Goal: Task Accomplishment & Management: Manage account settings

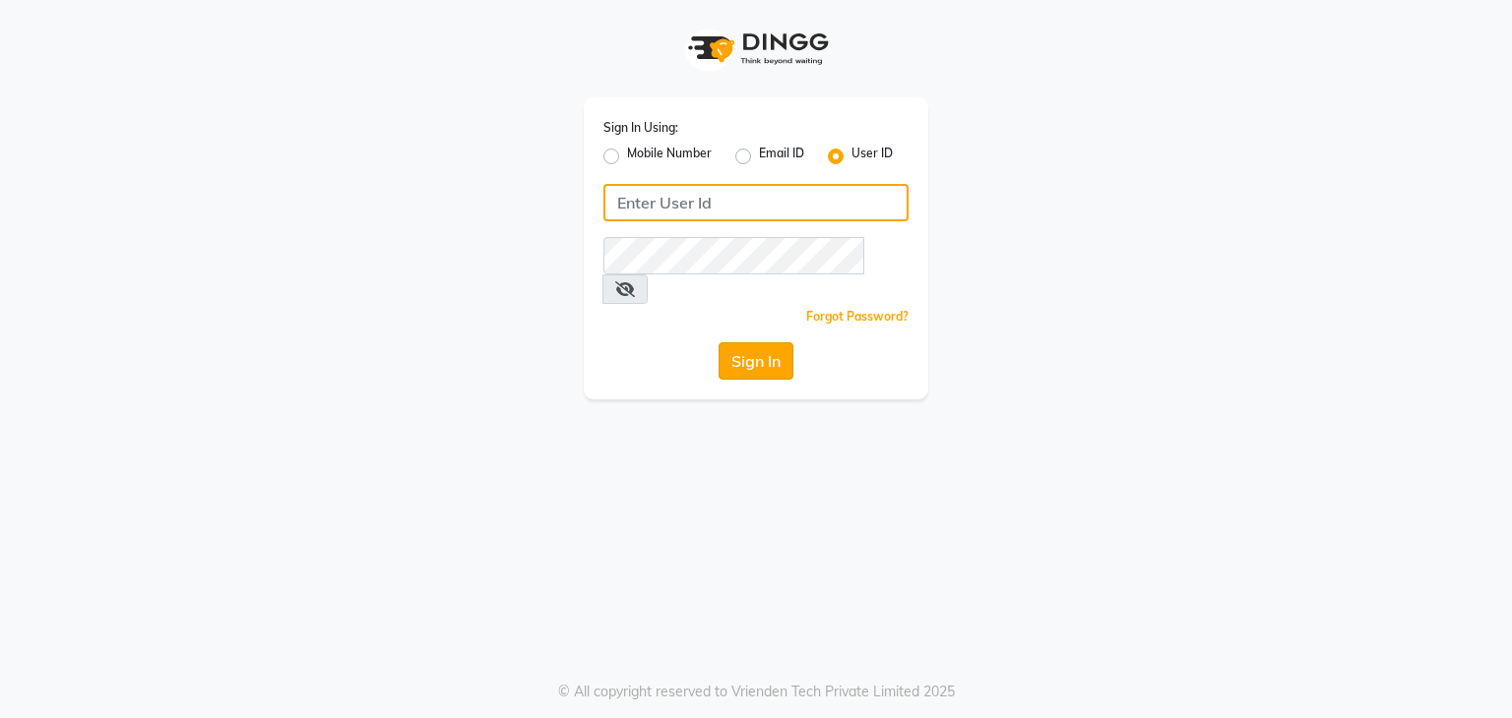
type input "shradzzzstudio"
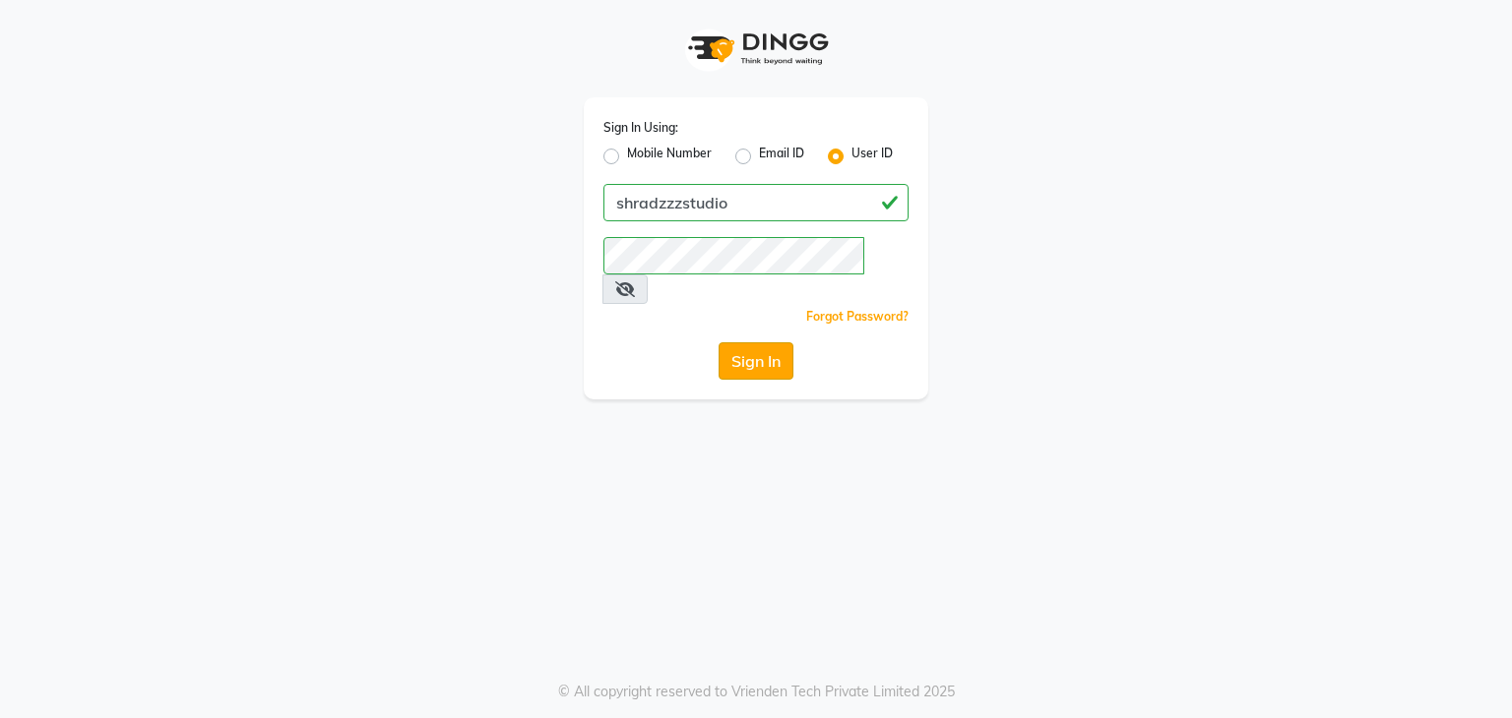
click at [727, 342] on button "Sign In" at bounding box center [755, 360] width 75 height 37
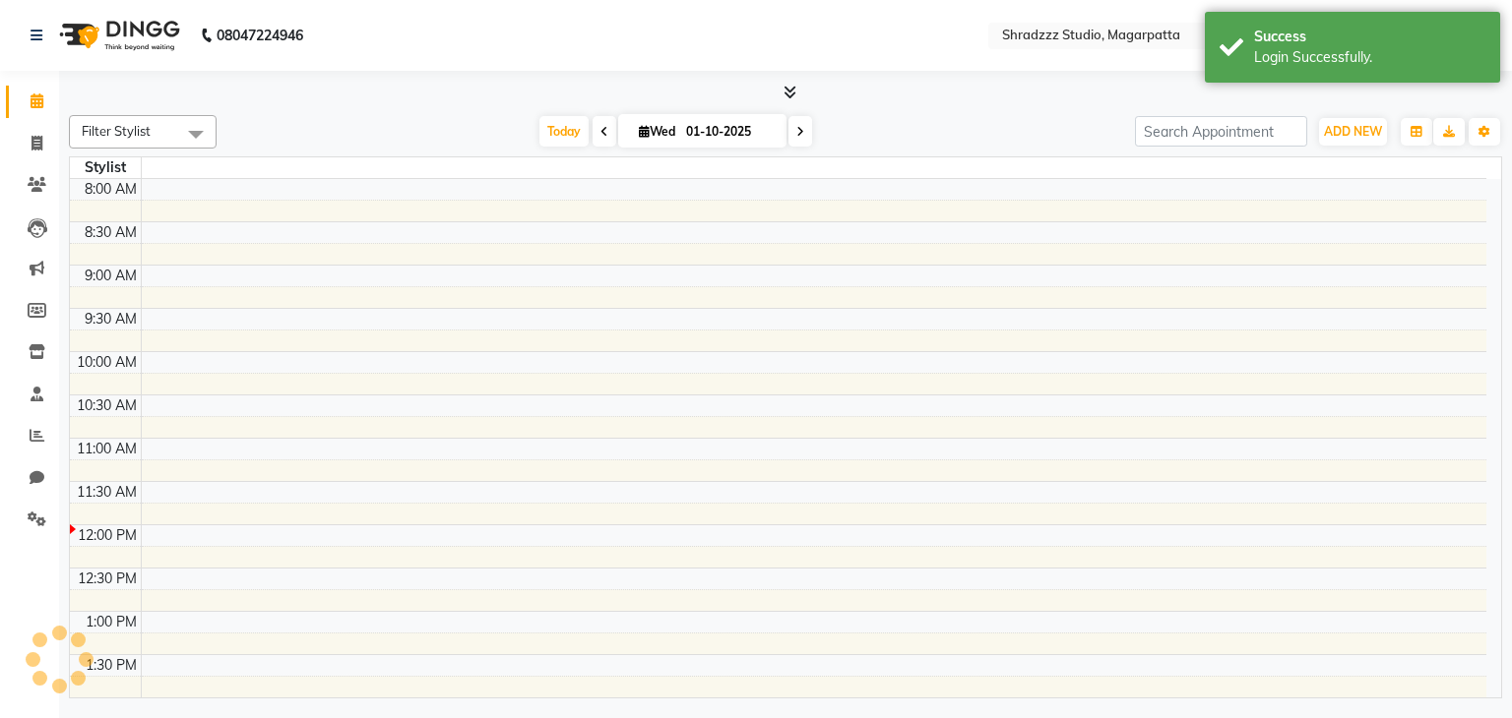
select select "en"
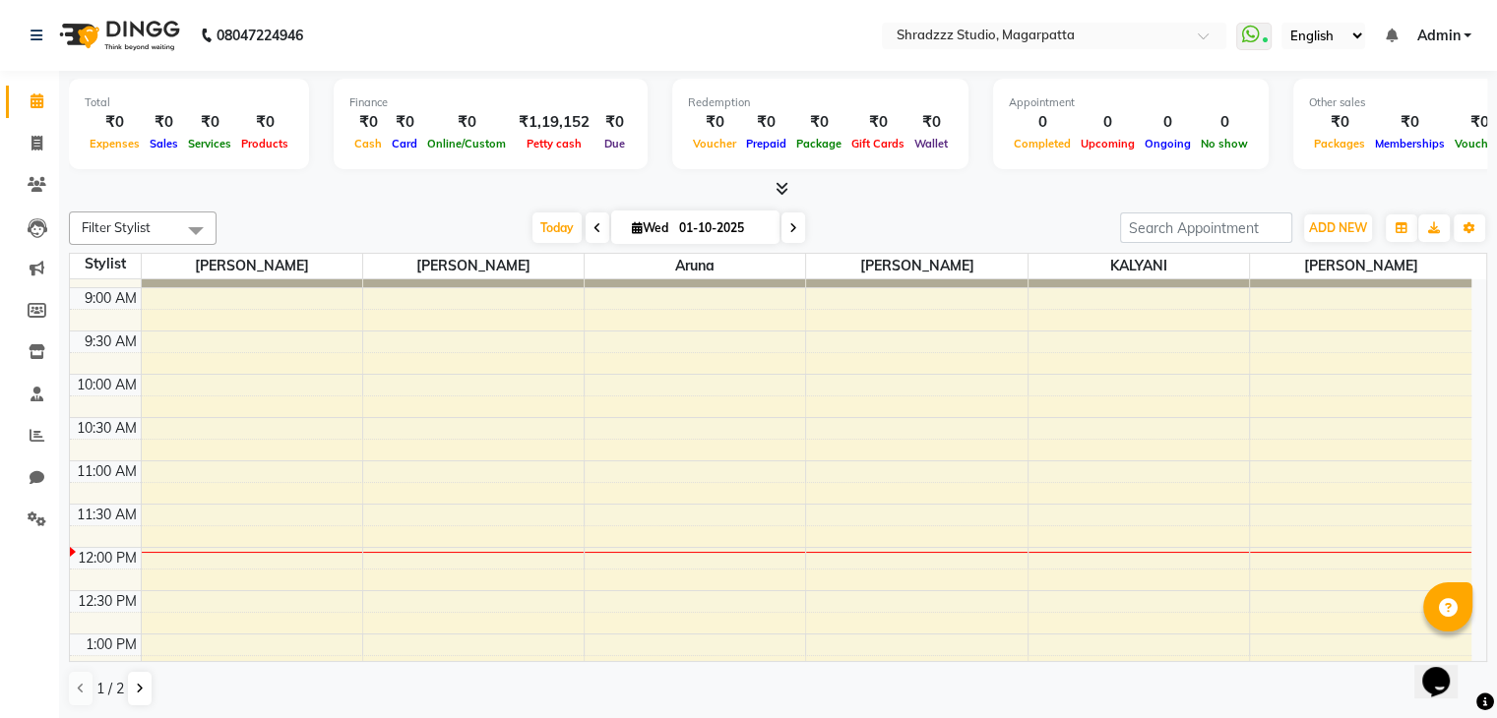
scroll to position [79, 0]
click at [33, 143] on icon at bounding box center [36, 143] width 11 height 15
select select "service"
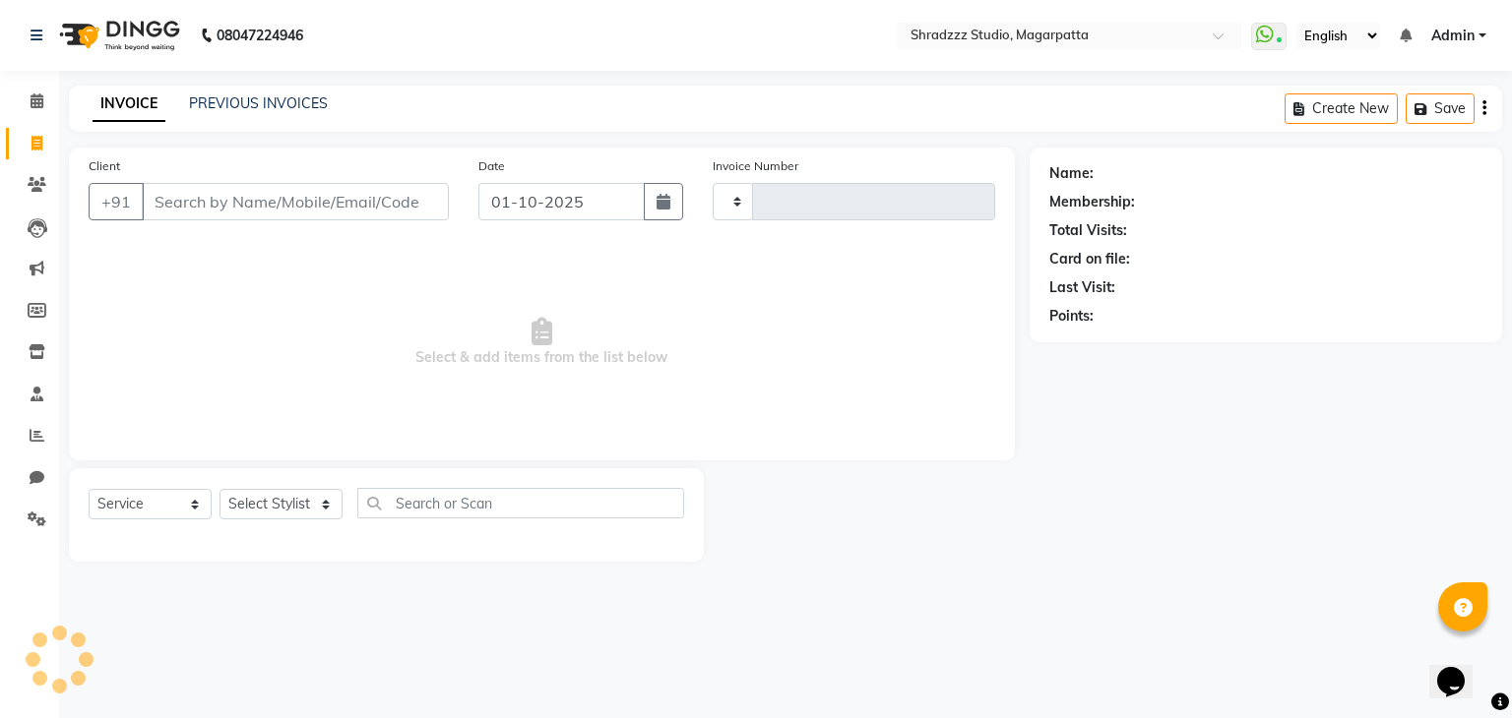
type input "1129"
select select "4544"
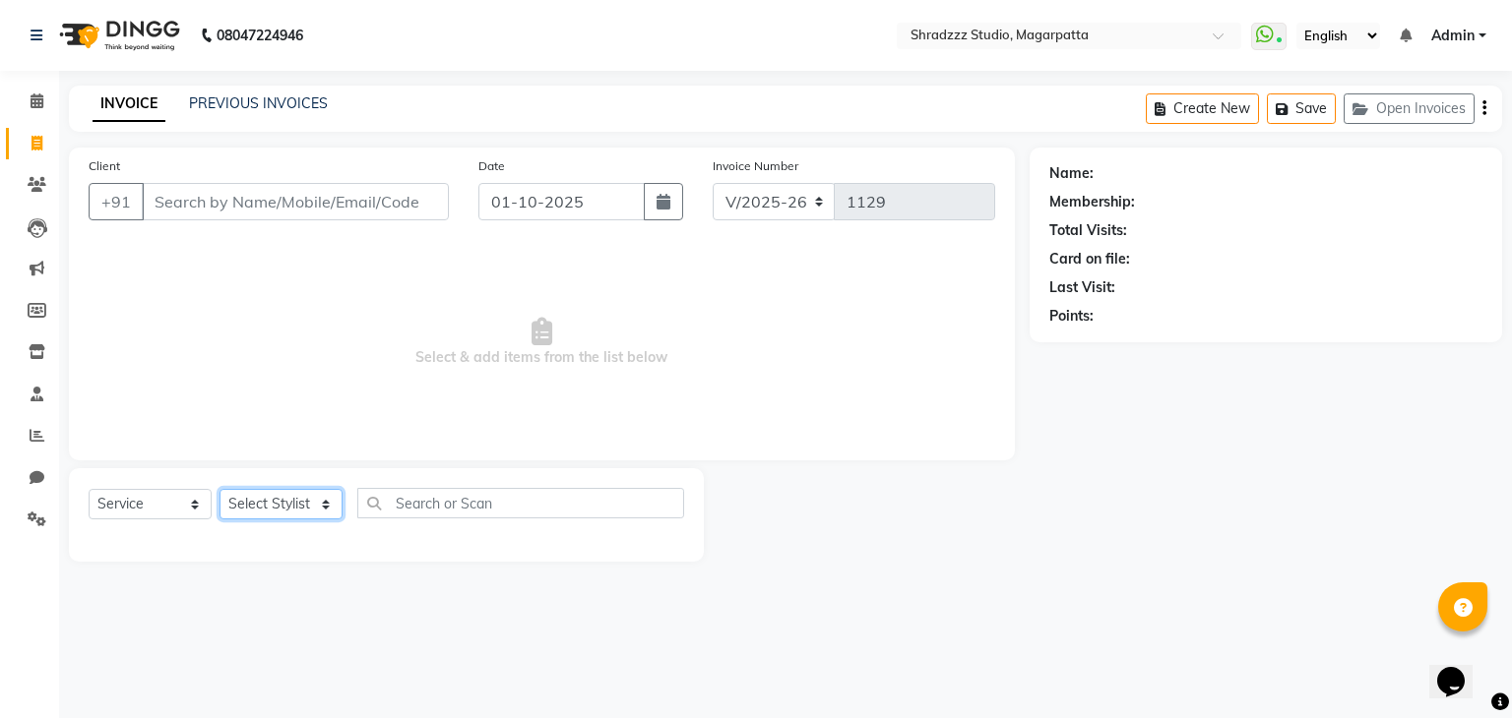
click at [259, 513] on select "Select Stylist [PERSON_NAME] Manager [MEDICAL_DATA][PERSON_NAME] Sameer [PERSON…" at bounding box center [280, 504] width 123 height 31
select select "26212"
click at [219, 490] on select "Select Stylist [PERSON_NAME] Manager [MEDICAL_DATA][PERSON_NAME] Sameer [PERSON…" at bounding box center [280, 504] width 123 height 31
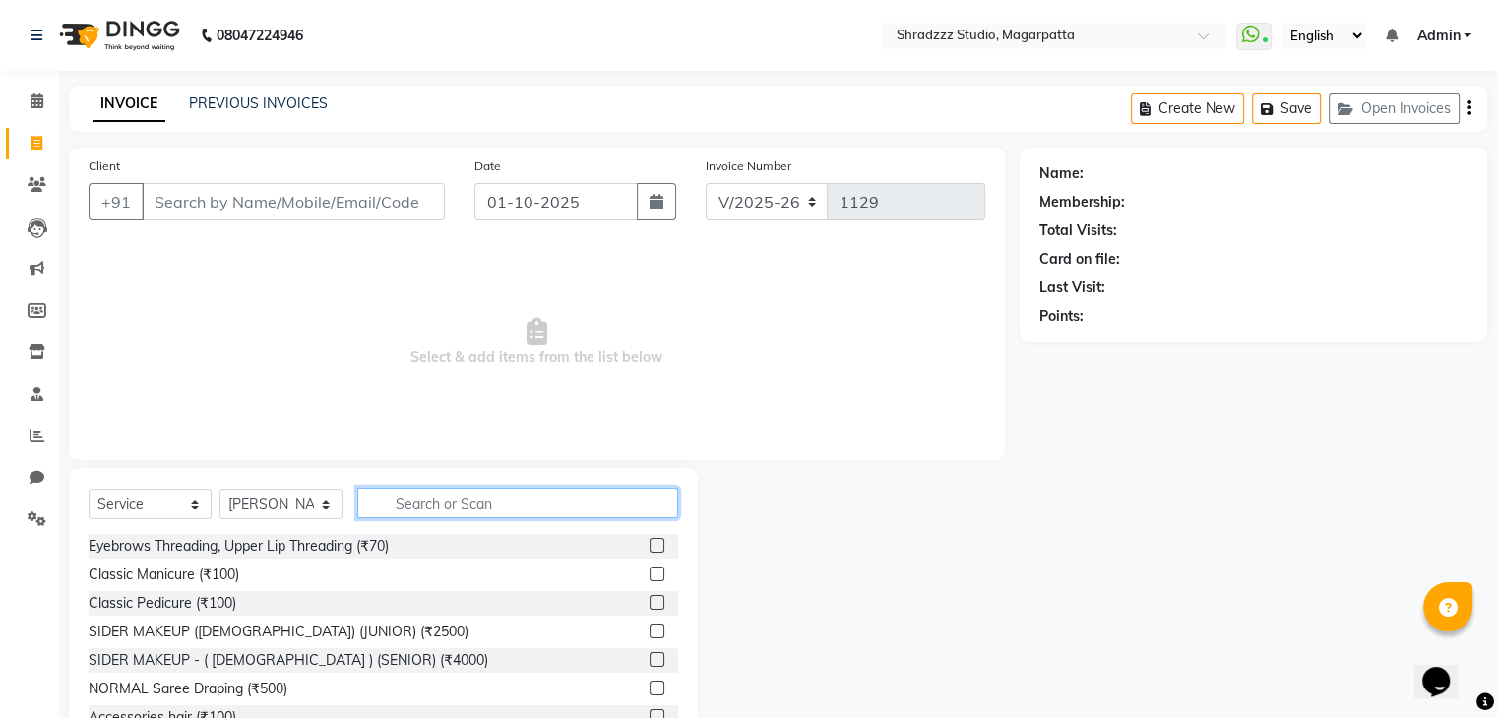
click at [511, 500] on input "text" at bounding box center [517, 503] width 321 height 31
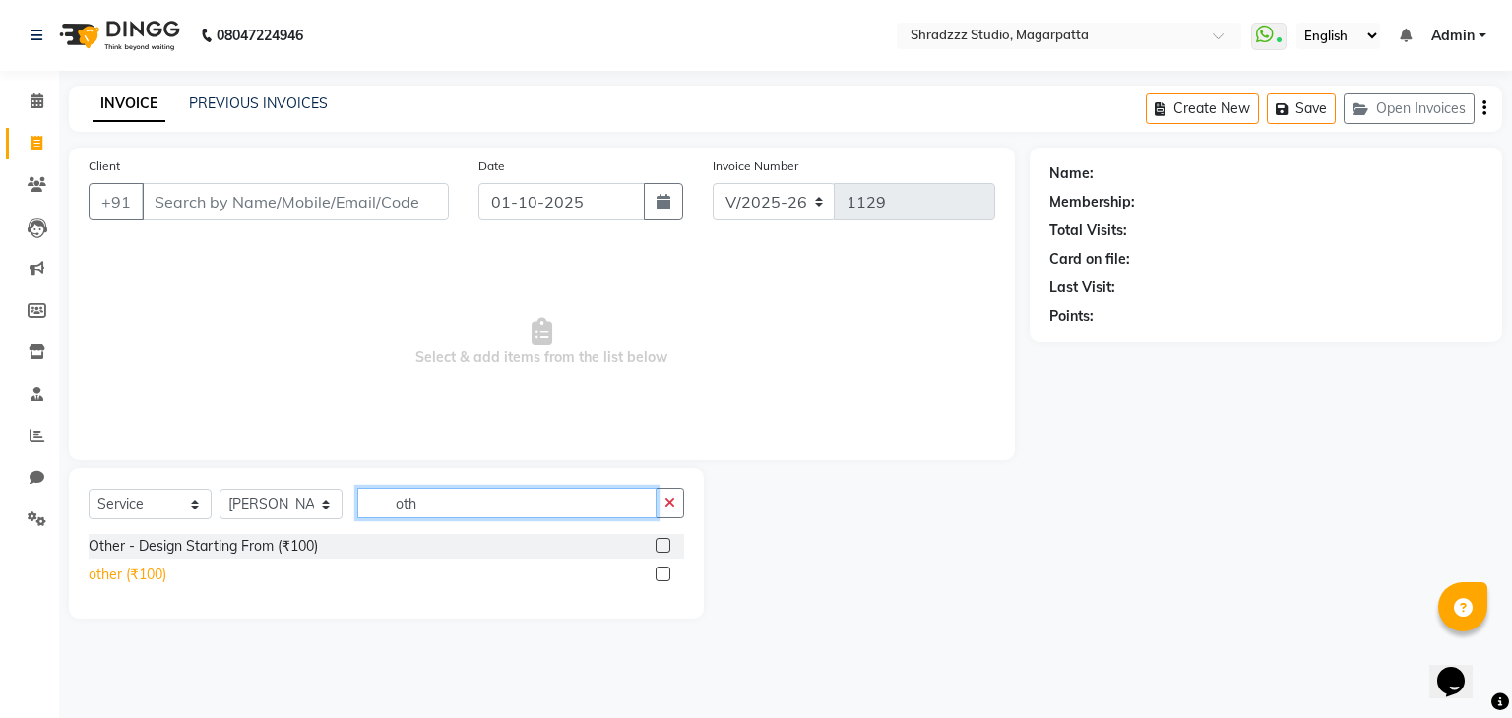
type input "oth"
click at [126, 580] on div "other (₹100)" at bounding box center [128, 575] width 78 height 21
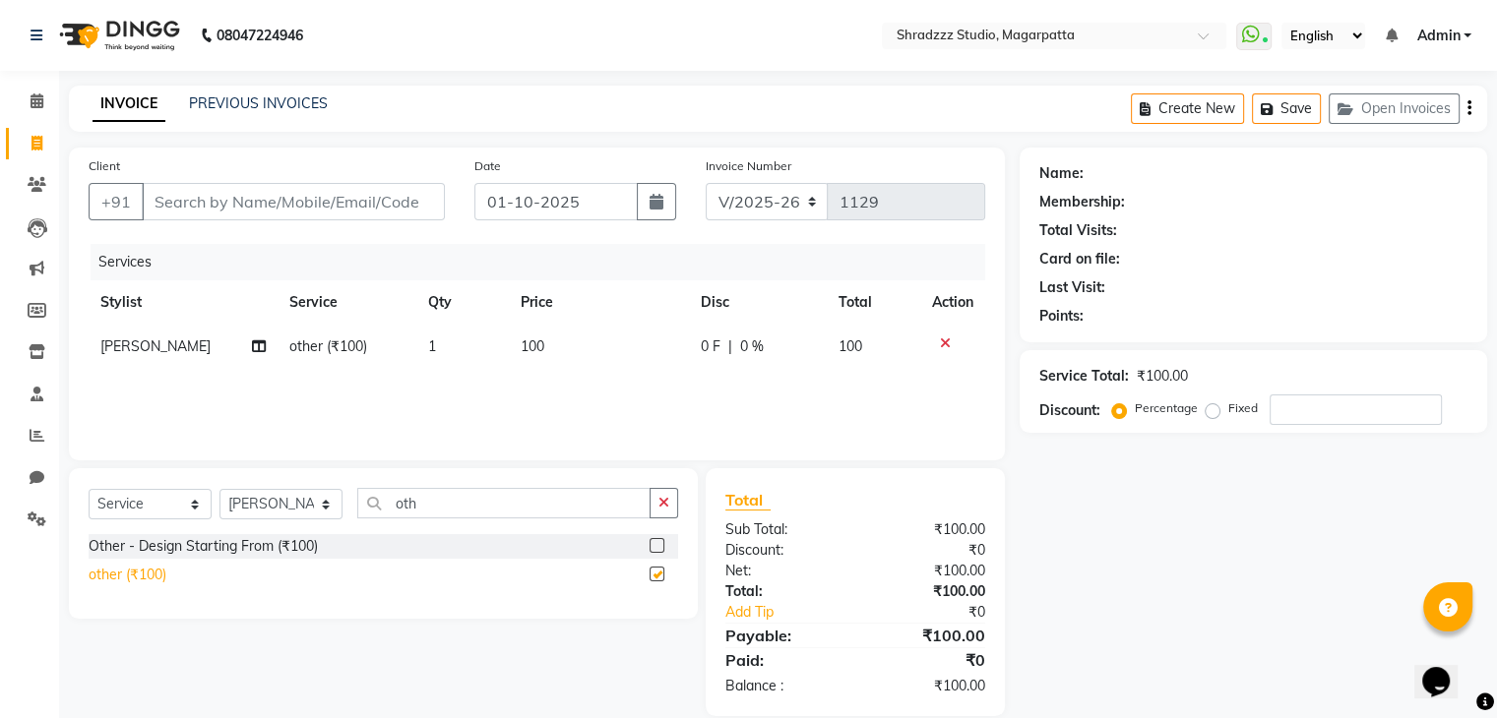
checkbox input "false"
click at [554, 353] on td "100" at bounding box center [599, 347] width 180 height 44
select select "26212"
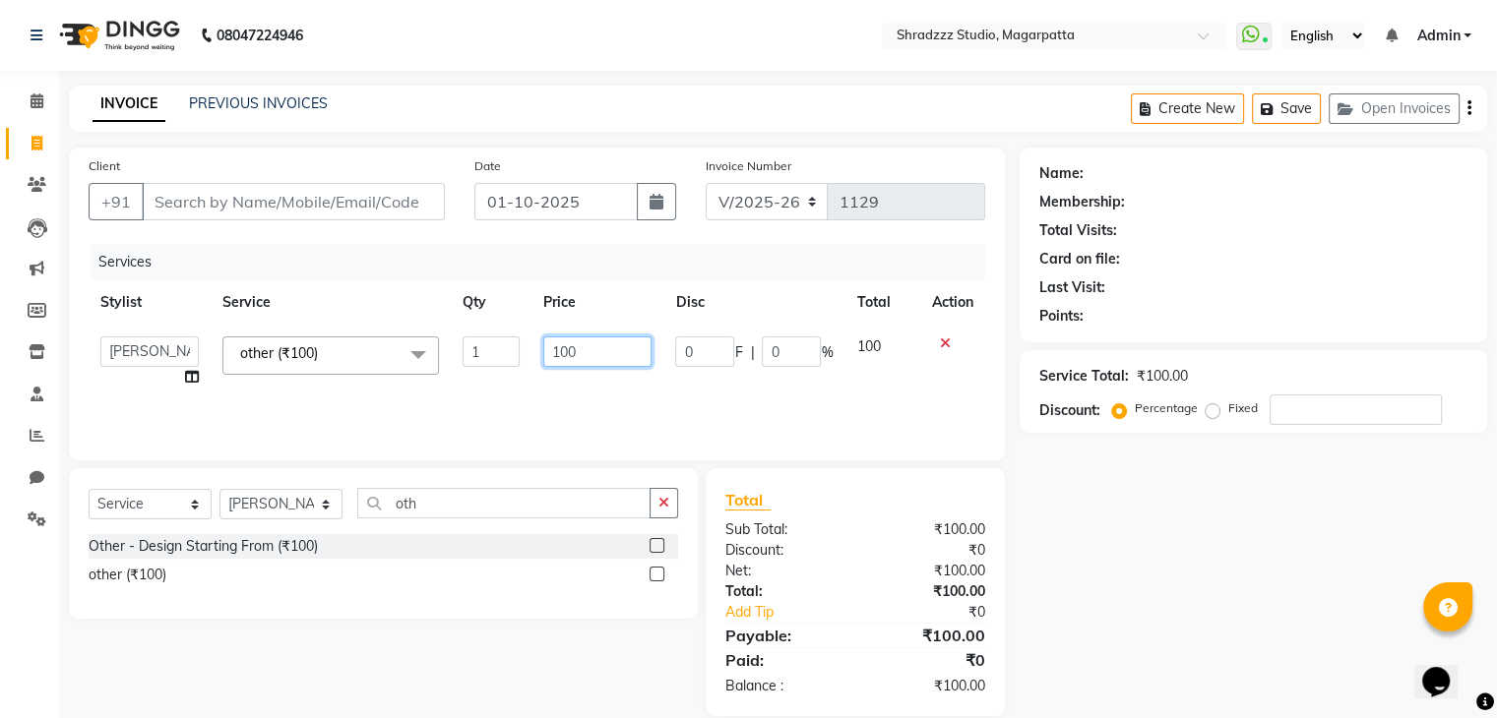
click at [623, 345] on input "100" at bounding box center [597, 352] width 108 height 31
type input "1"
type input "1590"
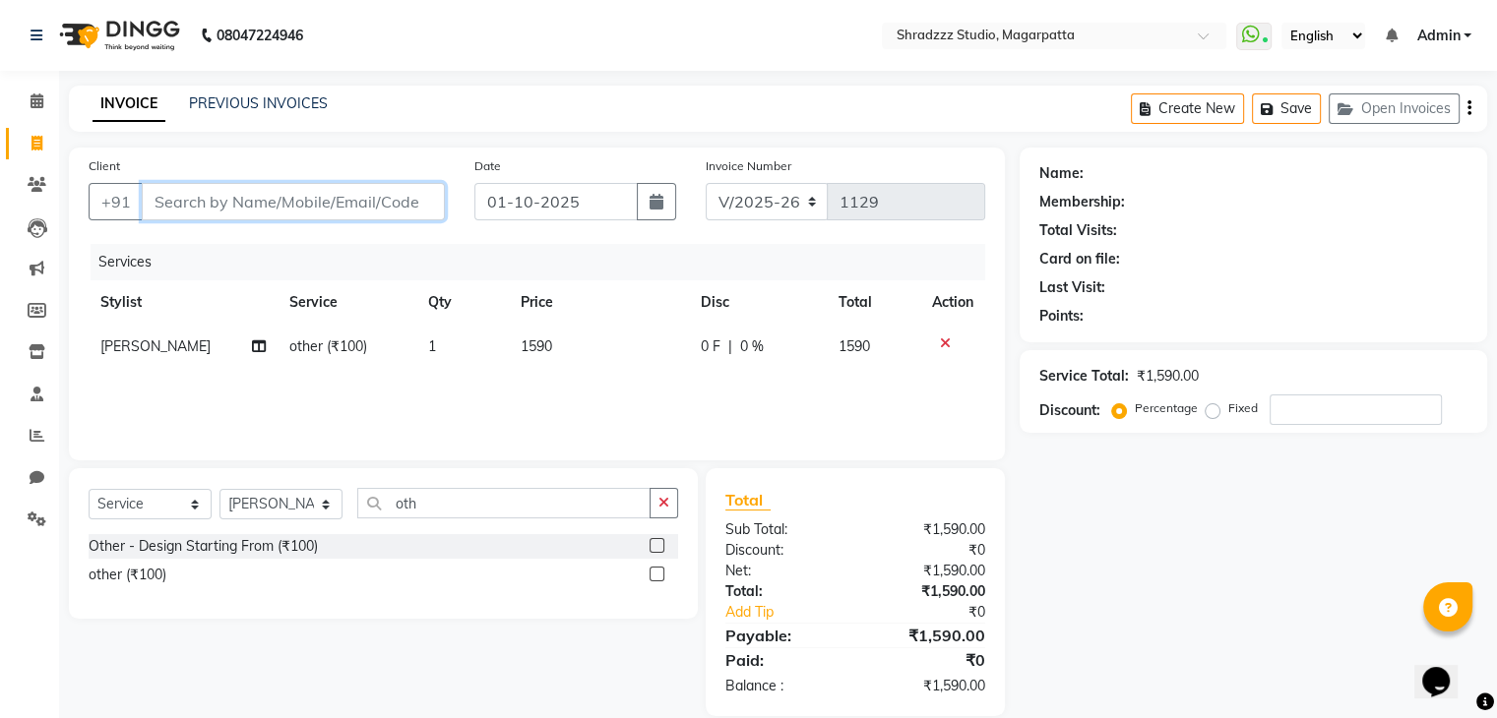
click at [384, 209] on input "Client" at bounding box center [293, 201] width 303 height 37
type input "n"
type input "0"
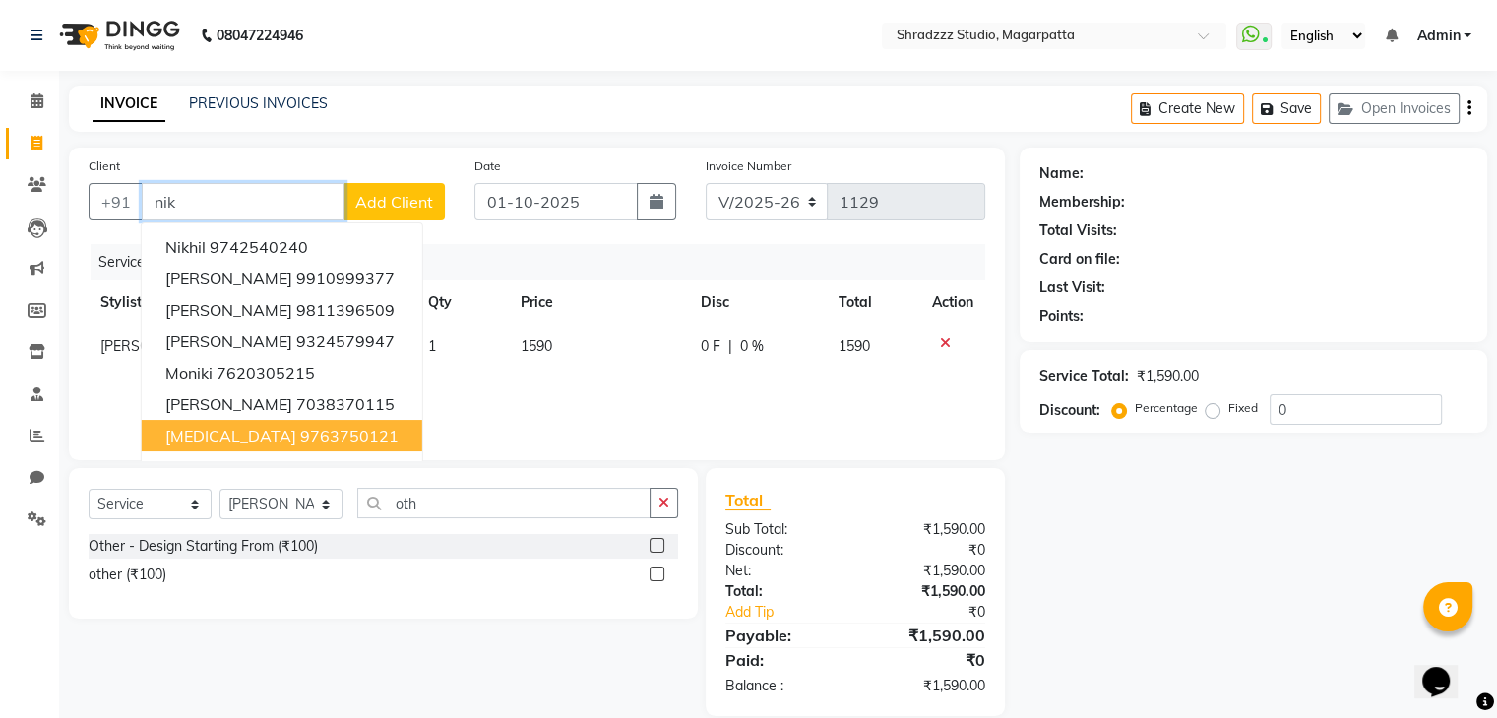
scroll to position [28, 0]
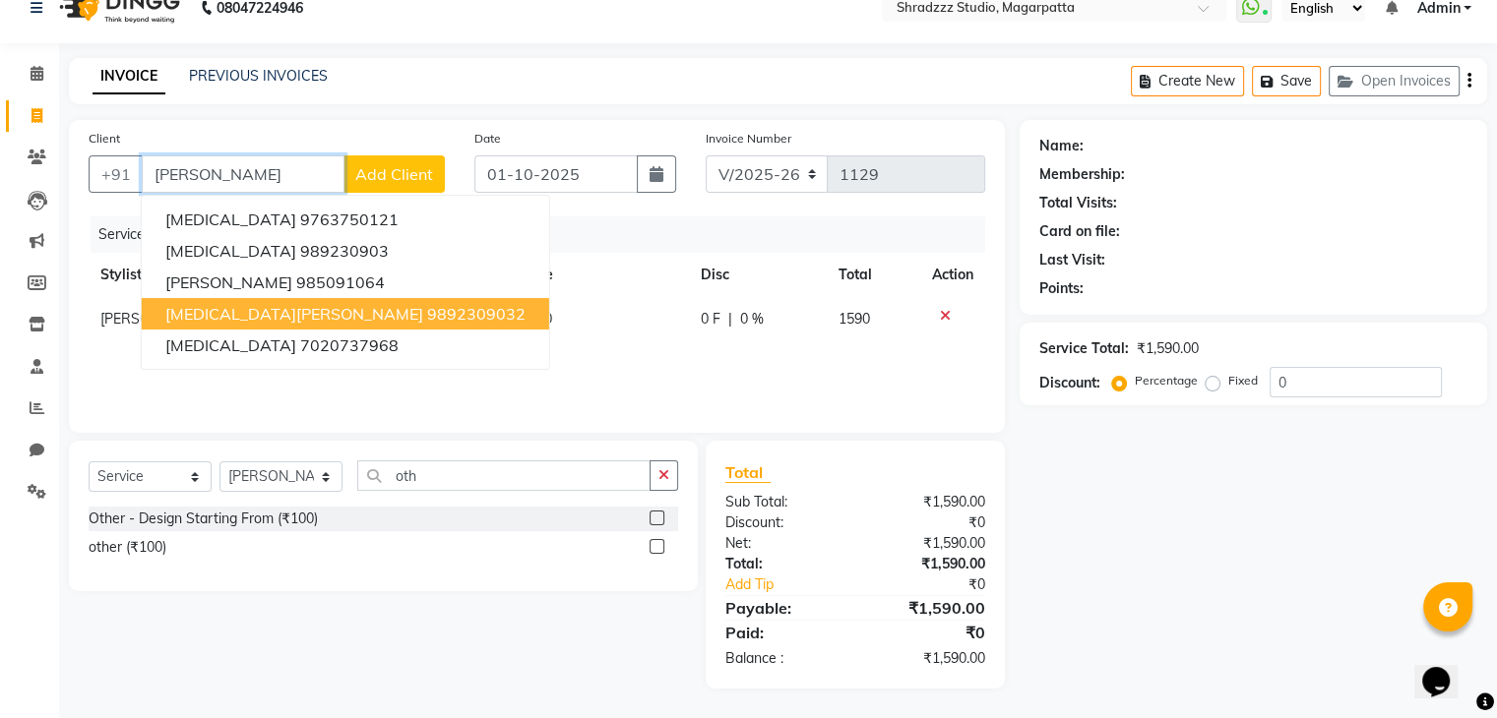
click at [232, 308] on span "[MEDICAL_DATA][PERSON_NAME]" at bounding box center [294, 314] width 258 height 20
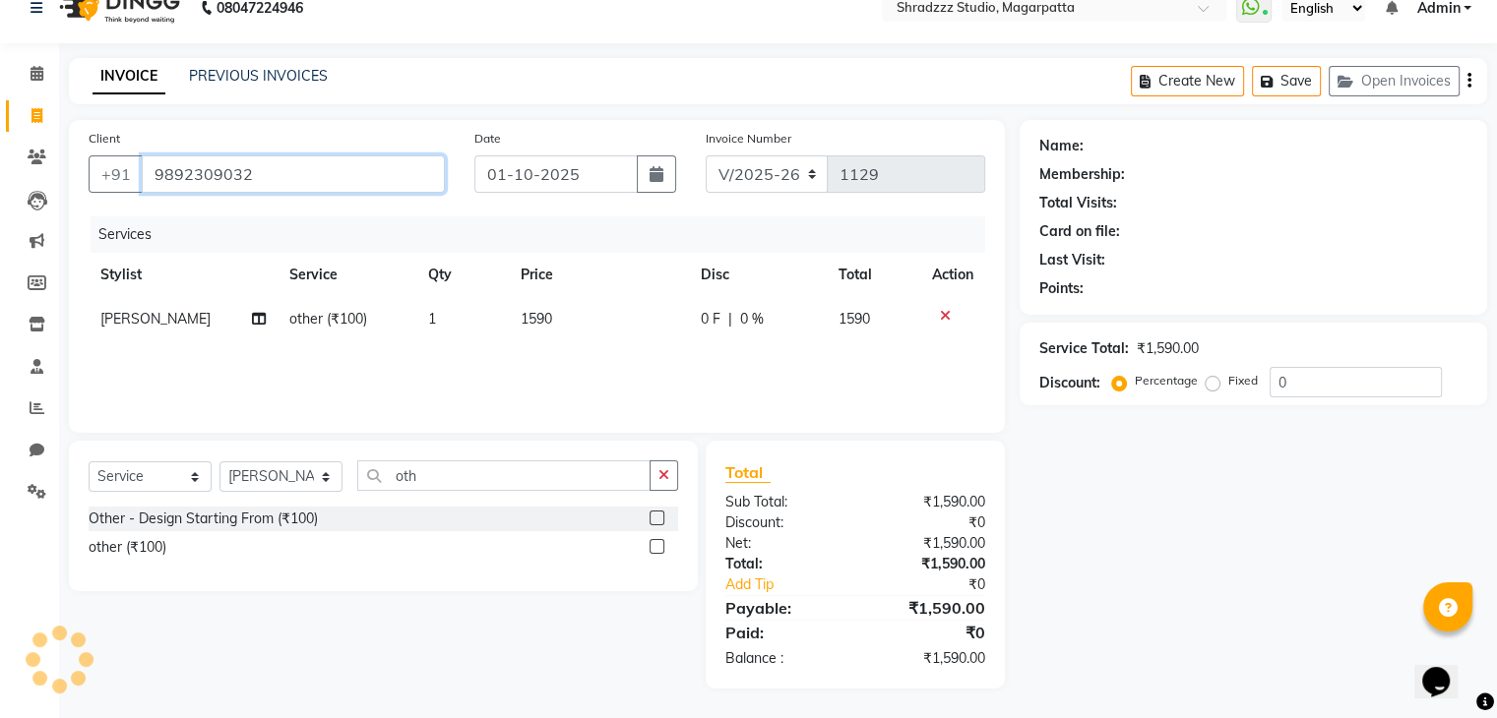
type input "9892309032"
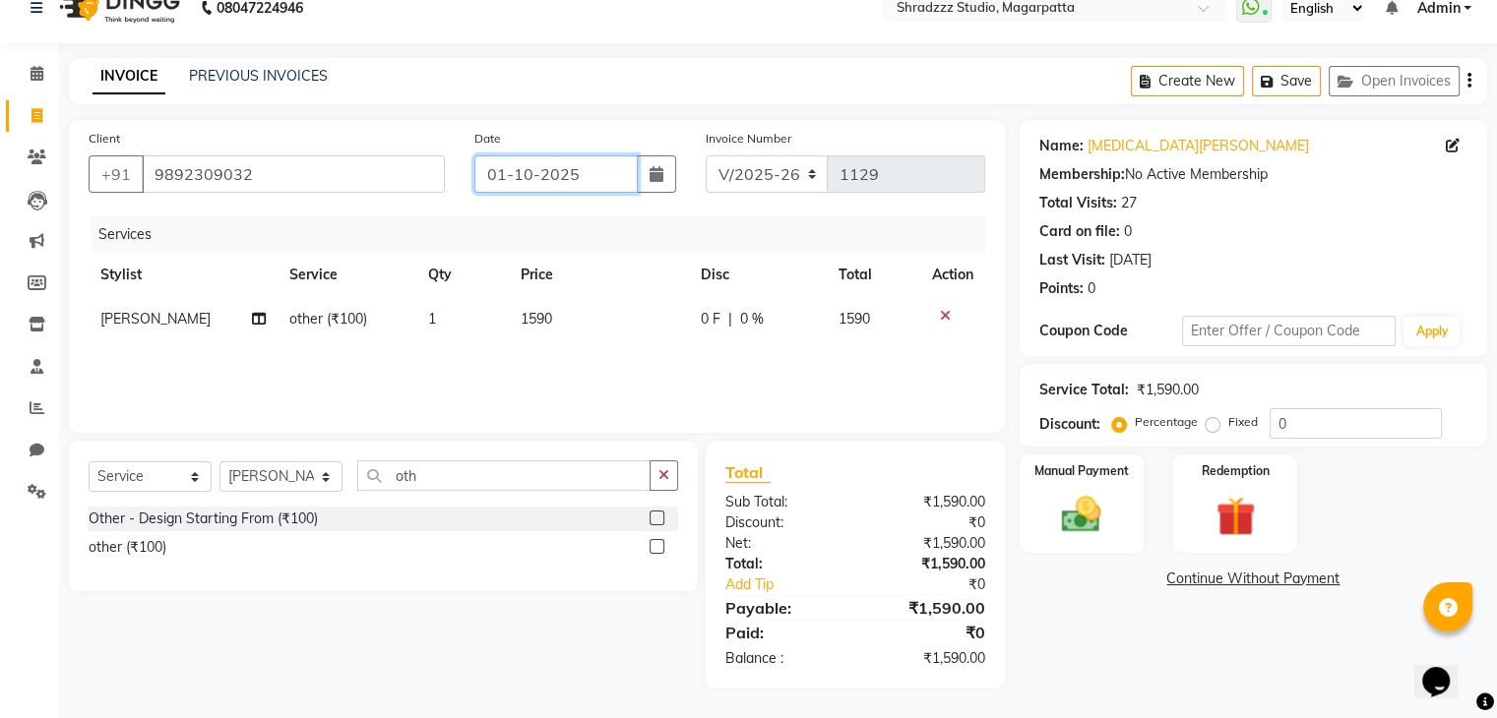
click at [501, 177] on input "01-10-2025" at bounding box center [555, 173] width 163 height 37
select select "10"
select select "2025"
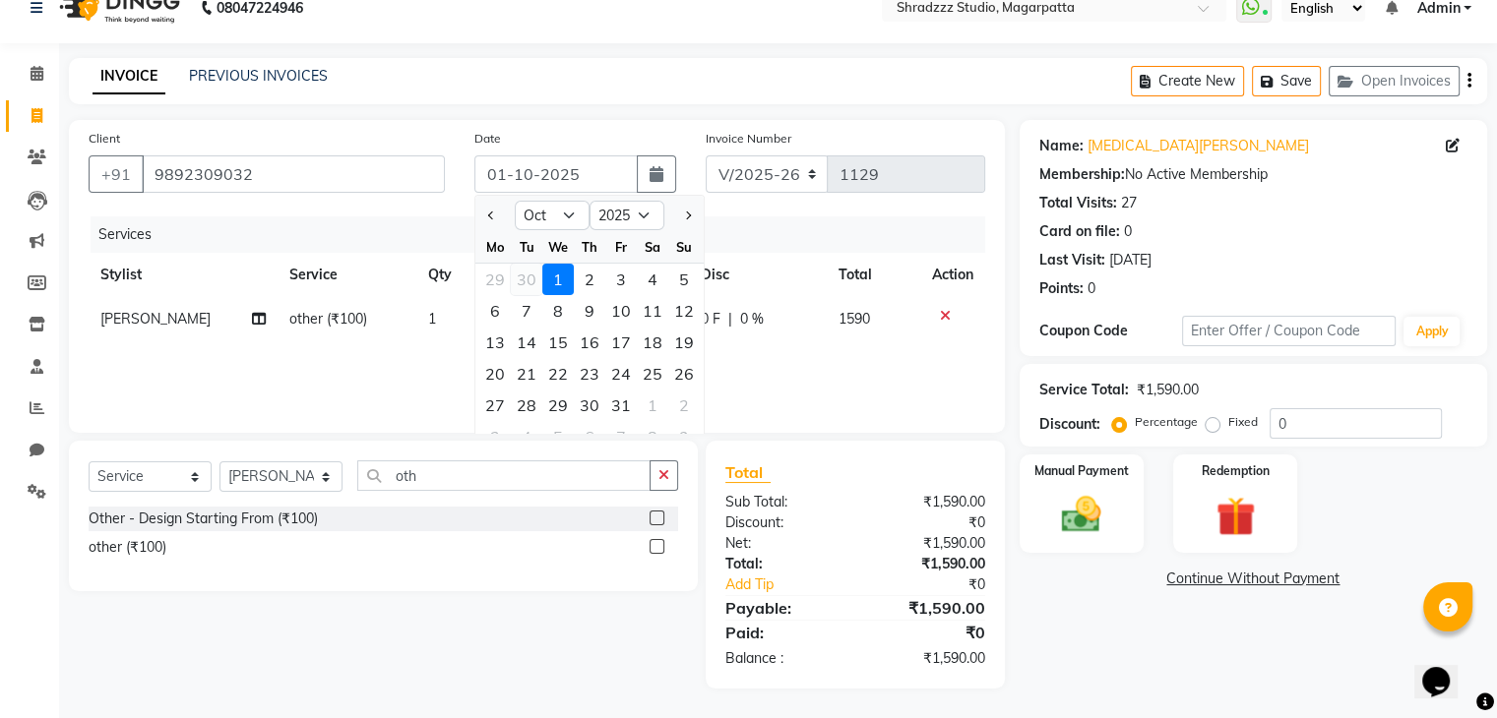
click at [527, 279] on div "30" at bounding box center [526, 279] width 31 height 31
type input "30-09-2025"
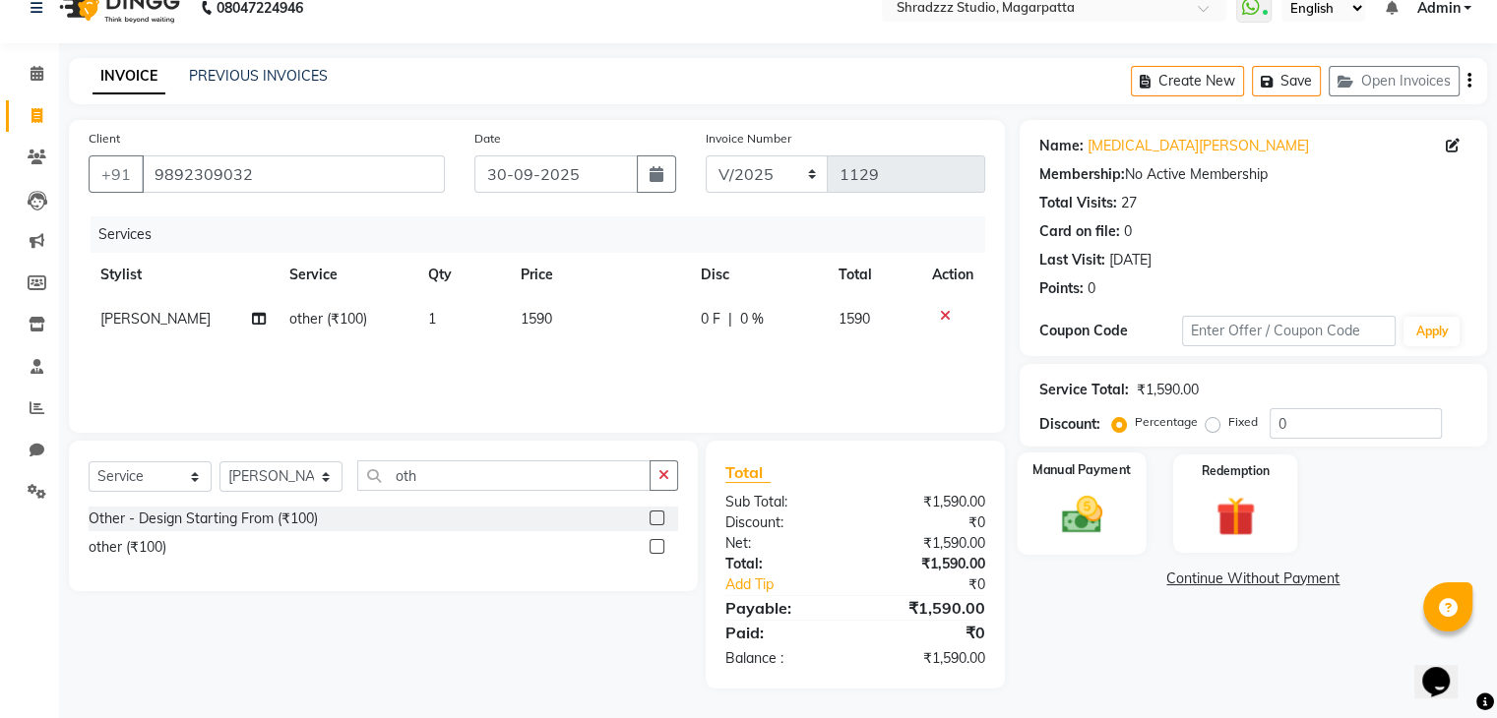
click at [1075, 519] on img at bounding box center [1081, 515] width 66 height 47
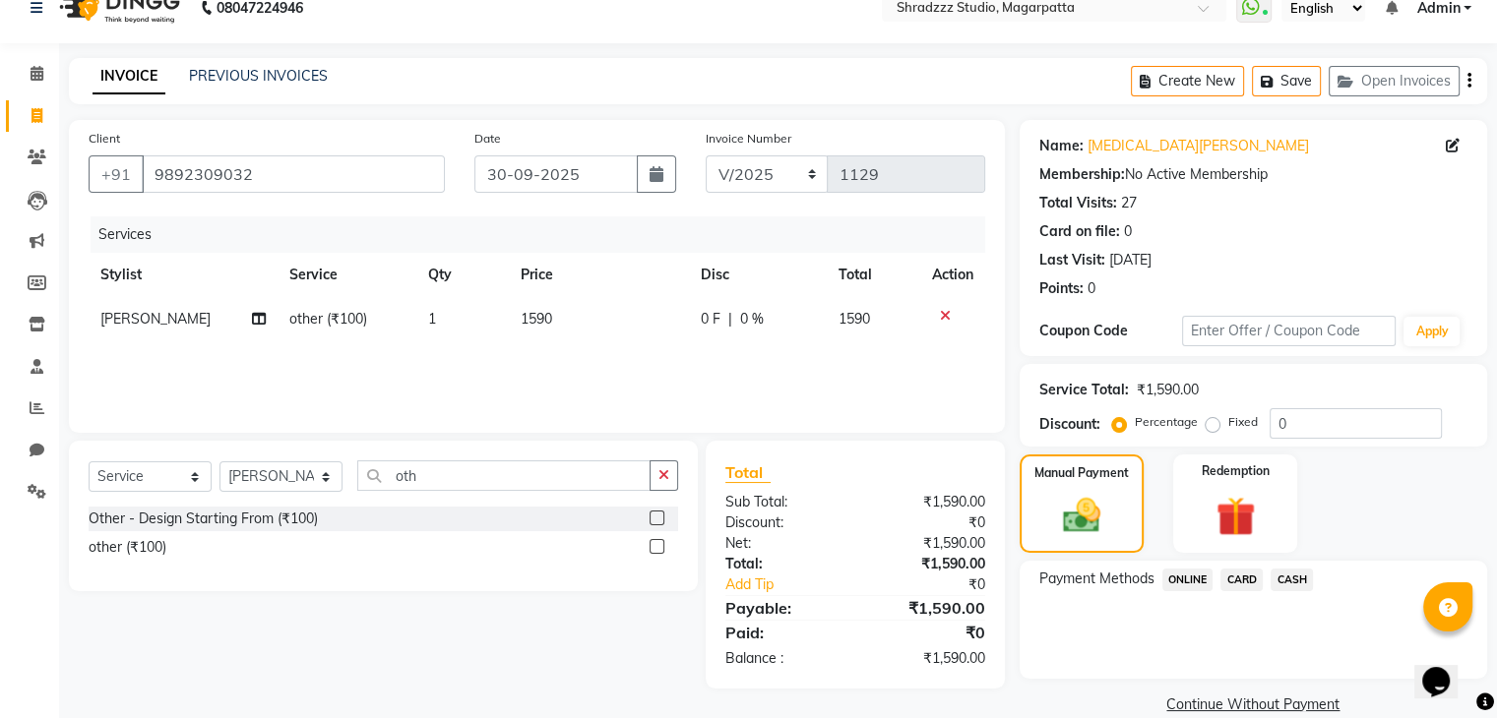
click at [1184, 583] on span "ONLINE" at bounding box center [1187, 580] width 51 height 23
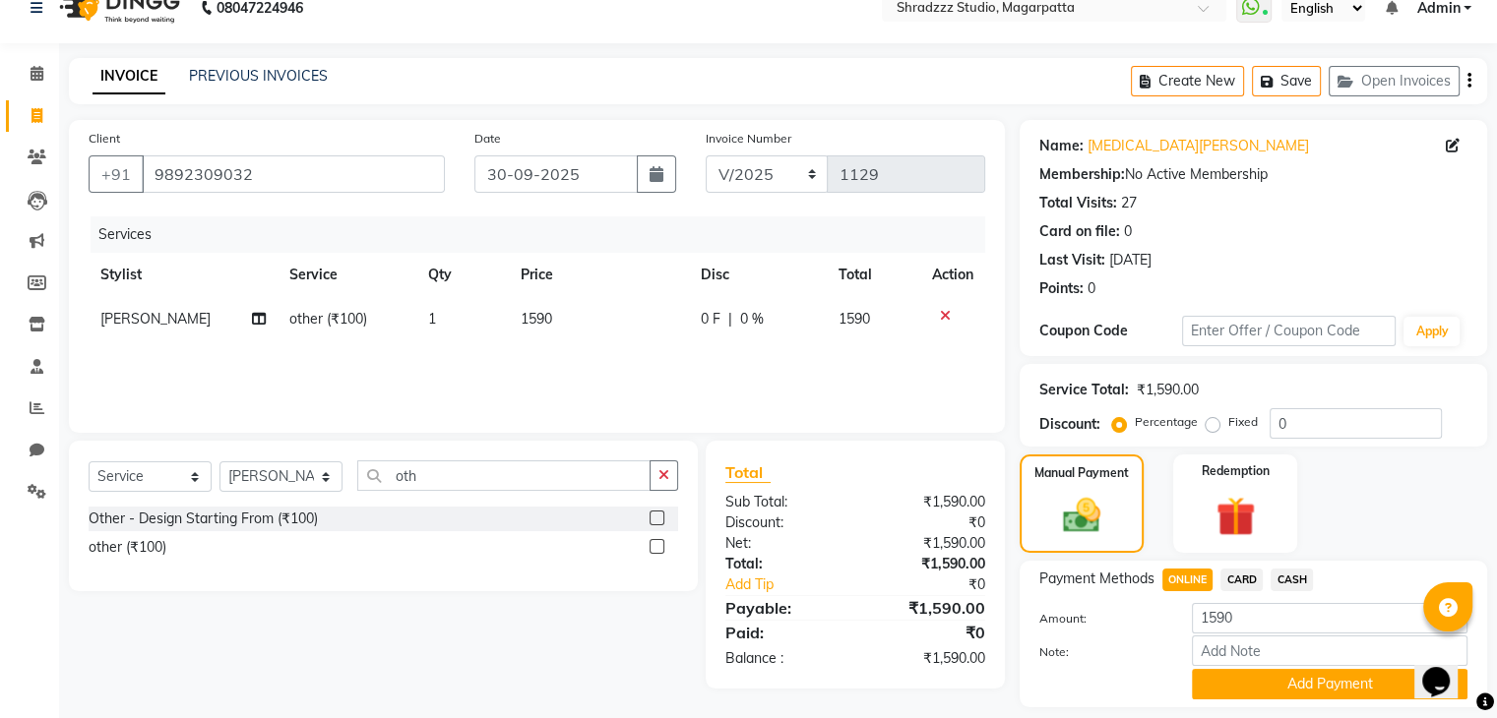
scroll to position [88, 0]
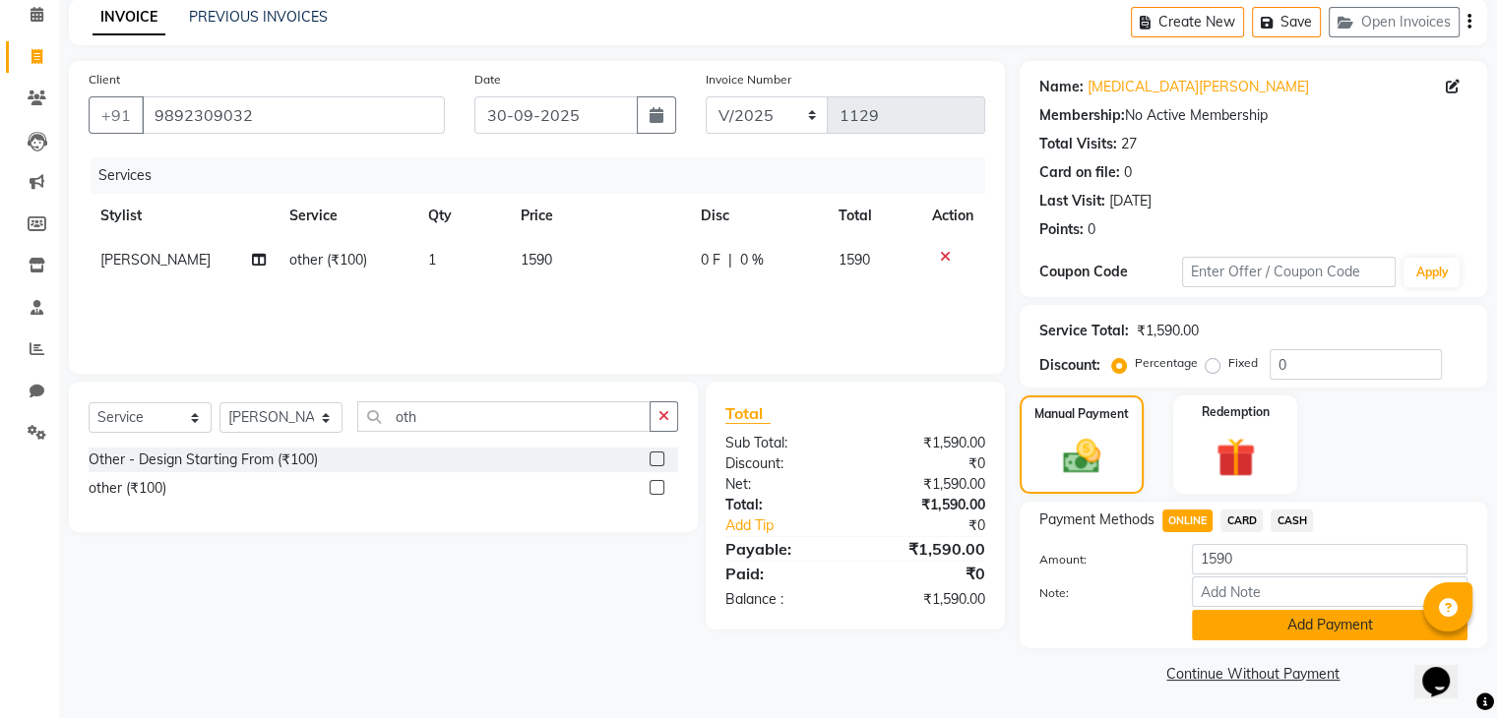
click at [1210, 620] on button "Add Payment" at bounding box center [1330, 625] width 276 height 31
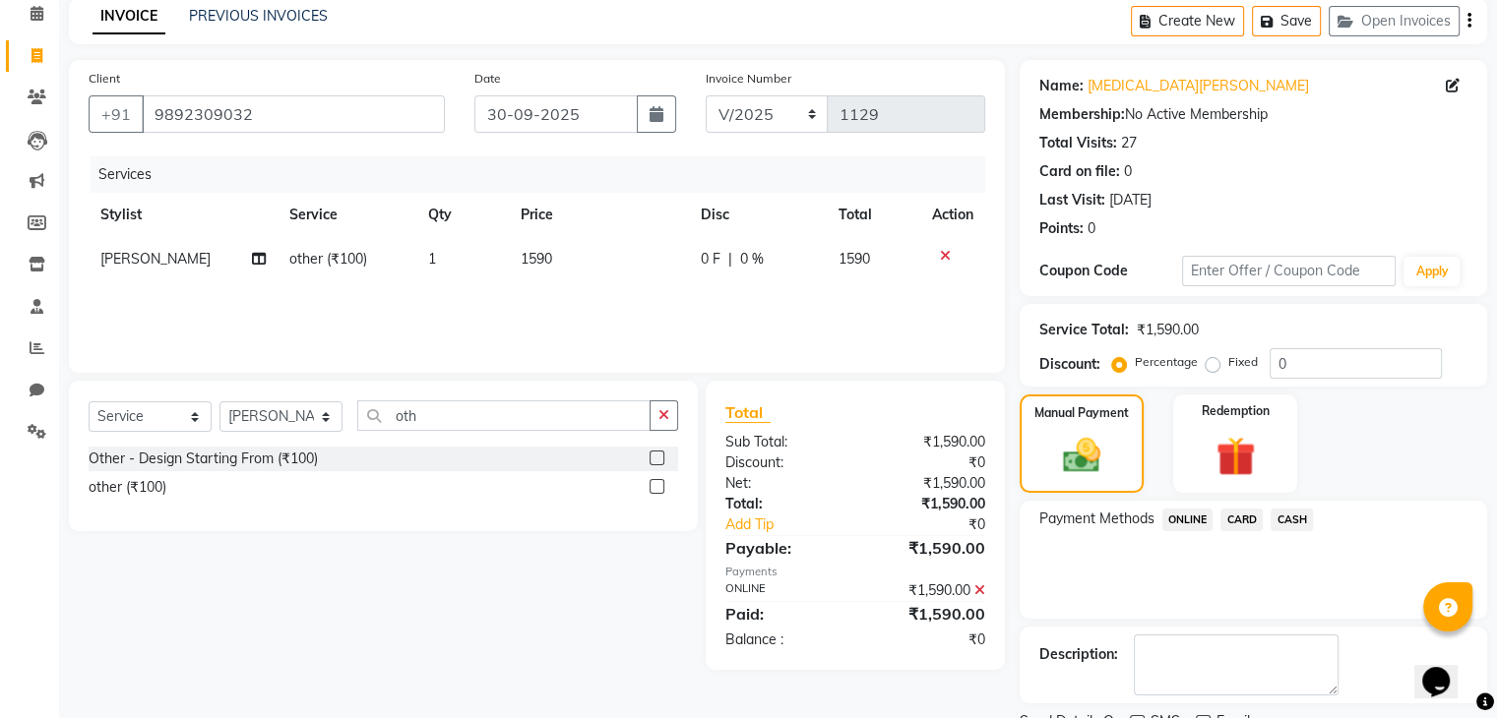
scroll to position [168, 0]
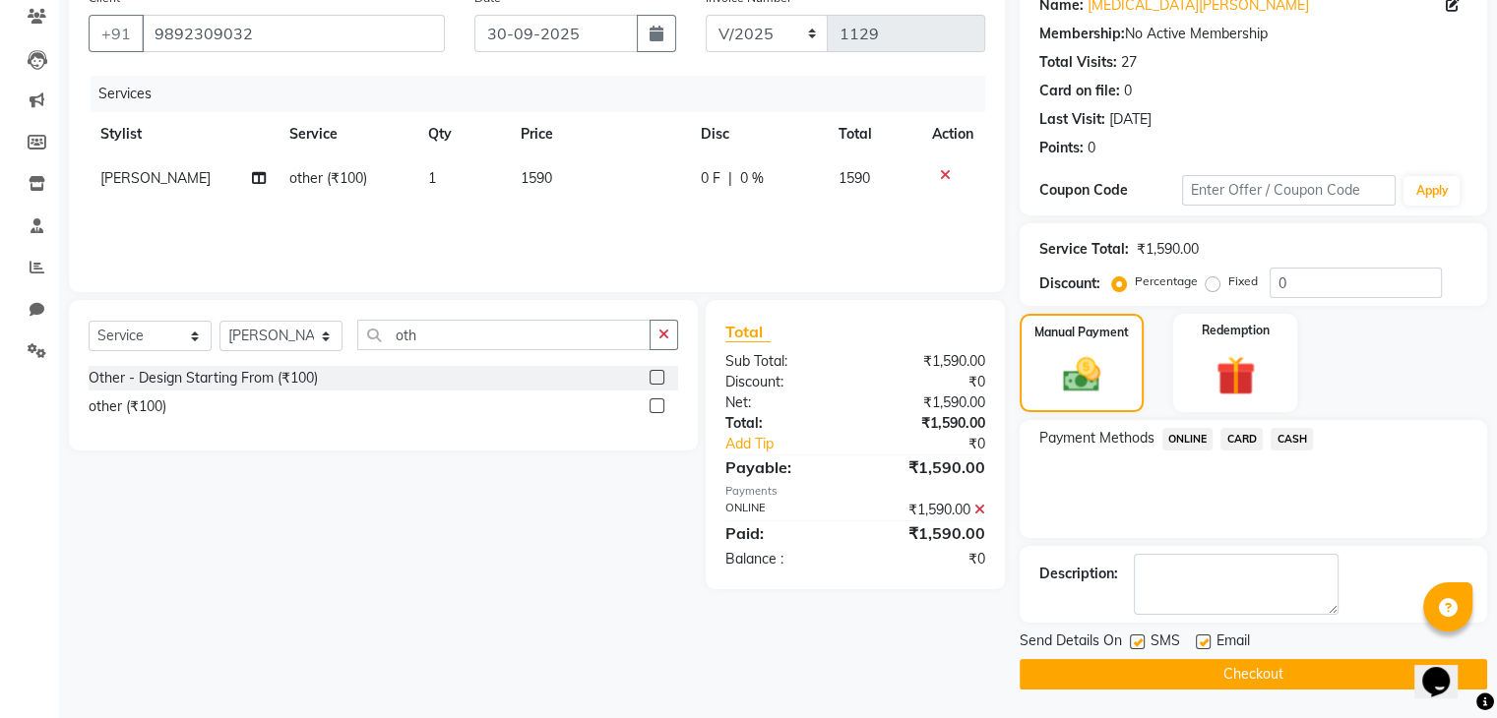
click at [1205, 674] on button "Checkout" at bounding box center [1253, 674] width 467 height 31
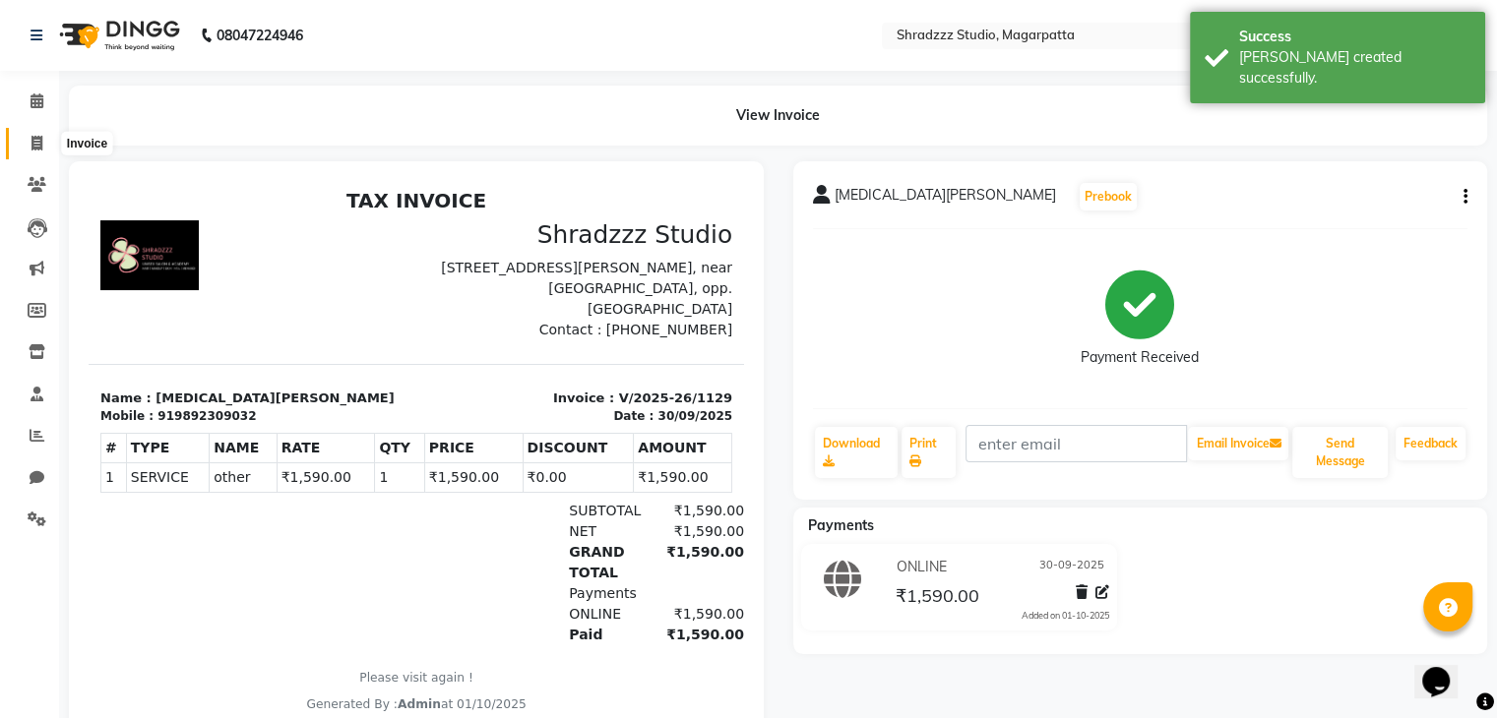
click at [34, 142] on icon at bounding box center [36, 143] width 11 height 15
select select "service"
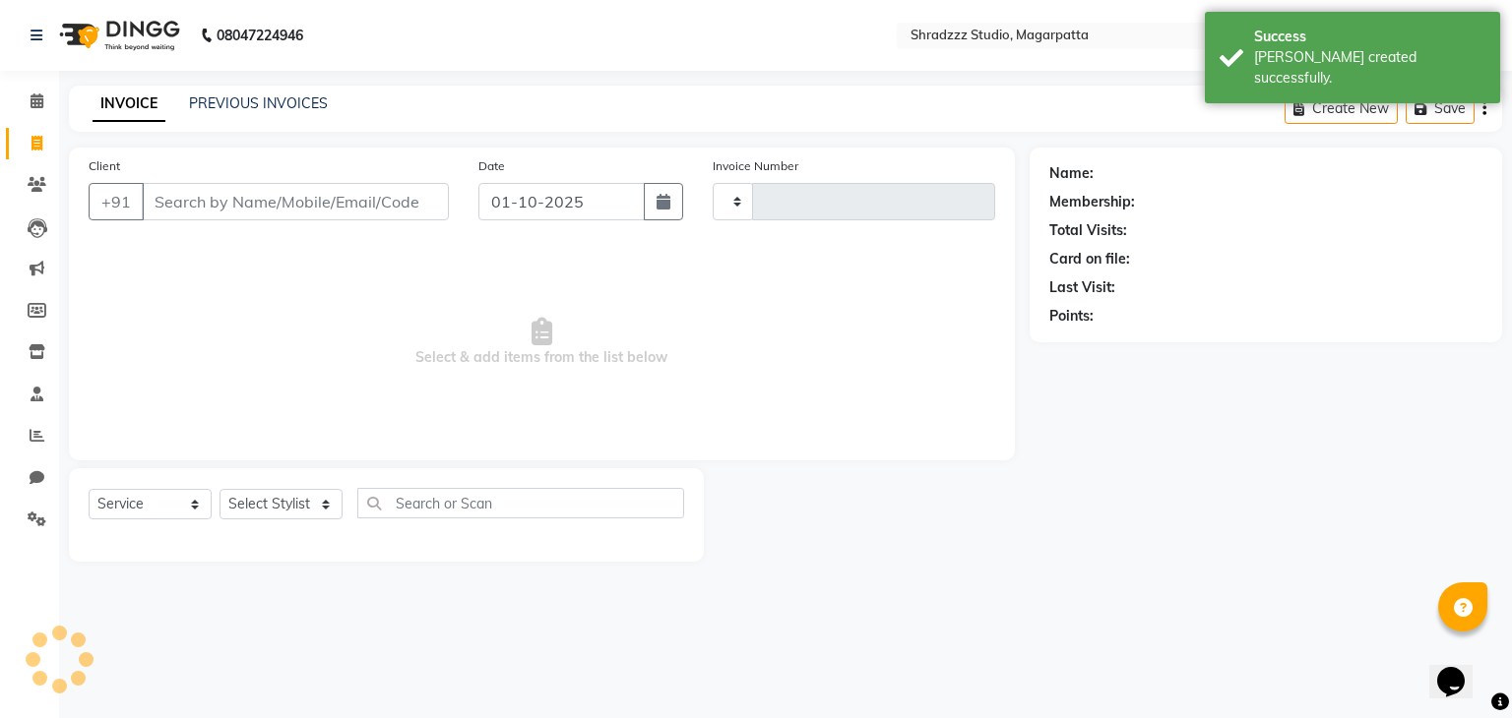
type input "1130"
select select "4544"
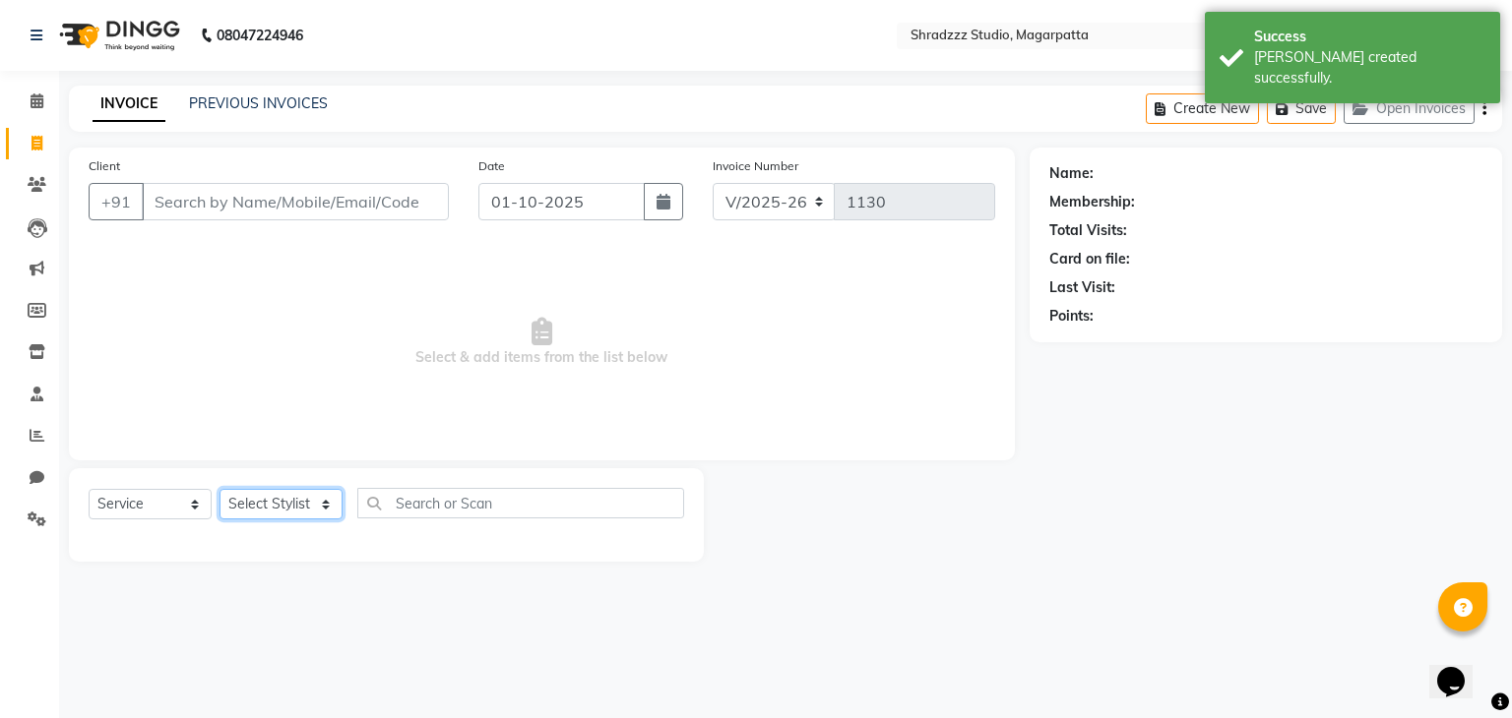
click at [251, 501] on select "Select Stylist [PERSON_NAME] Manager [MEDICAL_DATA][PERSON_NAME] Sameer [PERSON…" at bounding box center [280, 504] width 123 height 31
select select "26212"
click at [219, 490] on select "Select Stylist [PERSON_NAME] Manager [MEDICAL_DATA][PERSON_NAME] Sameer [PERSON…" at bounding box center [280, 504] width 123 height 31
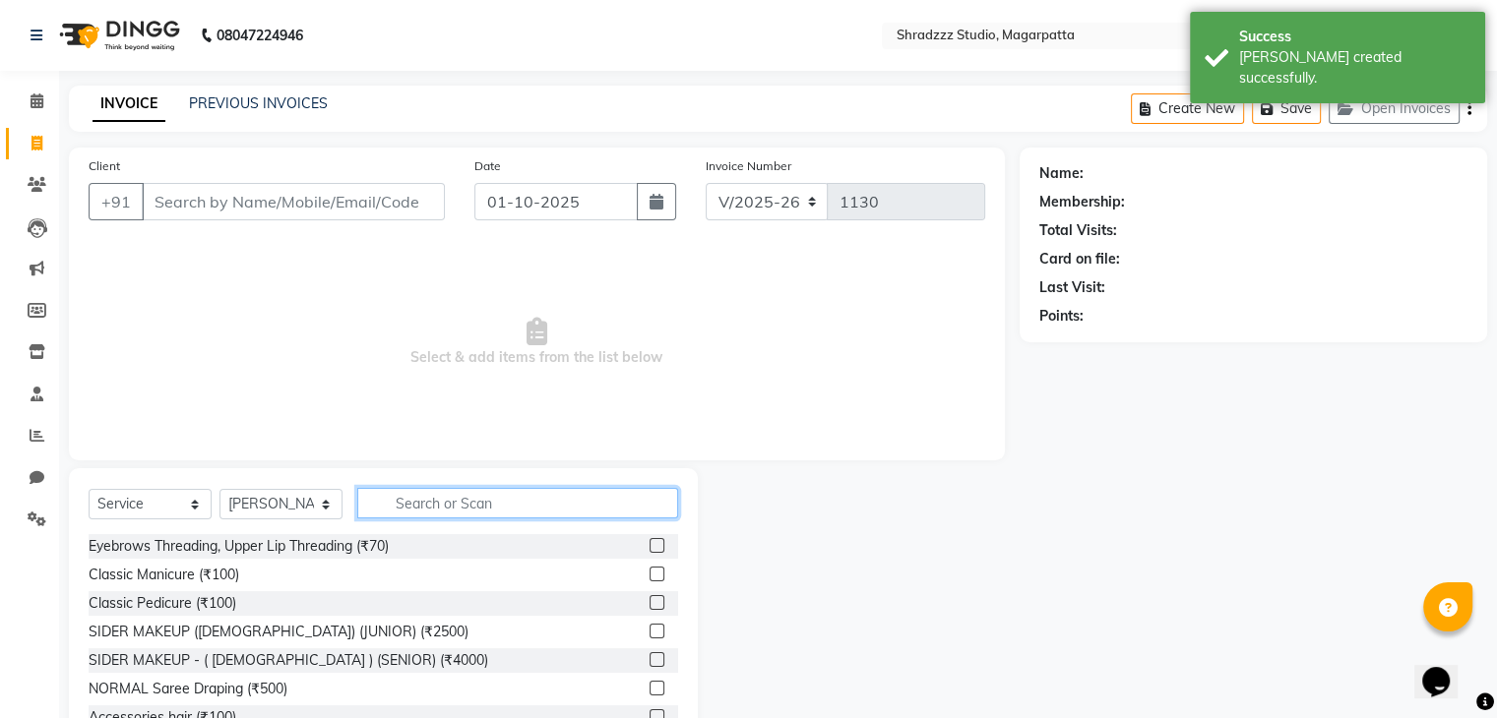
click at [409, 511] on input "text" at bounding box center [517, 503] width 321 height 31
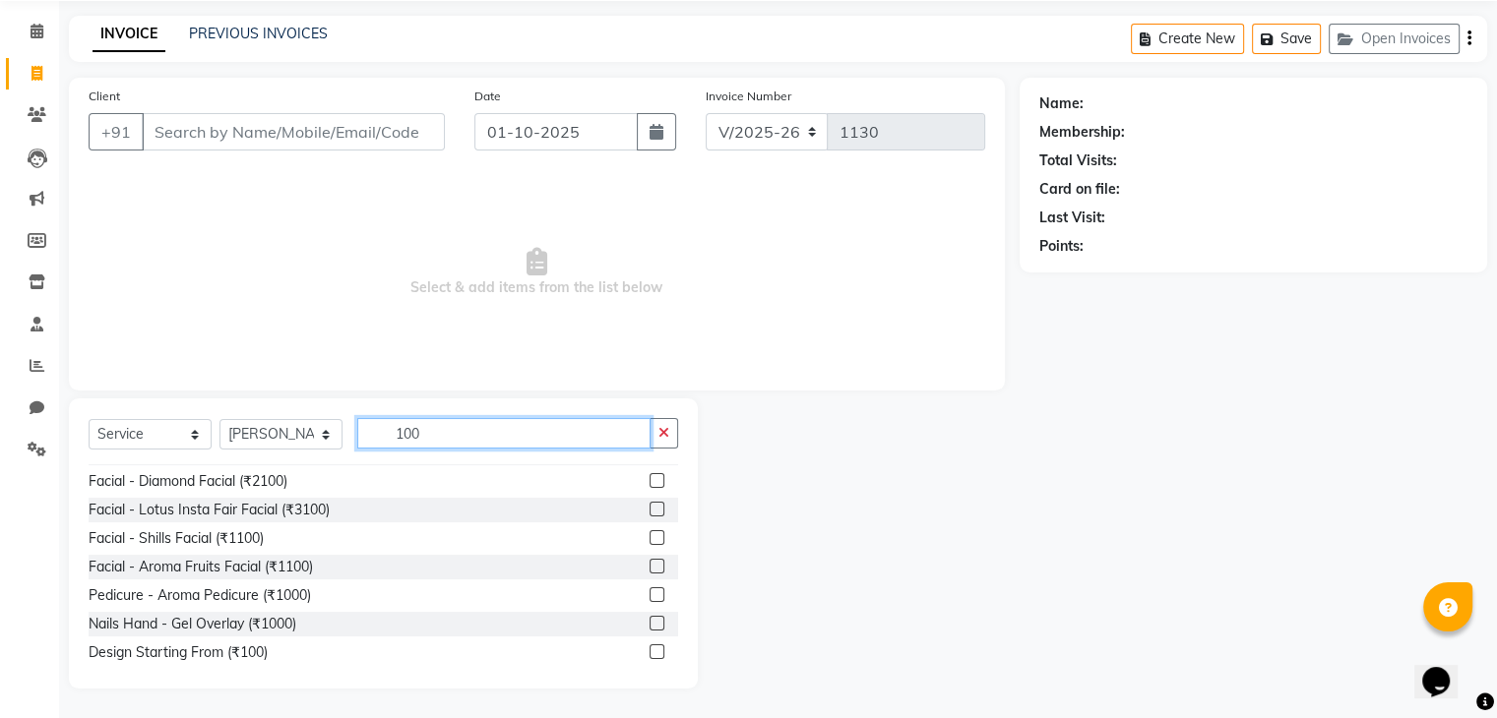
scroll to position [430, 0]
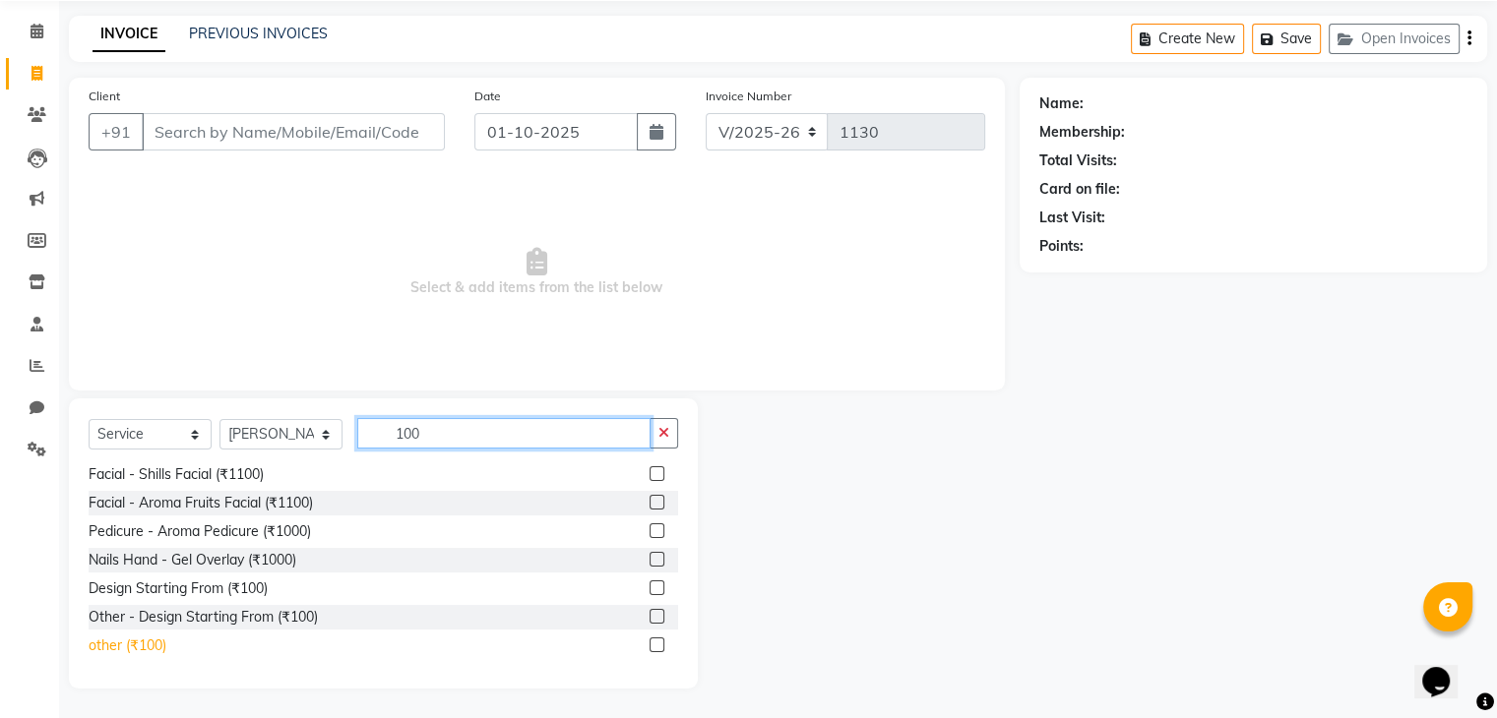
type input "100"
click at [155, 649] on div "other (₹100)" at bounding box center [128, 646] width 78 height 21
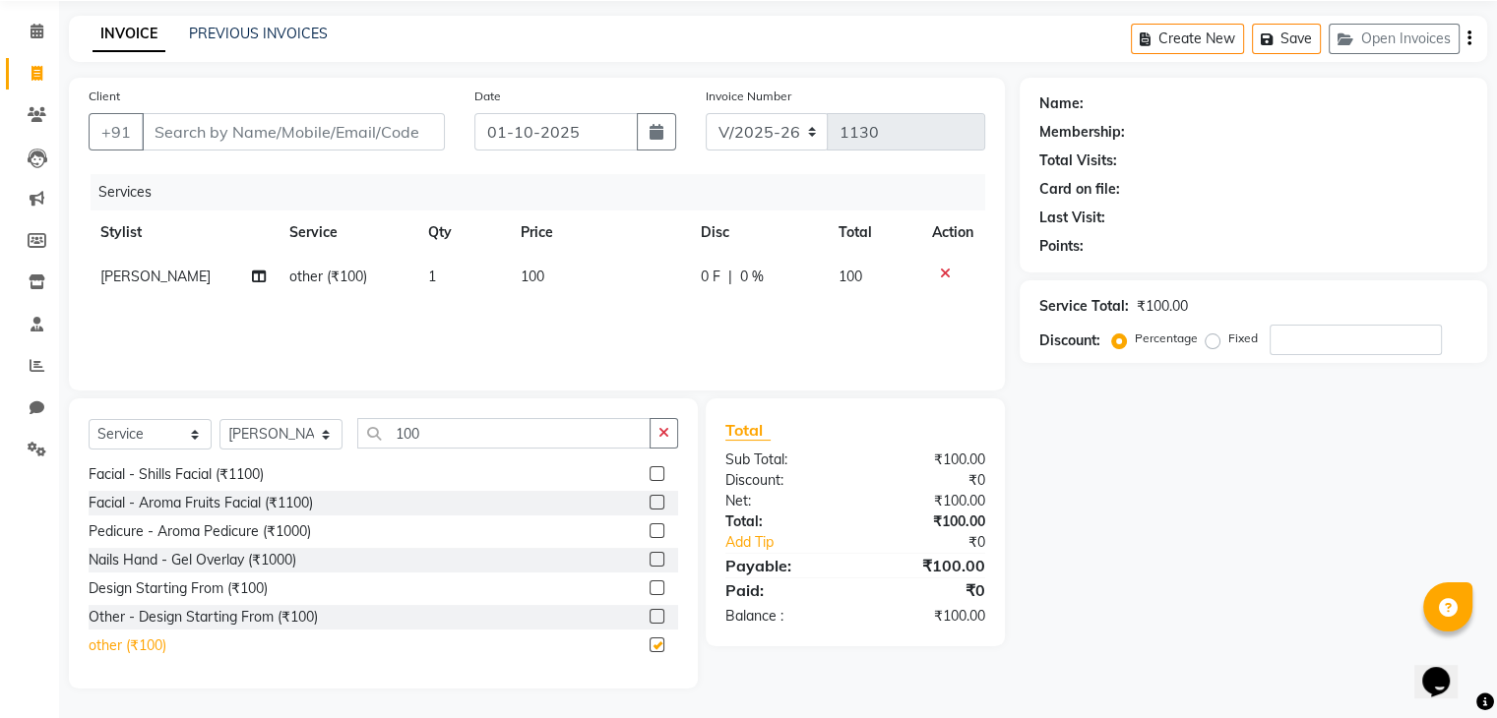
checkbox input "false"
click at [556, 278] on td "100" at bounding box center [599, 277] width 180 height 44
select select "26212"
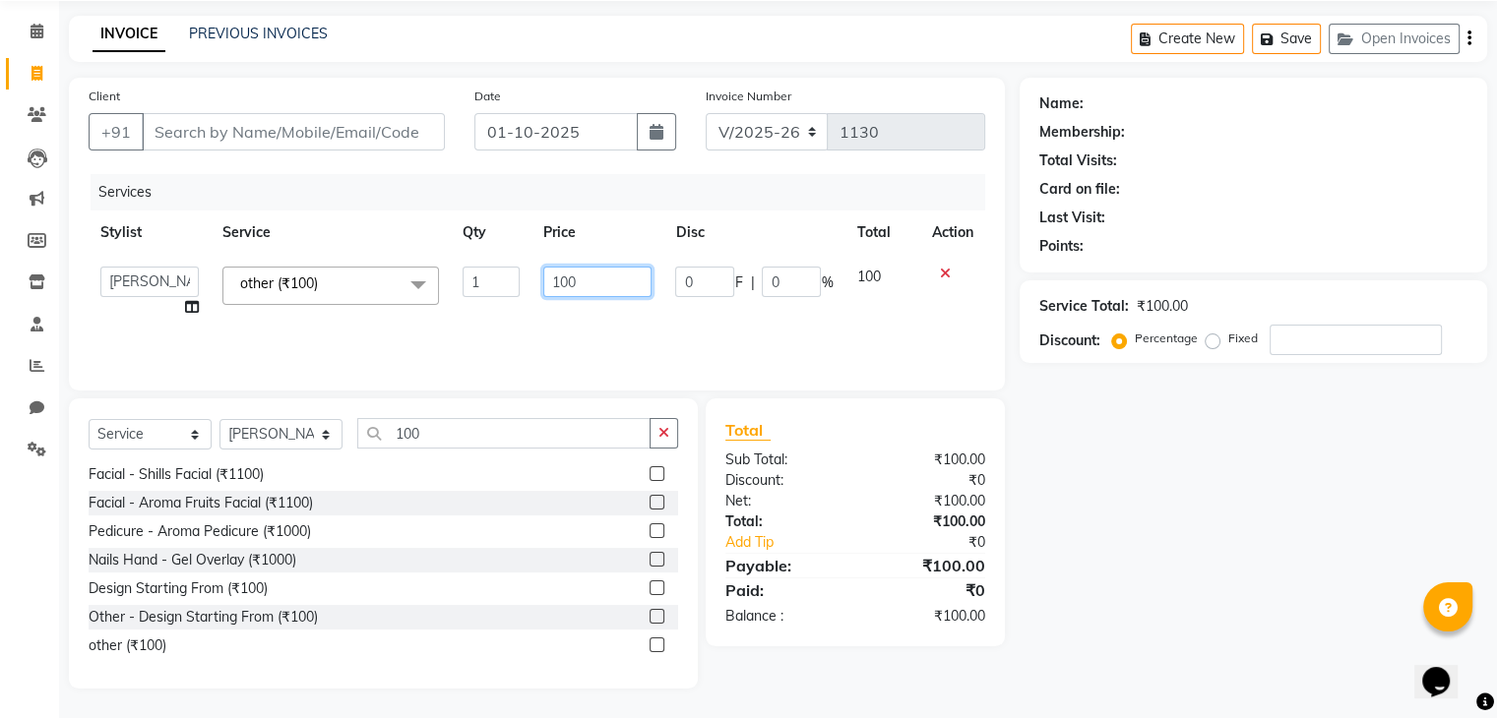
click at [593, 285] on input "100" at bounding box center [597, 282] width 108 height 31
type input "1000"
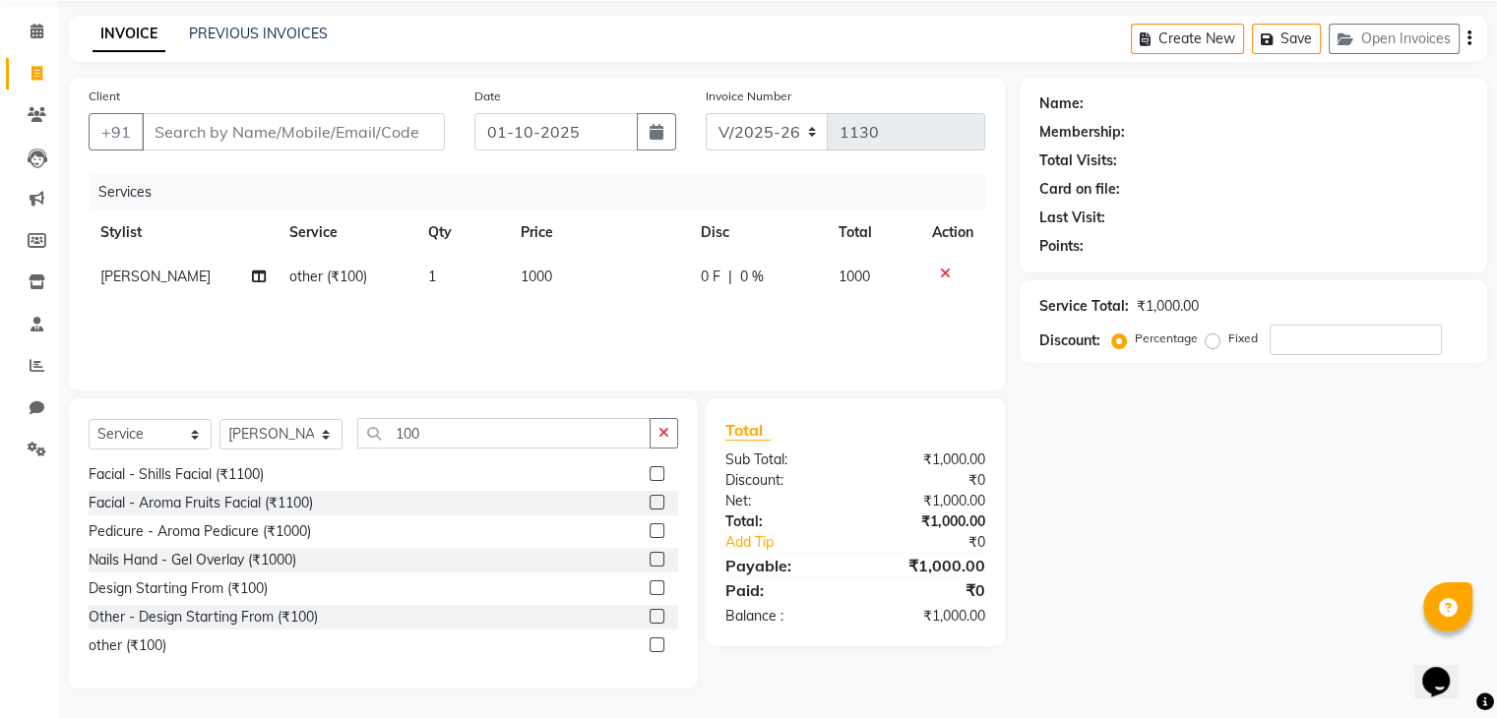
click at [147, 280] on span "[PERSON_NAME]" at bounding box center [155, 277] width 110 height 18
select select "26212"
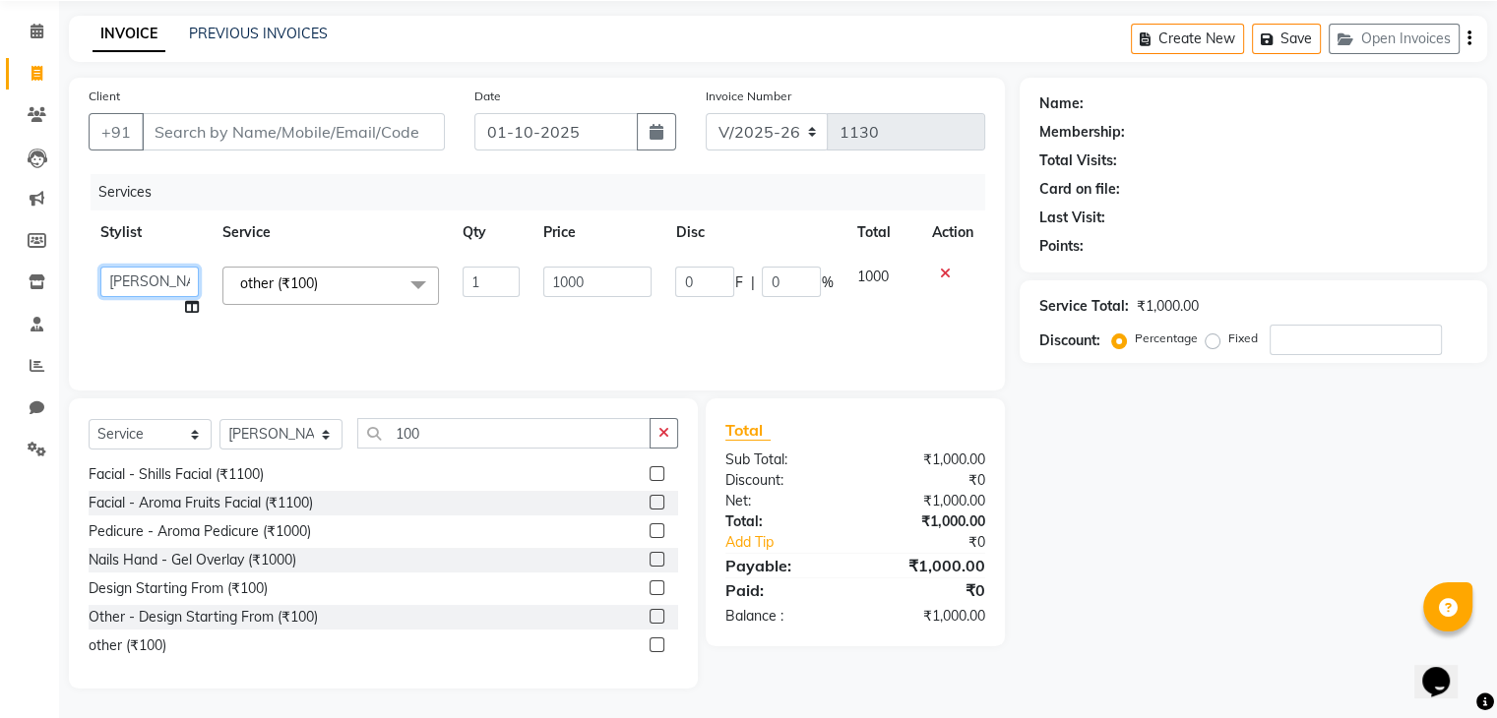
click at [147, 280] on select "Aruna KALYANI KRISHANA Manager nikita PRATIKSHA Sameer shaikh Sarojini swami SU…" at bounding box center [149, 282] width 98 height 31
select select "28510"
click at [256, 126] on input "Client" at bounding box center [293, 131] width 303 height 37
type input "7"
type input "0"
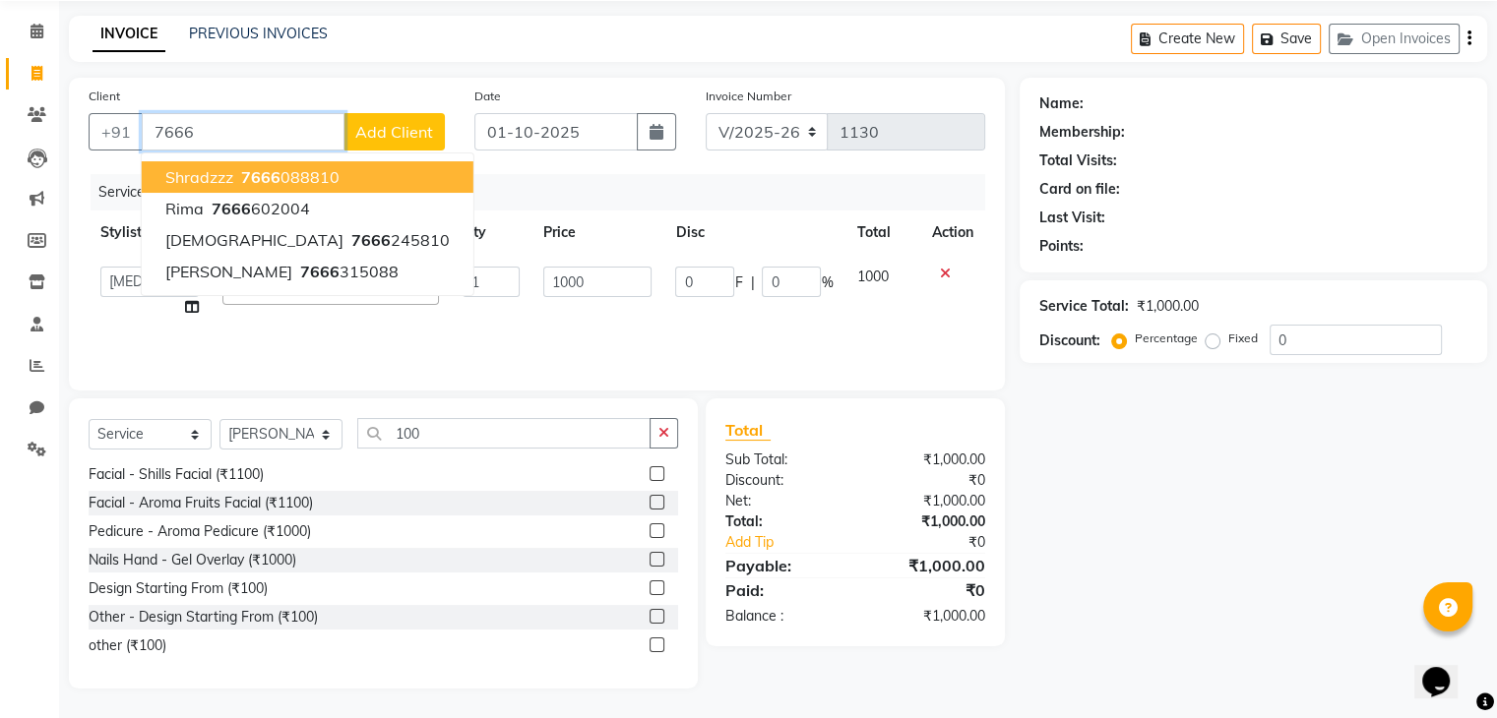
click at [246, 168] on span "7666" at bounding box center [260, 177] width 39 height 20
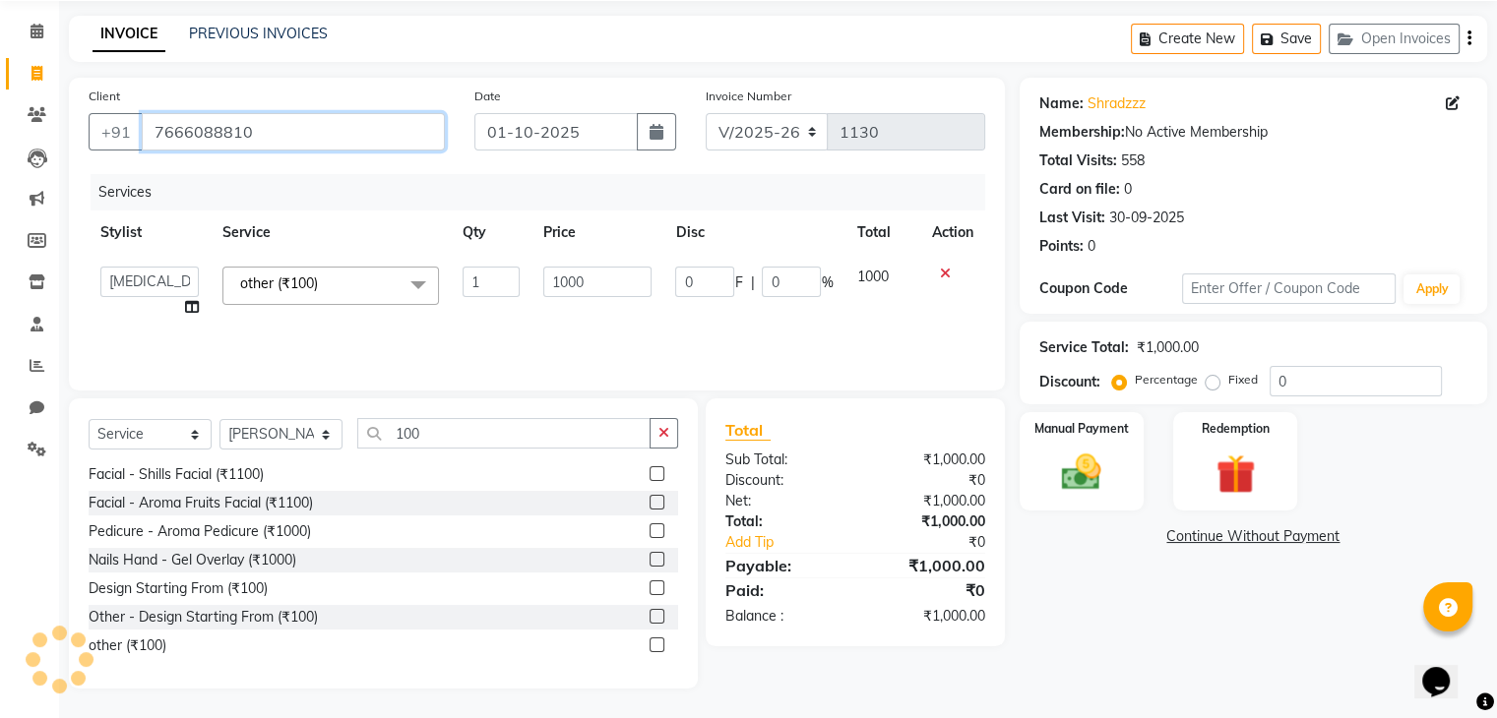
click at [281, 127] on input "7666088810" at bounding box center [293, 131] width 303 height 37
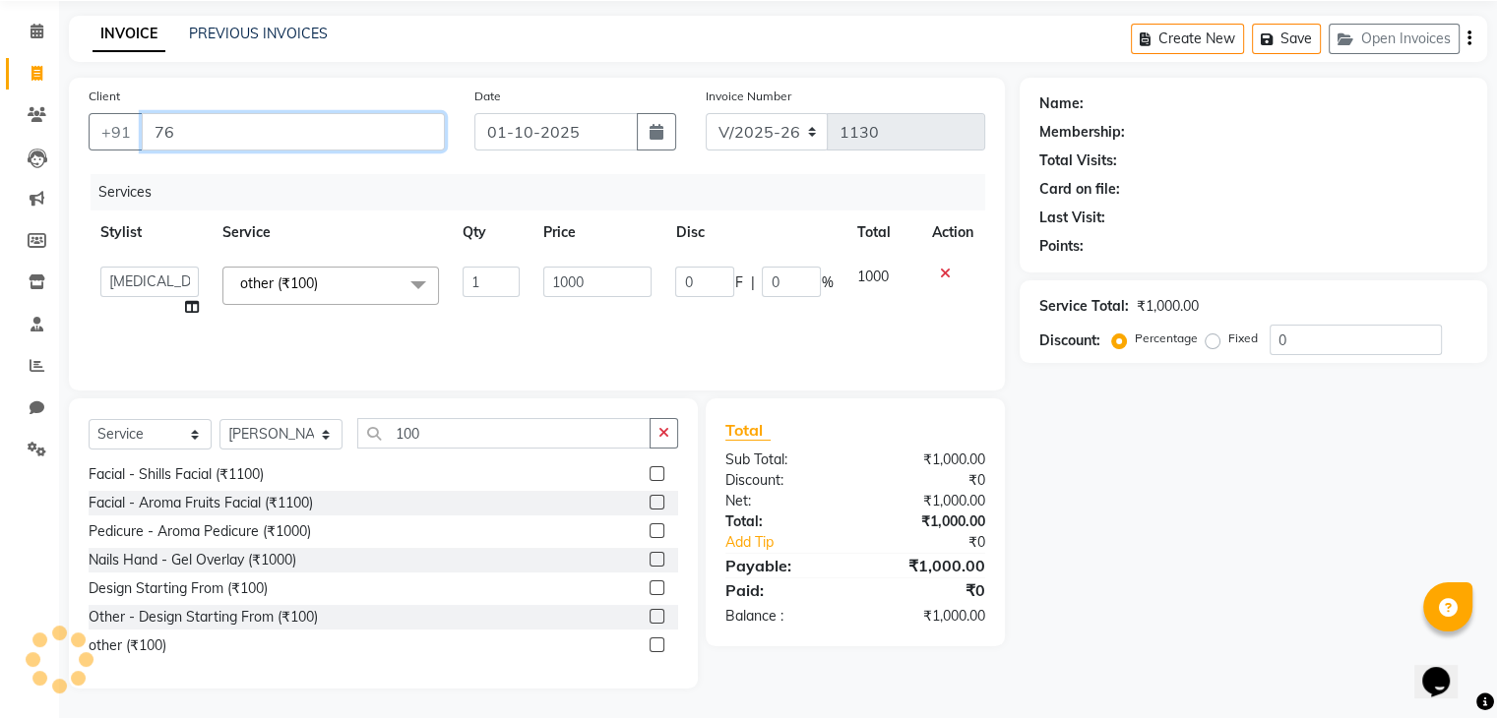
type input "7"
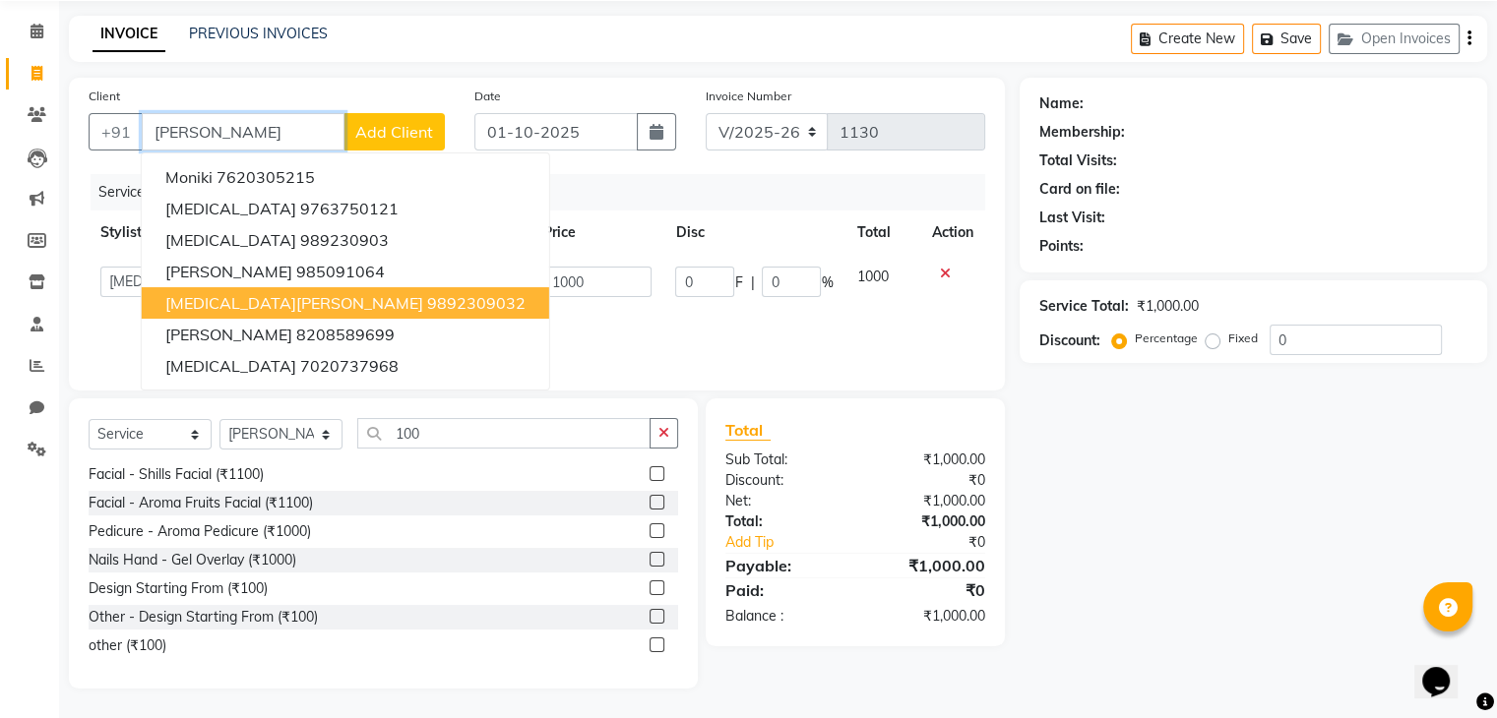
click at [427, 301] on ngb-highlight "9892309032" at bounding box center [476, 303] width 98 height 20
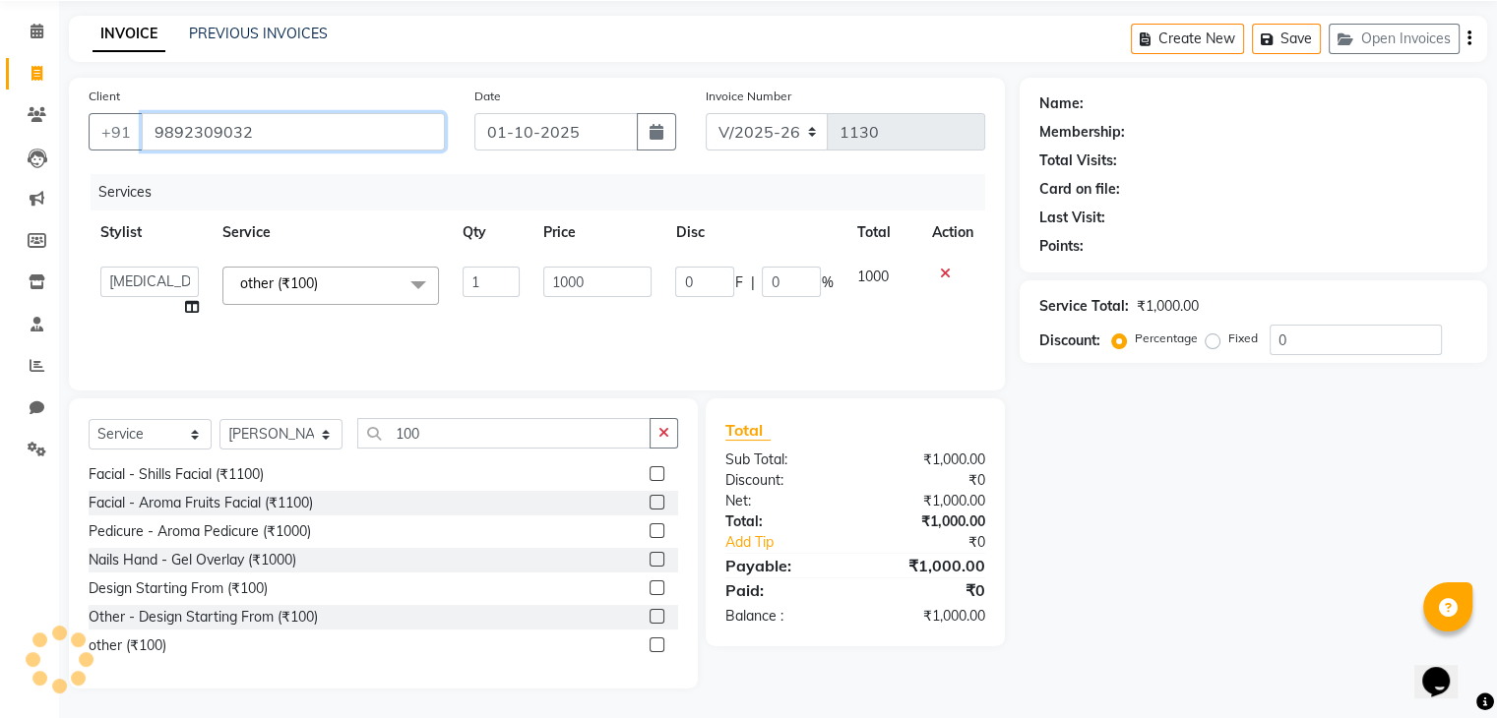
type input "9892309032"
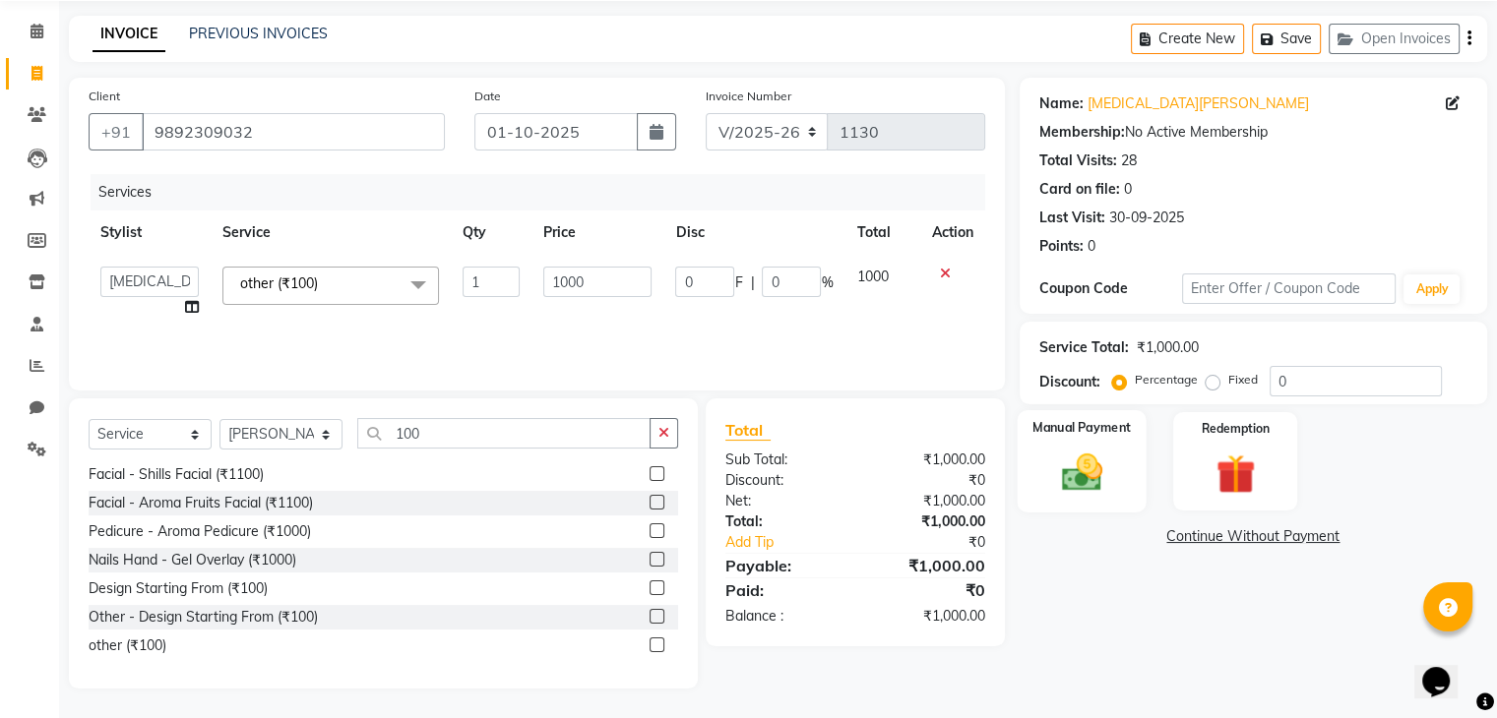
click at [1099, 485] on img at bounding box center [1081, 473] width 66 height 47
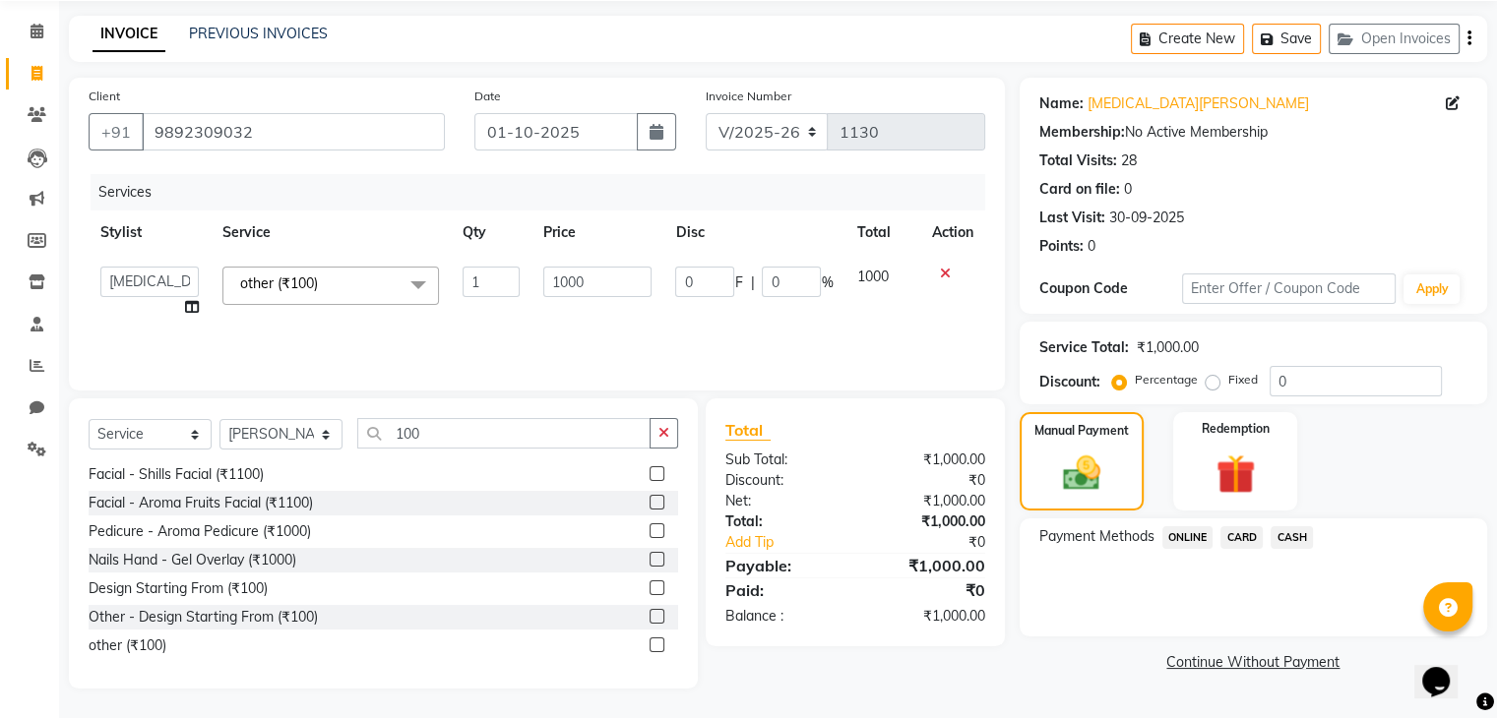
click at [1187, 539] on span "ONLINE" at bounding box center [1187, 537] width 51 height 23
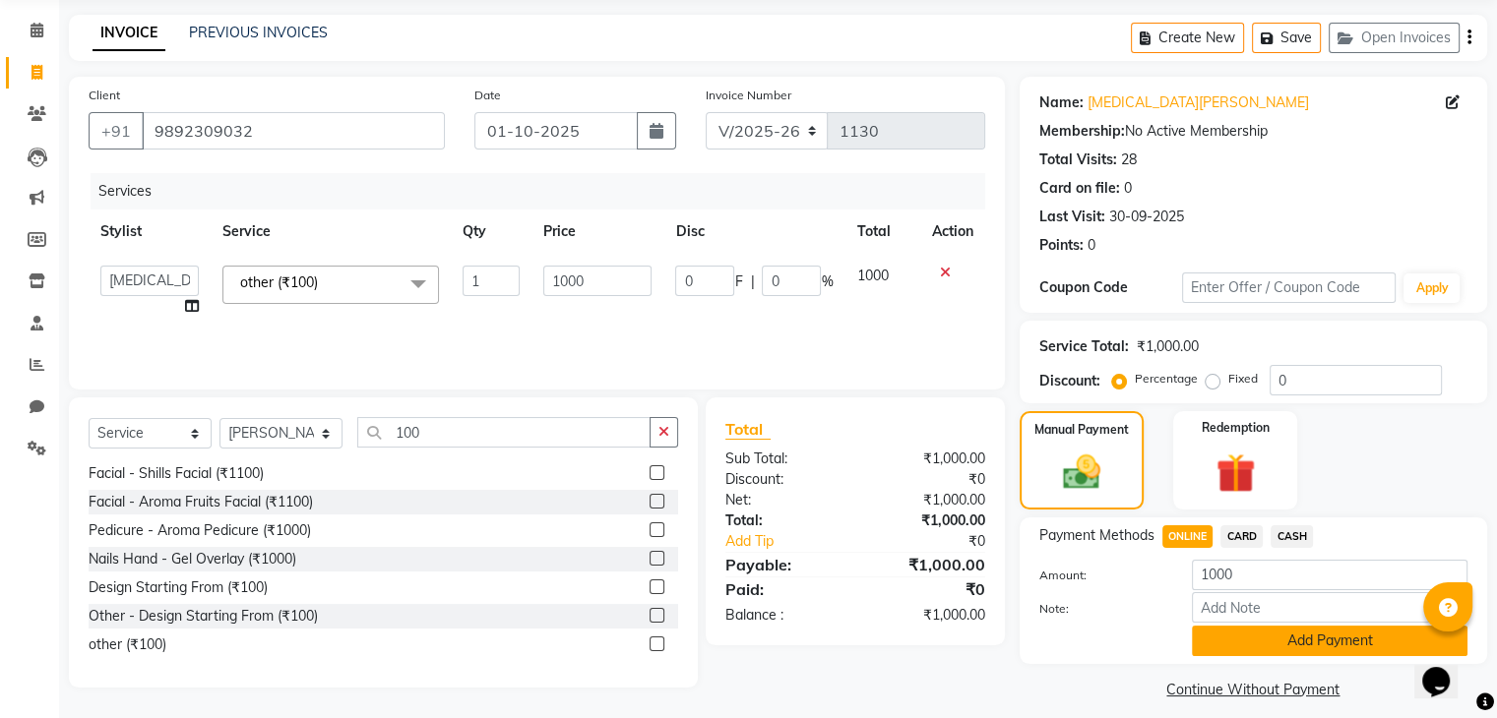
click at [1206, 650] on button "Add Payment" at bounding box center [1330, 641] width 276 height 31
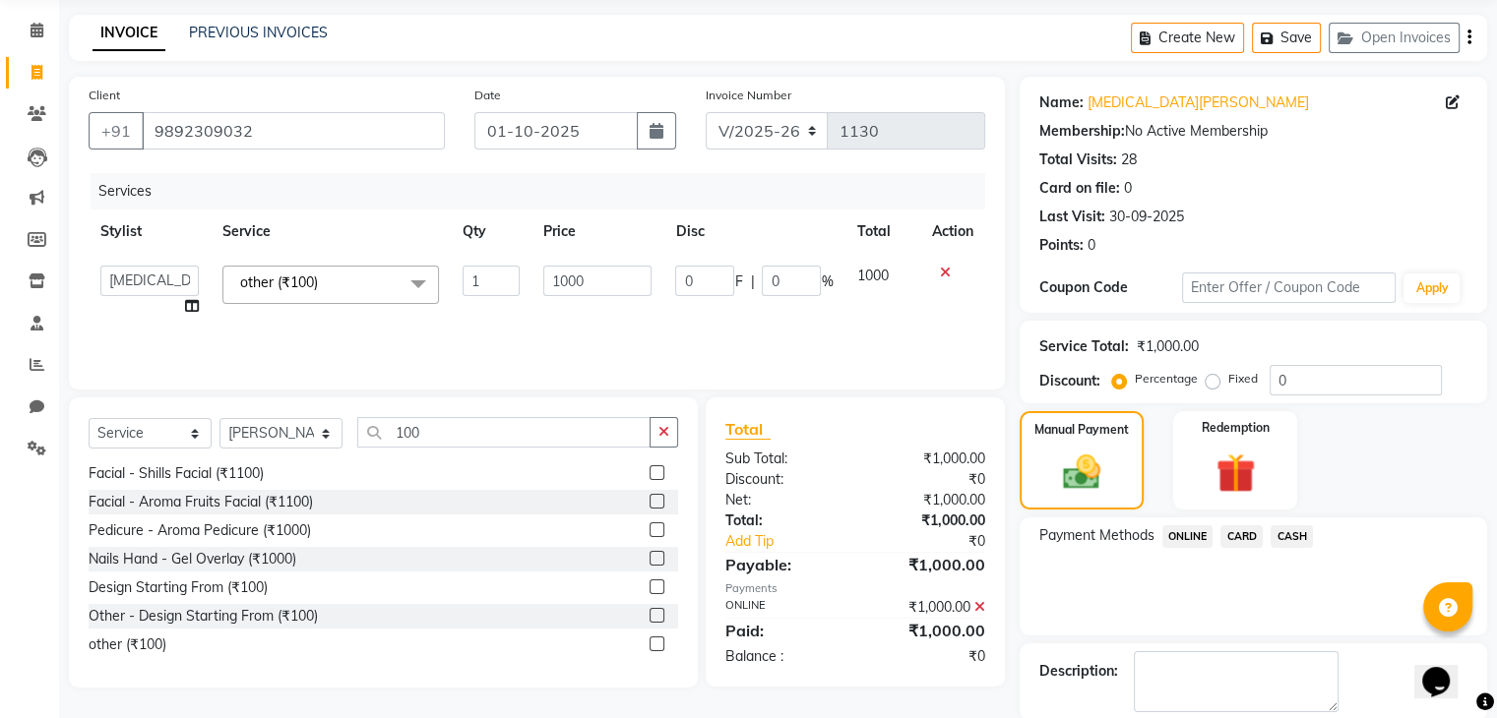
scroll to position [168, 0]
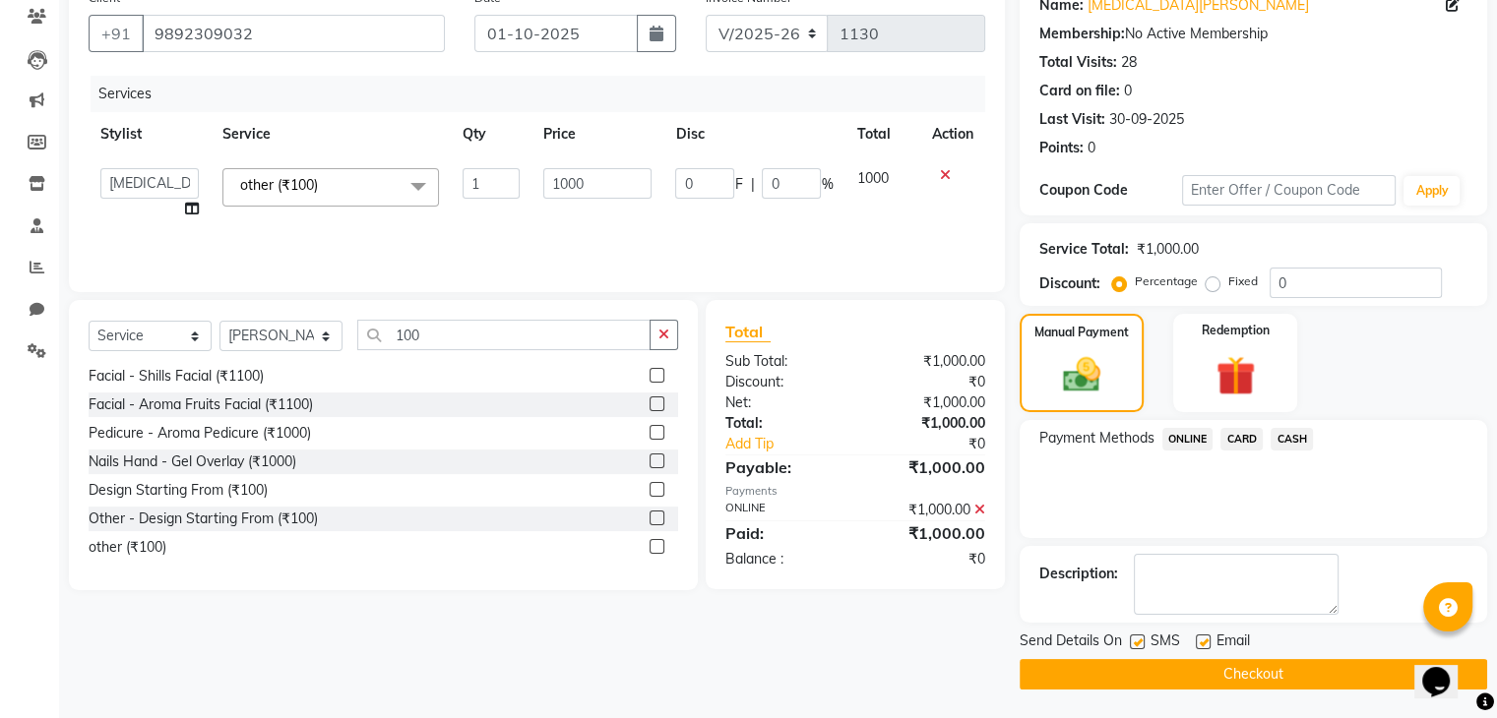
click at [1036, 661] on button "Checkout" at bounding box center [1253, 674] width 467 height 31
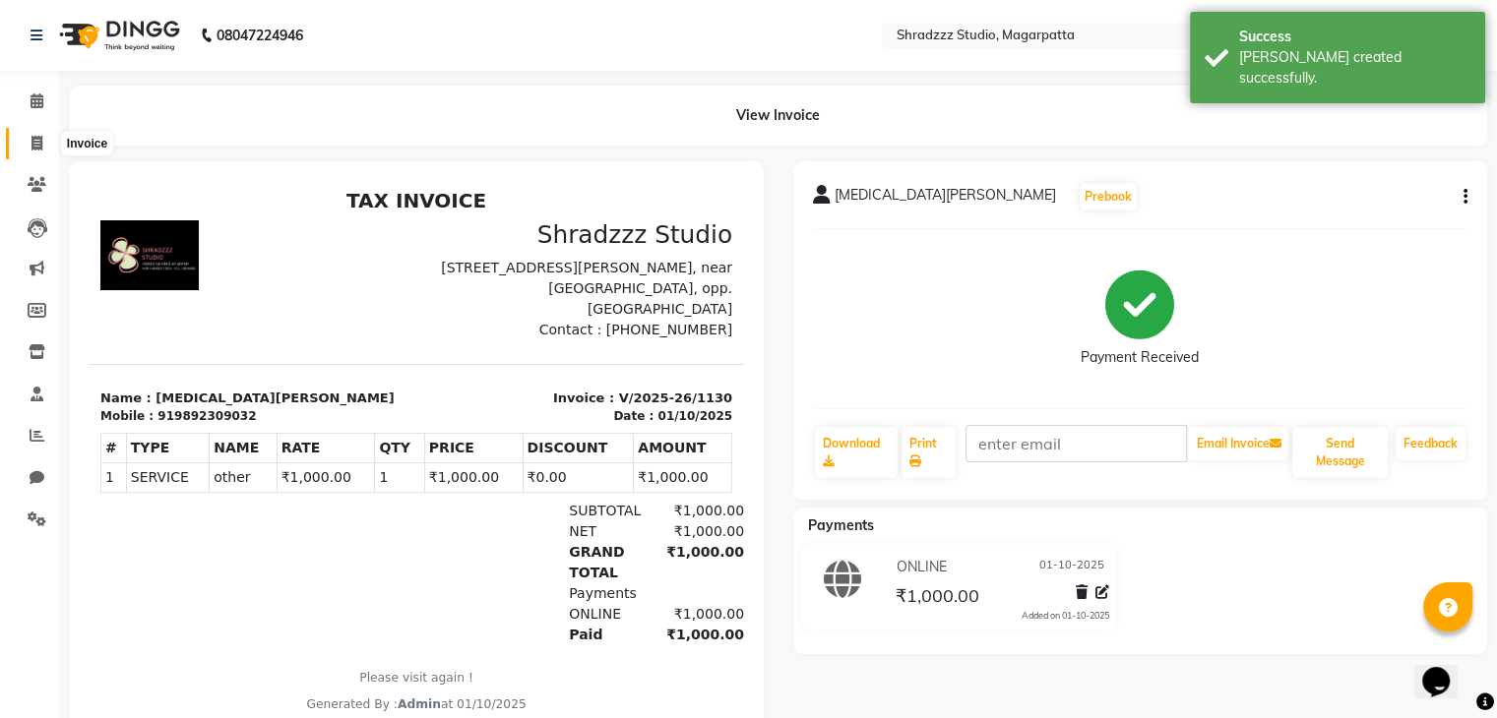
click at [33, 147] on icon at bounding box center [36, 143] width 11 height 15
select select "4544"
select select "service"
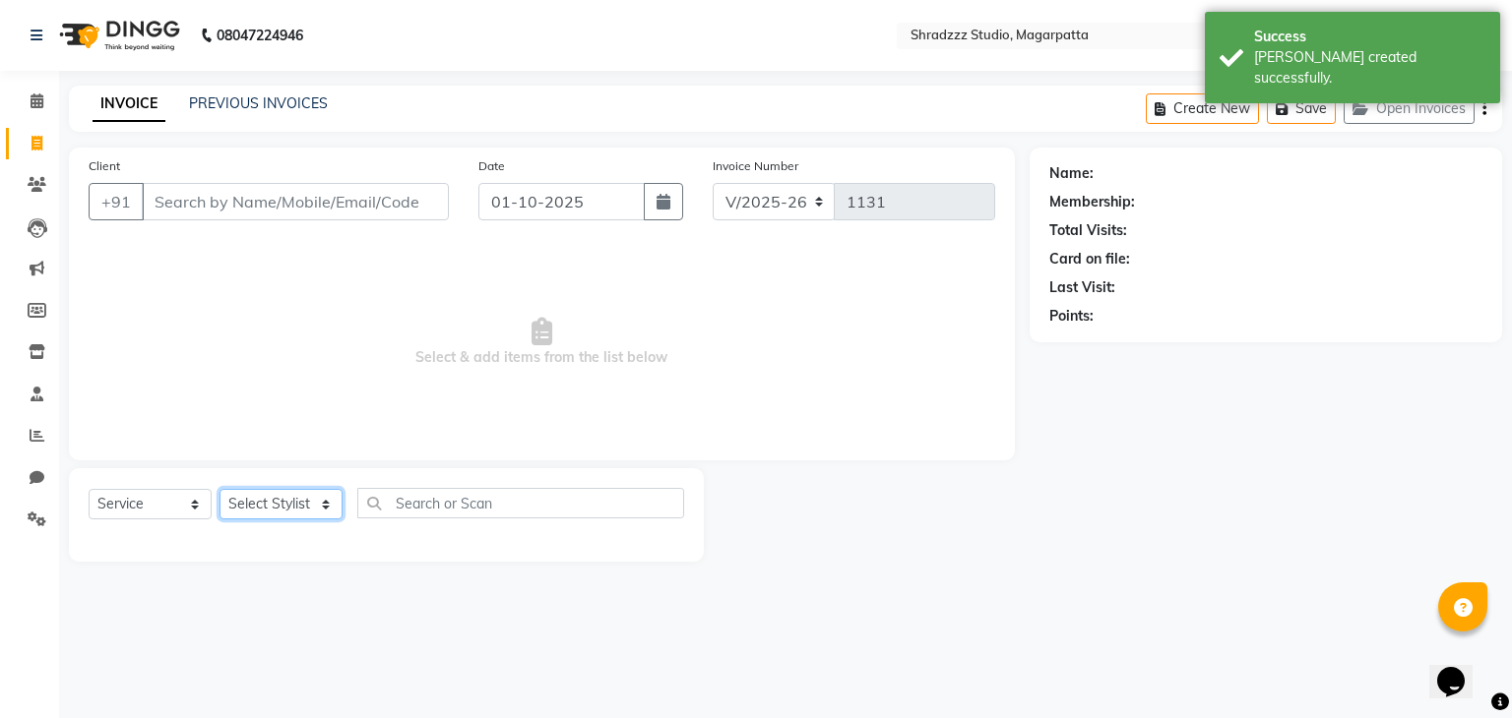
click at [255, 513] on select "Select Stylist [PERSON_NAME] Manager [MEDICAL_DATA][PERSON_NAME] Sameer [PERSON…" at bounding box center [280, 504] width 123 height 31
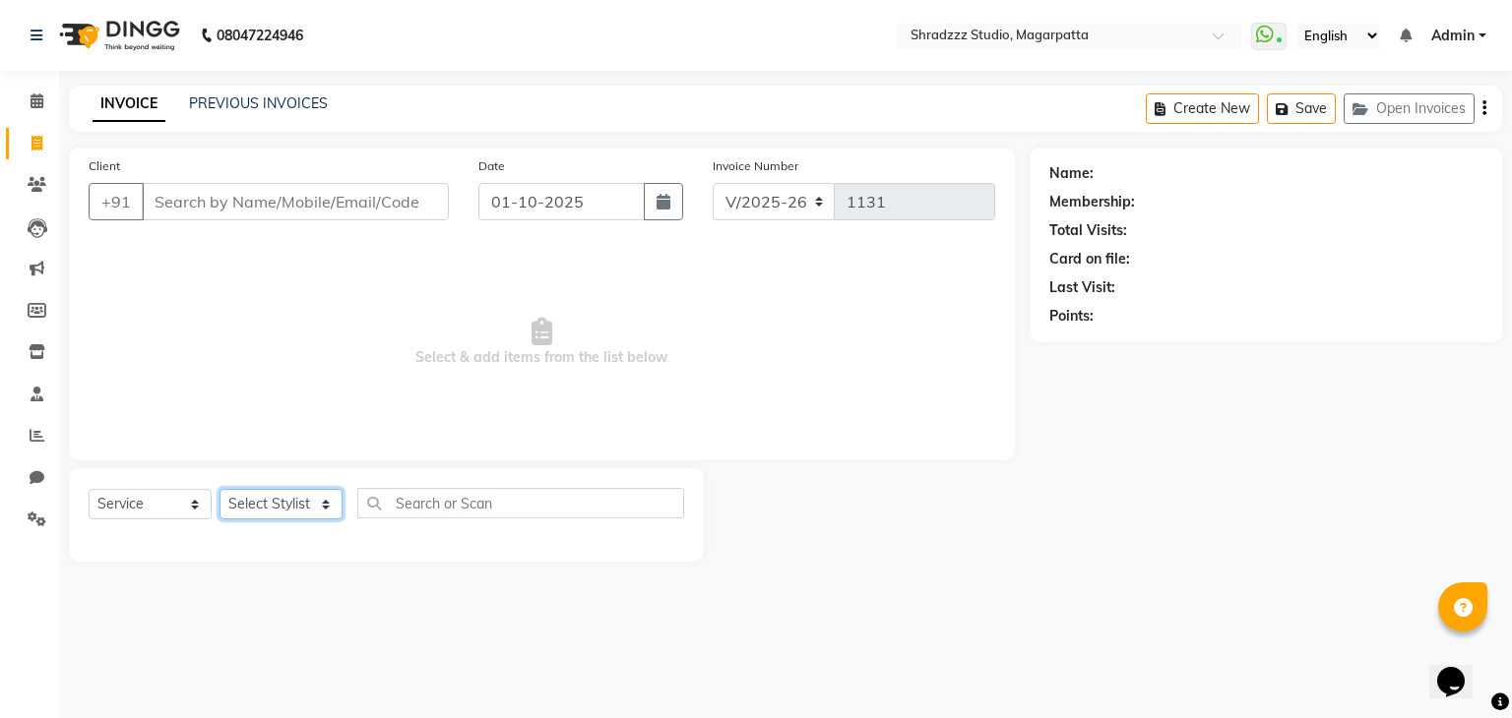
select select "26212"
click at [219, 490] on select "Select Stylist [PERSON_NAME] Manager [MEDICAL_DATA][PERSON_NAME] Sameer [PERSON…" at bounding box center [280, 504] width 123 height 31
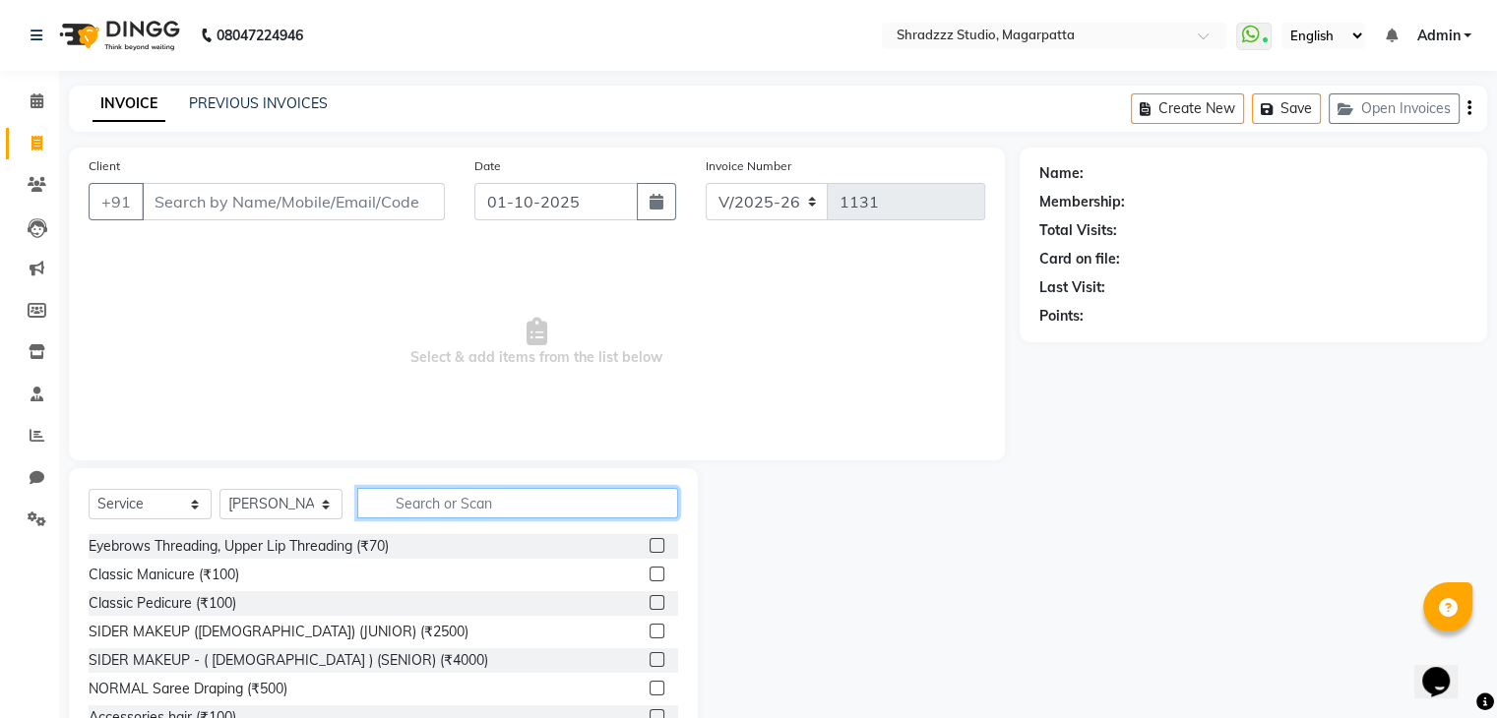
click at [416, 501] on input "text" at bounding box center [517, 503] width 321 height 31
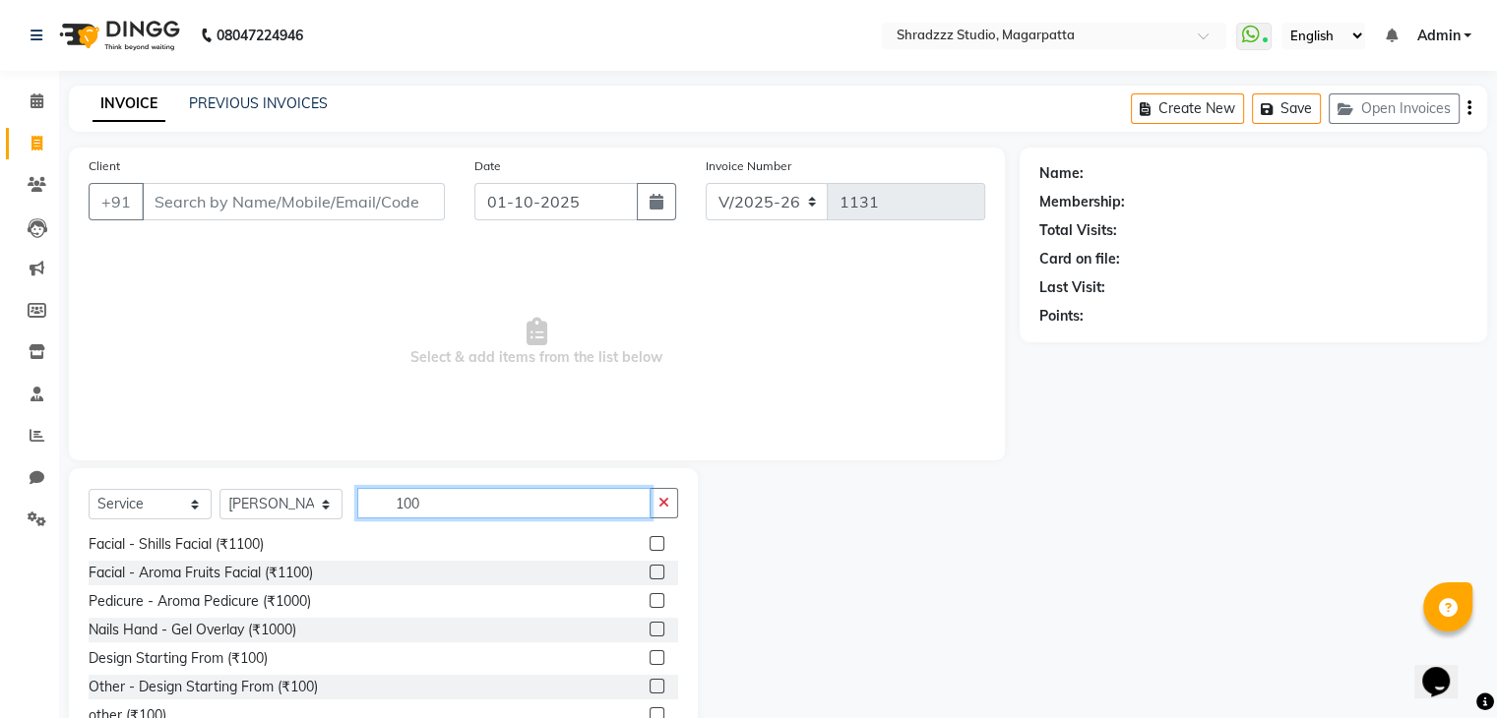
scroll to position [71, 0]
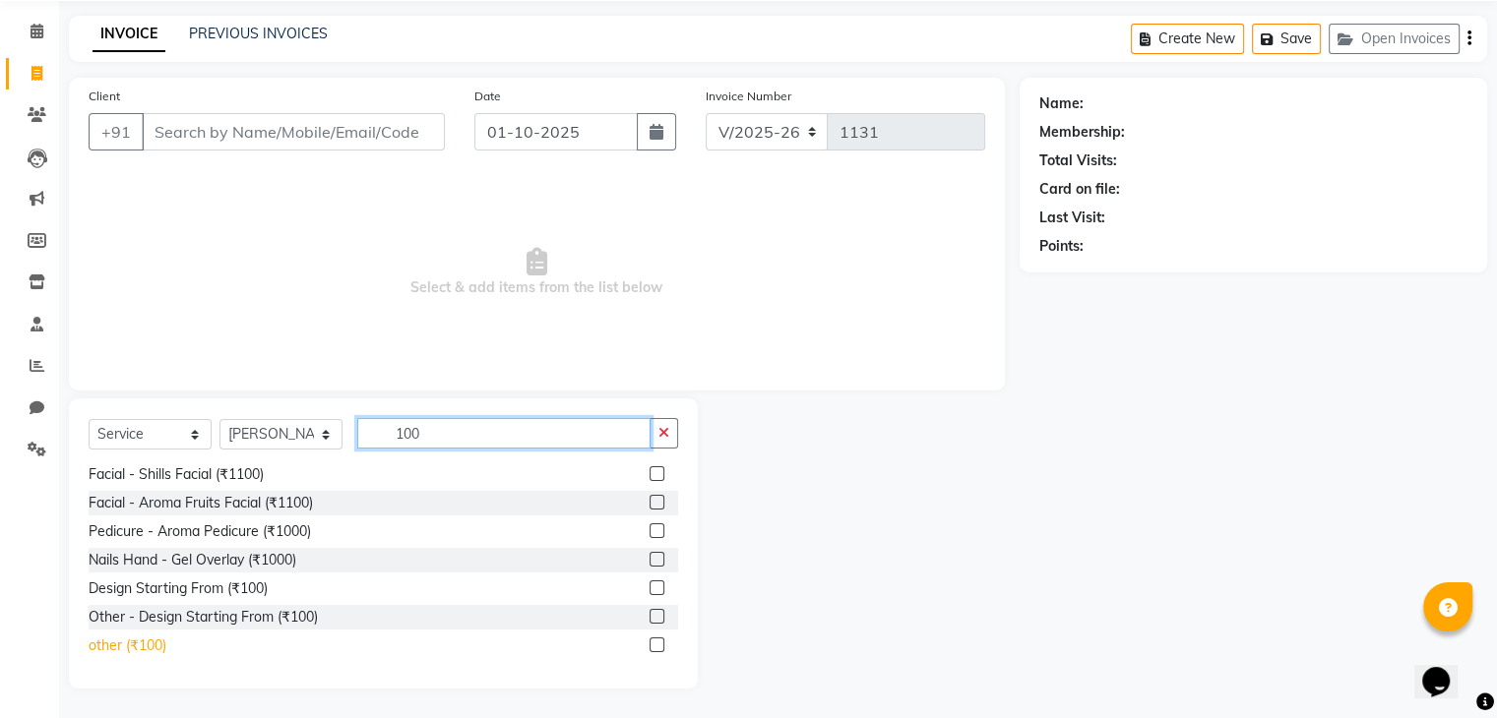
type input "100"
click at [155, 650] on div "other (₹100)" at bounding box center [128, 646] width 78 height 21
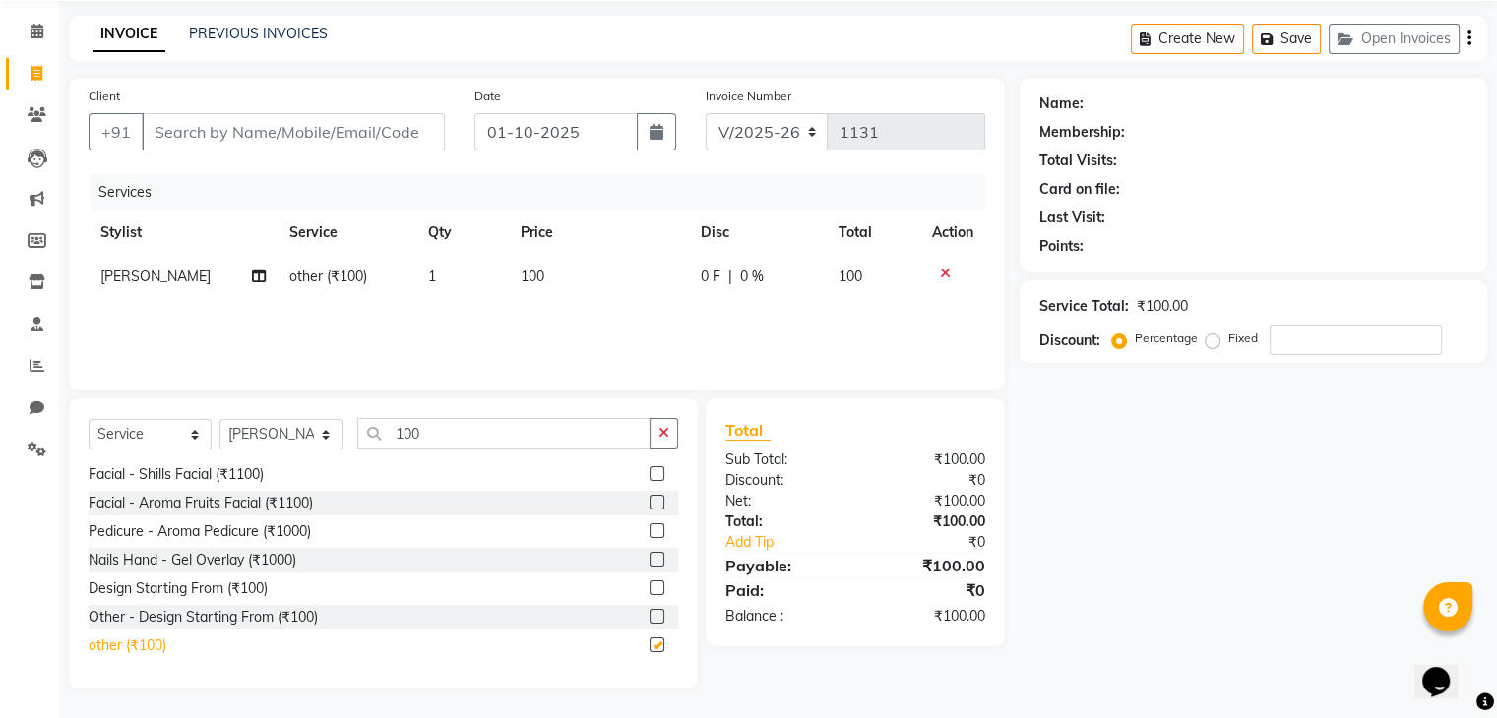
checkbox input "false"
click at [318, 129] on input "Client" at bounding box center [293, 131] width 303 height 37
click at [305, 131] on input "Client" at bounding box center [293, 131] width 303 height 37
type input "a"
type input "0"
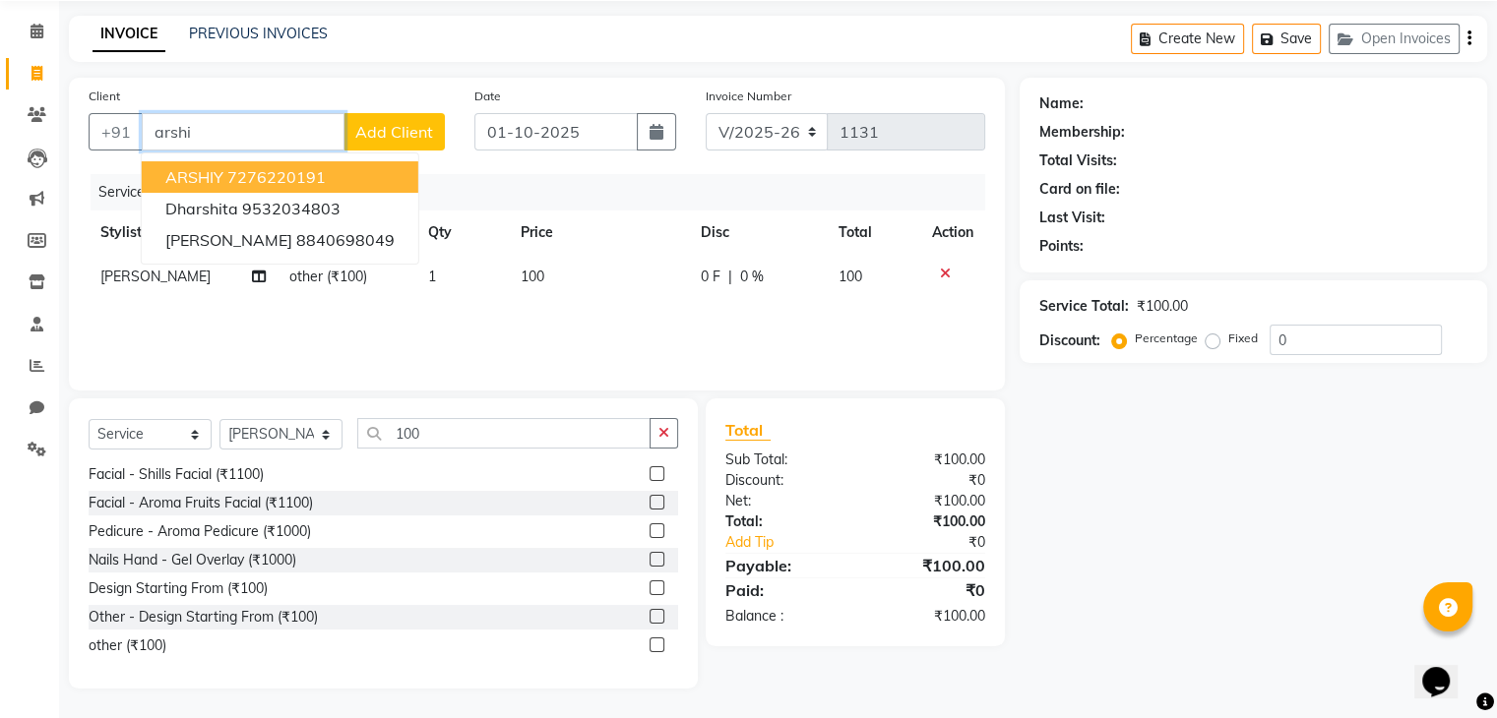
click at [315, 178] on ngb-highlight "7276220191" at bounding box center [276, 177] width 98 height 20
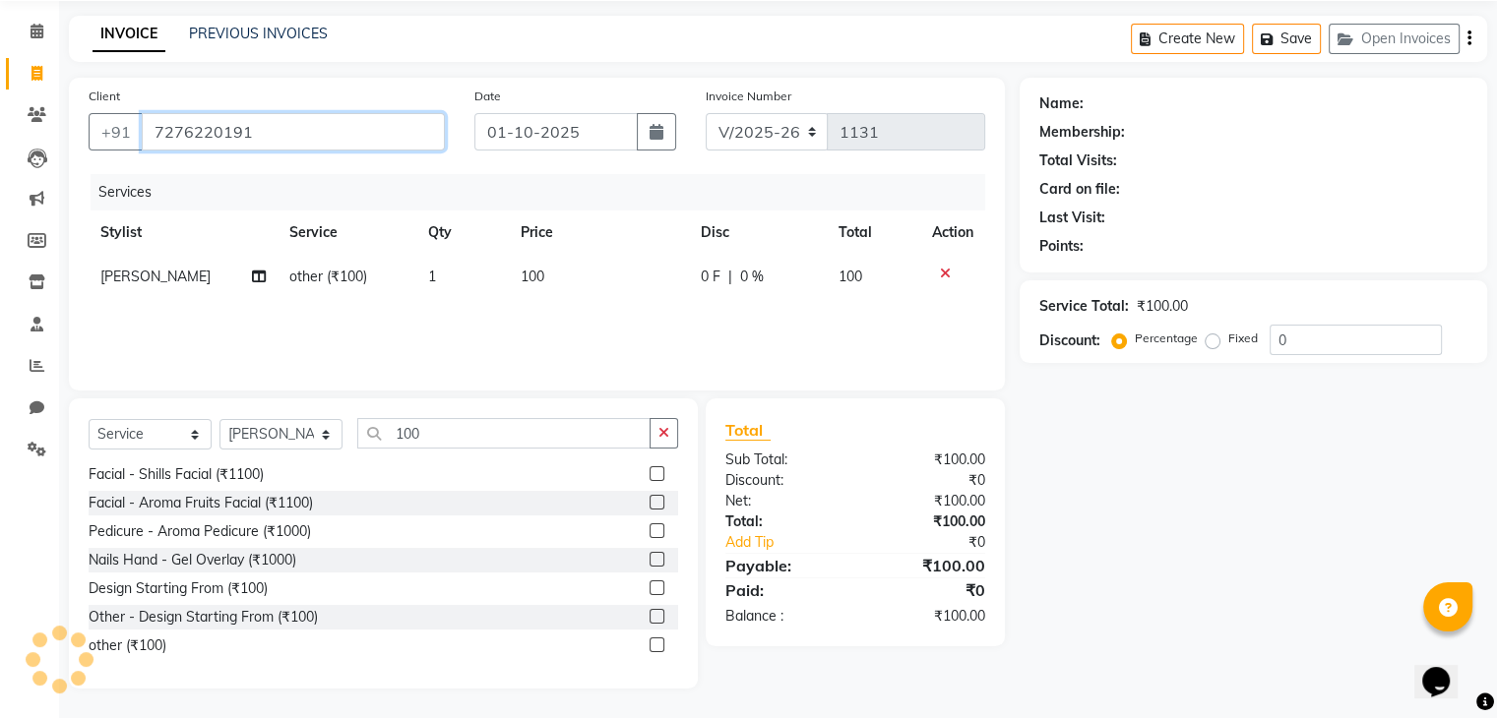
type input "7276220191"
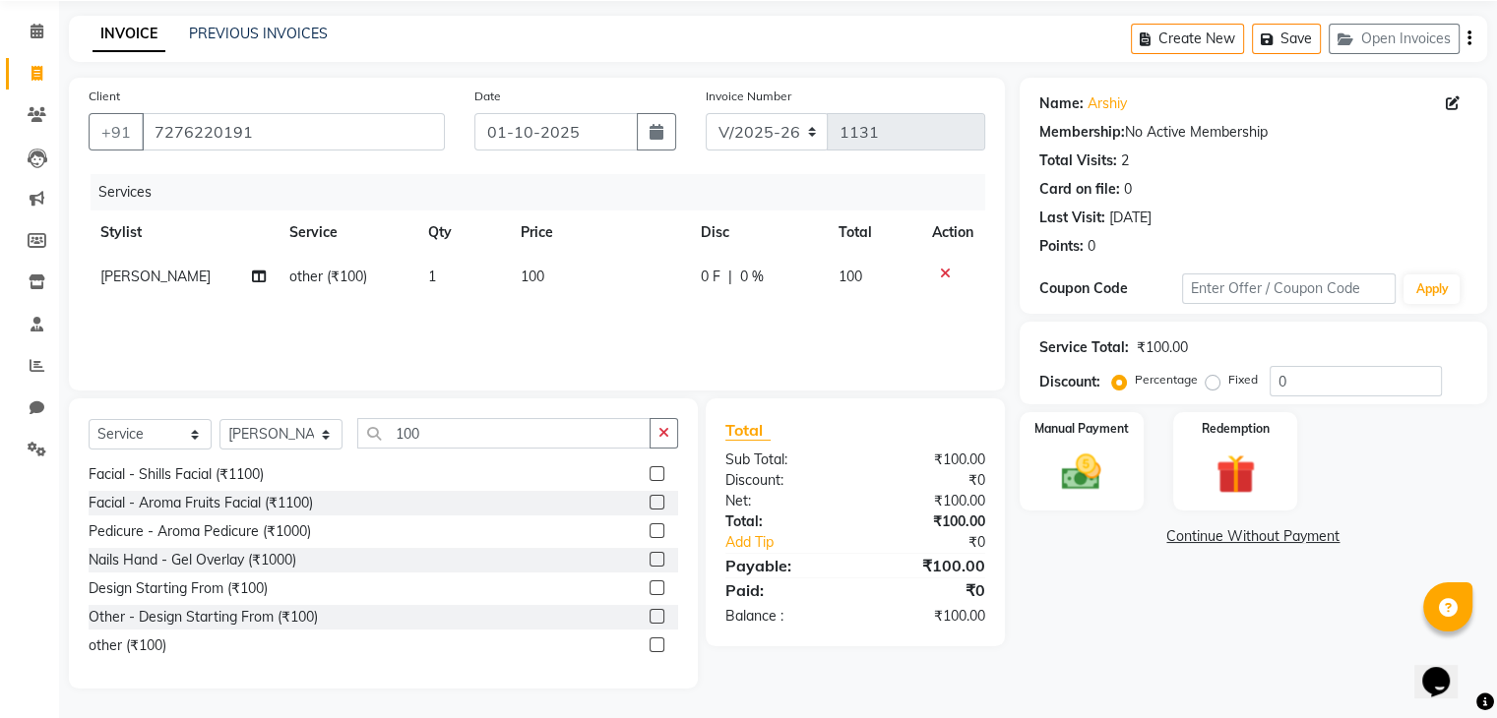
click at [564, 270] on td "100" at bounding box center [599, 277] width 180 height 44
select select "26212"
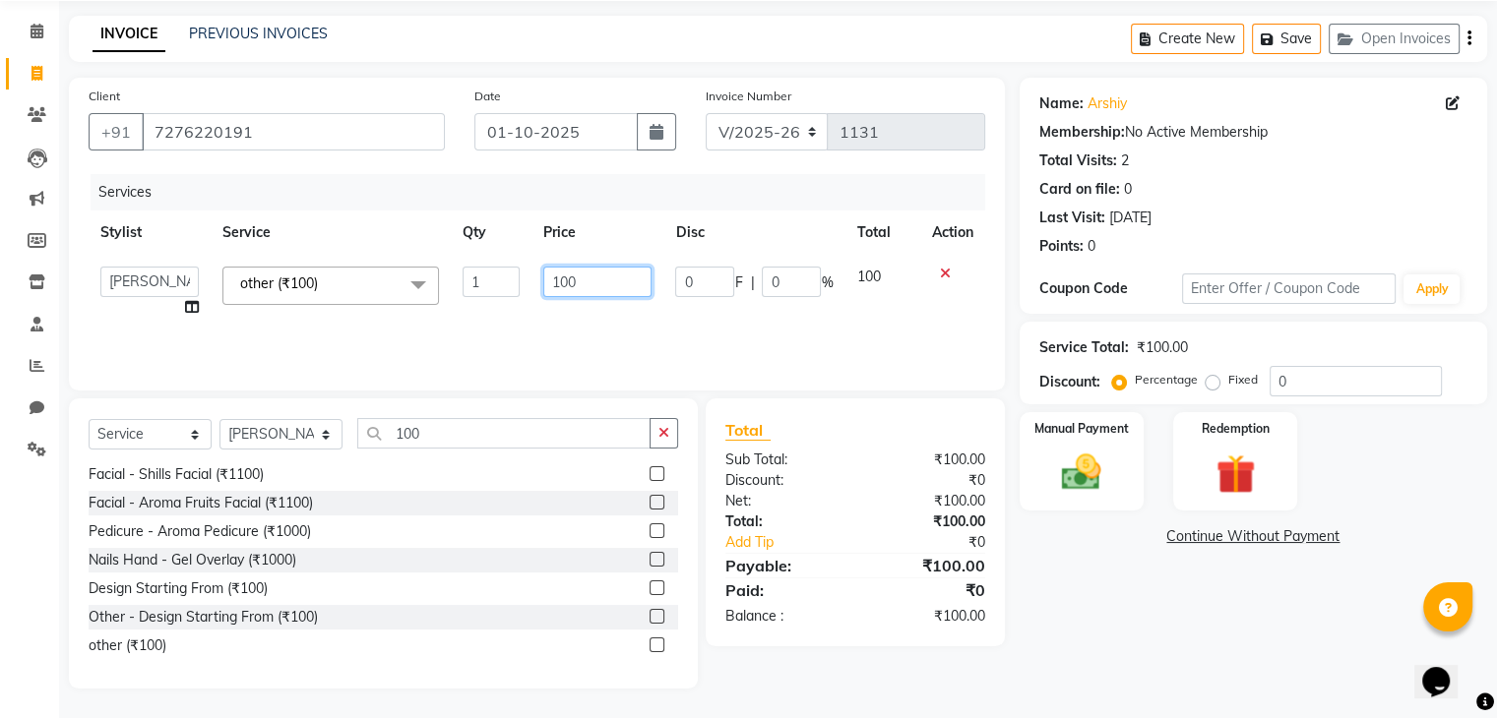
click at [634, 278] on input "100" at bounding box center [597, 282] width 108 height 31
type input "1"
type input "1770"
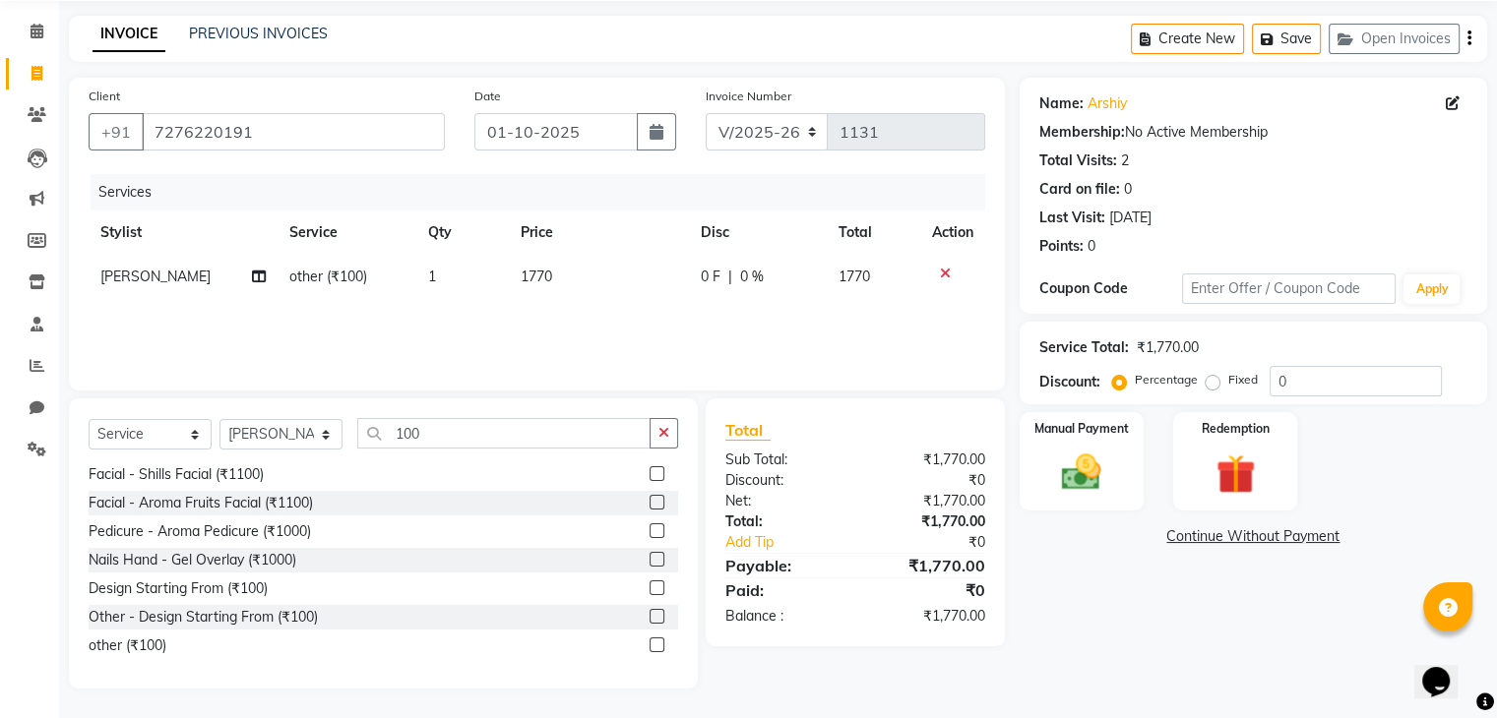
click at [1217, 611] on div "Name: Arshiy Membership: No Active Membership Total Visits: 2 Card on file: 0 L…" at bounding box center [1261, 383] width 482 height 611
click at [1091, 490] on img at bounding box center [1081, 473] width 66 height 47
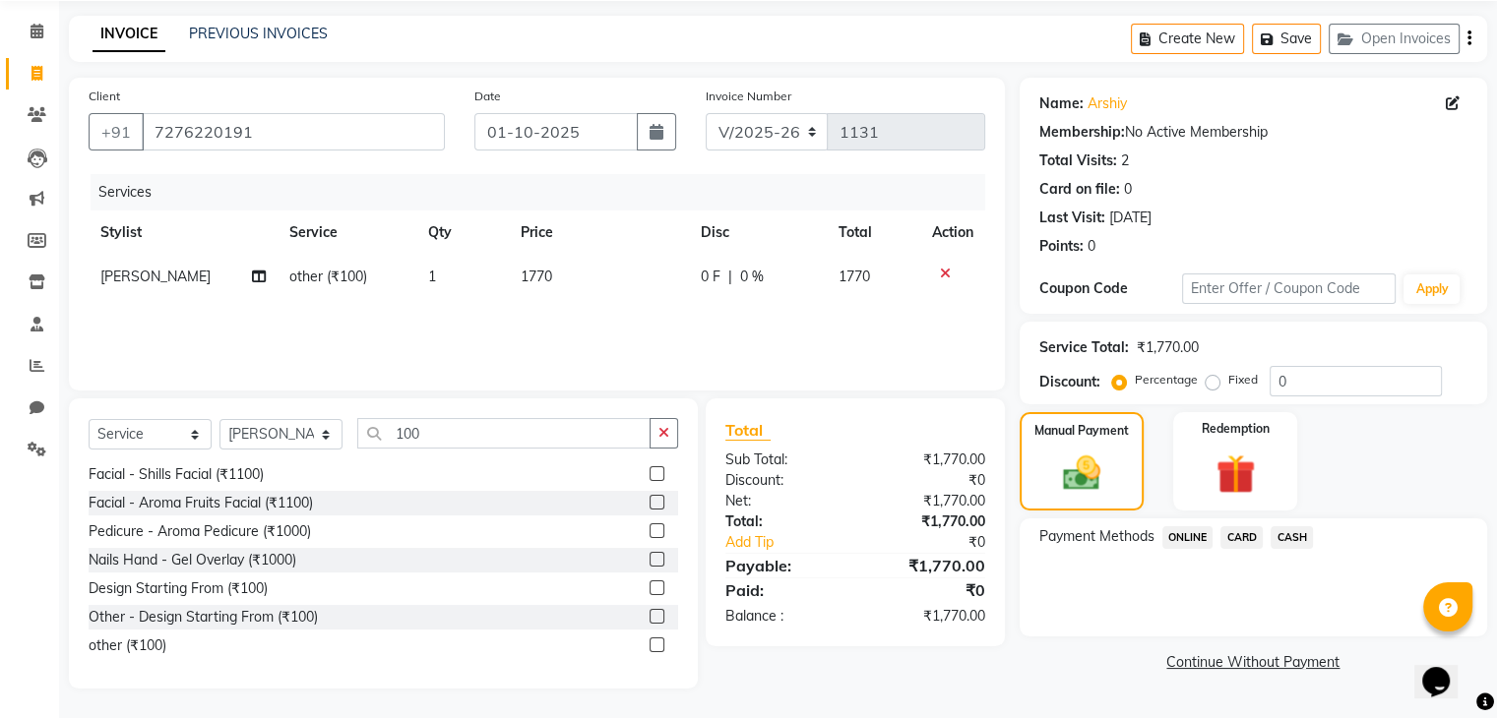
click at [1197, 539] on span "ONLINE" at bounding box center [1187, 537] width 51 height 23
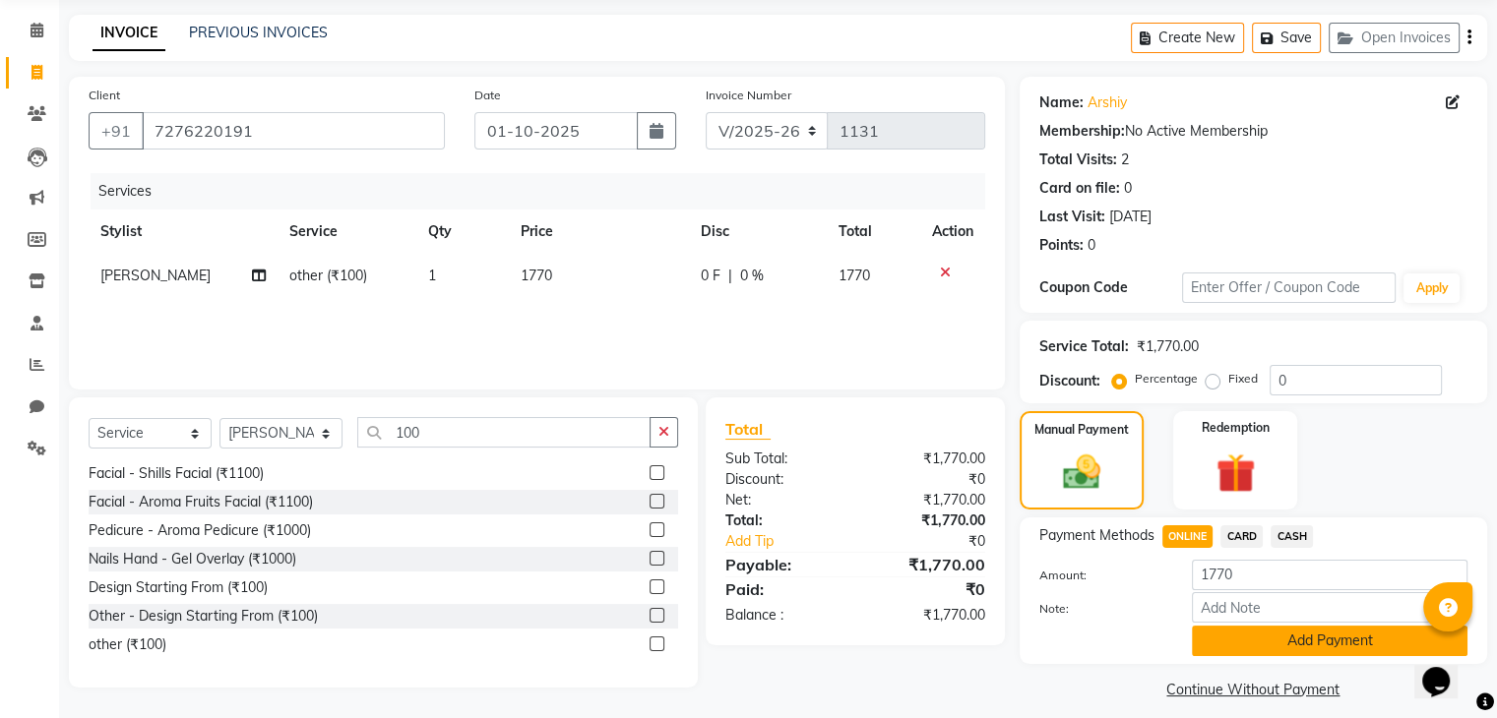
click at [1243, 639] on button "Add Payment" at bounding box center [1330, 641] width 276 height 31
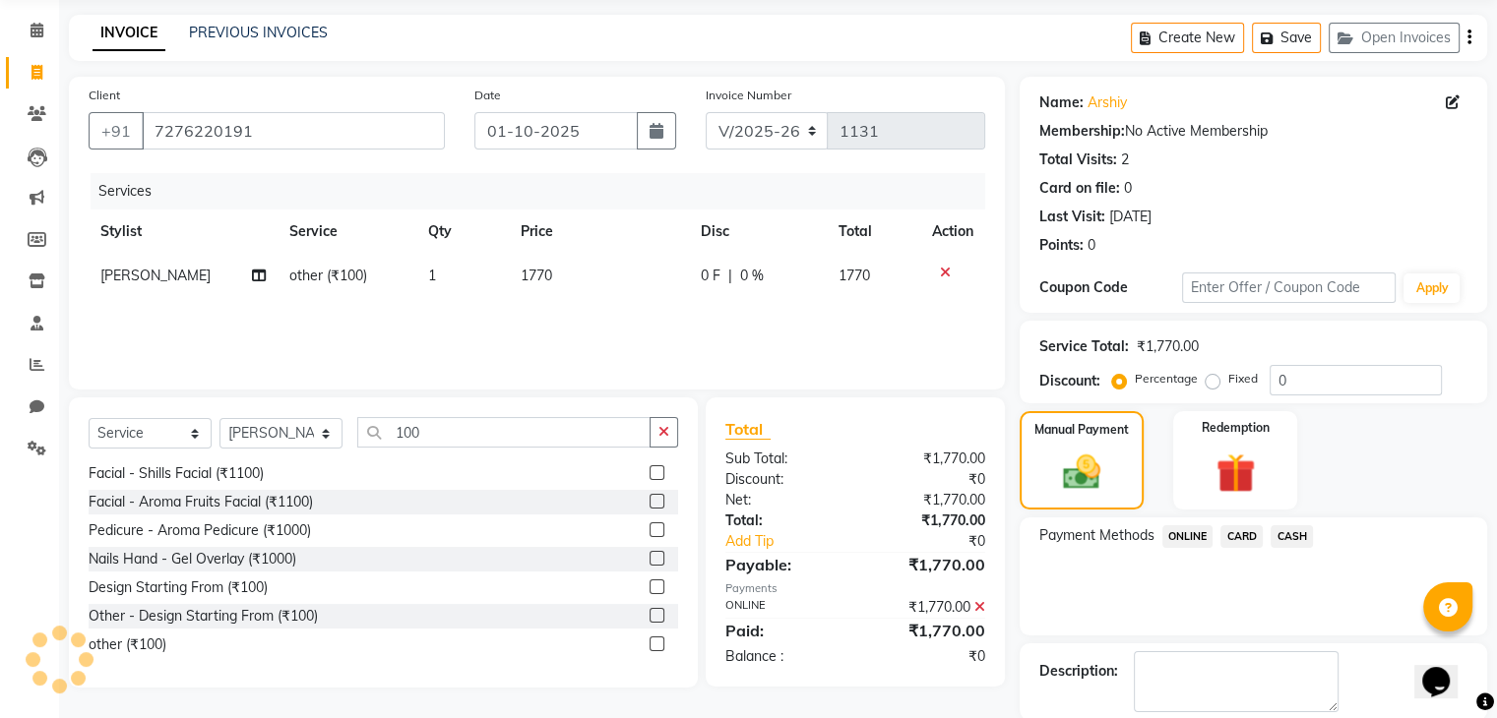
scroll to position [168, 0]
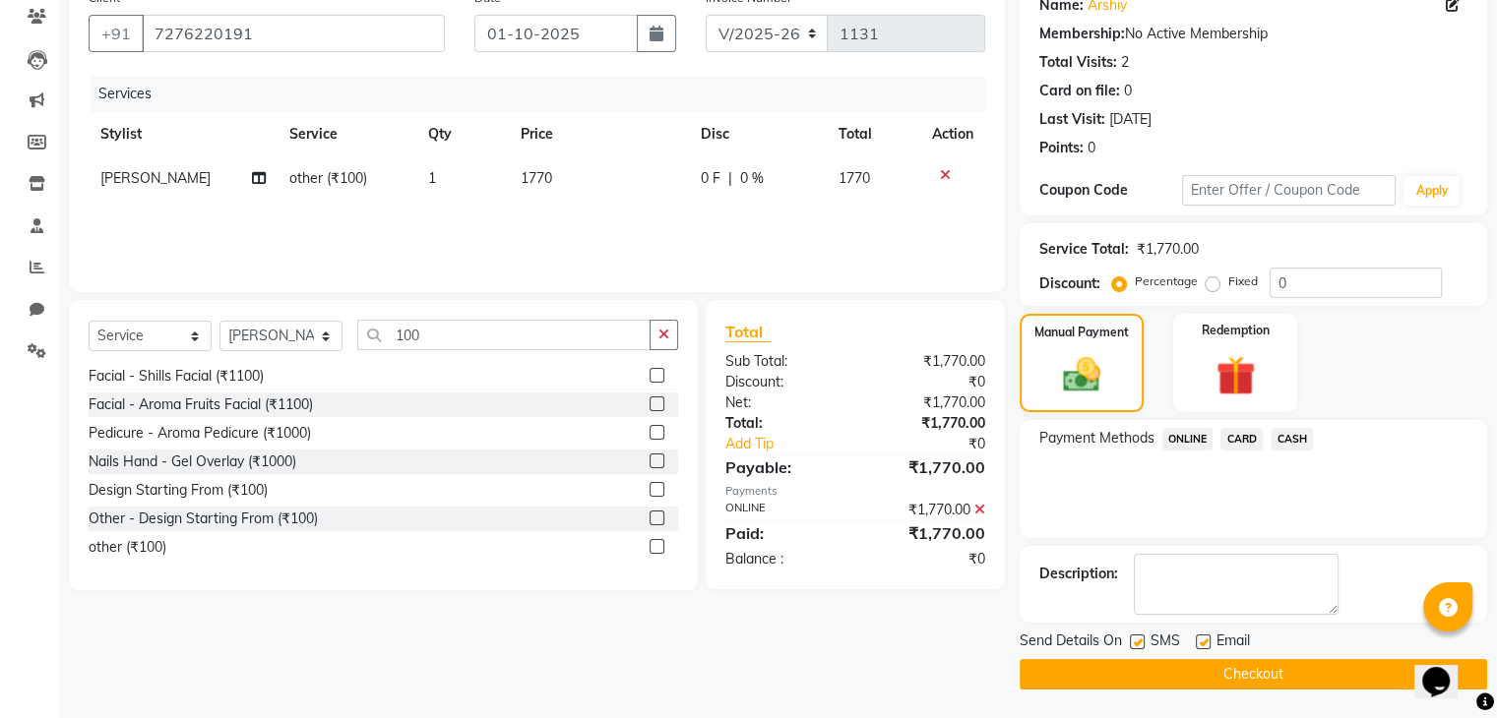
click at [1250, 683] on button "Checkout" at bounding box center [1253, 674] width 467 height 31
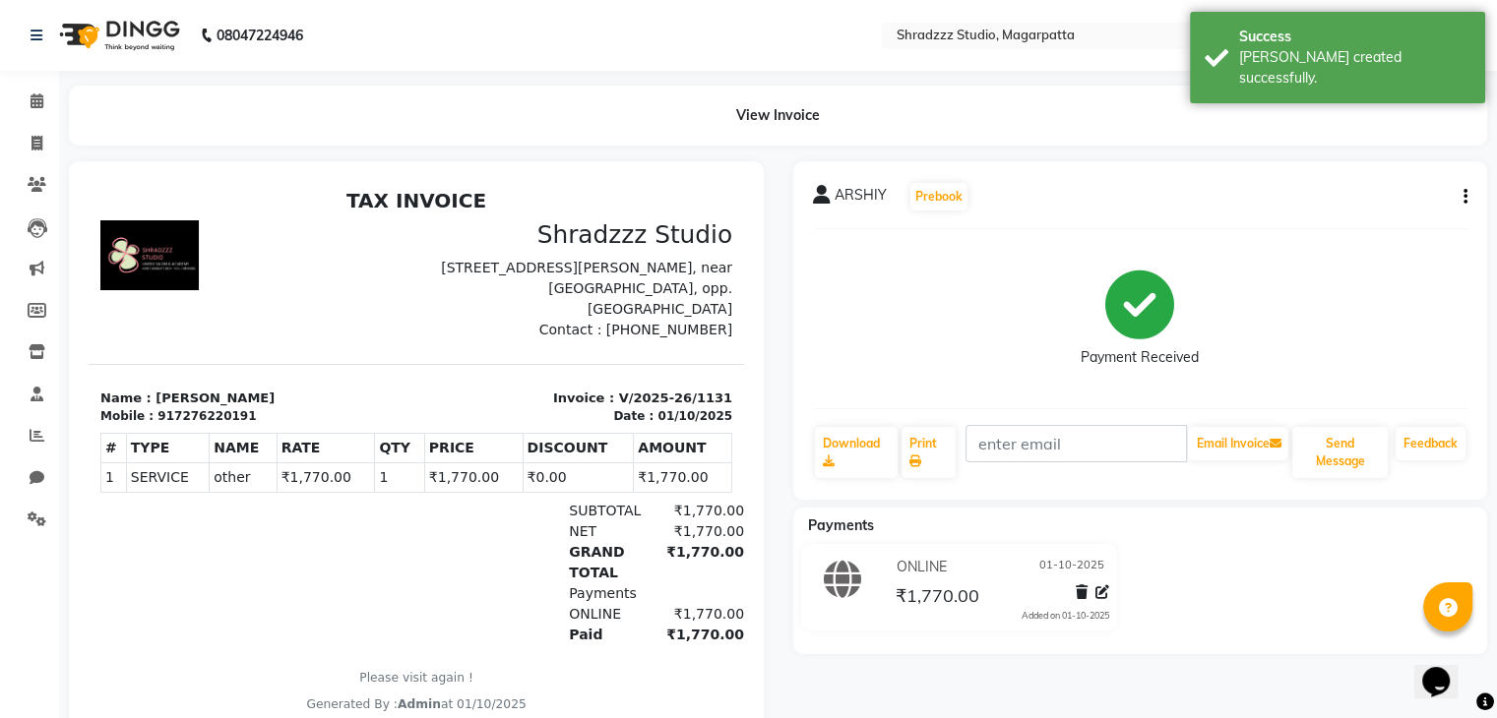
click at [1463, 198] on icon "button" at bounding box center [1465, 197] width 4 height 1
click at [1330, 224] on div "Edit Invoice" at bounding box center [1366, 222] width 135 height 25
select select "service"
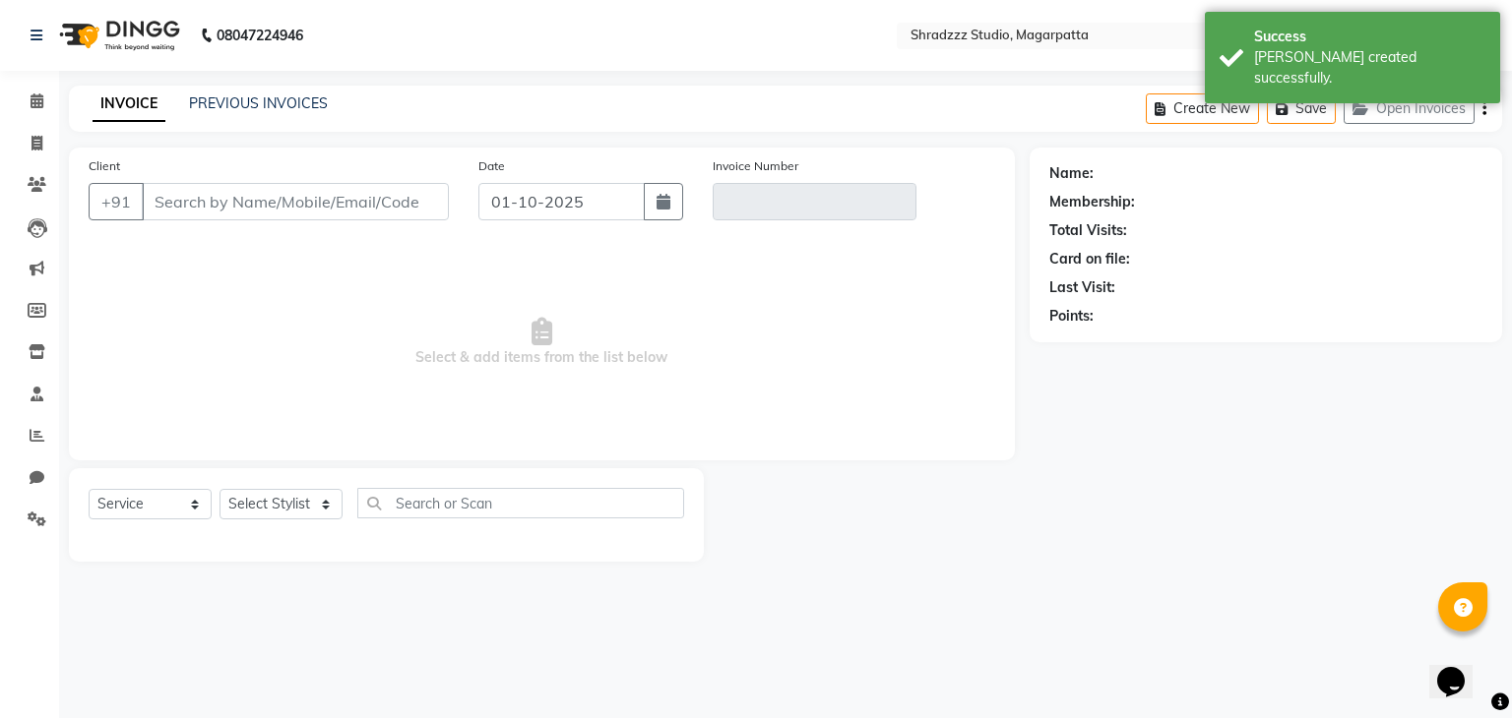
type input "7276220191"
type input "V/2025-26/1131"
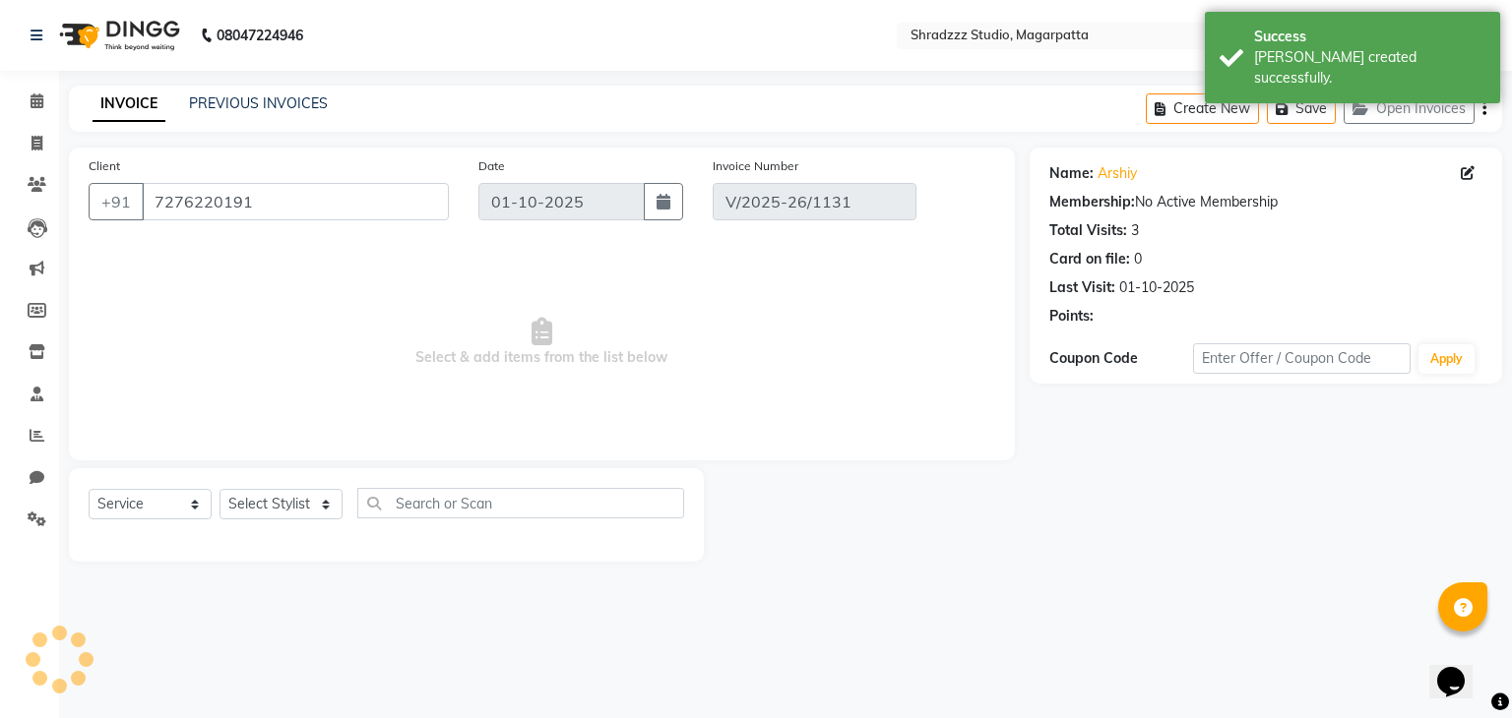
select select "select"
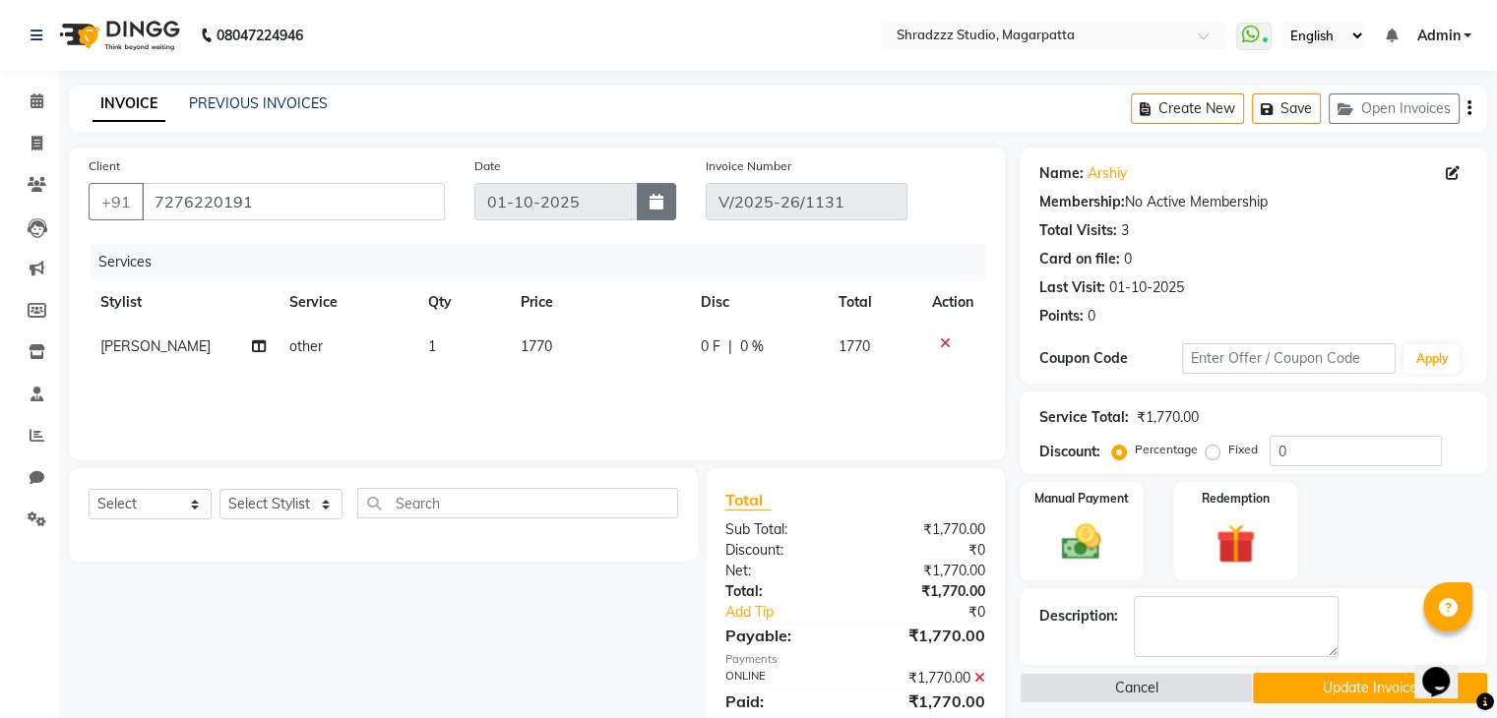
click at [661, 203] on icon "button" at bounding box center [656, 202] width 14 height 16
select select "10"
select select "2025"
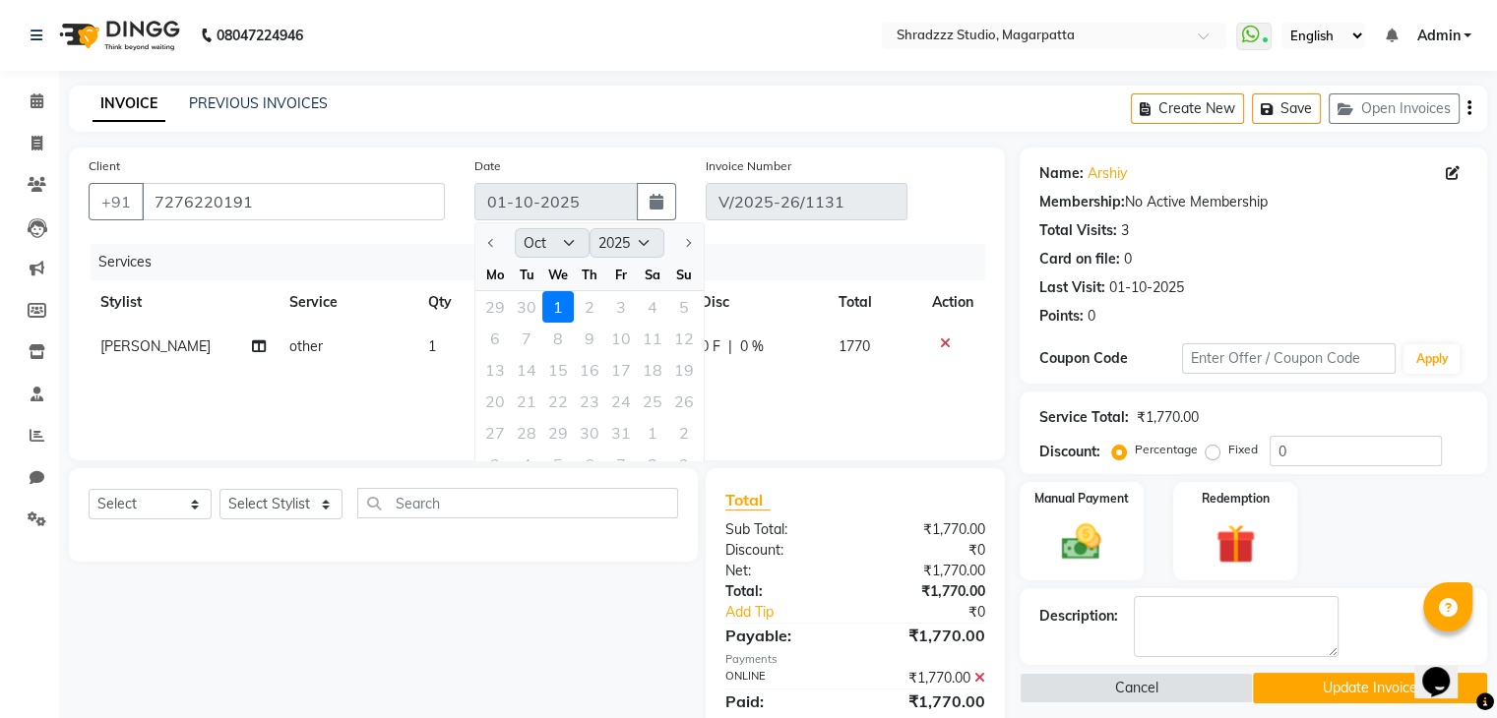
click at [524, 308] on div "29 30 1 2 3 4 5" at bounding box center [589, 306] width 228 height 31
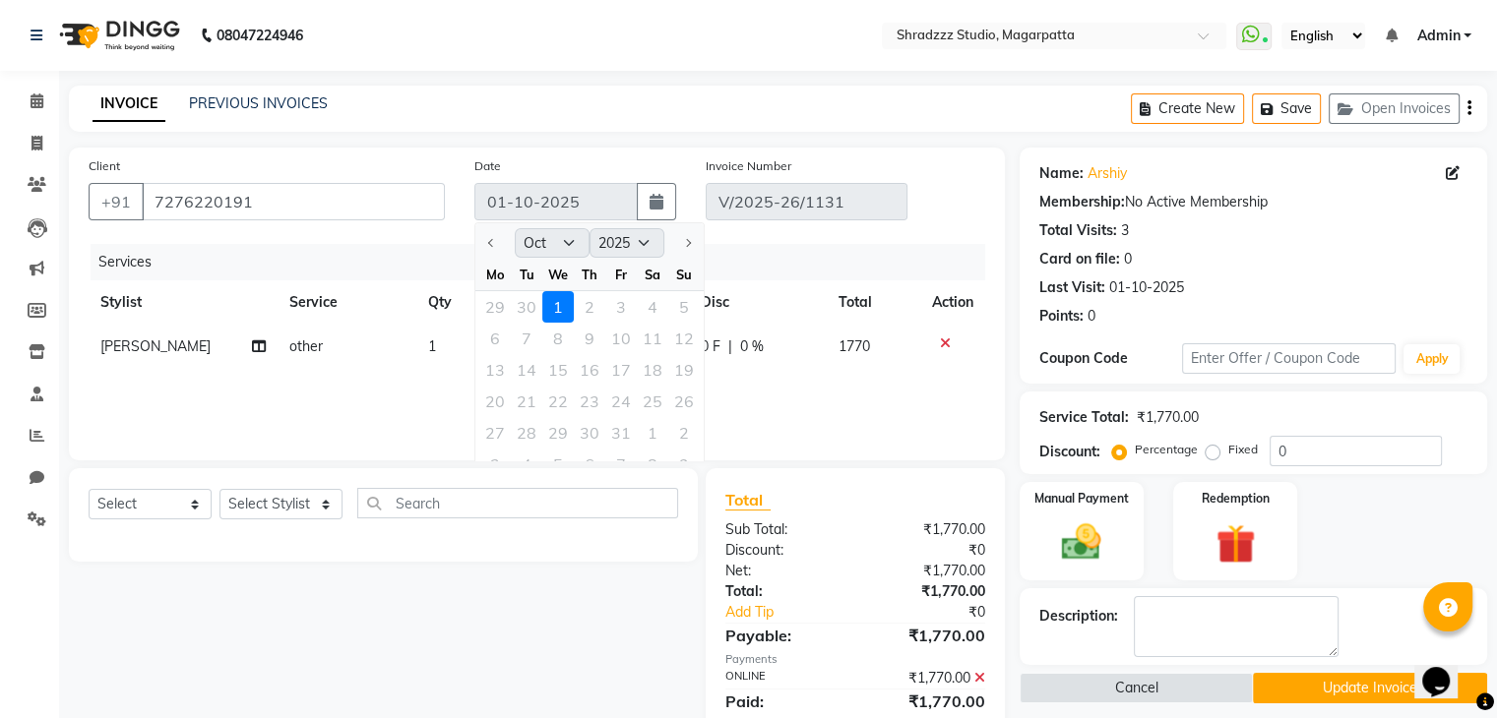
click at [557, 307] on div "29 30 1 2 3 4 5" at bounding box center [589, 306] width 228 height 31
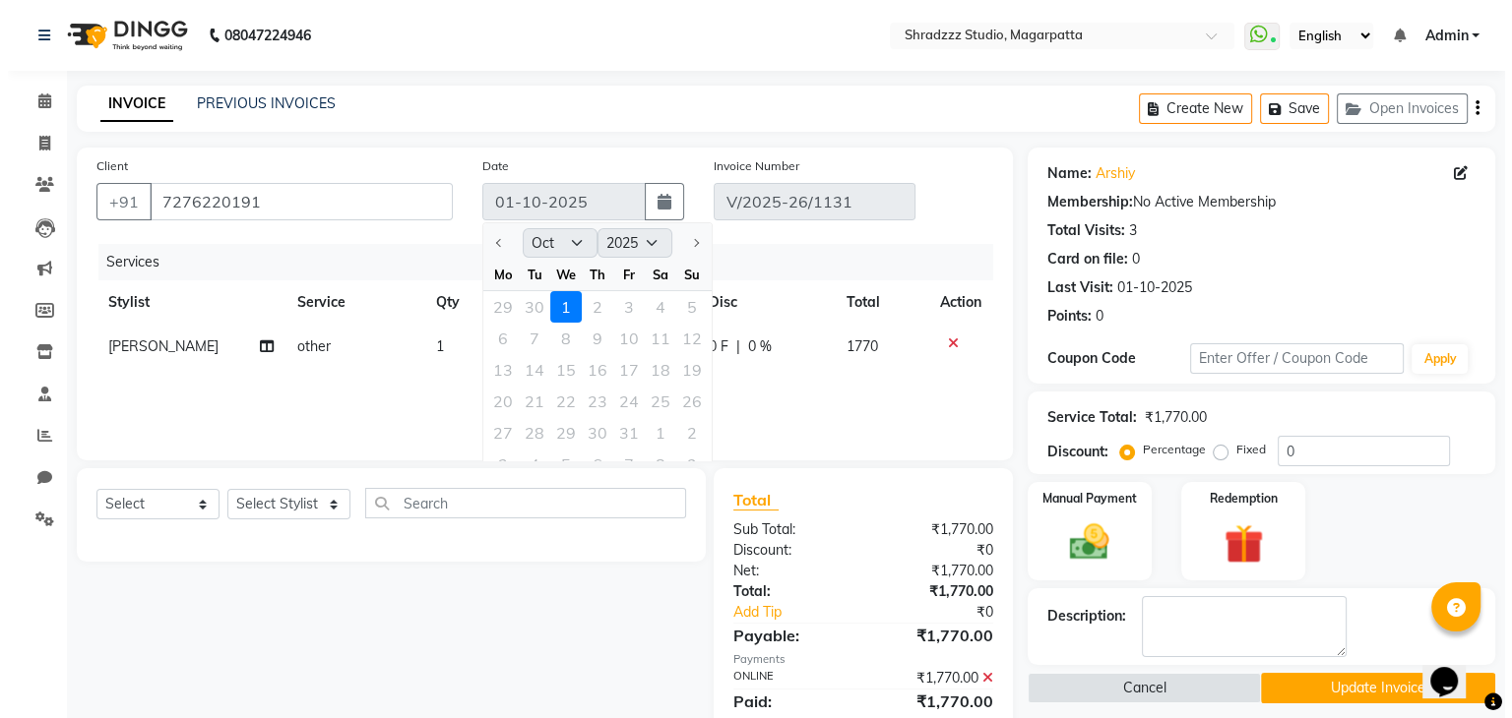
scroll to position [69, 0]
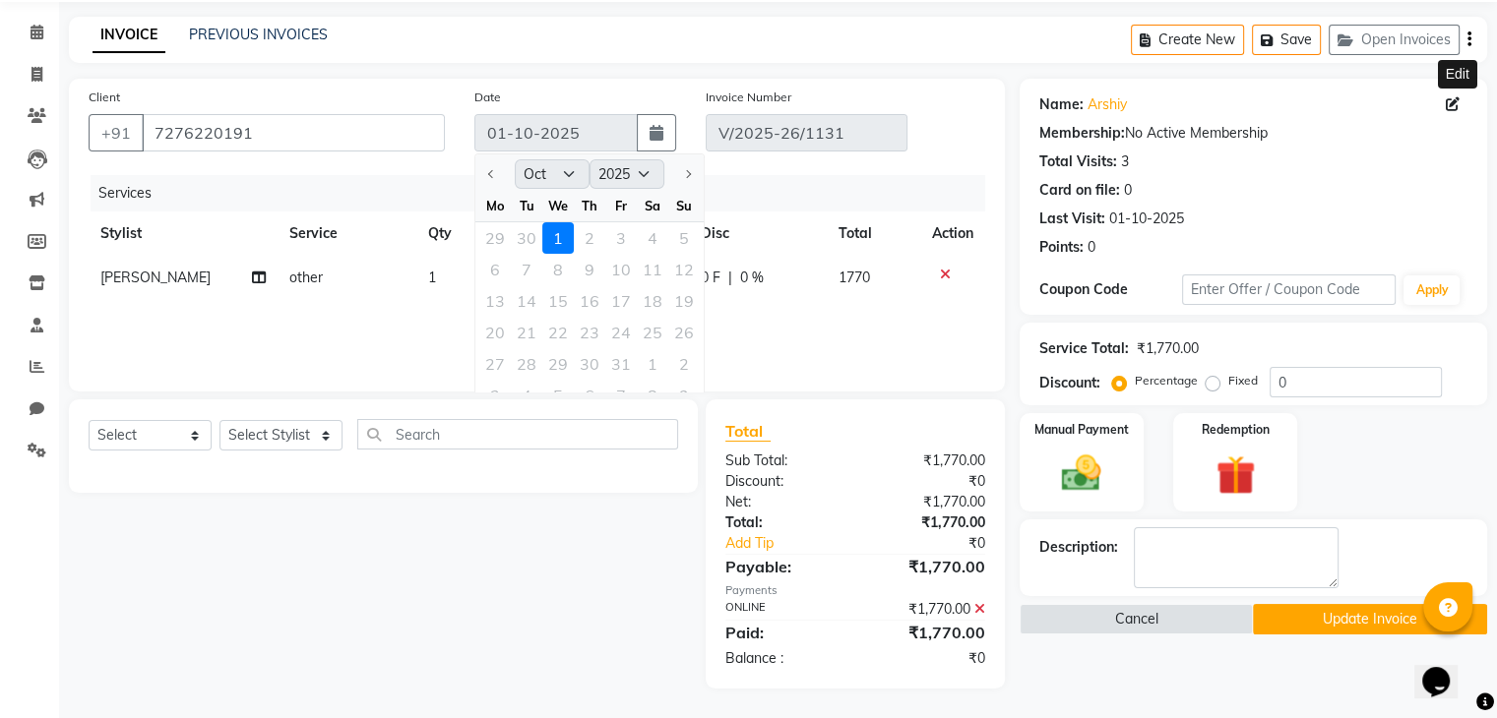
click at [1449, 106] on icon at bounding box center [1453, 104] width 14 height 14
select select "female"
select select
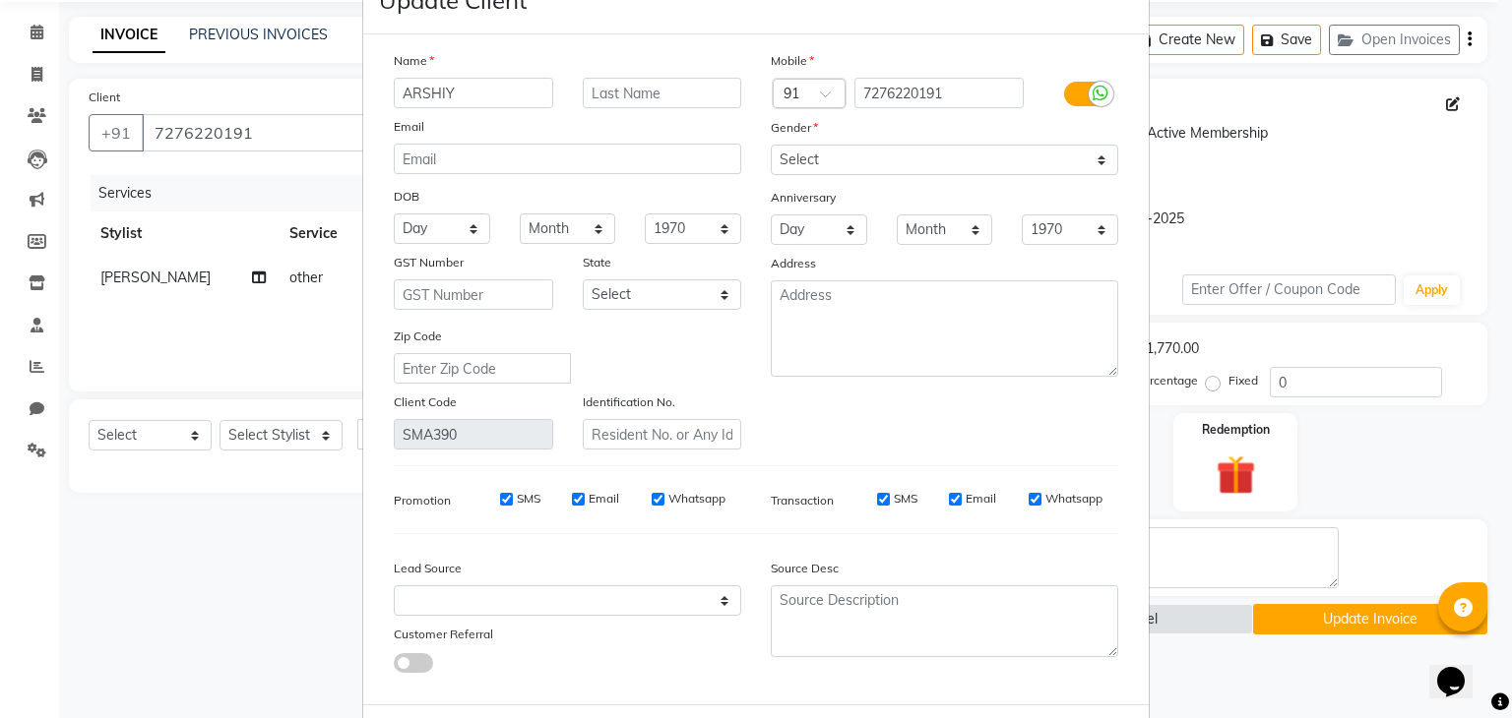
scroll to position [0, 0]
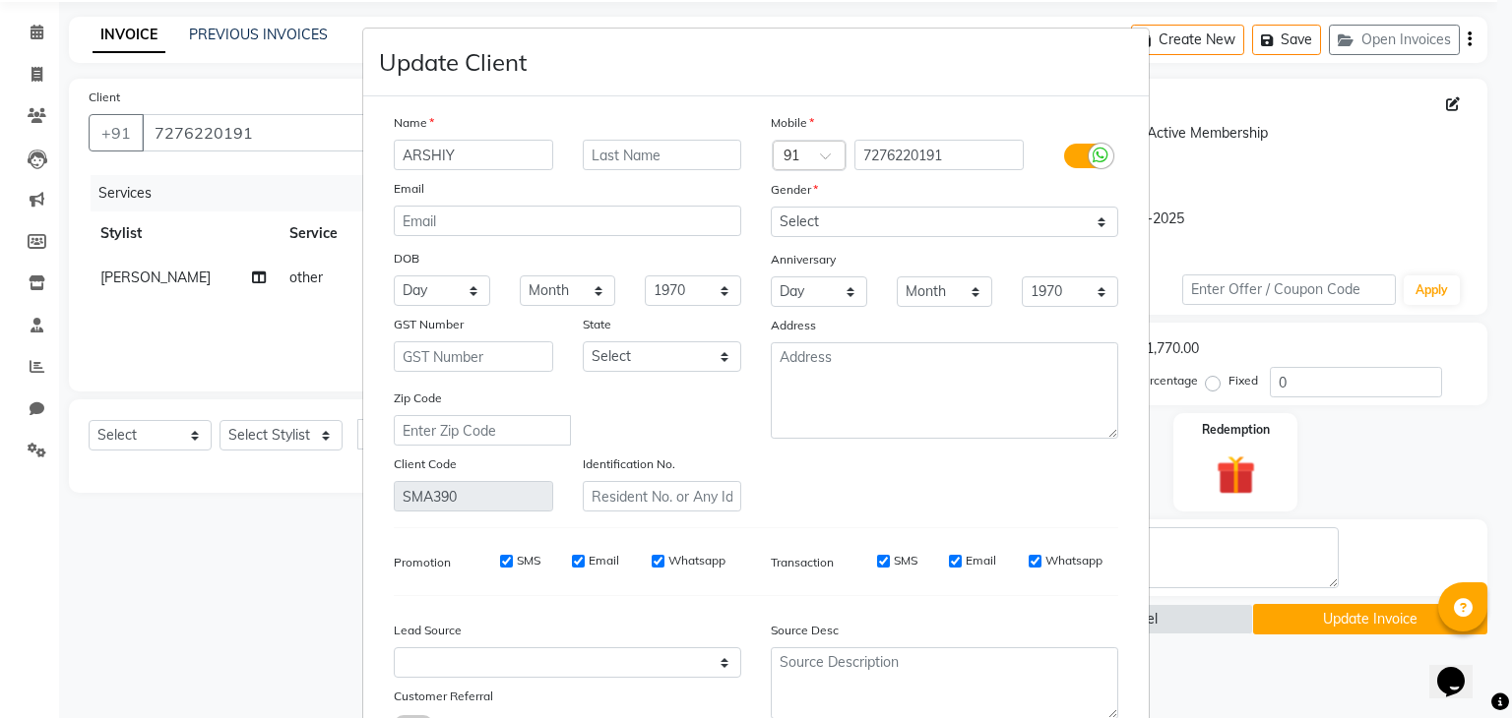
click at [1252, 685] on ngb-modal-window "Update Client Name ARSHIY Email DOB Day 01 02 03 04 05 06 07 08 09 10 11 12 13 …" at bounding box center [756, 359] width 1512 height 718
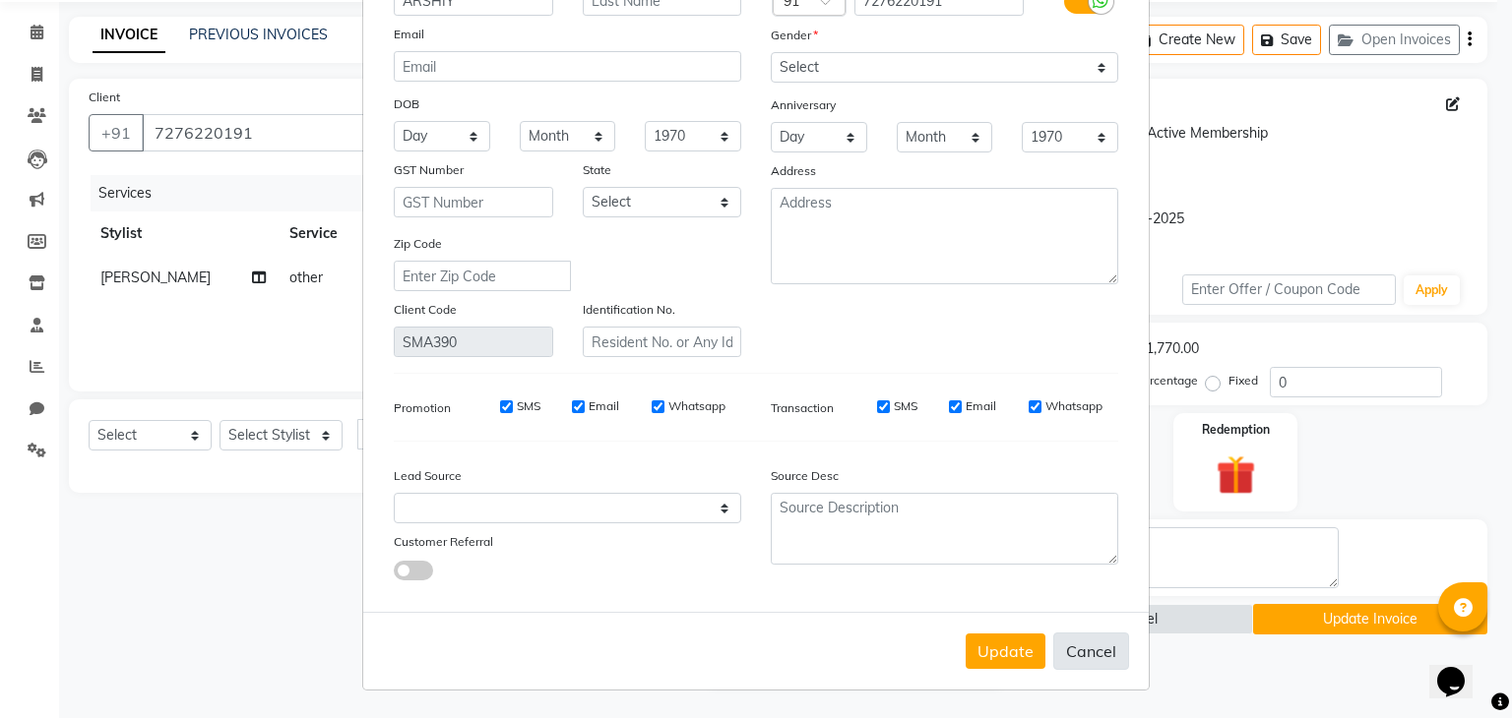
click at [1077, 653] on button "Cancel" at bounding box center [1091, 651] width 76 height 37
select select
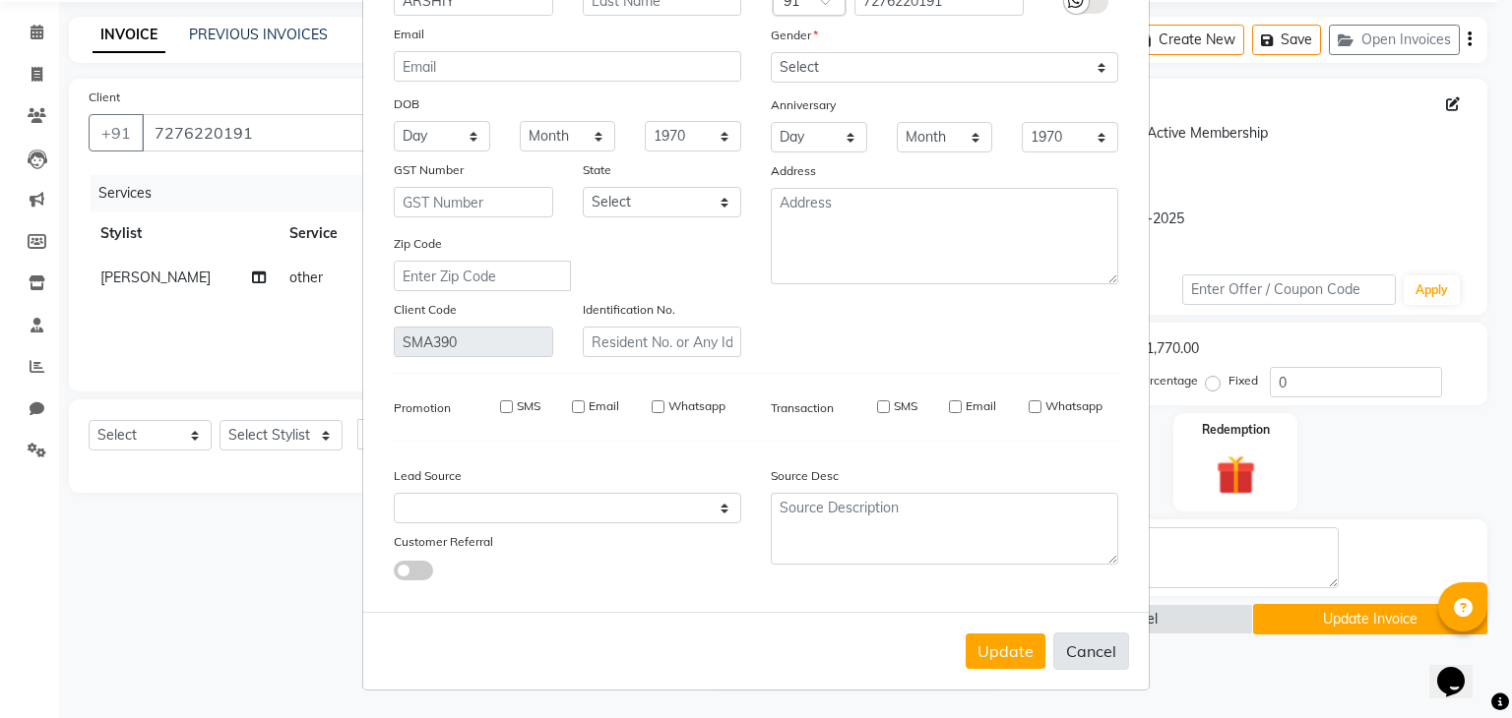
select select
checkbox input "false"
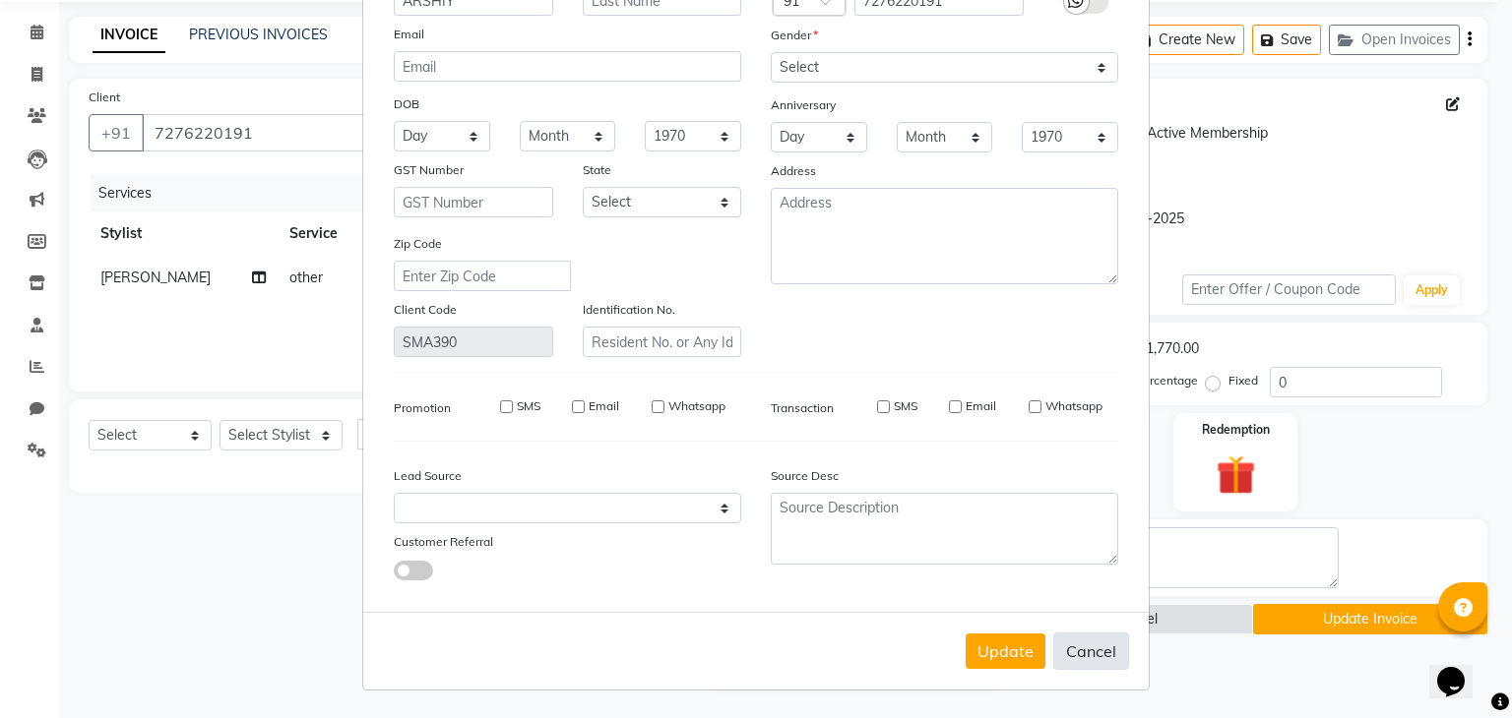
checkbox input "false"
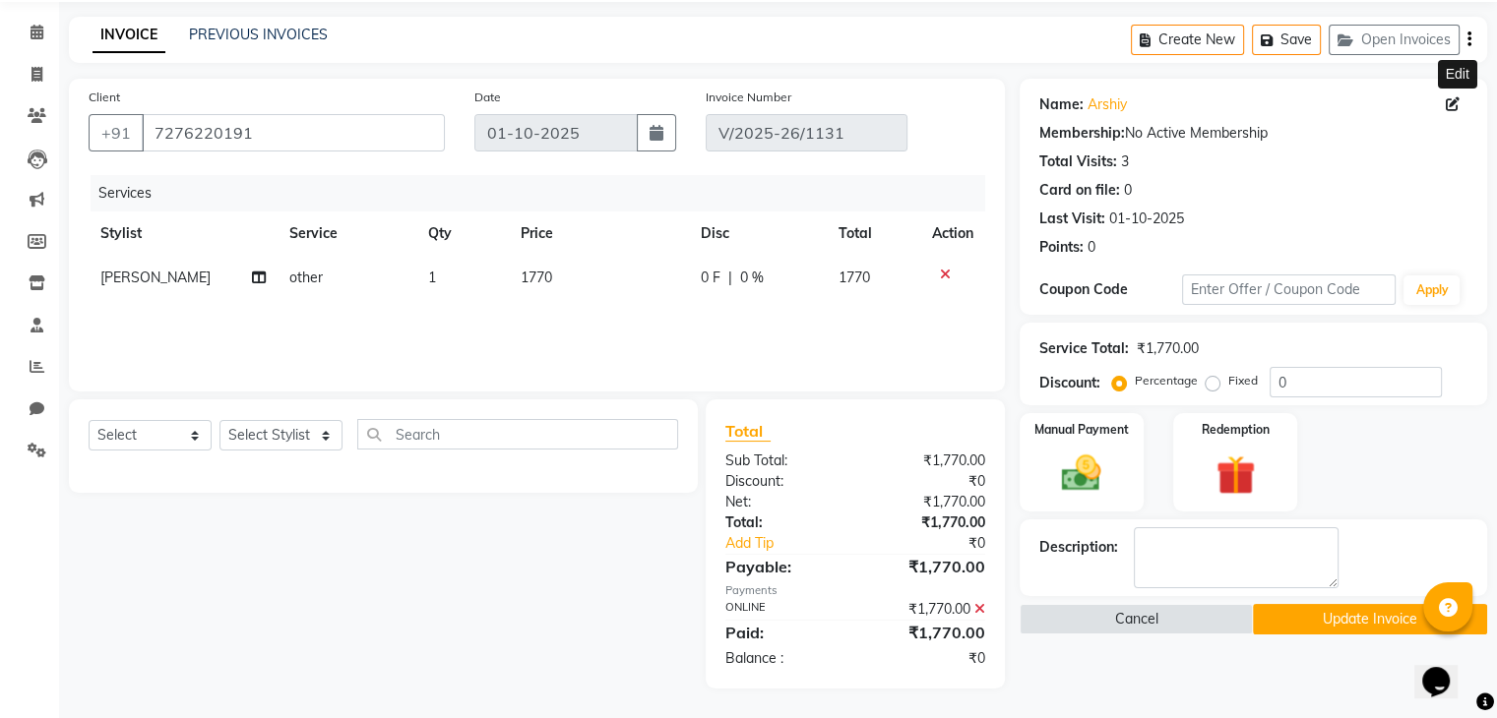
click at [1449, 108] on icon at bounding box center [1453, 104] width 14 height 14
select select "female"
select select
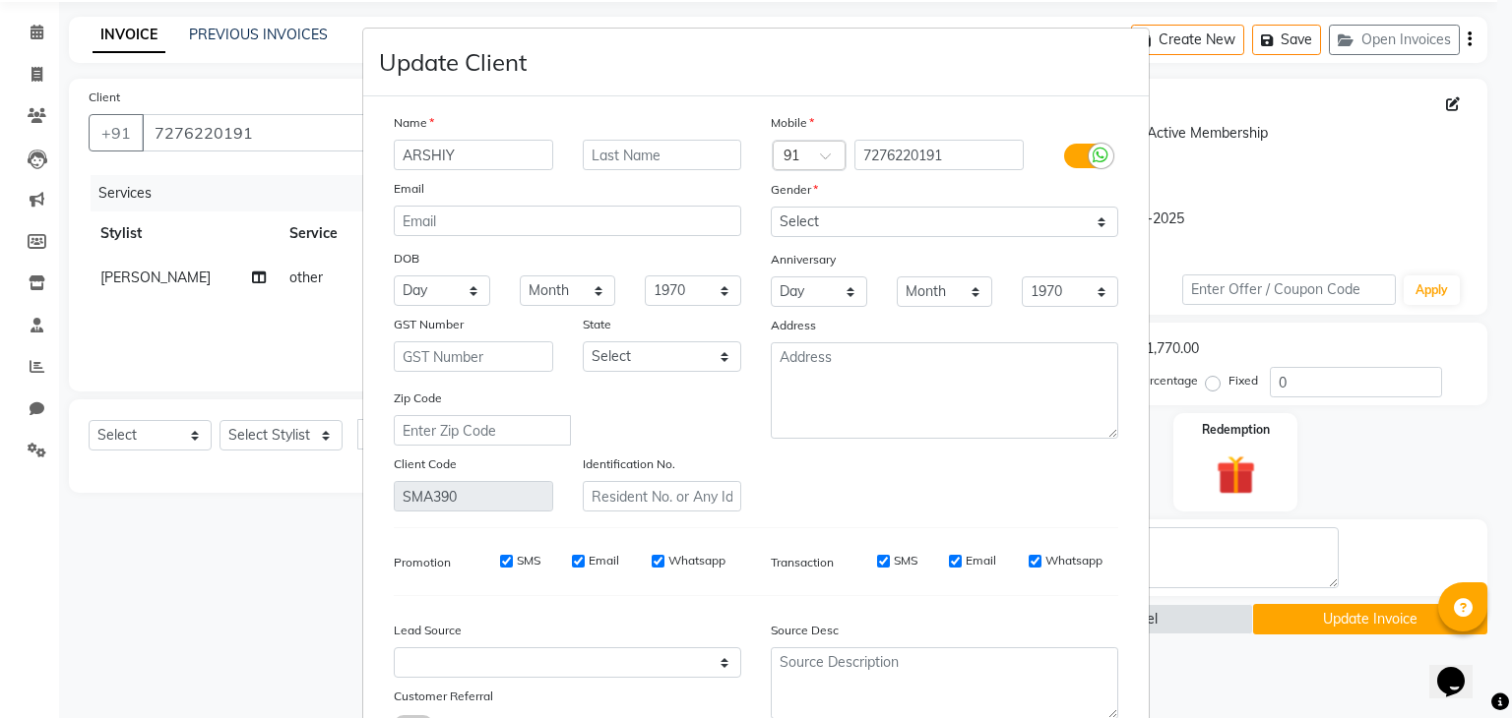
click at [1462, 103] on ngb-modal-window "Update Client Name ARSHIY Email DOB Day 01 02 03 04 05 06 07 08 09 10 11 12 13 …" at bounding box center [756, 359] width 1512 height 718
click at [1453, 103] on ngb-modal-window "Update Client Name ARSHIY Email DOB Day 01 02 03 04 05 06 07 08 09 10 11 12 13 …" at bounding box center [756, 359] width 1512 height 718
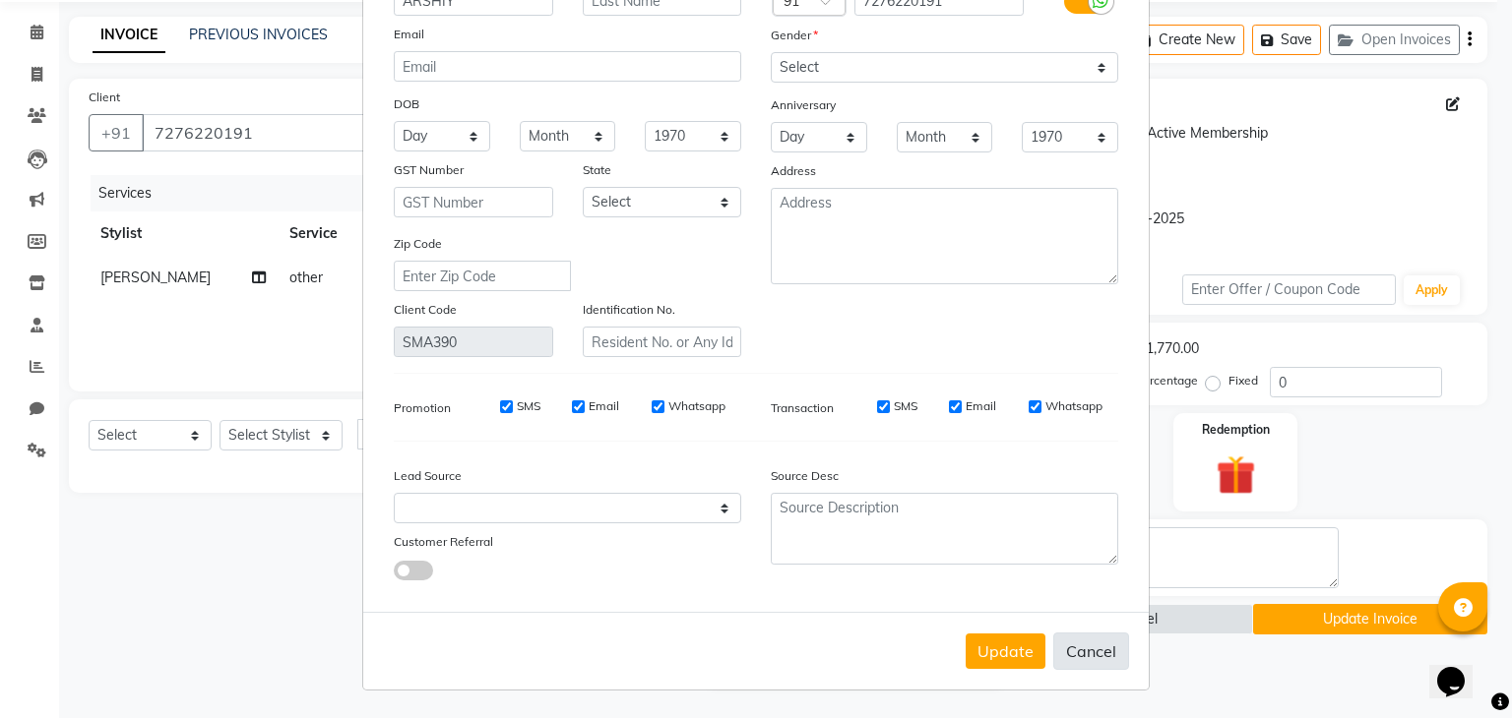
click at [1090, 653] on button "Cancel" at bounding box center [1091, 651] width 76 height 37
select select
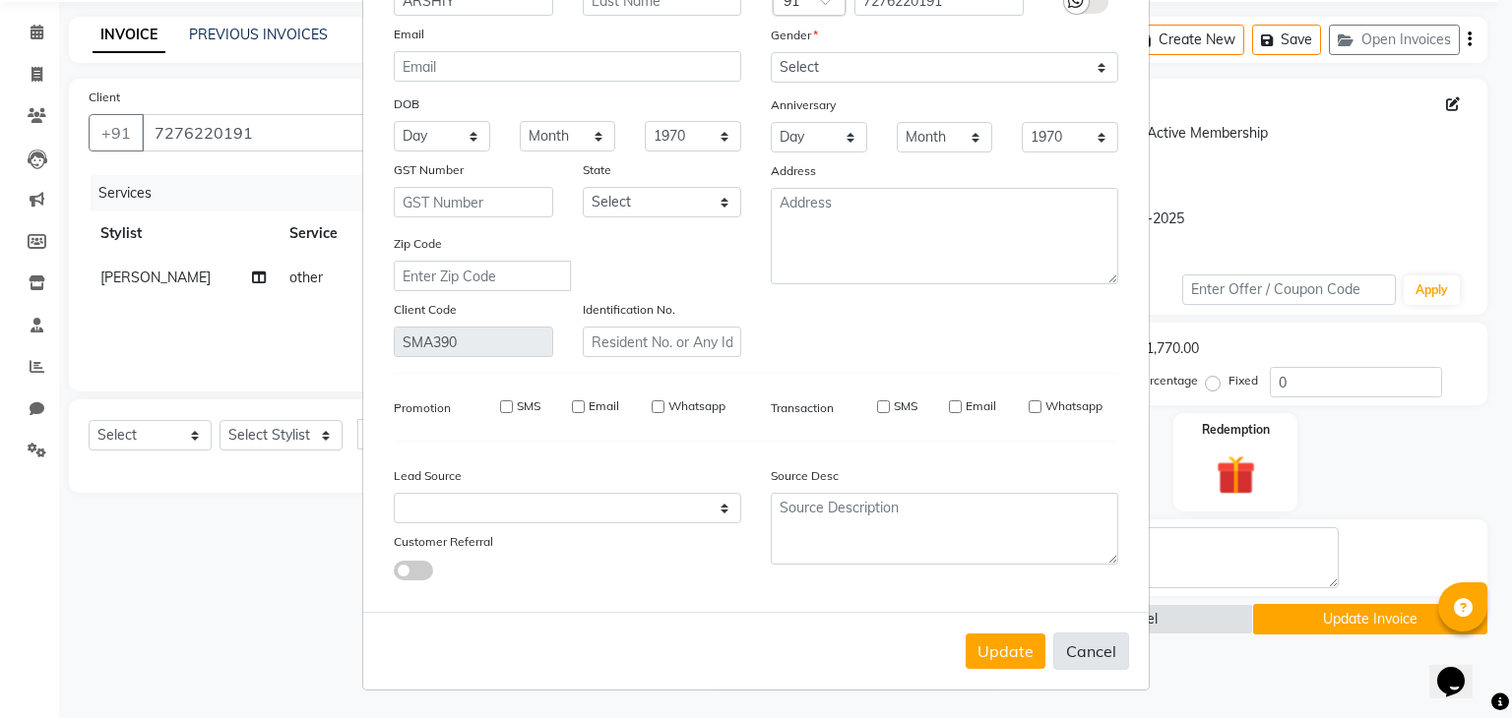
select select
checkbox input "false"
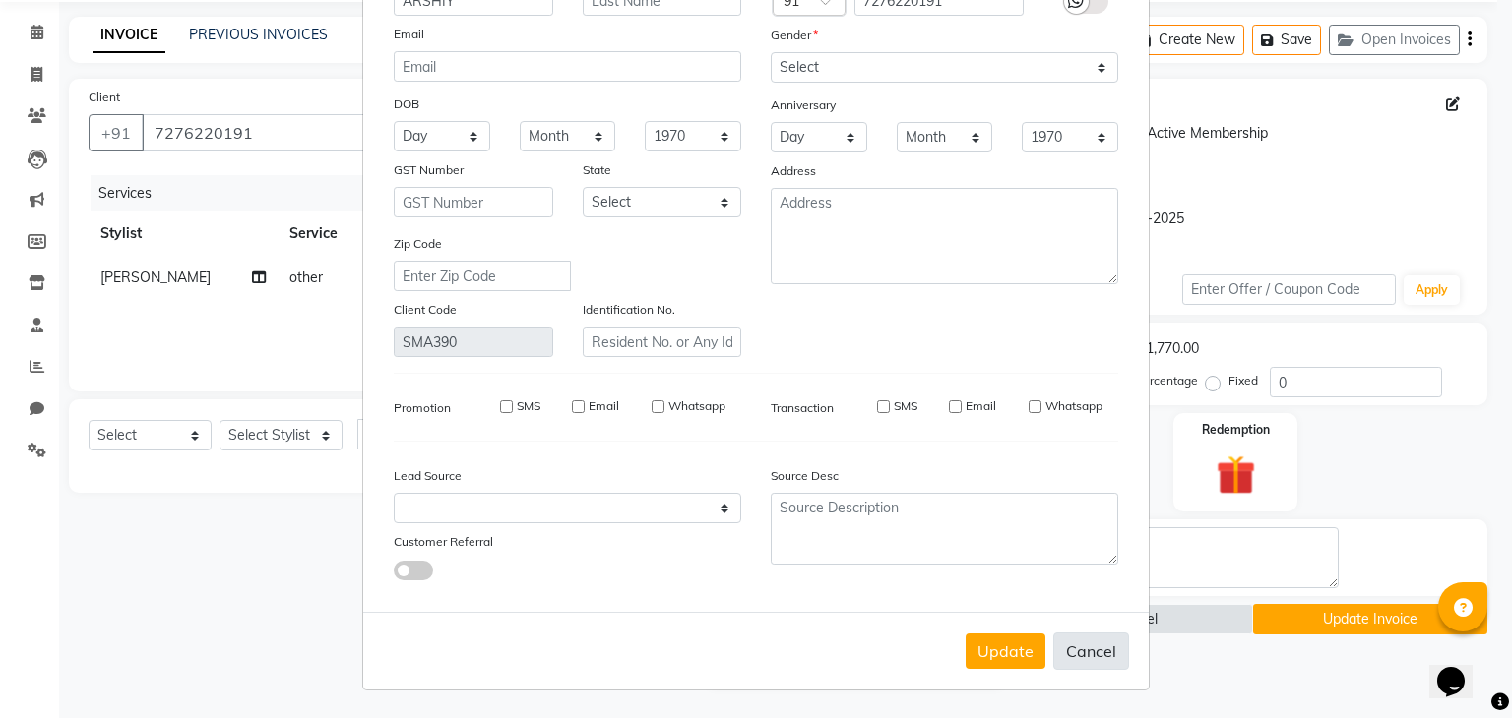
checkbox input "false"
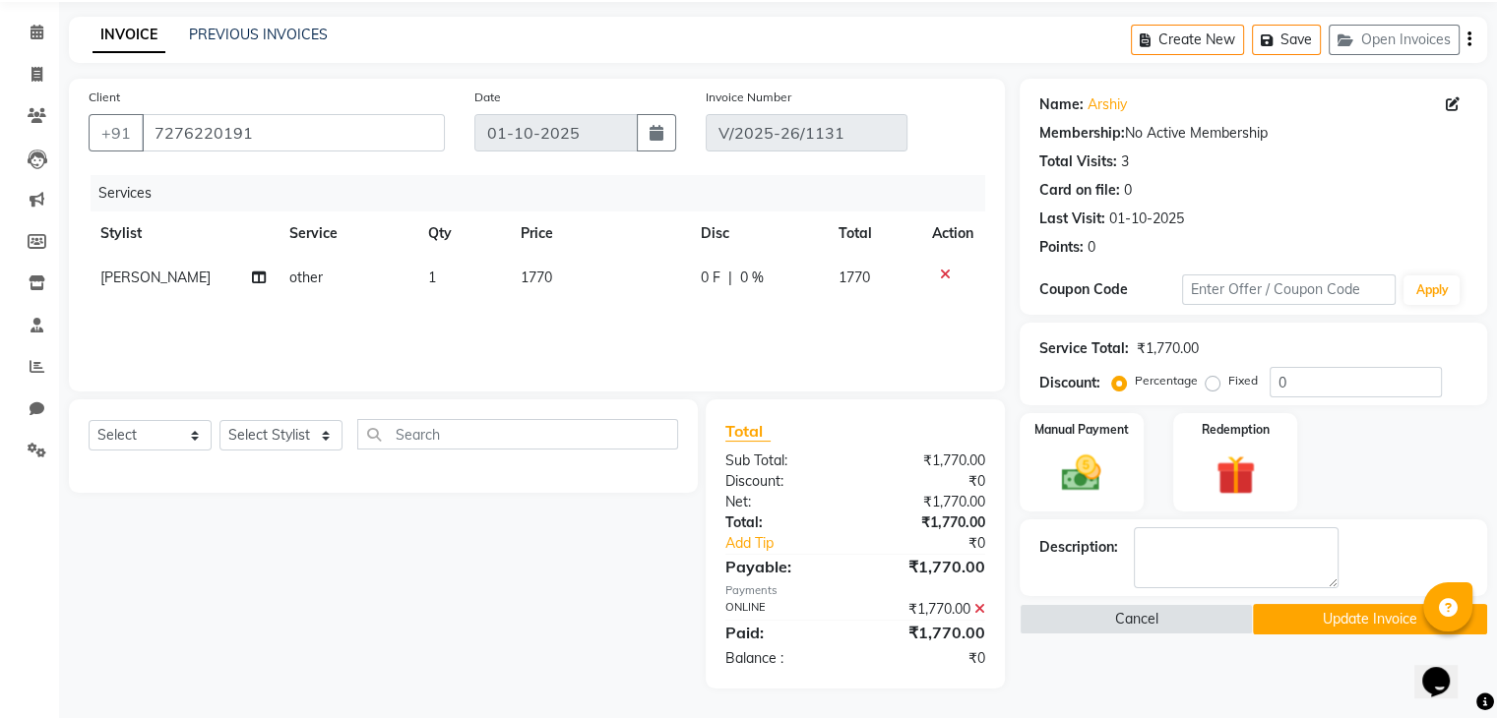
click at [1232, 655] on div "Name: Arshiy Edit Membership: No Active Membership Total Visits: 3 Card on file…" at bounding box center [1261, 384] width 482 height 610
click at [1159, 615] on button "Cancel" at bounding box center [1137, 619] width 234 height 31
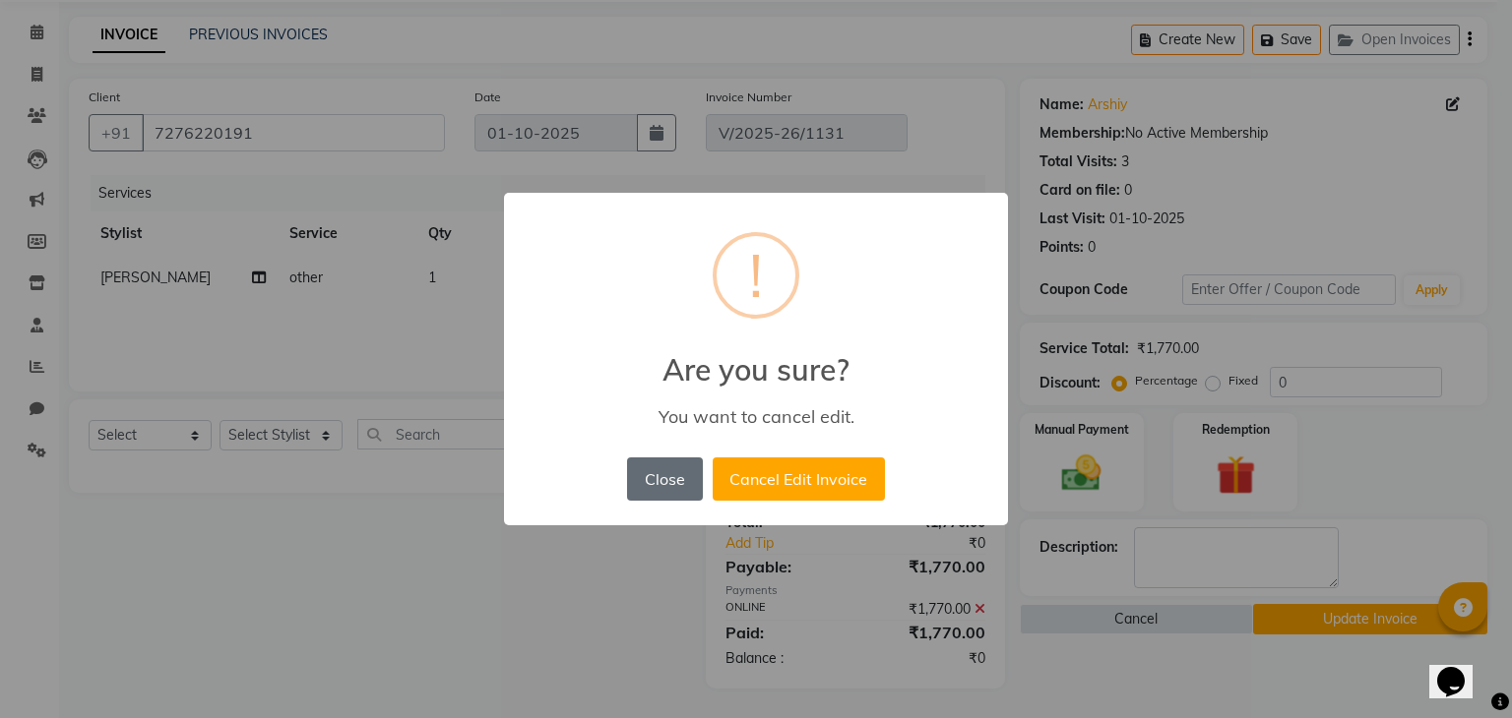
click at [679, 489] on button "Close" at bounding box center [664, 479] width 75 height 43
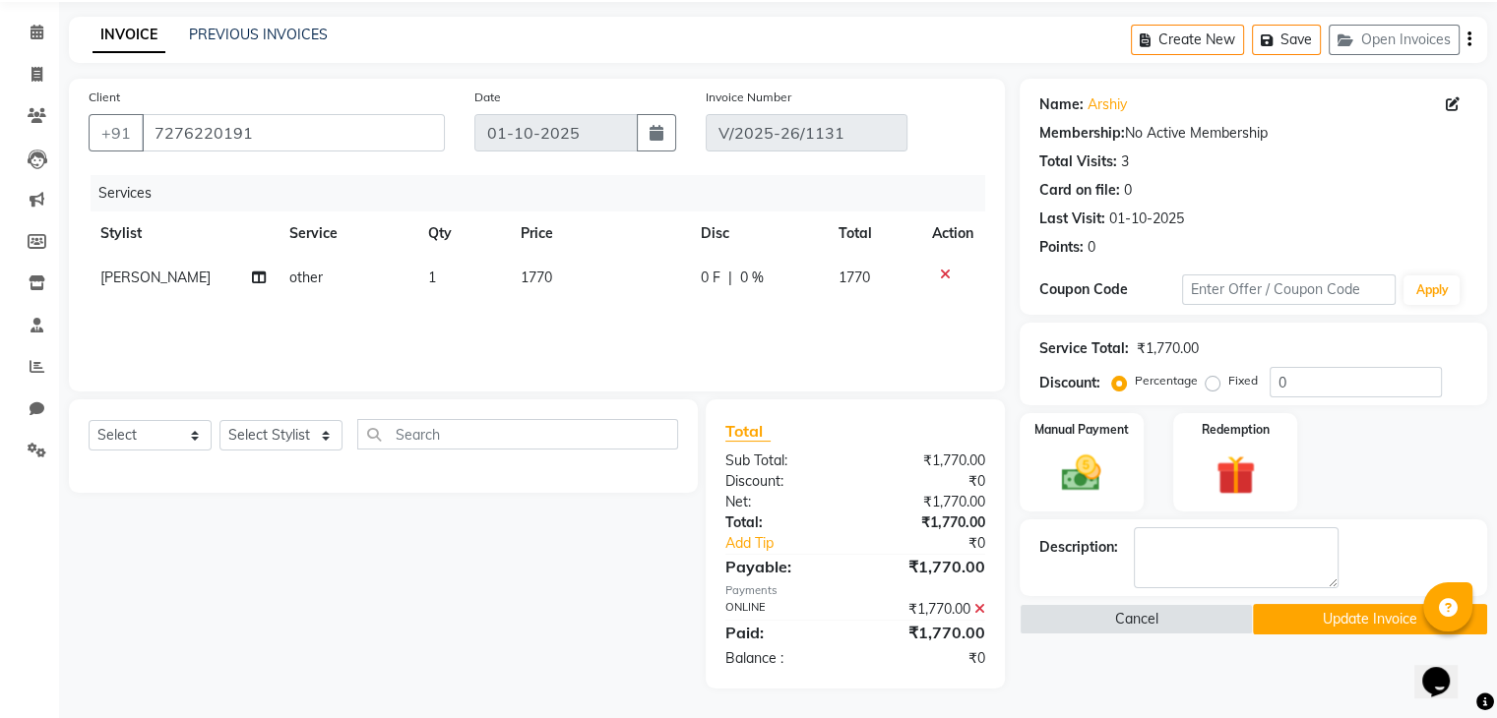
scroll to position [0, 0]
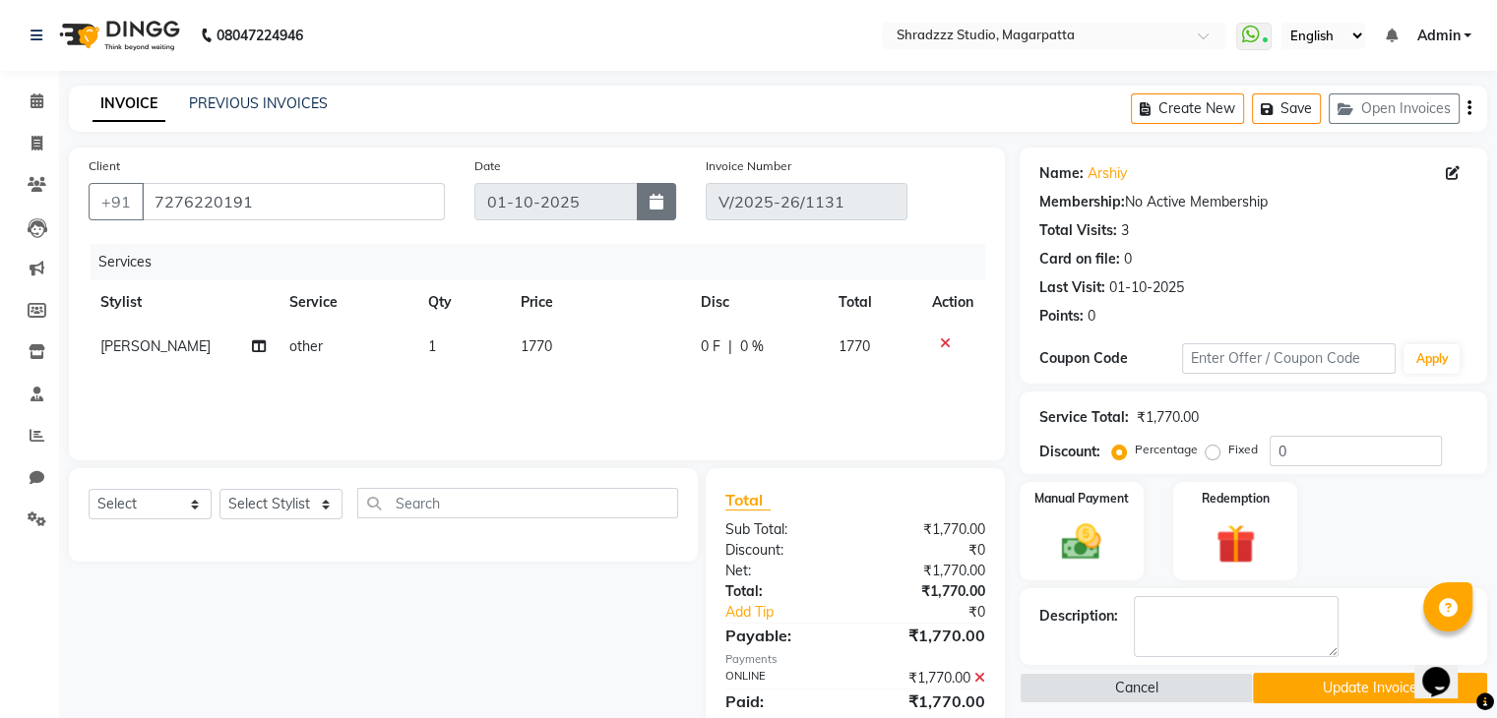
click at [653, 206] on icon "button" at bounding box center [656, 202] width 14 height 16
select select "10"
select select "2025"
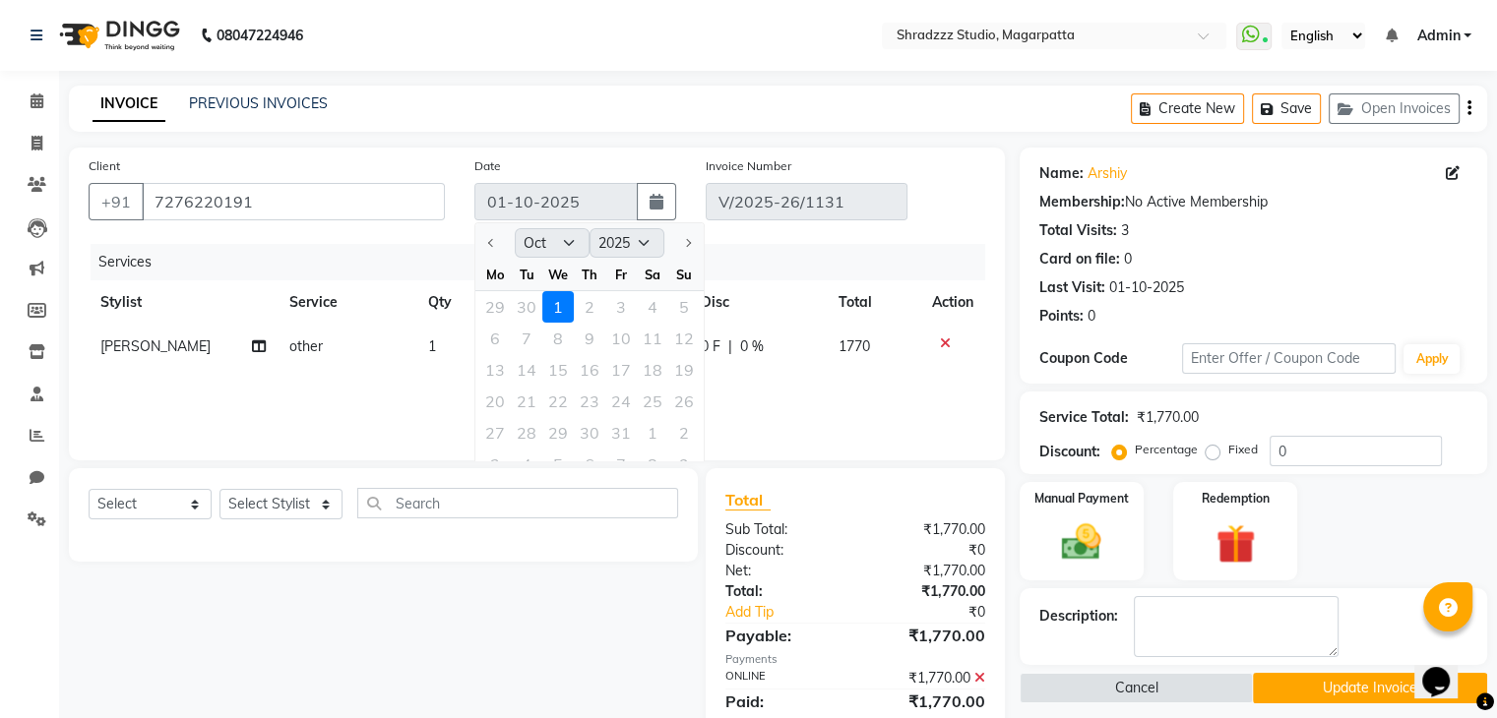
click at [525, 298] on div "29 30 1 2 3 4 5" at bounding box center [589, 306] width 228 height 31
click at [556, 309] on div "29 30 1 2 3 4 5" at bounding box center [589, 306] width 228 height 31
click at [32, 107] on icon at bounding box center [37, 100] width 13 height 15
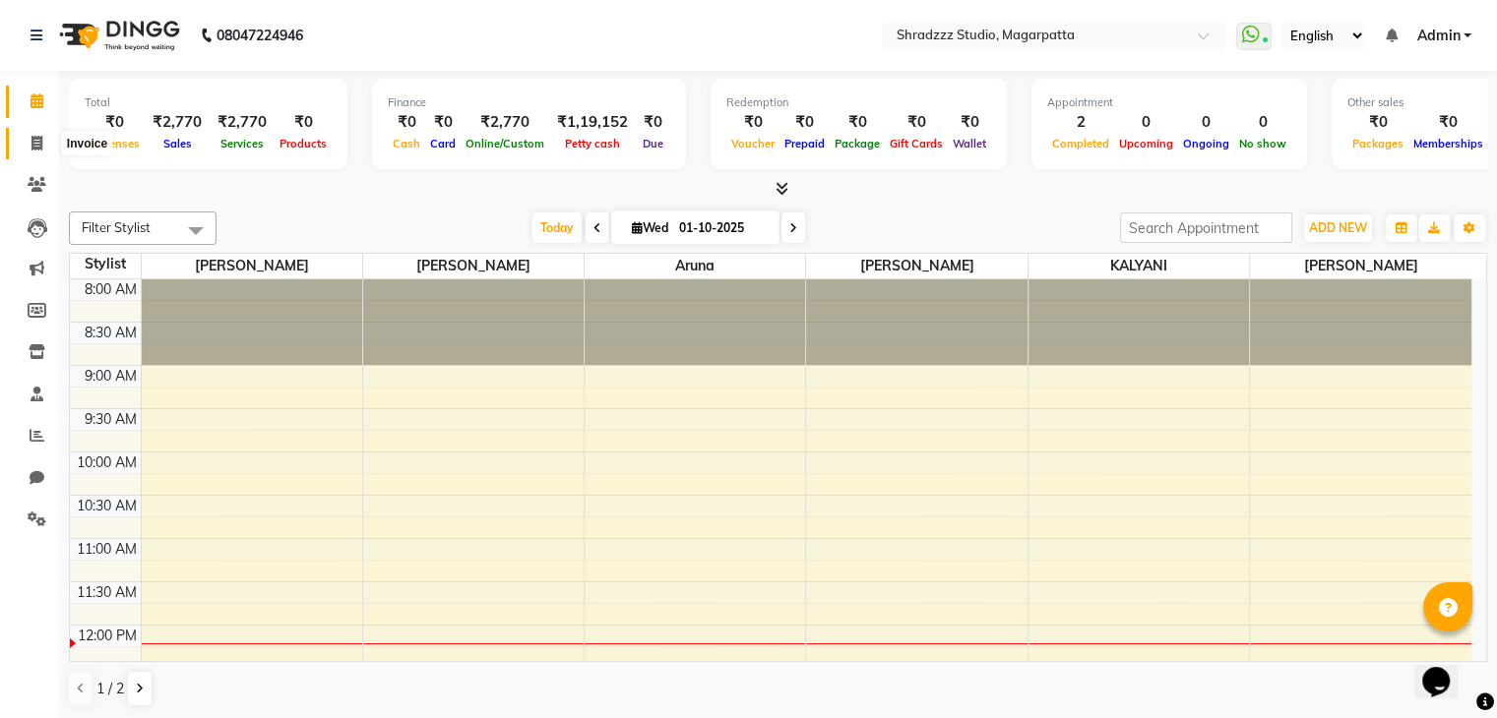
click at [34, 143] on icon at bounding box center [36, 143] width 11 height 15
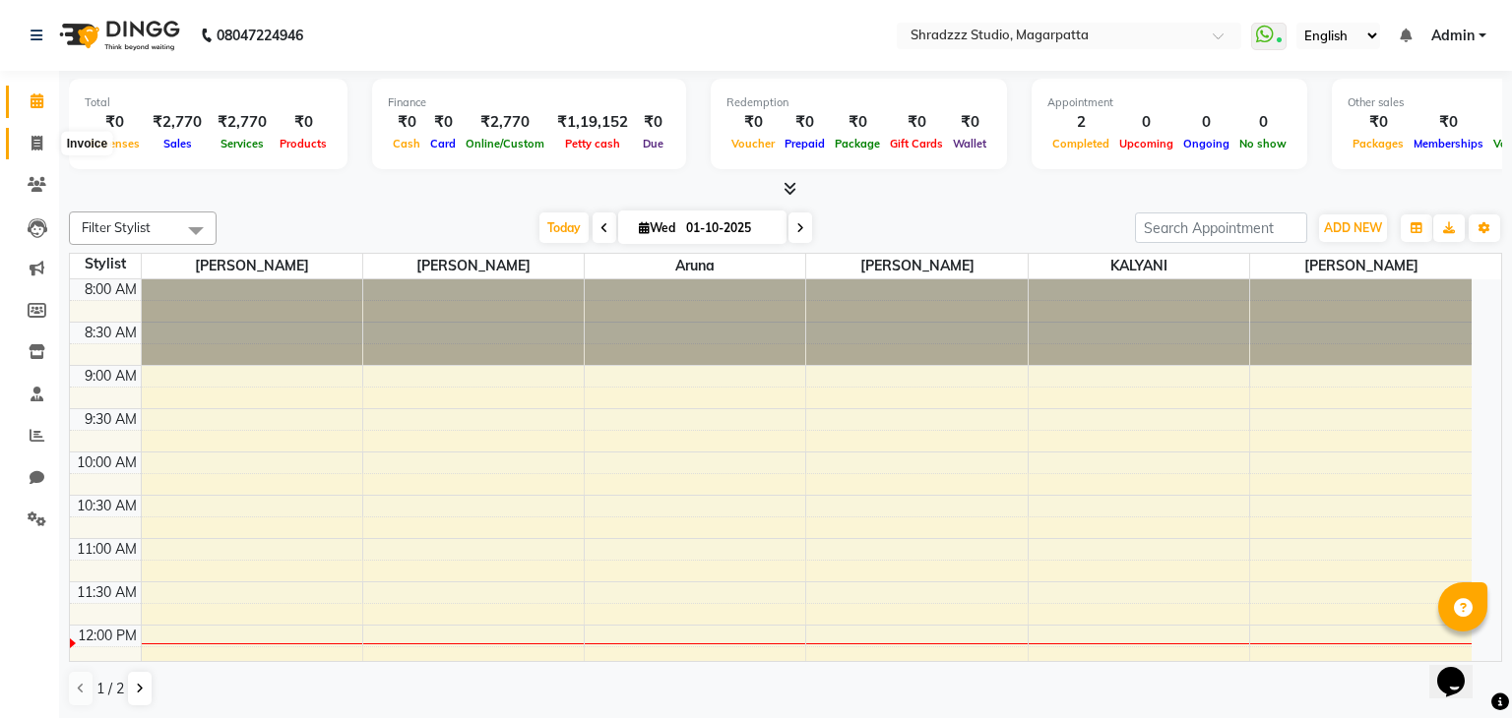
select select "service"
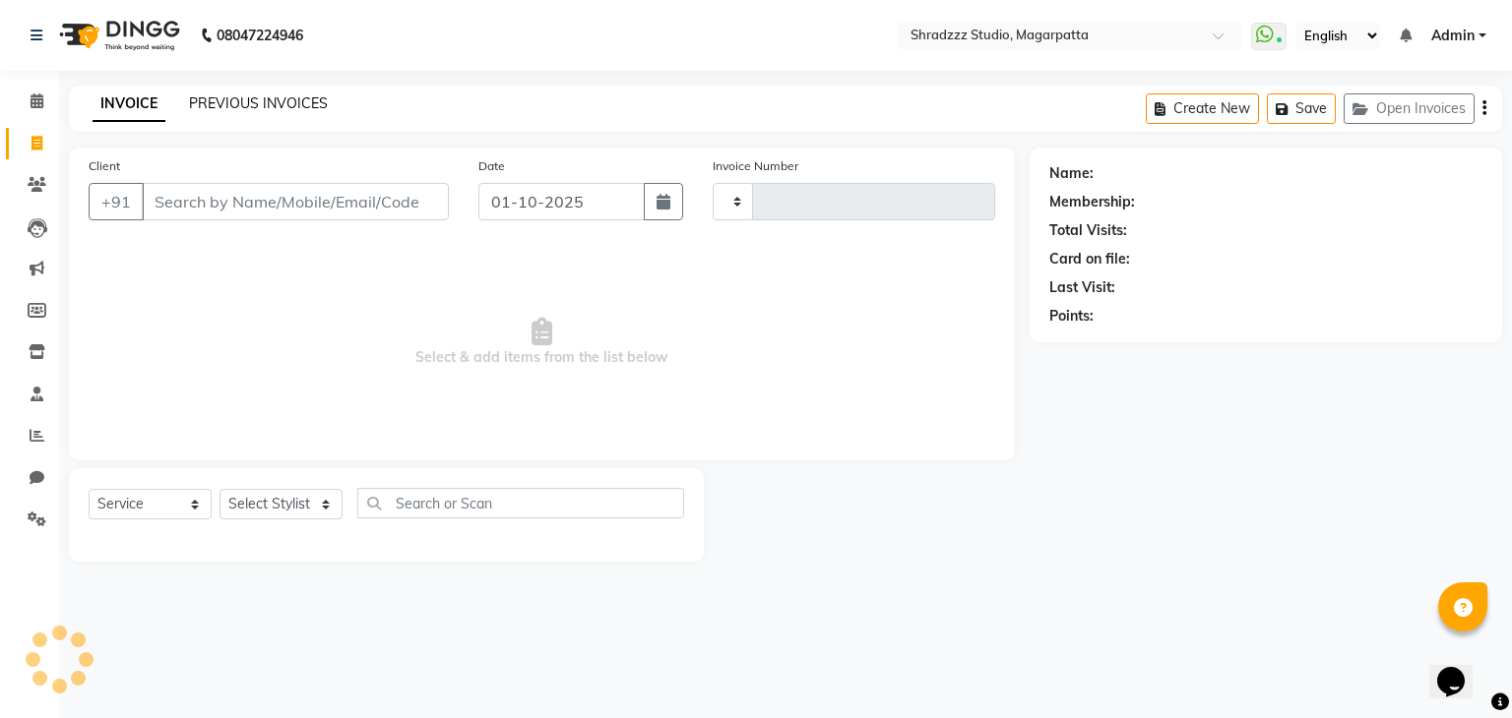
type input "1132"
select select "4544"
click at [264, 95] on link "PREVIOUS INVOICES" at bounding box center [258, 103] width 139 height 18
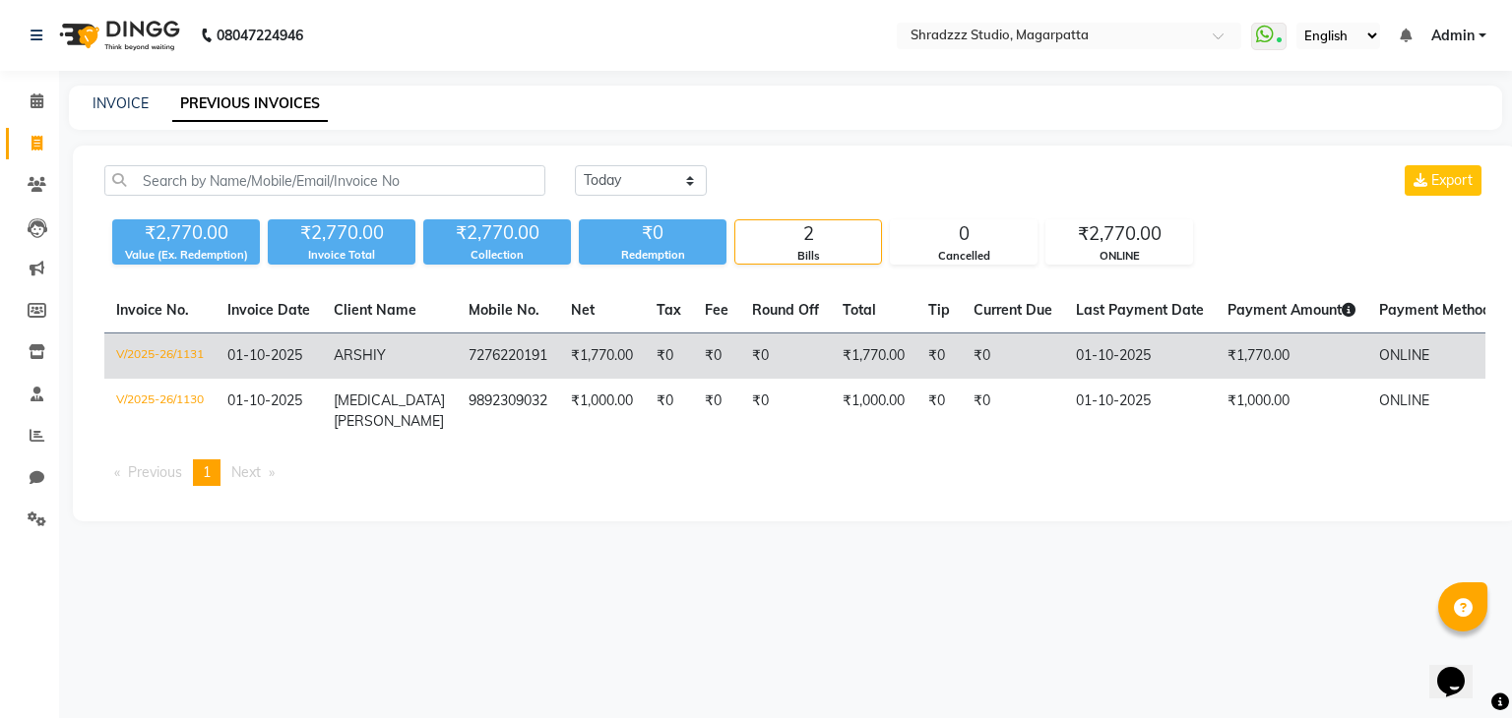
click at [693, 360] on td "₹0" at bounding box center [716, 357] width 47 height 46
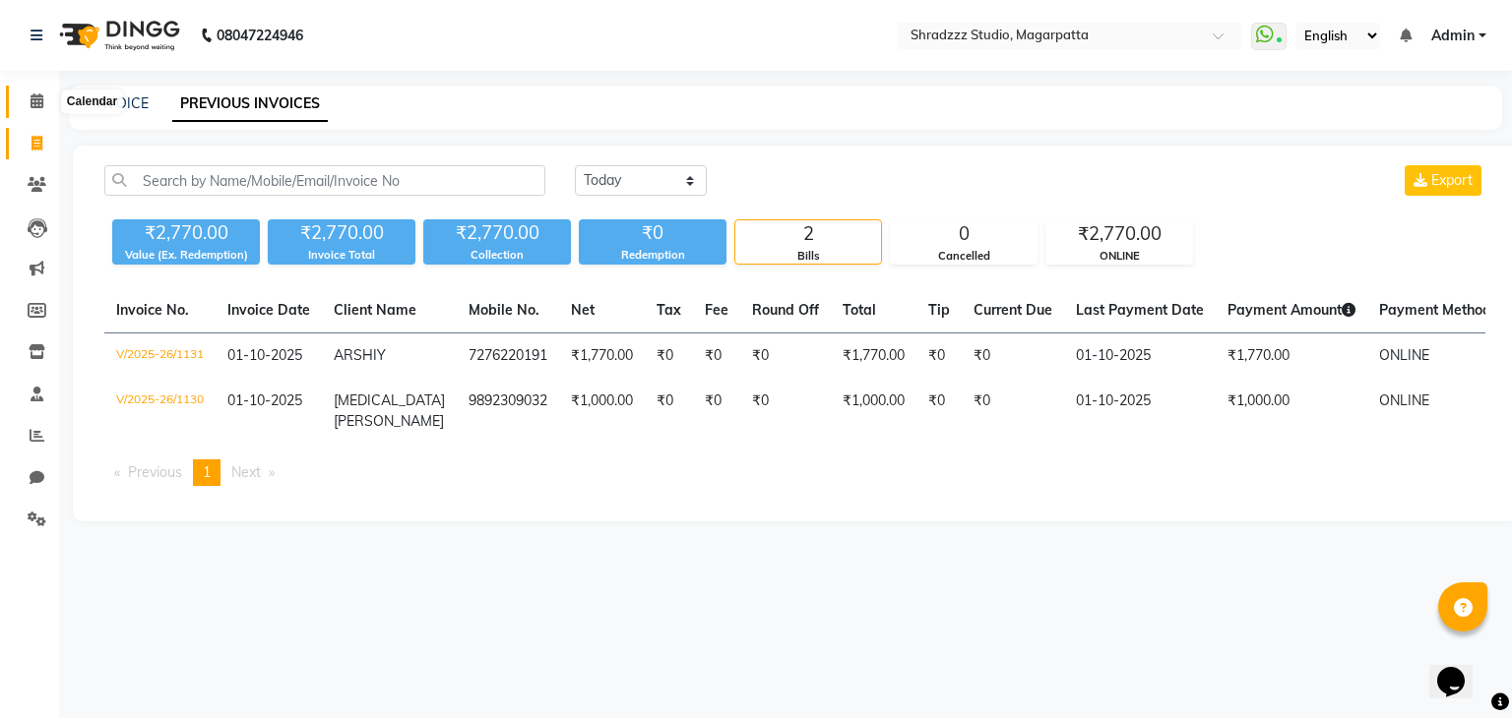
click at [31, 102] on icon at bounding box center [37, 100] width 13 height 15
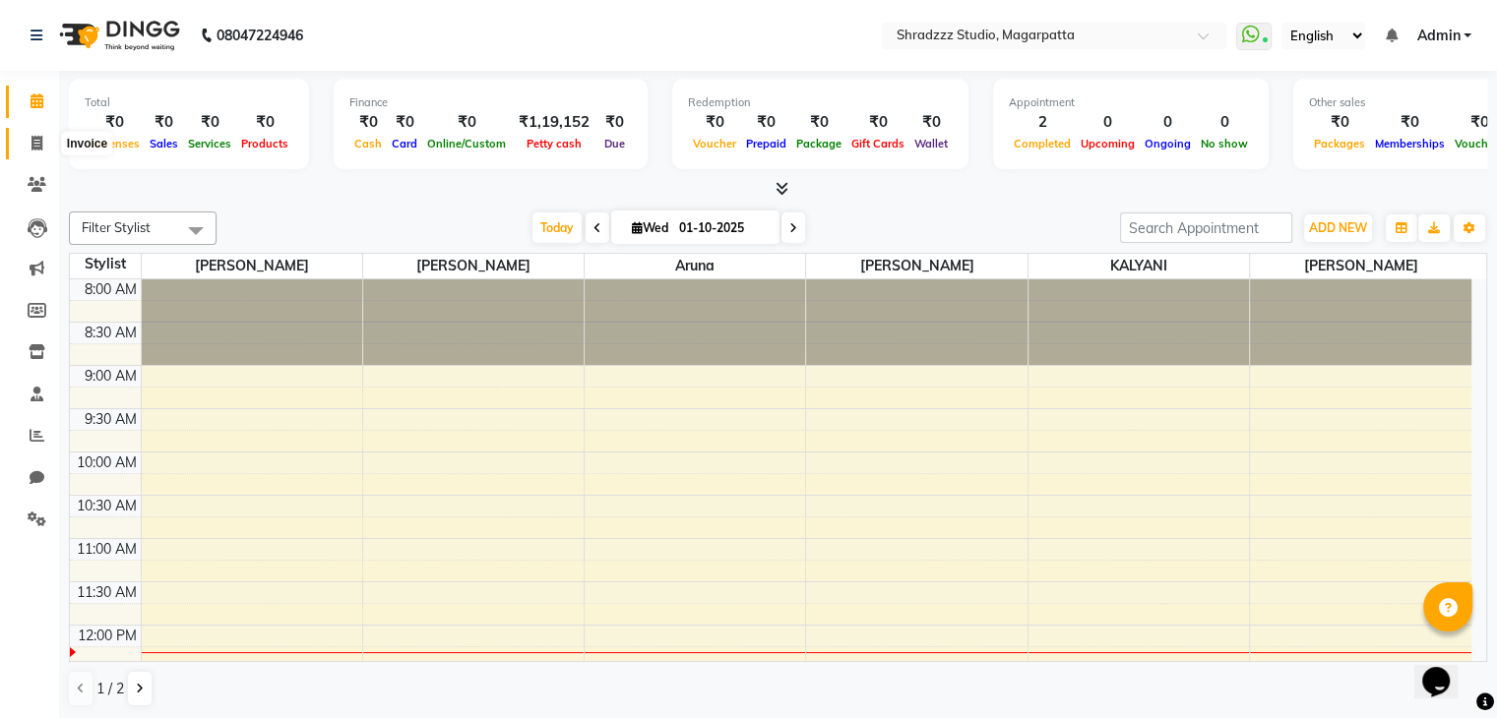
click at [31, 147] on icon at bounding box center [36, 143] width 11 height 15
select select "service"
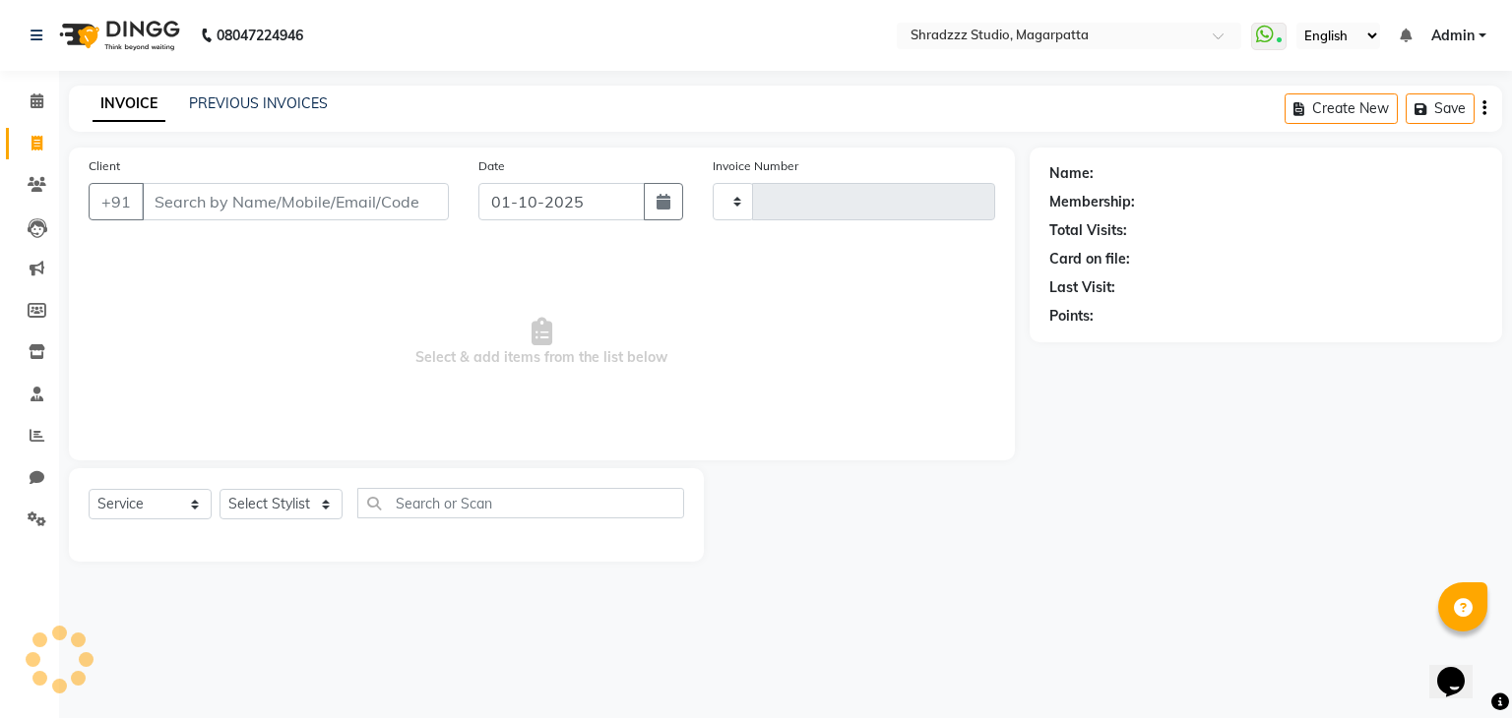
type input "1132"
select select "4544"
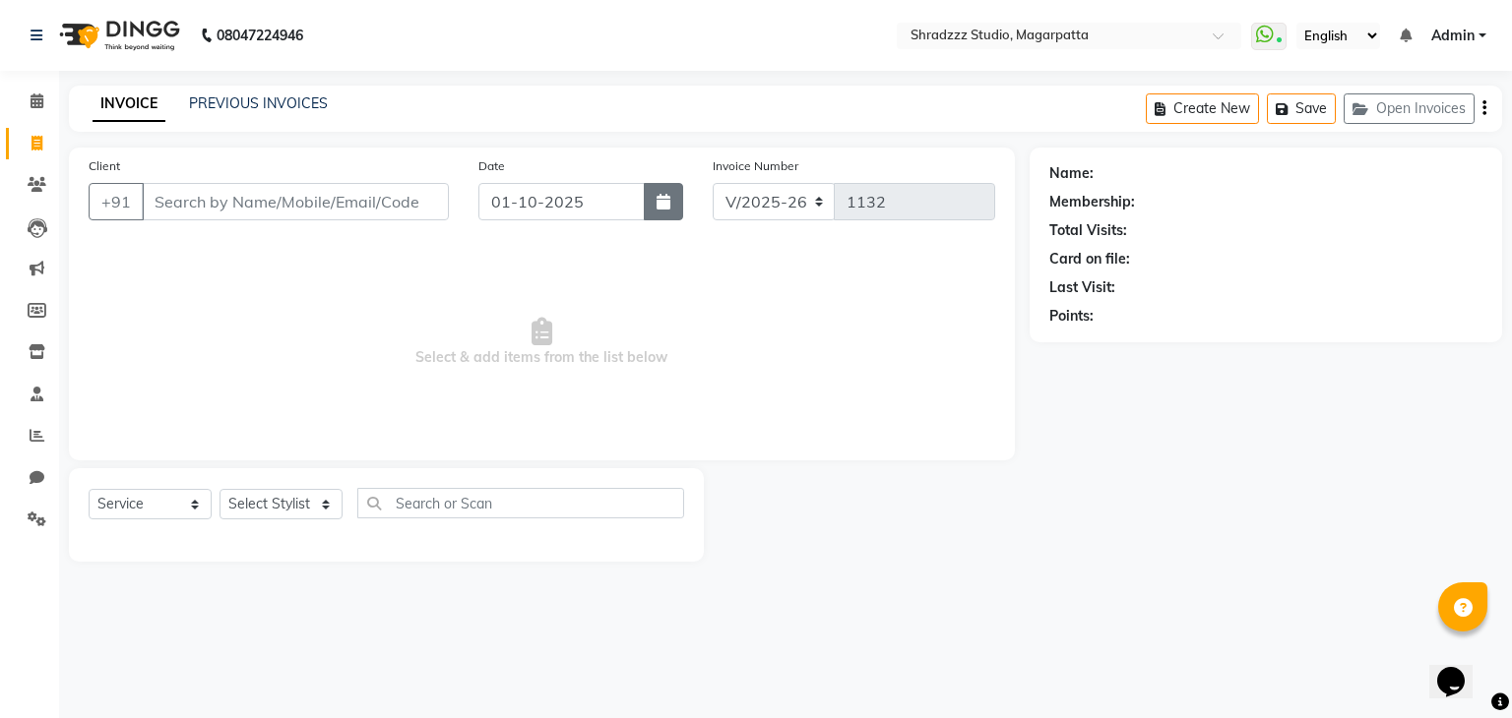
click at [668, 210] on icon "button" at bounding box center [663, 202] width 14 height 16
select select "10"
select select "2025"
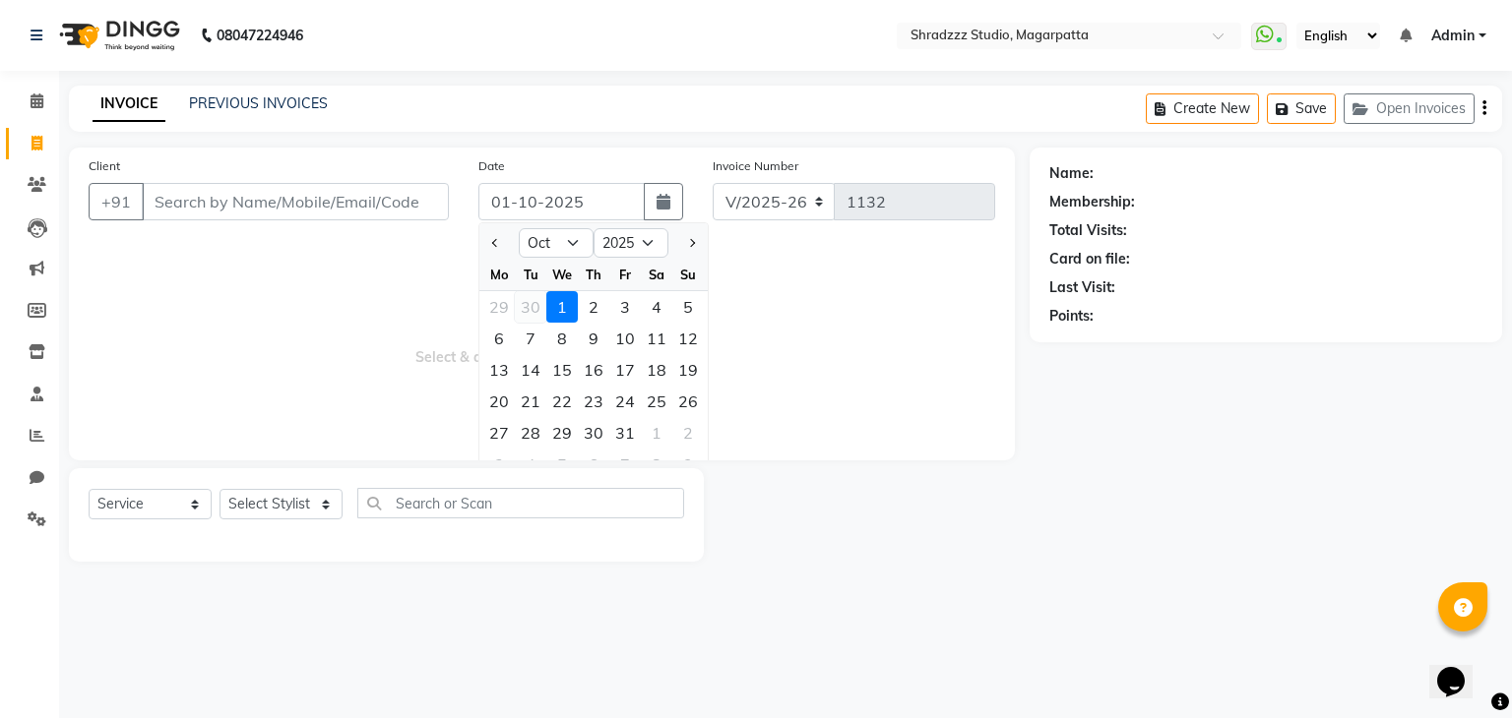
click at [530, 305] on div "30" at bounding box center [530, 306] width 31 height 31
type input "30-09-2025"
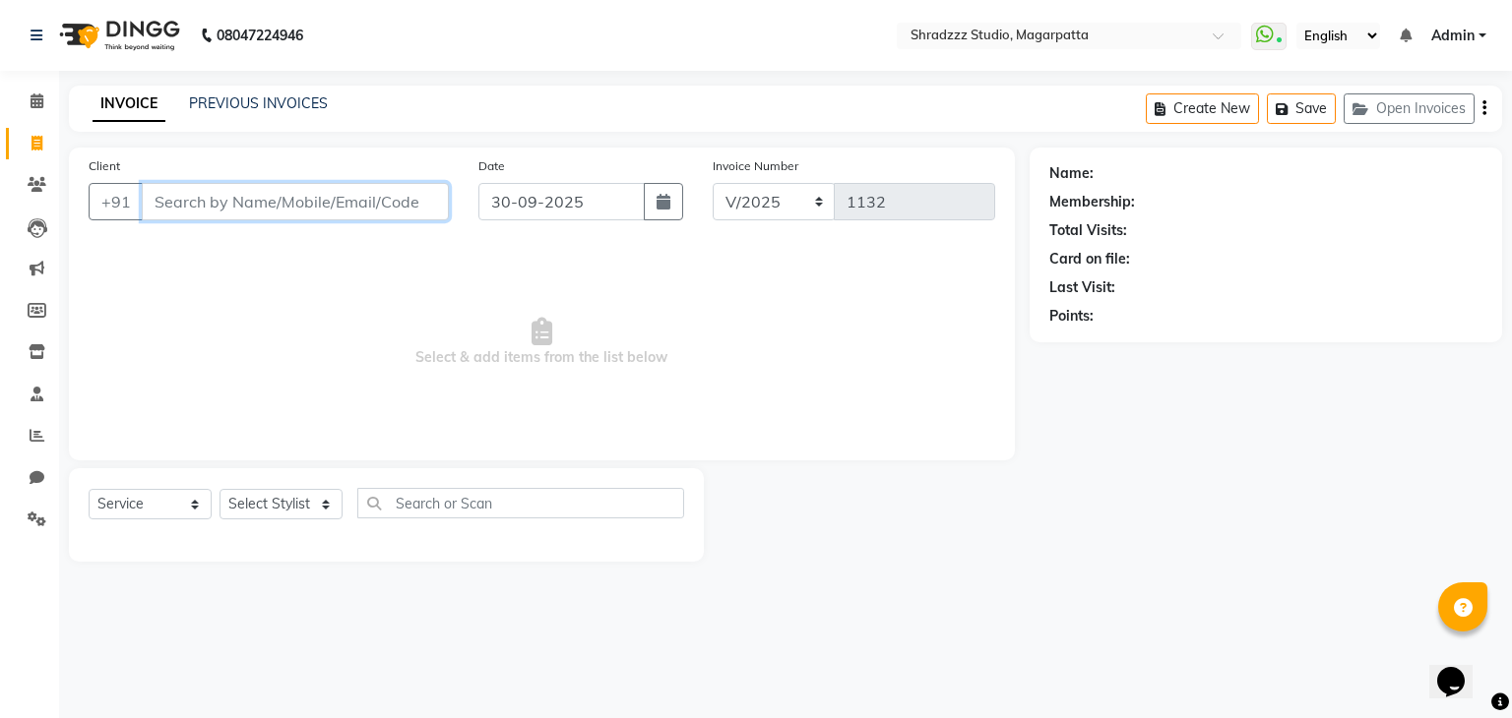
click at [340, 210] on input "Client" at bounding box center [295, 201] width 307 height 37
click at [355, 214] on input "Client" at bounding box center [295, 201] width 307 height 37
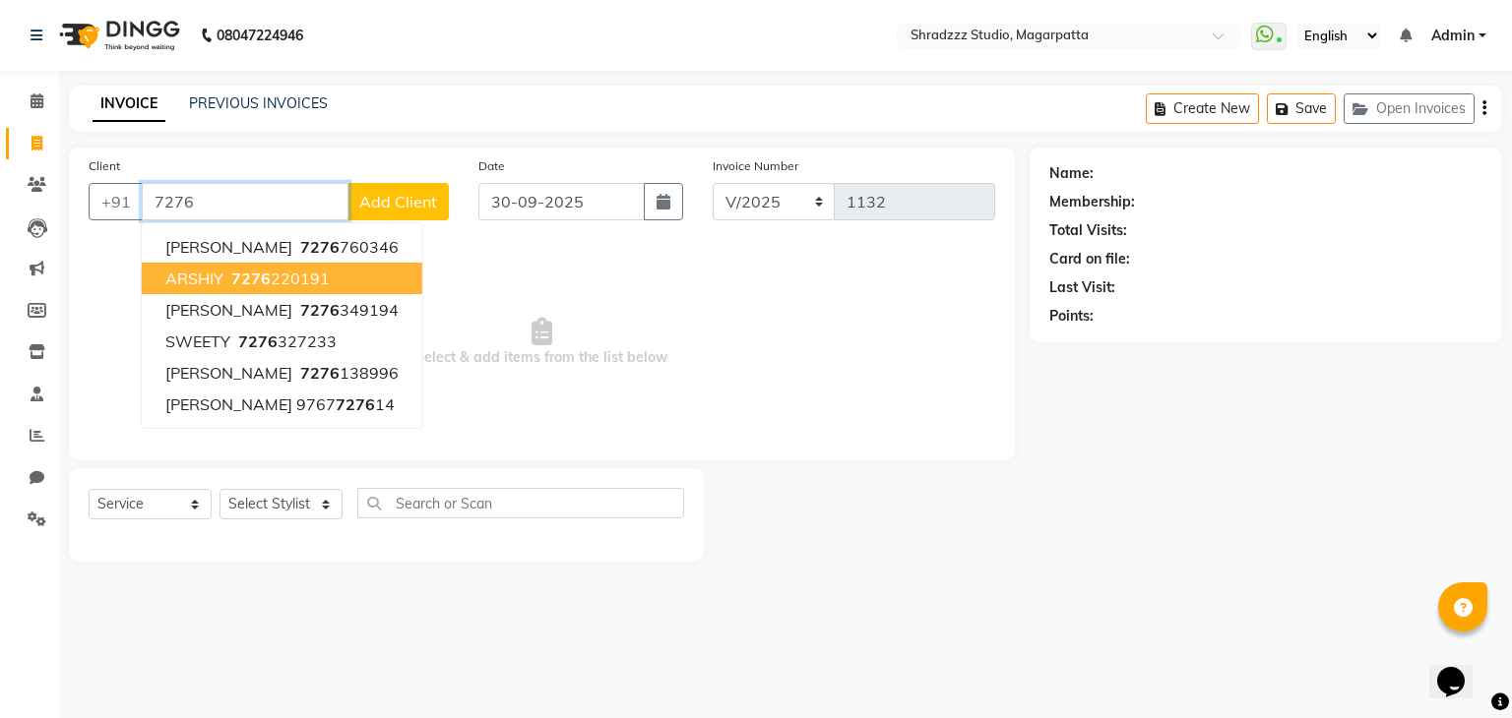
click at [295, 277] on ngb-highlight "7276 220191" at bounding box center [278, 279] width 102 height 20
type input "7276220191"
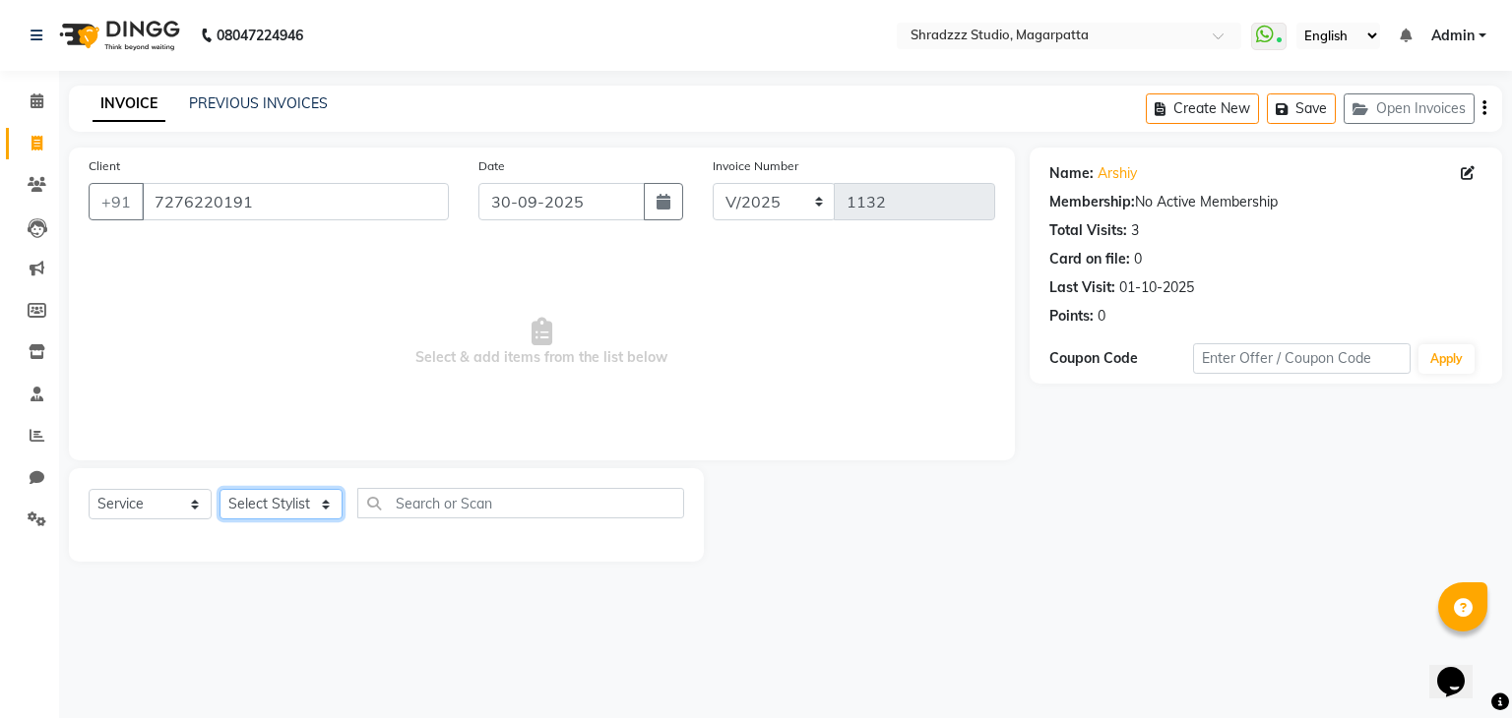
click at [287, 509] on select "Select Stylist [PERSON_NAME] Manager [MEDICAL_DATA][PERSON_NAME] Sameer [PERSON…" at bounding box center [280, 504] width 123 height 31
select select "26212"
click at [219, 490] on select "Select Stylist [PERSON_NAME] Manager [MEDICAL_DATA][PERSON_NAME] Sameer [PERSON…" at bounding box center [280, 504] width 123 height 31
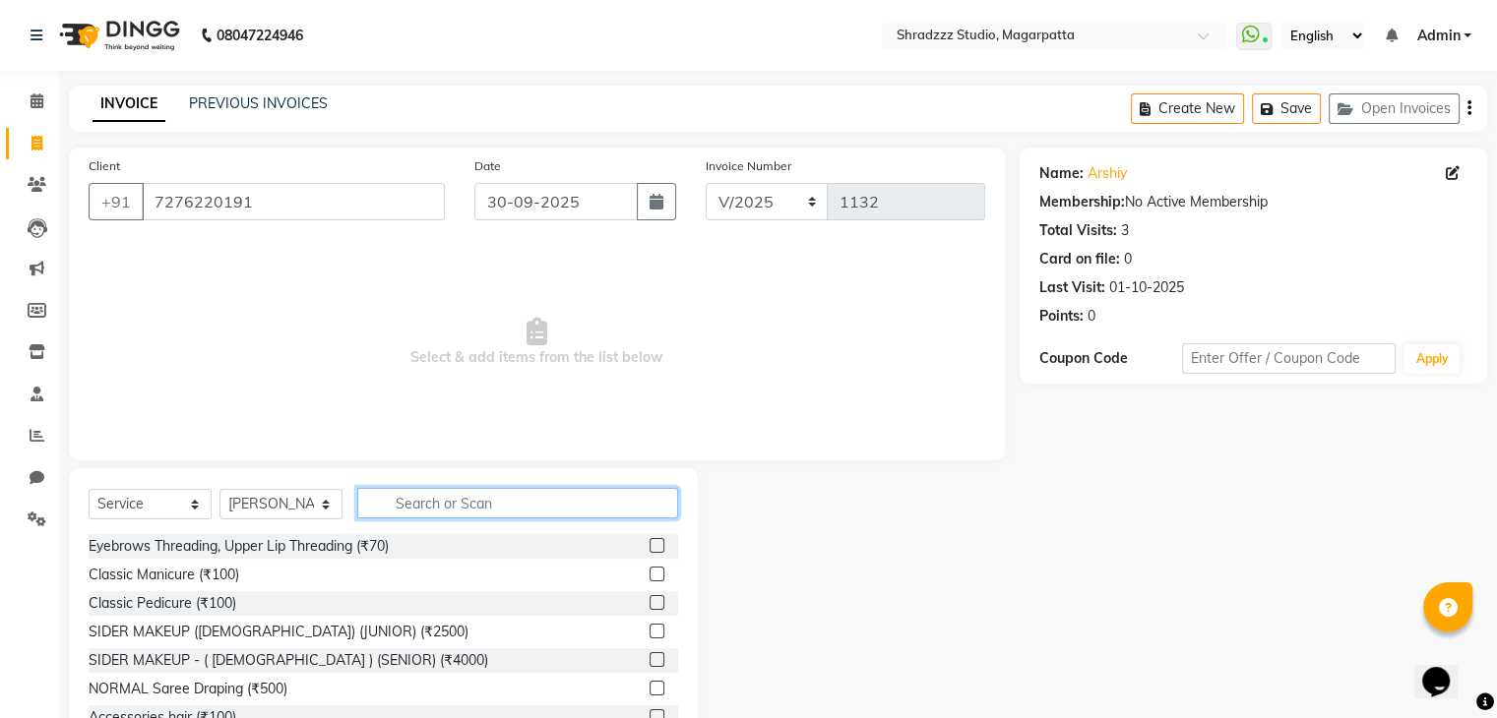
click at [452, 511] on input "text" at bounding box center [517, 503] width 321 height 31
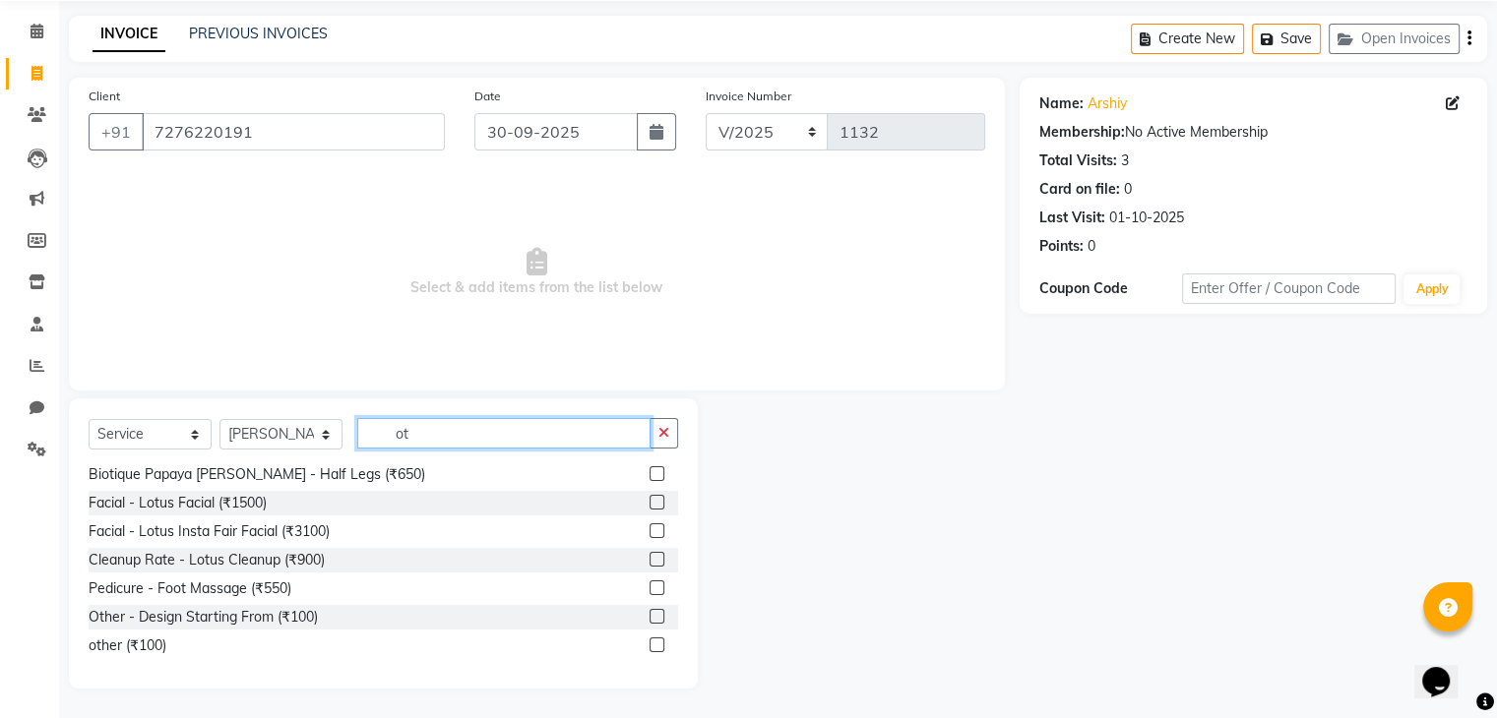
scroll to position [70, 0]
type input "ot"
click at [146, 649] on div "other (₹100)" at bounding box center [128, 646] width 78 height 21
checkbox input "false"
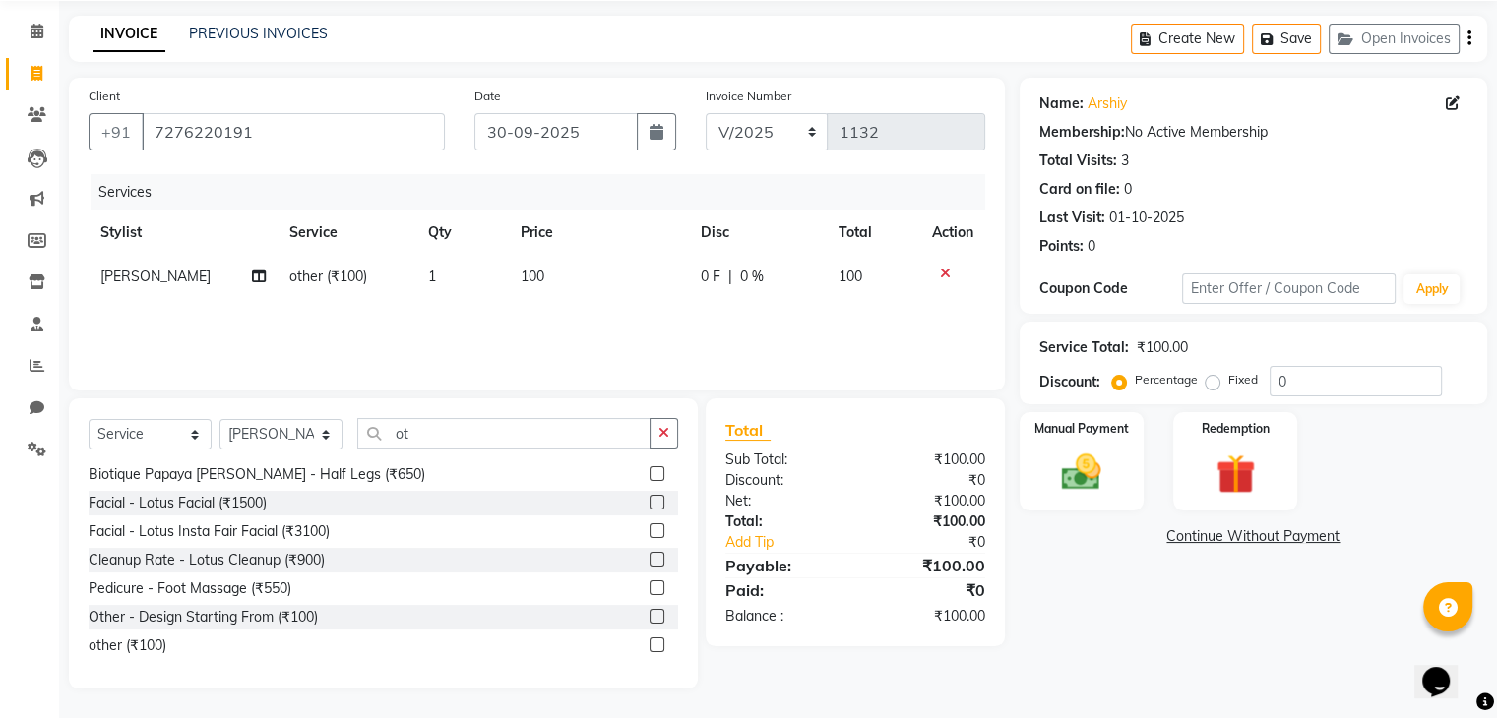
click at [559, 273] on td "100" at bounding box center [599, 277] width 180 height 44
select select "26212"
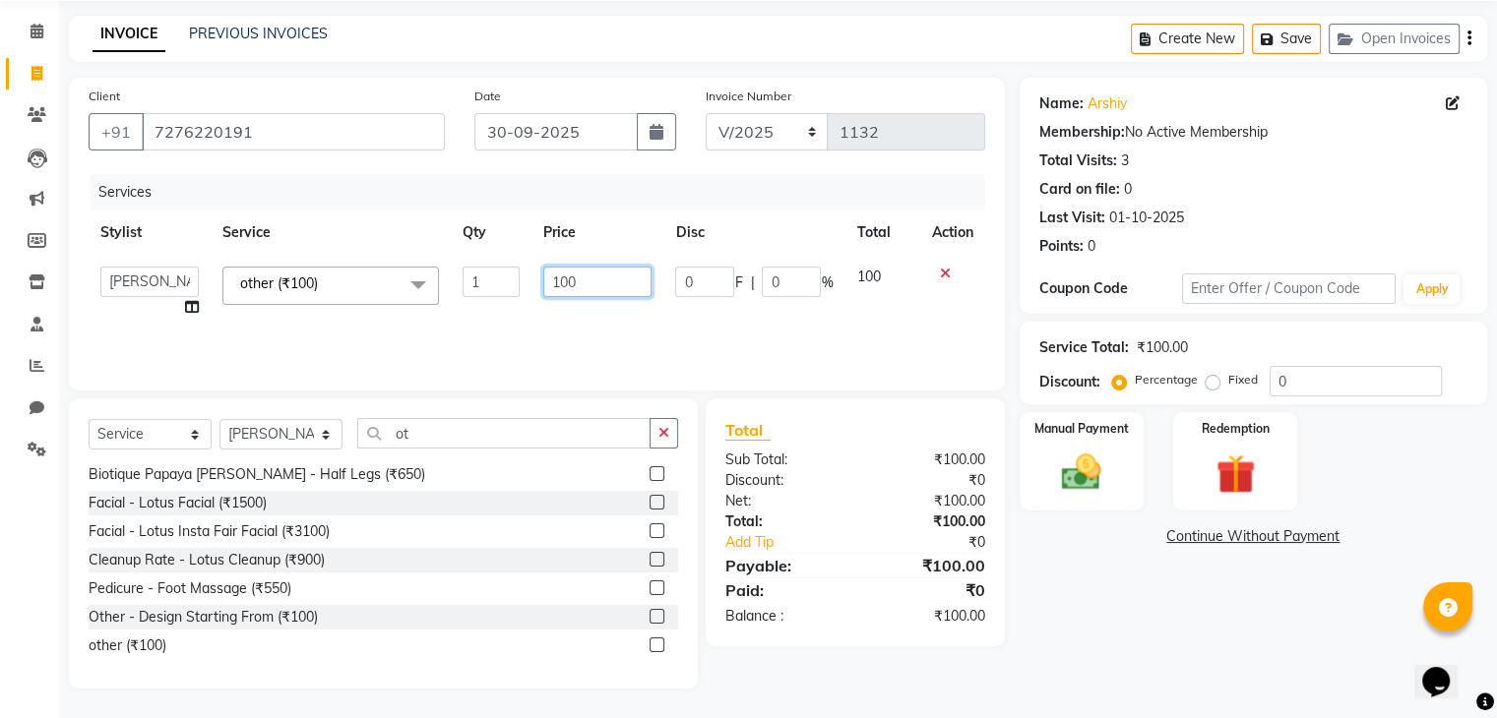
click at [624, 286] on input "100" at bounding box center [597, 282] width 108 height 31
type input "1"
type input "1770"
click at [1105, 599] on div "Name: Arshiy Membership: No Active Membership Total Visits: 3 Card on file: 0 L…" at bounding box center [1261, 383] width 482 height 611
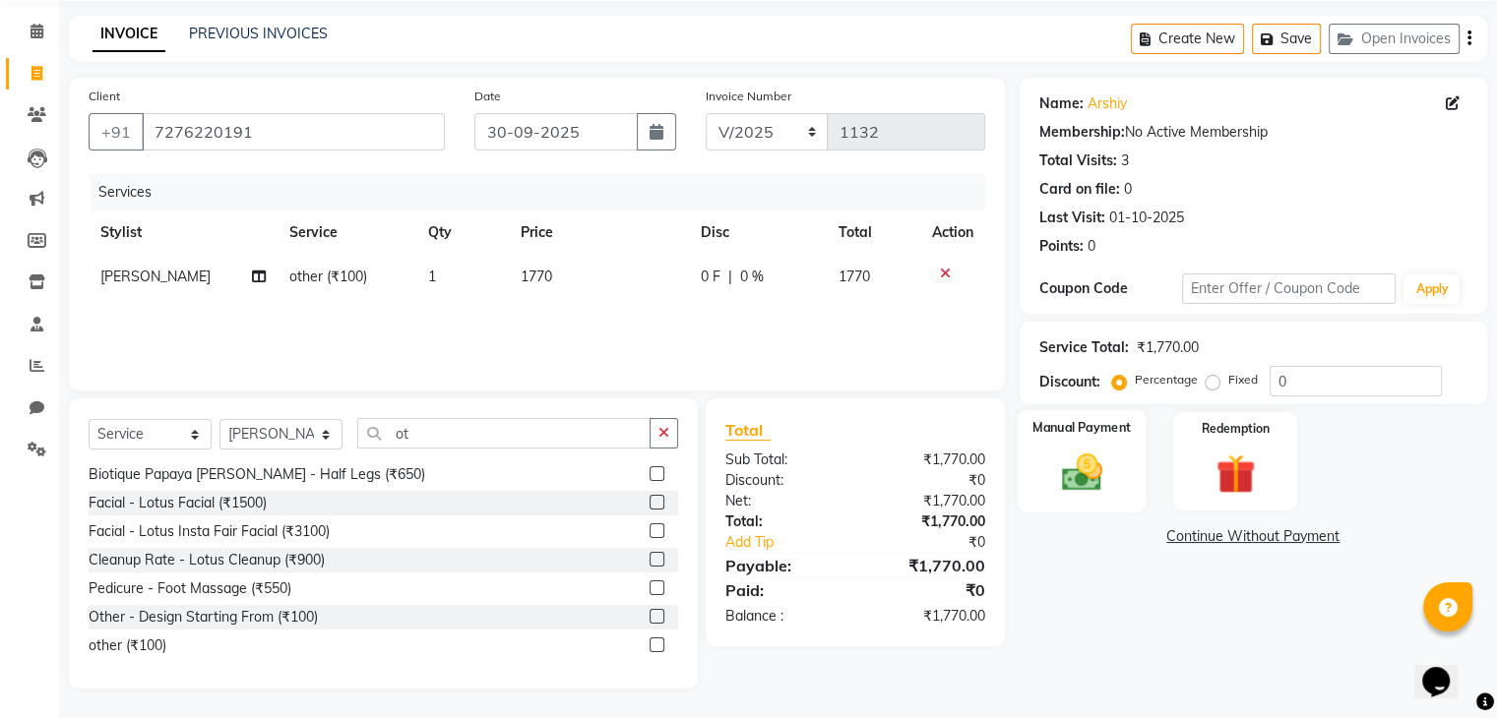
click at [1094, 488] on img at bounding box center [1081, 473] width 66 height 47
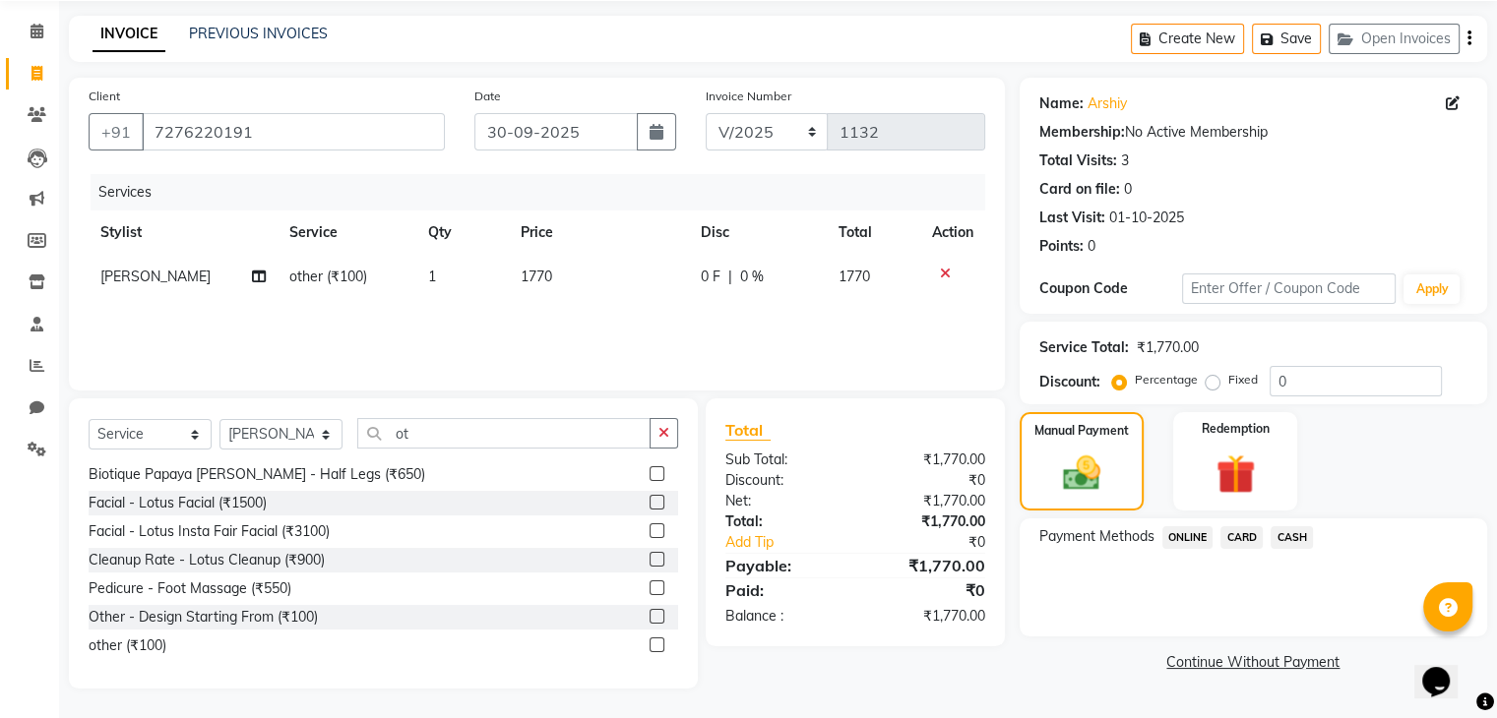
click at [1177, 538] on span "ONLINE" at bounding box center [1187, 537] width 51 height 23
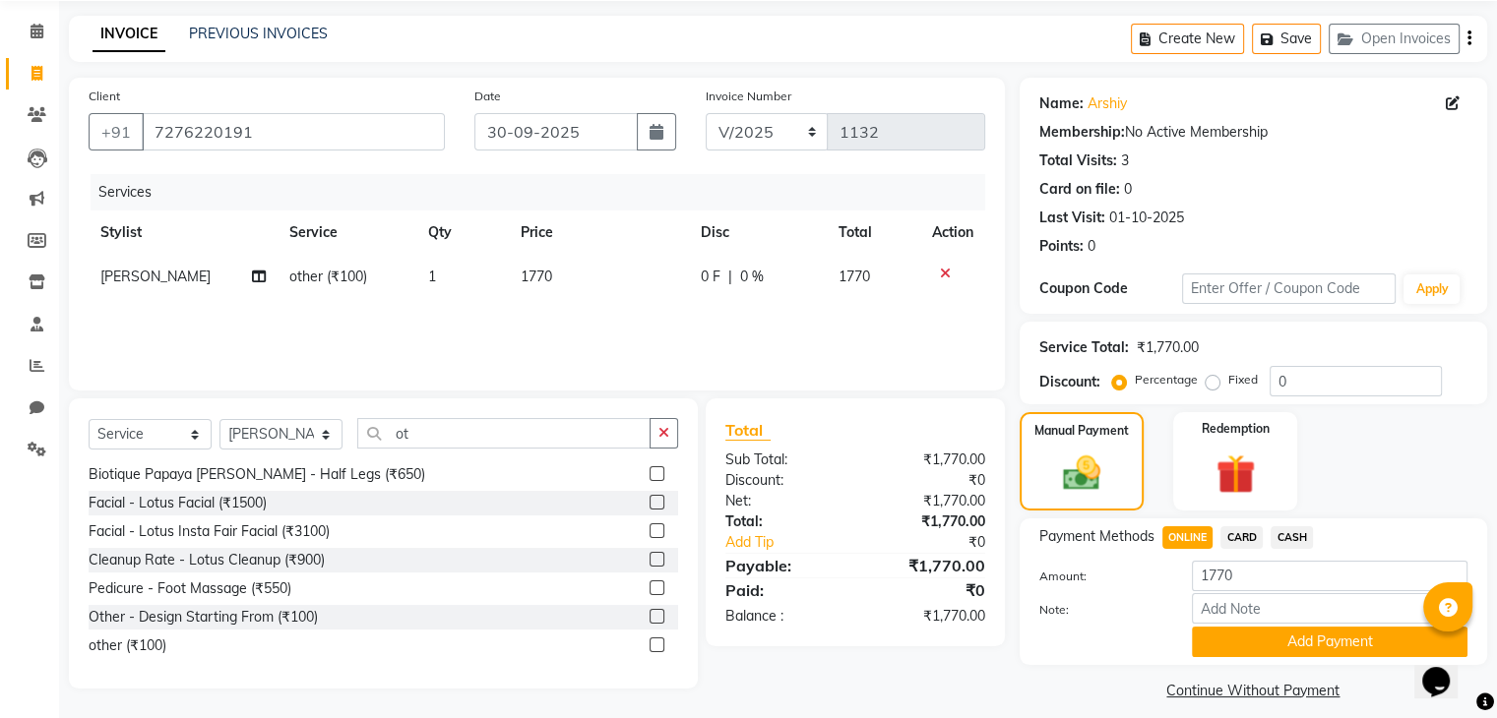
scroll to position [88, 0]
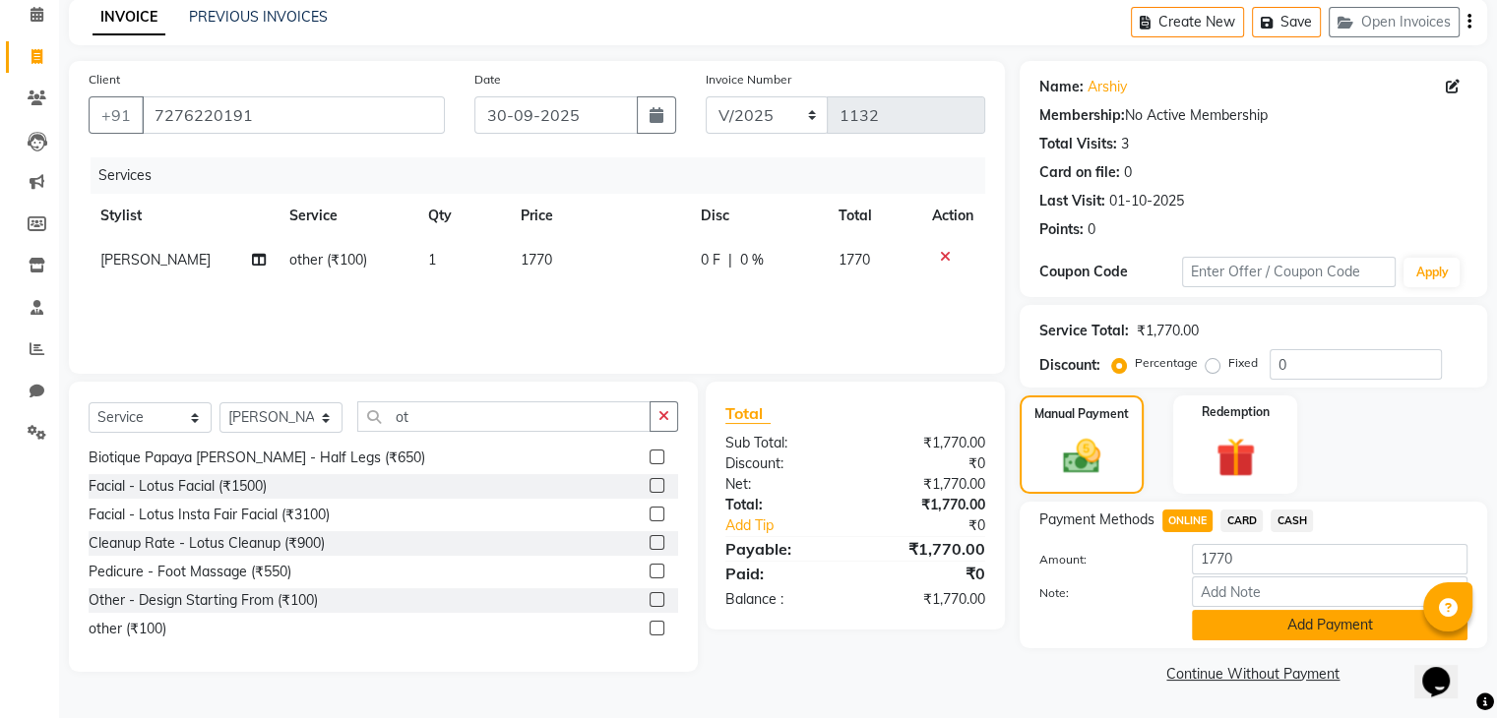
click at [1244, 624] on button "Add Payment" at bounding box center [1330, 625] width 276 height 31
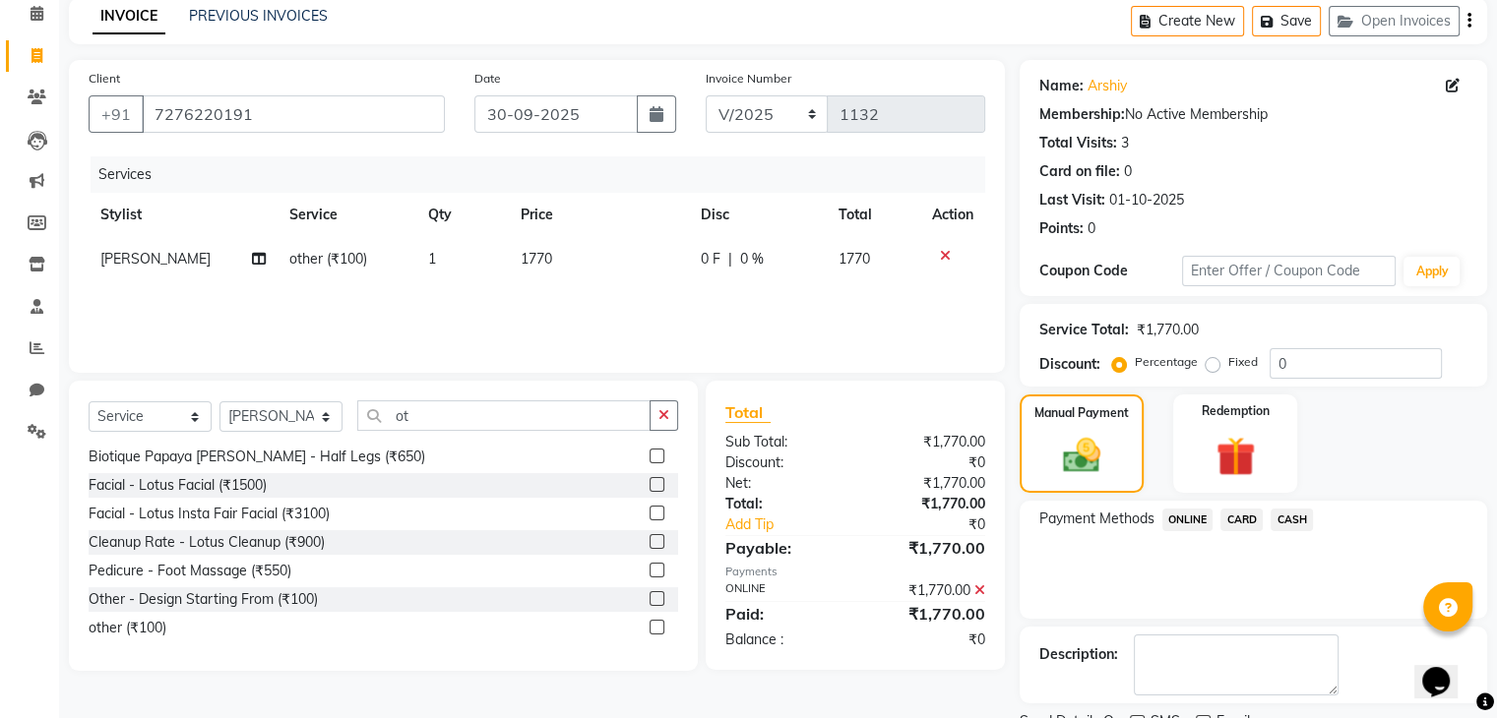
scroll to position [168, 0]
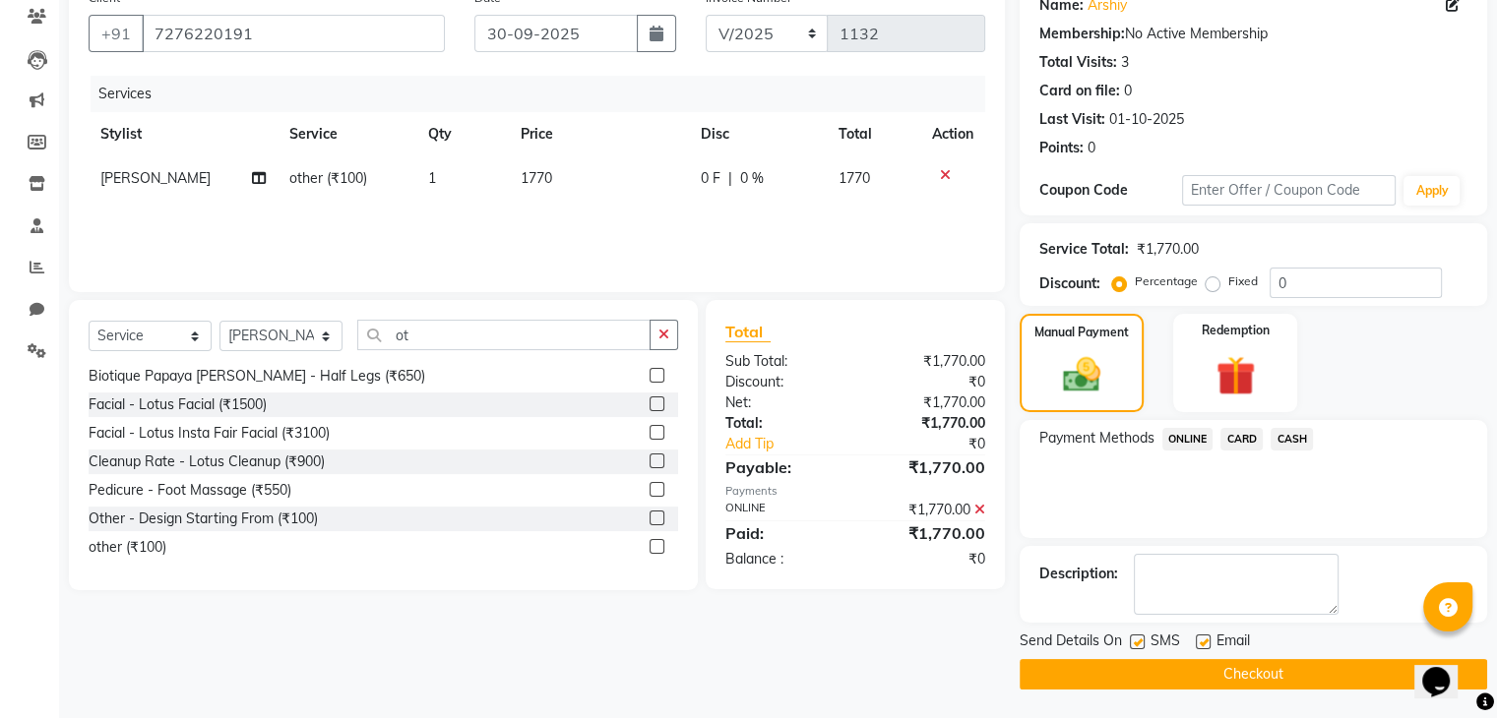
click at [1251, 670] on button "Checkout" at bounding box center [1253, 674] width 467 height 31
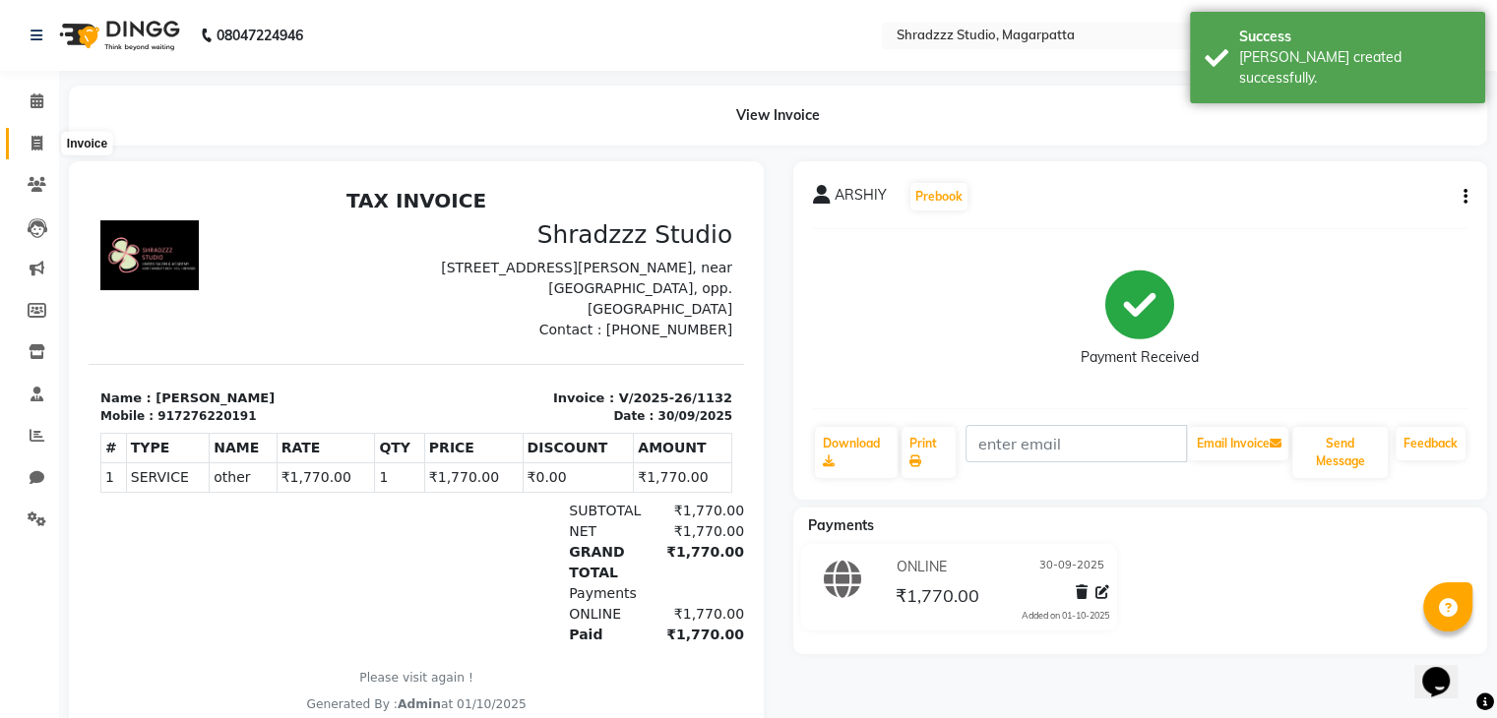
click at [35, 144] on icon at bounding box center [36, 143] width 11 height 15
select select "4544"
select select "service"
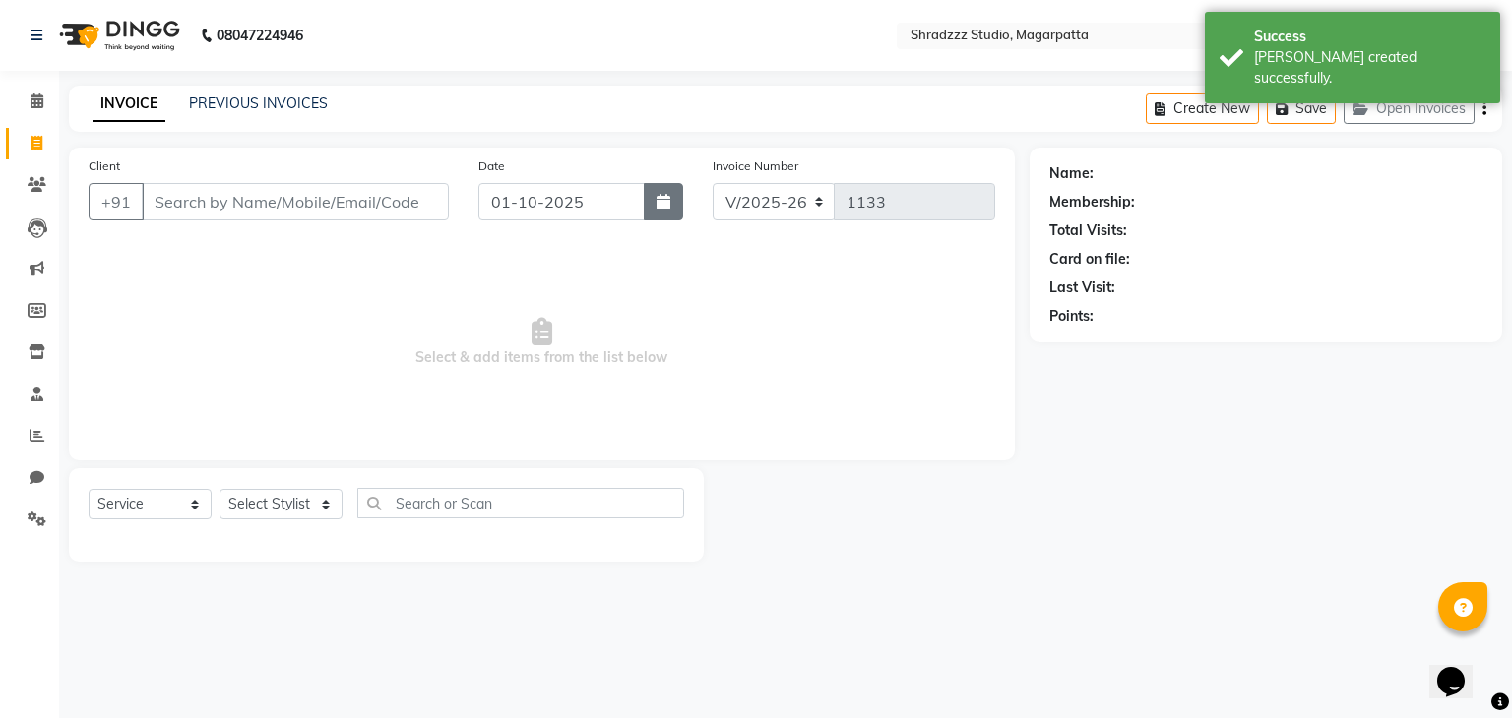
click at [660, 201] on icon "button" at bounding box center [663, 202] width 14 height 16
select select "10"
select select "2025"
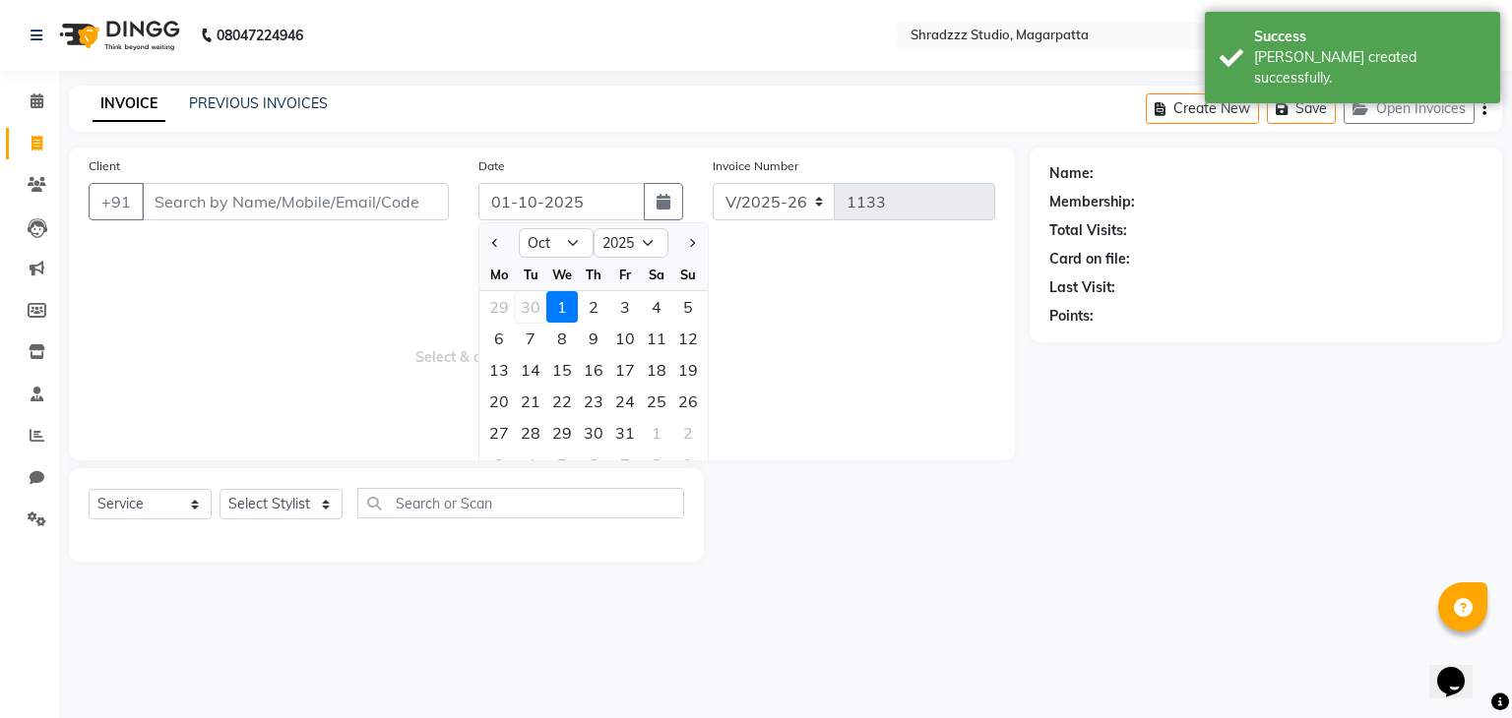
click at [533, 304] on div "30" at bounding box center [530, 306] width 31 height 31
type input "30-09-2025"
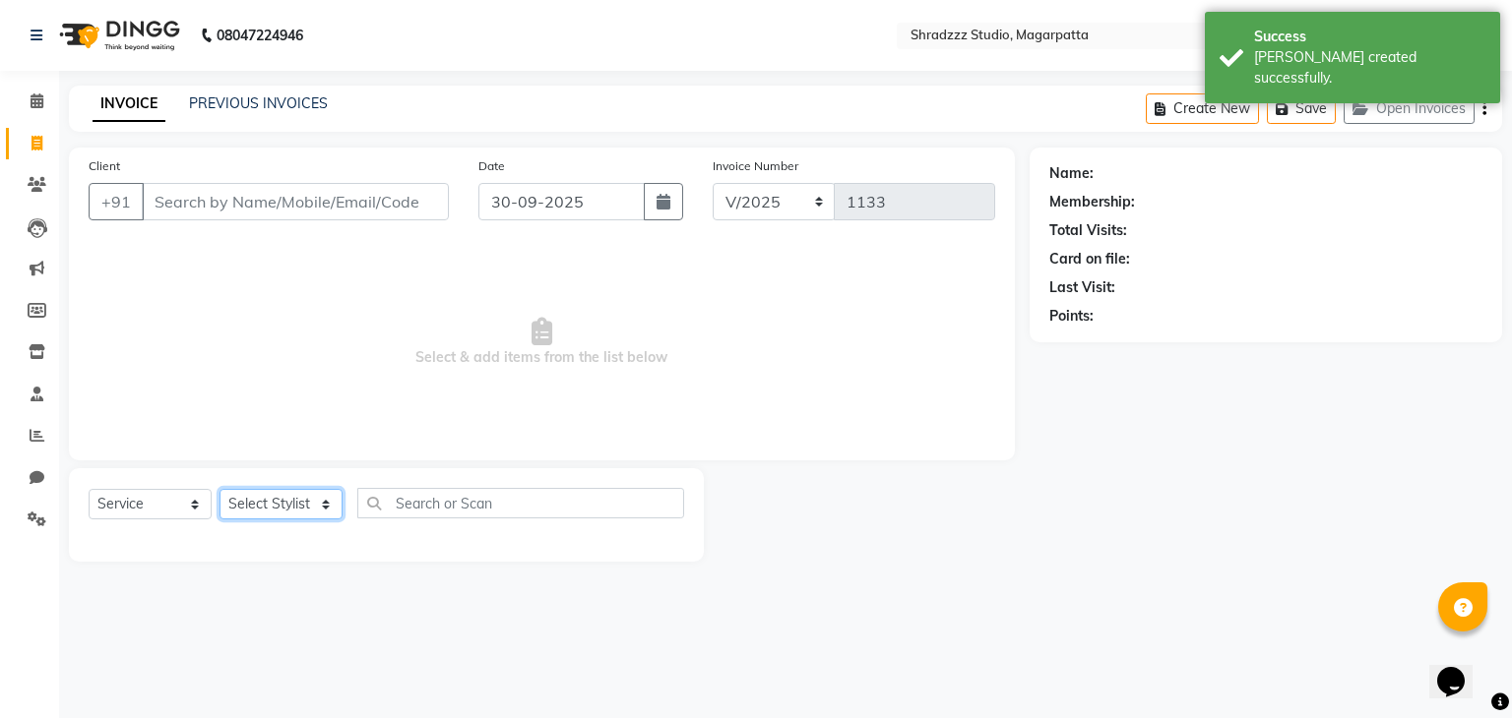
click at [268, 509] on select "Select Stylist [PERSON_NAME] Manager [MEDICAL_DATA][PERSON_NAME] Sameer [PERSON…" at bounding box center [280, 504] width 123 height 31
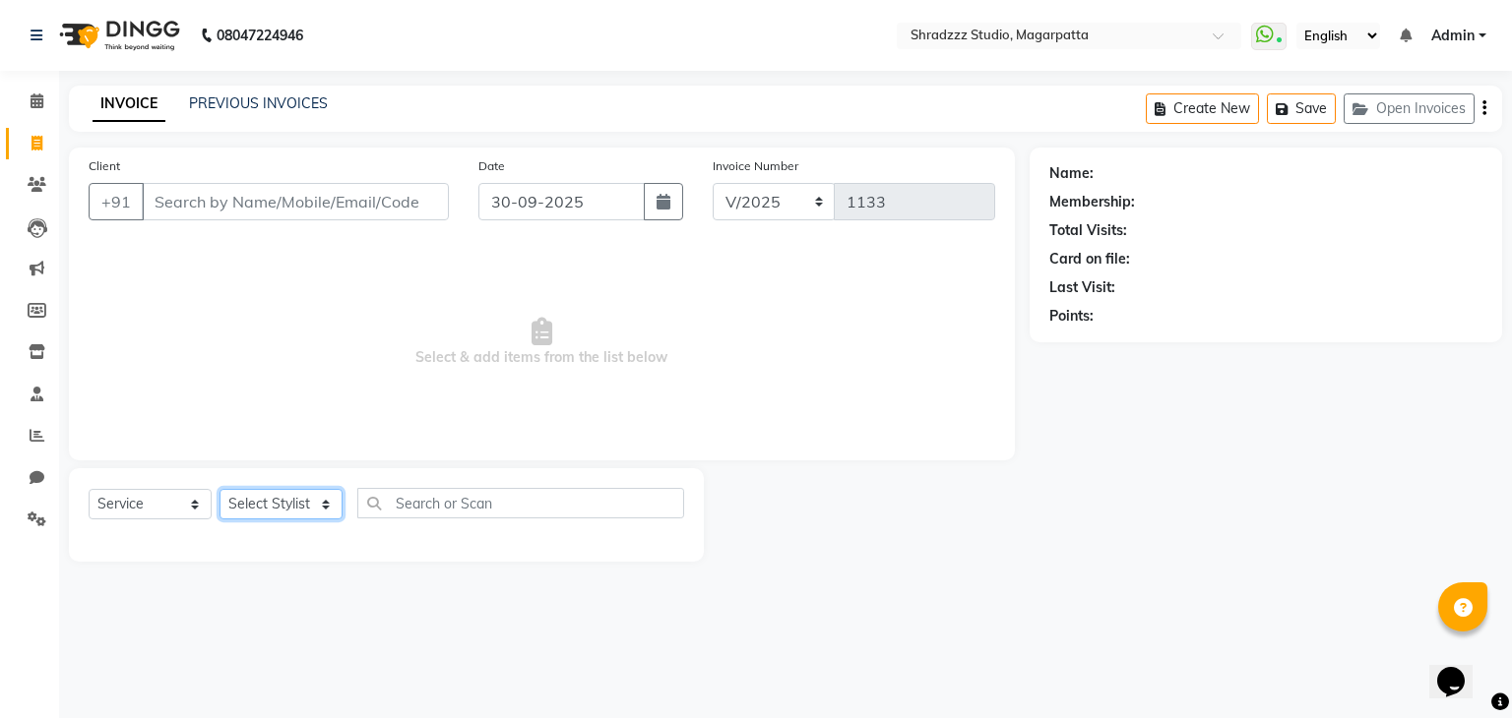
select select "28510"
click at [219, 490] on select "Select Stylist [PERSON_NAME] Manager [MEDICAL_DATA][PERSON_NAME] Sameer [PERSON…" at bounding box center [280, 504] width 123 height 31
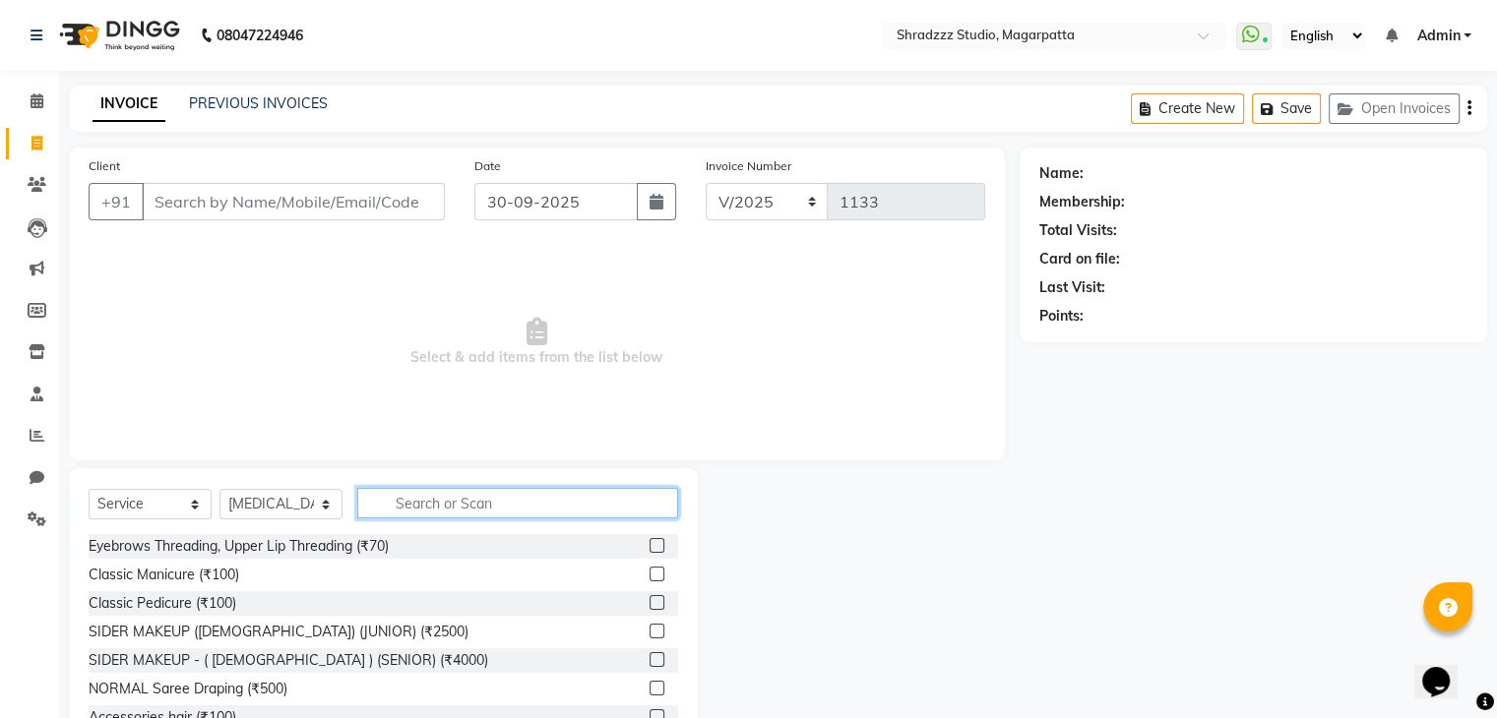
click at [464, 507] on input "text" at bounding box center [517, 503] width 321 height 31
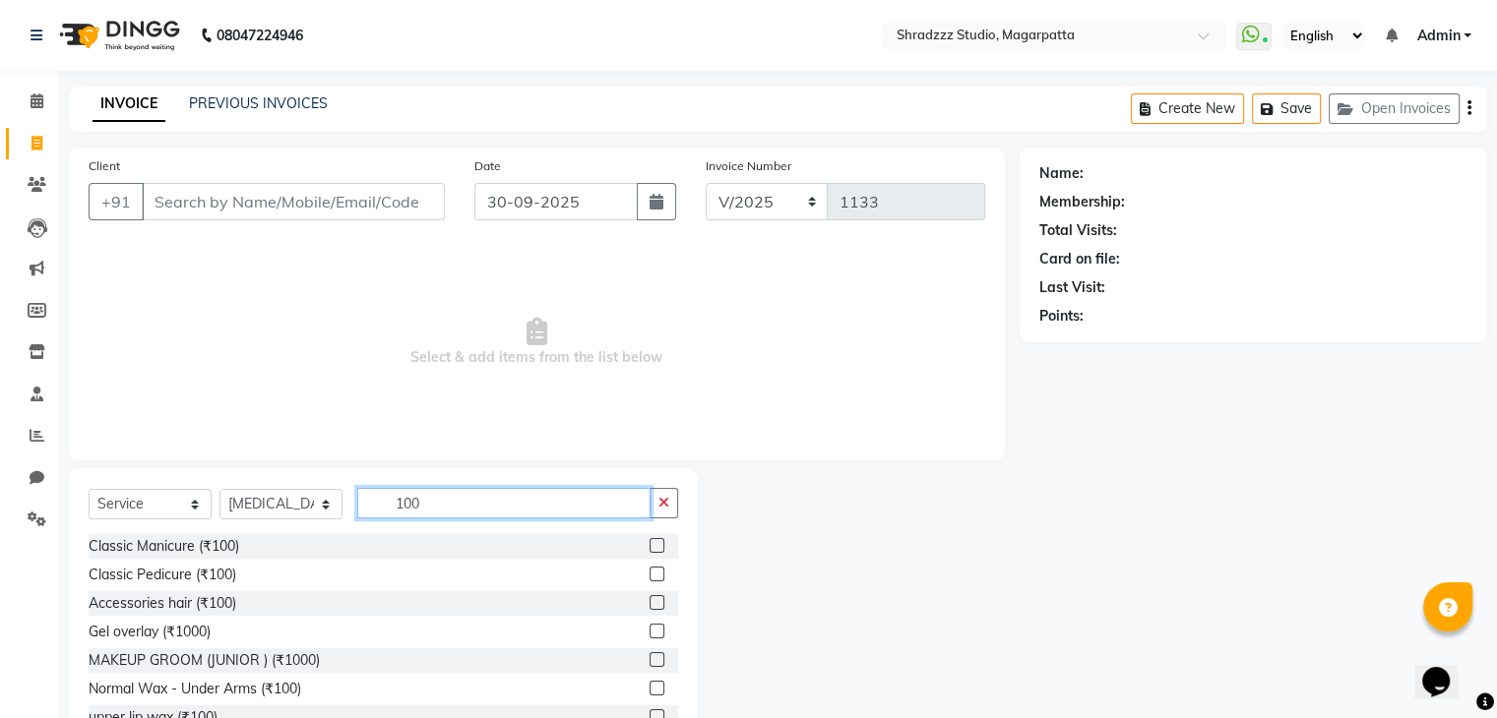
scroll to position [71, 0]
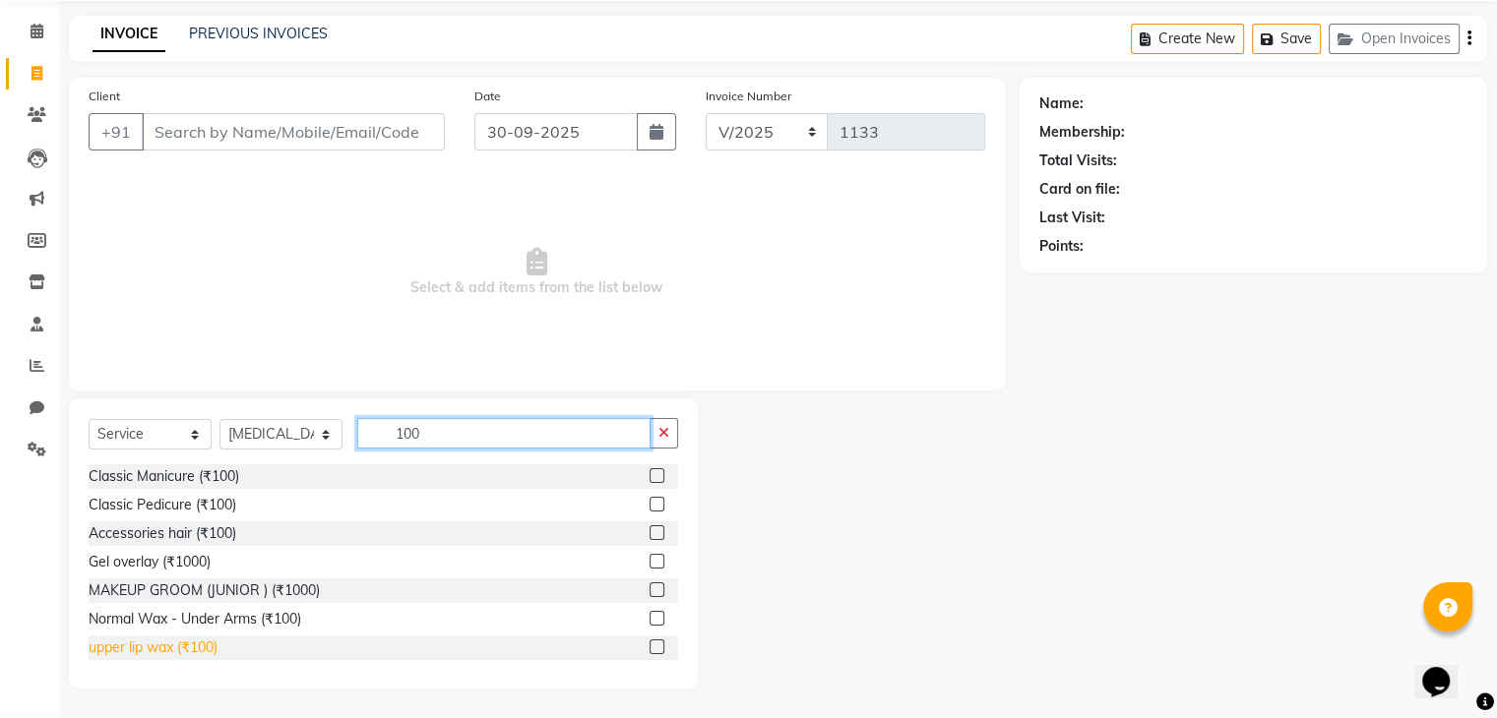
type input "100"
click at [198, 655] on div "upper lip wax (₹100)" at bounding box center [153, 648] width 129 height 21
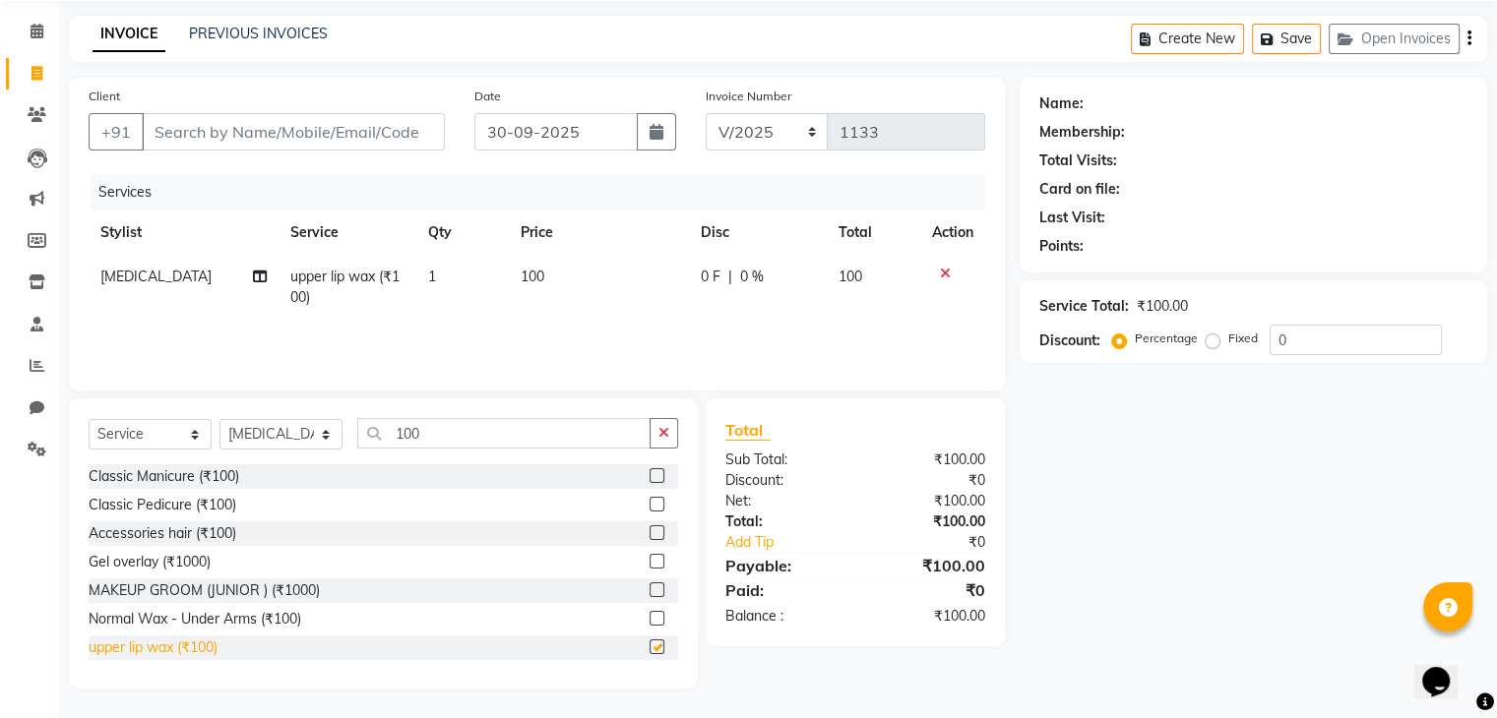
checkbox input "false"
click at [217, 138] on input "Client" at bounding box center [293, 131] width 303 height 37
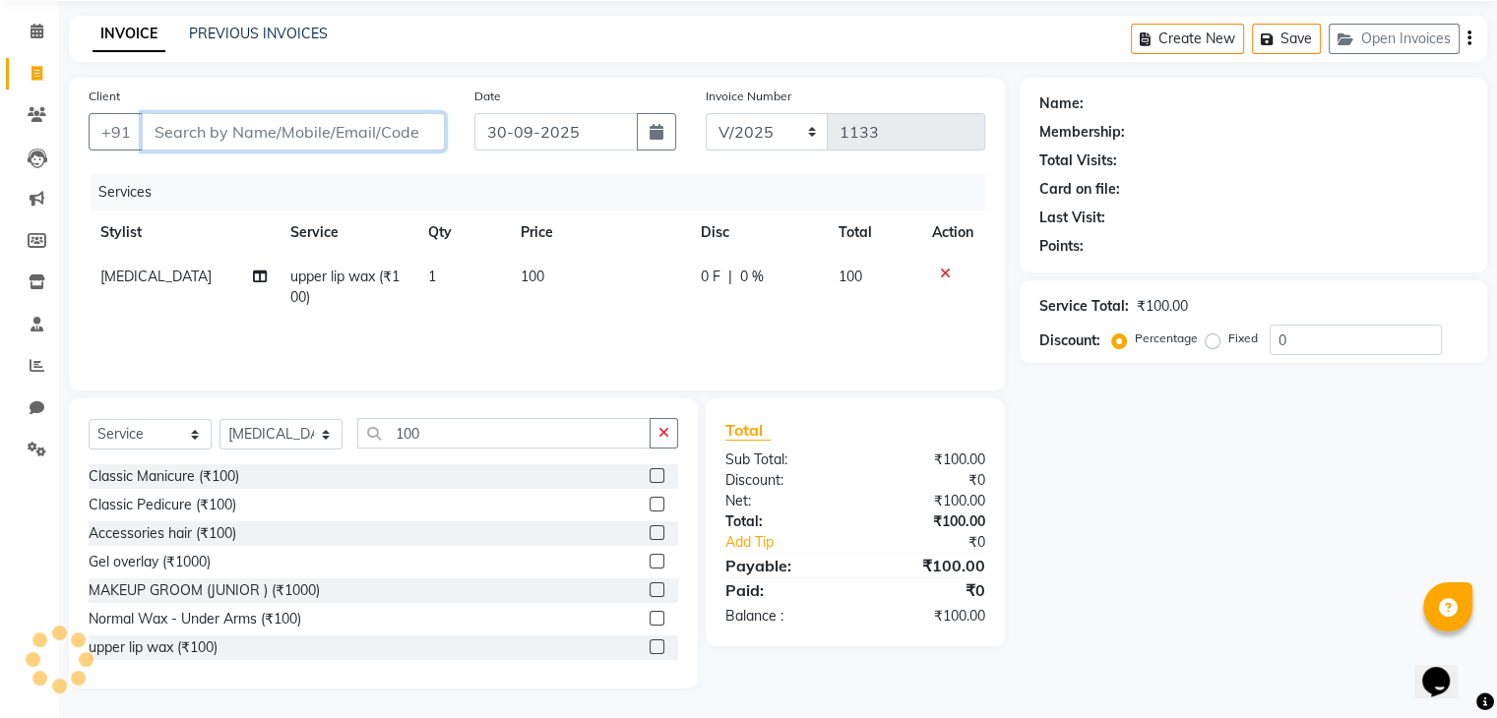
type input "m"
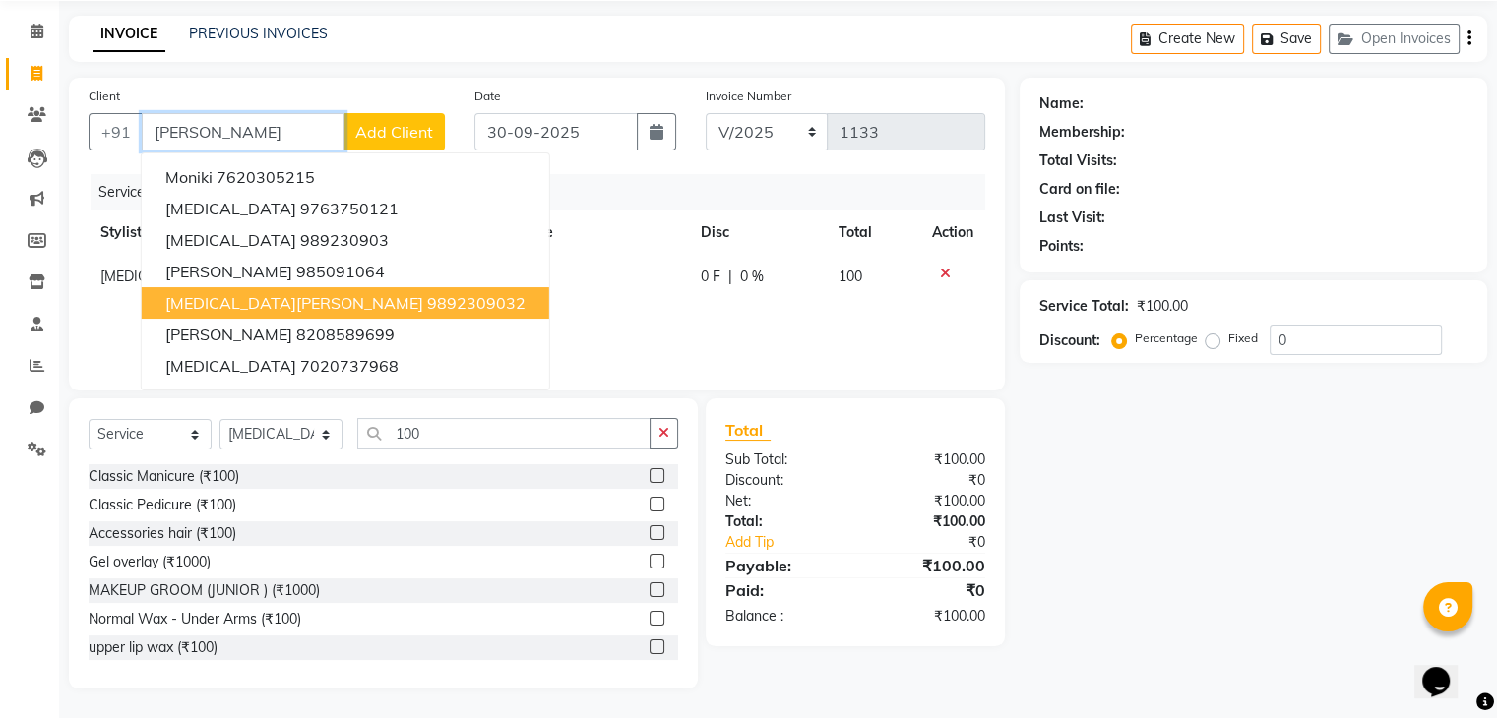
click at [188, 309] on span "[MEDICAL_DATA][PERSON_NAME]" at bounding box center [294, 303] width 258 height 20
type input "9892309032"
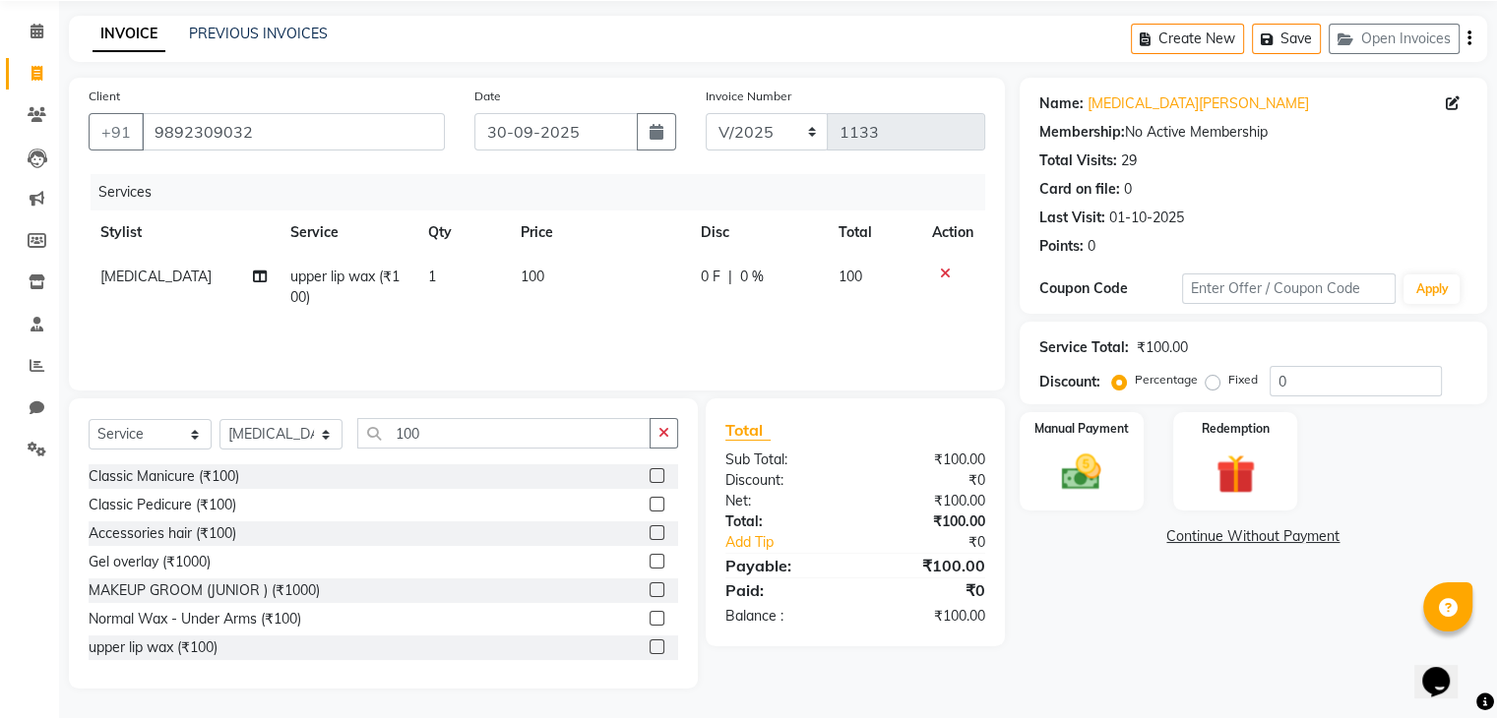
click at [566, 281] on td "100" at bounding box center [599, 287] width 180 height 65
select select "28510"
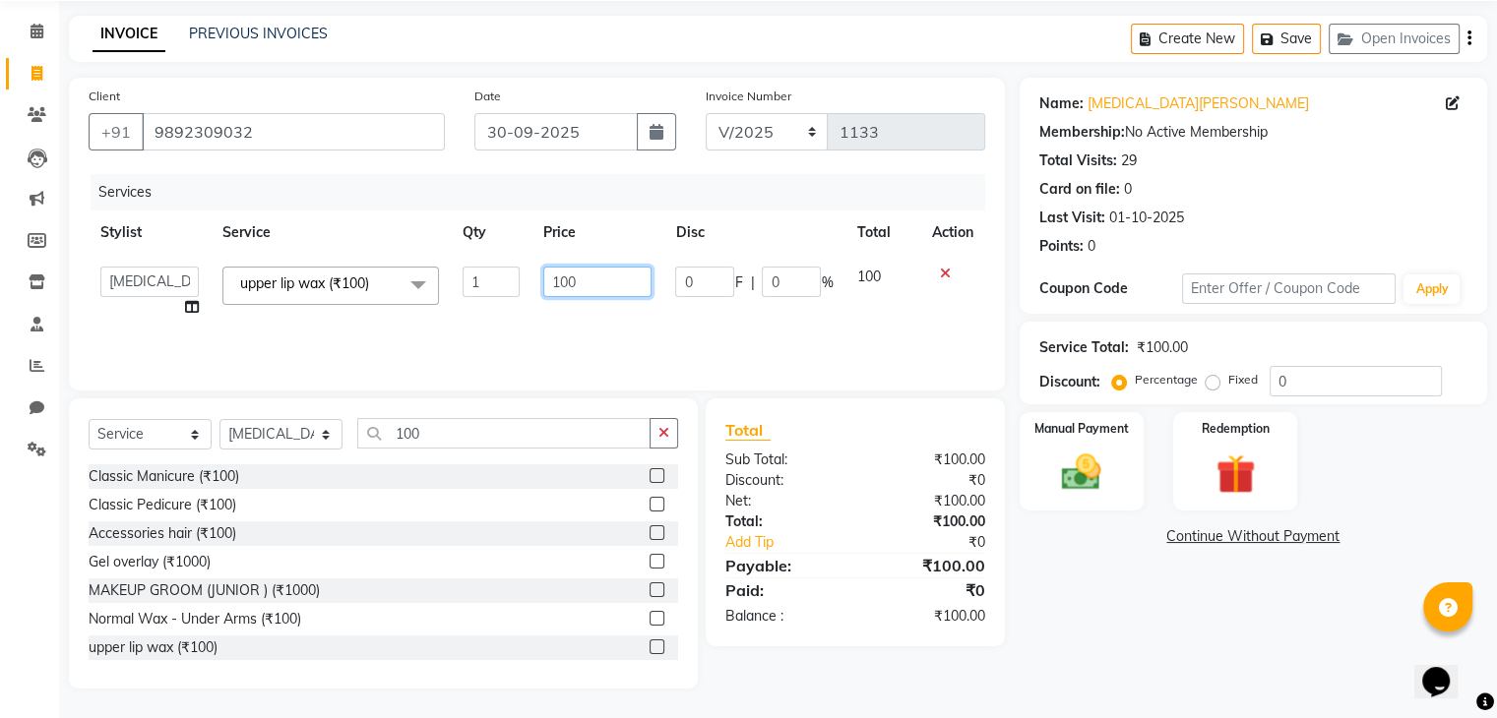
click at [590, 286] on input "100" at bounding box center [597, 282] width 108 height 31
type input "1000"
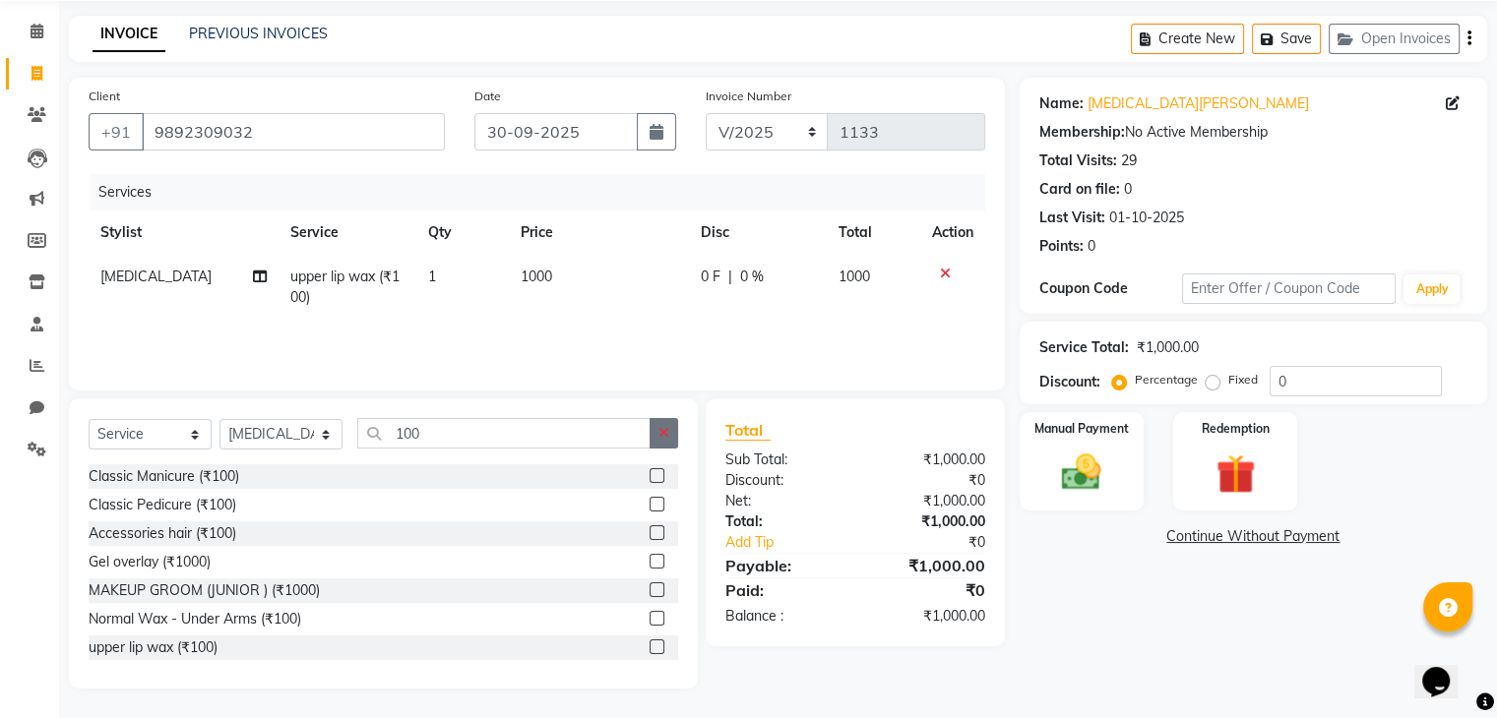
click at [655, 430] on button "button" at bounding box center [663, 433] width 29 height 31
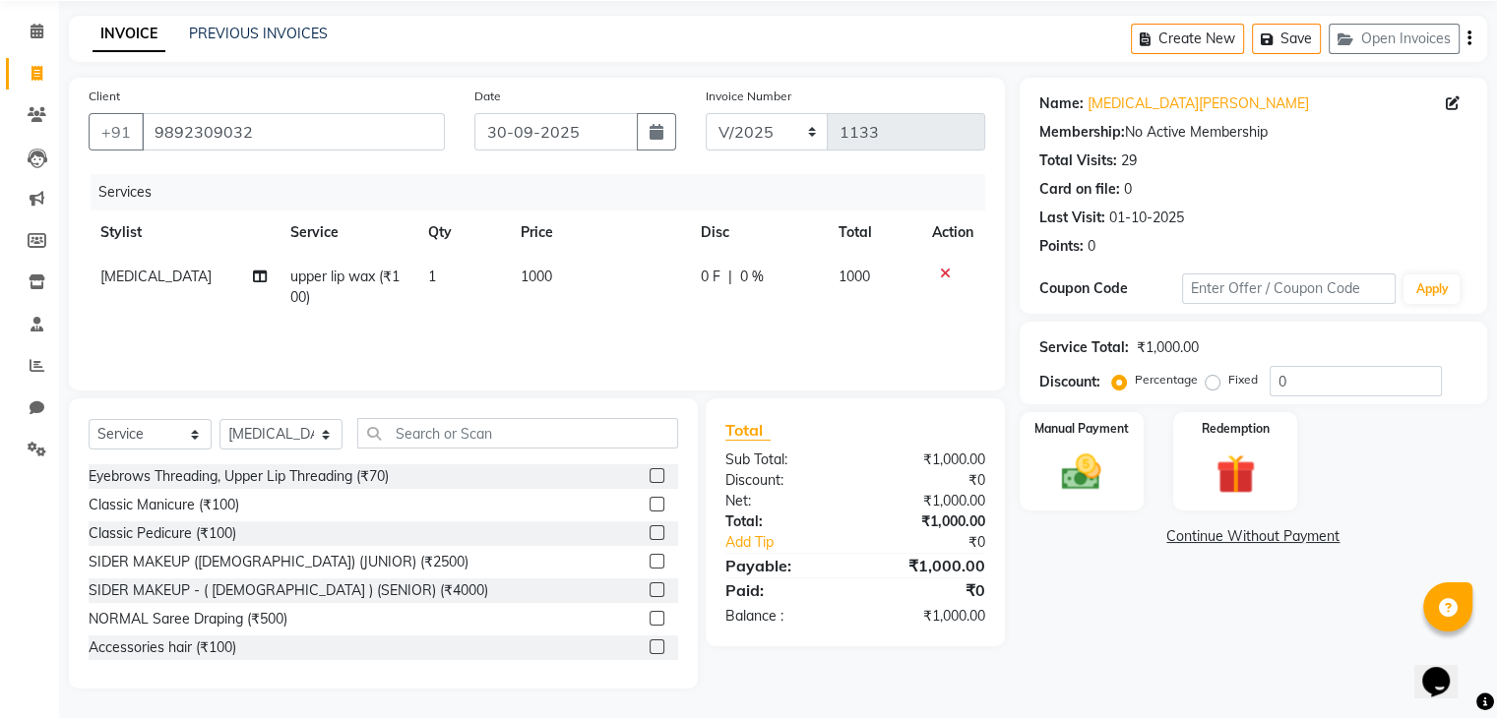
click at [1119, 645] on div "Name: Nikita Maam Membership: No Active Membership Total Visits: 29 Card on fil…" at bounding box center [1261, 383] width 482 height 611
click at [1102, 505] on div "Manual Payment" at bounding box center [1081, 460] width 129 height 101
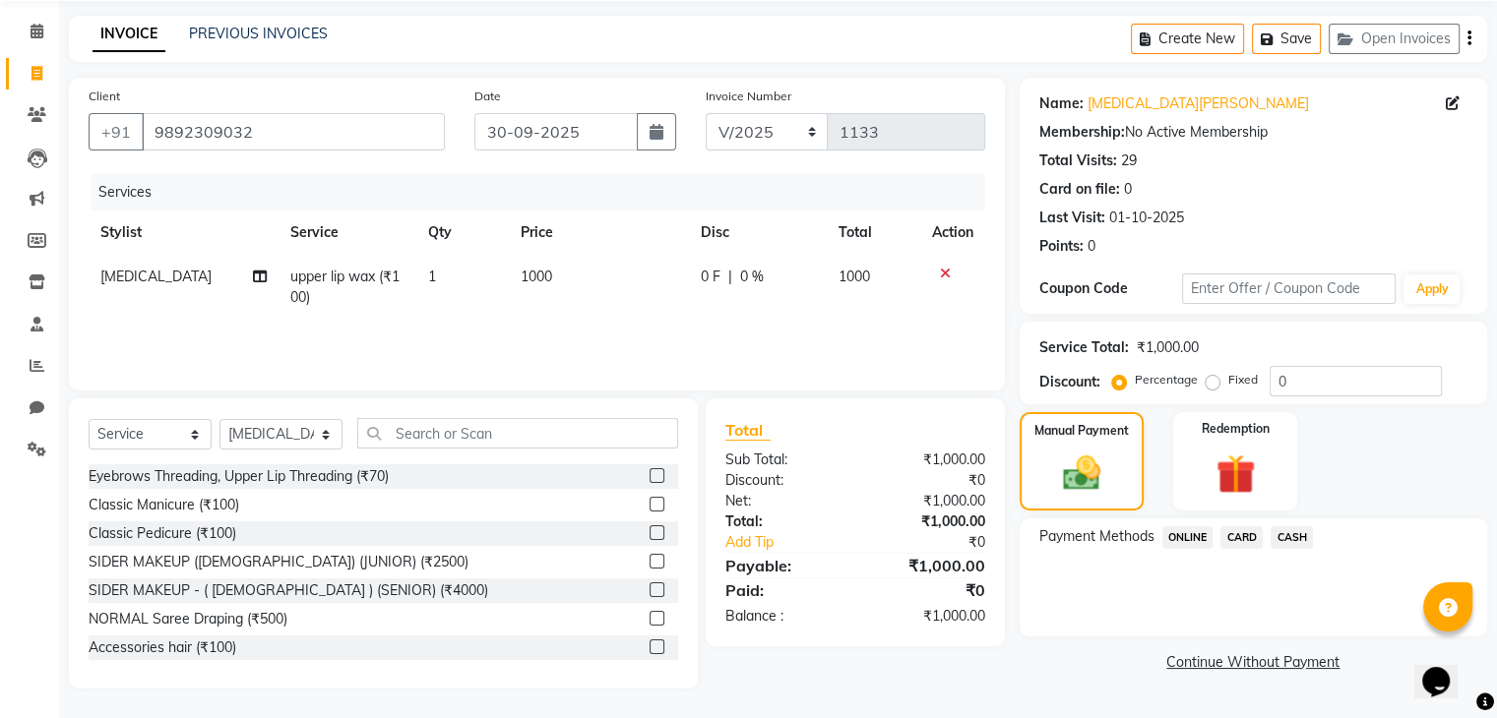
click at [1189, 539] on span "ONLINE" at bounding box center [1187, 537] width 51 height 23
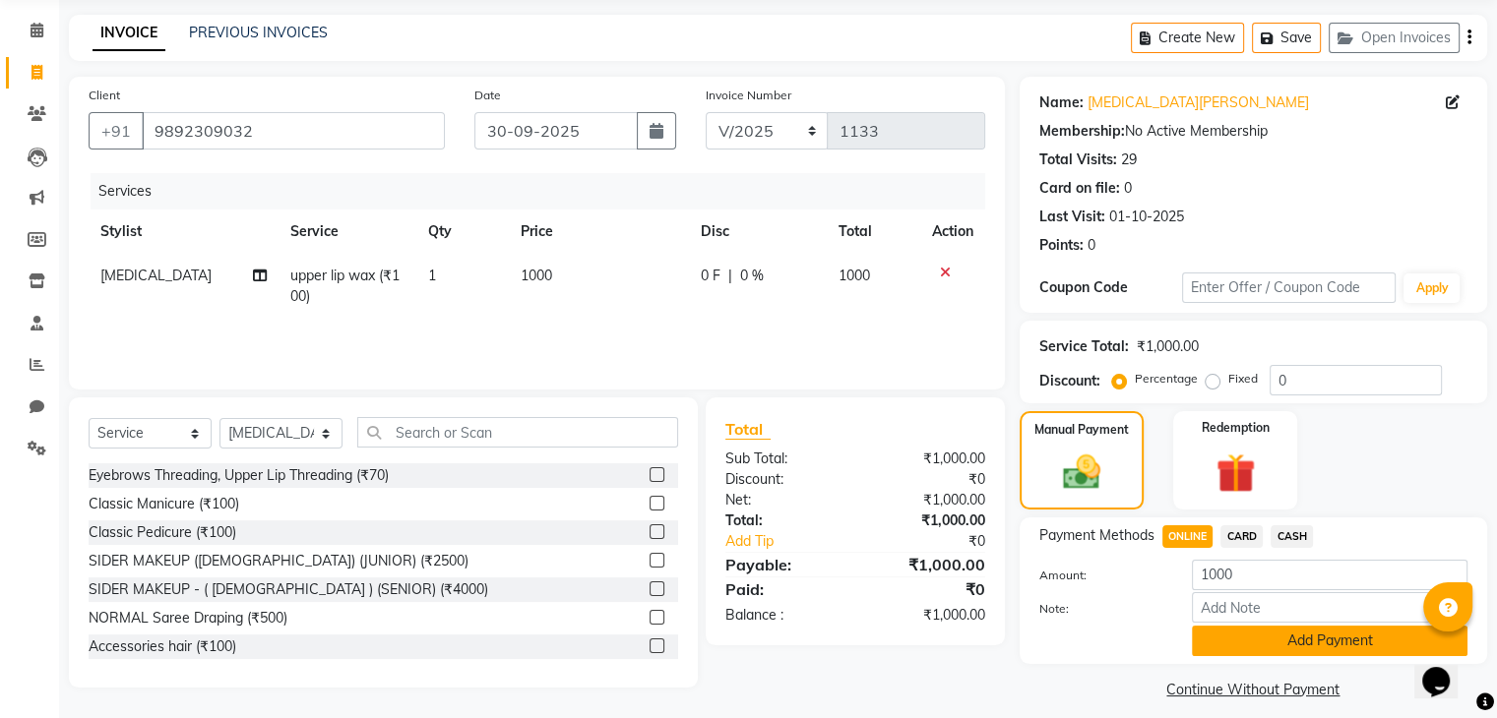
click at [1226, 639] on button "Add Payment" at bounding box center [1330, 641] width 276 height 31
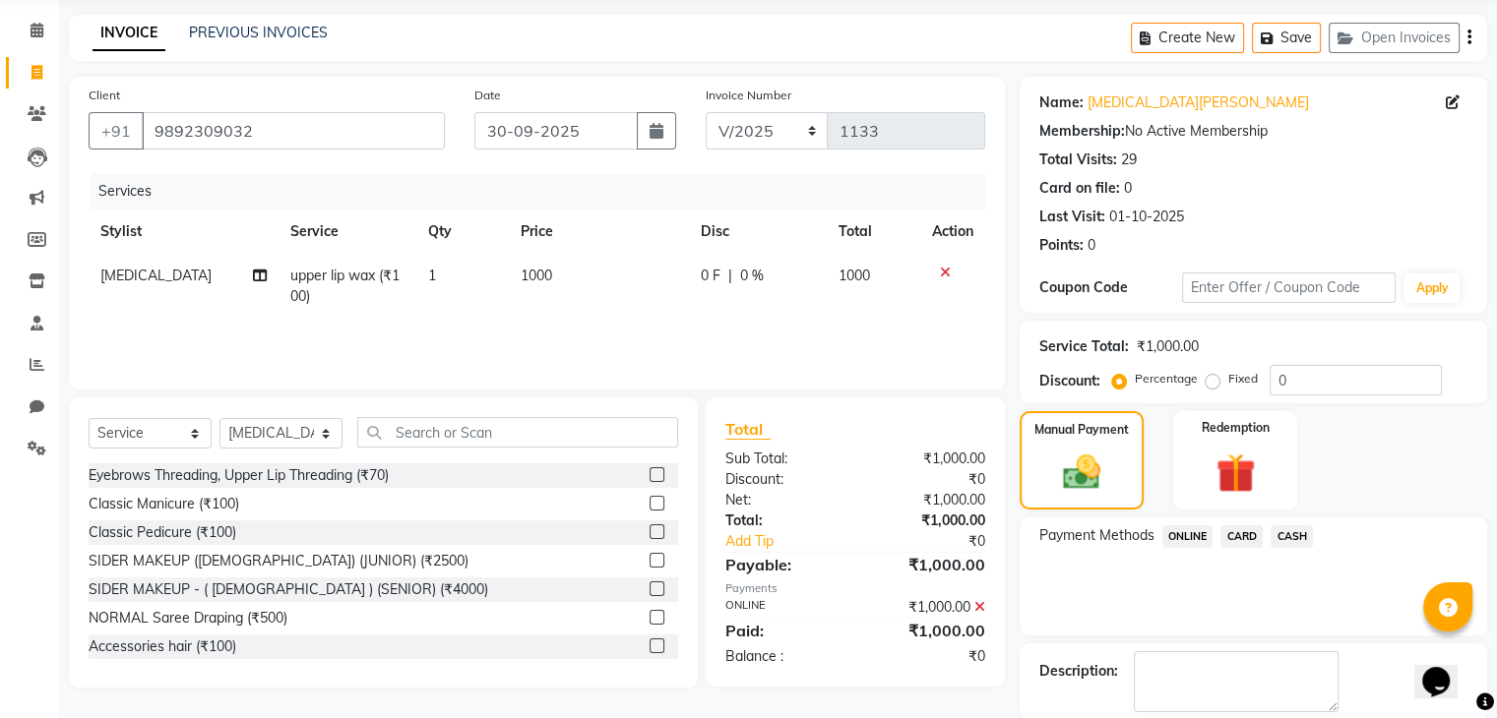
scroll to position [168, 0]
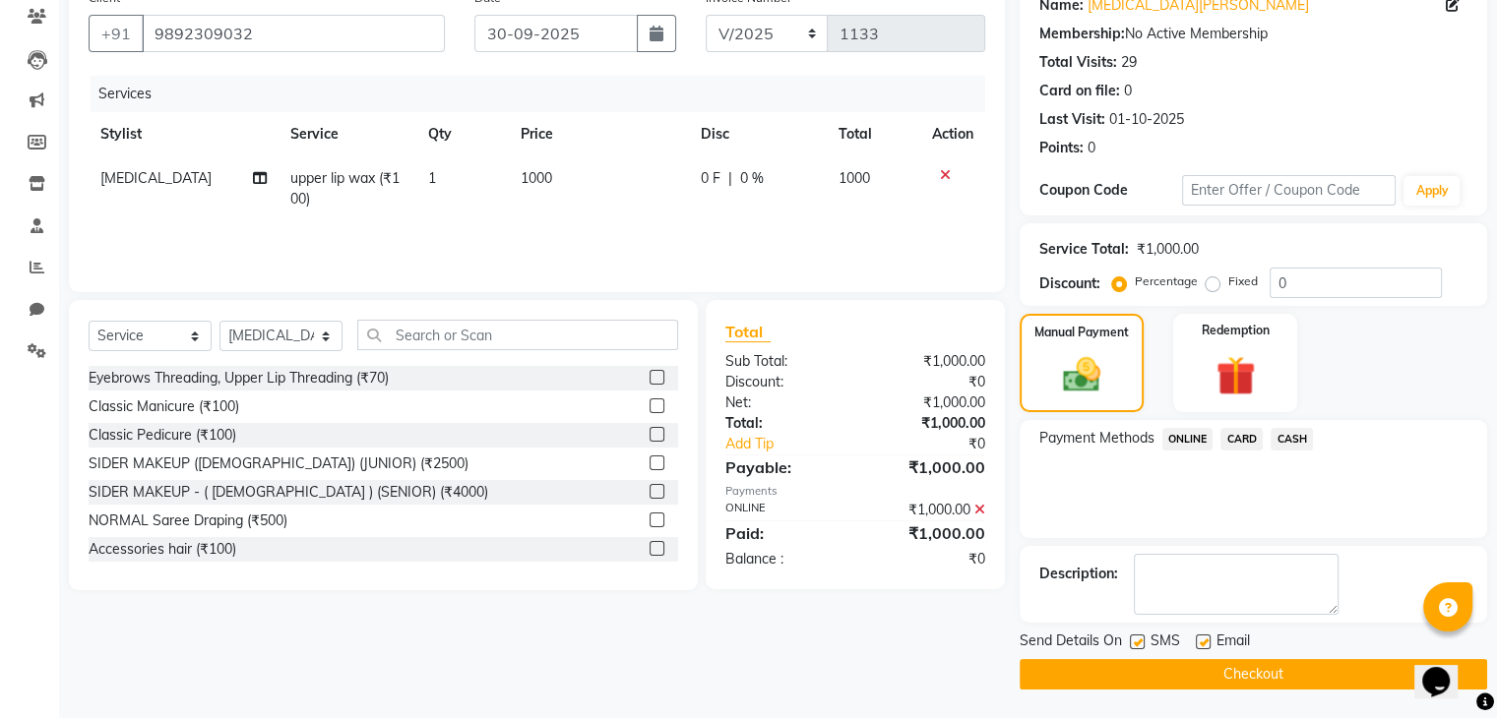
click at [1221, 681] on button "Checkout" at bounding box center [1253, 674] width 467 height 31
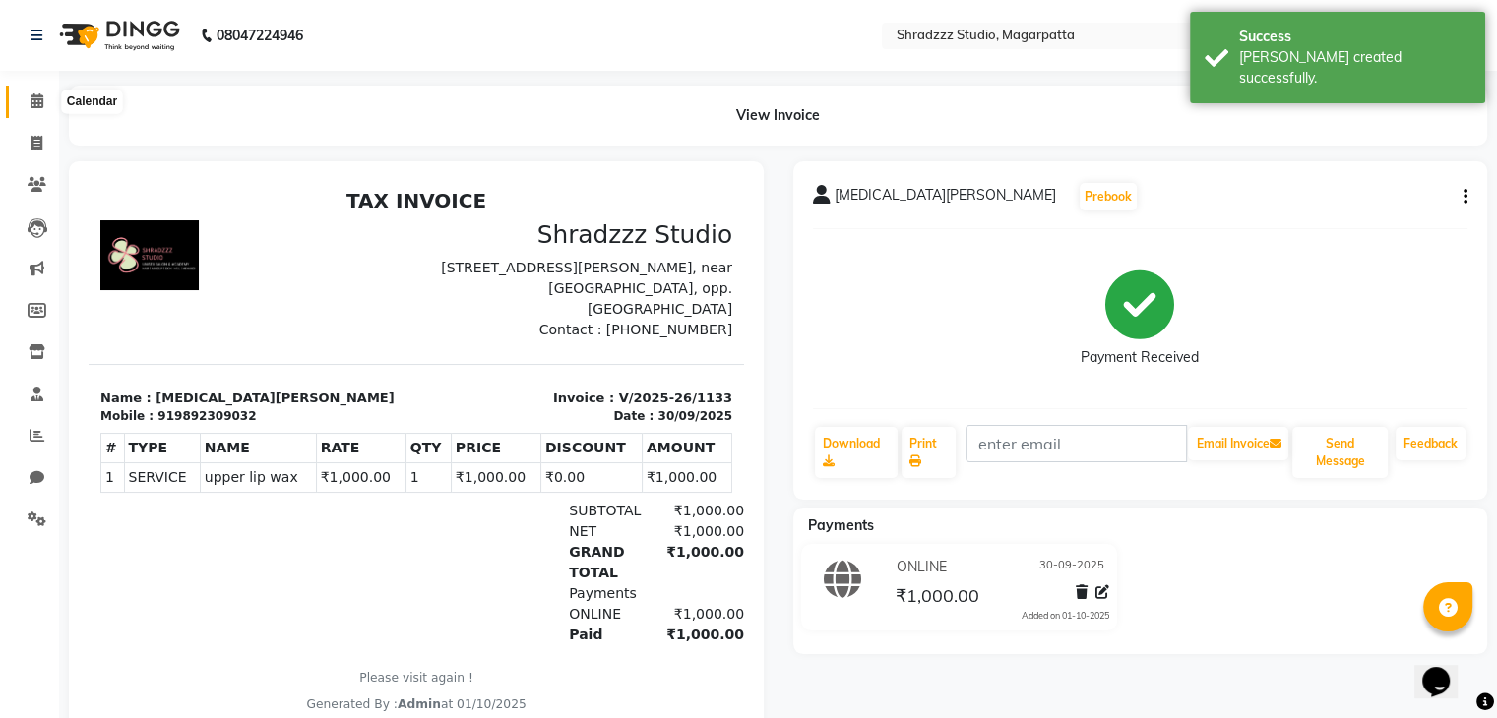
click at [31, 98] on icon at bounding box center [37, 100] width 13 height 15
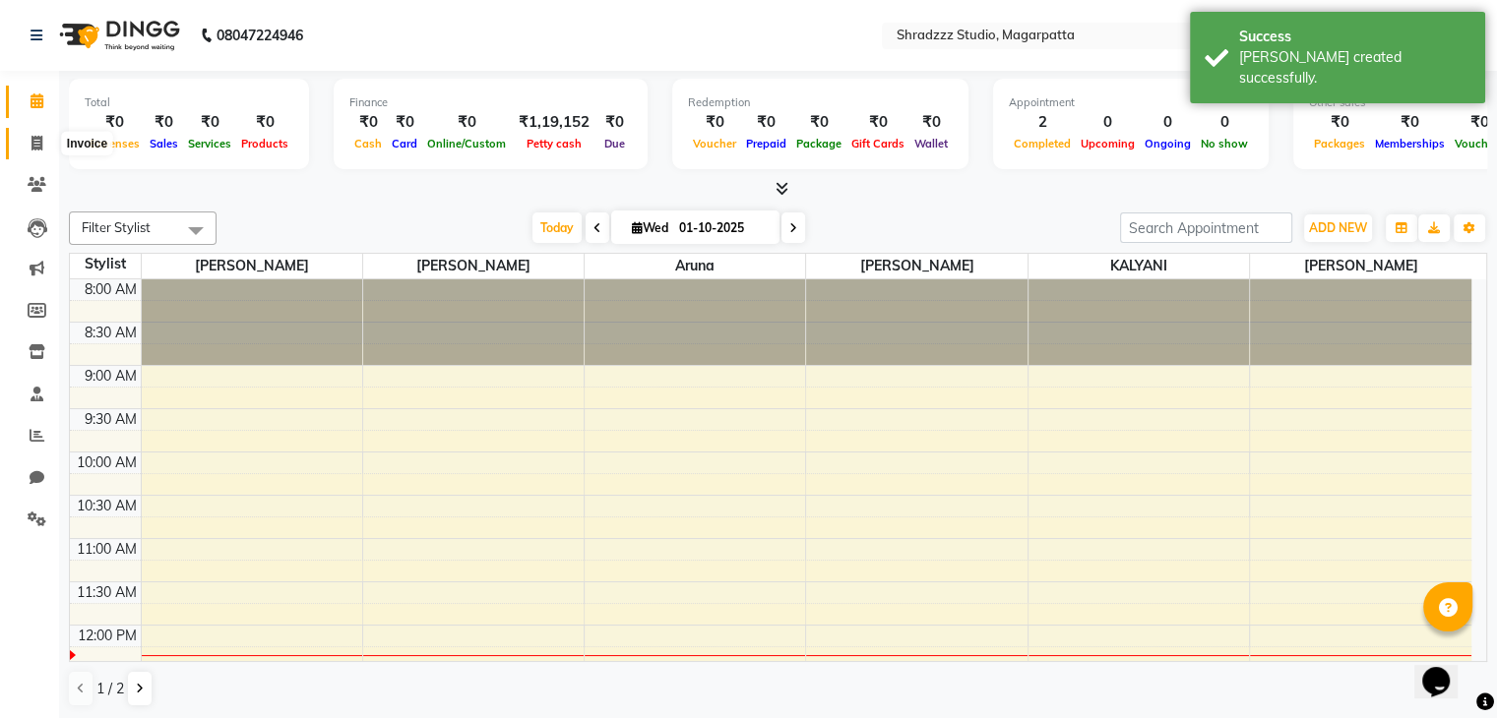
click at [35, 143] on icon at bounding box center [36, 143] width 11 height 15
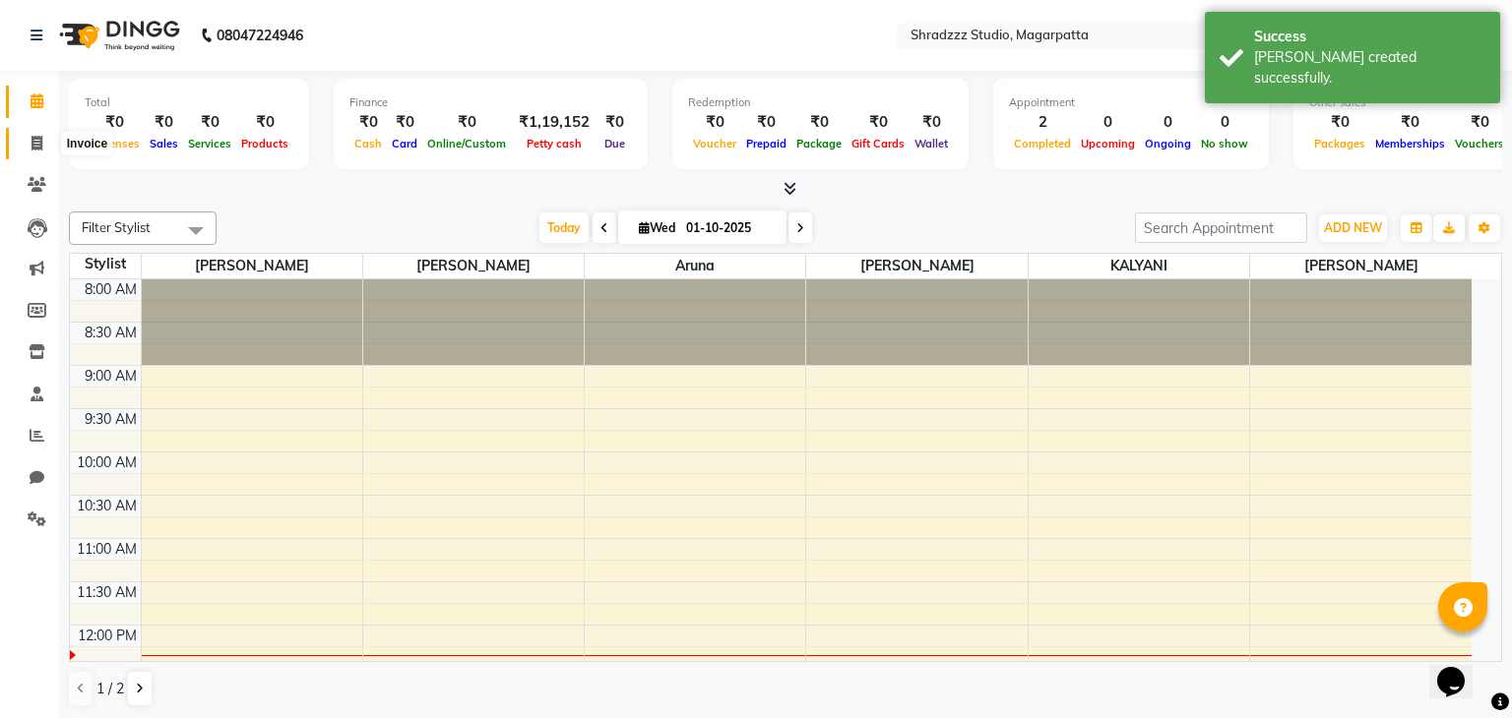
select select "service"
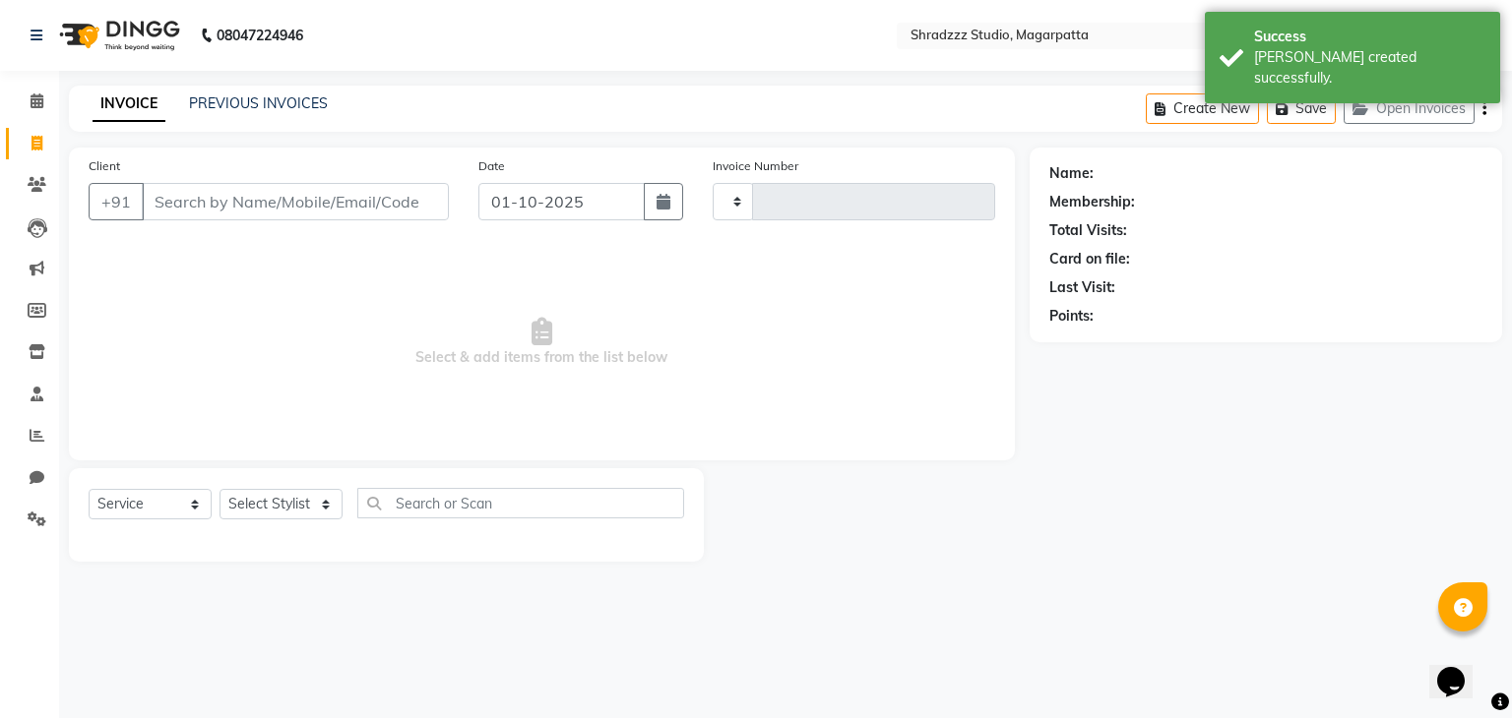
type input "1134"
select select "4544"
click at [228, 105] on link "PREVIOUS INVOICES" at bounding box center [258, 103] width 139 height 18
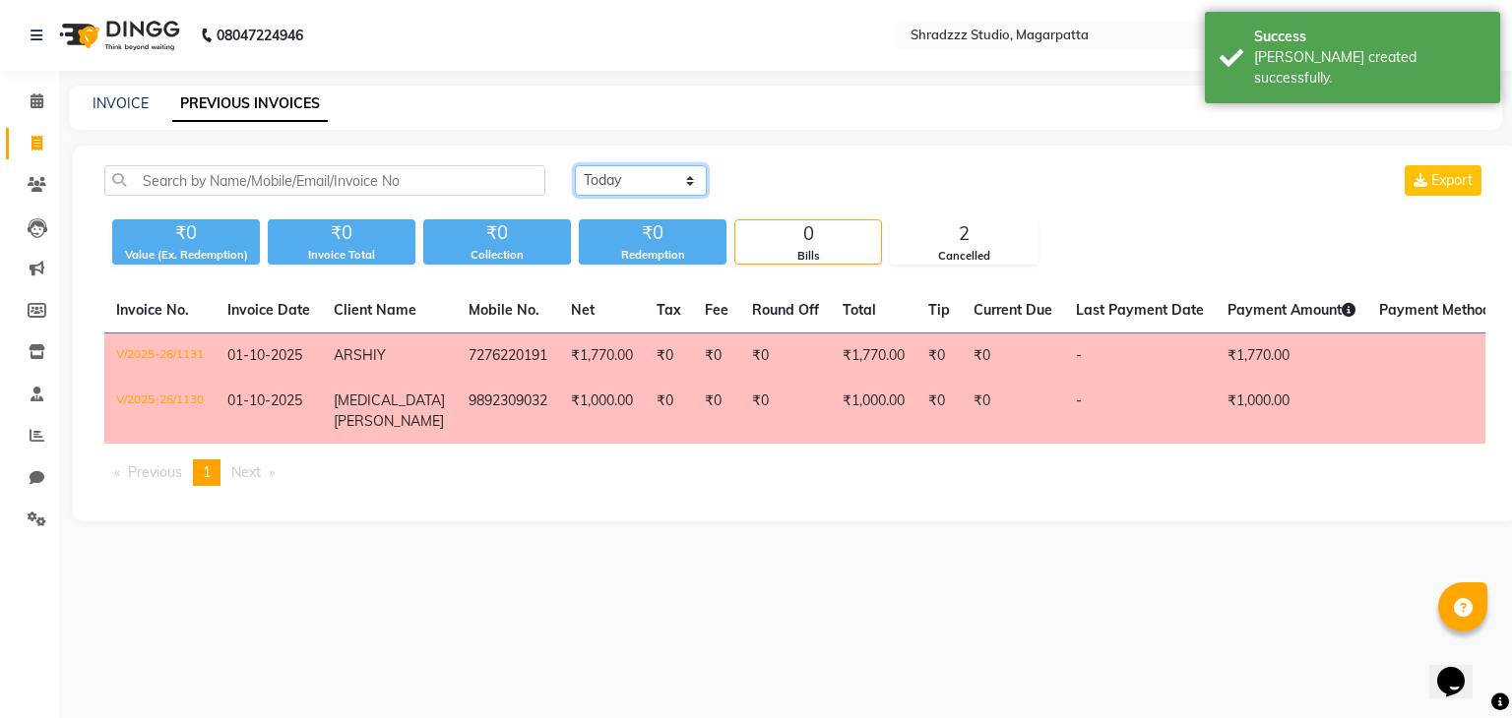
click at [605, 186] on select "Today Yesterday Custom Range" at bounding box center [641, 180] width 132 height 31
click at [575, 165] on select "Today Yesterday Custom Range" at bounding box center [641, 180] width 132 height 31
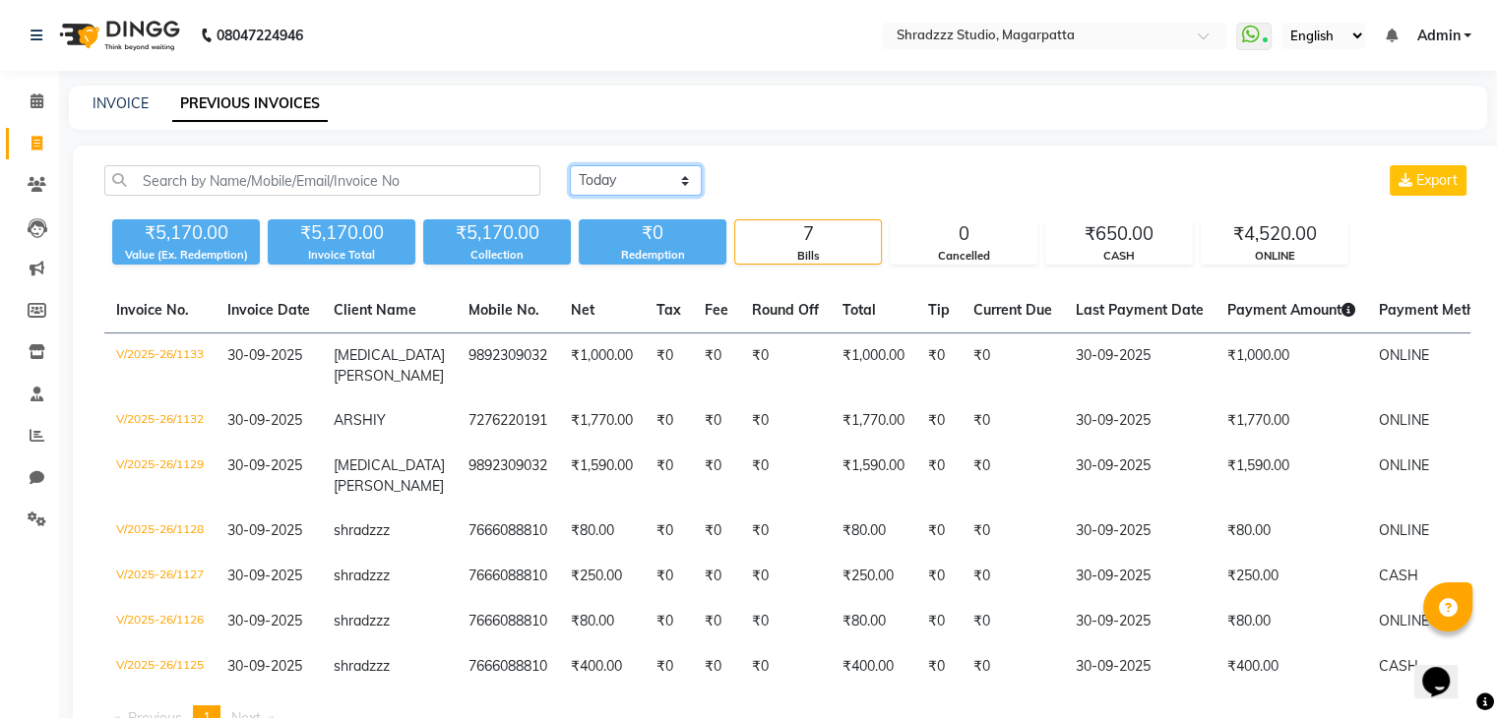
click at [597, 179] on select "Today Yesterday Custom Range" at bounding box center [636, 180] width 132 height 31
select select "today"
click at [570, 165] on select "Today Yesterday Custom Range" at bounding box center [636, 180] width 132 height 31
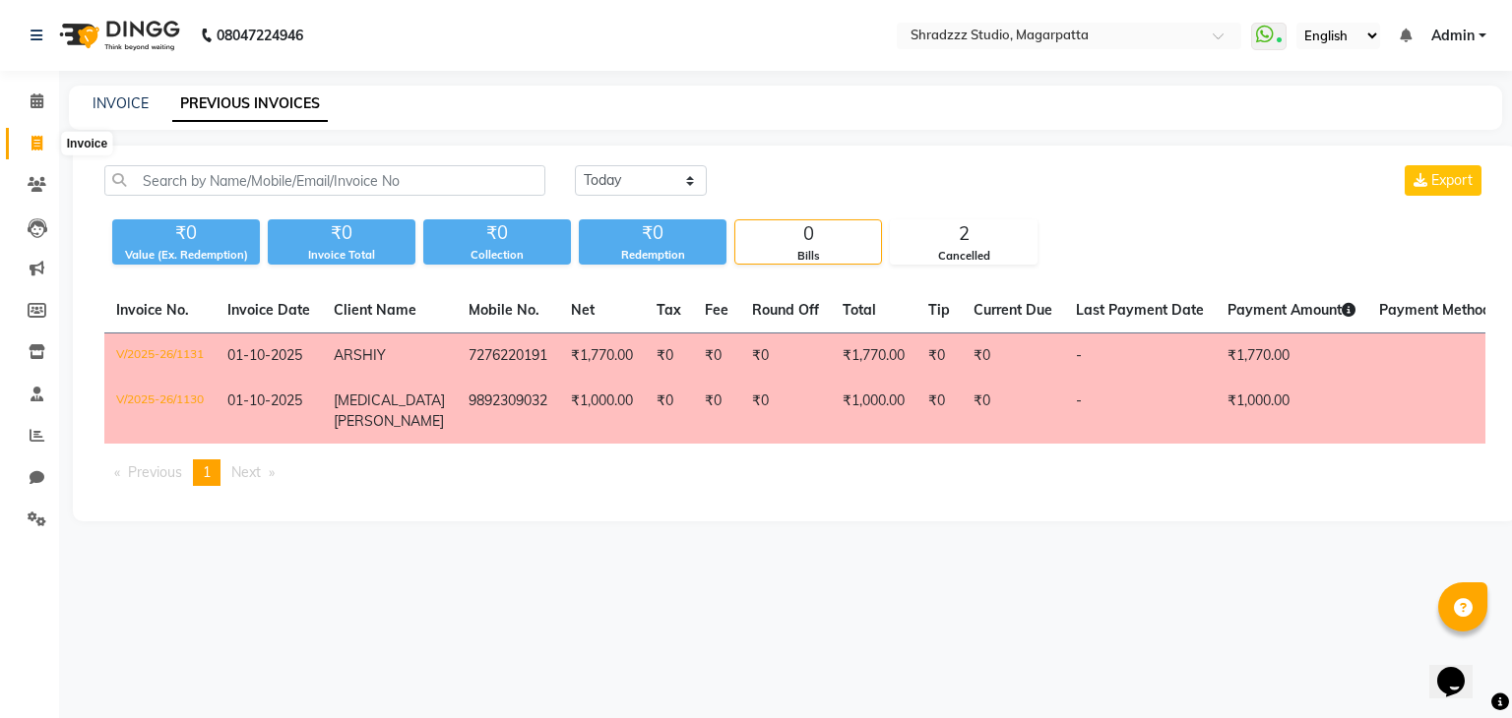
click at [35, 149] on icon at bounding box center [36, 143] width 11 height 15
select select "4544"
select select "service"
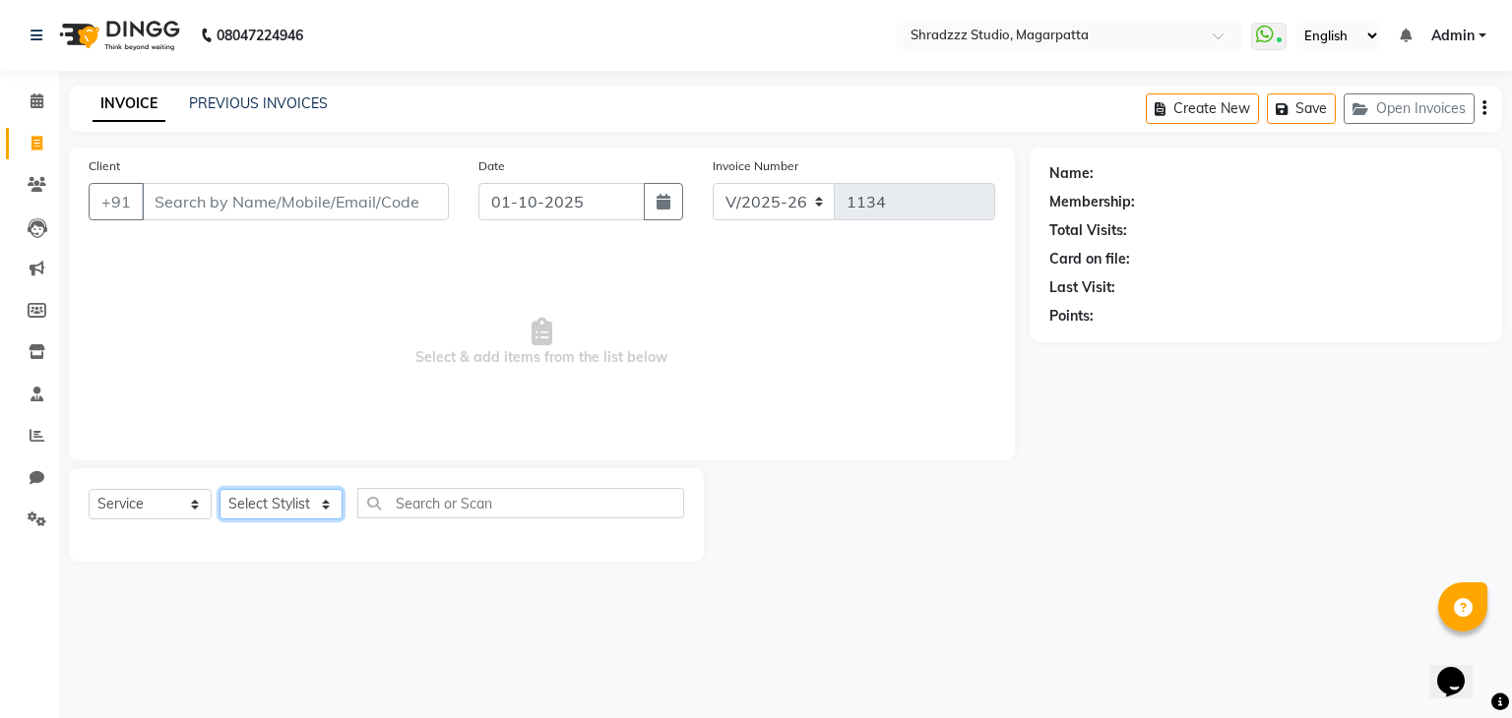
click at [272, 505] on select "Select Stylist [PERSON_NAME] Manager [MEDICAL_DATA][PERSON_NAME] Sameer [PERSON…" at bounding box center [280, 504] width 123 height 31
select select "26212"
click at [219, 490] on select "Select Stylist [PERSON_NAME] Manager [MEDICAL_DATA][PERSON_NAME] Sameer [PERSON…" at bounding box center [280, 504] width 123 height 31
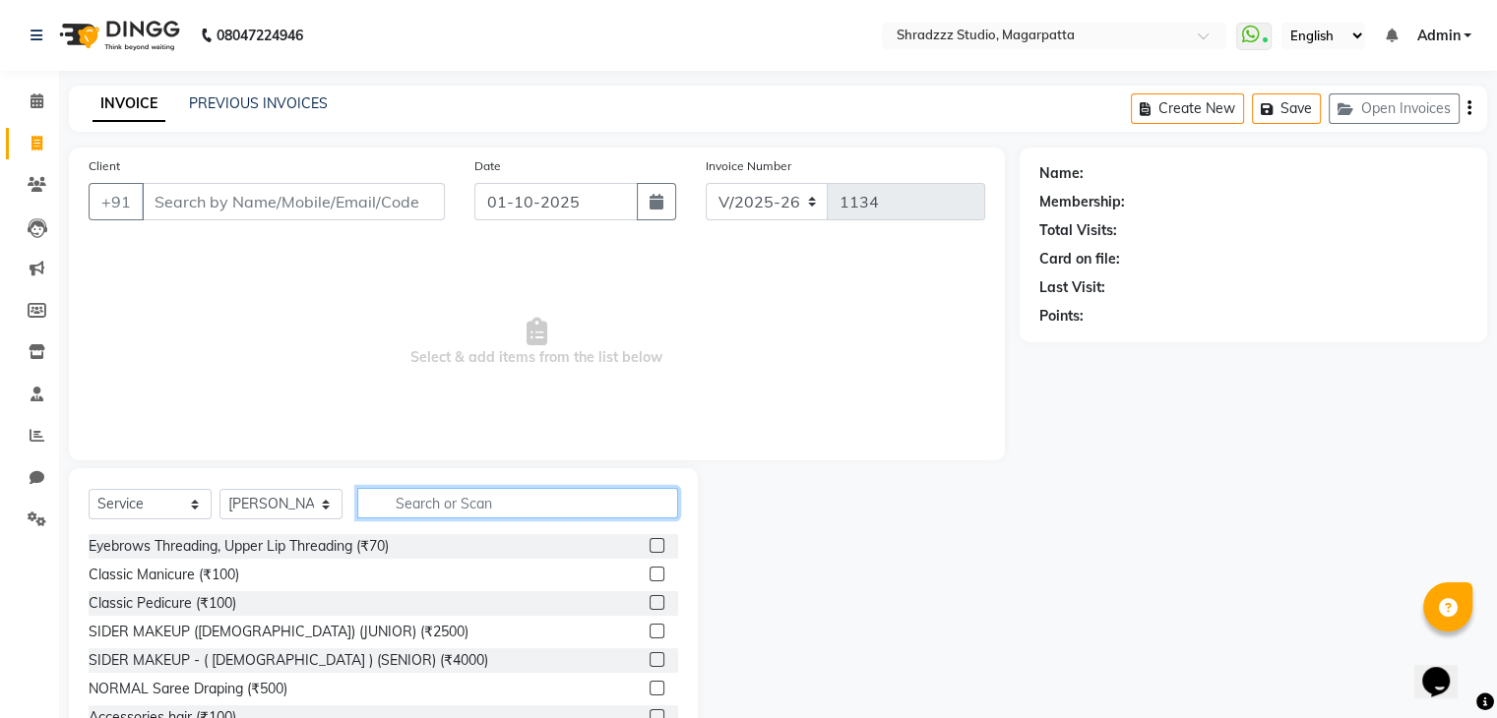
click at [449, 508] on input "text" at bounding box center [517, 503] width 321 height 31
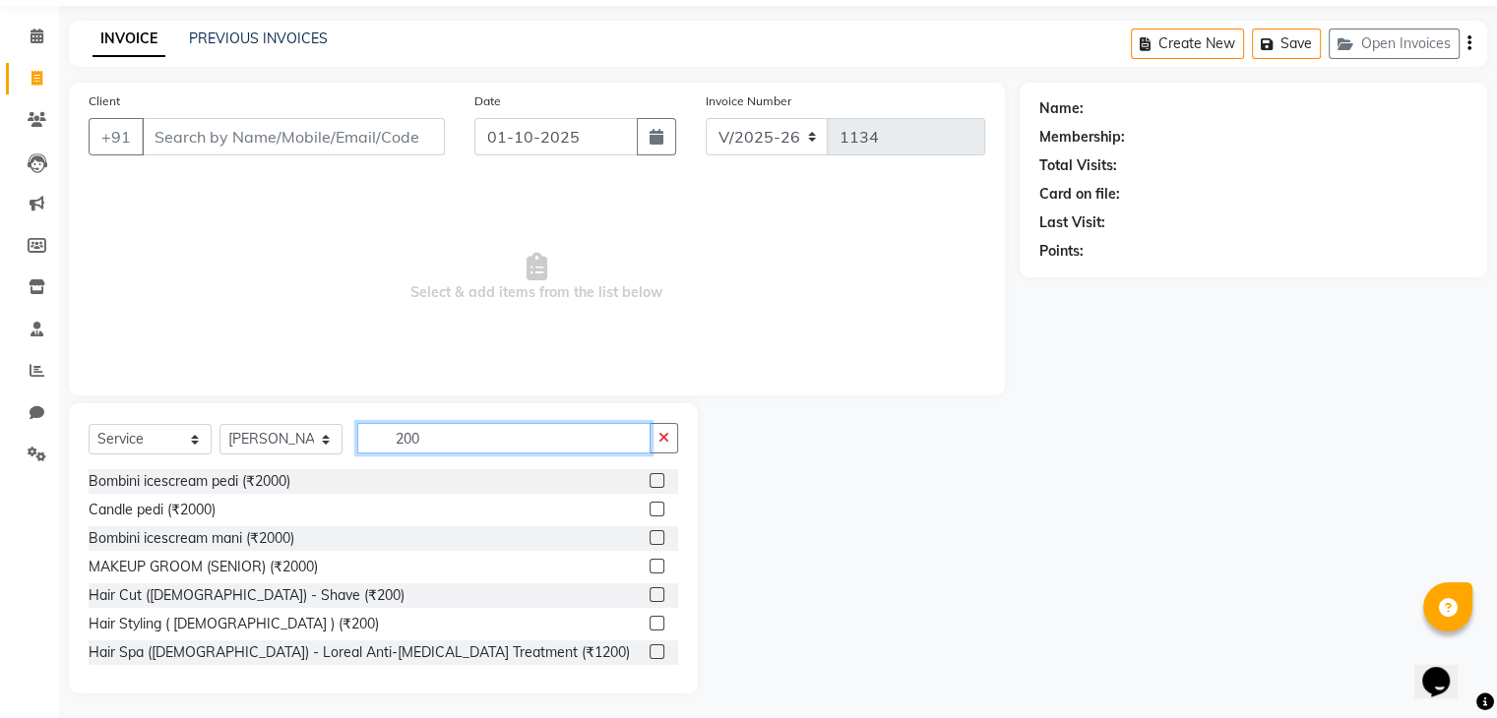
scroll to position [63, 0]
type input "200"
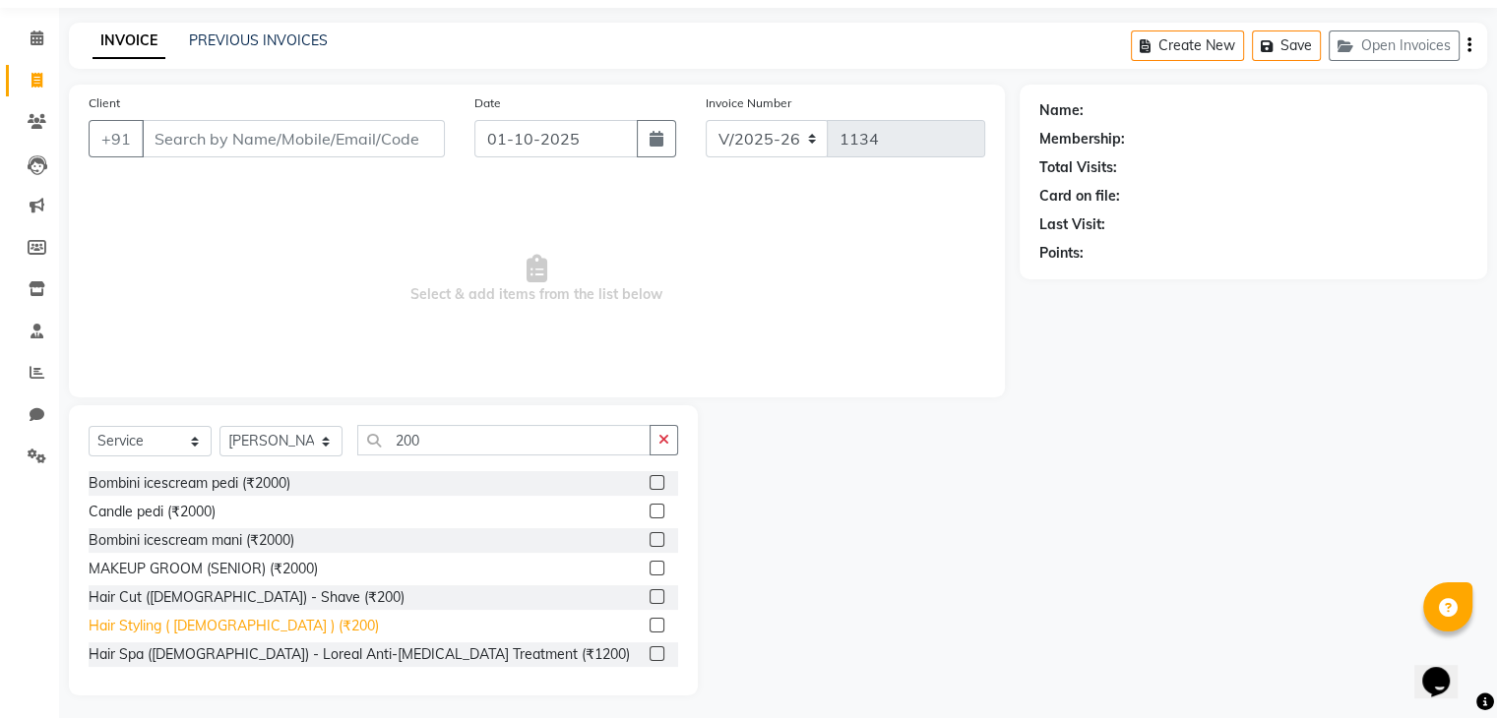
click at [235, 634] on div "Hair Styling ( [DEMOGRAPHIC_DATA] ) (₹200)" at bounding box center [234, 626] width 290 height 21
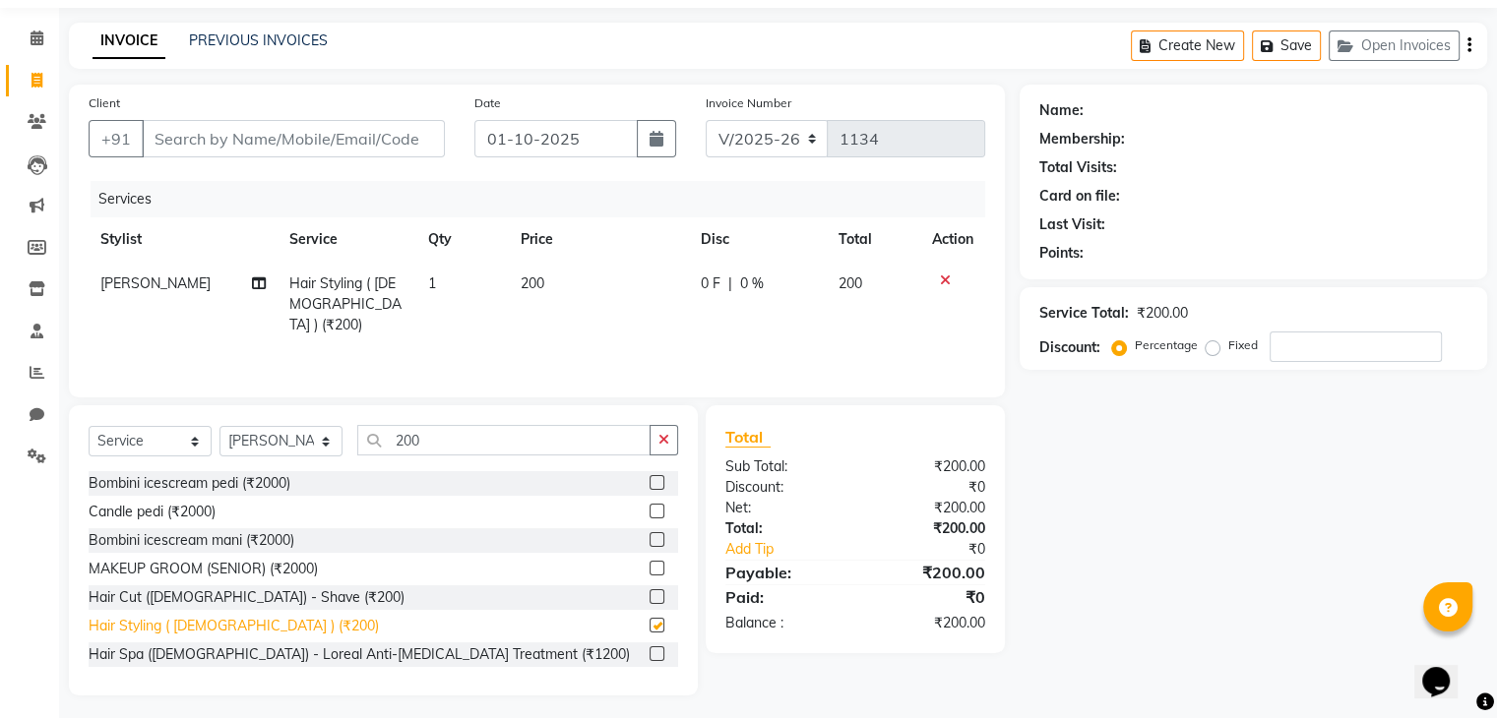
checkbox input "false"
click at [549, 273] on td "200" at bounding box center [599, 305] width 180 height 86
select select "26212"
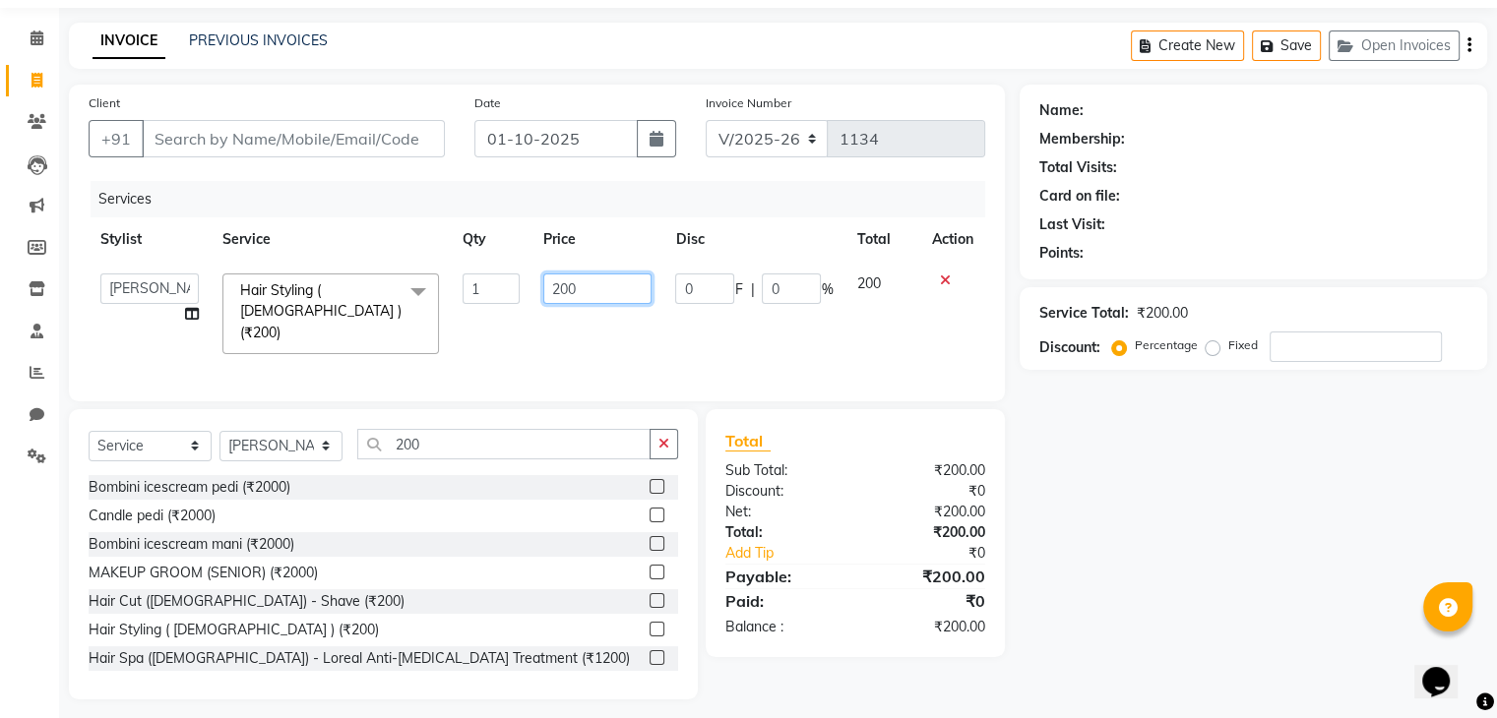
click at [559, 288] on input "200" at bounding box center [597, 289] width 108 height 31
type input "800"
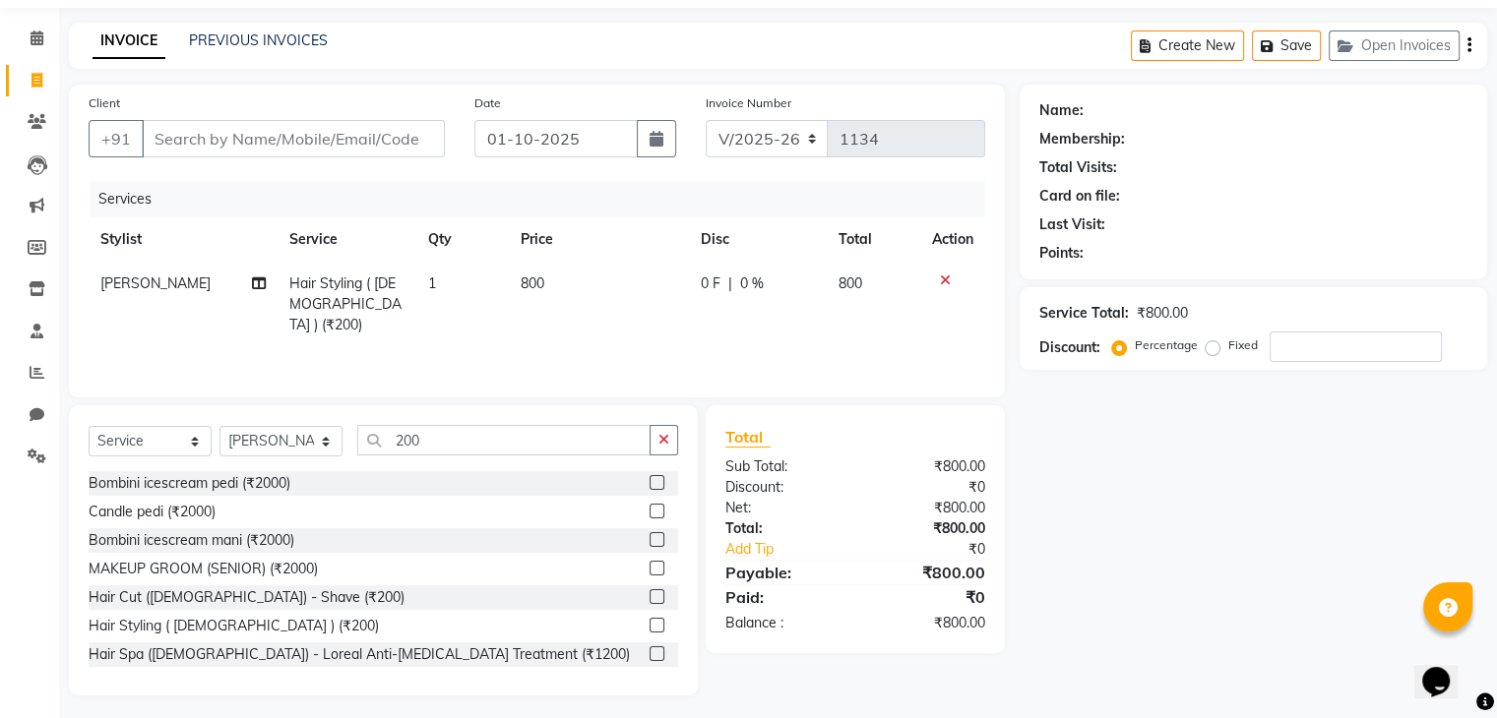
click at [190, 308] on td "Sarojini swami Split Commission" at bounding box center [183, 305] width 189 height 86
select select "26212"
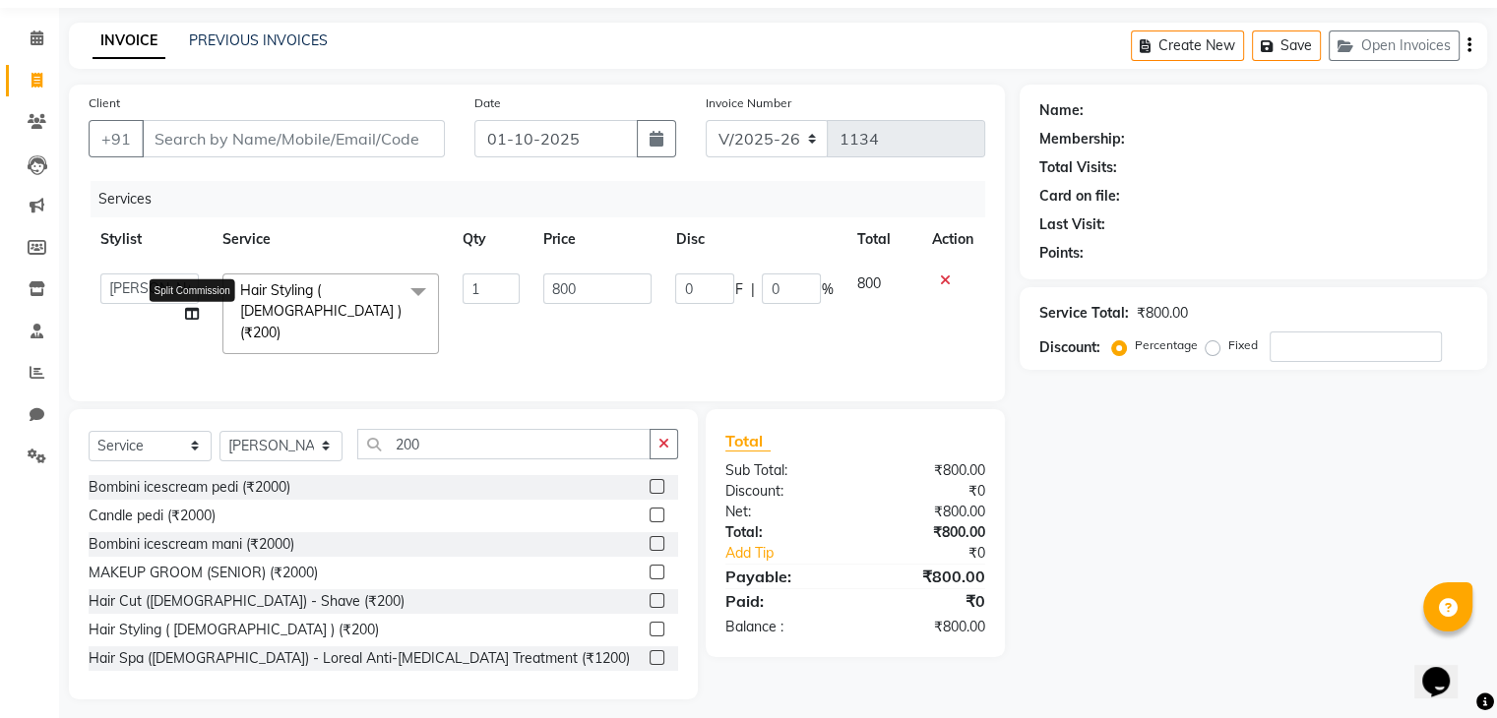
click at [190, 308] on icon at bounding box center [192, 314] width 14 height 14
select select "26212"
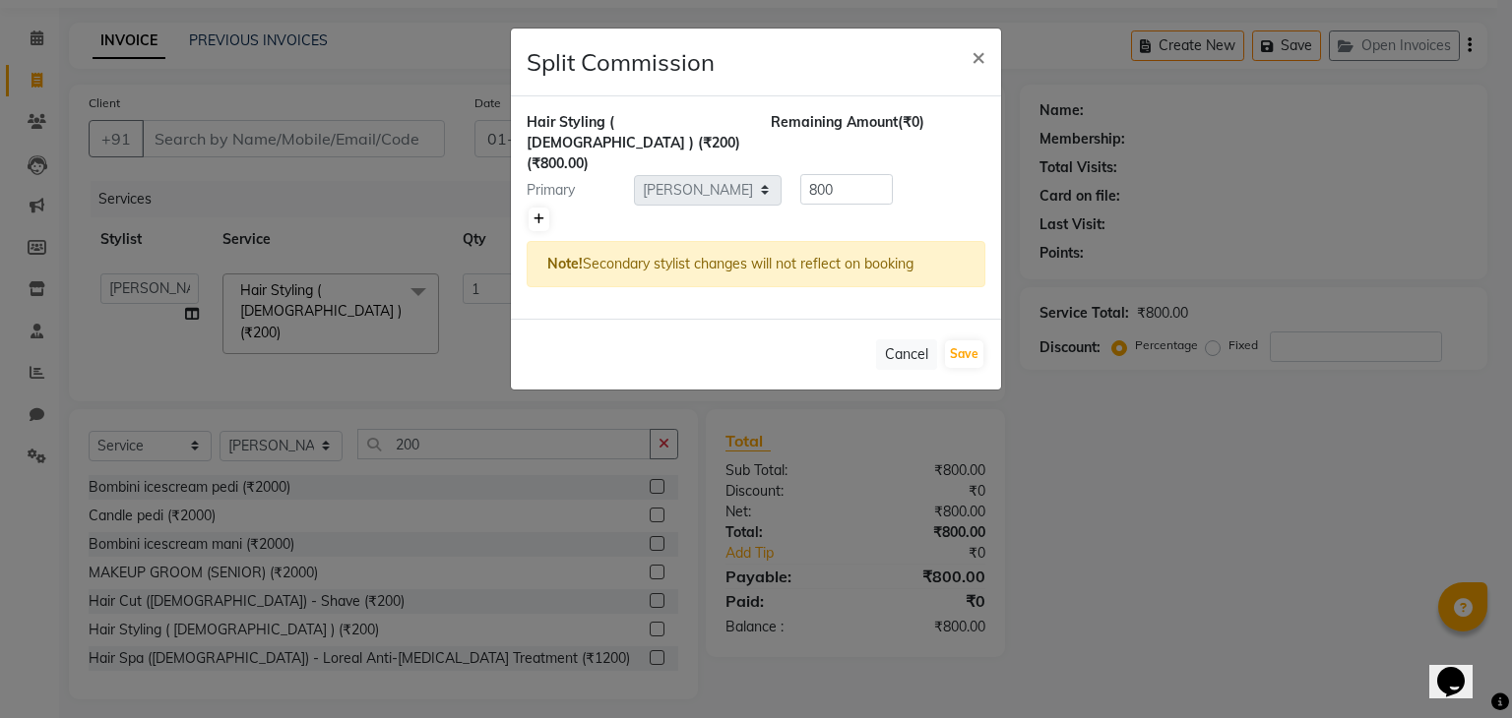
click at [542, 214] on icon at bounding box center [538, 220] width 11 height 12
type input "400"
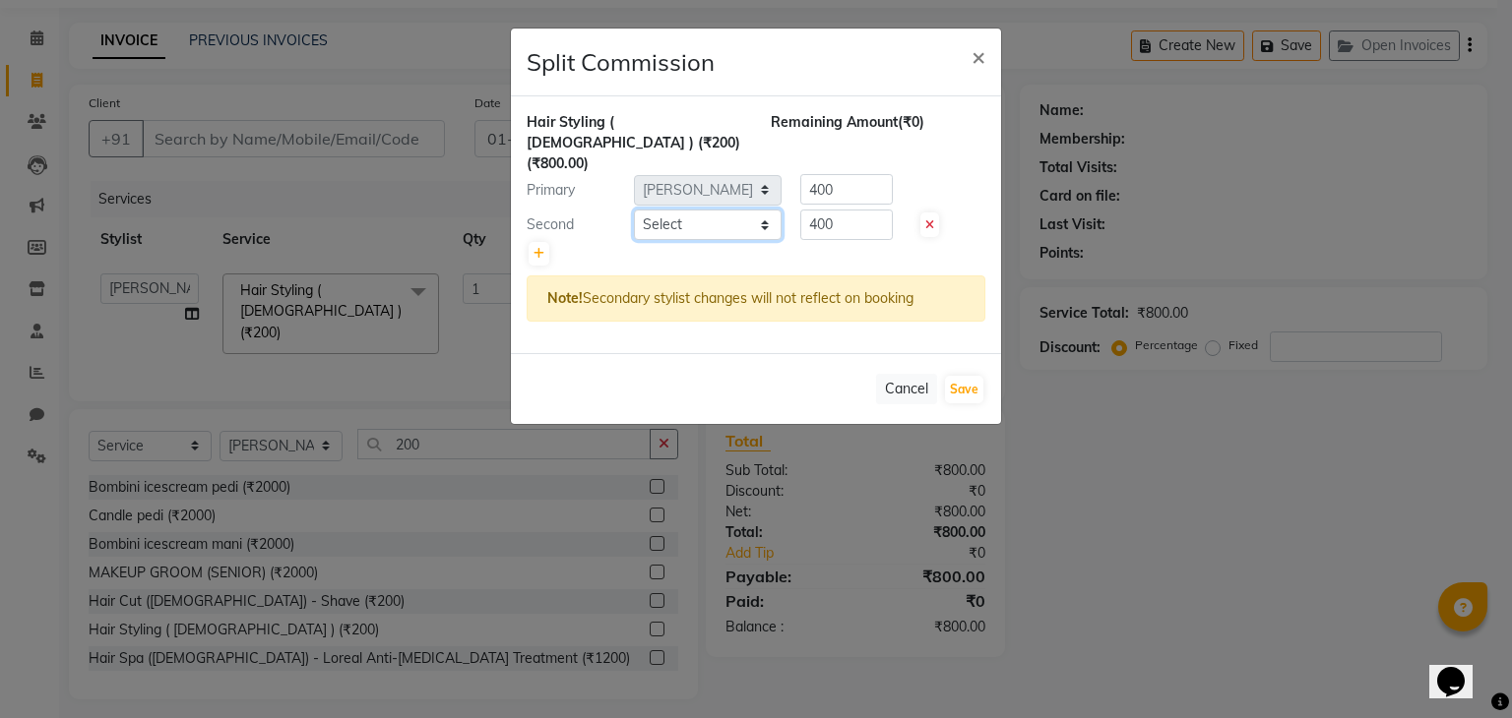
click at [695, 210] on select "Select Aruna KALYANI KRISHANA Manager nikita PRATIKSHA Sameer shaikh Sarojini s…" at bounding box center [708, 225] width 148 height 31
select select "26213"
click at [634, 210] on select "Select Aruna KALYANI KRISHANA Manager nikita PRATIKSHA Sameer shaikh Sarojini s…" at bounding box center [708, 225] width 148 height 31
click at [960, 376] on button "Save" at bounding box center [964, 390] width 38 height 28
select select "Select"
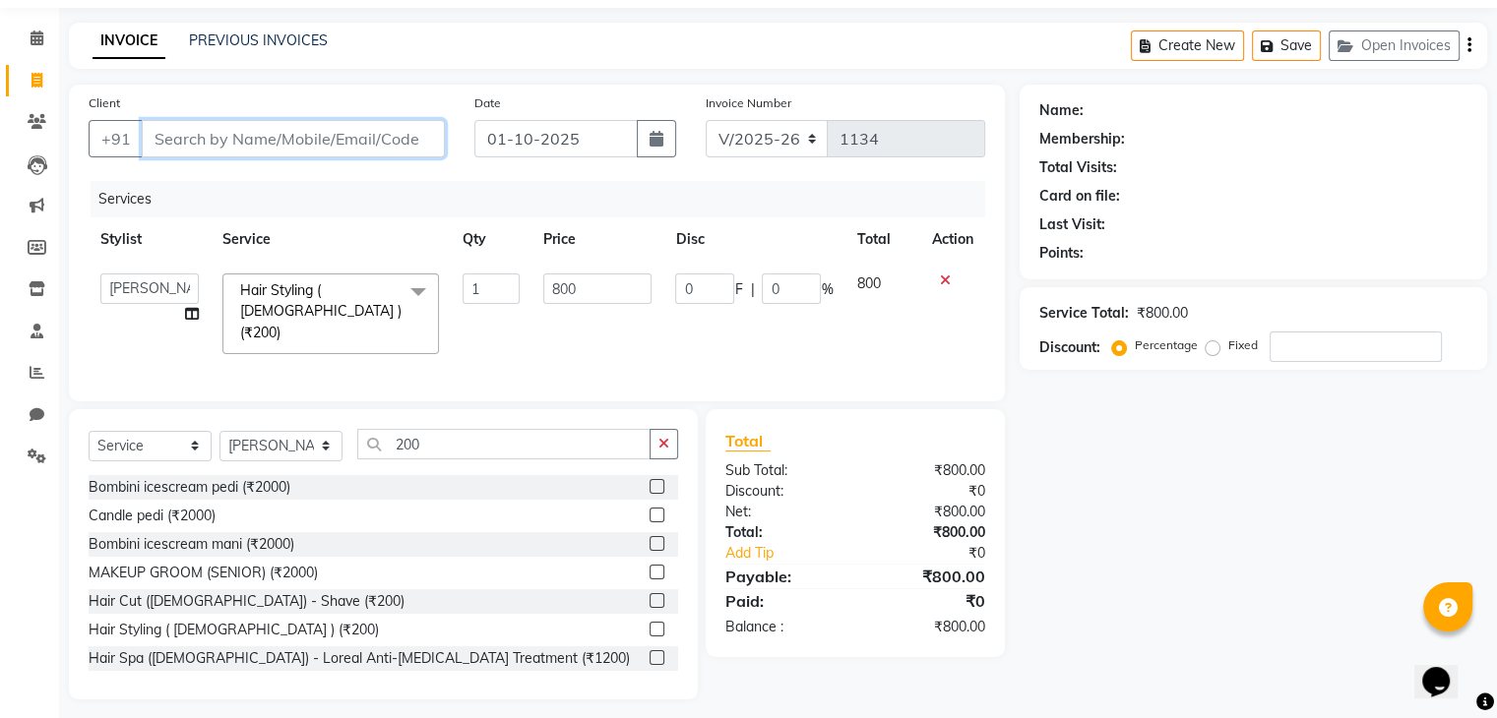
click at [318, 147] on input "Client" at bounding box center [293, 138] width 303 height 37
click at [157, 296] on select "Aruna KALYANI KRISHANA Manager nikita PRATIKSHA Sameer shaikh Sarojini swami SU…" at bounding box center [149, 289] width 98 height 31
click at [222, 146] on input "Client" at bounding box center [293, 138] width 303 height 37
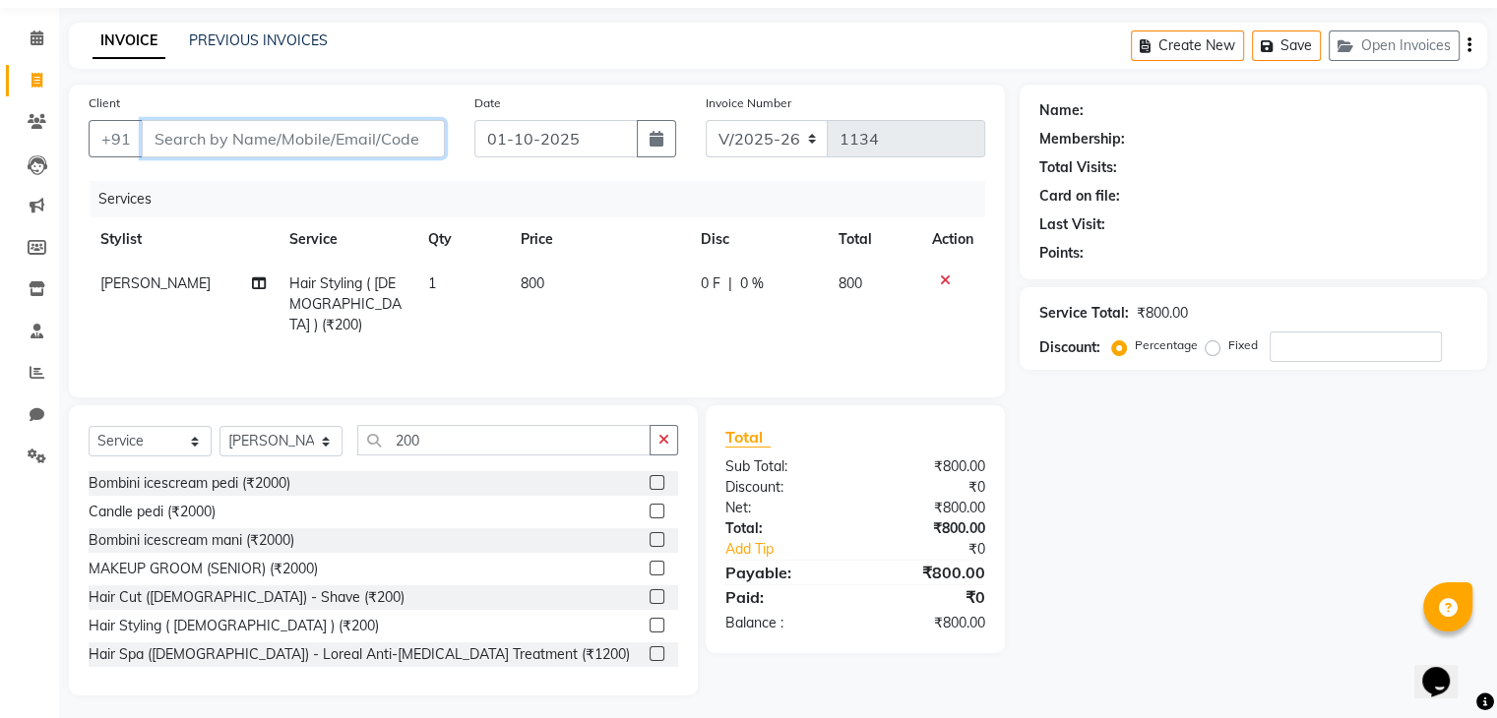
type input "s"
type input "0"
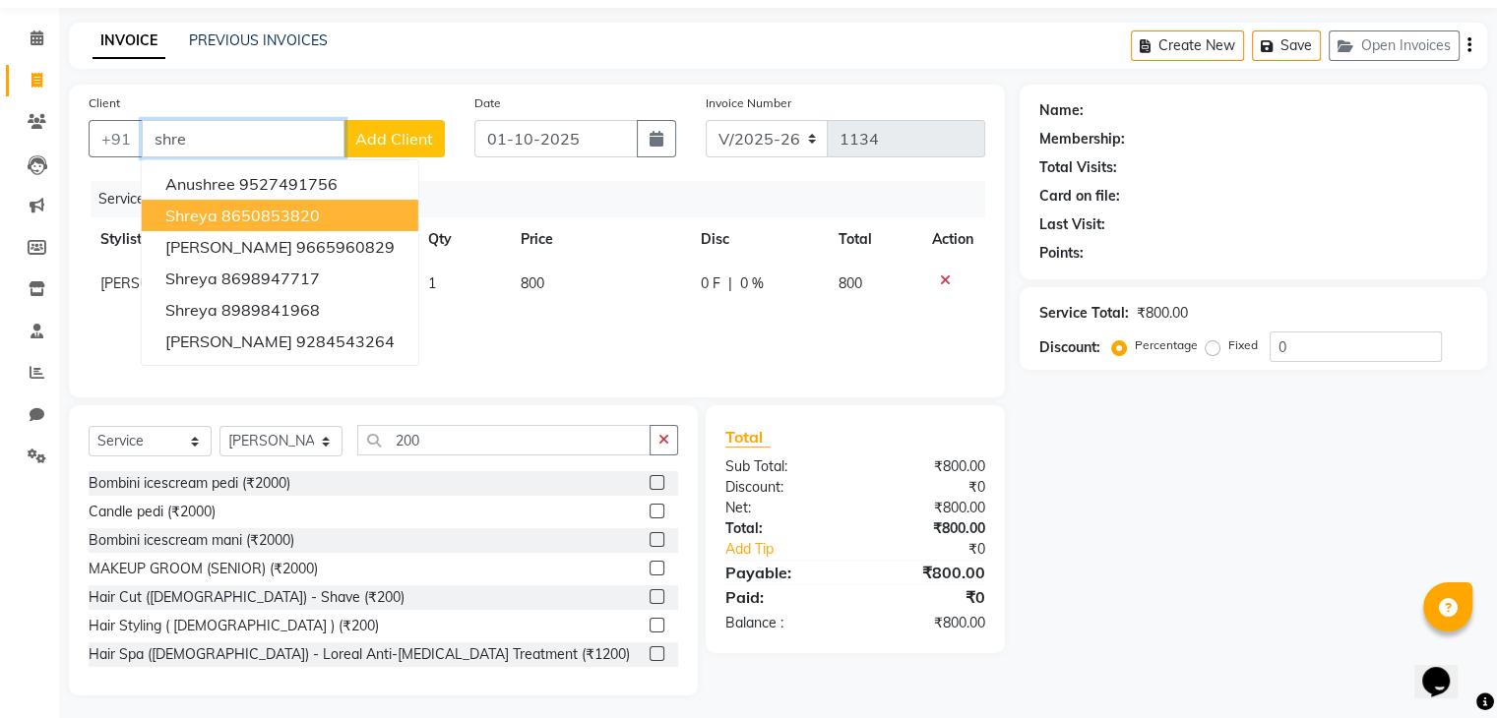
click at [263, 213] on ngb-highlight "8650853820" at bounding box center [270, 216] width 98 height 20
type input "8650853820"
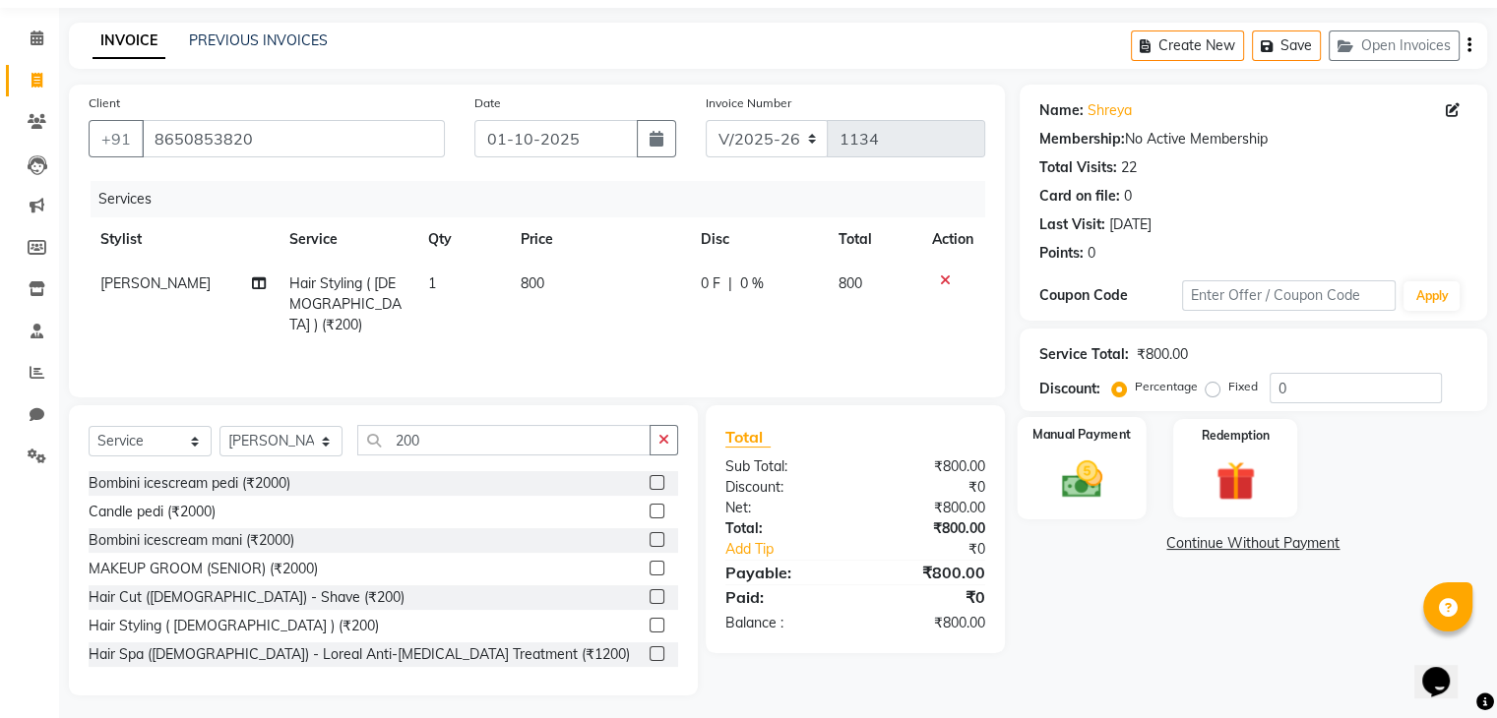
click at [1046, 474] on div "Manual Payment" at bounding box center [1081, 467] width 129 height 101
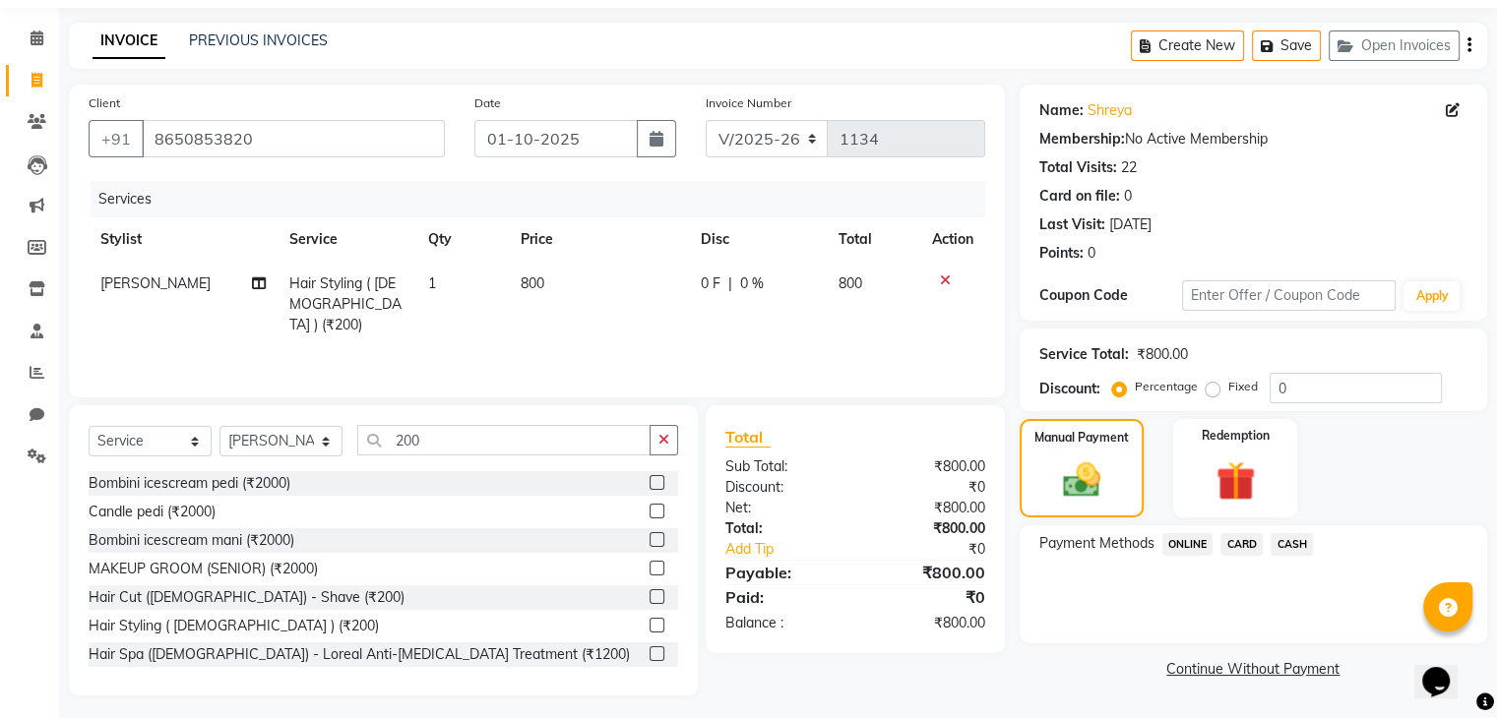
click at [1186, 540] on span "ONLINE" at bounding box center [1187, 544] width 51 height 23
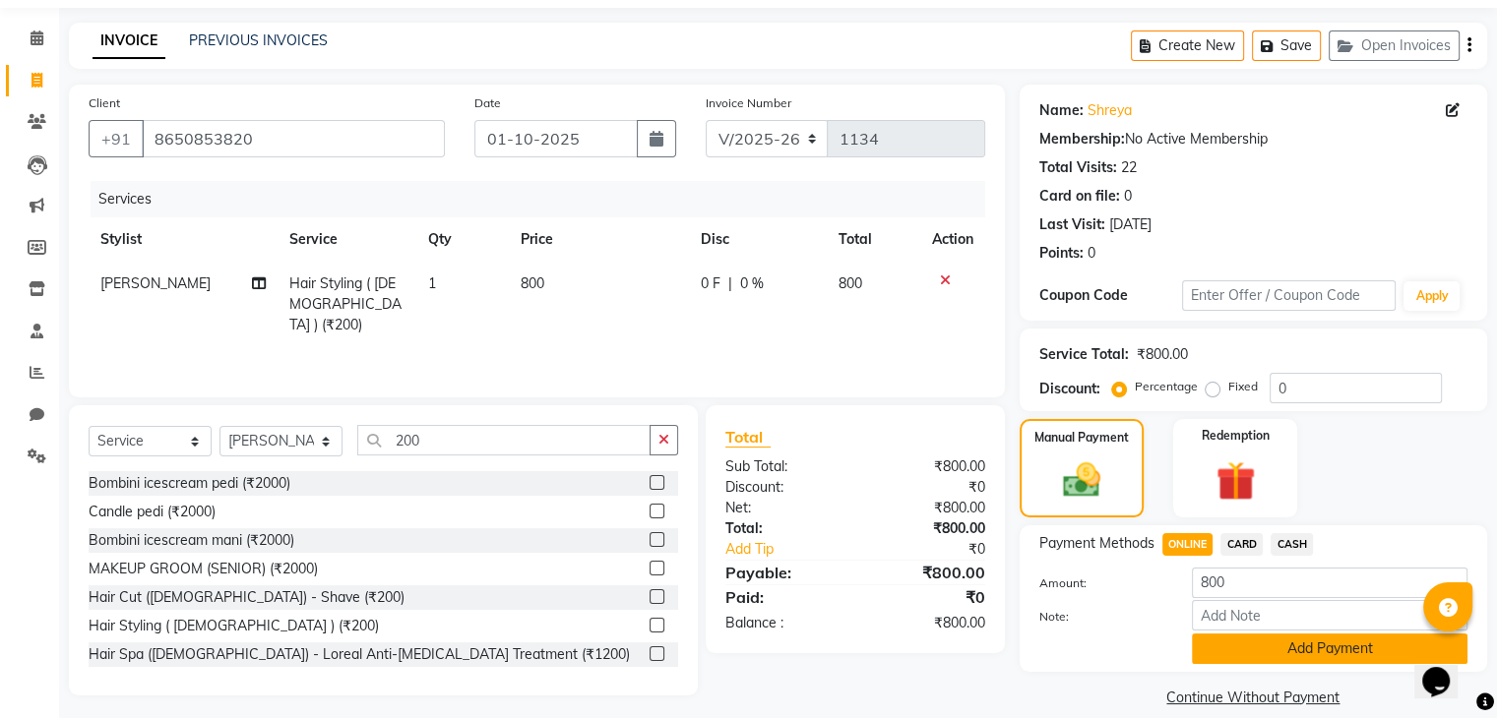
click at [1223, 641] on button "Add Payment" at bounding box center [1330, 649] width 276 height 31
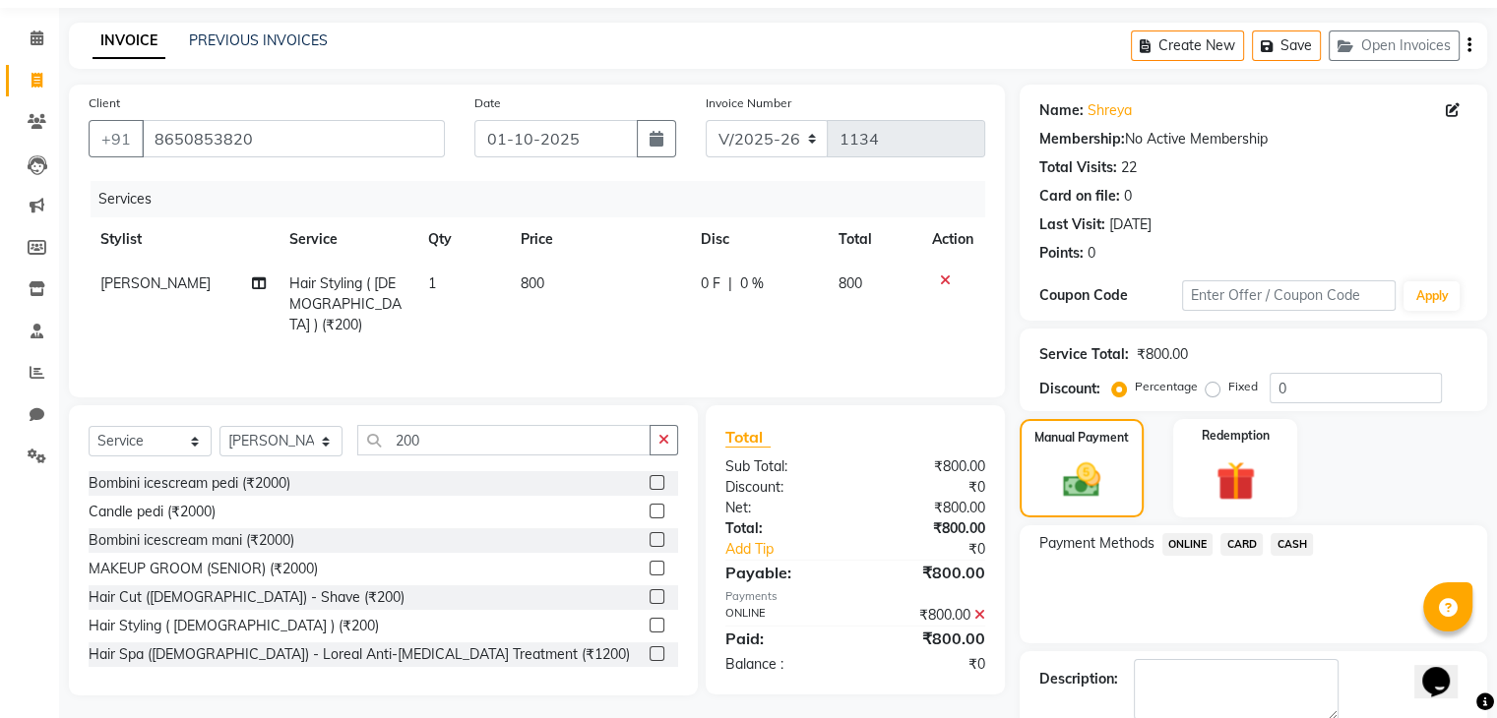
scroll to position [168, 0]
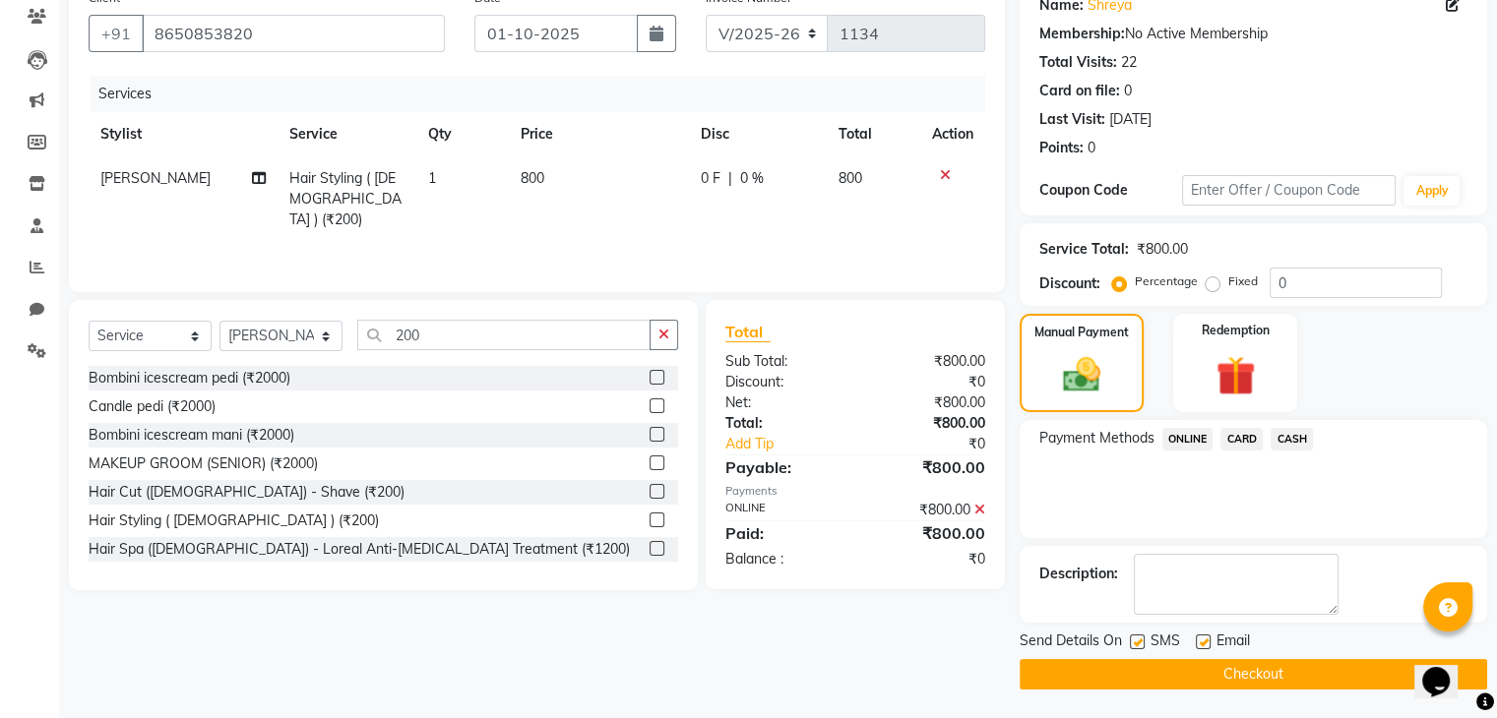
click at [1234, 664] on button "Checkout" at bounding box center [1253, 674] width 467 height 31
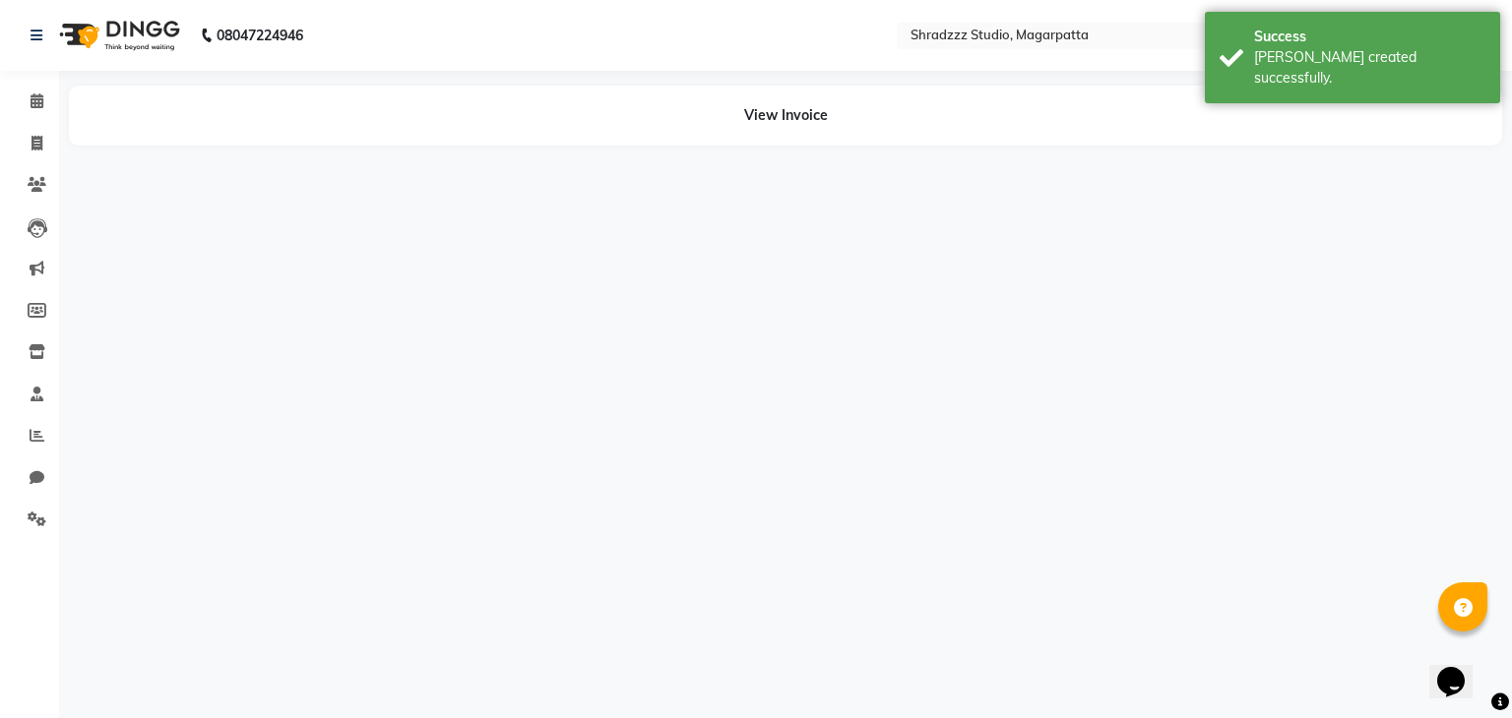
select select "26212"
select select "26213"
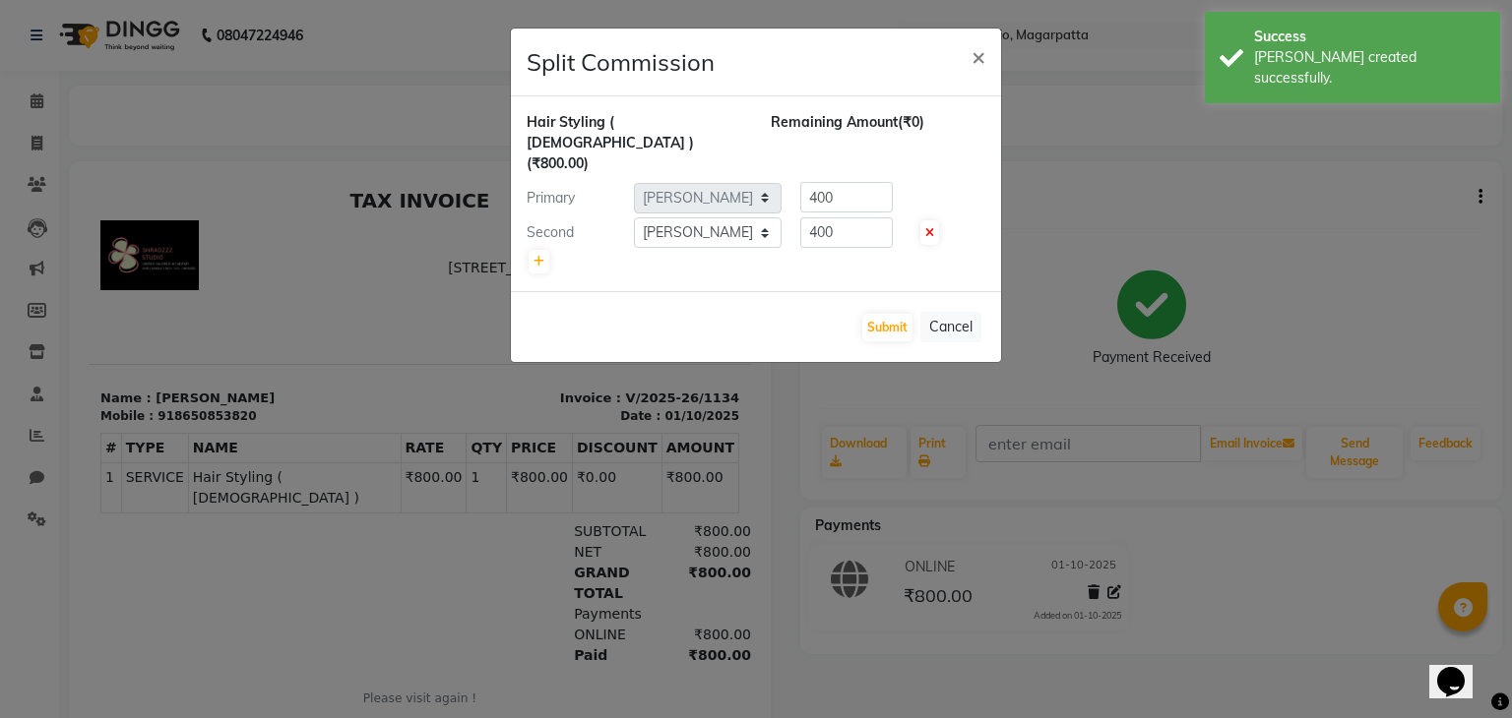
click at [1234, 664] on ngb-modal-window "Split Commission × Hair Styling ( Female ) (₹800.00) Remaining Amount (₹0) Prim…" at bounding box center [756, 359] width 1512 height 718
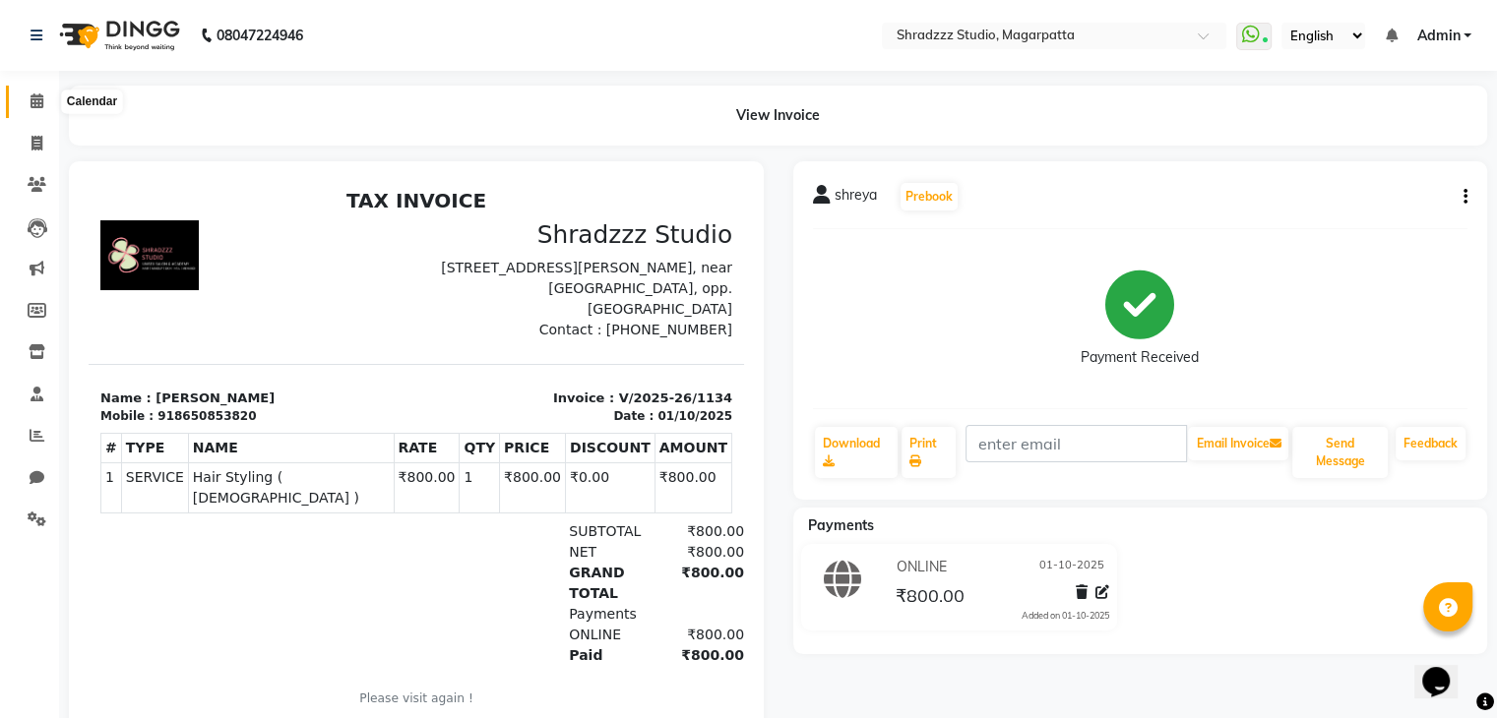
click at [31, 102] on icon at bounding box center [37, 100] width 13 height 15
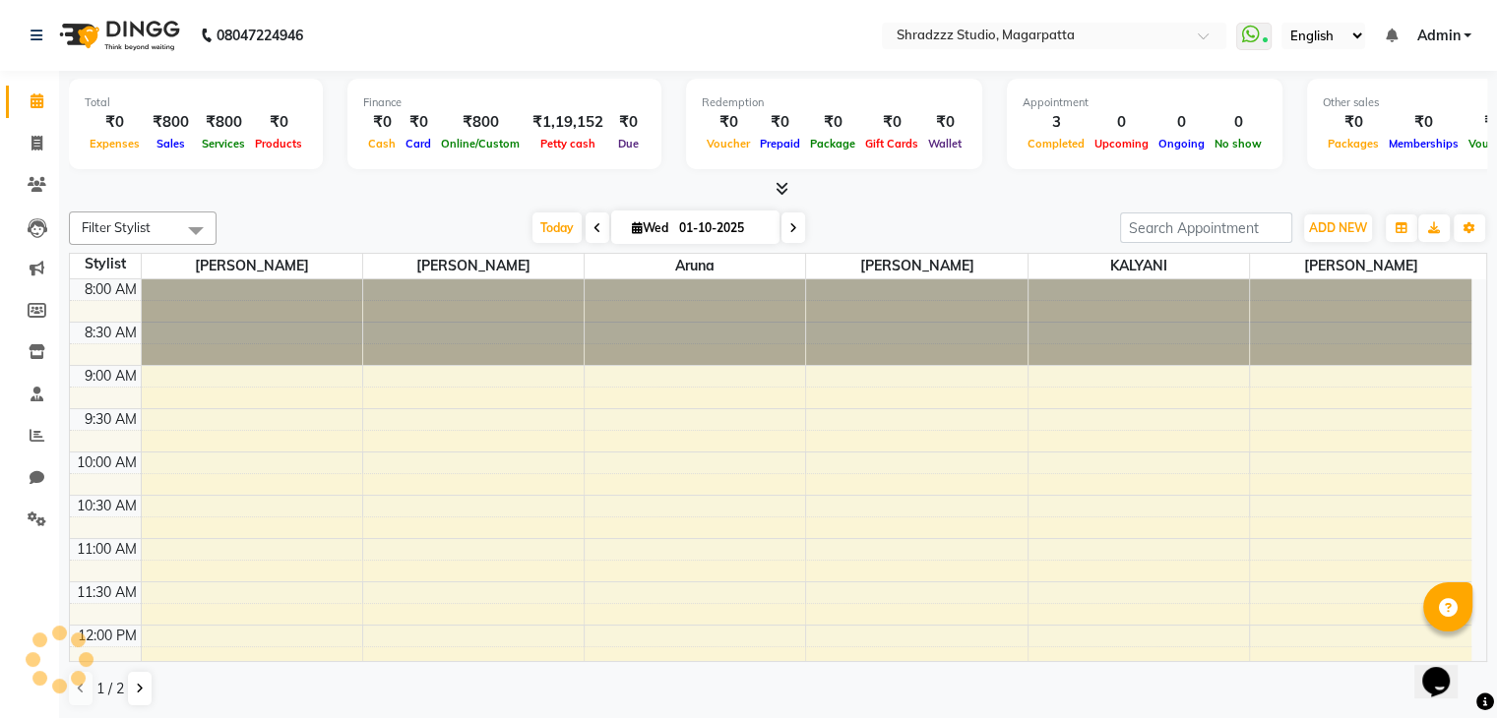
scroll to position [344, 0]
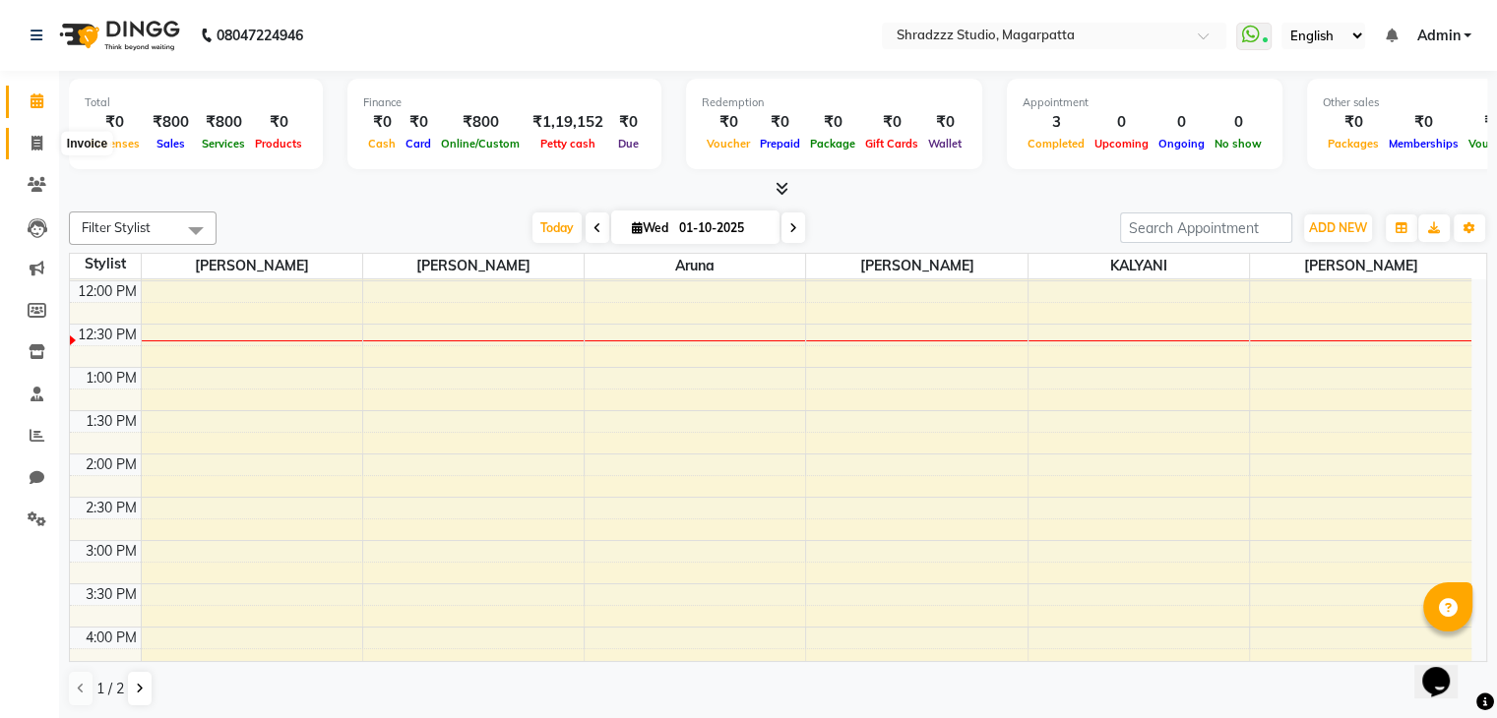
click at [31, 141] on icon at bounding box center [36, 143] width 11 height 15
select select "service"
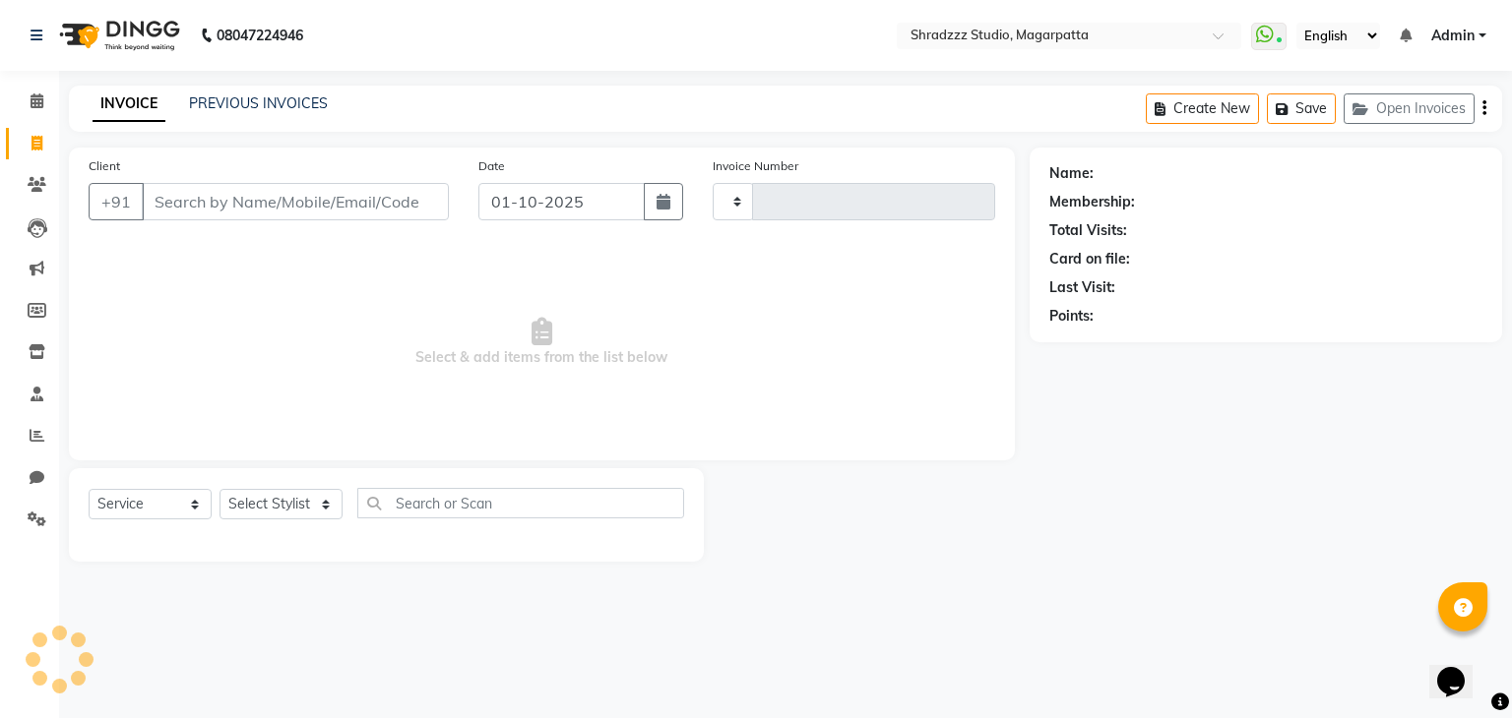
type input "1135"
select select "4544"
click at [257, 104] on link "PREVIOUS INVOICES" at bounding box center [258, 103] width 139 height 18
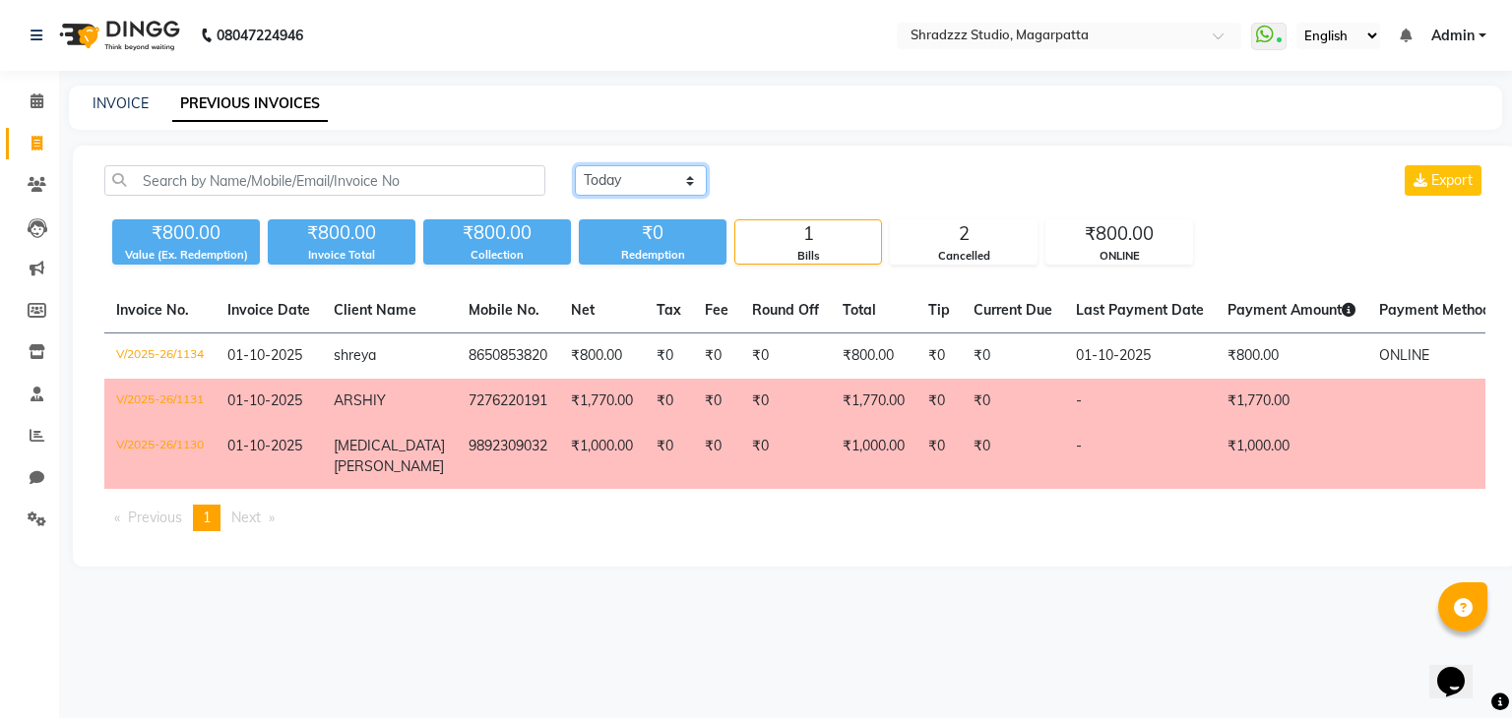
click at [630, 186] on select "Today Yesterday Custom Range" at bounding box center [641, 180] width 132 height 31
select select "range"
click at [575, 165] on select "Today Yesterday Custom Range" at bounding box center [641, 180] width 132 height 31
click at [779, 180] on input "01-10-2025" at bounding box center [801, 181] width 138 height 28
select select "10"
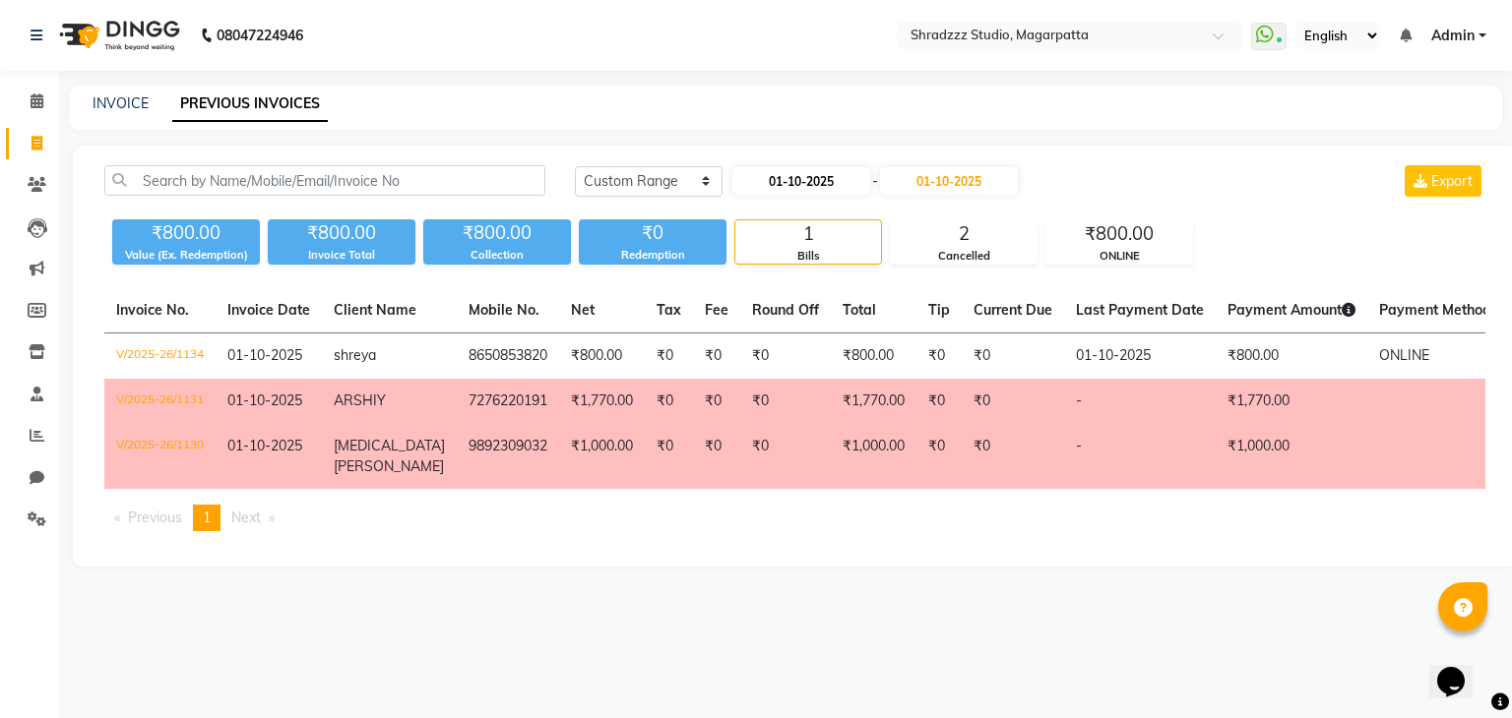
select select "2025"
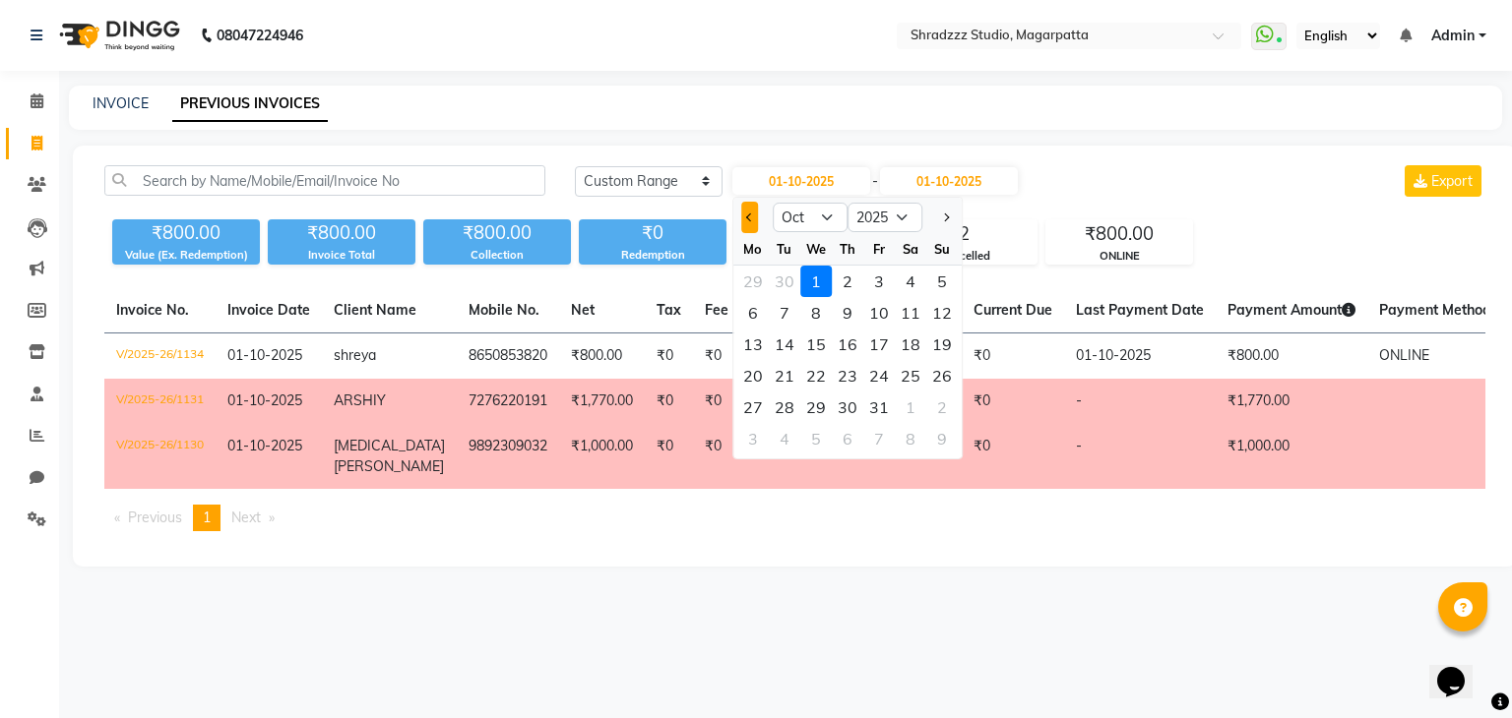
click at [746, 220] on button "Previous month" at bounding box center [749, 217] width 17 height 31
select select "9"
click at [746, 288] on div "1" at bounding box center [752, 281] width 31 height 31
type input "01-09-2025"
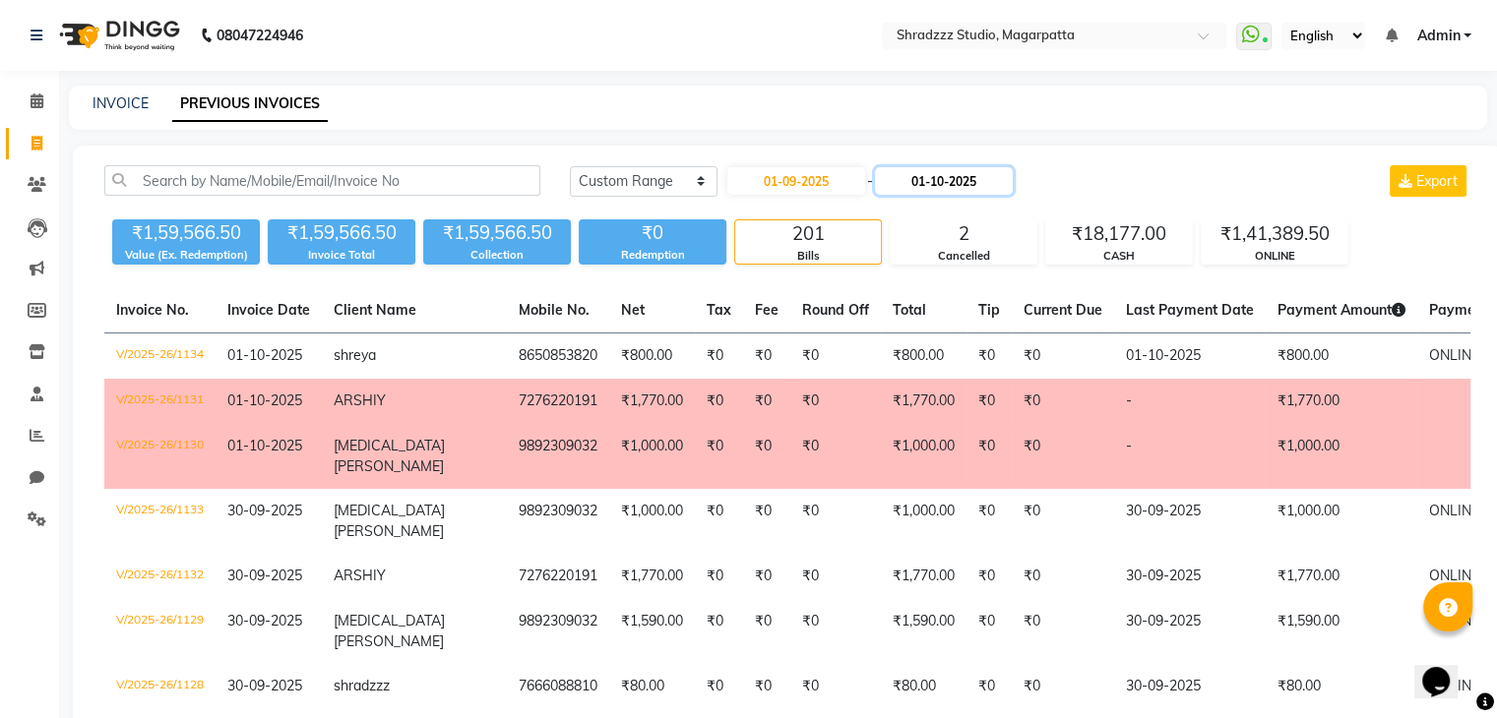
click at [925, 187] on input "01-10-2025" at bounding box center [944, 181] width 138 height 28
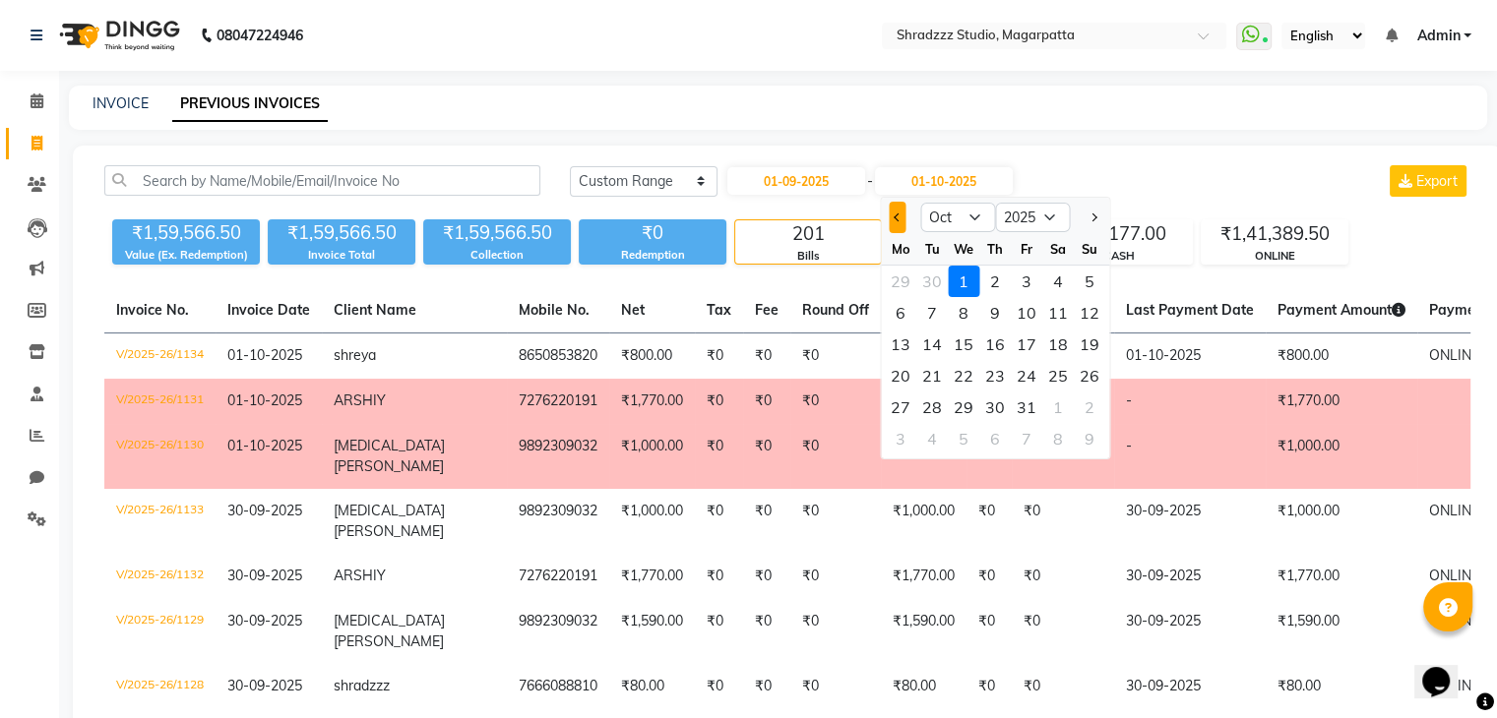
click at [891, 220] on button "Previous month" at bounding box center [897, 217] width 17 height 31
select select "9"
click at [937, 403] on div "30" at bounding box center [931, 407] width 31 height 31
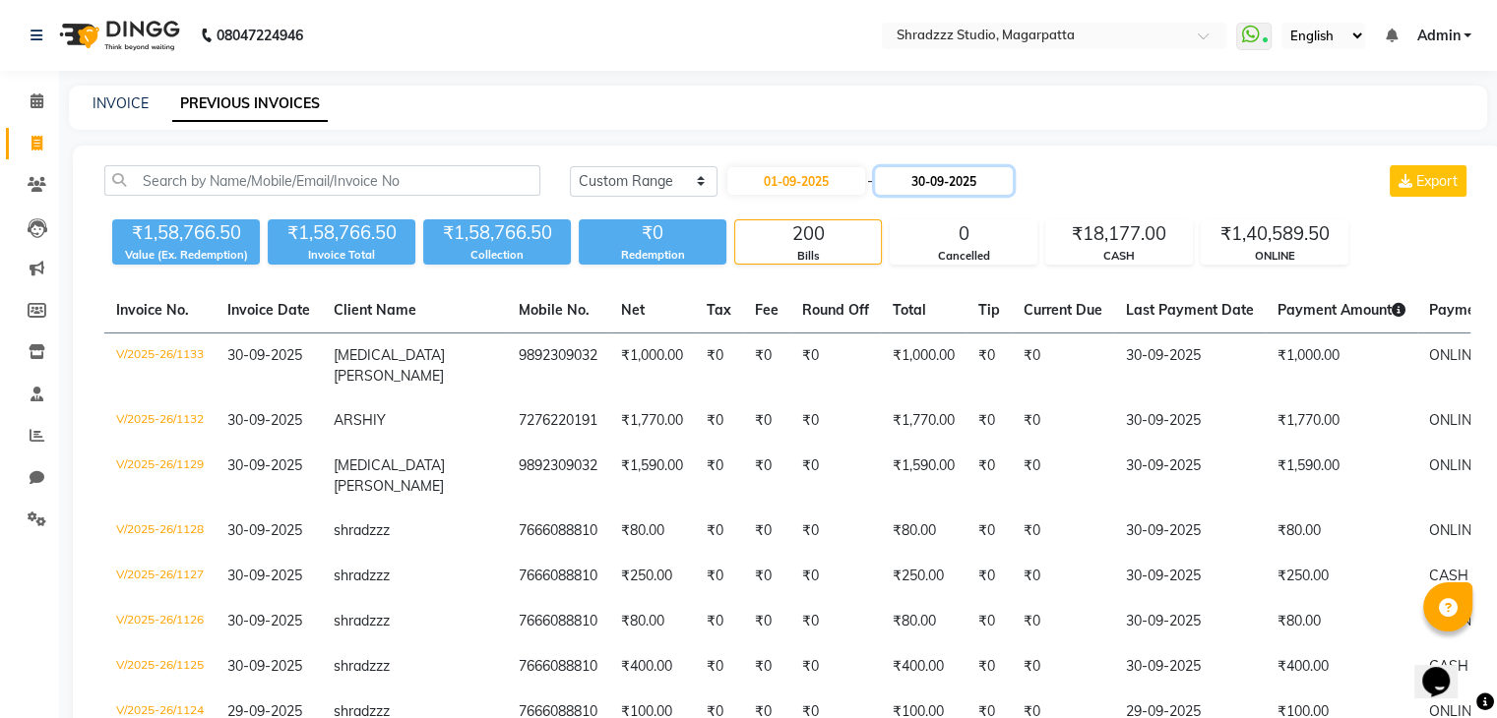
click at [929, 186] on input "30-09-2025" at bounding box center [944, 181] width 138 height 28
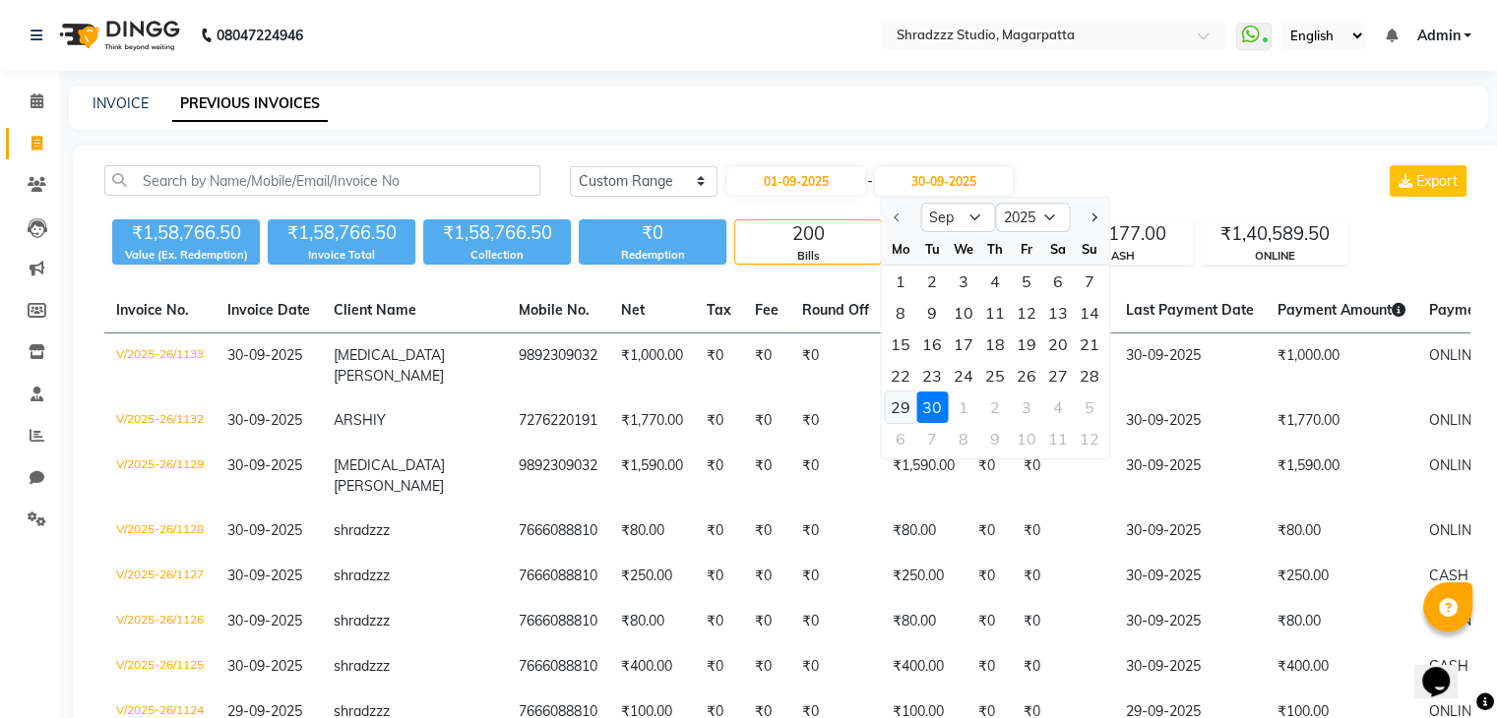
click at [905, 407] on div "29" at bounding box center [900, 407] width 31 height 31
type input "29-09-2025"
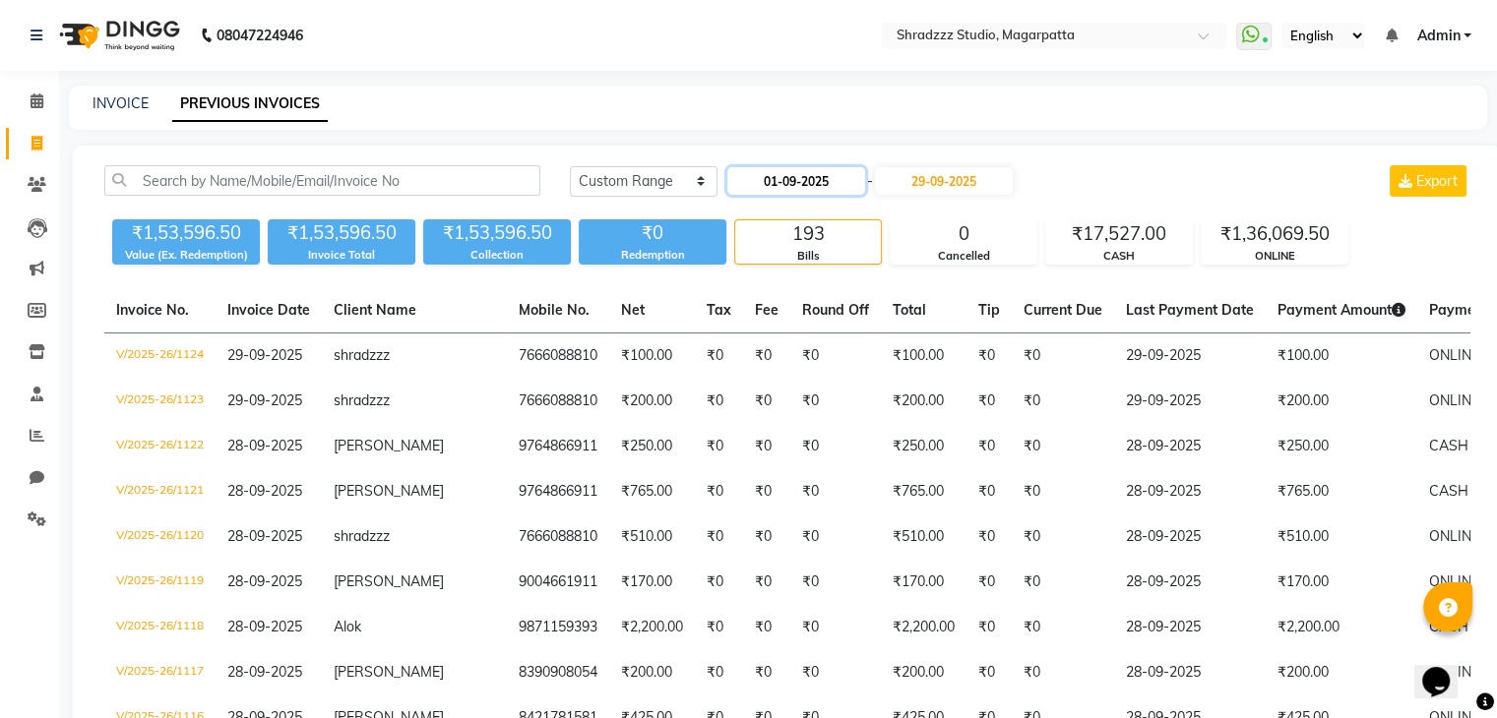
click at [774, 180] on input "01-09-2025" at bounding box center [796, 181] width 138 height 28
select select "9"
select select "2025"
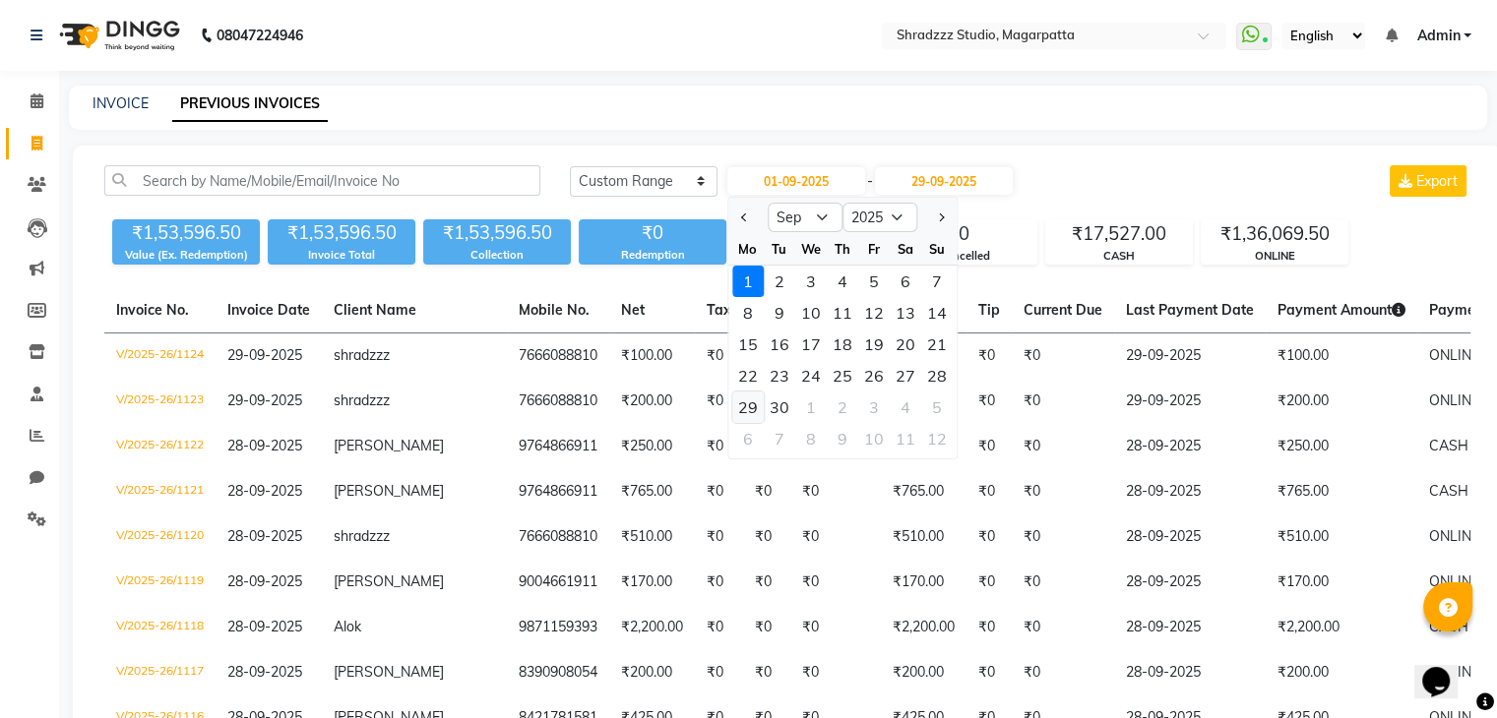
click at [750, 412] on div "29" at bounding box center [747, 407] width 31 height 31
type input "29-09-2025"
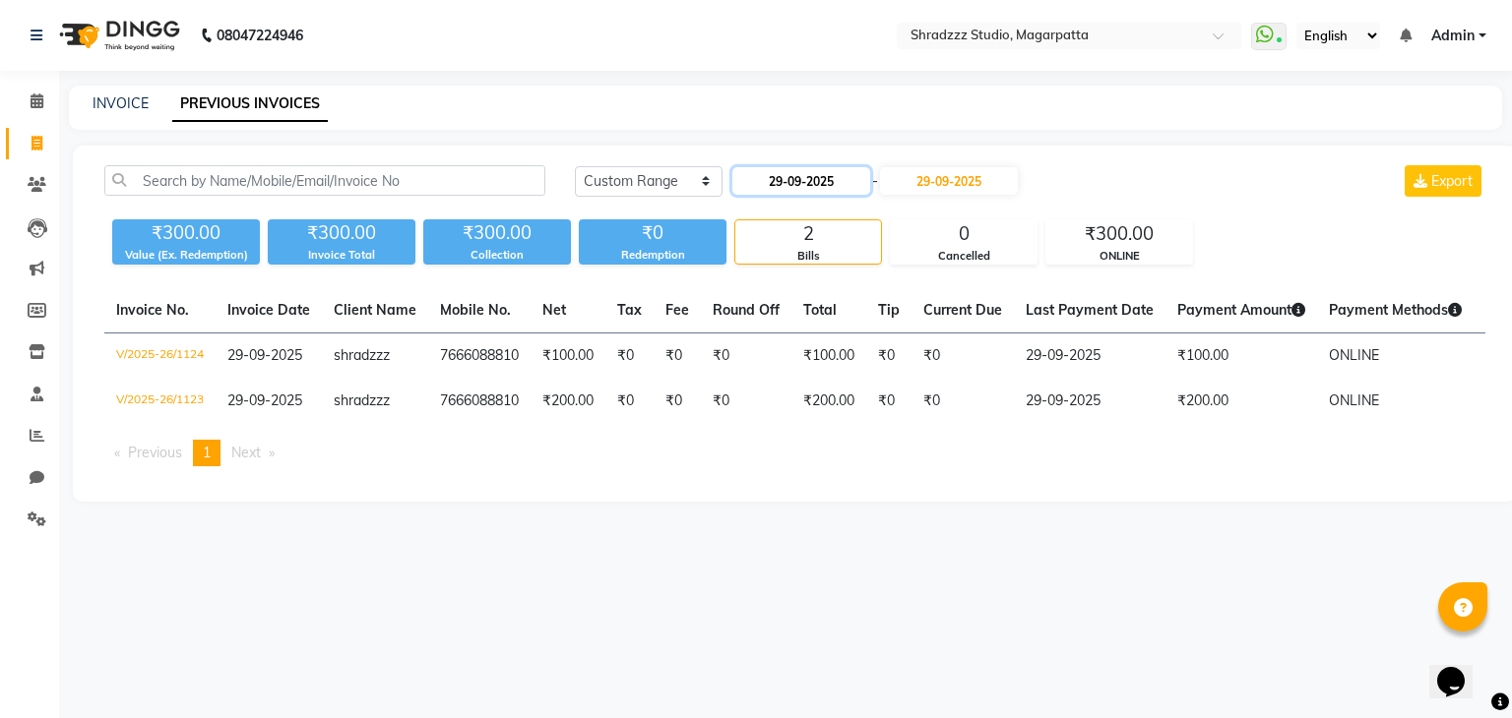
click at [783, 182] on input "29-09-2025" at bounding box center [801, 181] width 138 height 28
select select "9"
select select "2025"
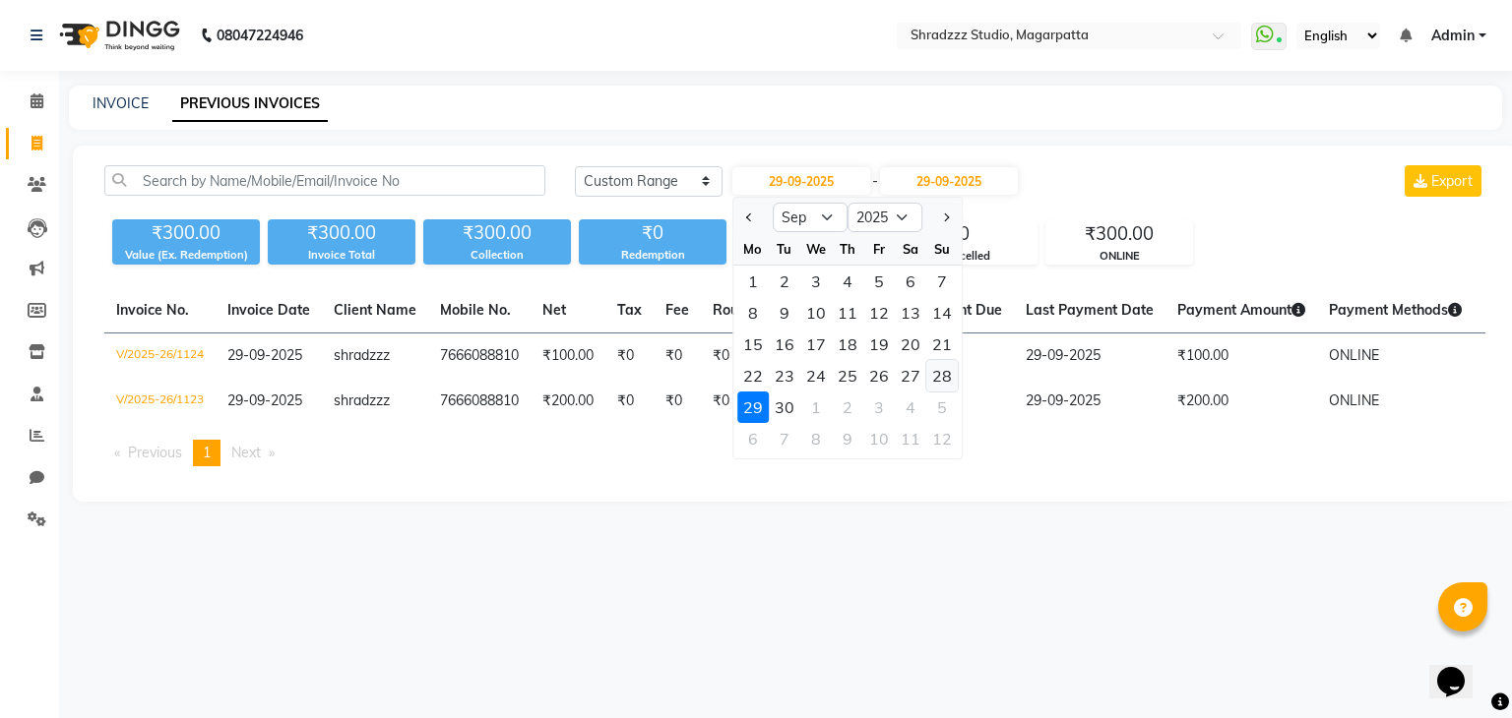
click at [948, 368] on div "28" at bounding box center [941, 375] width 31 height 31
type input "28-09-2025"
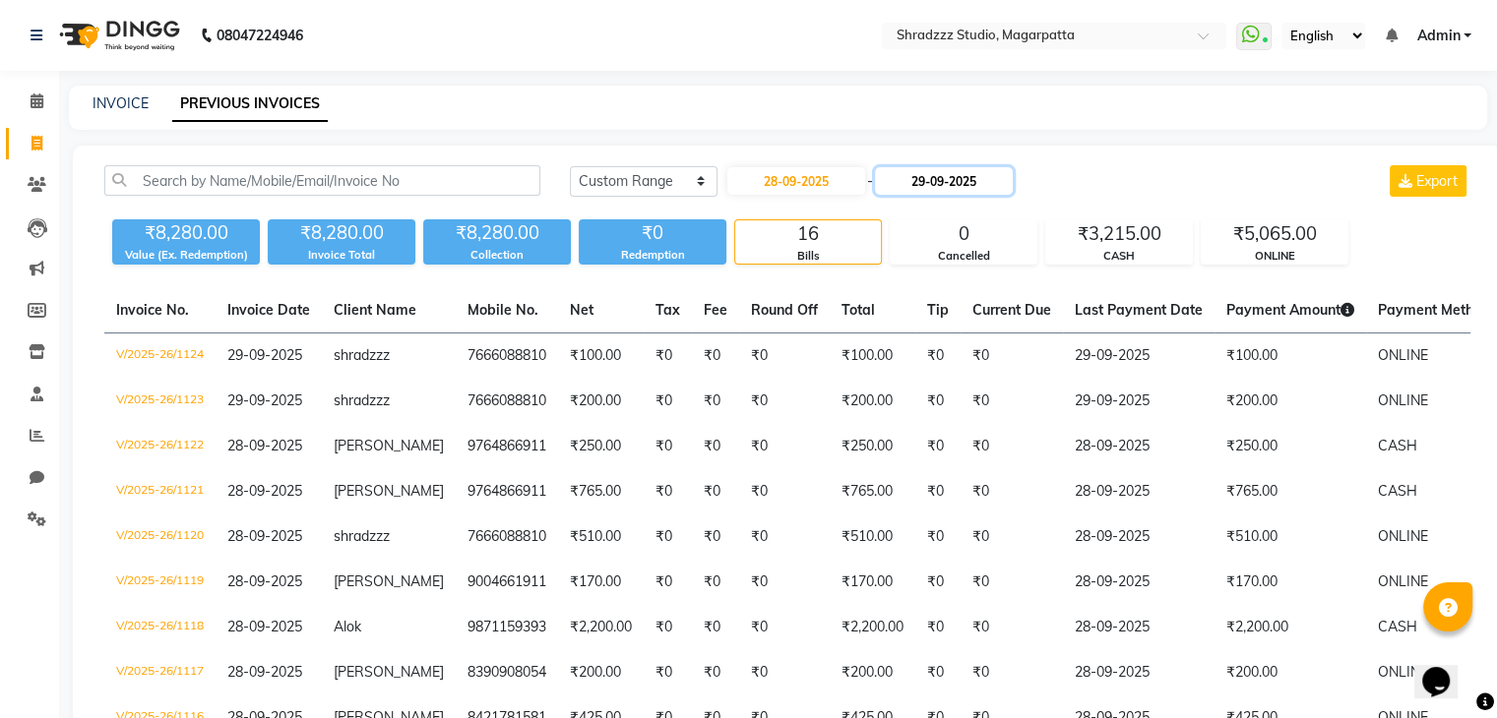
click at [927, 187] on input "29-09-2025" at bounding box center [944, 181] width 138 height 28
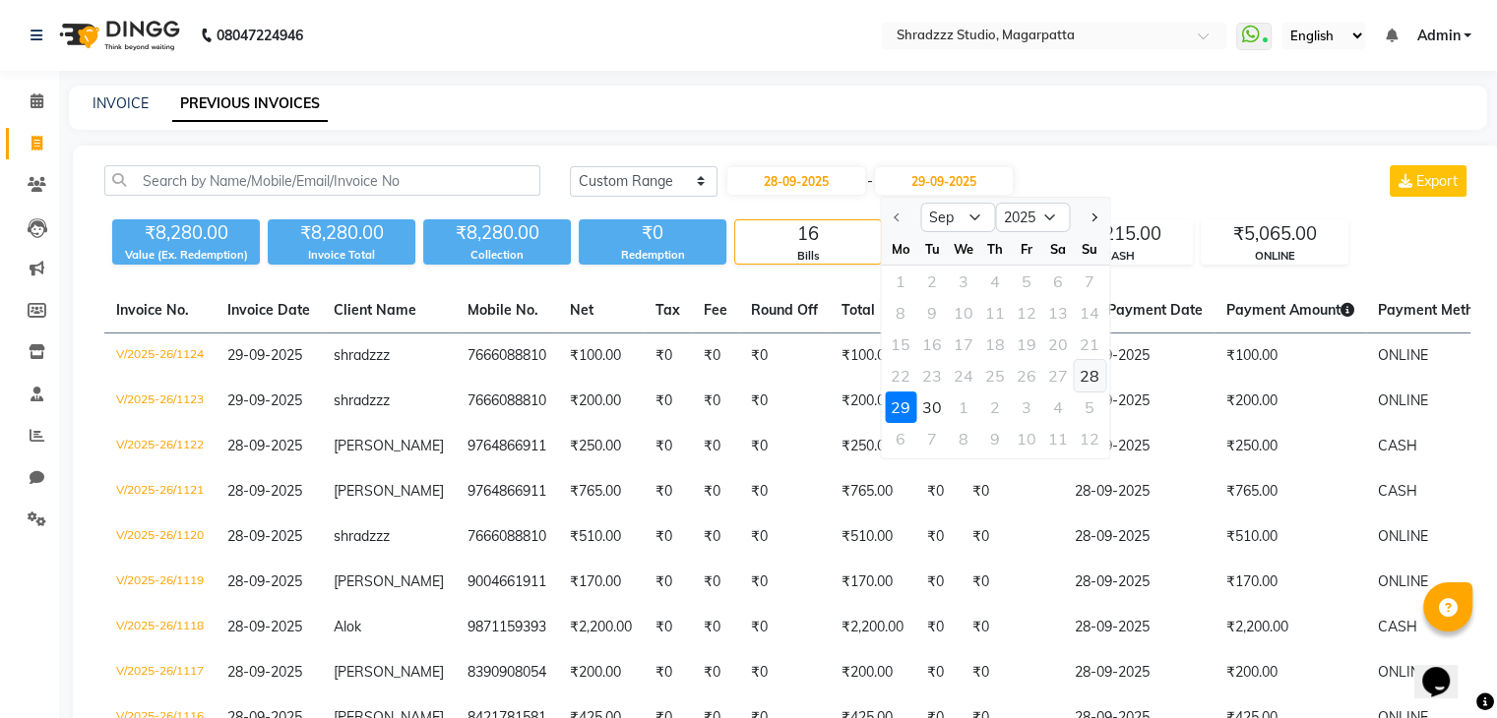
click at [1089, 378] on div "28" at bounding box center [1089, 375] width 31 height 31
type input "28-09-2025"
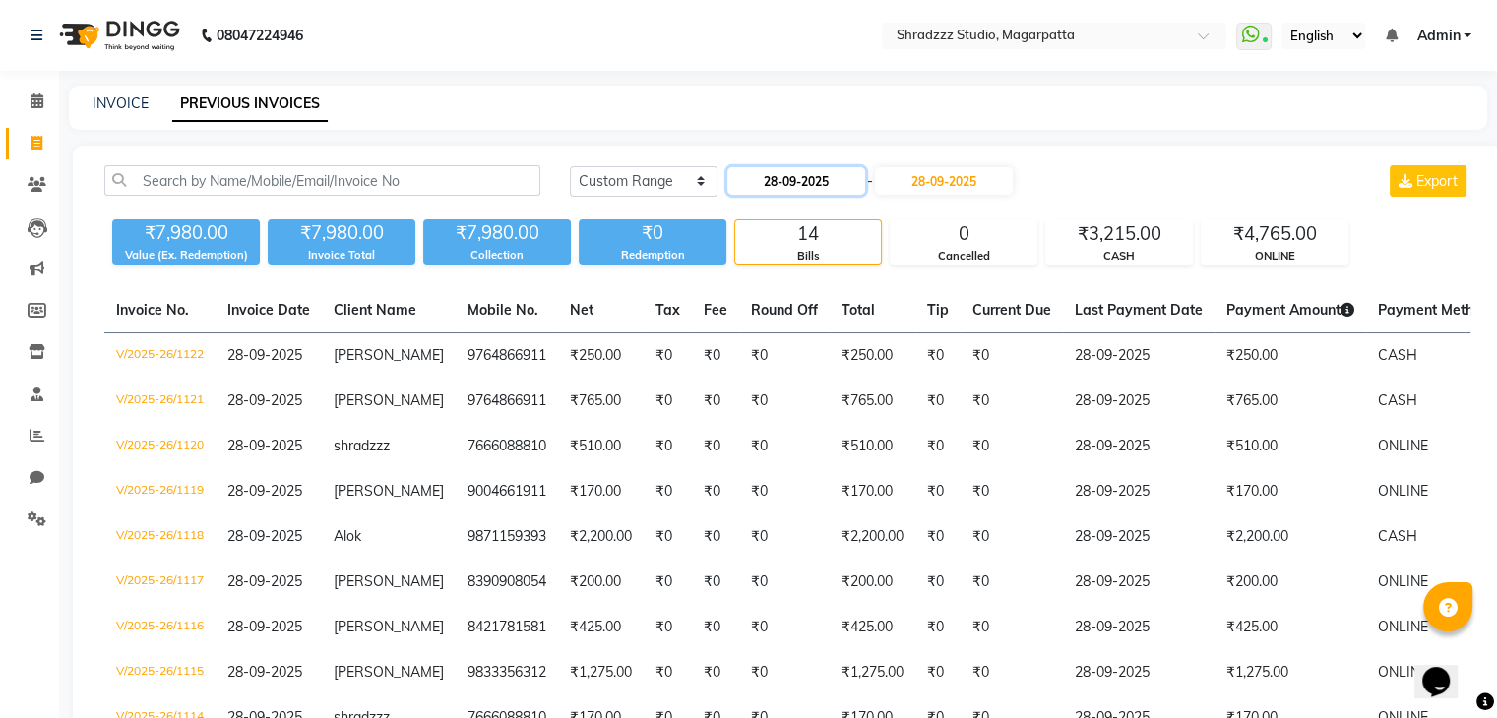
click at [772, 186] on input "28-09-2025" at bounding box center [796, 181] width 138 height 28
select select "9"
select select "2025"
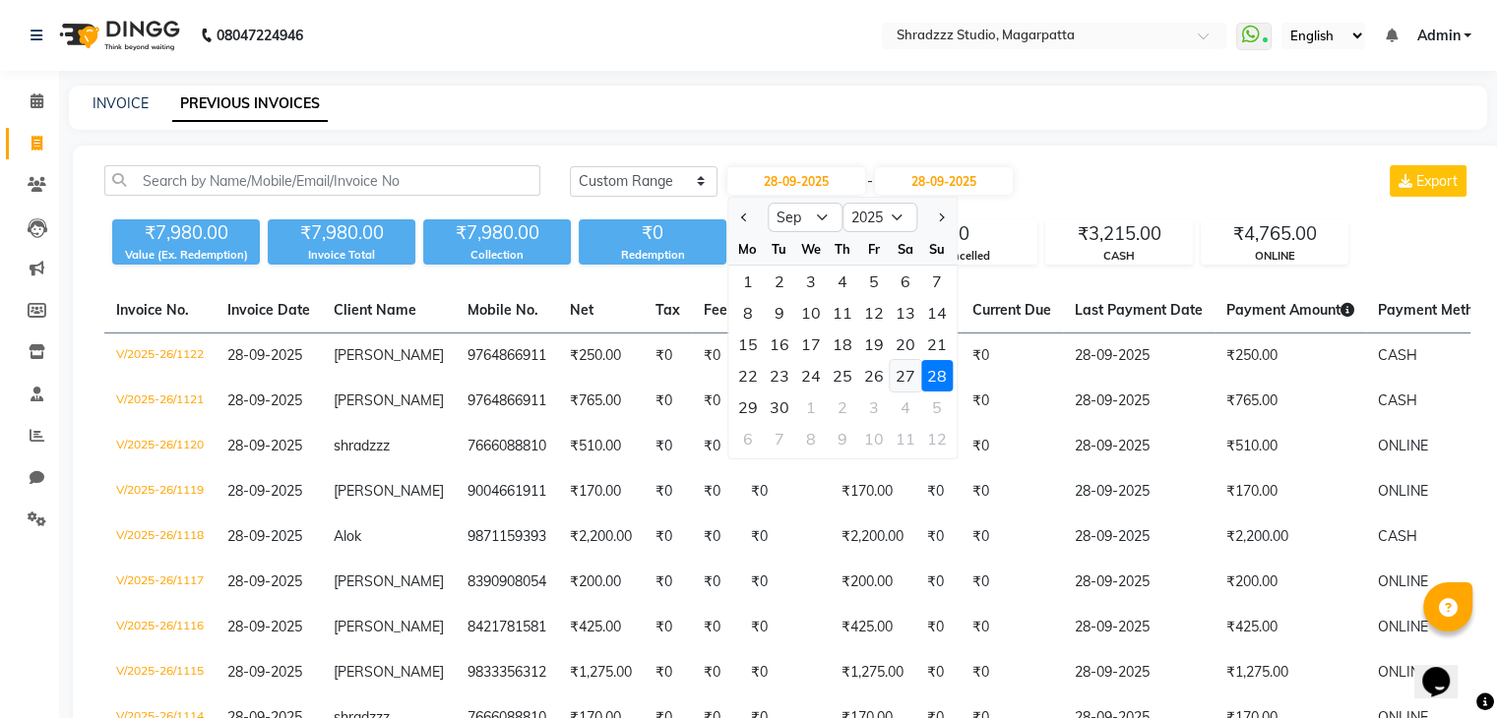
click at [909, 367] on div "27" at bounding box center [905, 375] width 31 height 31
type input "27-09-2025"
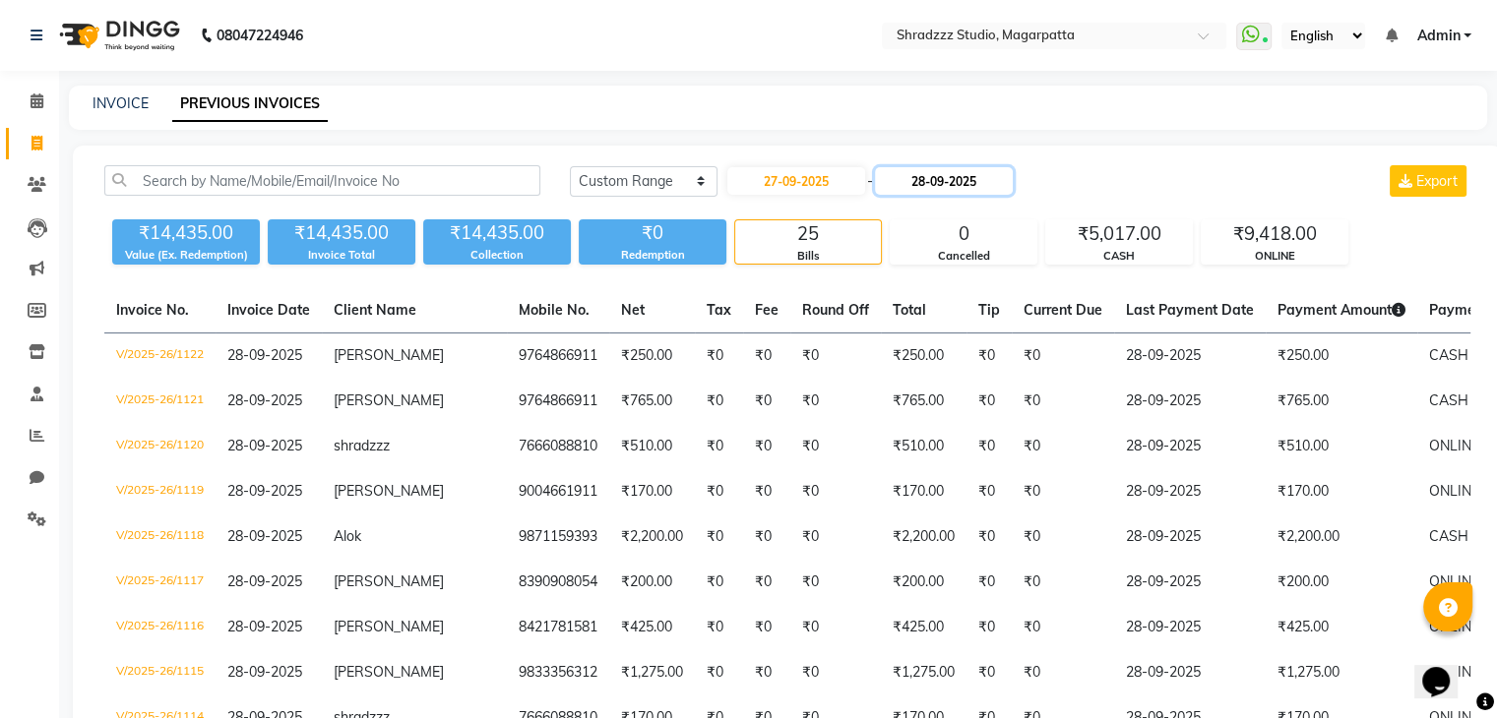
click at [927, 189] on input "28-09-2025" at bounding box center [944, 181] width 138 height 28
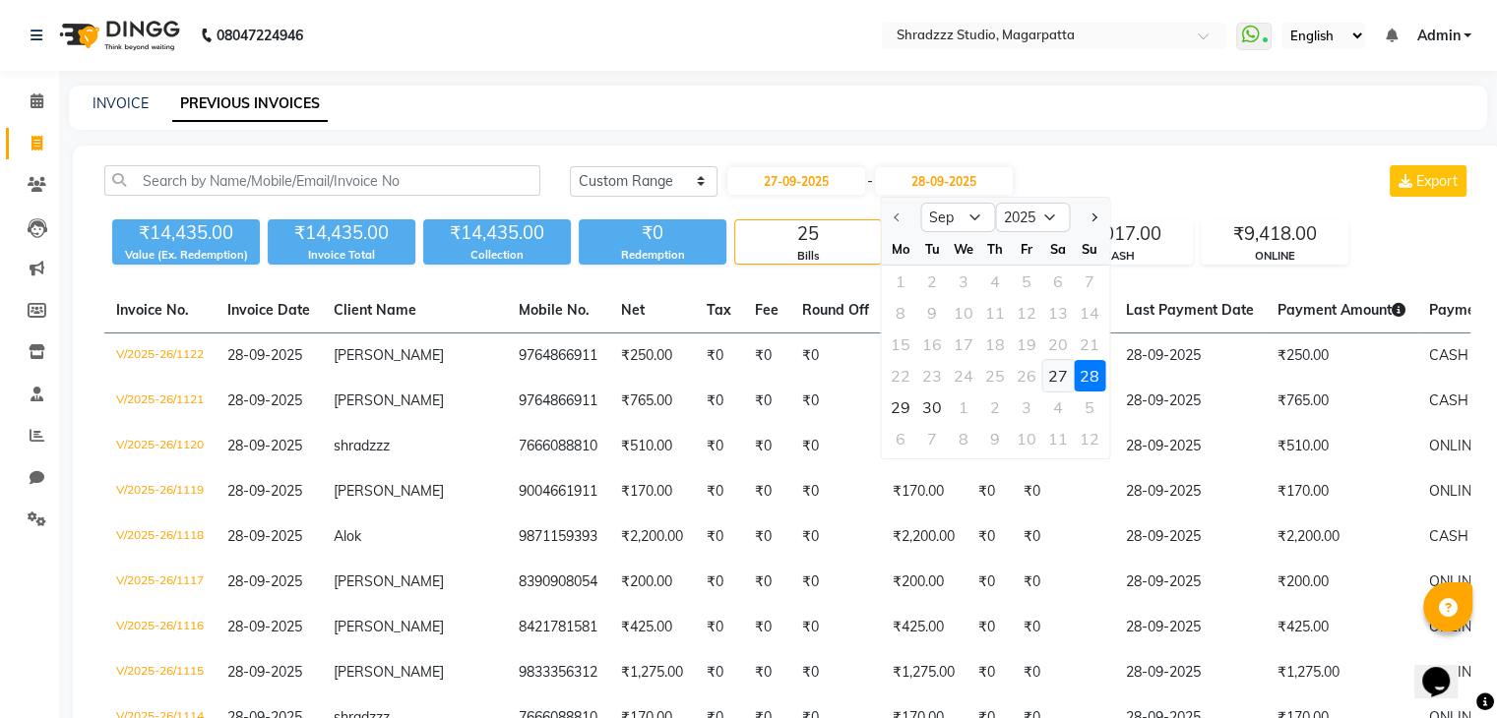
click at [1059, 375] on div "27" at bounding box center [1057, 375] width 31 height 31
type input "27-09-2025"
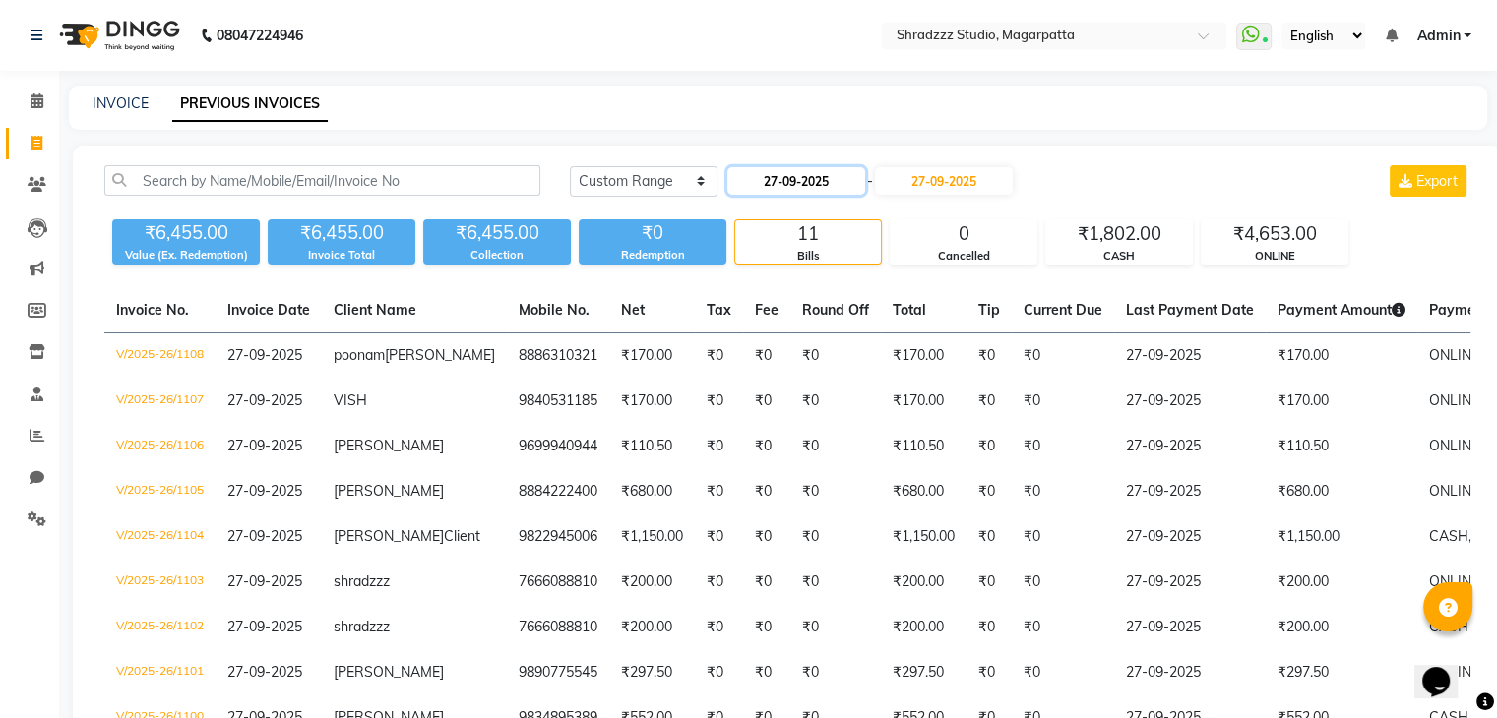
click at [778, 182] on input "27-09-2025" at bounding box center [796, 181] width 138 height 28
select select "9"
select select "2025"
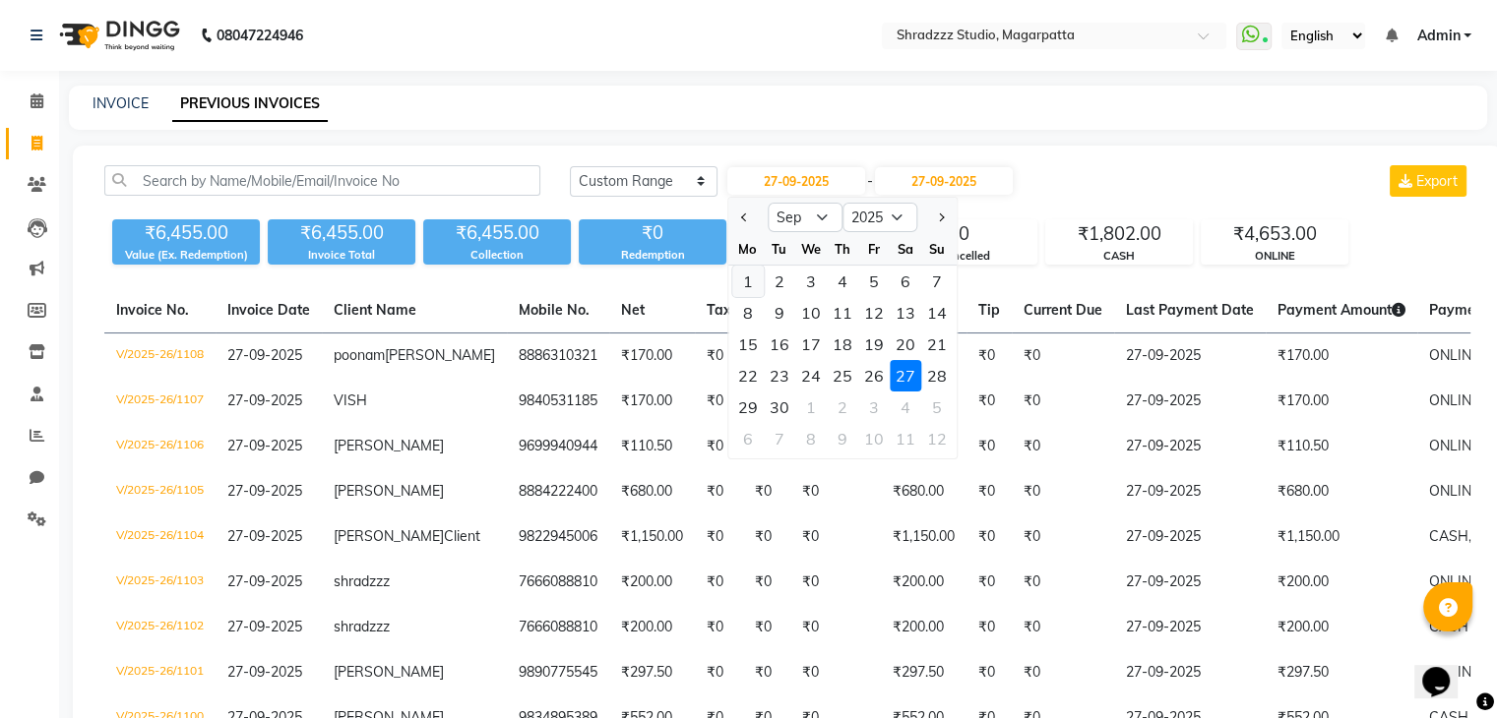
click at [752, 280] on div "1" at bounding box center [747, 281] width 31 height 31
type input "01-09-2025"
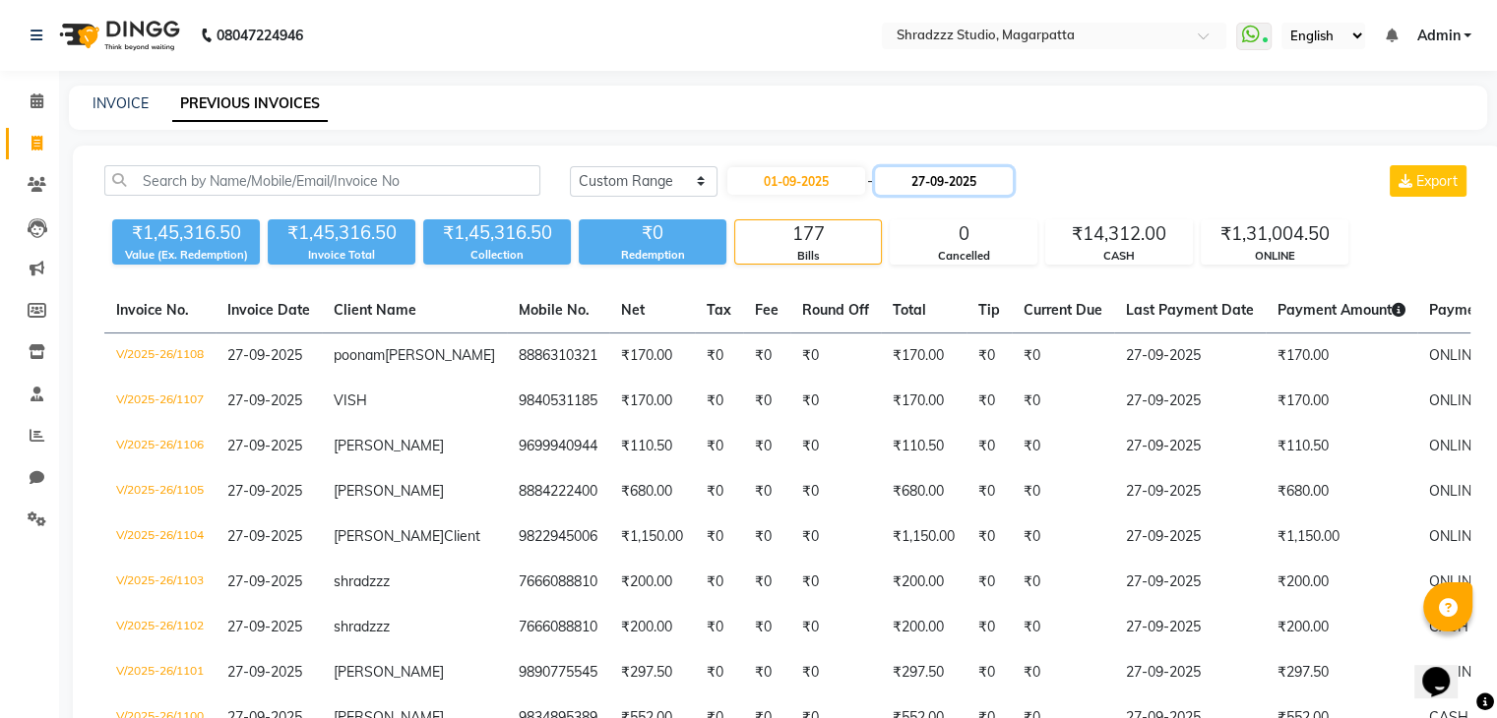
click at [932, 182] on input "27-09-2025" at bounding box center [944, 181] width 138 height 28
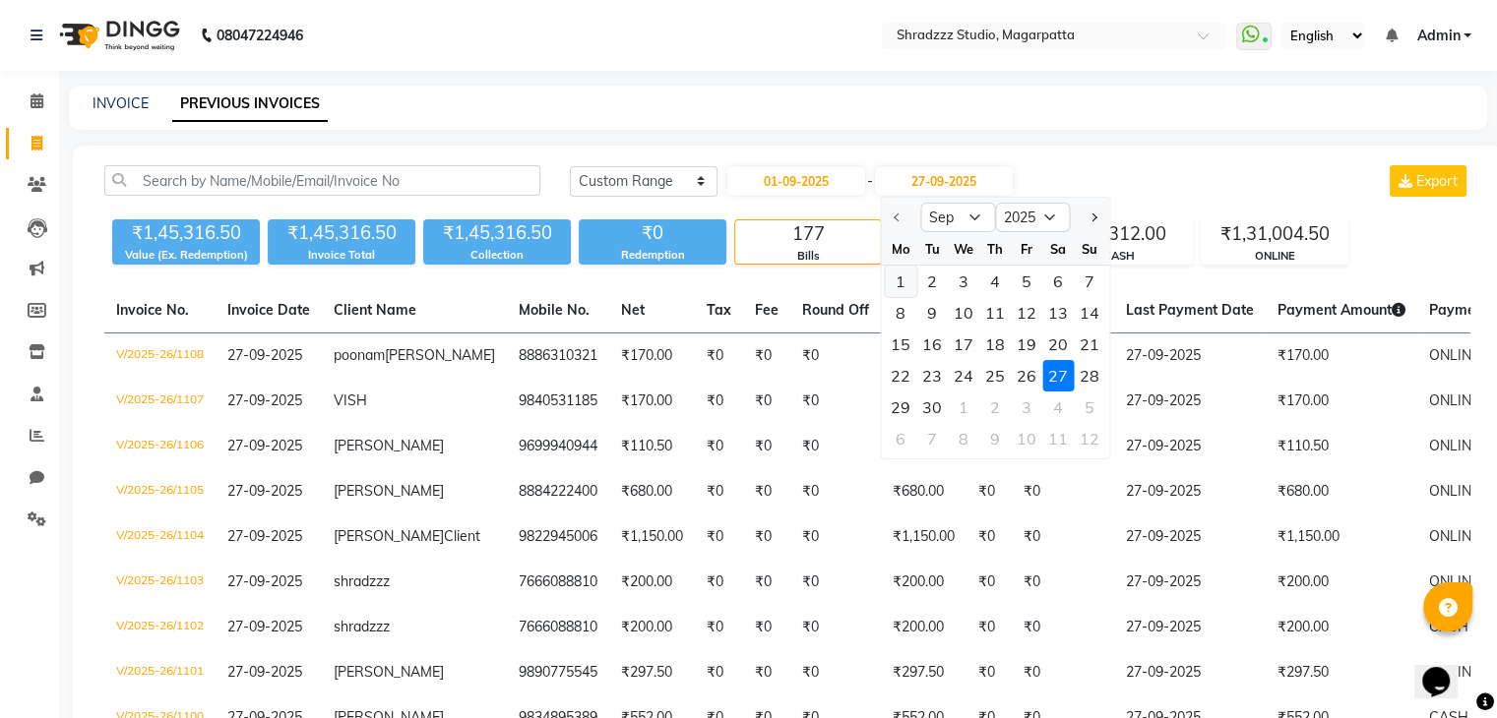
click at [896, 290] on div "1" at bounding box center [900, 281] width 31 height 31
type input "01-09-2025"
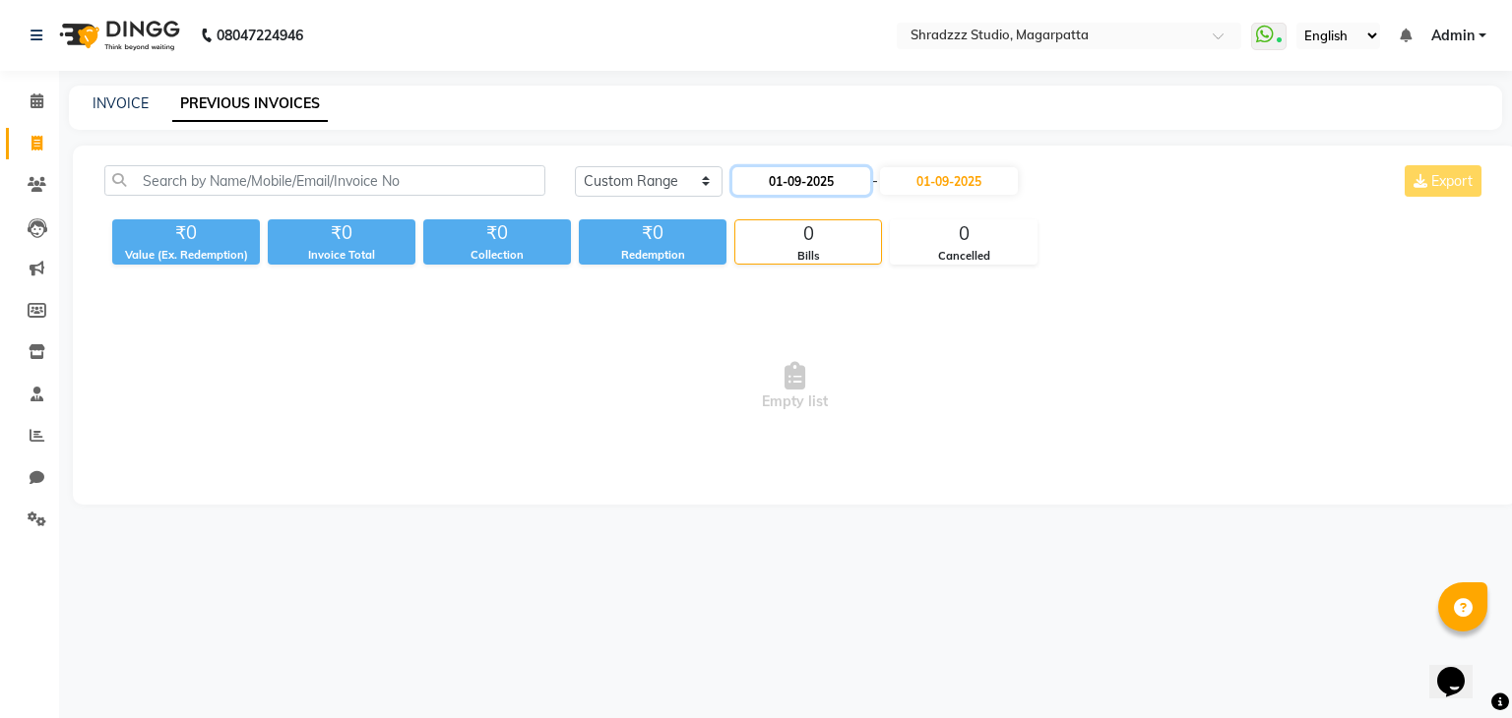
click at [782, 186] on input "01-09-2025" at bounding box center [801, 181] width 138 height 28
select select "9"
select select "2025"
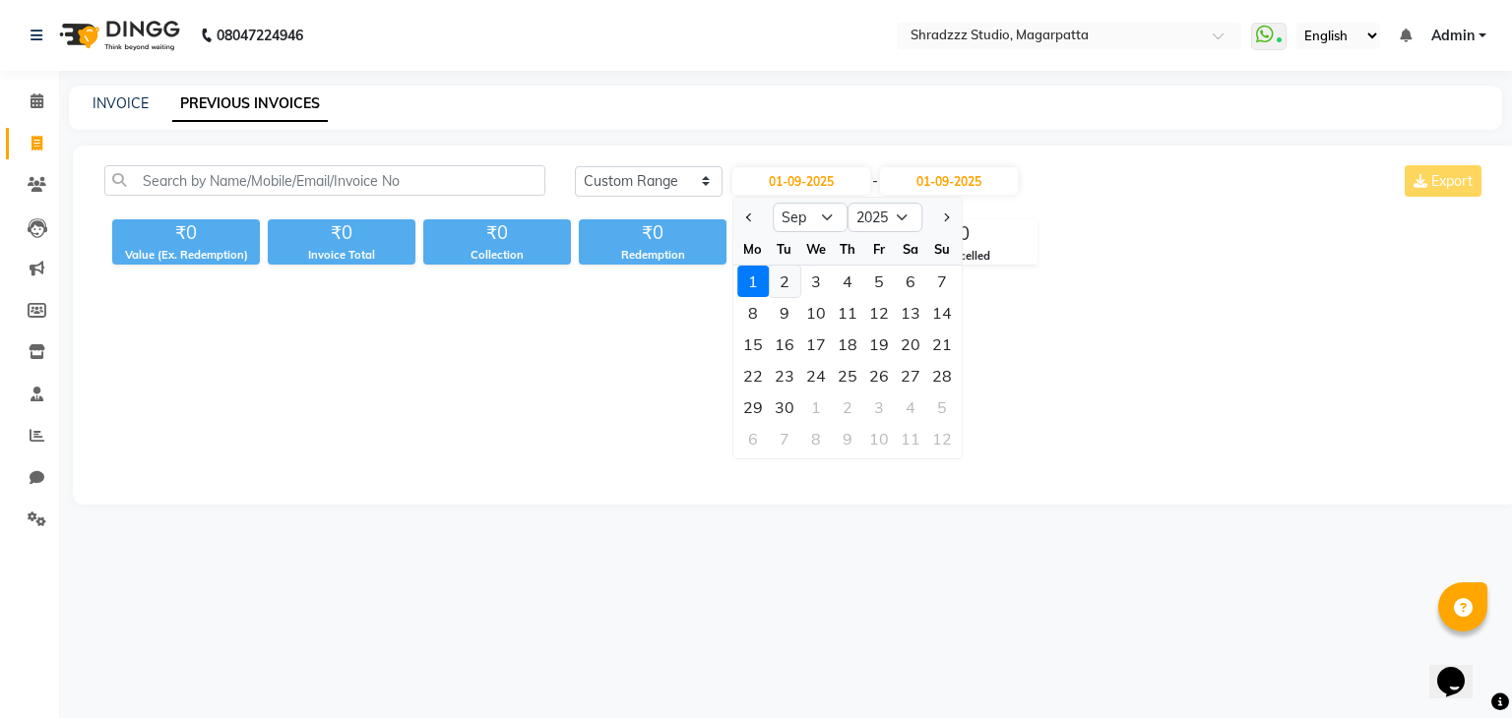
click at [785, 285] on div "2" at bounding box center [784, 281] width 31 height 31
type input "02-09-2025"
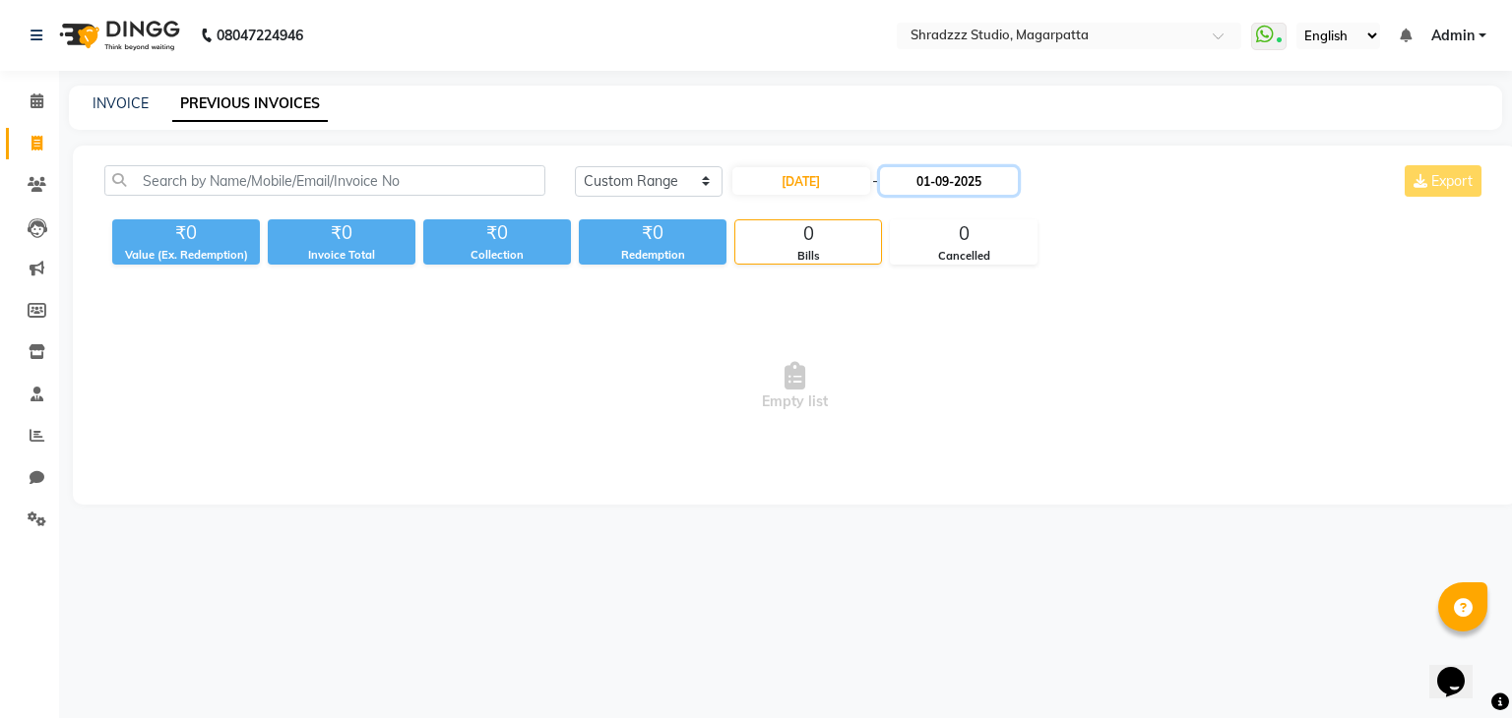
click at [934, 184] on input "01-09-2025" at bounding box center [949, 181] width 138 height 28
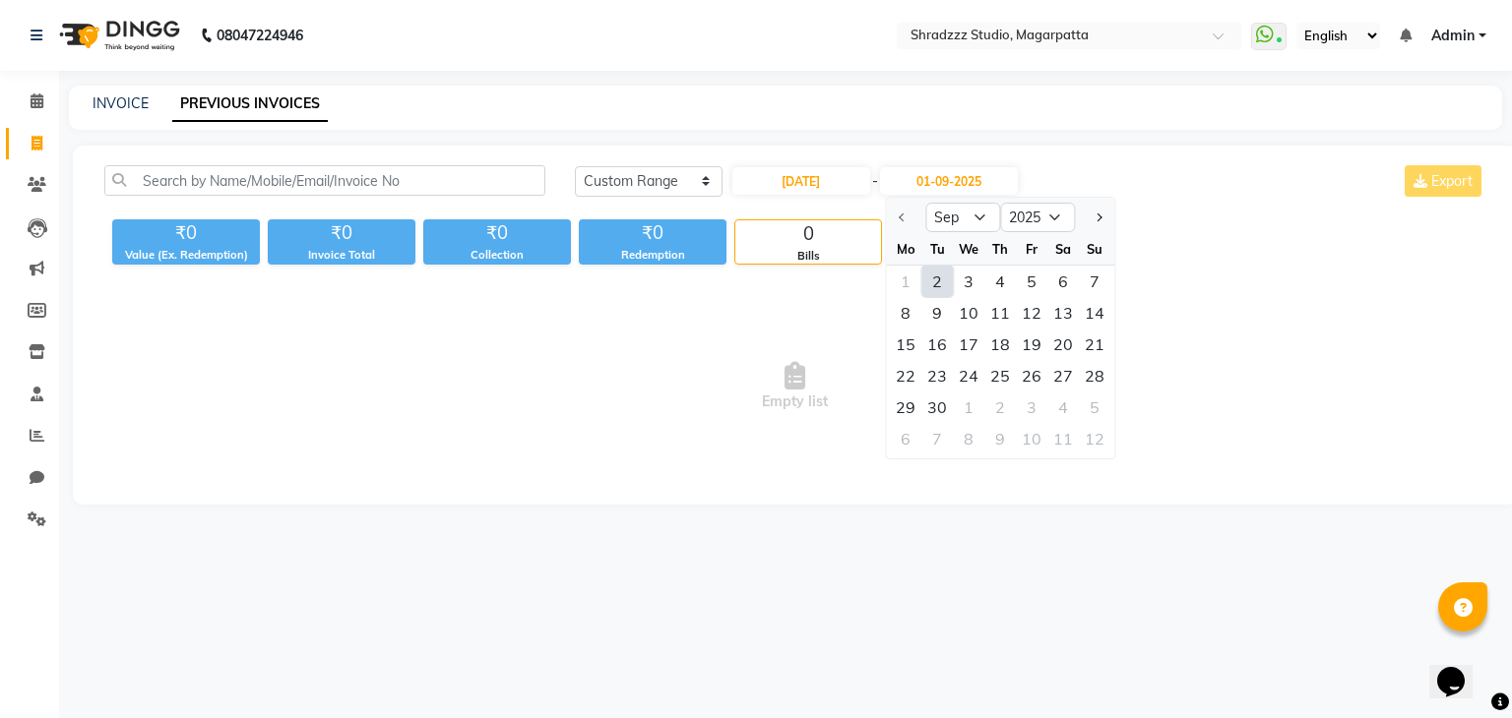
click at [932, 282] on div "2" at bounding box center [936, 281] width 31 height 31
type input "02-09-2025"
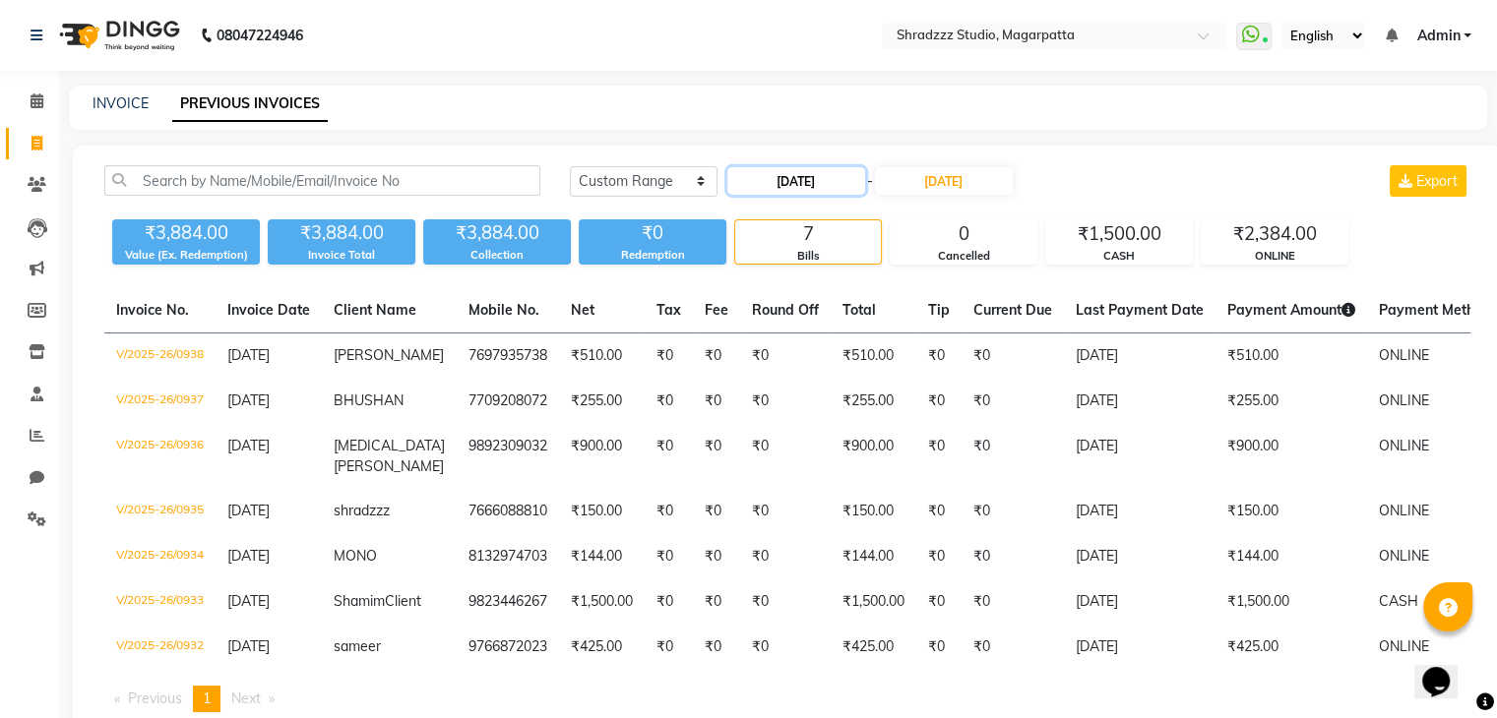
click at [781, 181] on input "02-09-2025" at bounding box center [796, 181] width 138 height 28
select select "9"
select select "2025"
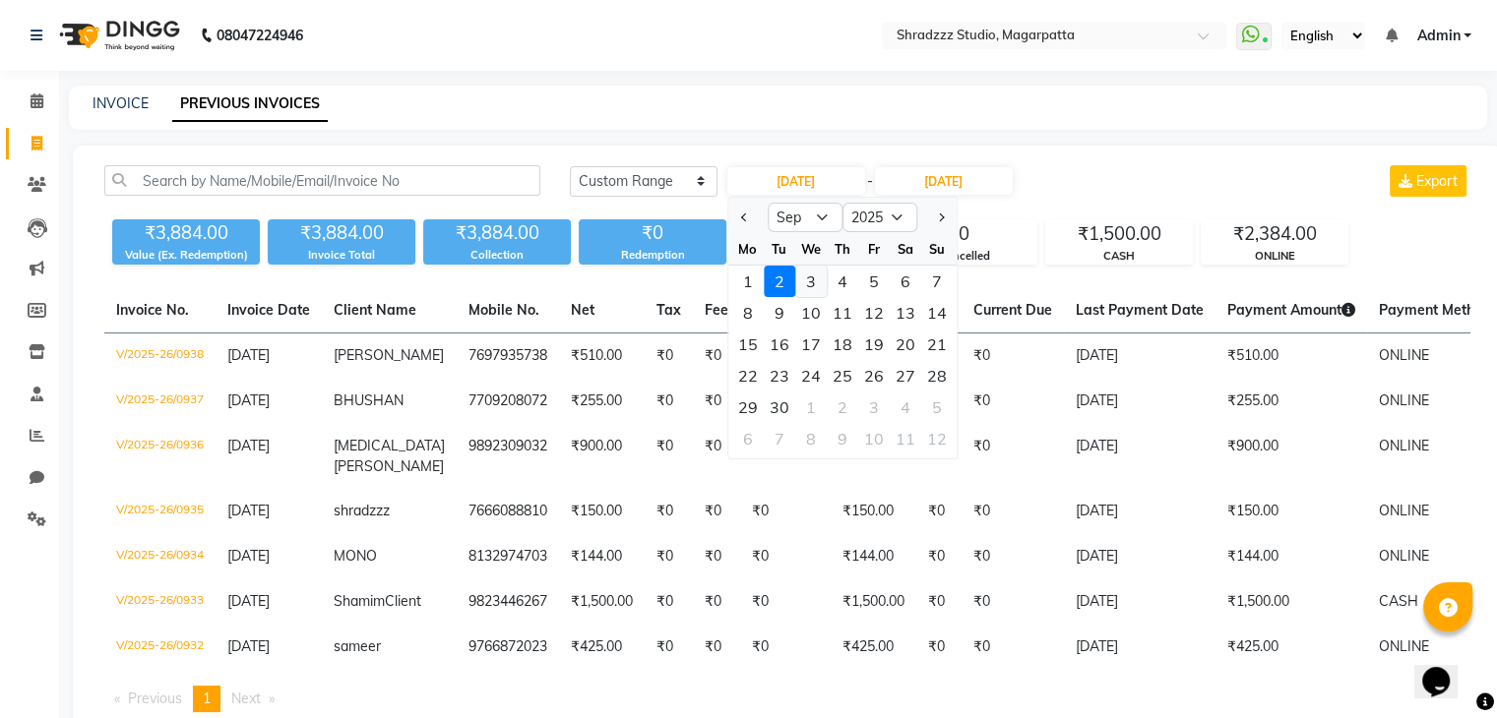
click at [810, 279] on div "3" at bounding box center [810, 281] width 31 height 31
type input "03-09-2025"
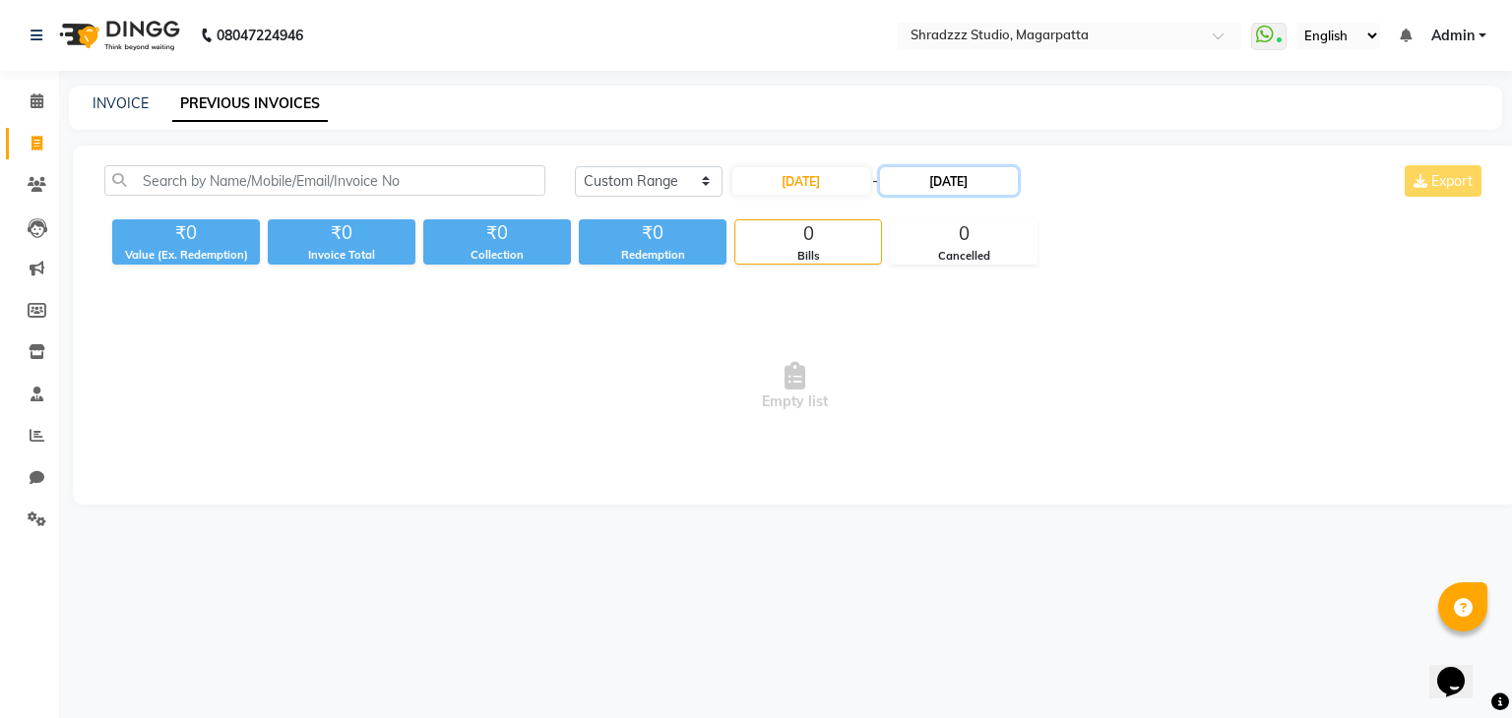
click at [935, 188] on input "02-09-2025" at bounding box center [949, 181] width 138 height 28
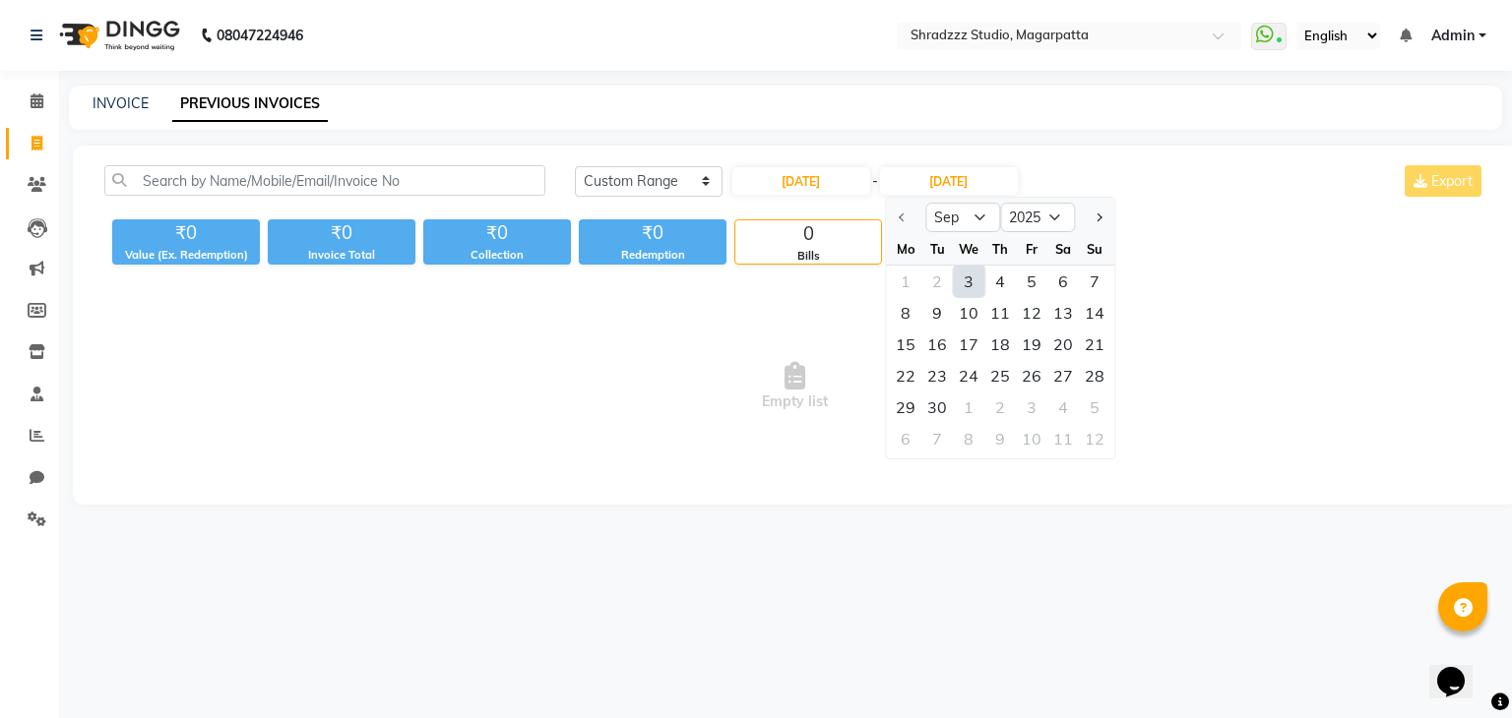
click at [964, 280] on div "3" at bounding box center [968, 281] width 31 height 31
type input "03-09-2025"
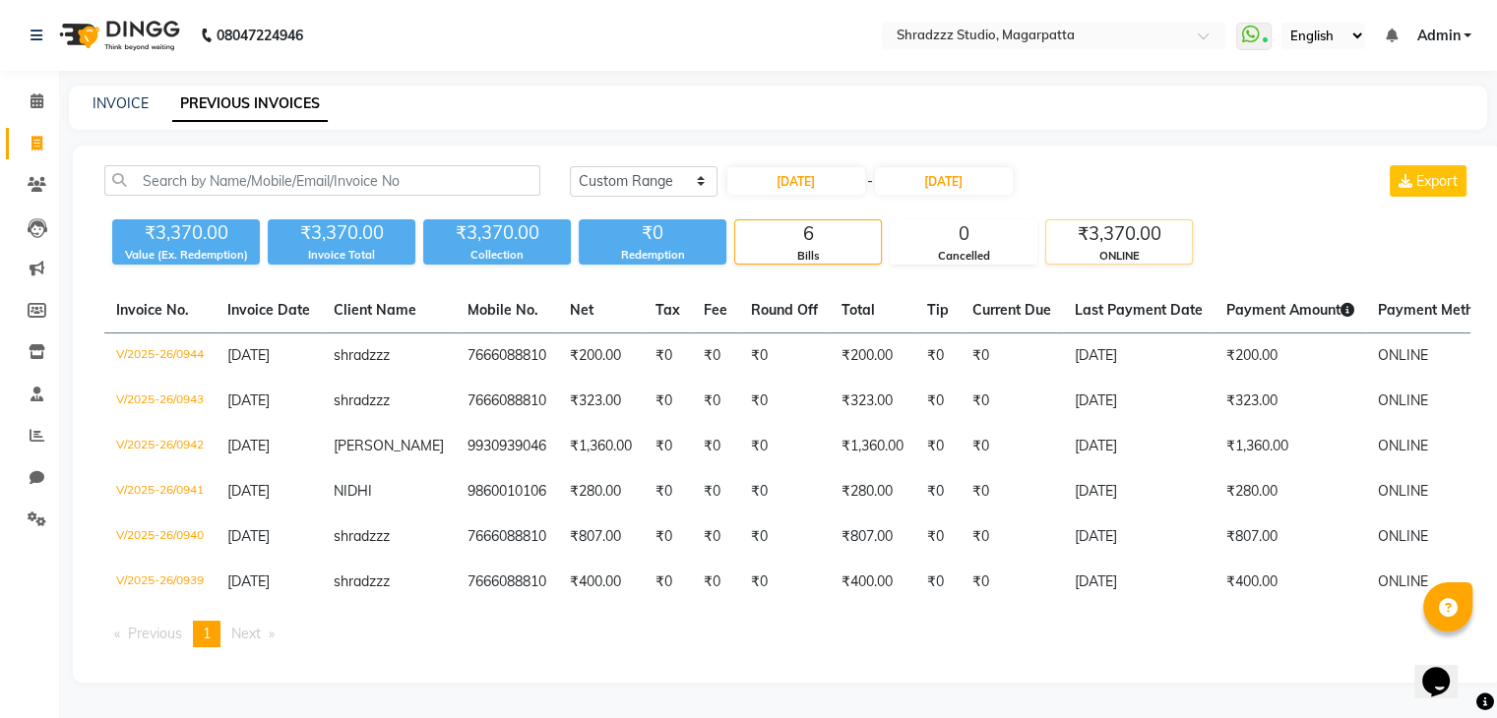
click at [1071, 256] on div "ONLINE" at bounding box center [1119, 256] width 146 height 17
click at [779, 182] on input "03-09-2025" at bounding box center [796, 181] width 138 height 28
select select "9"
select select "2025"
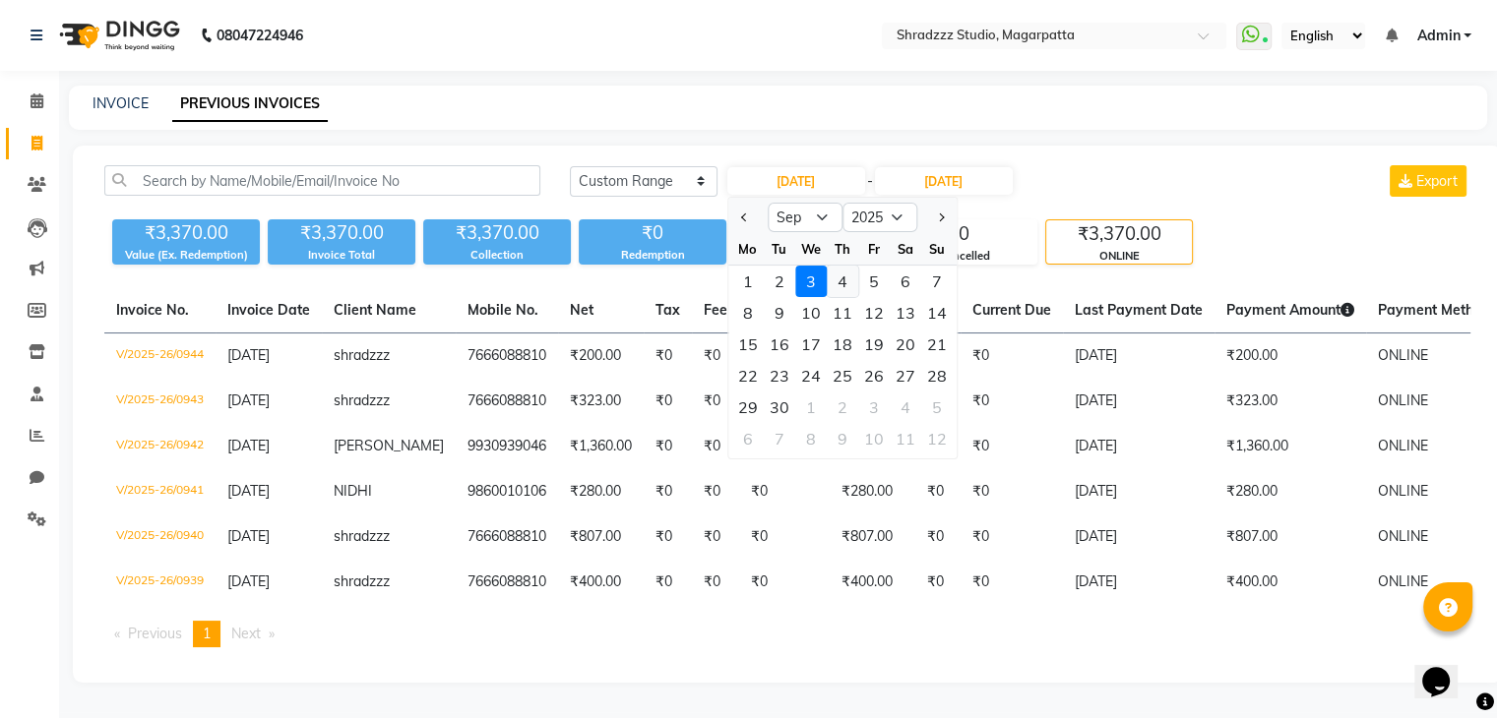
click at [846, 284] on div "4" at bounding box center [842, 281] width 31 height 31
type input "04-09-2025"
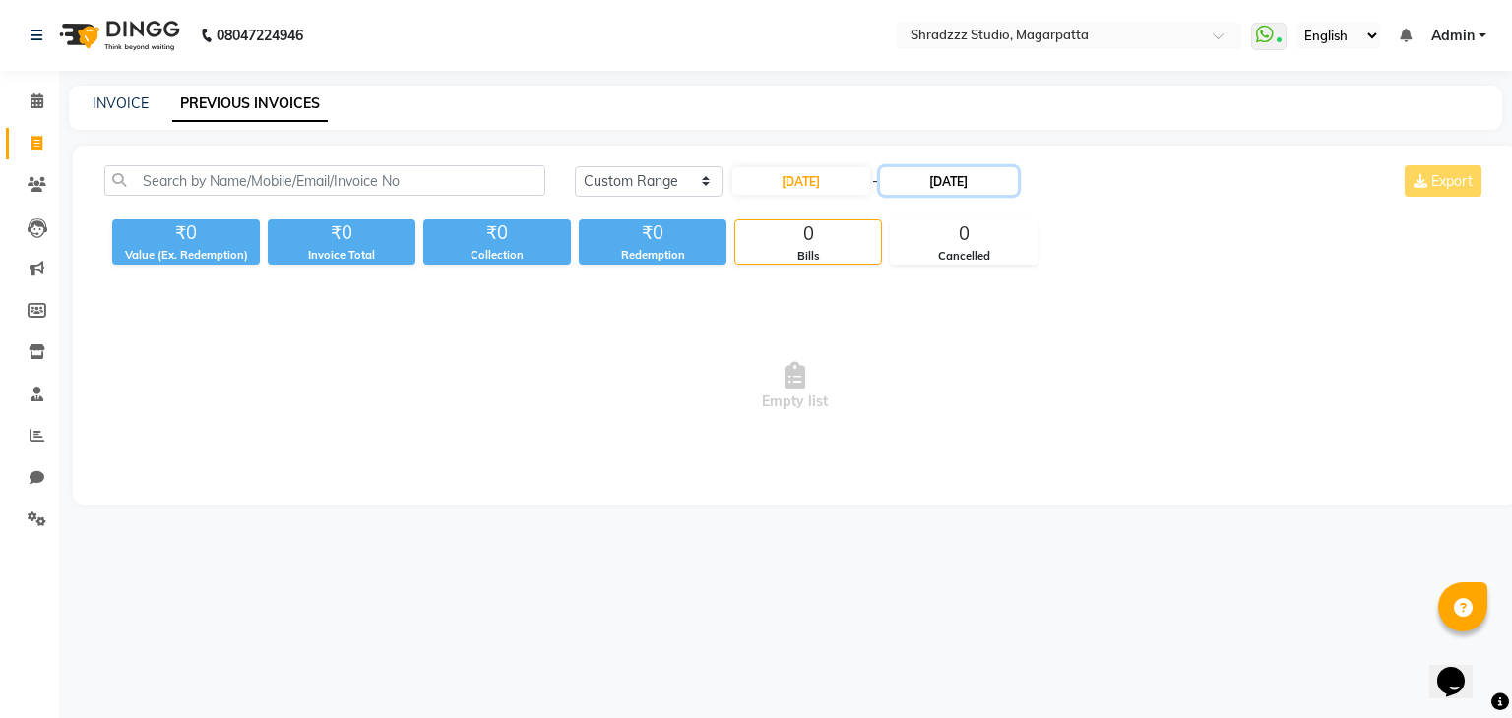
click at [934, 186] on input "03-09-2025" at bounding box center [949, 181] width 138 height 28
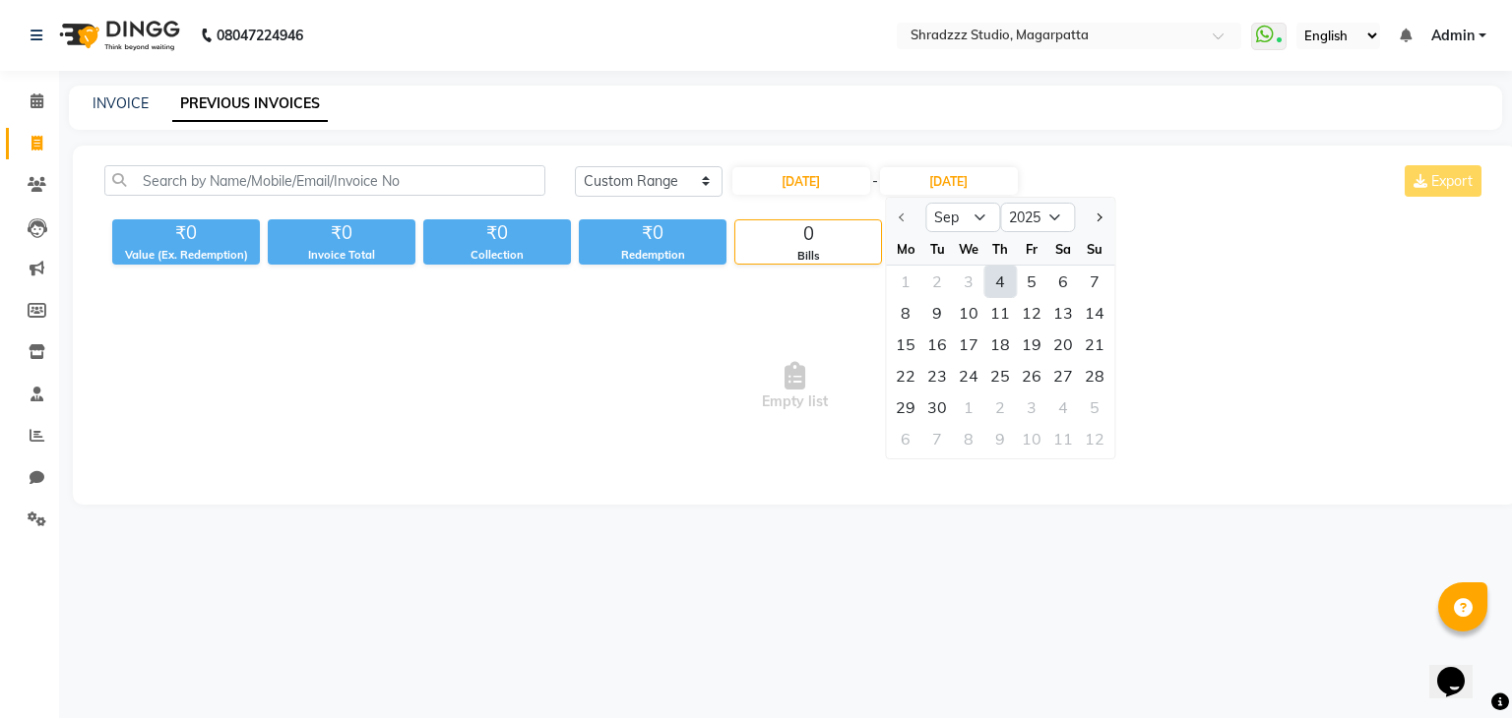
click at [1000, 281] on div "4" at bounding box center [999, 281] width 31 height 31
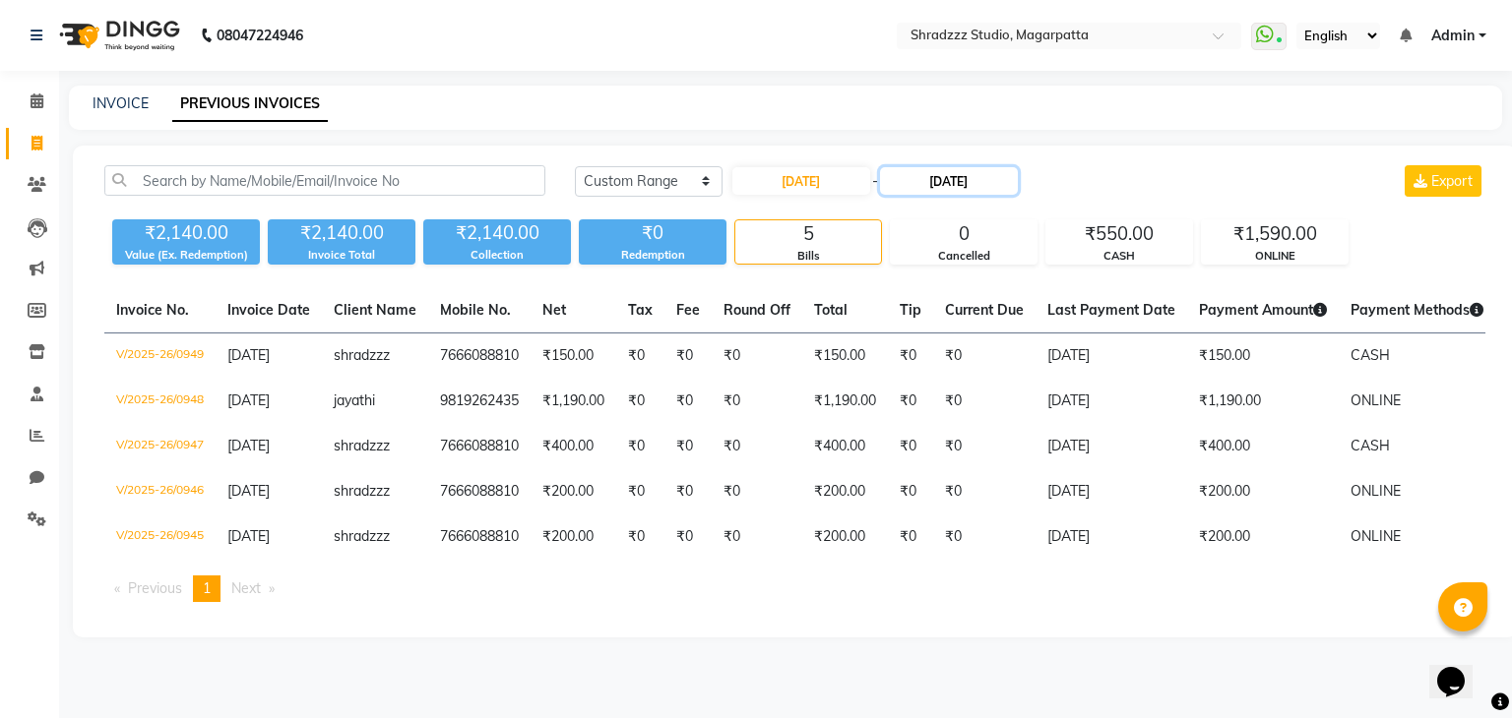
click at [933, 186] on input "04-09-2025" at bounding box center [949, 181] width 138 height 28
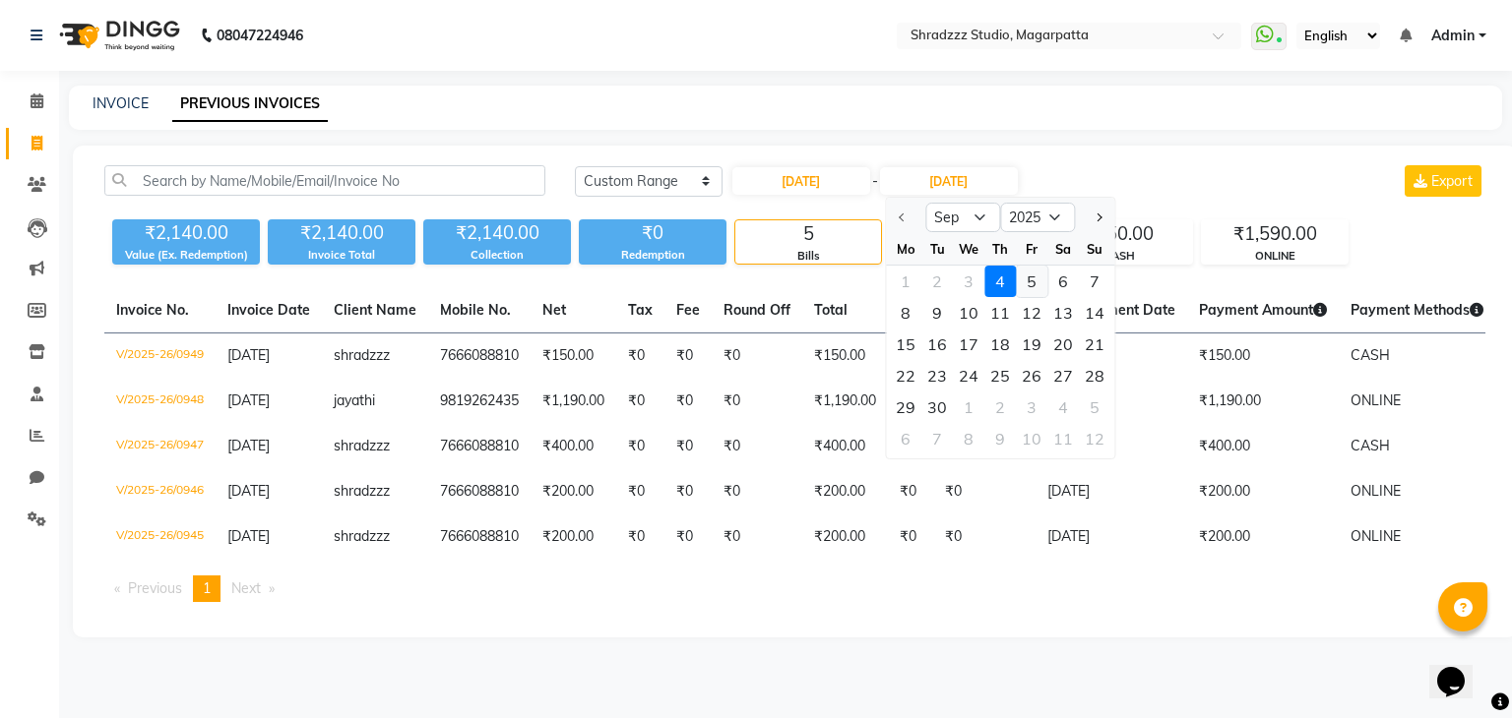
click at [1022, 279] on div "5" at bounding box center [1031, 281] width 31 height 31
type input "05-09-2025"
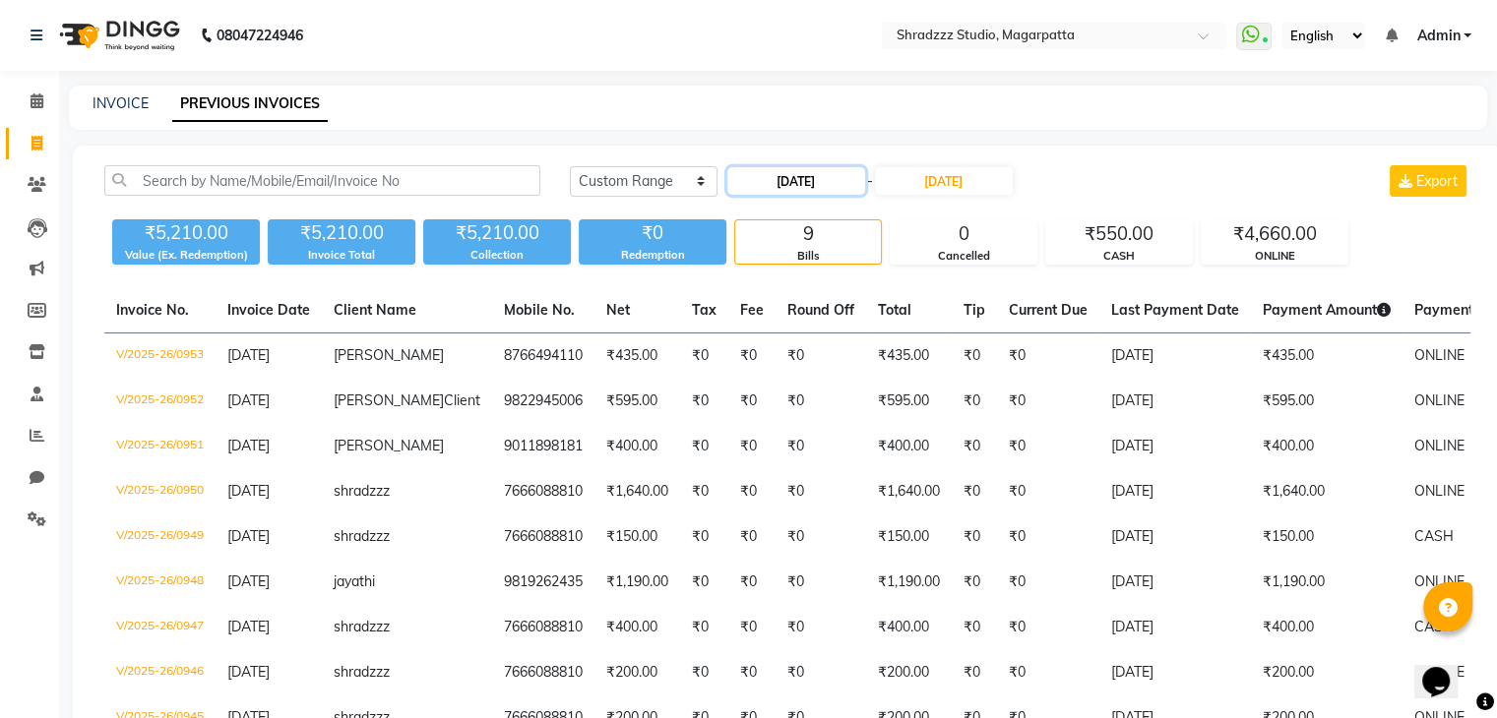
click at [777, 175] on input "04-09-2025" at bounding box center [796, 181] width 138 height 28
select select "9"
select select "2025"
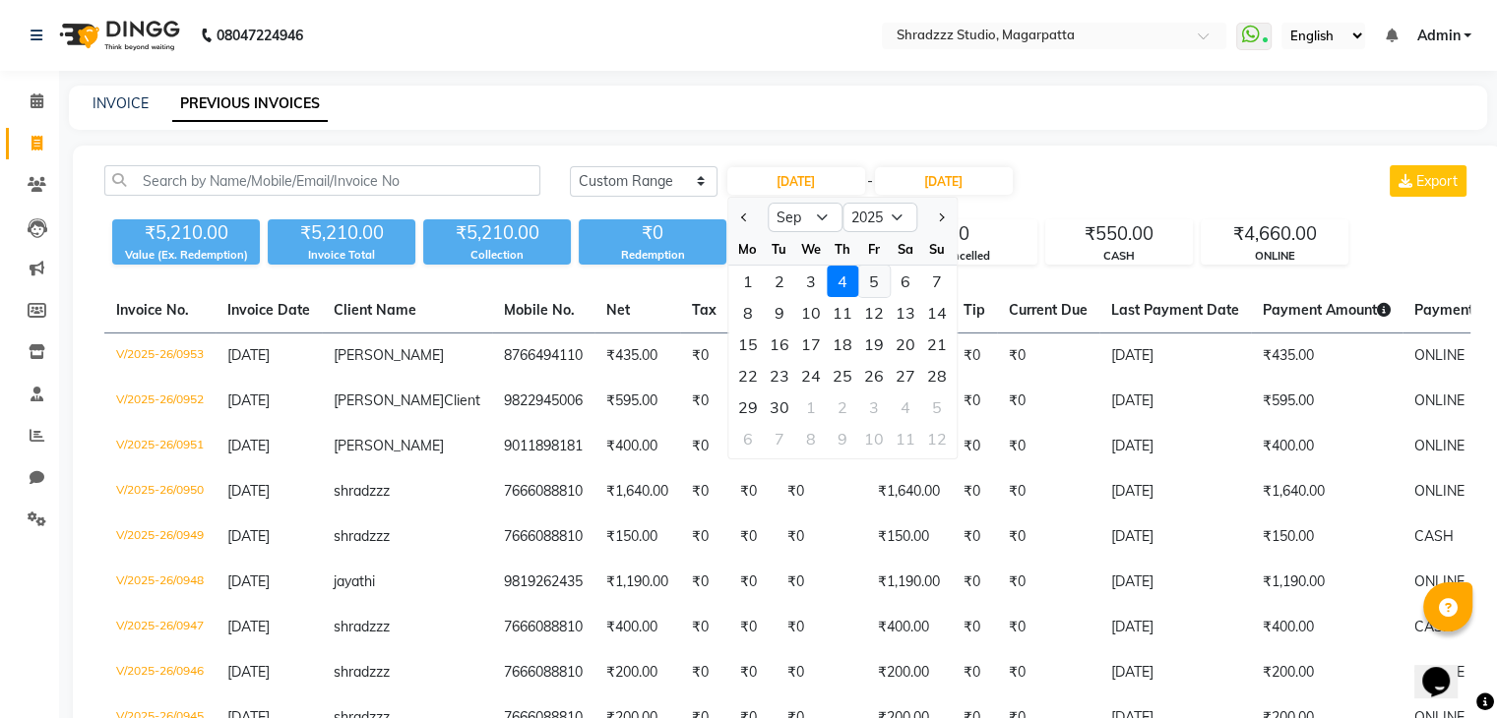
click at [876, 282] on div "5" at bounding box center [873, 281] width 31 height 31
type input "05-09-2025"
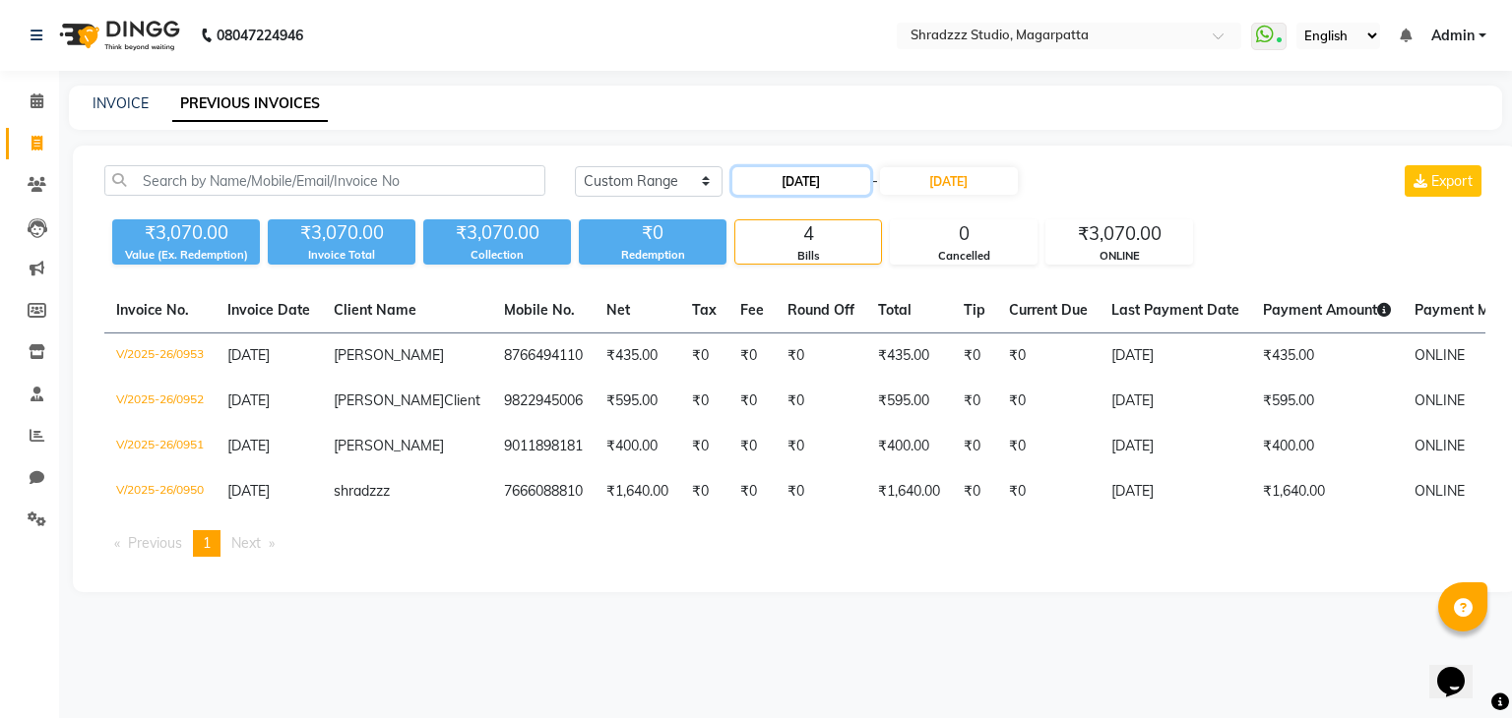
click at [785, 178] on input "05-09-2025" at bounding box center [801, 181] width 138 height 28
select select "9"
select select "2025"
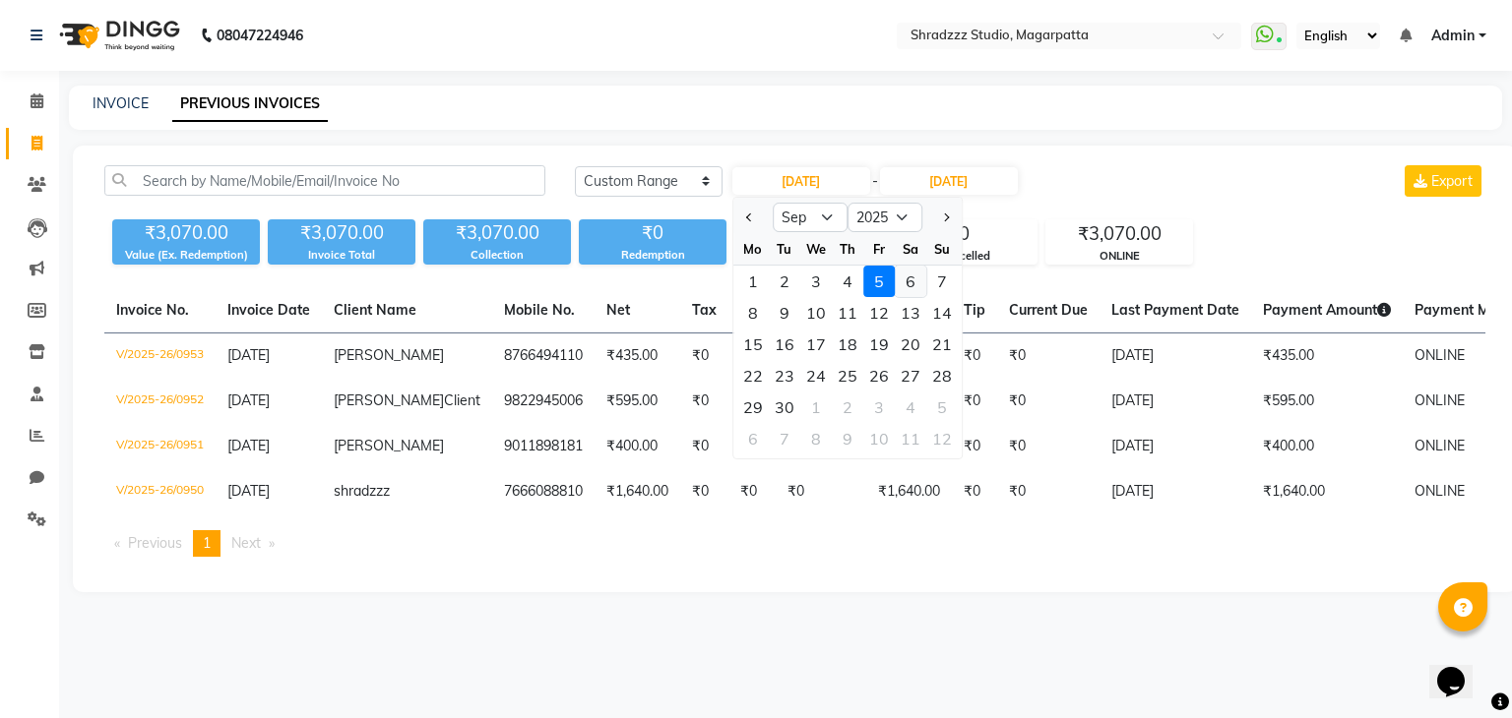
click at [914, 279] on div "6" at bounding box center [910, 281] width 31 height 31
type input "06-09-2025"
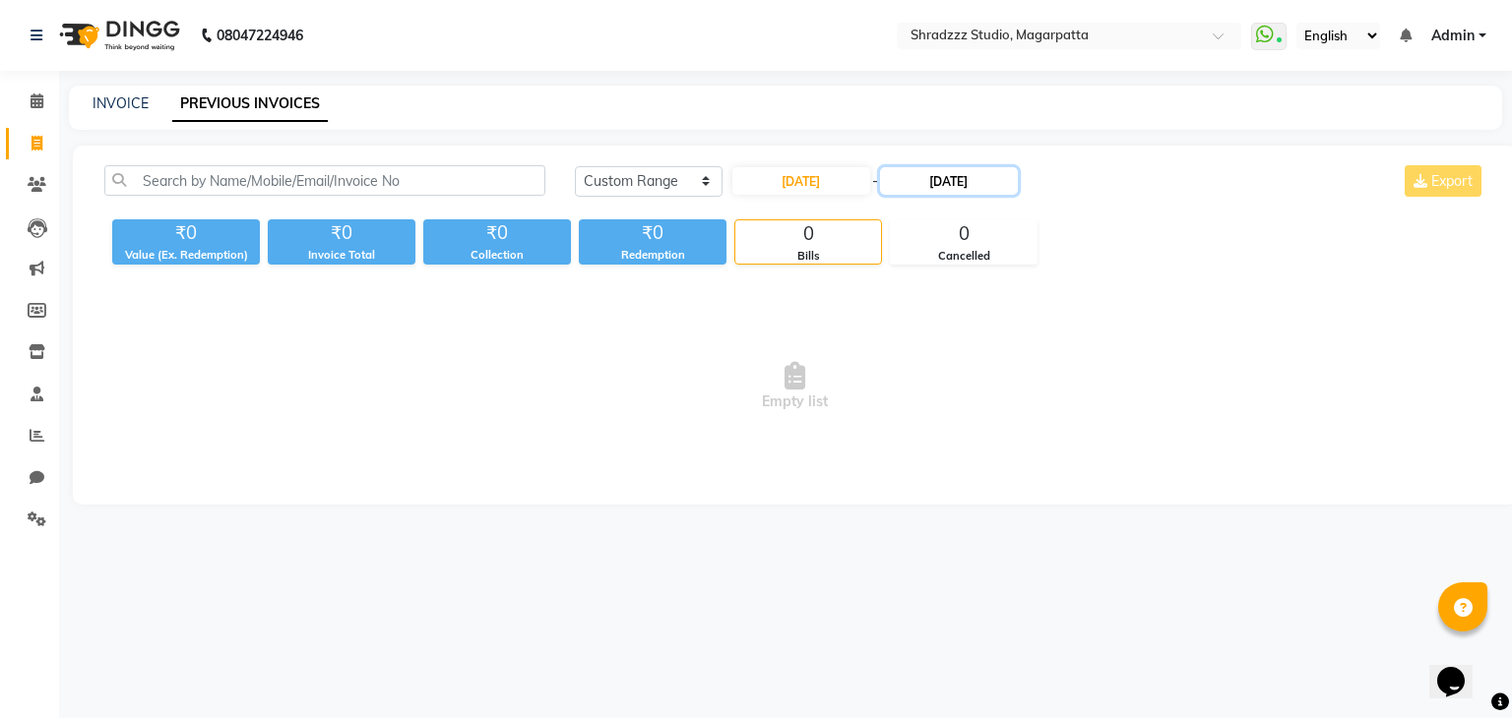
click at [931, 187] on input "05-09-2025" at bounding box center [949, 181] width 138 height 28
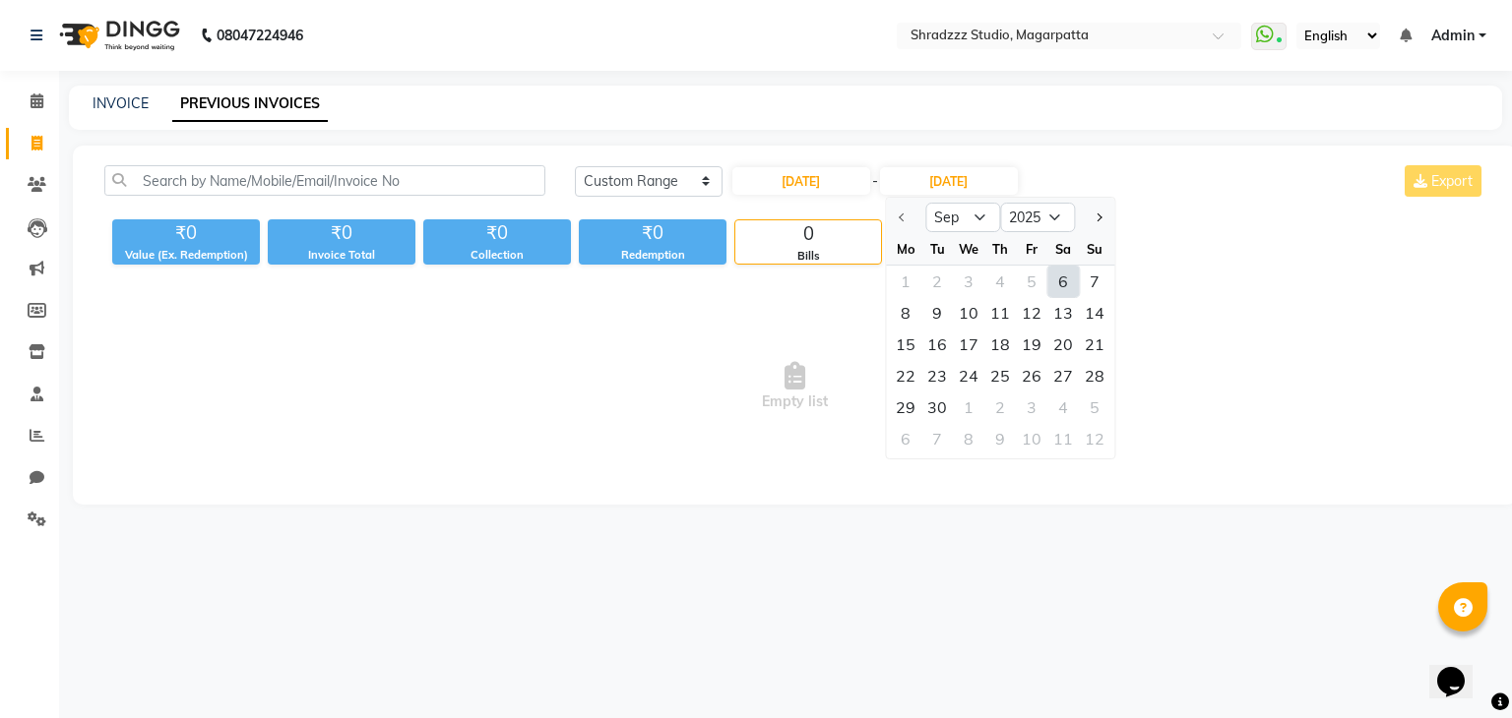
click at [1060, 286] on div "6" at bounding box center [1062, 281] width 31 height 31
type input "06-09-2025"
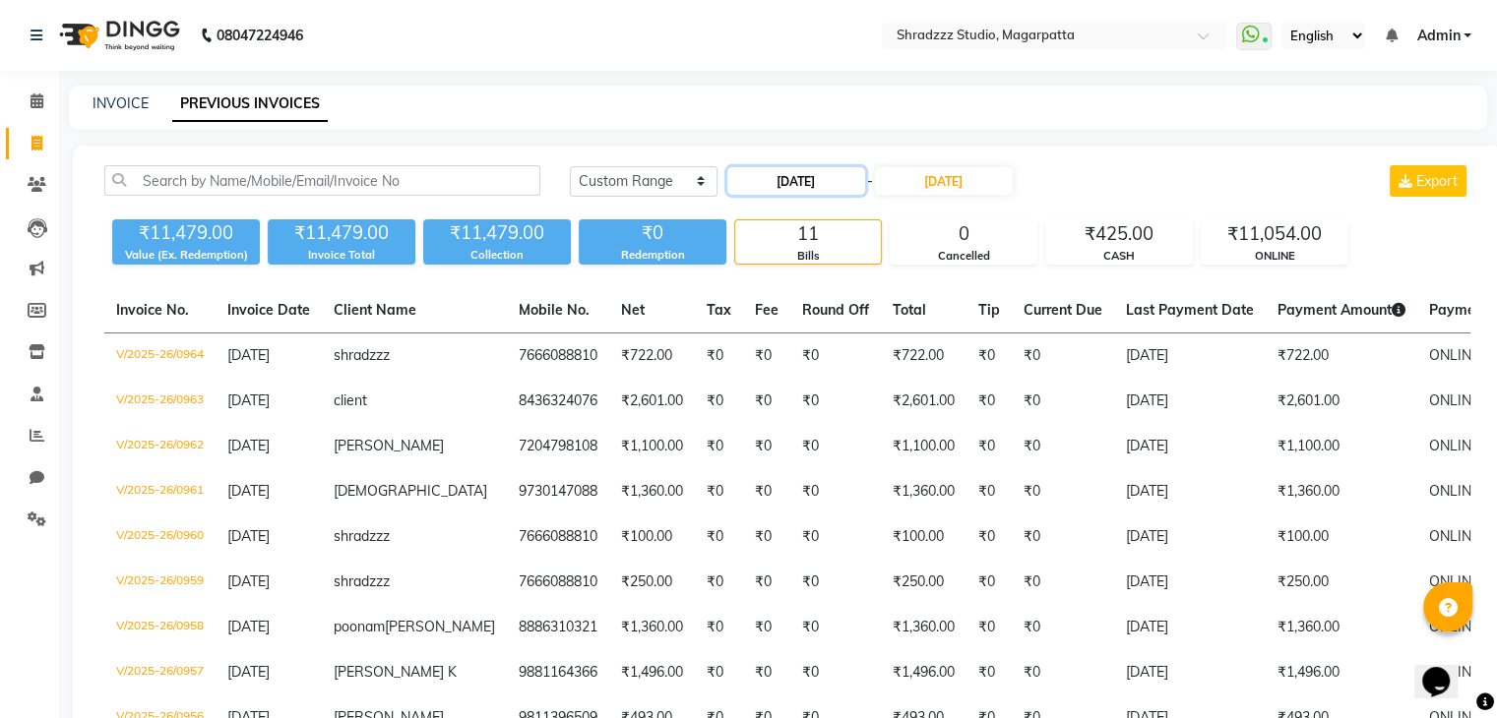
click at [777, 185] on input "06-09-2025" at bounding box center [796, 181] width 138 height 28
select select "9"
select select "2025"
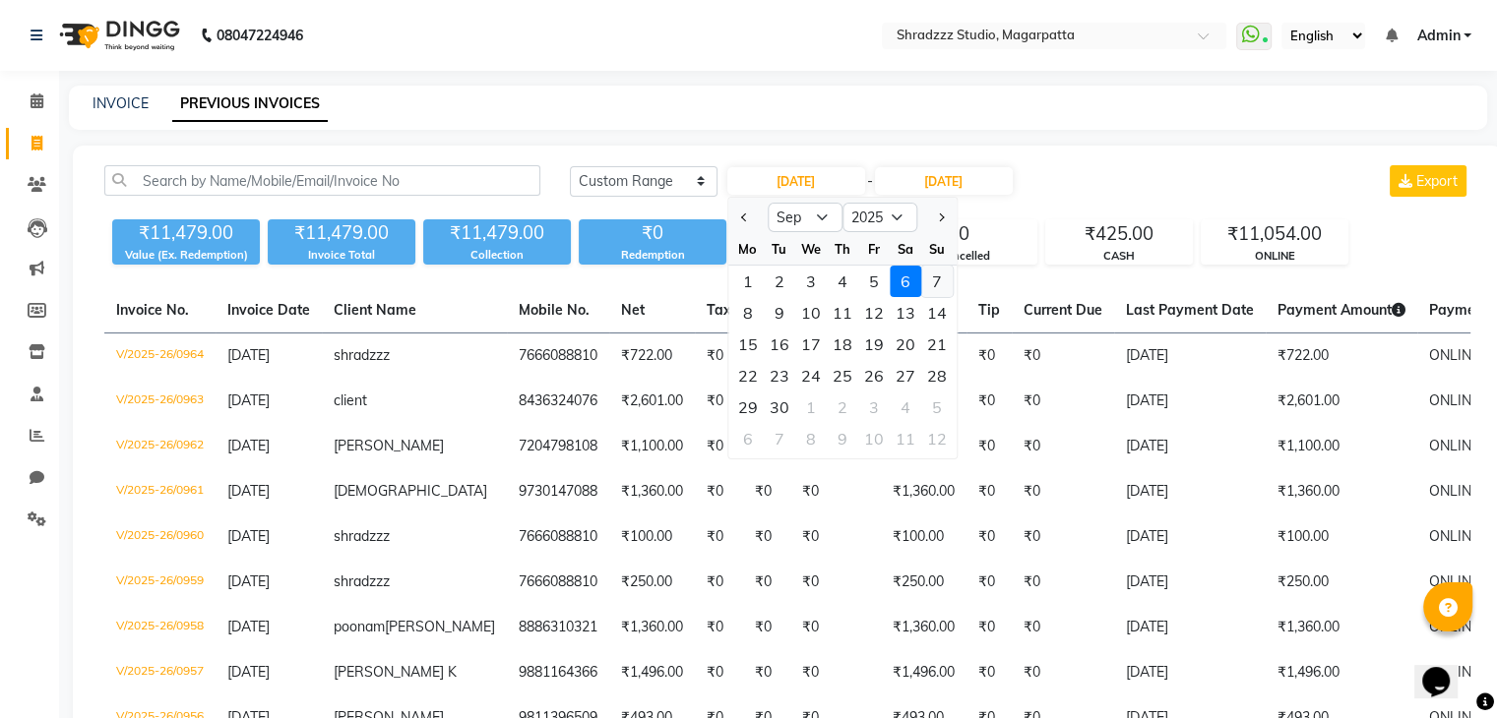
click at [934, 285] on div "7" at bounding box center [936, 281] width 31 height 31
type input "07-09-2025"
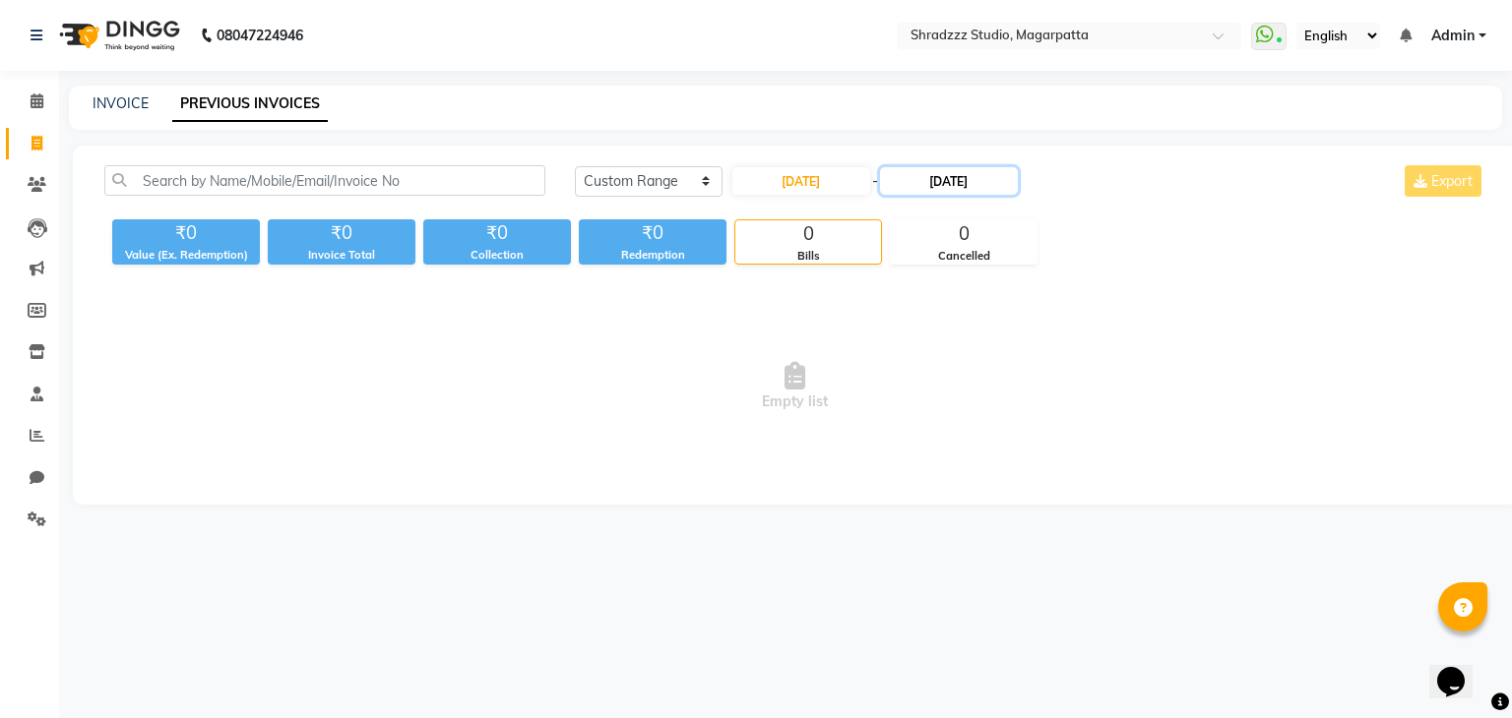
click at [934, 172] on input "06-09-2025" at bounding box center [949, 181] width 138 height 28
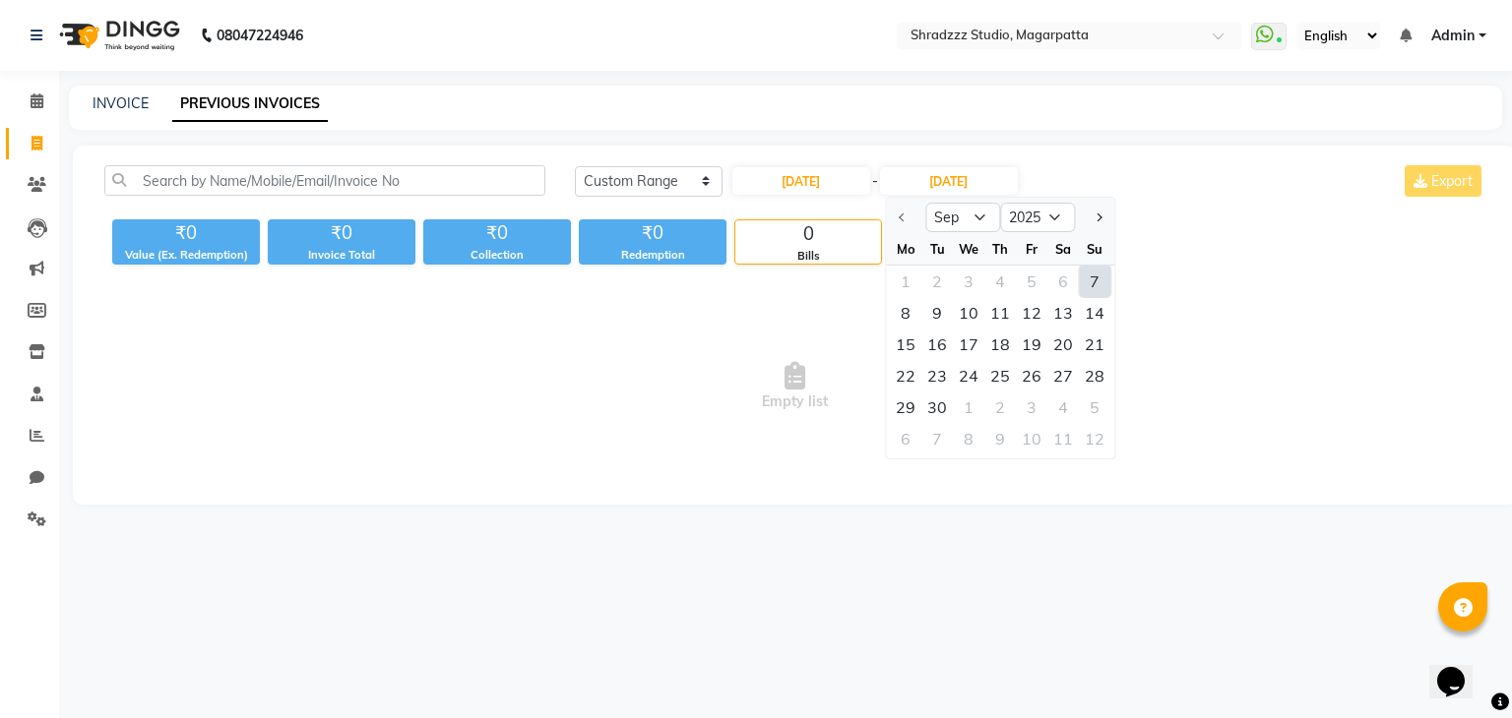
click at [1095, 277] on div "7" at bounding box center [1094, 281] width 31 height 31
type input "07-09-2025"
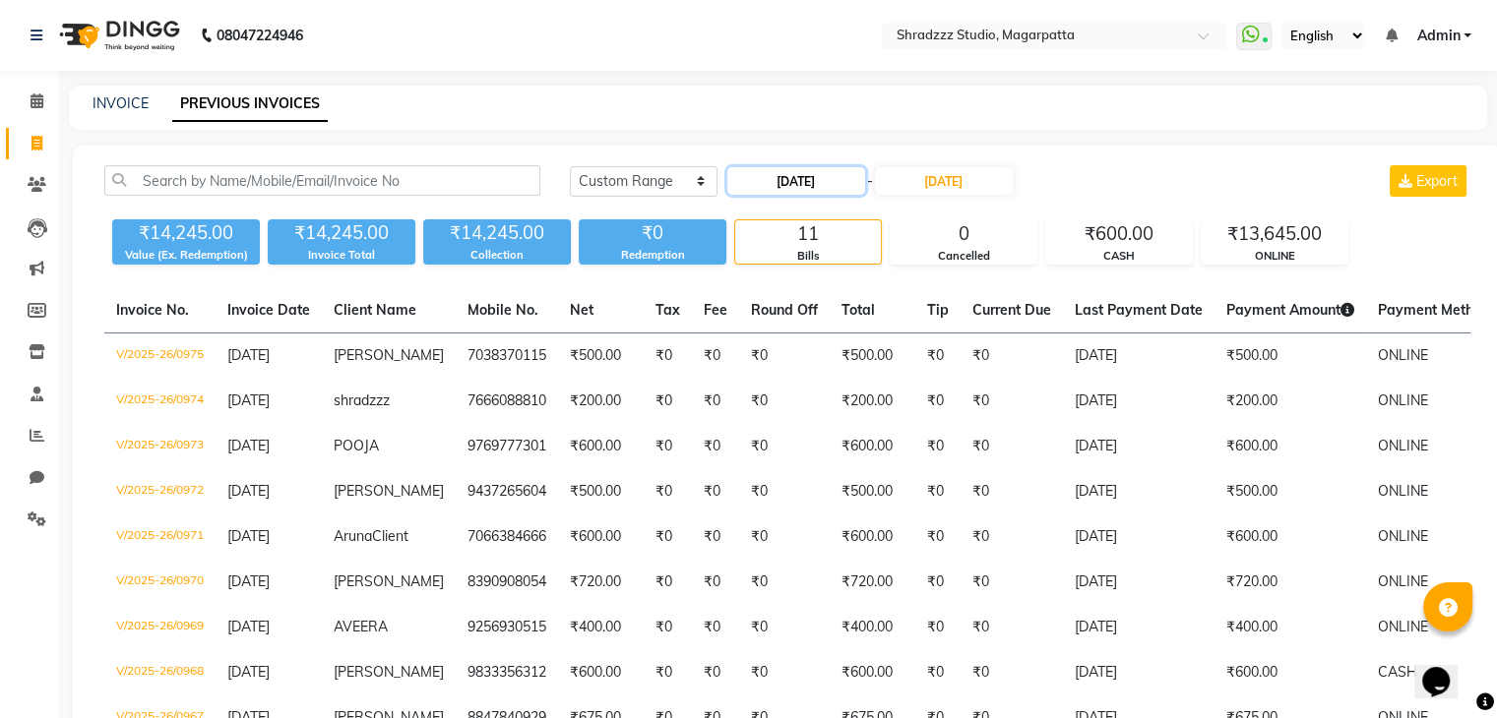
click at [775, 190] on input "07-09-2025" at bounding box center [796, 181] width 138 height 28
select select "9"
select select "2025"
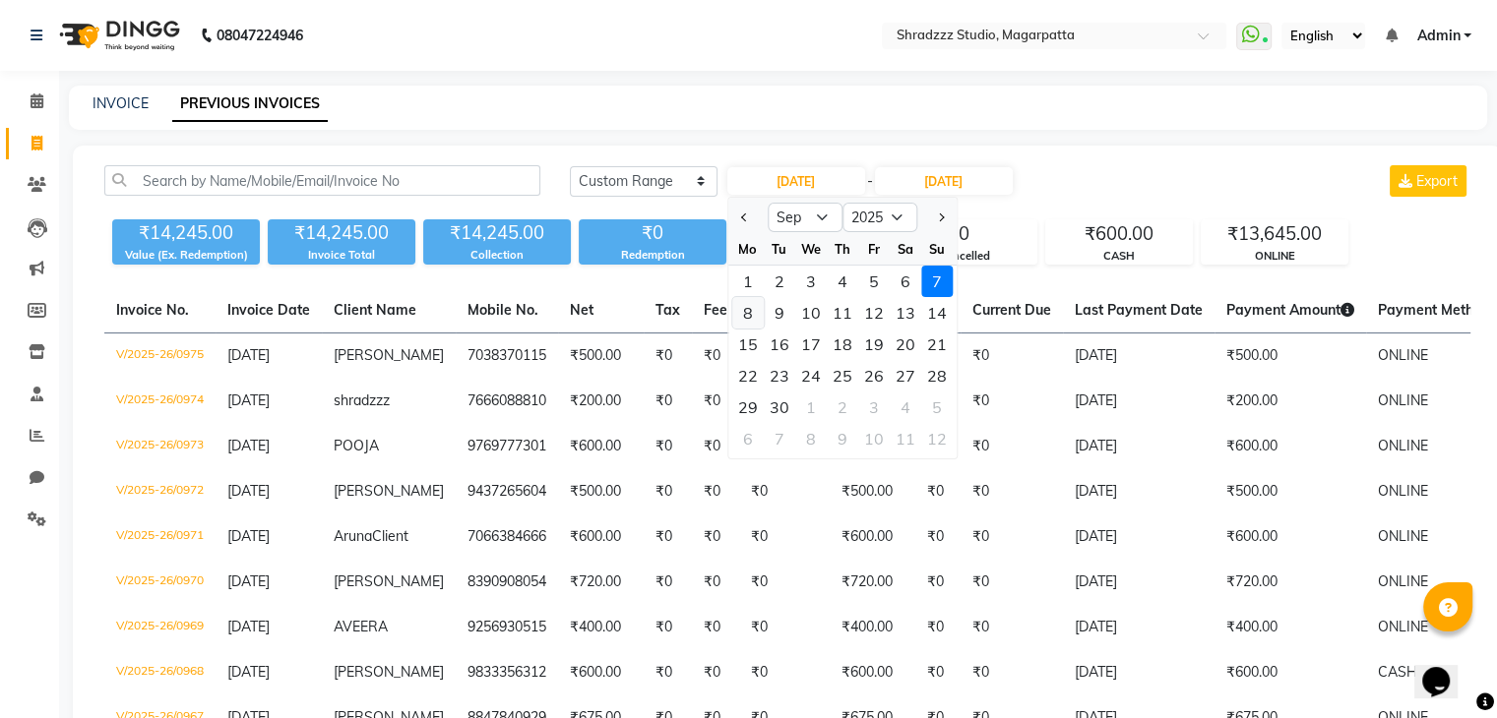
click at [747, 316] on div "8" at bounding box center [747, 312] width 31 height 31
type input "08-09-2025"
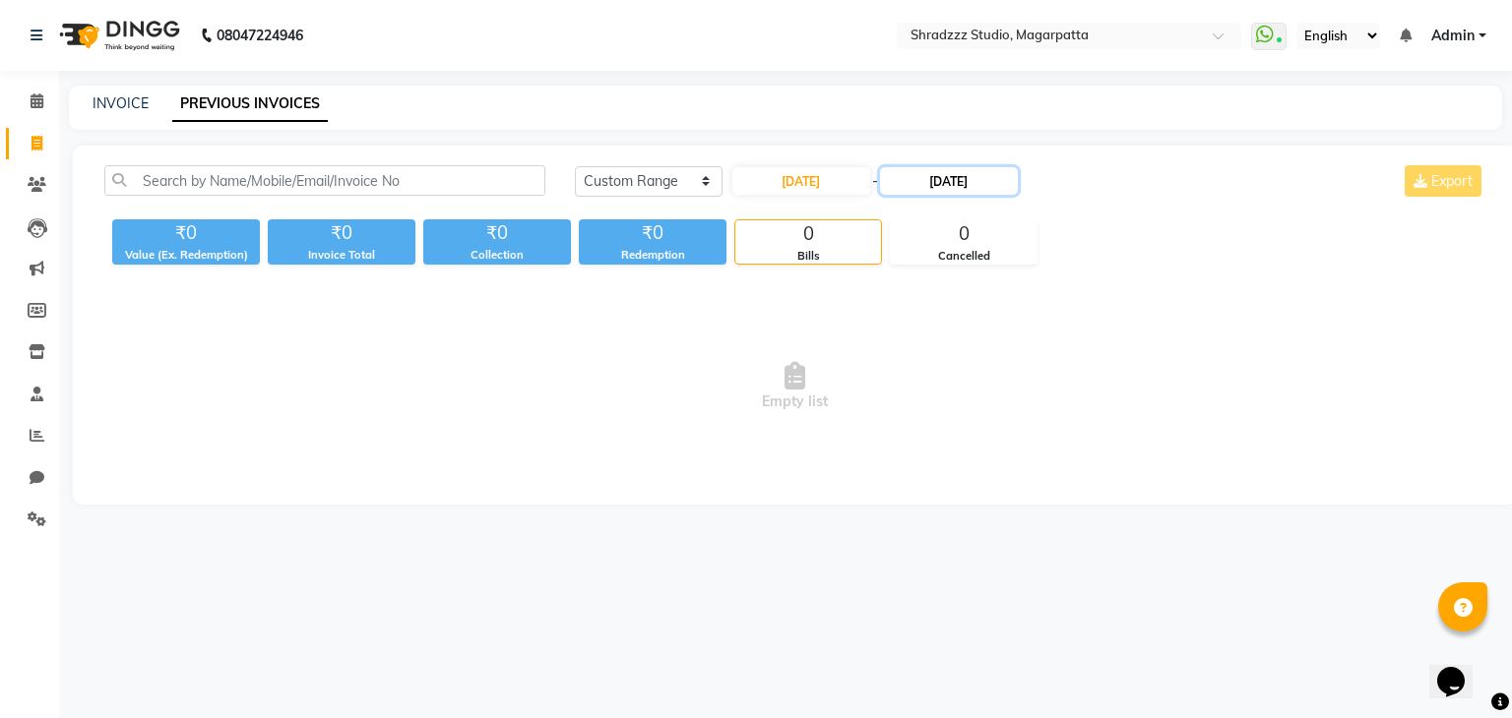
click at [931, 190] on input "07-09-2025" at bounding box center [949, 181] width 138 height 28
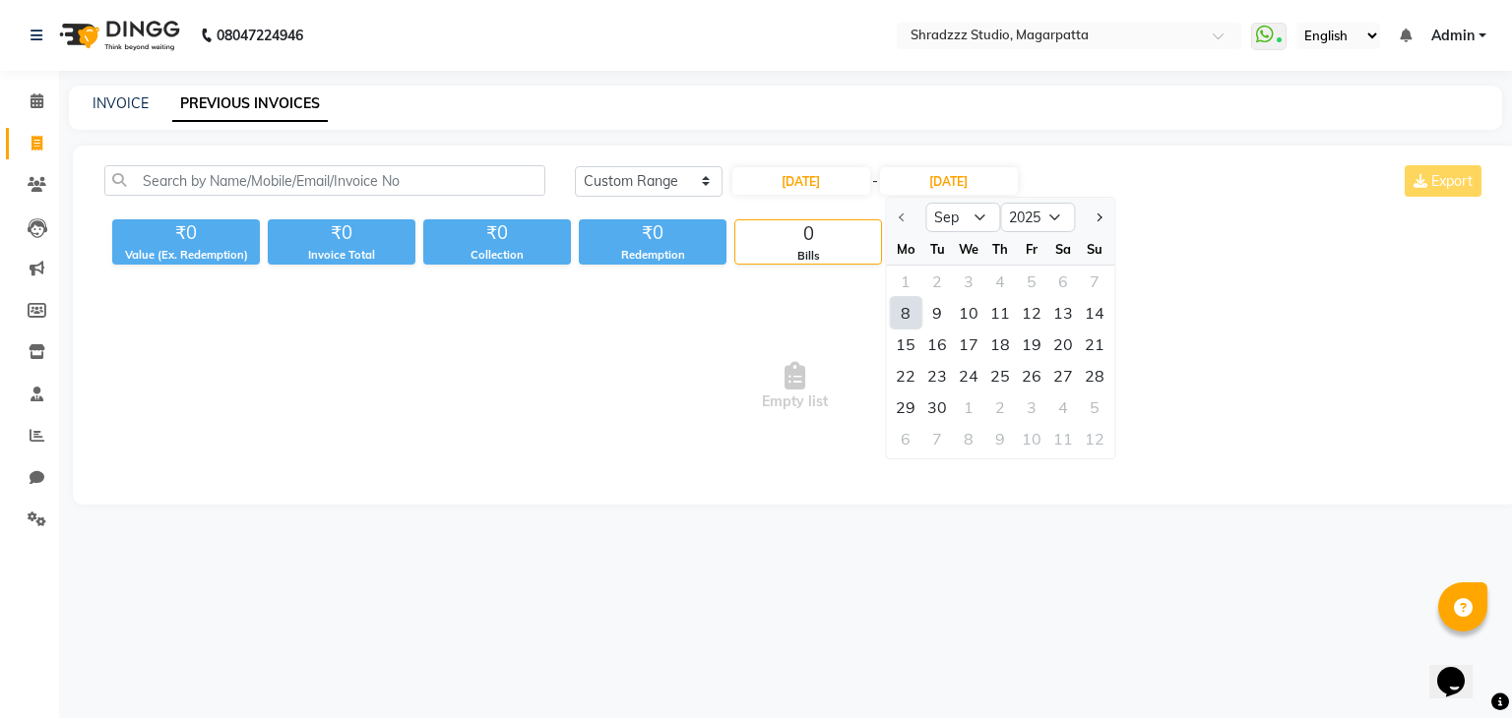
click at [898, 319] on div "8" at bounding box center [905, 312] width 31 height 31
type input "08-09-2025"
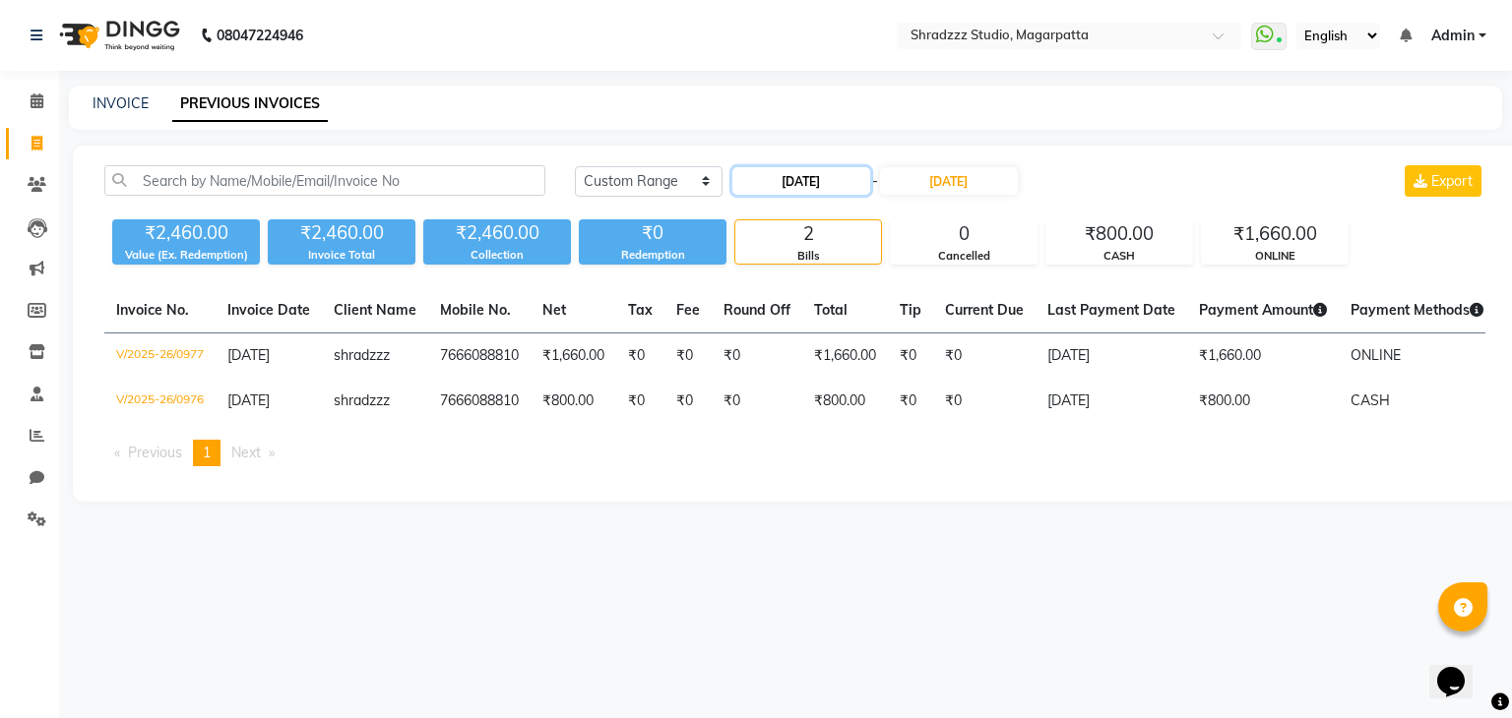
click at [782, 182] on input "08-09-2025" at bounding box center [801, 181] width 138 height 28
select select "9"
select select "2025"
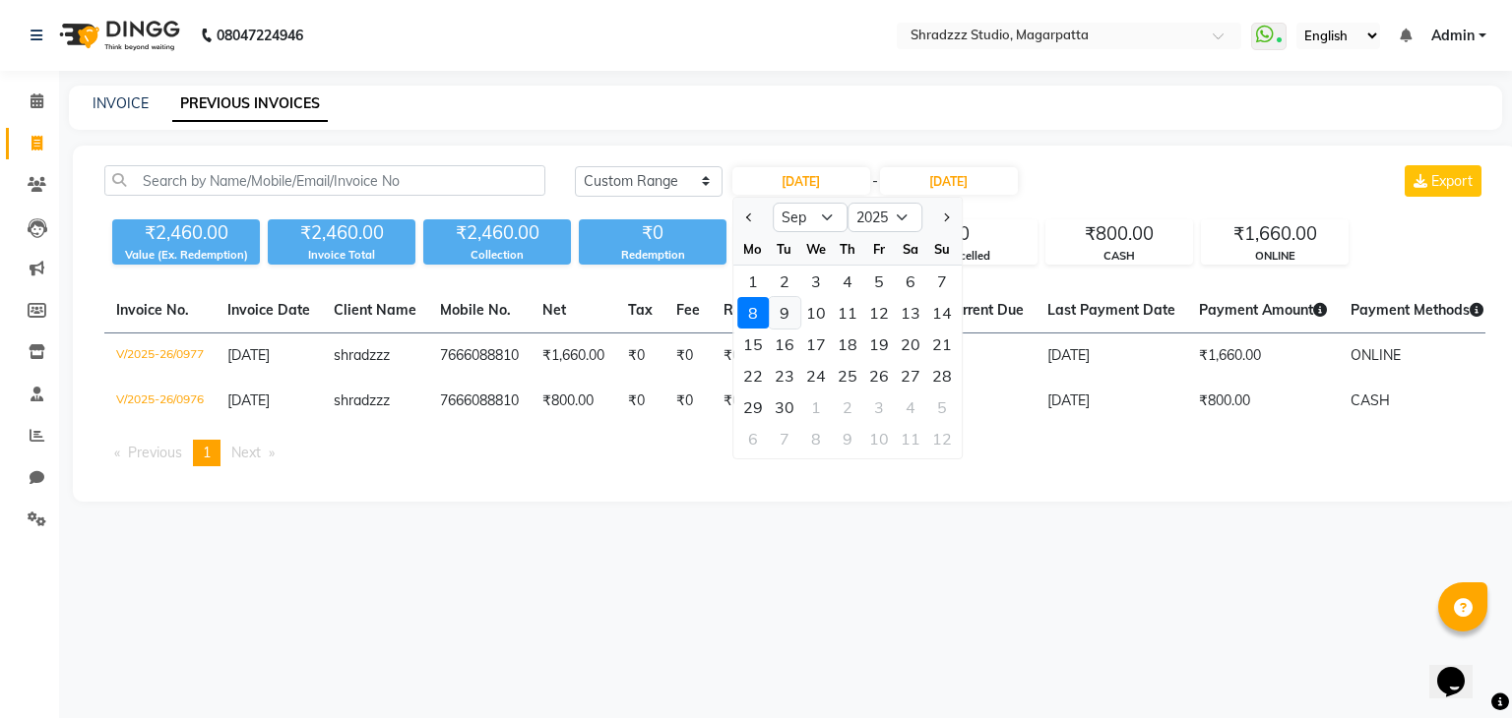
click at [784, 317] on div "9" at bounding box center [784, 312] width 31 height 31
type input "09-09-2025"
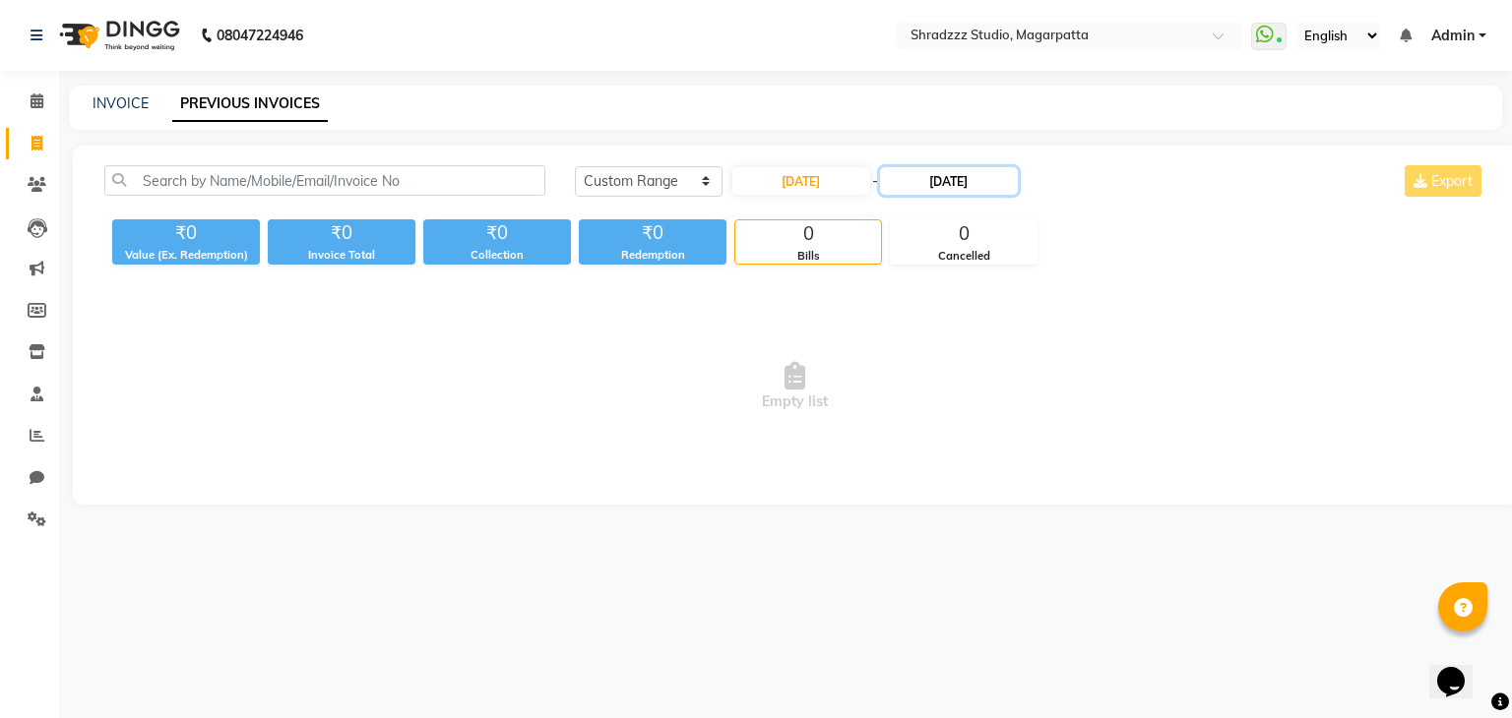
click at [935, 181] on input "08-09-2025" at bounding box center [949, 181] width 138 height 28
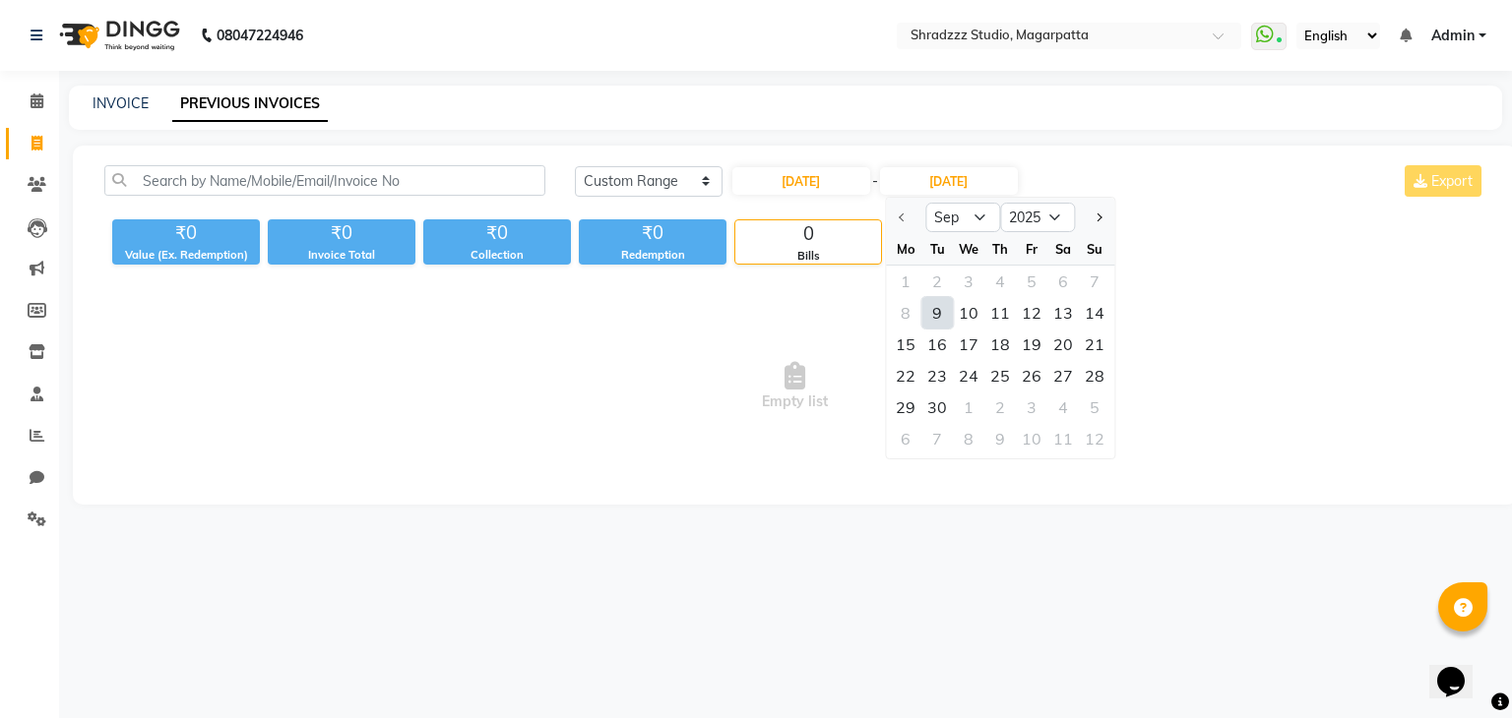
click at [937, 318] on div "9" at bounding box center [936, 312] width 31 height 31
type input "09-09-2025"
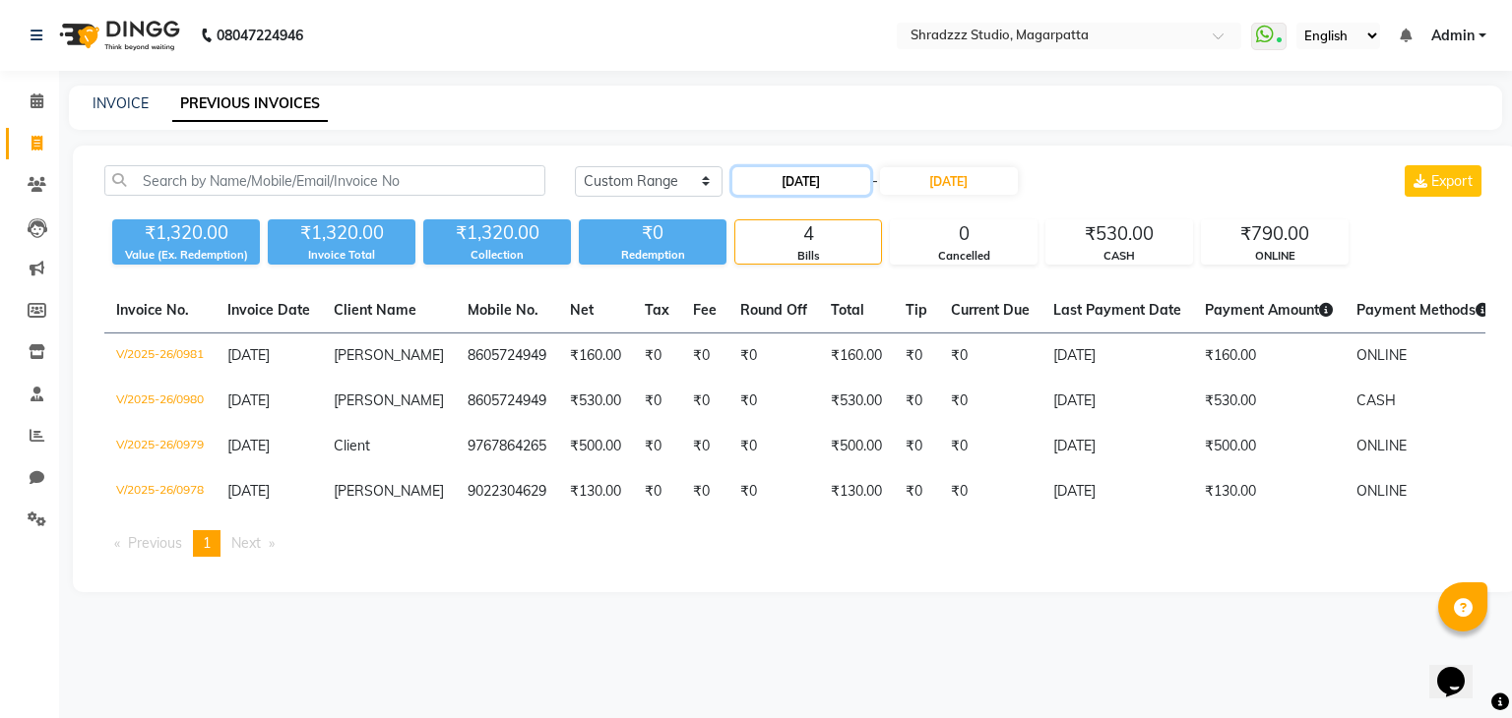
click at [785, 190] on input "09-09-2025" at bounding box center [801, 181] width 138 height 28
select select "9"
select select "2025"
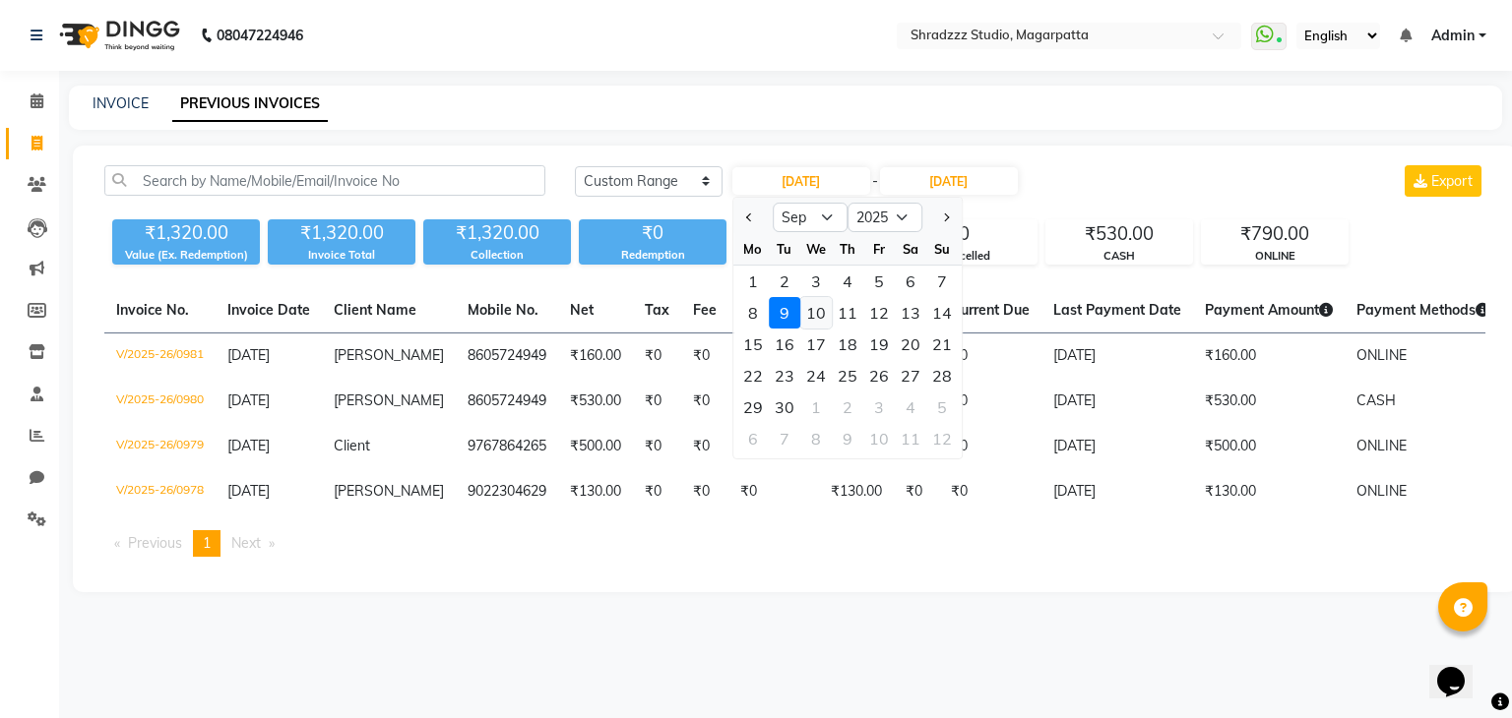
click at [806, 305] on div "10" at bounding box center [815, 312] width 31 height 31
type input "10-09-2025"
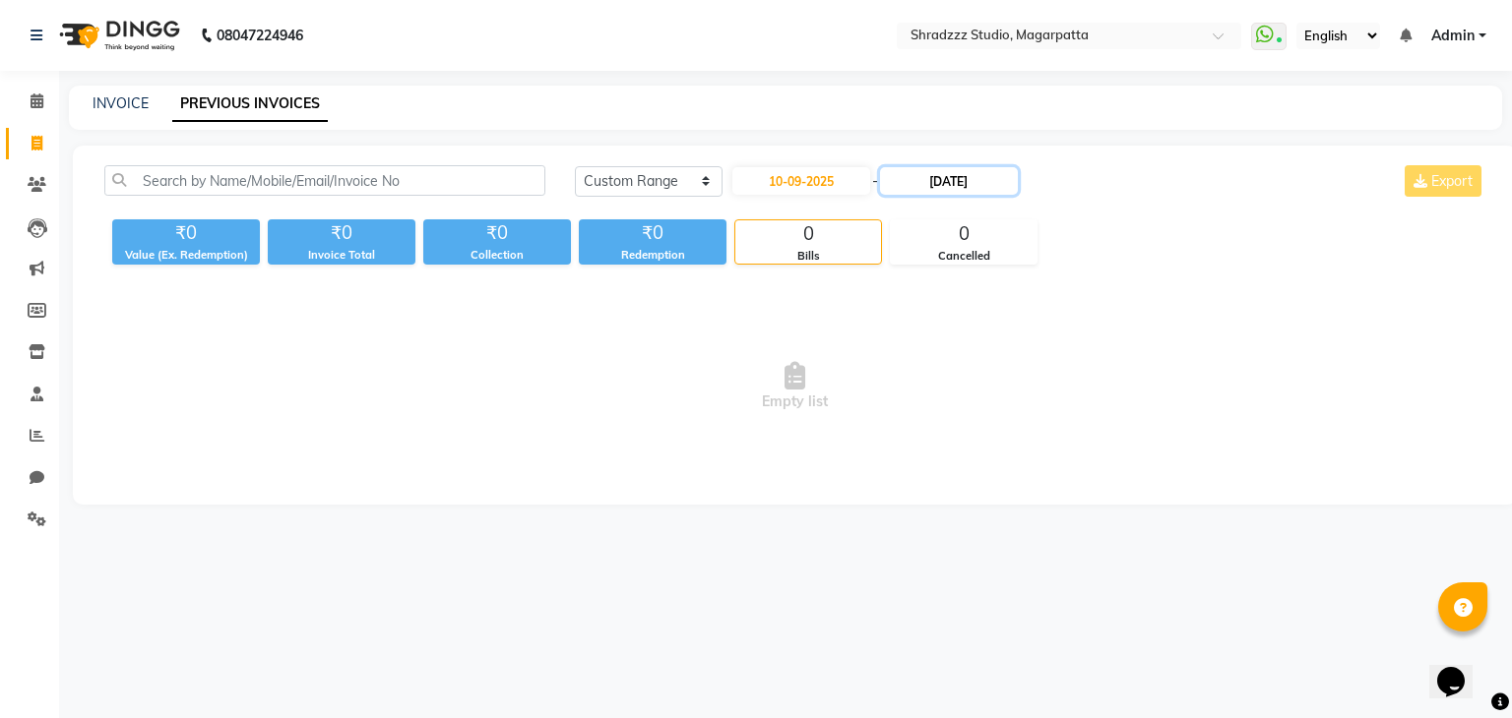
click at [934, 194] on input "09-09-2025" at bounding box center [949, 181] width 138 height 28
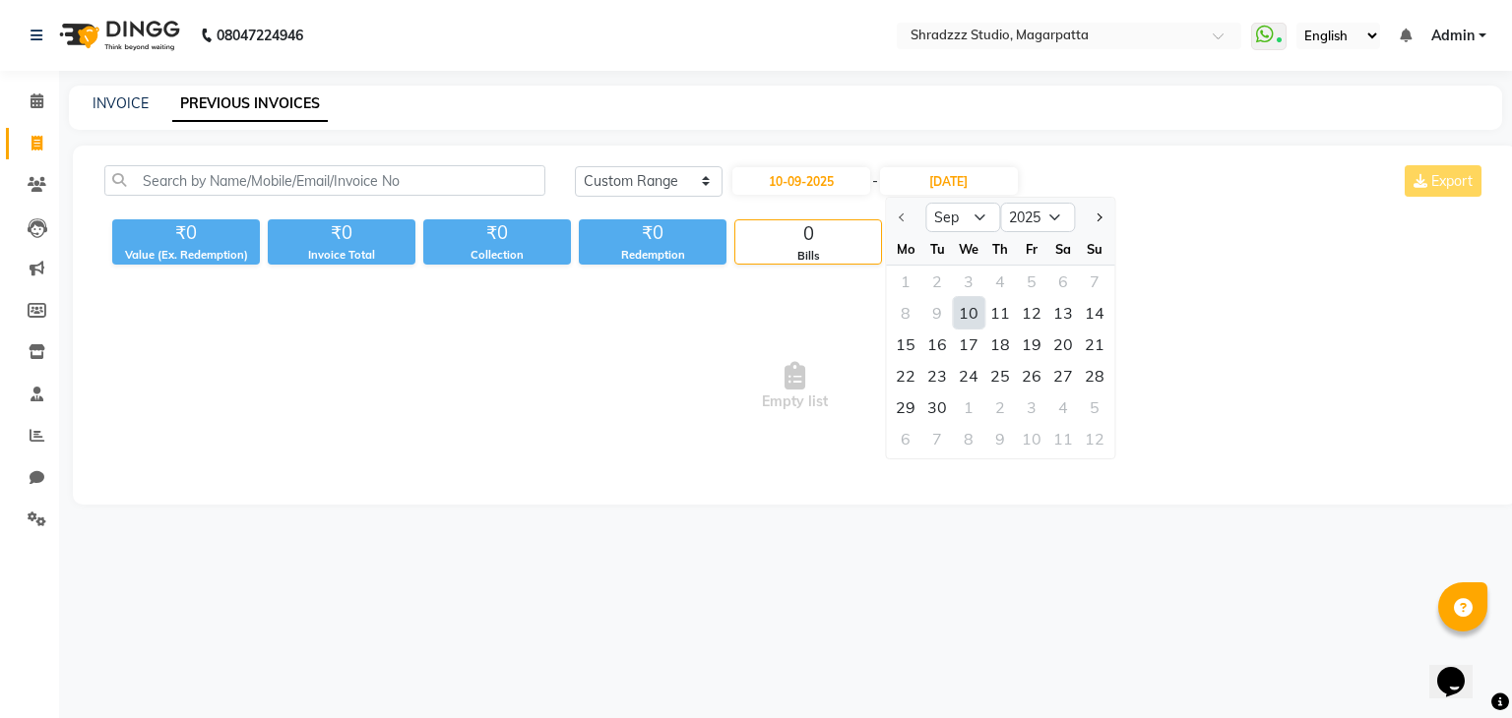
click at [959, 309] on div "10" at bounding box center [968, 312] width 31 height 31
type input "10-09-2025"
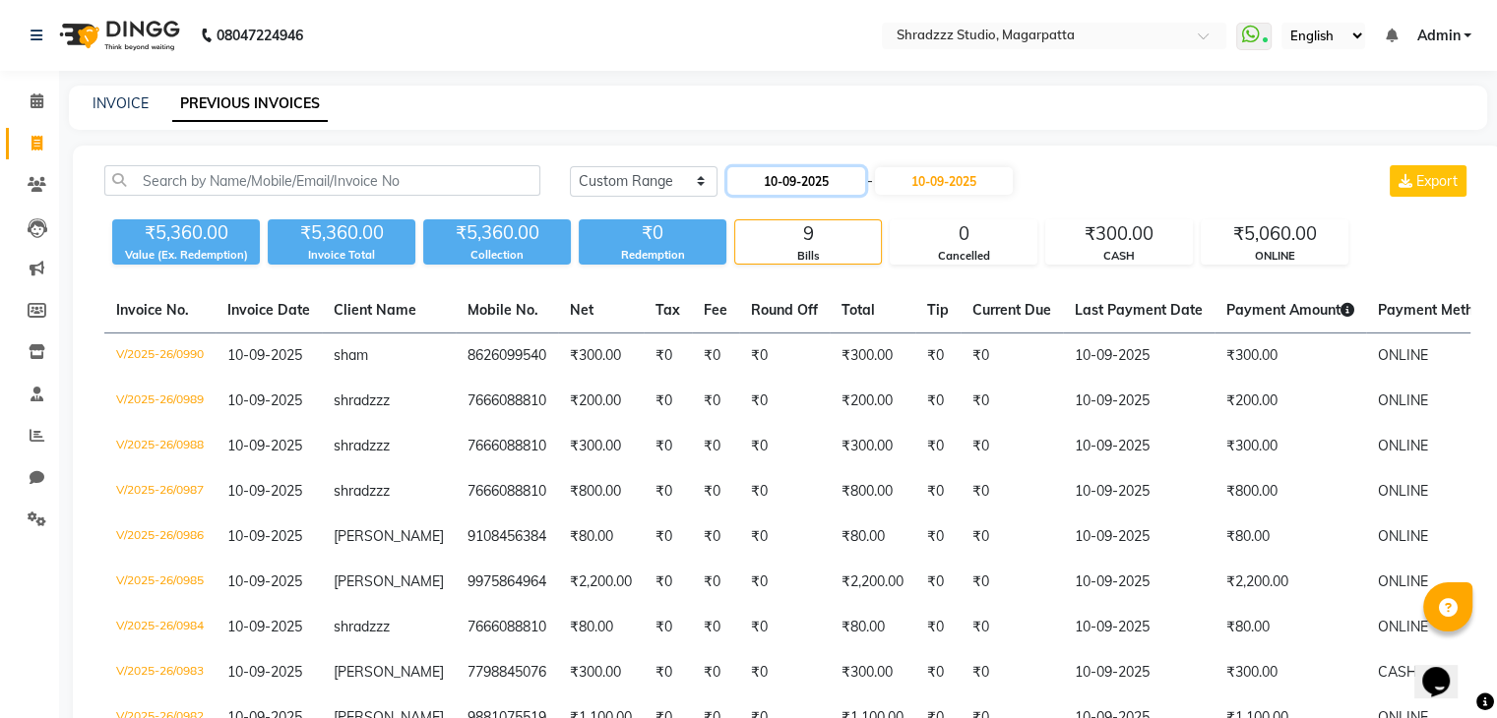
click at [775, 187] on input "10-09-2025" at bounding box center [796, 181] width 138 height 28
select select "9"
select select "2025"
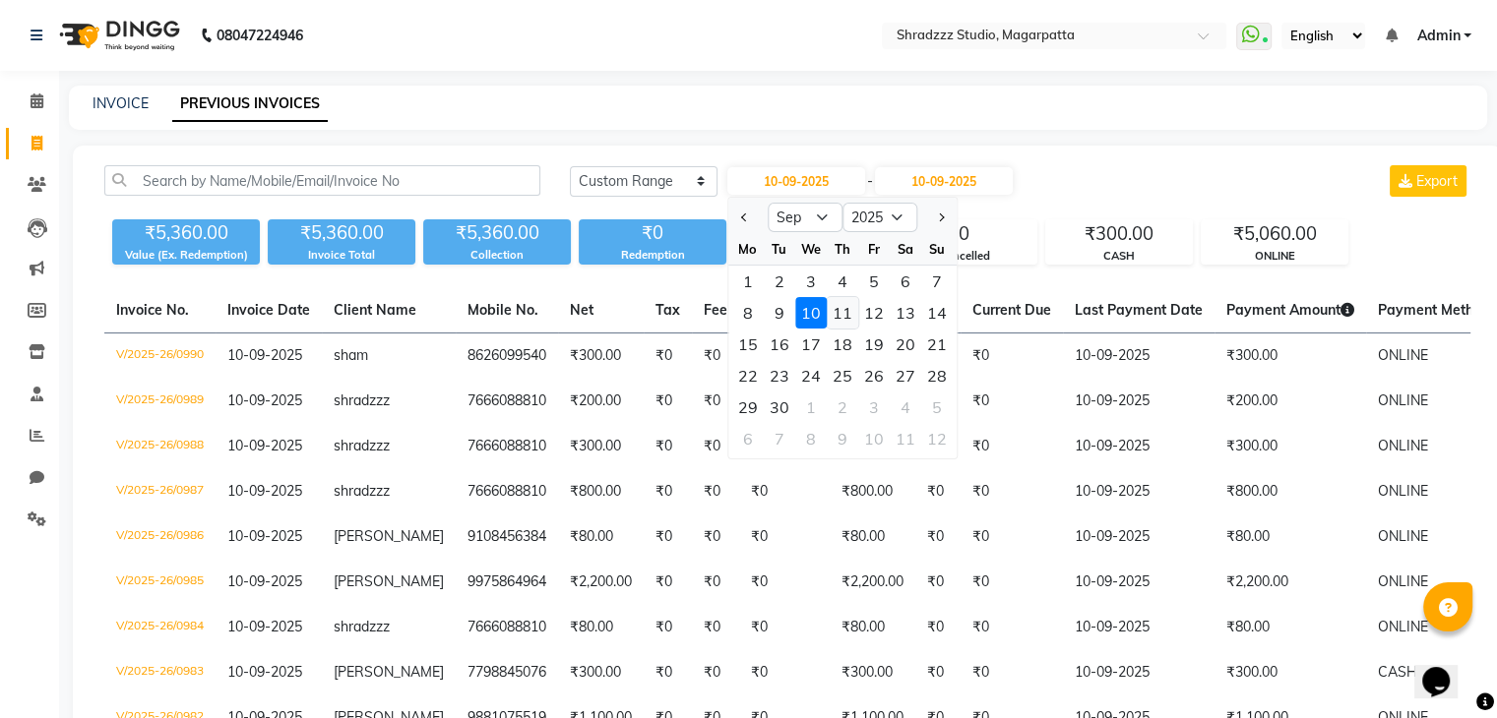
click at [840, 317] on div "11" at bounding box center [842, 312] width 31 height 31
type input "11-09-2025"
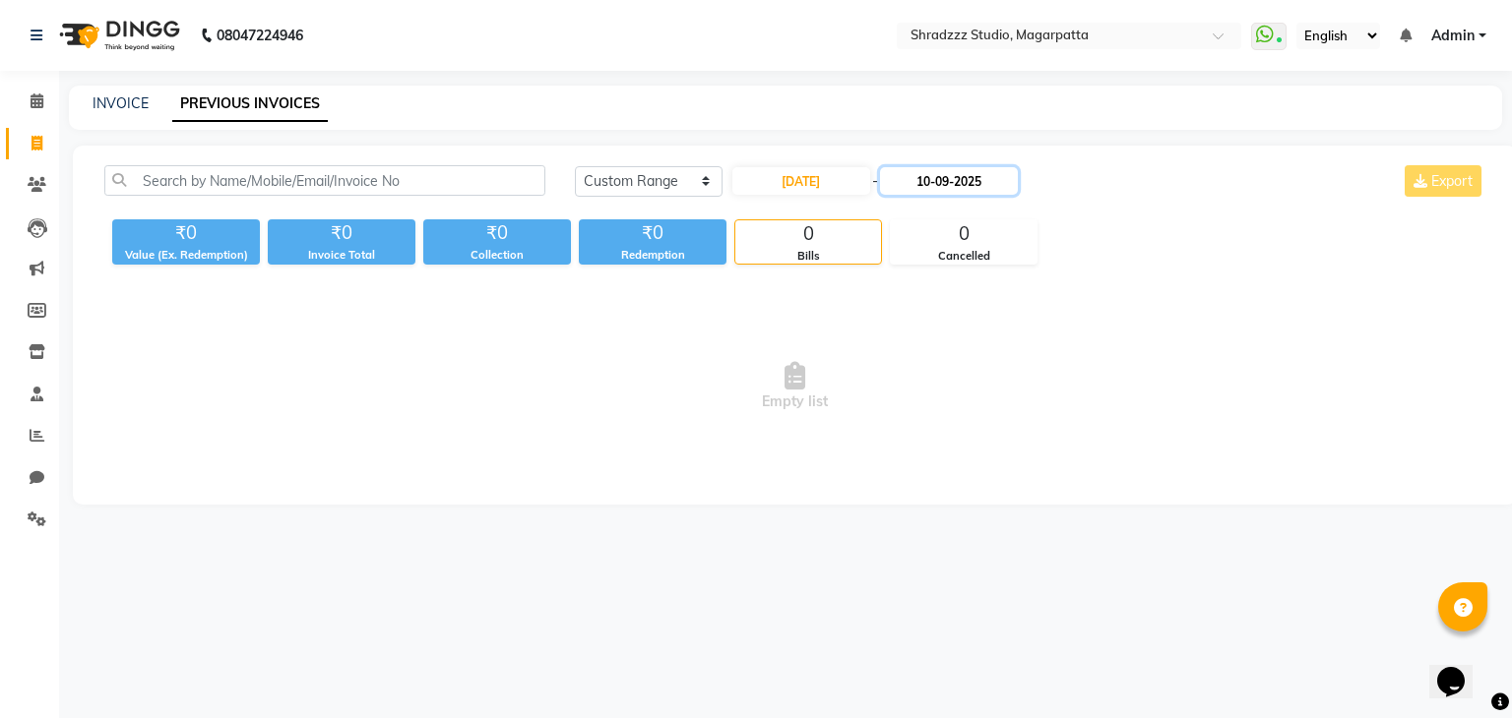
click at [933, 185] on input "10-09-2025" at bounding box center [949, 181] width 138 height 28
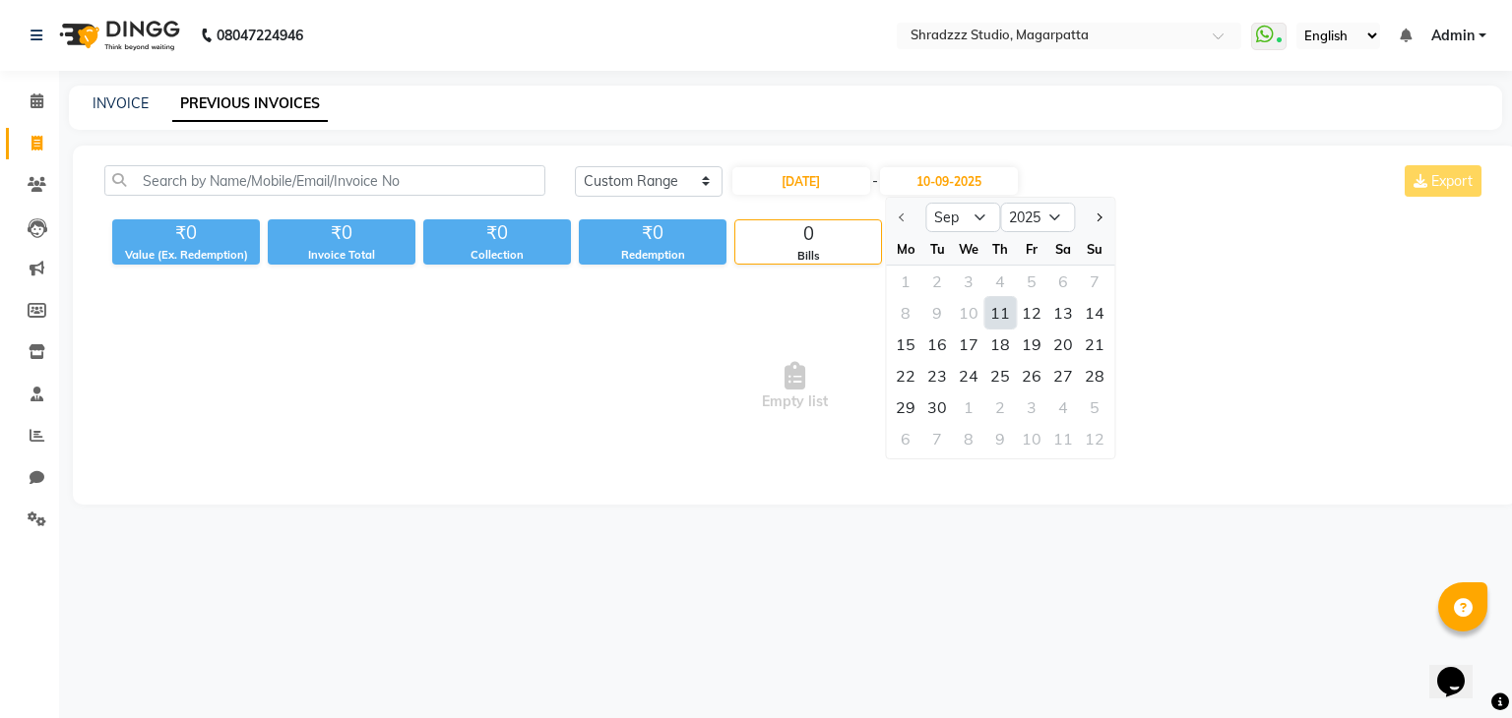
click at [999, 316] on div "11" at bounding box center [999, 312] width 31 height 31
type input "11-09-2025"
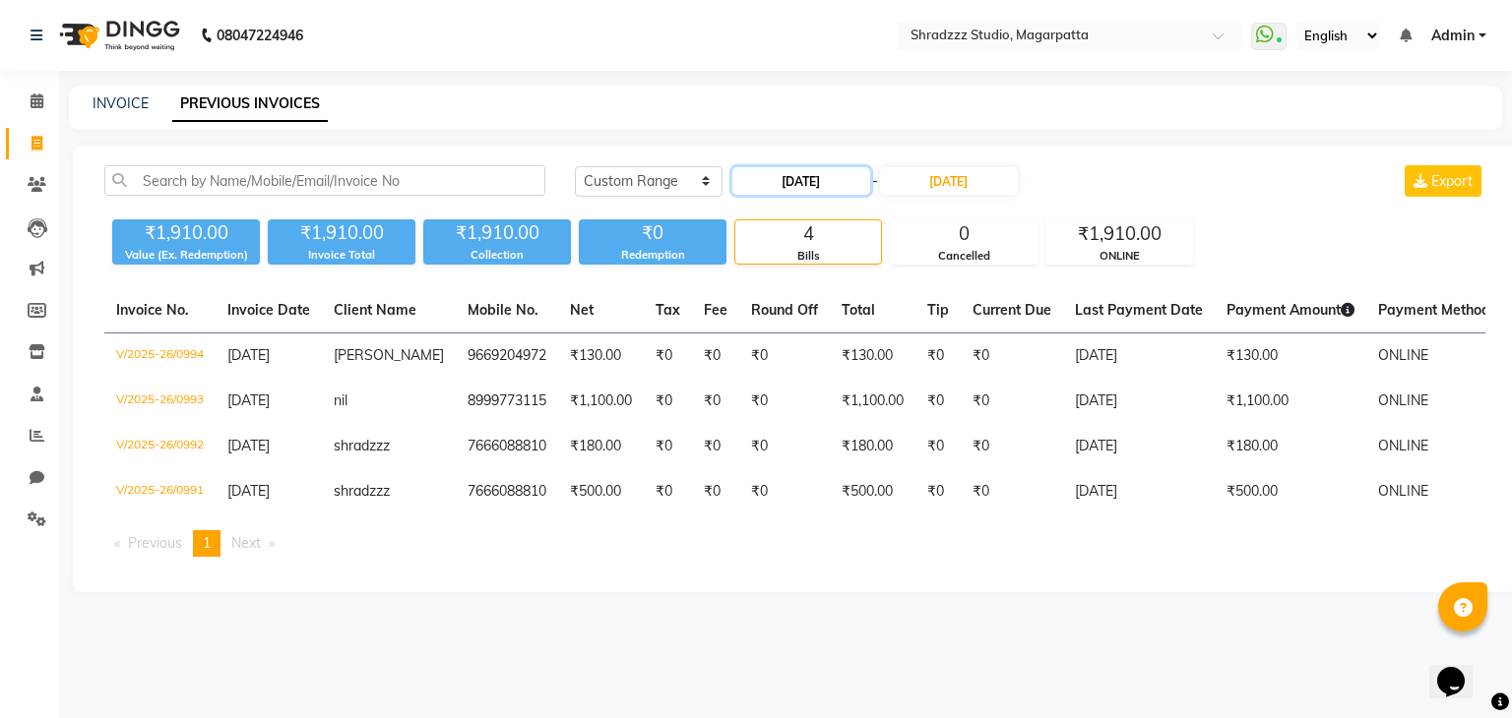
click at [778, 177] on input "11-09-2025" at bounding box center [801, 181] width 138 height 28
select select "9"
select select "2025"
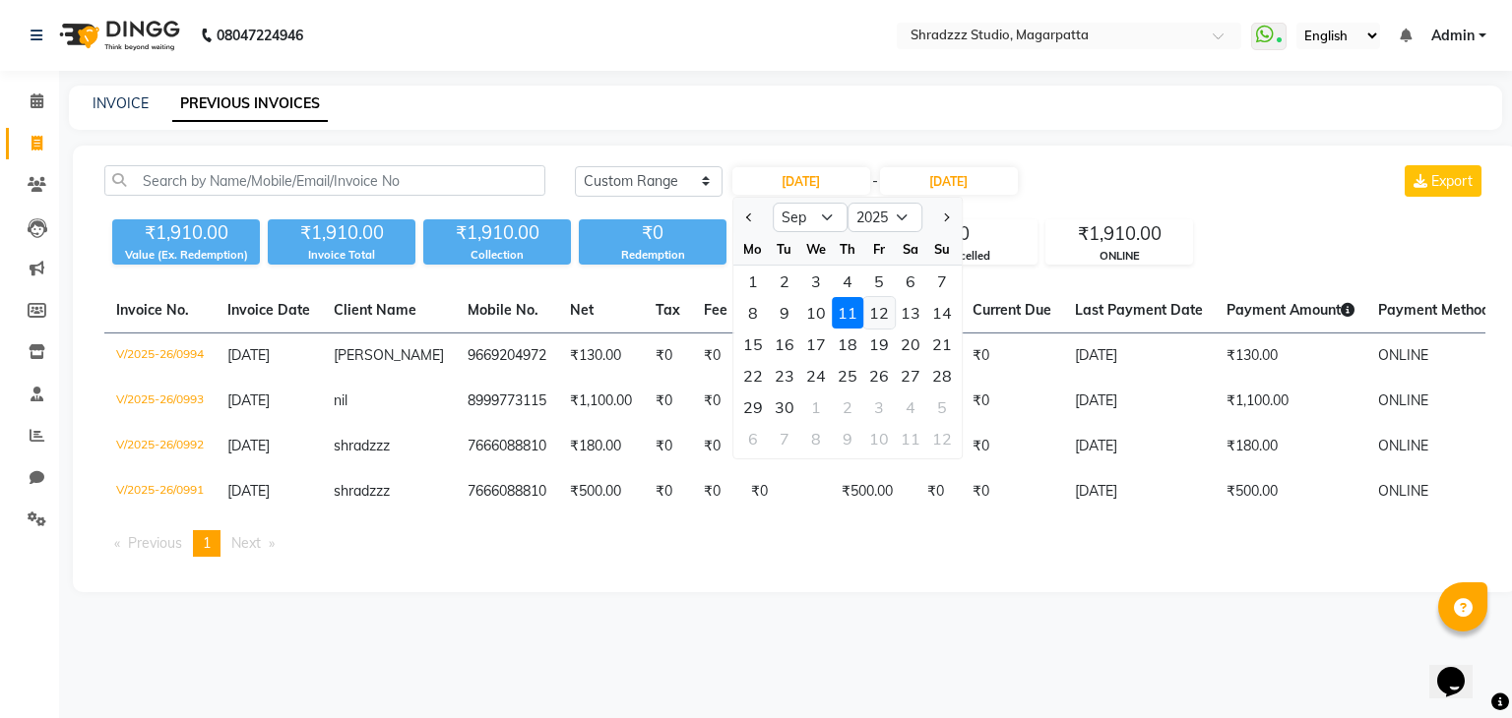
click at [887, 315] on div "12" at bounding box center [878, 312] width 31 height 31
type input "12-09-2025"
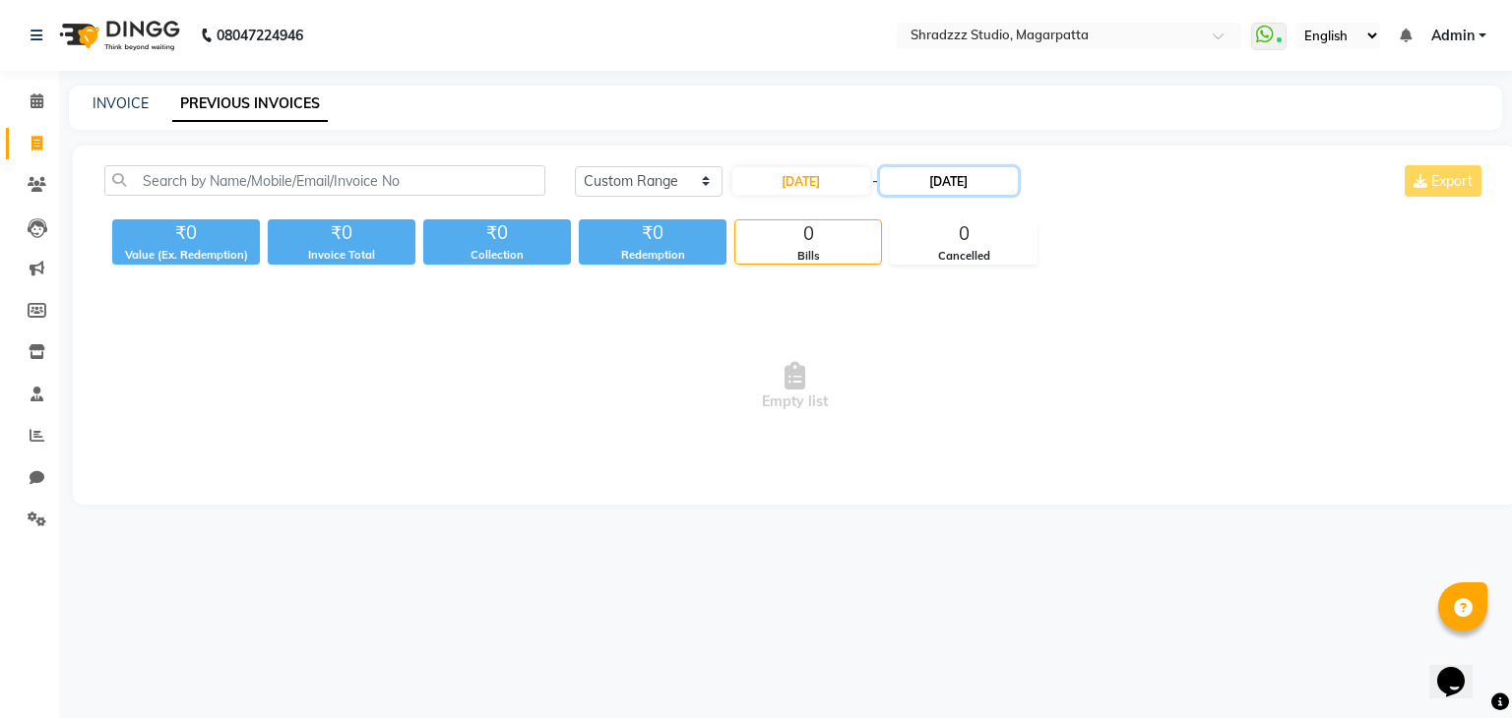
click at [932, 182] on input "11-09-2025" at bounding box center [949, 181] width 138 height 28
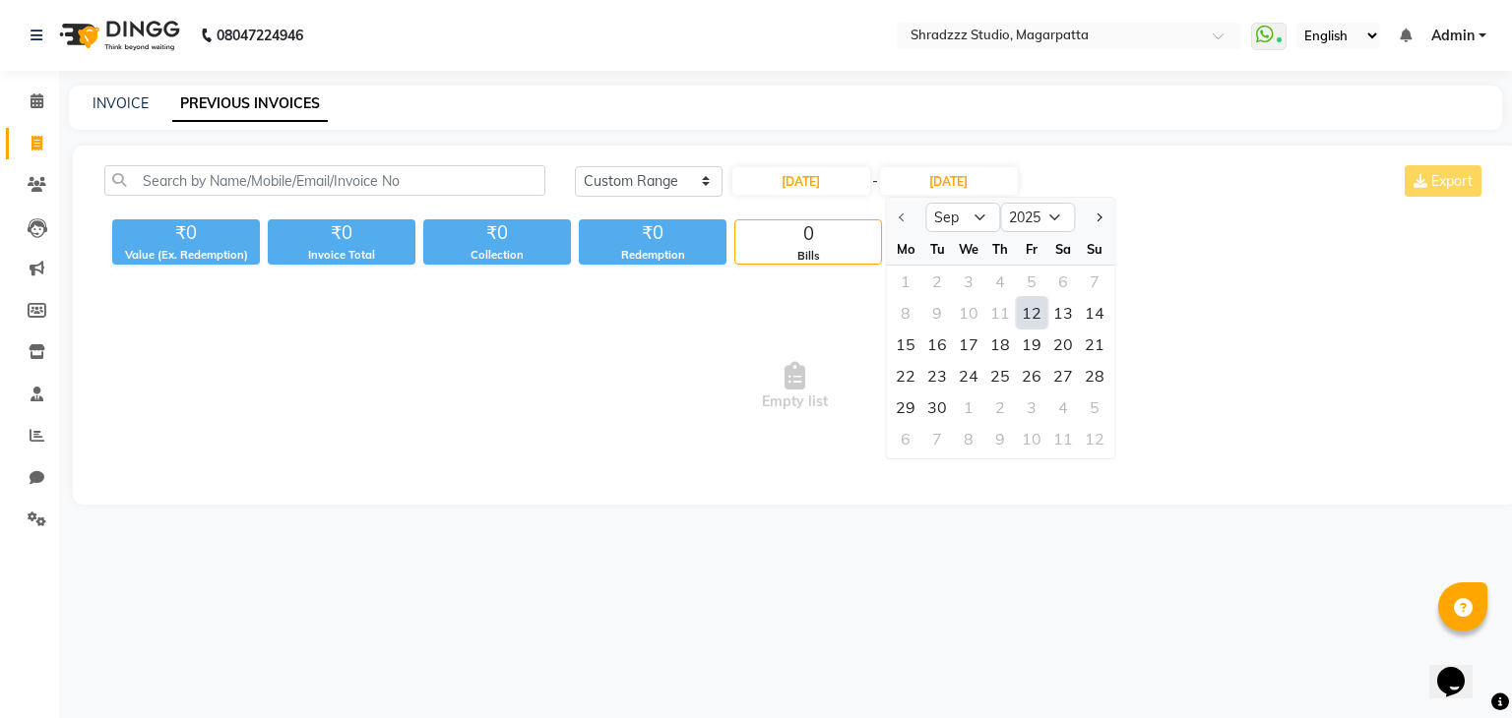
click at [1032, 314] on div "12" at bounding box center [1031, 312] width 31 height 31
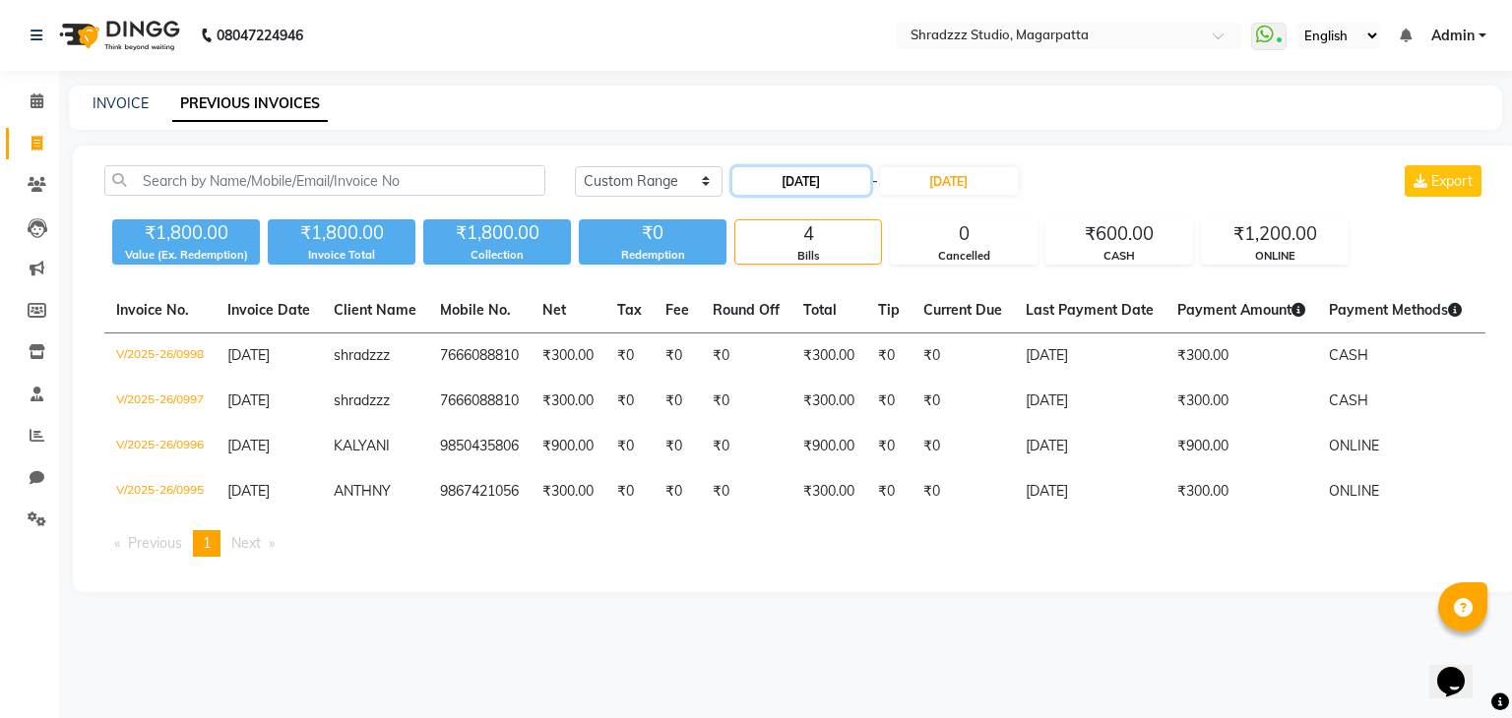
click at [779, 187] on input "12-09-2025" at bounding box center [801, 181] width 138 height 28
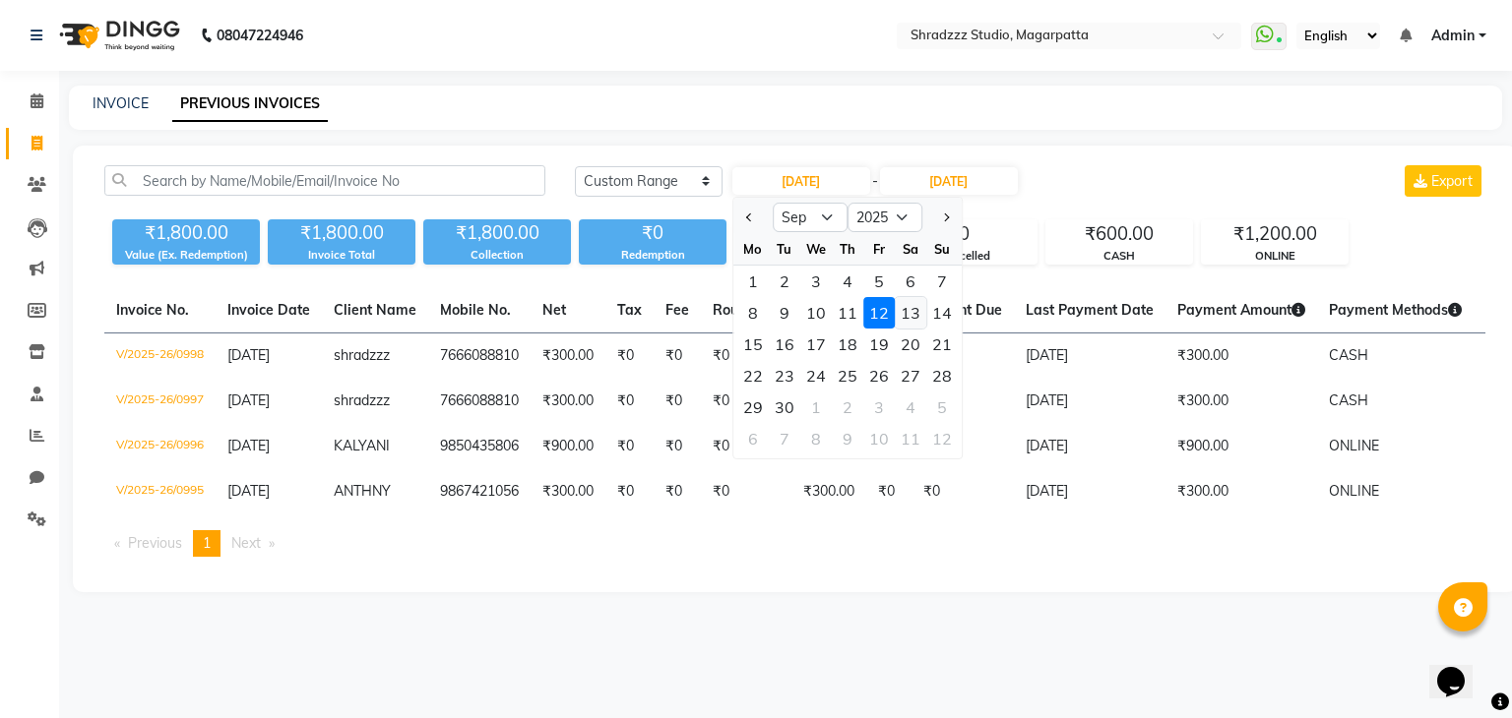
click at [909, 314] on div "13" at bounding box center [910, 312] width 31 height 31
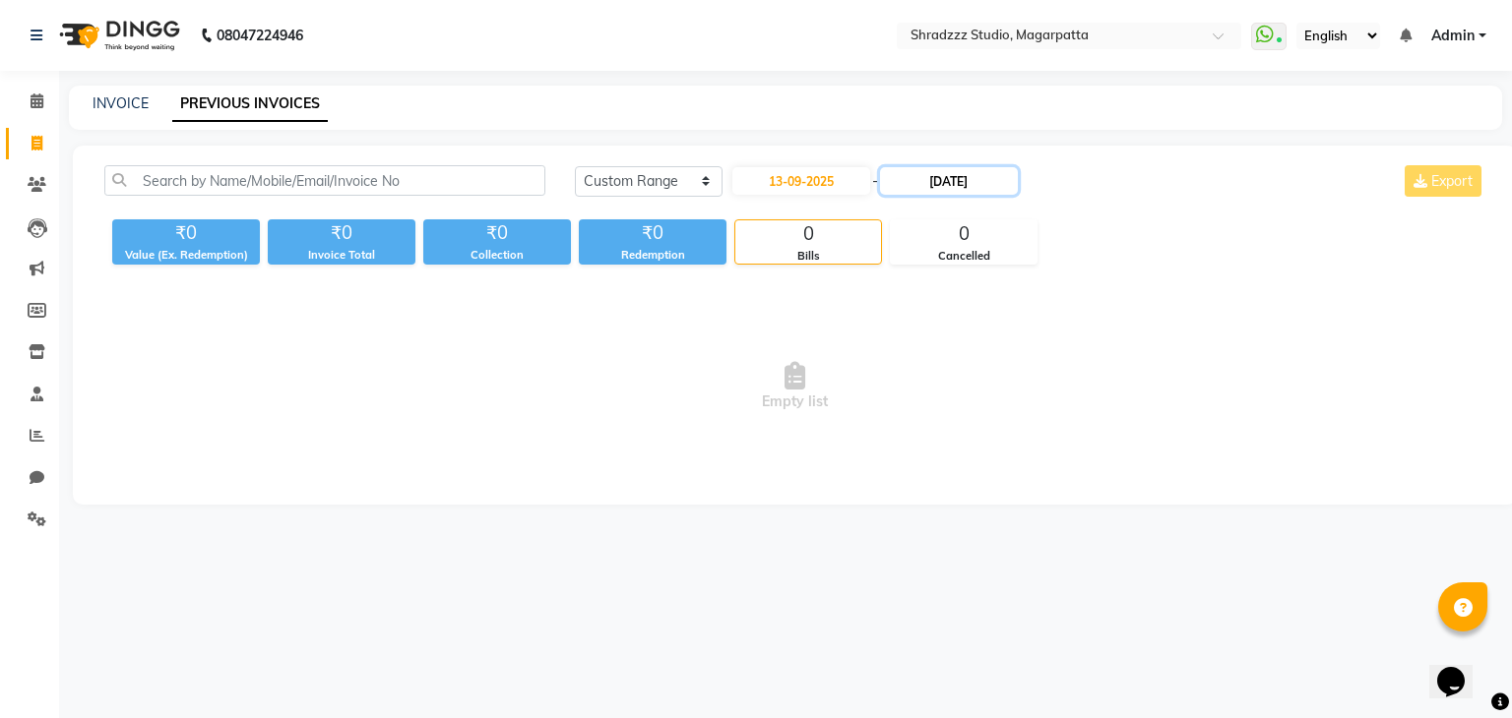
click at [938, 181] on input "12-09-2025" at bounding box center [949, 181] width 138 height 28
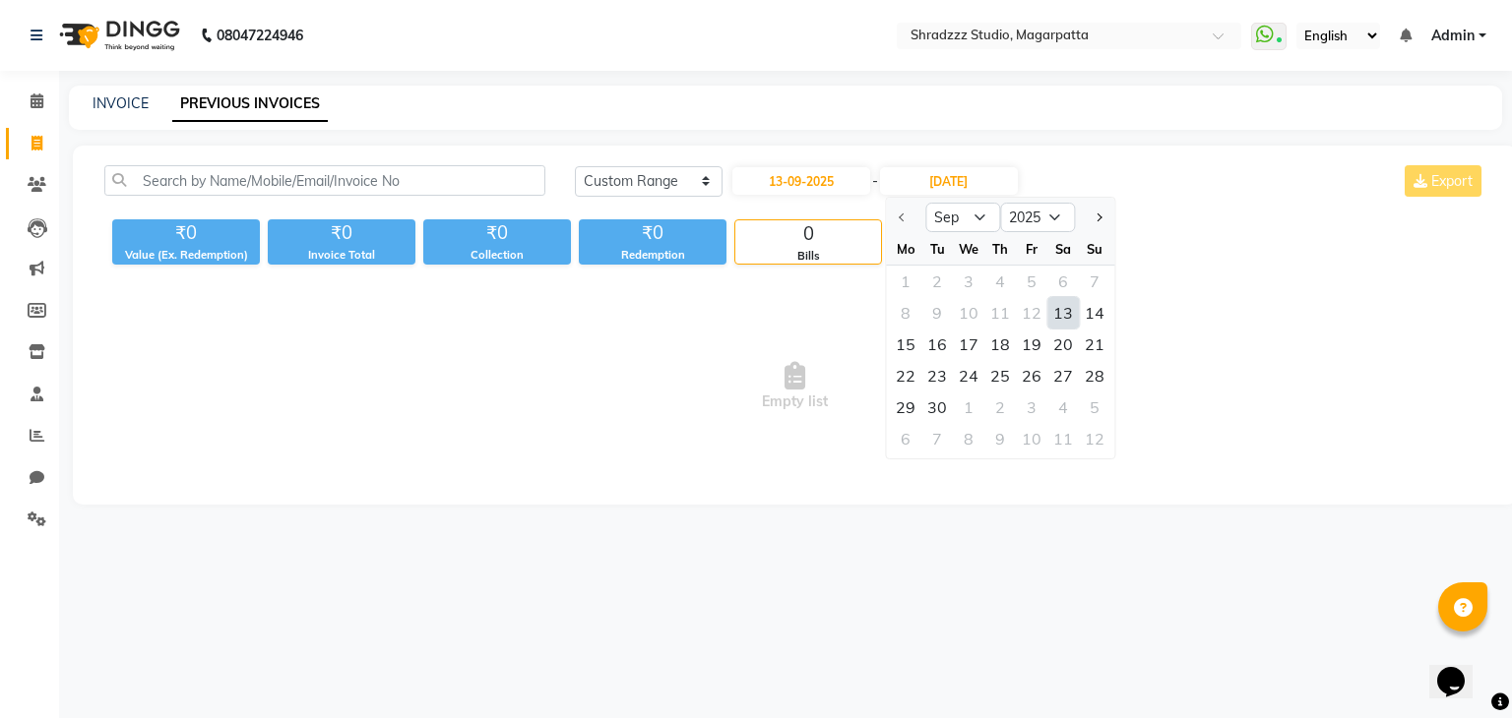
click at [1069, 313] on div "13" at bounding box center [1062, 312] width 31 height 31
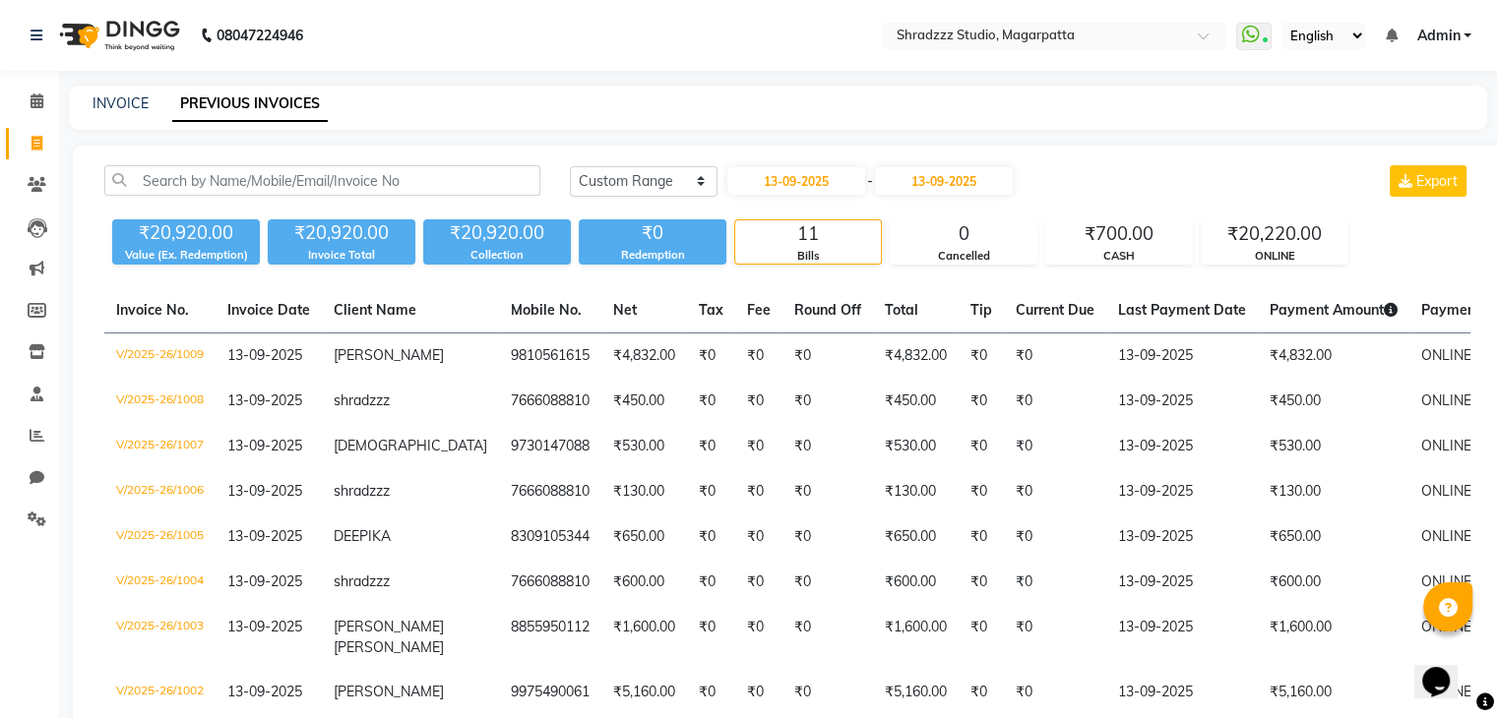
click at [254, 254] on div "Value (Ex. Redemption)" at bounding box center [186, 255] width 148 height 17
click at [773, 181] on input "13-09-2025" at bounding box center [796, 181] width 138 height 28
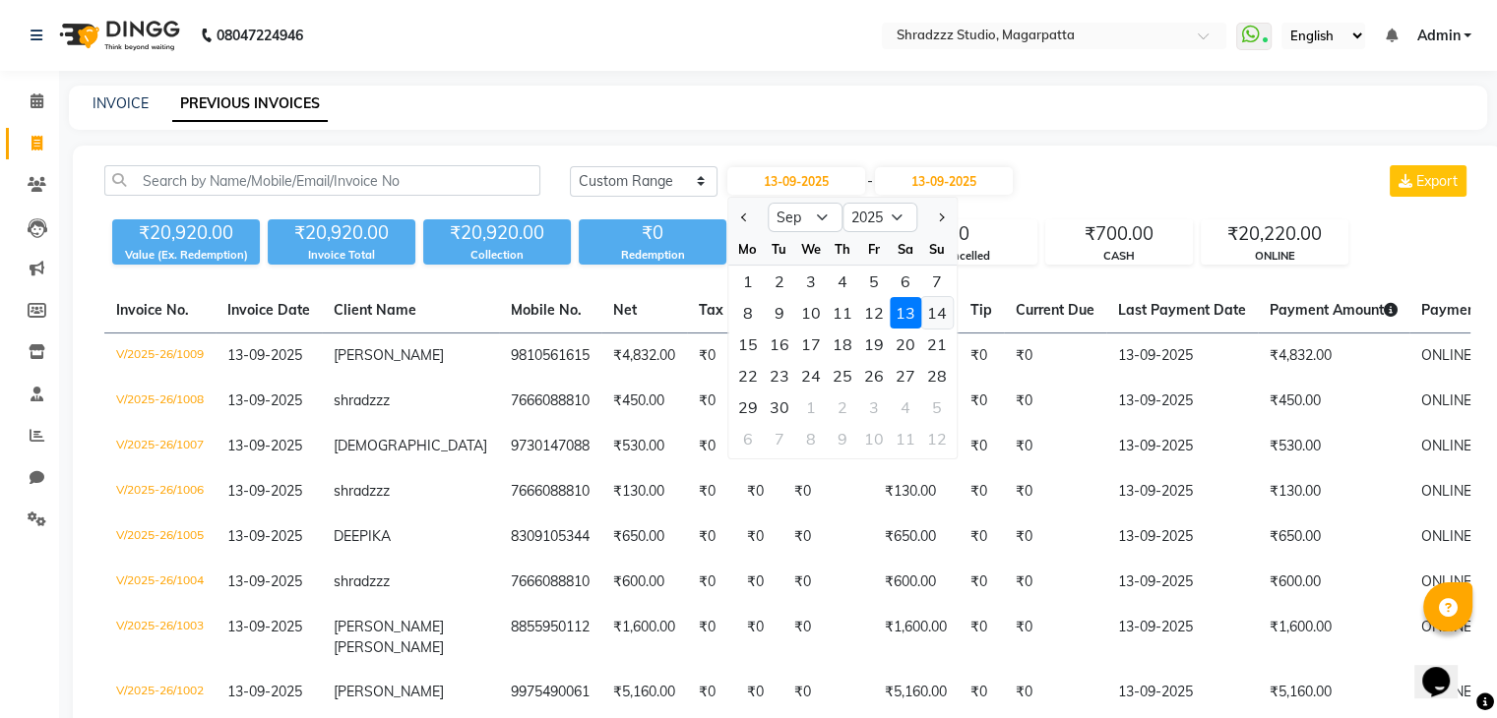
click at [934, 309] on div "14" at bounding box center [936, 312] width 31 height 31
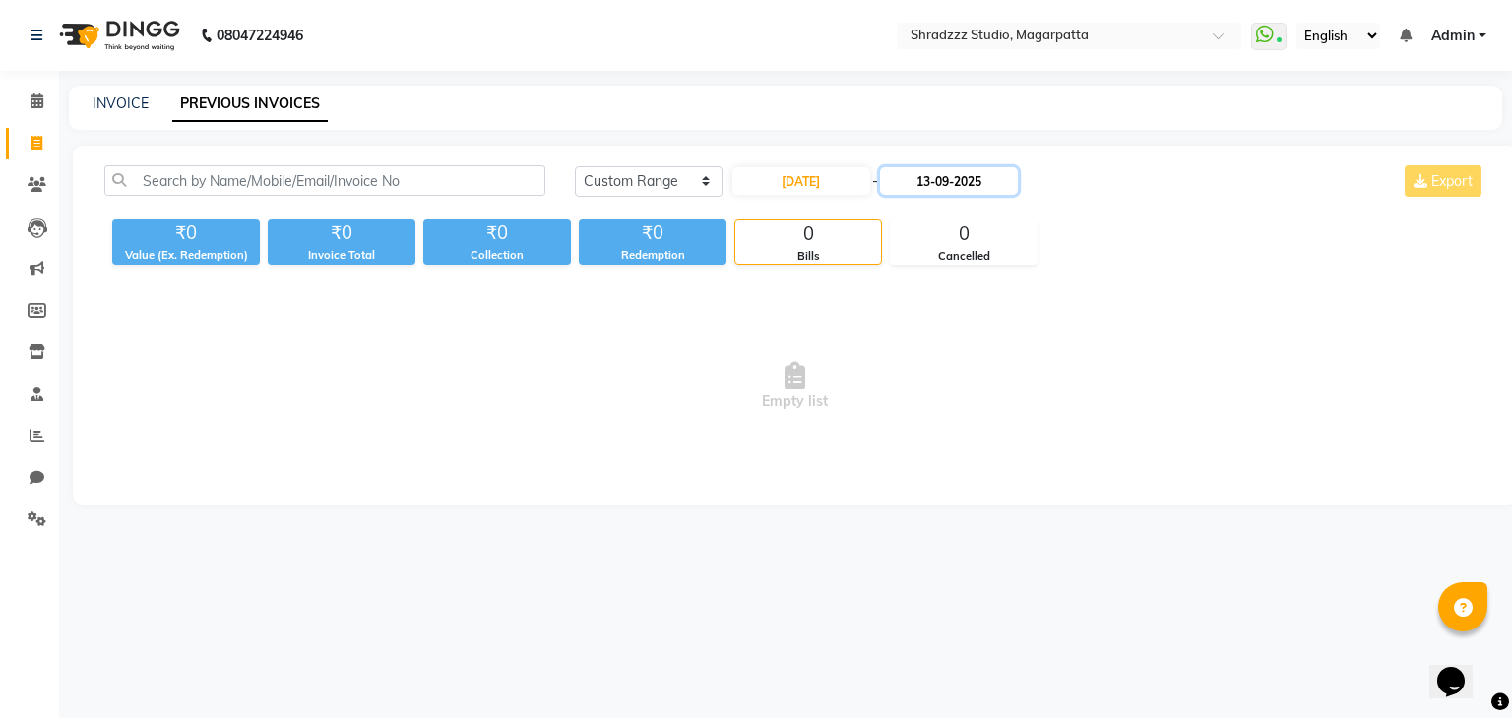
click at [932, 194] on input "13-09-2025" at bounding box center [949, 181] width 138 height 28
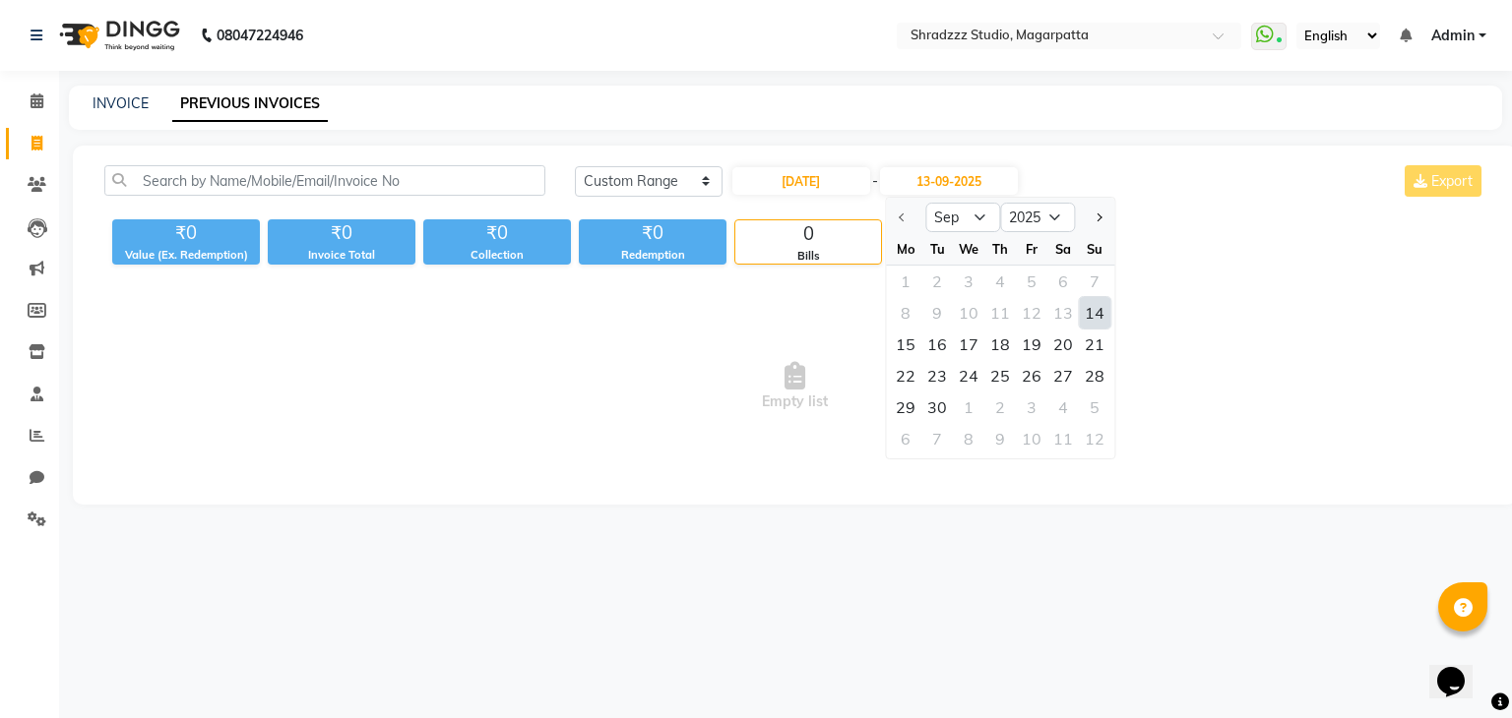
click at [1103, 316] on div "14" at bounding box center [1094, 312] width 31 height 31
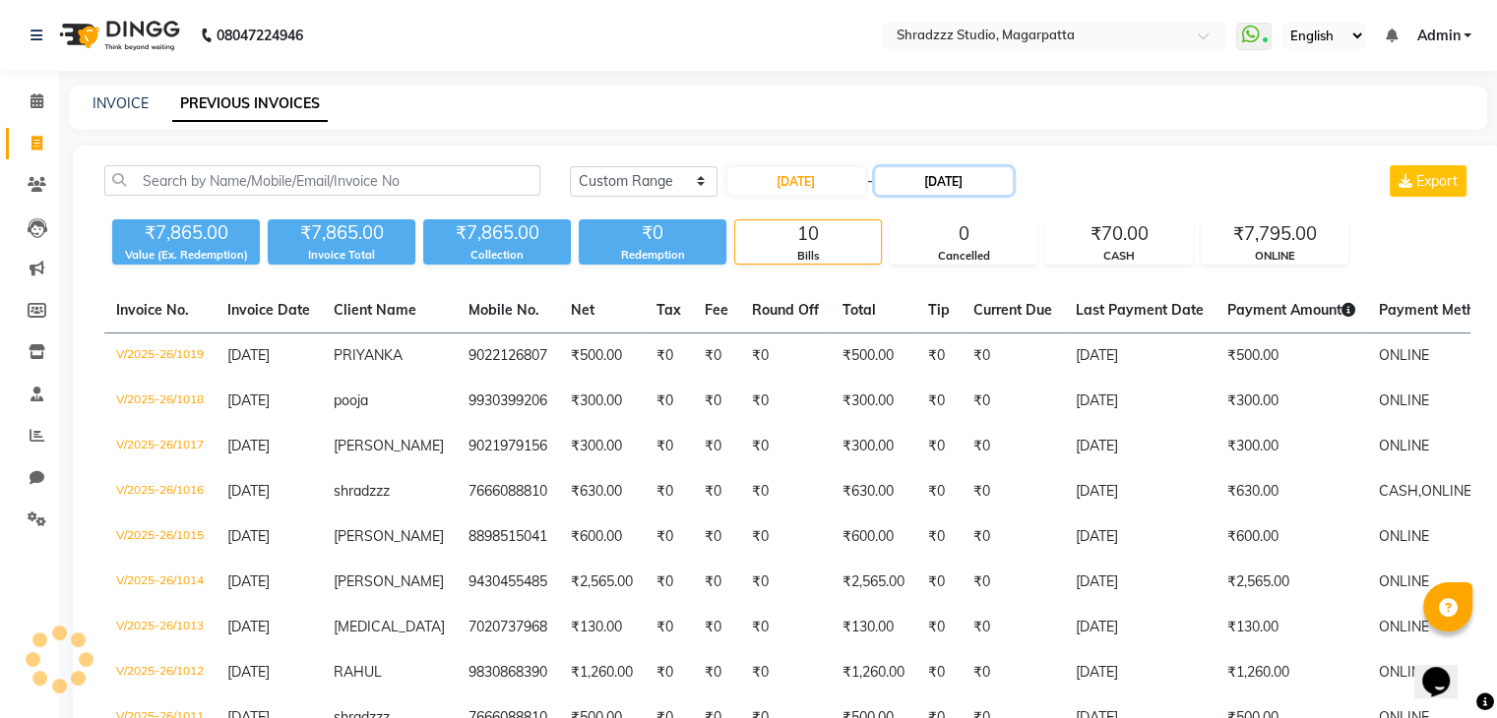
click at [929, 181] on input "14-09-2025" at bounding box center [944, 181] width 138 height 28
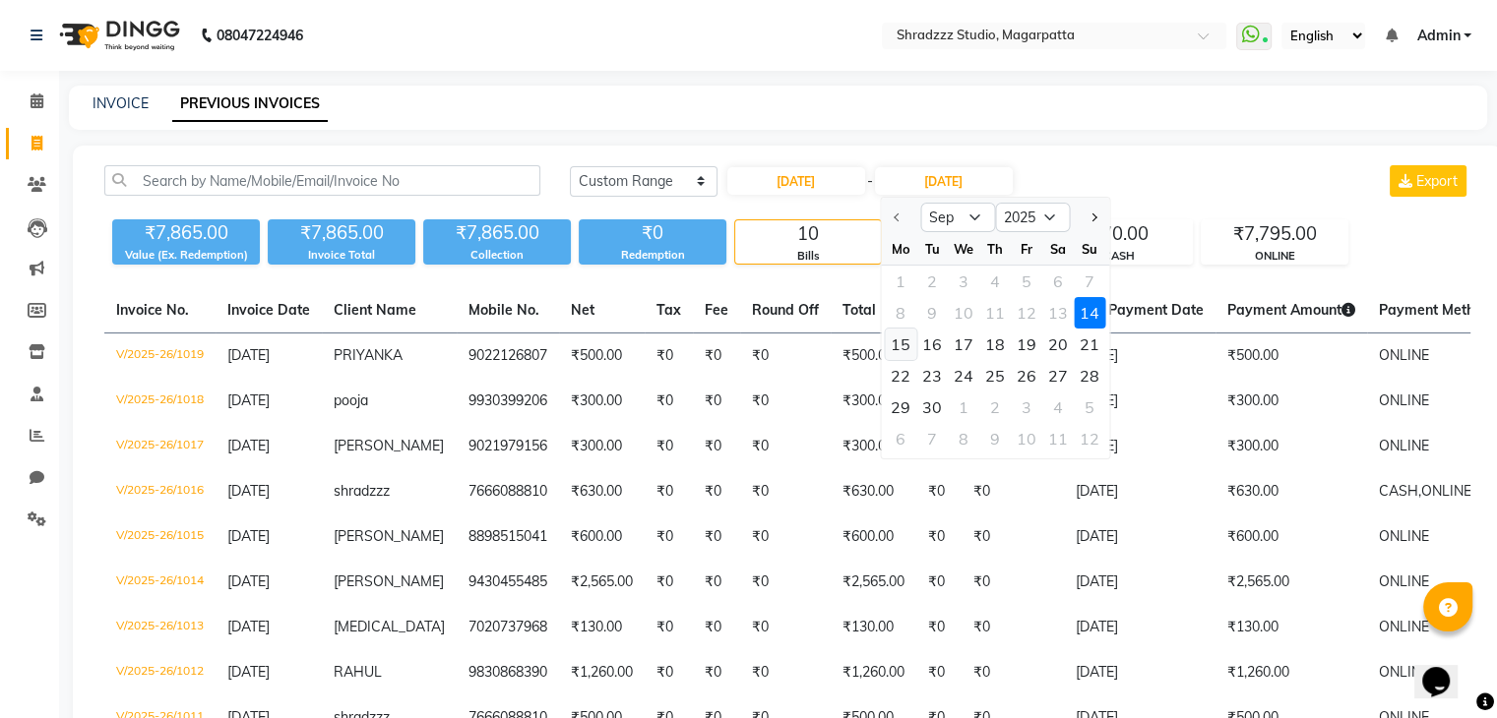
click at [899, 348] on div "15" at bounding box center [900, 344] width 31 height 31
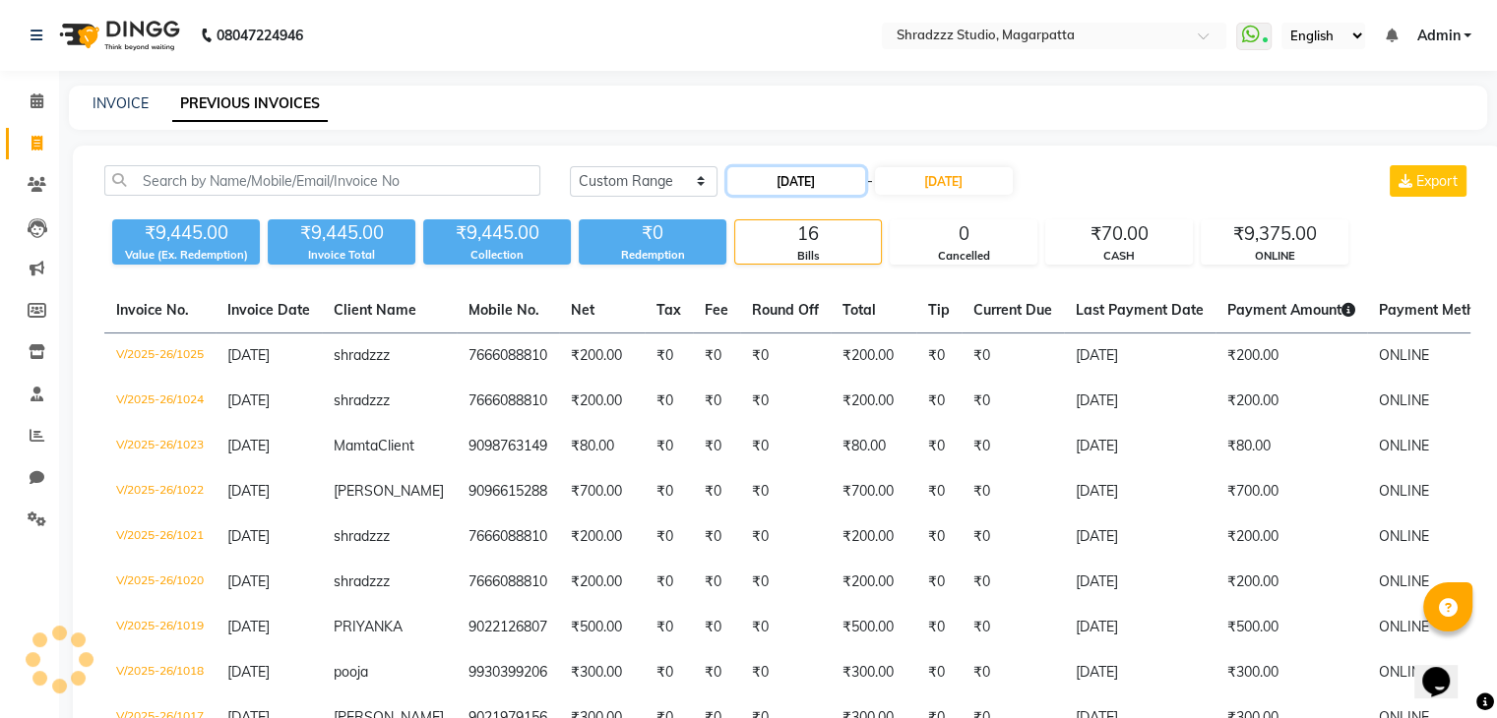
click at [777, 183] on input "14-09-2025" at bounding box center [796, 181] width 138 height 28
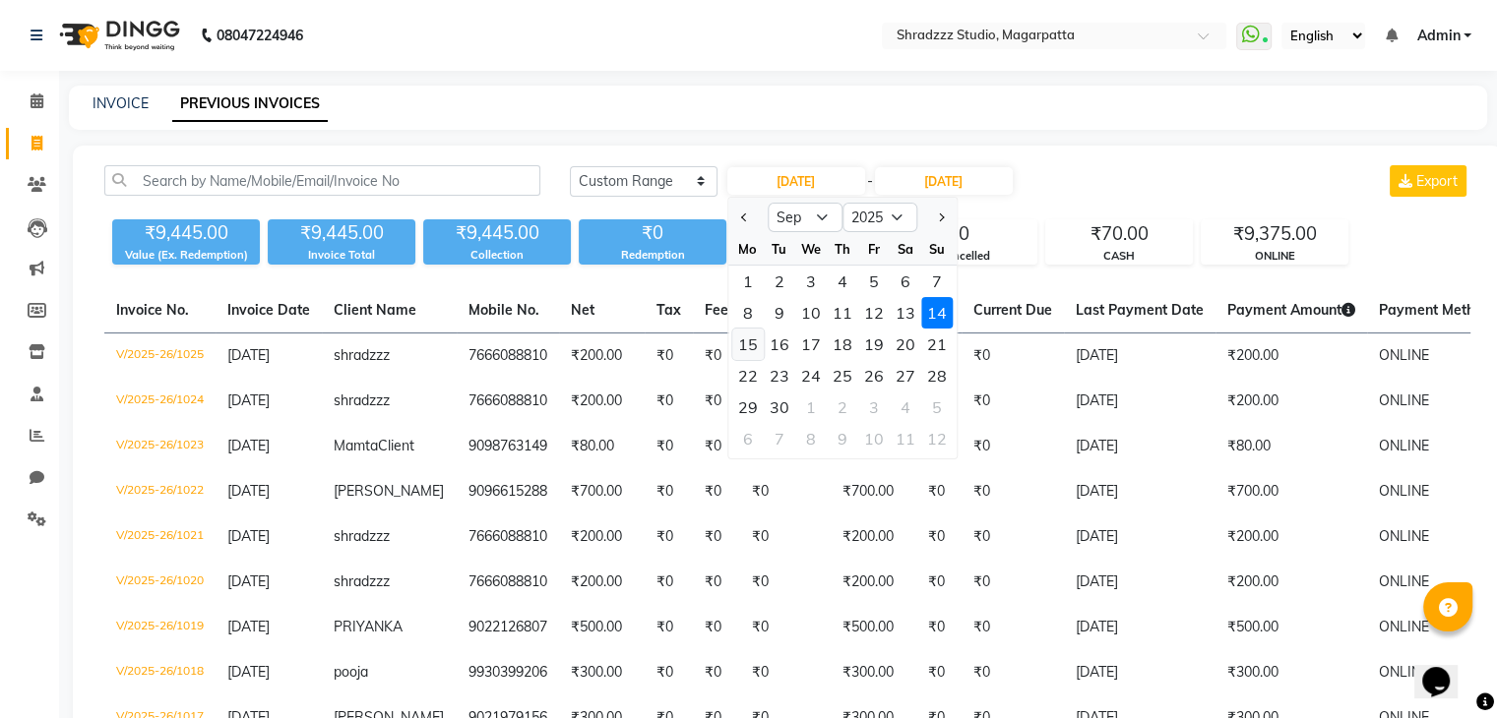
click at [744, 349] on div "15" at bounding box center [747, 344] width 31 height 31
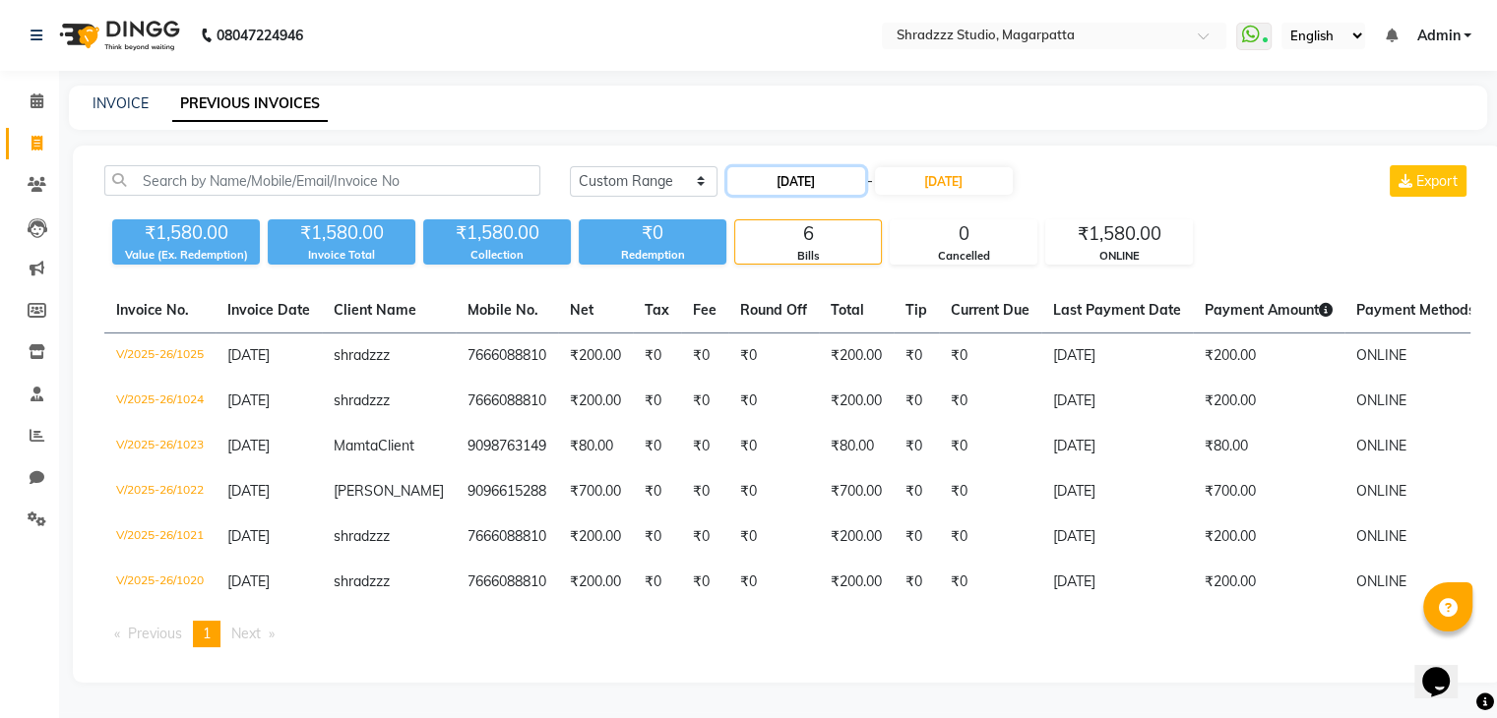
click at [777, 182] on input "15-09-2025" at bounding box center [796, 181] width 138 height 28
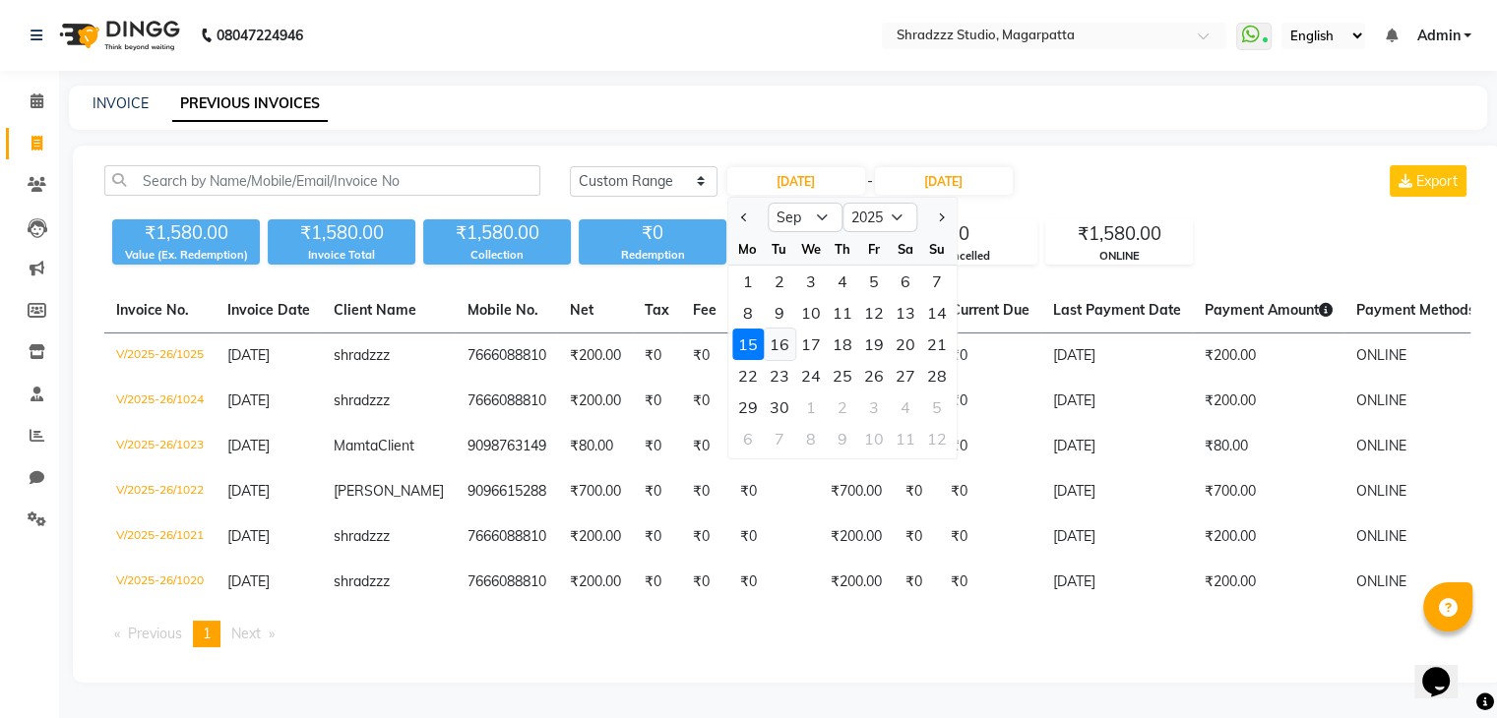
click at [786, 350] on div "16" at bounding box center [779, 344] width 31 height 31
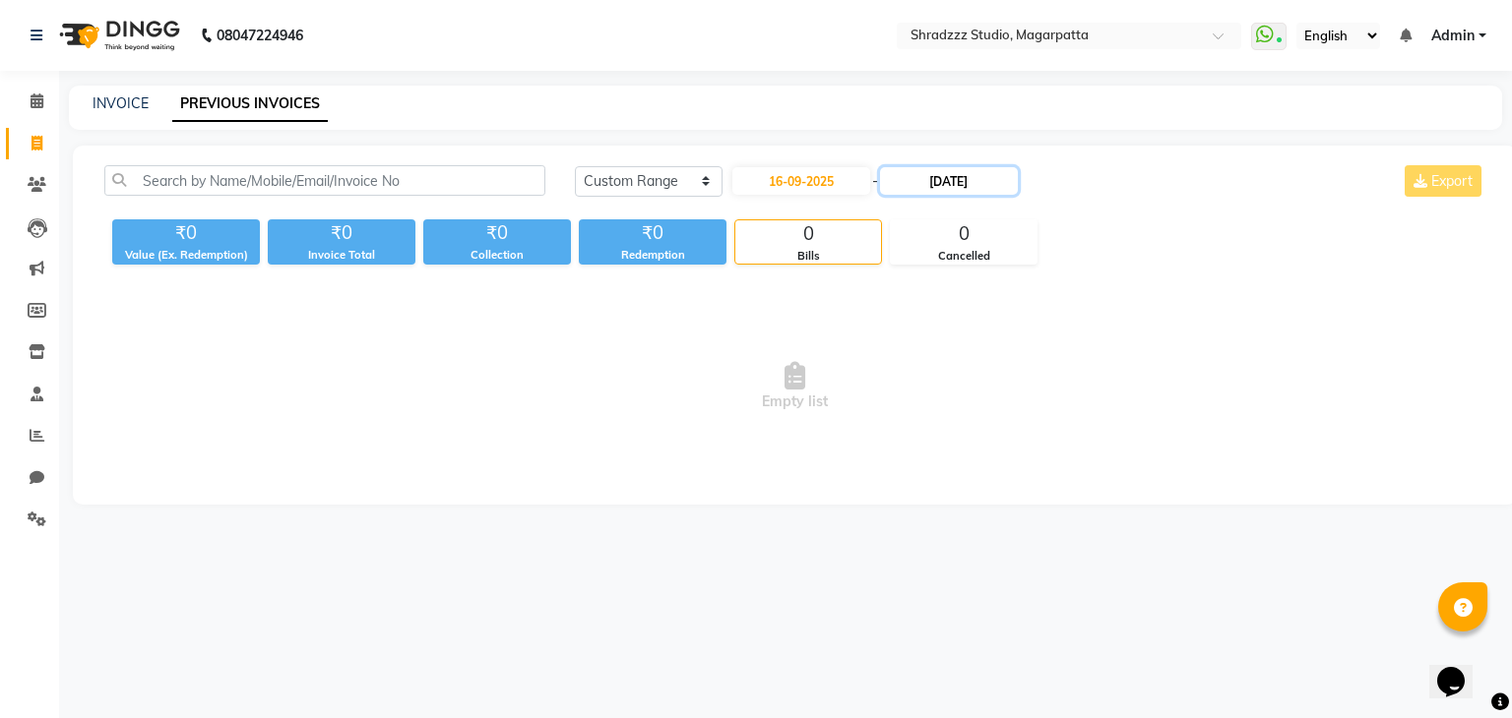
click at [928, 189] on input "15-09-2025" at bounding box center [949, 181] width 138 height 28
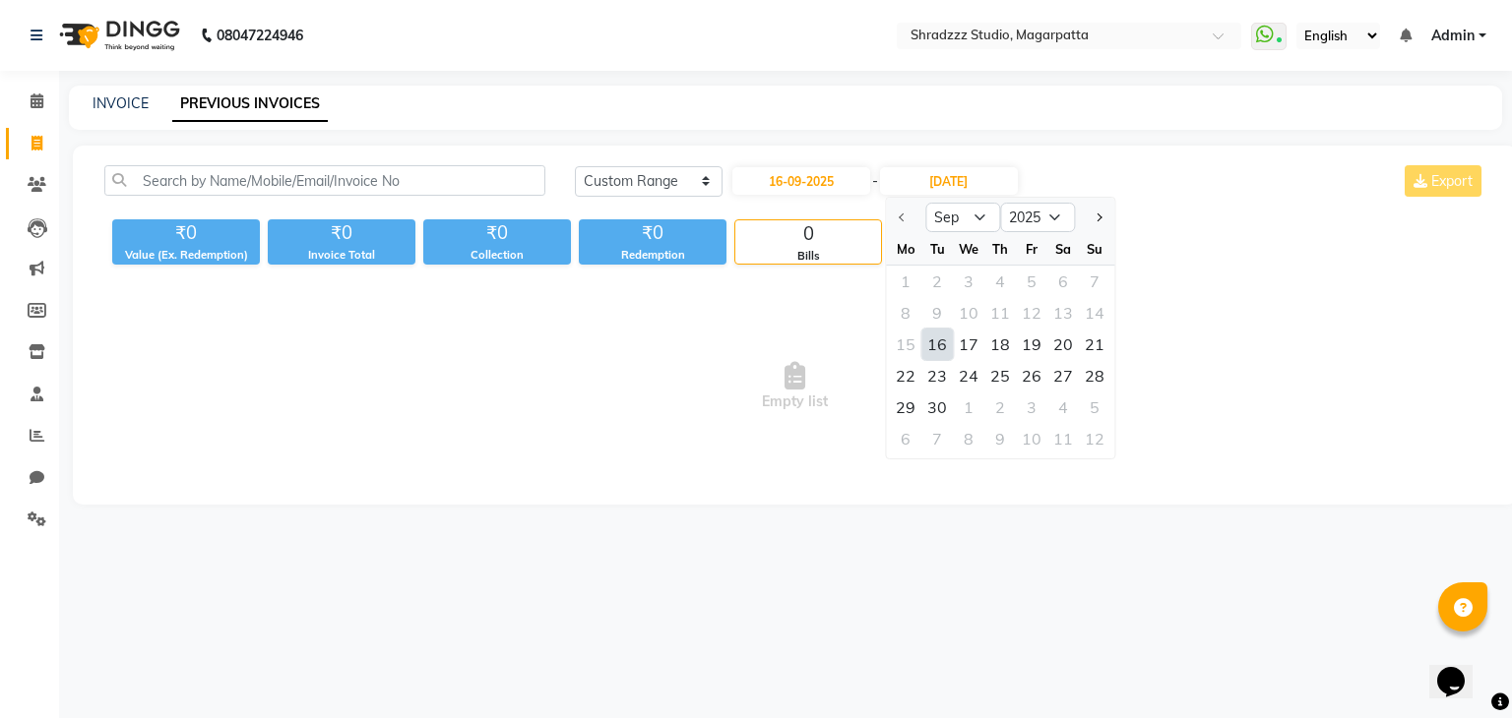
click at [943, 347] on div "16" at bounding box center [936, 344] width 31 height 31
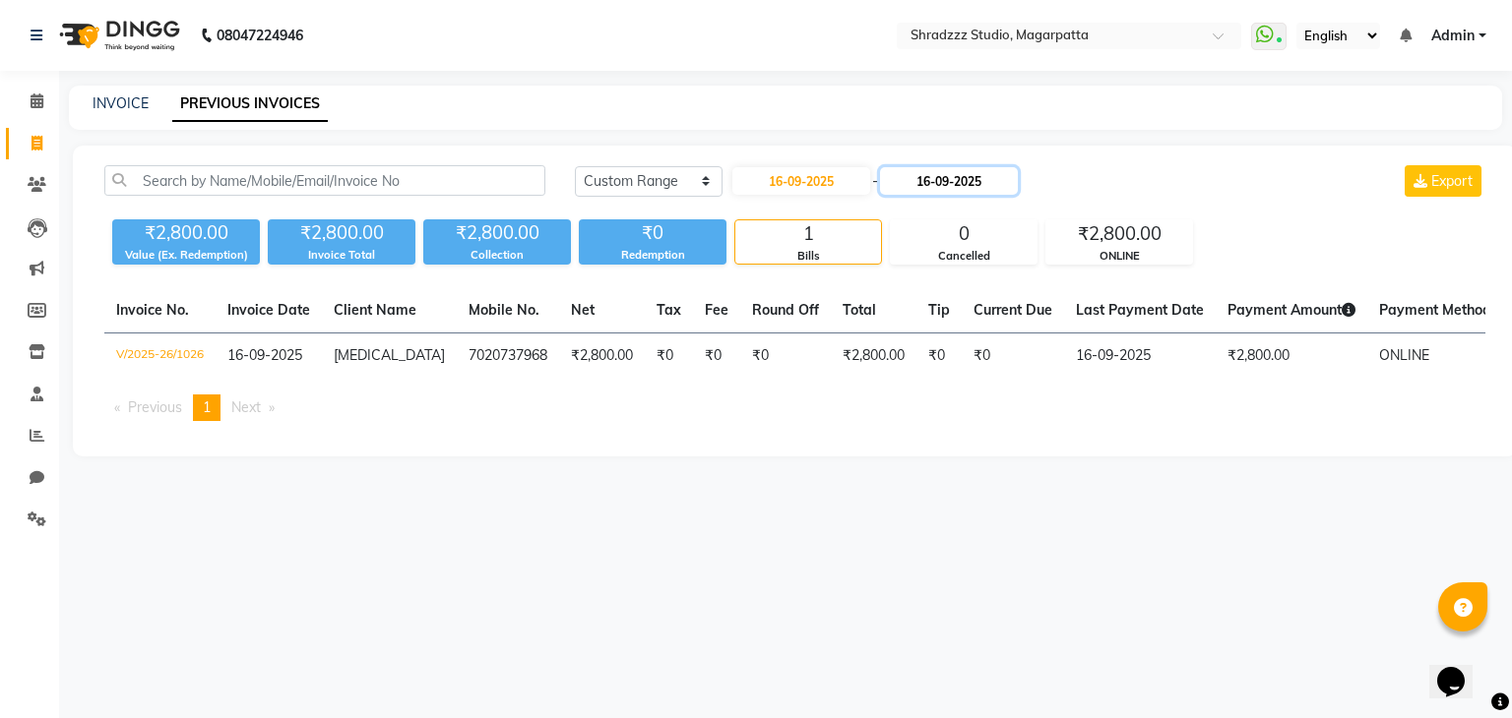
click at [932, 189] on input "16-09-2025" at bounding box center [949, 181] width 138 height 28
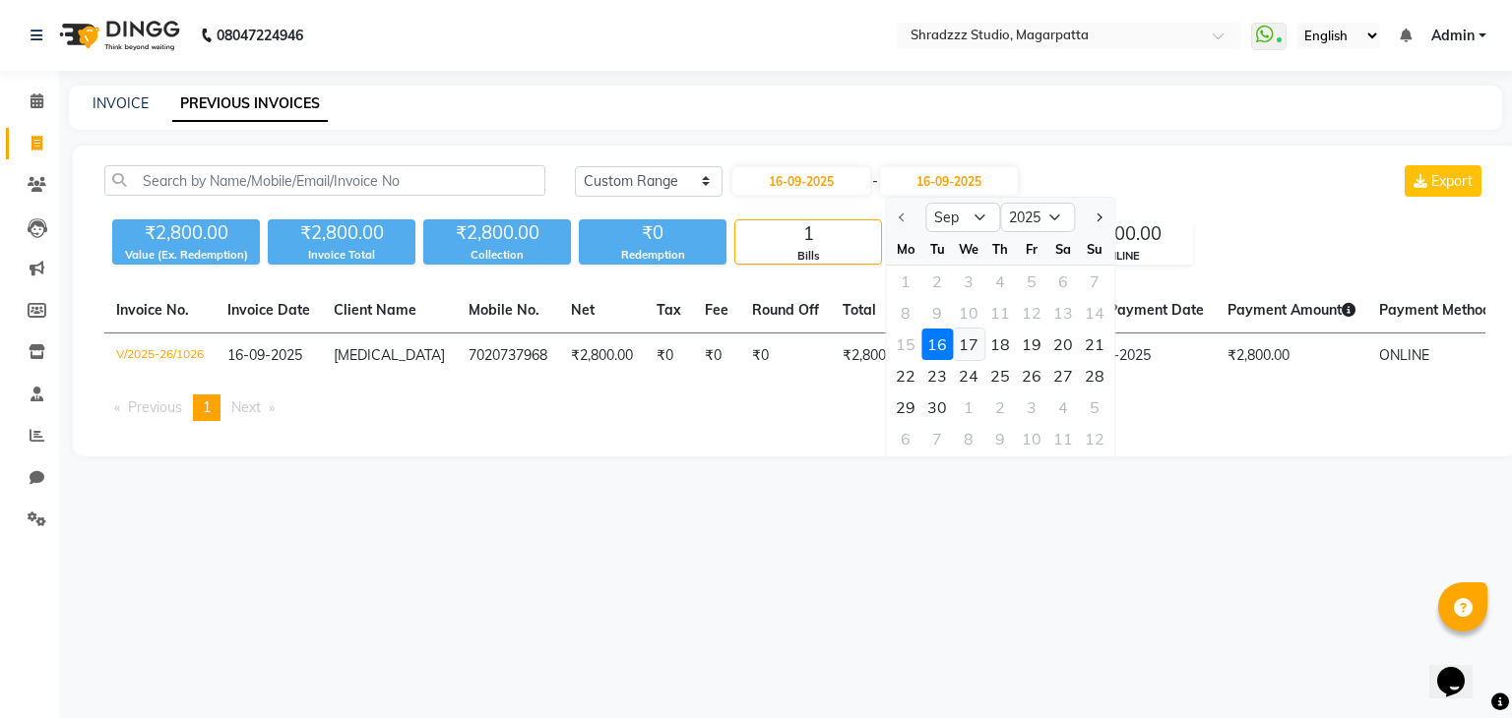
click at [968, 346] on div "17" at bounding box center [968, 344] width 31 height 31
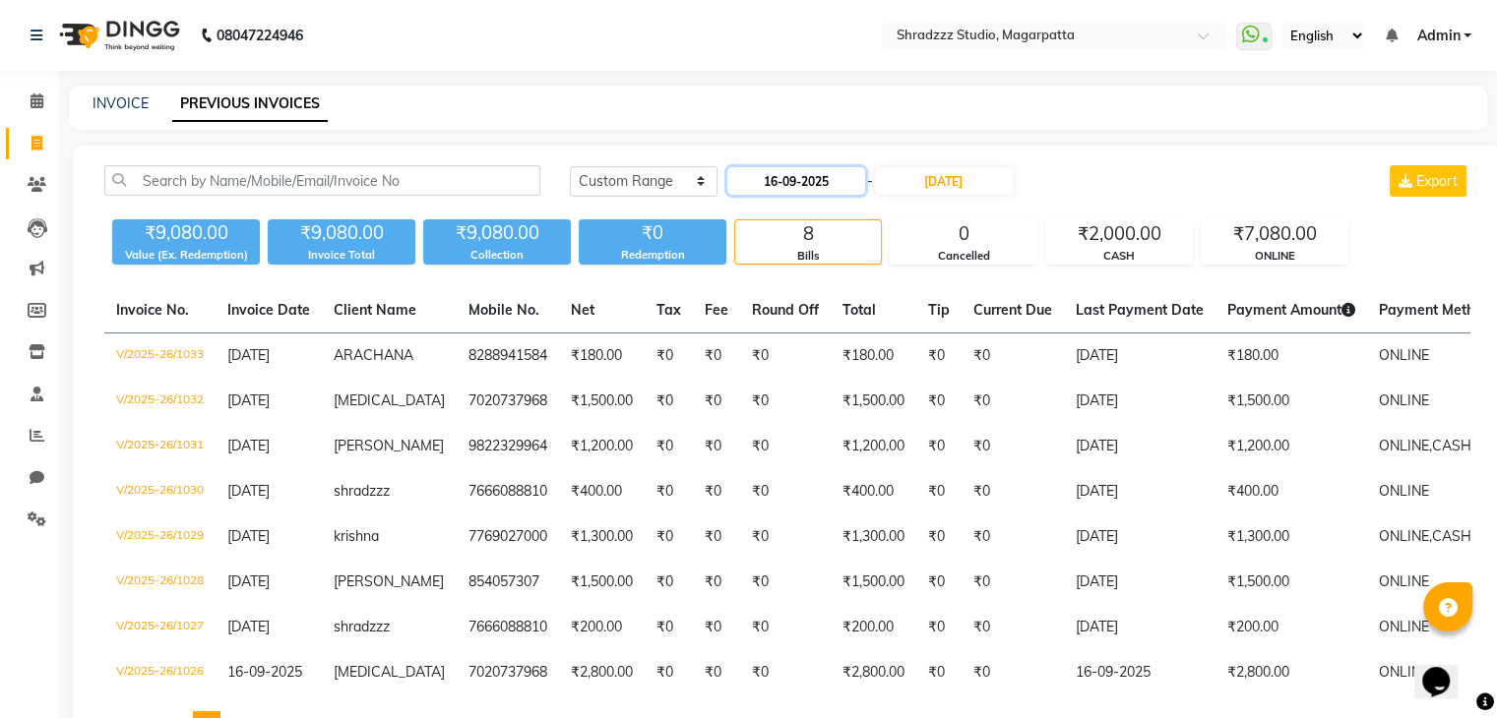
click at [770, 186] on input "16-09-2025" at bounding box center [796, 181] width 138 height 28
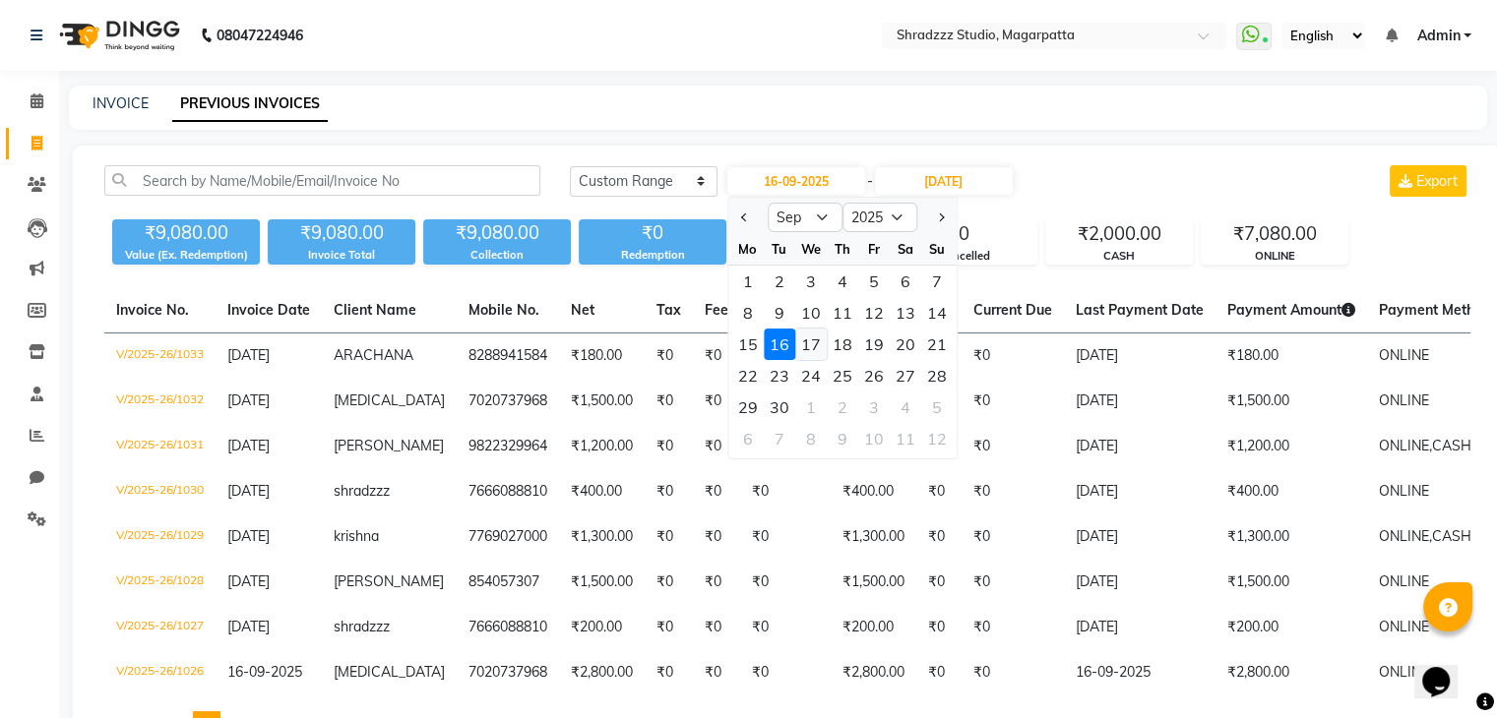
click at [815, 340] on div "17" at bounding box center [810, 344] width 31 height 31
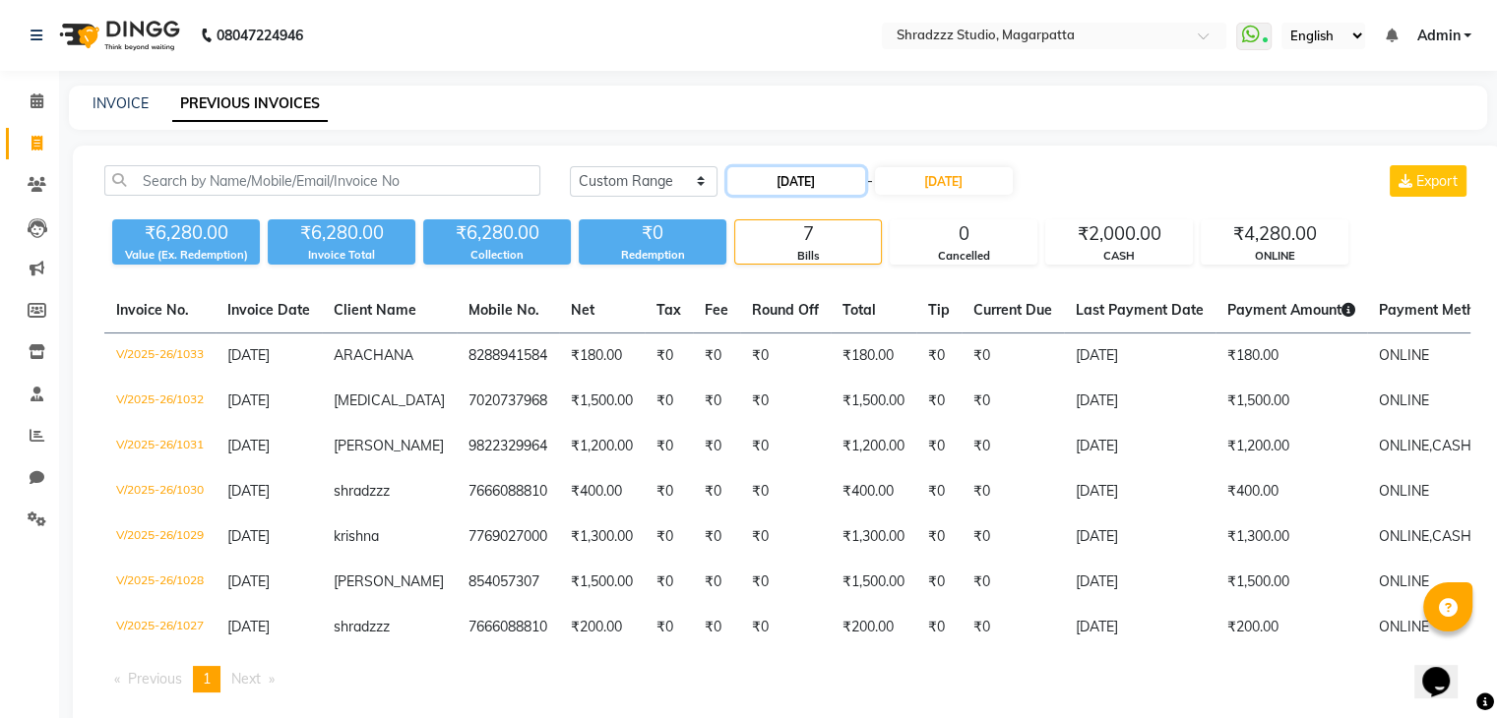
click at [775, 179] on input "17-09-2025" at bounding box center [796, 181] width 138 height 28
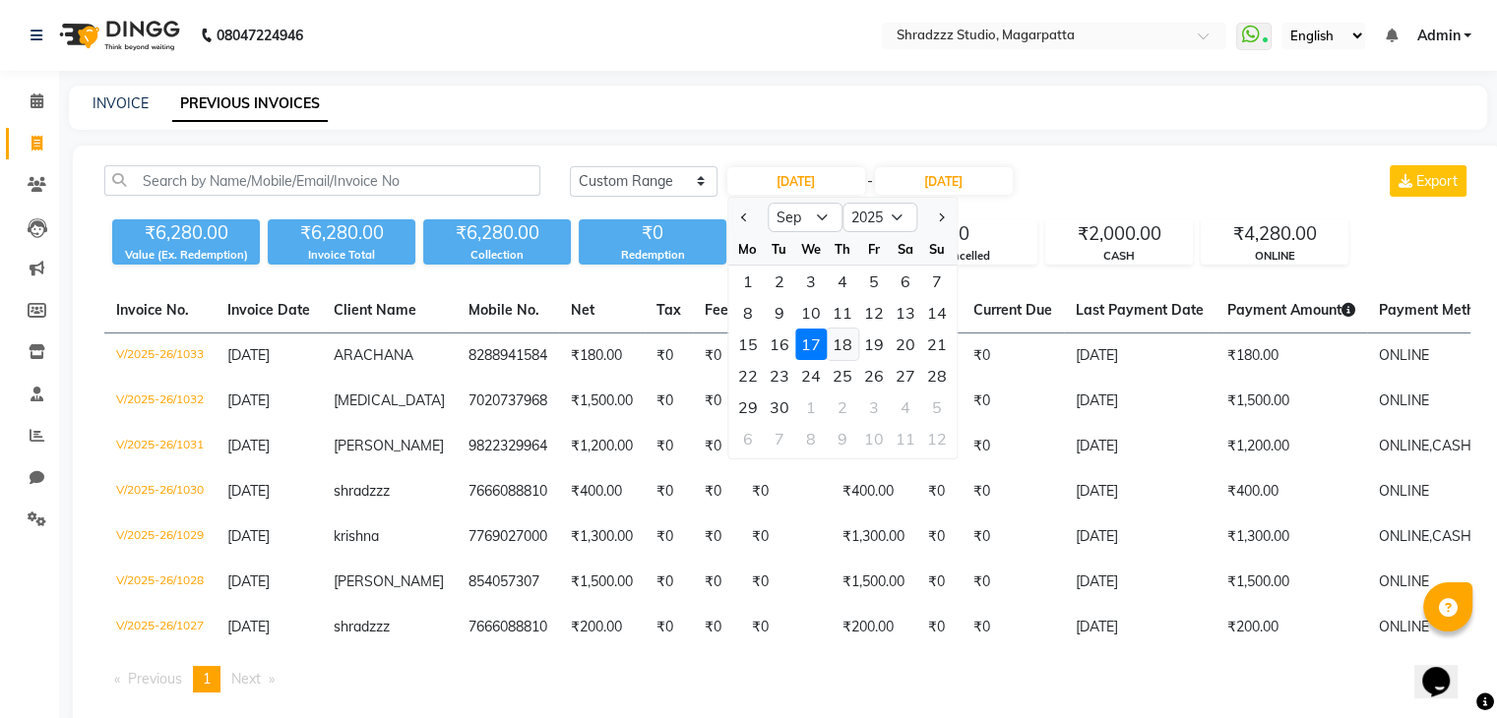
click at [843, 348] on div "18" at bounding box center [842, 344] width 31 height 31
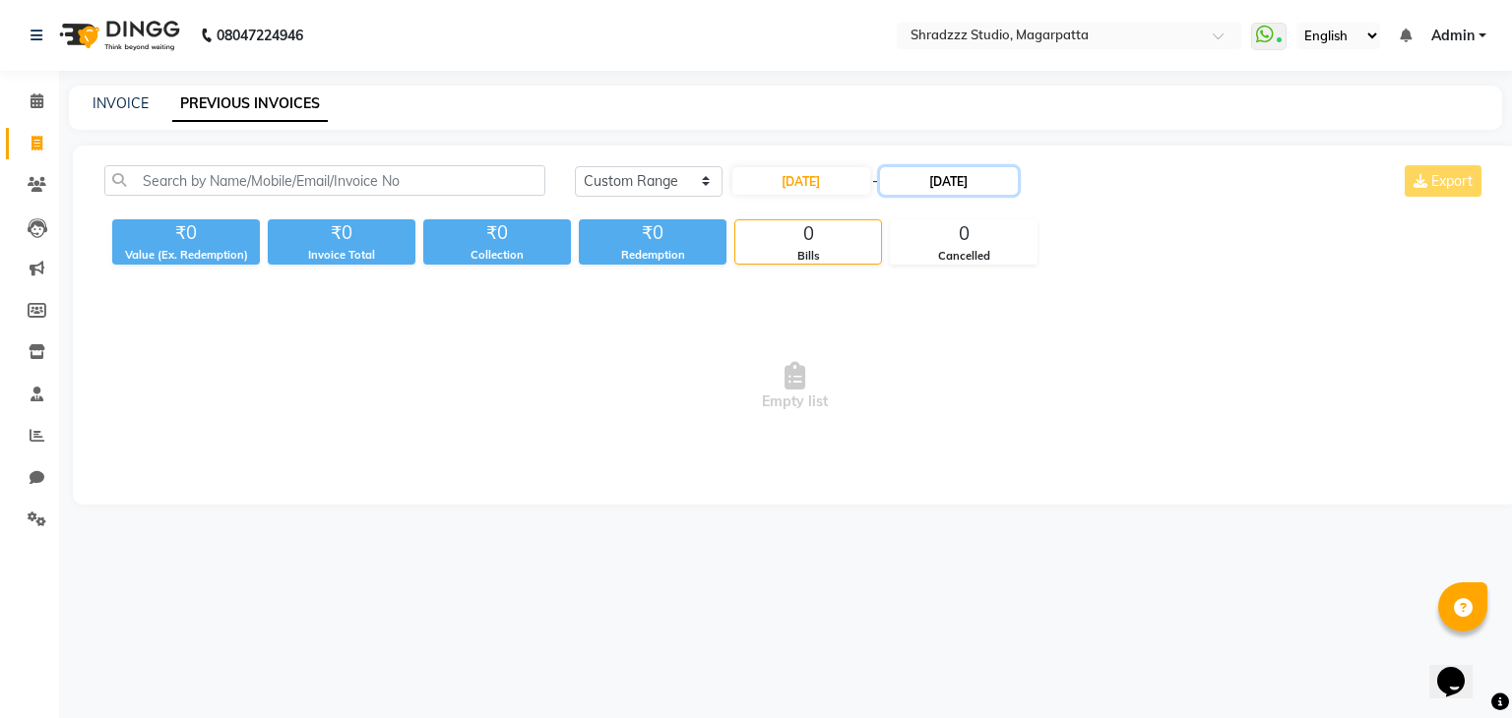
click at [929, 181] on input "17-09-2025" at bounding box center [949, 181] width 138 height 28
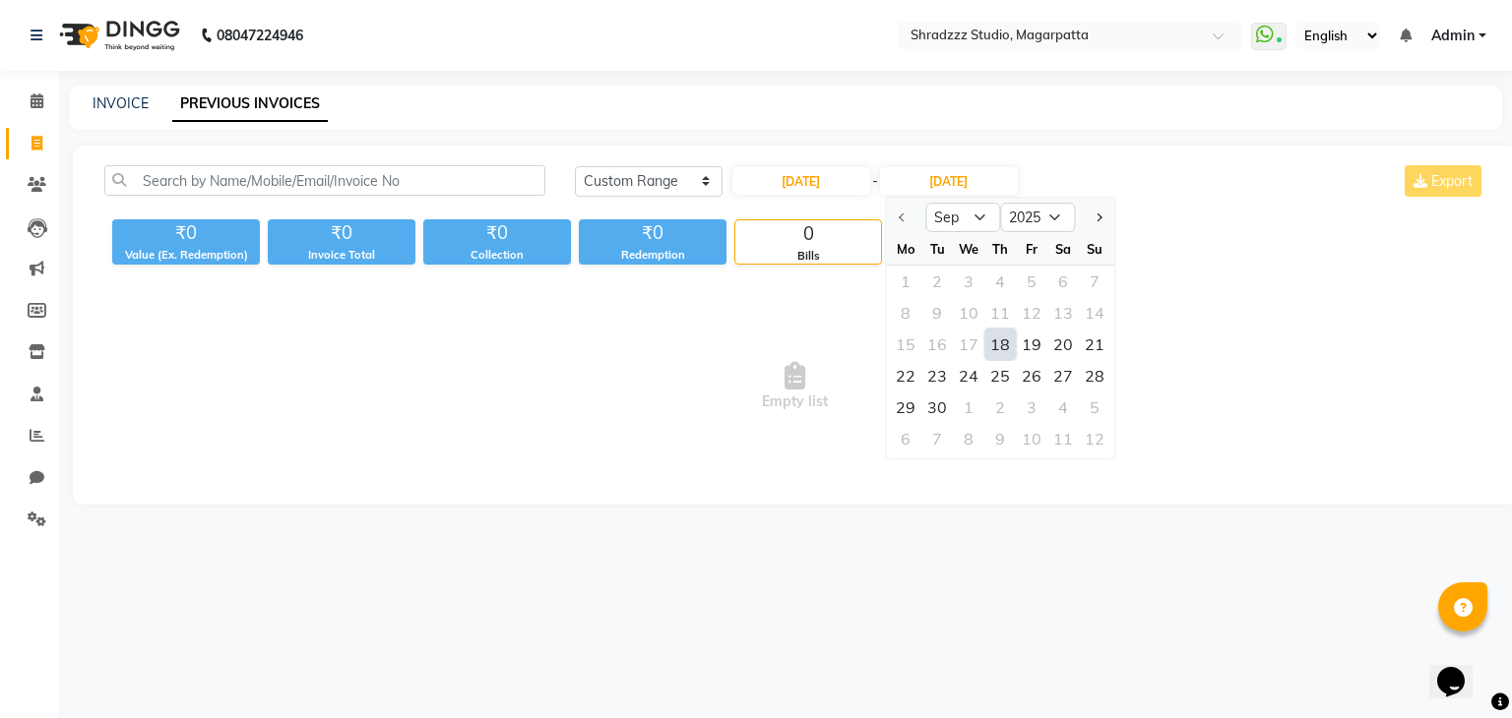
click at [999, 351] on div "18" at bounding box center [999, 344] width 31 height 31
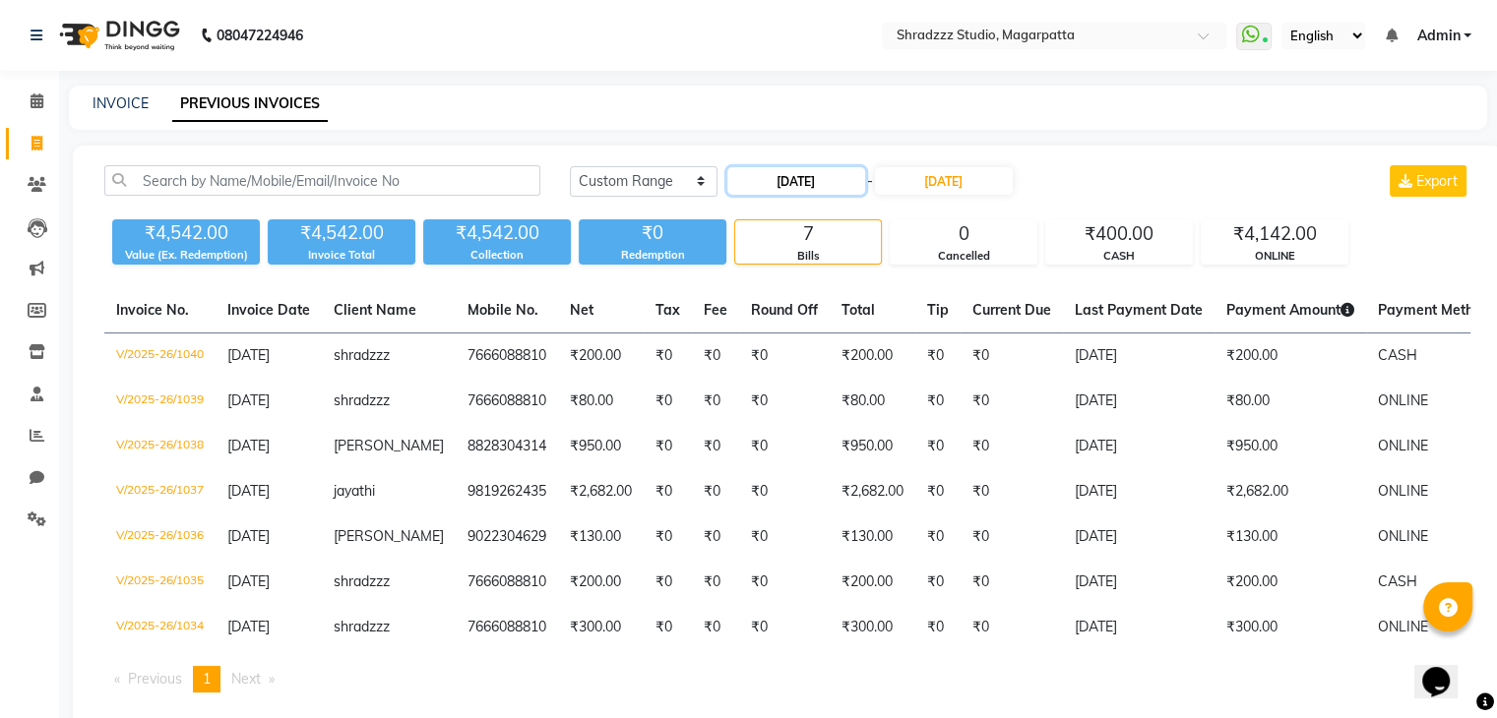
click at [772, 182] on input "[DATE]" at bounding box center [796, 181] width 138 height 28
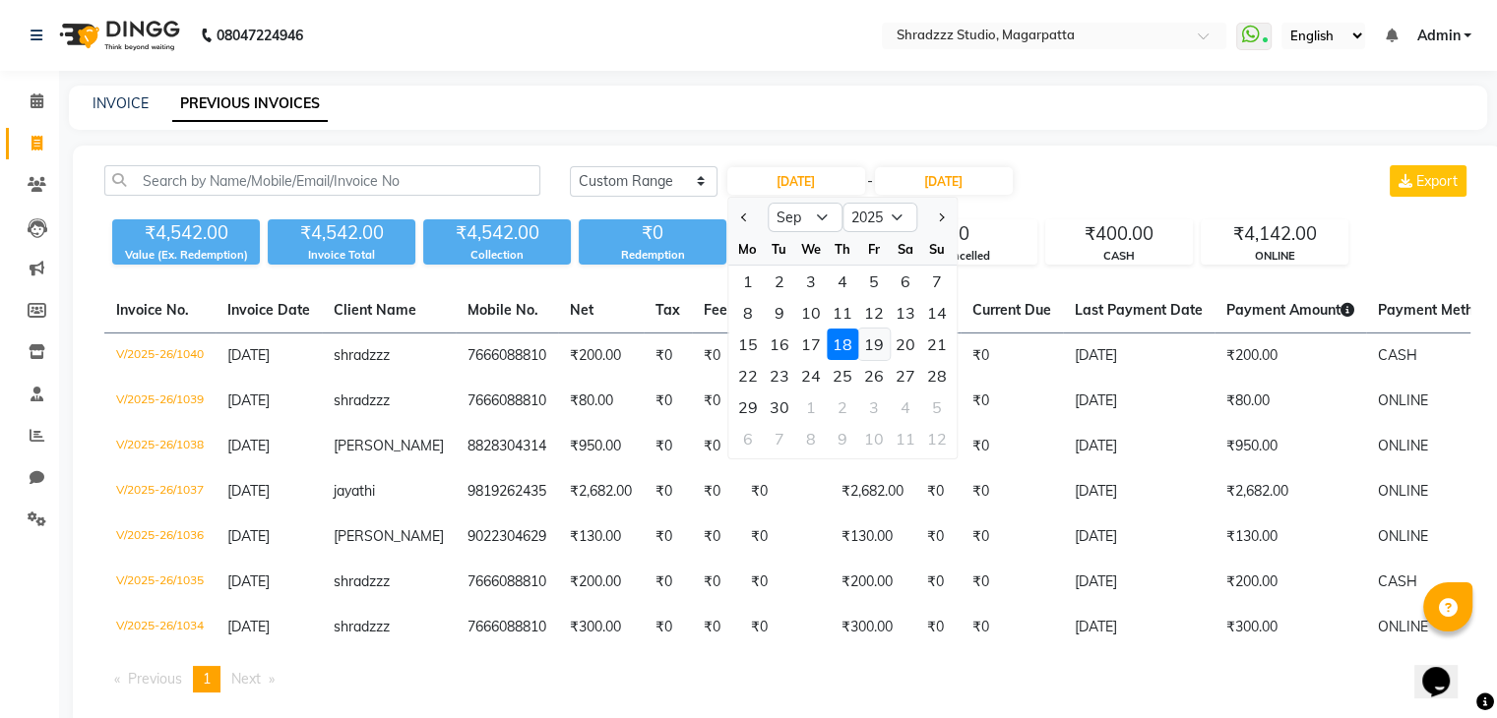
click at [876, 349] on div "19" at bounding box center [873, 344] width 31 height 31
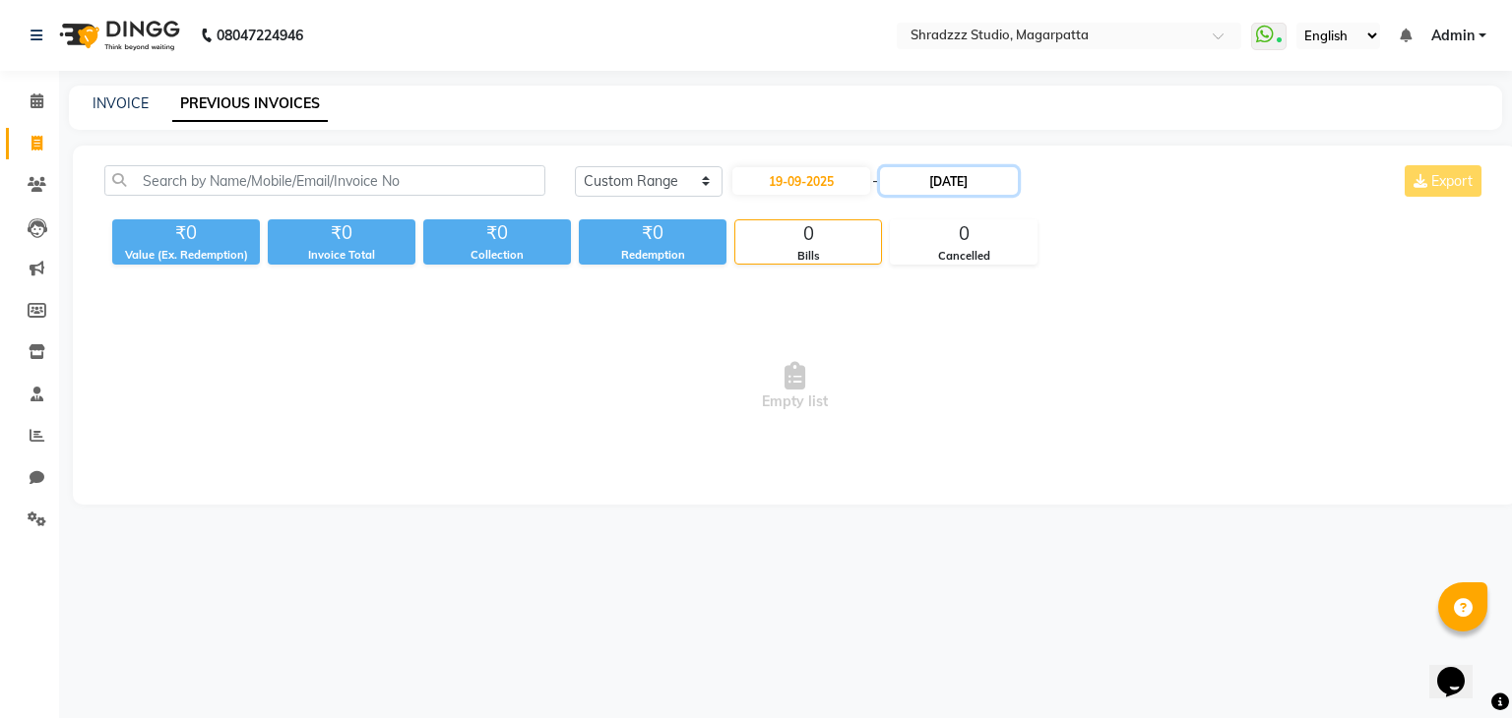
click at [929, 191] on input "[DATE]" at bounding box center [949, 181] width 138 height 28
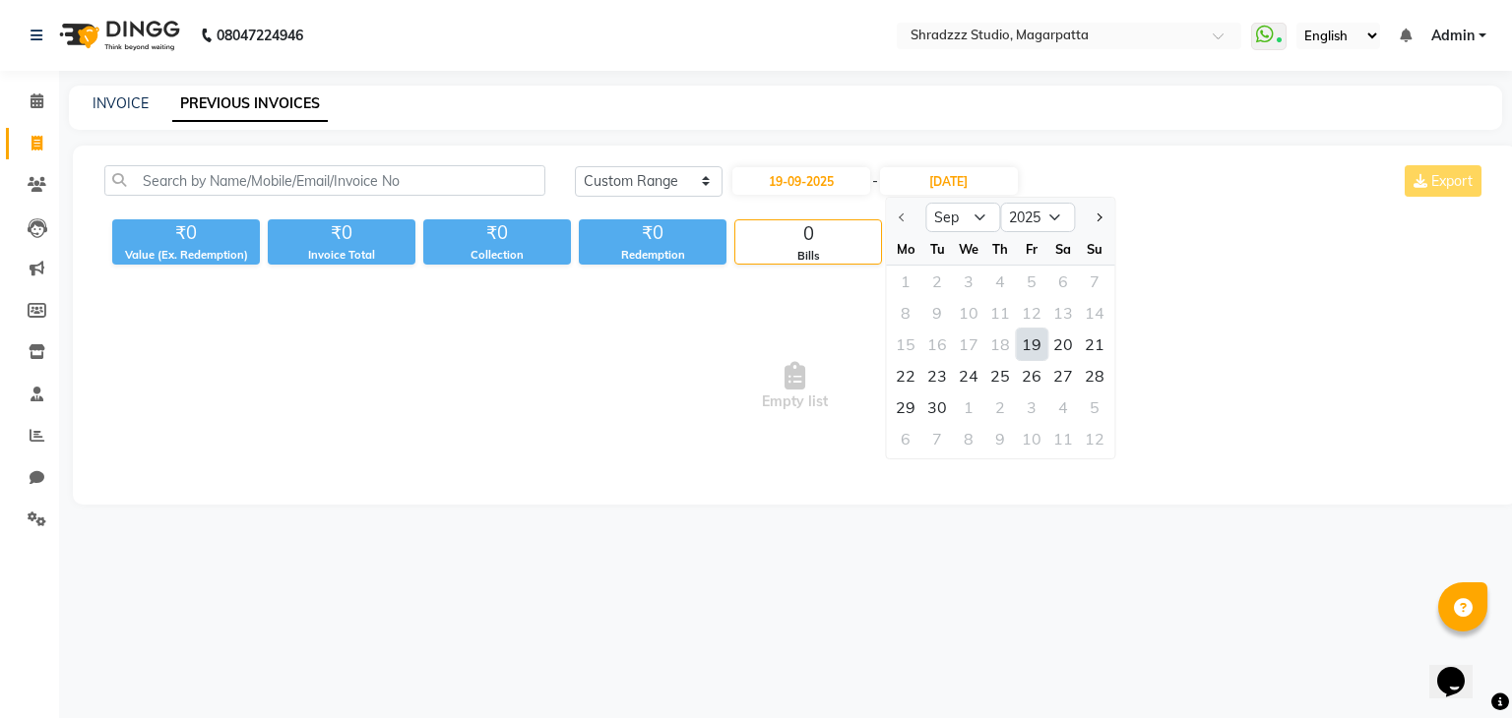
click at [1030, 347] on div "19" at bounding box center [1031, 344] width 31 height 31
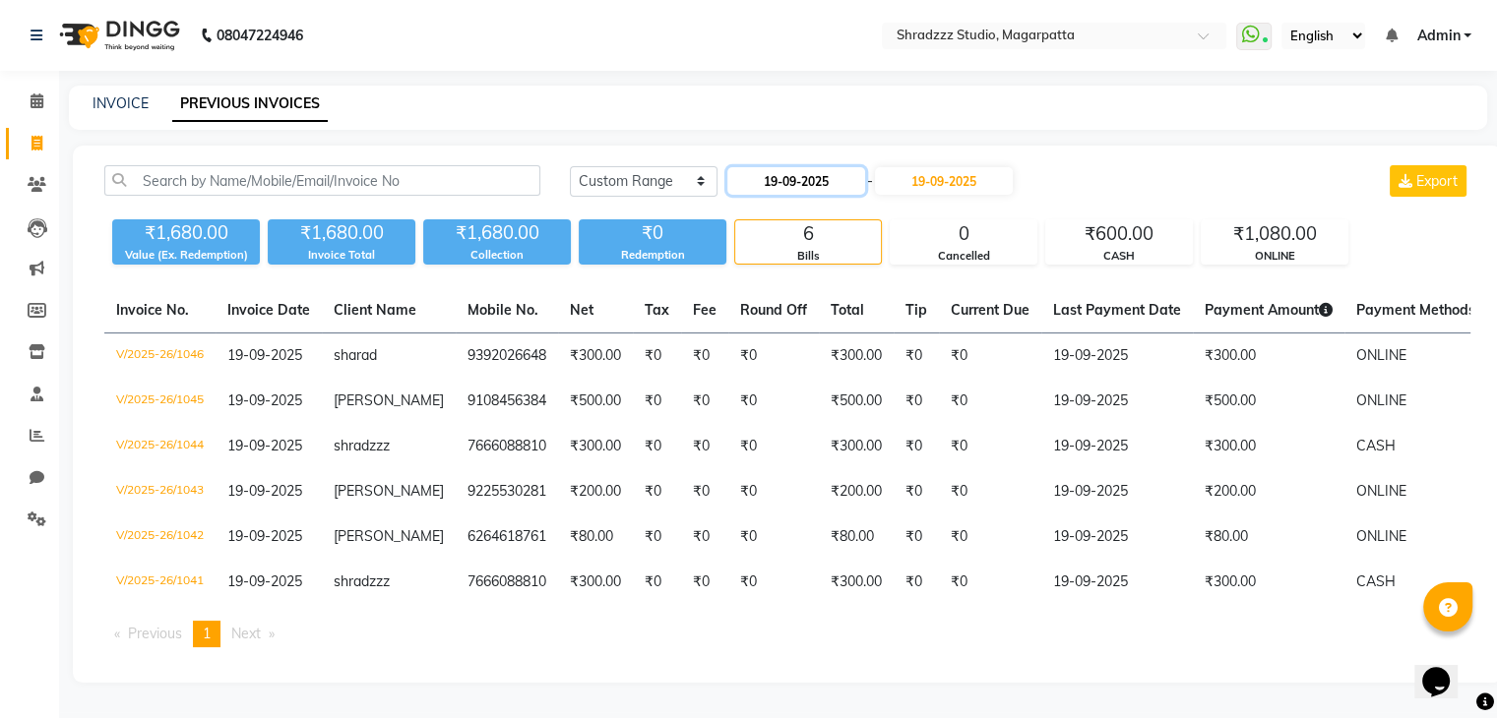
click at [778, 187] on input "19-09-2025" at bounding box center [796, 181] width 138 height 28
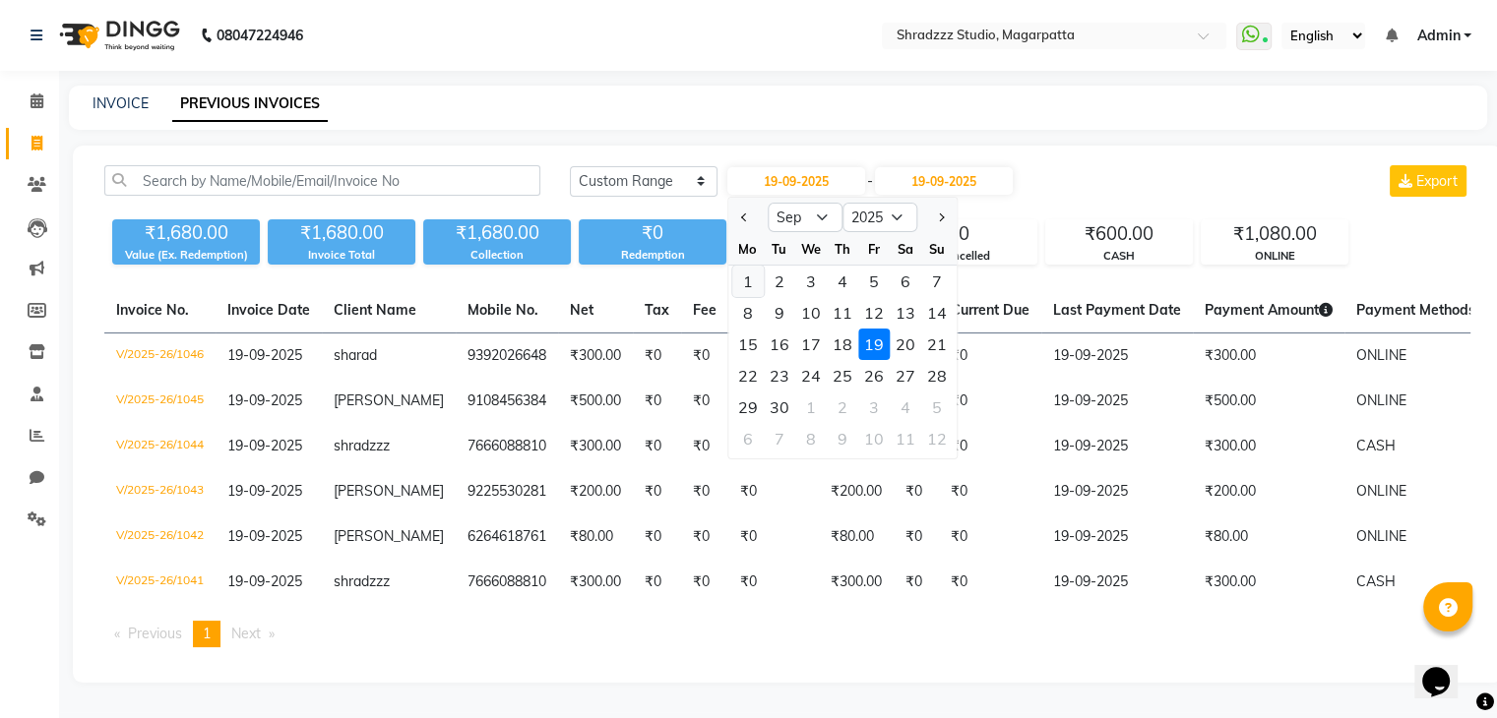
click at [745, 288] on div "1" at bounding box center [747, 281] width 31 height 31
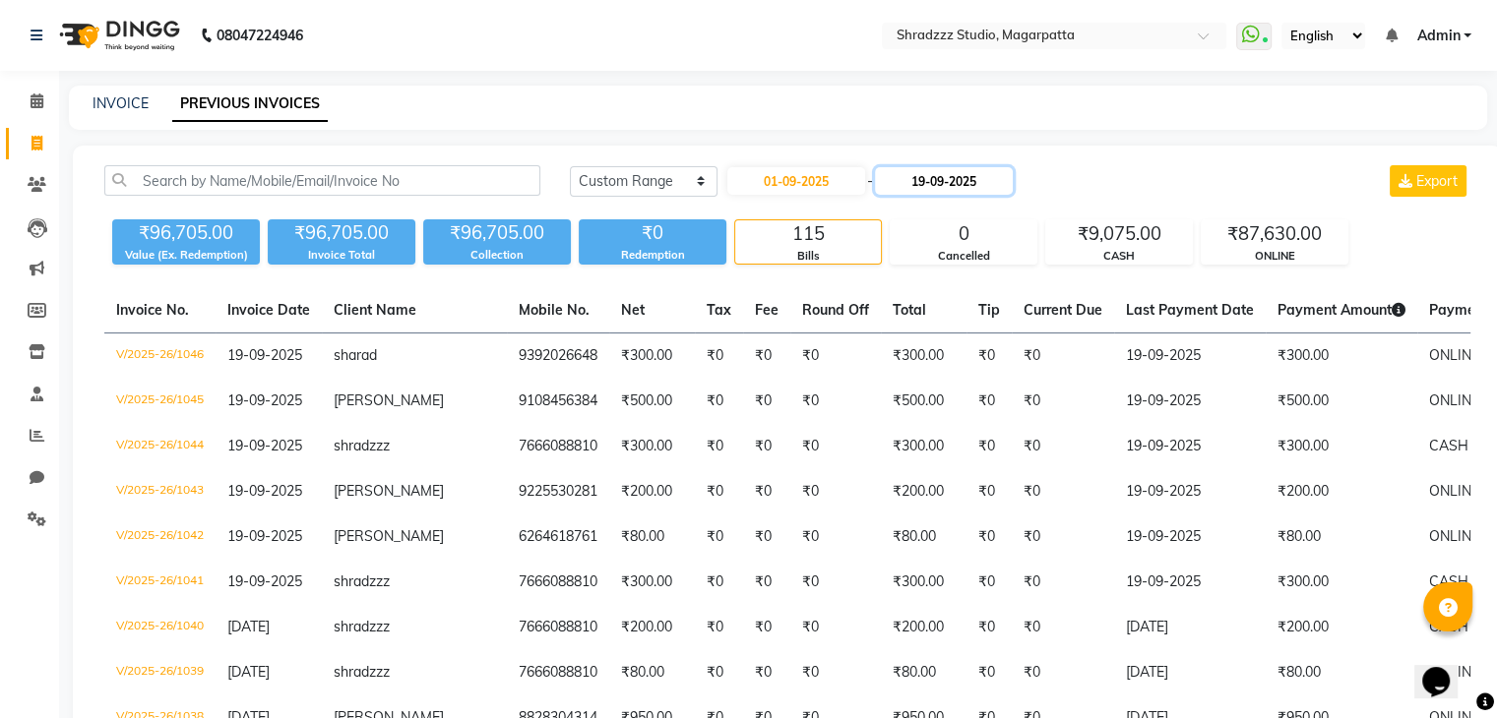
click at [922, 186] on input "19-09-2025" at bounding box center [944, 181] width 138 height 28
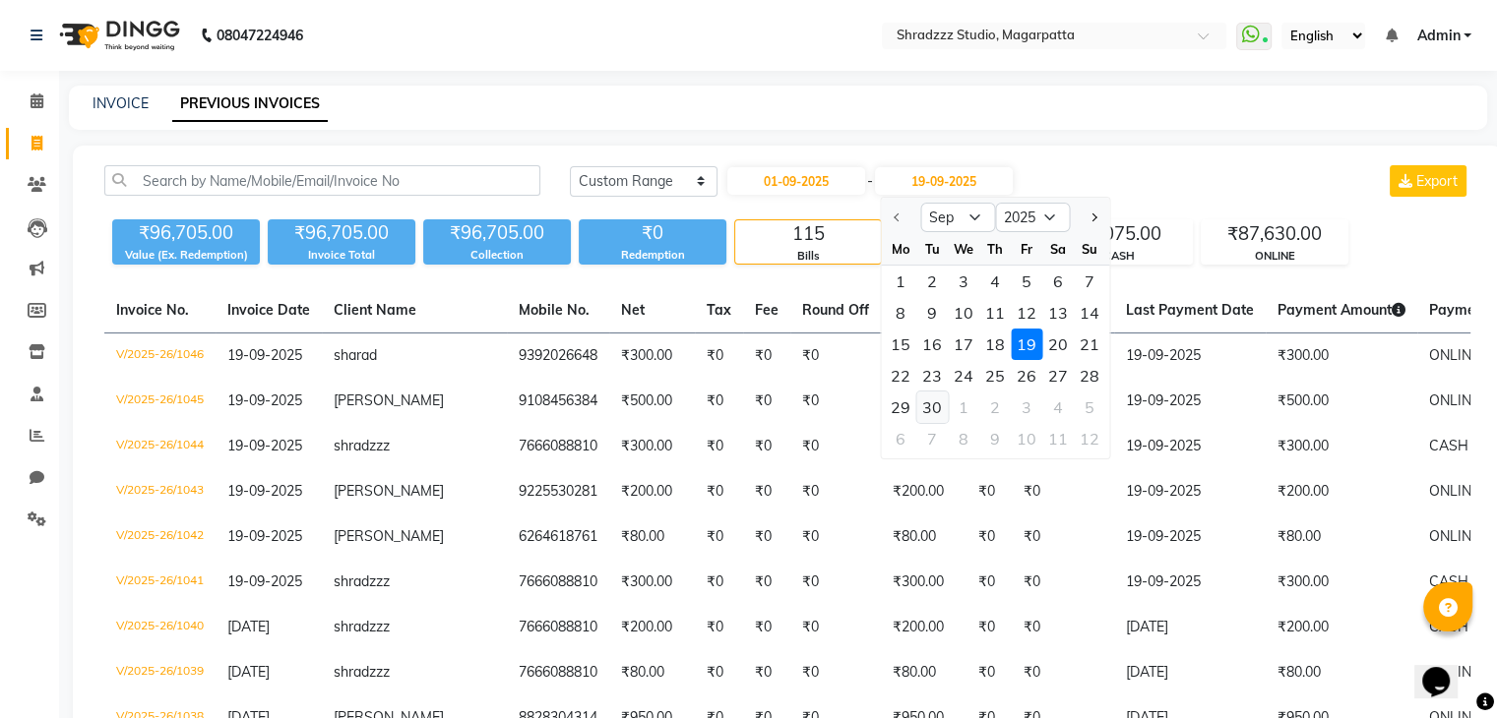
click at [936, 406] on div "30" at bounding box center [931, 407] width 31 height 31
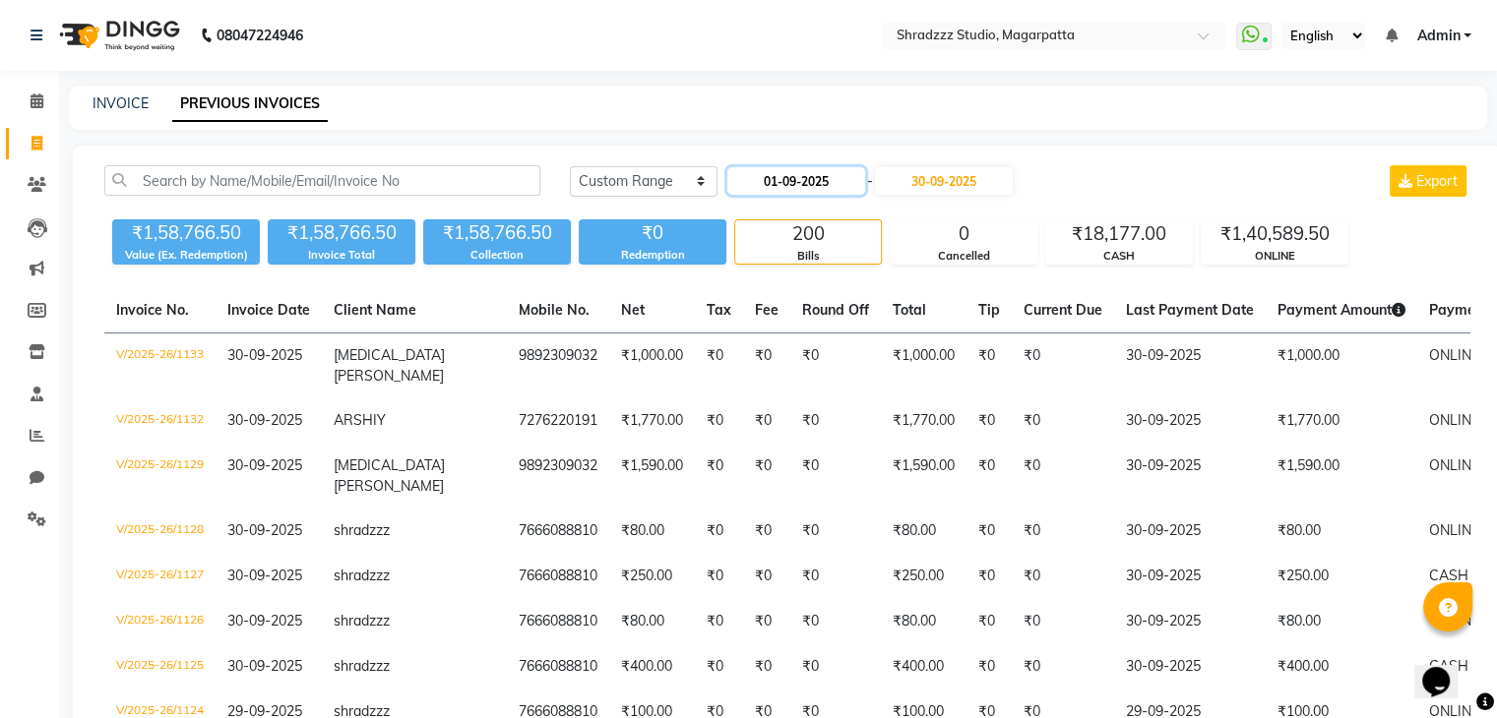
click at [776, 186] on input "01-09-2025" at bounding box center [796, 181] width 138 height 28
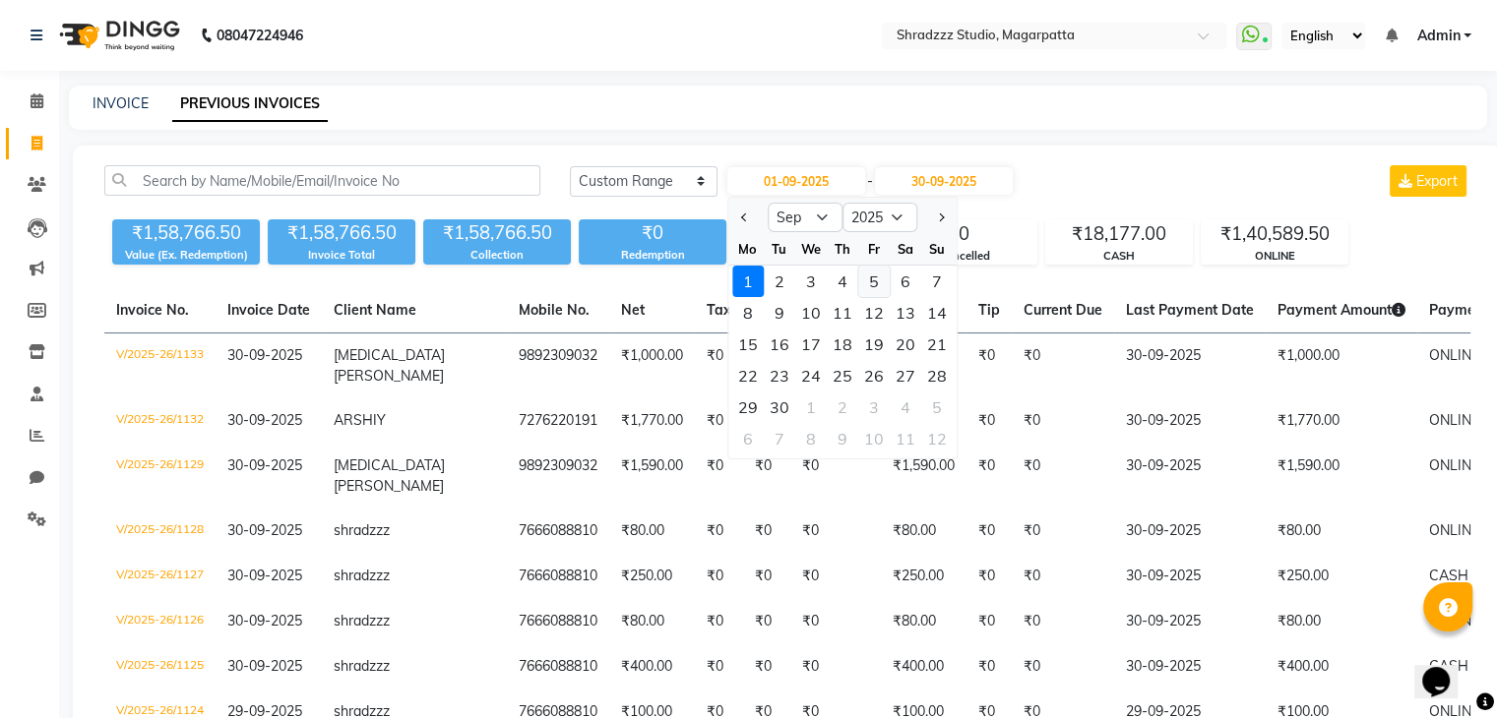
click at [877, 282] on div "5" at bounding box center [873, 281] width 31 height 31
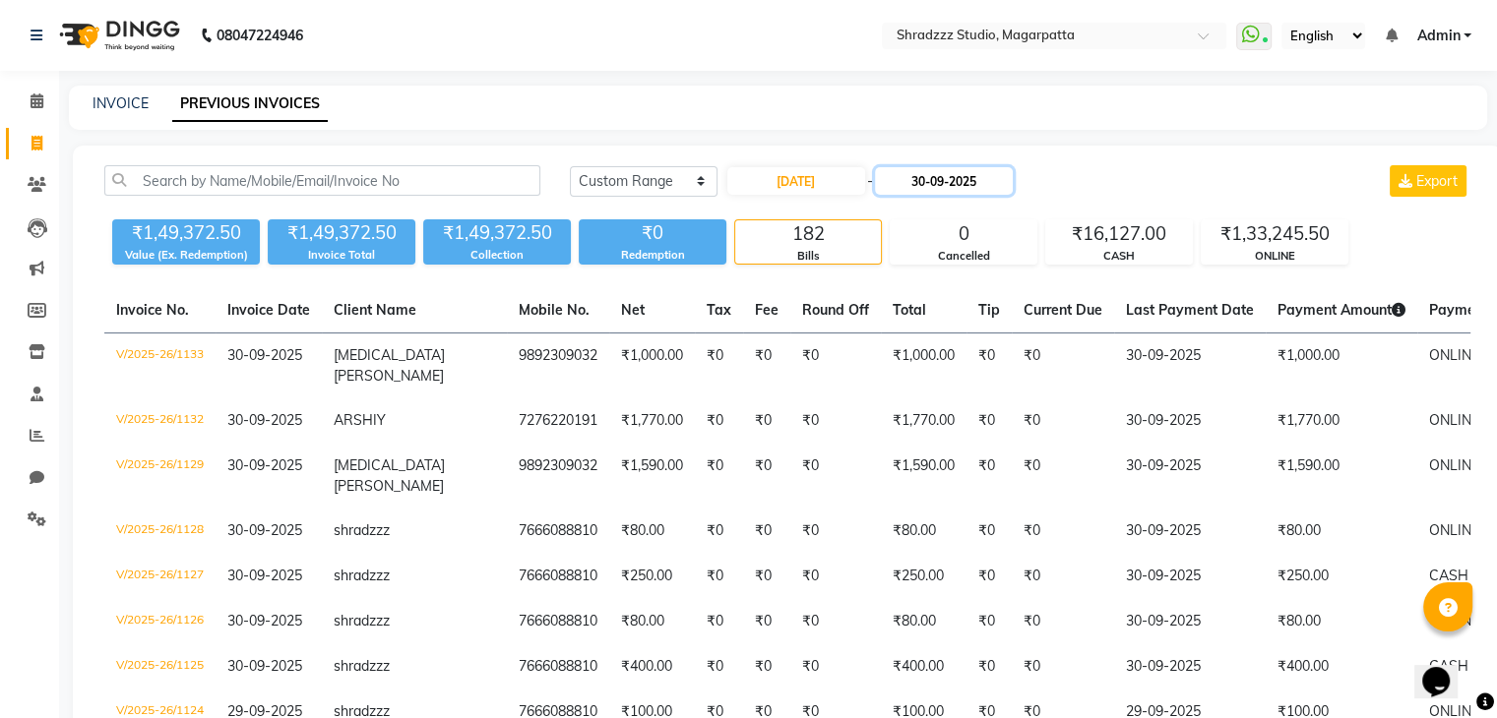
click at [928, 184] on input "30-09-2025" at bounding box center [944, 181] width 138 height 28
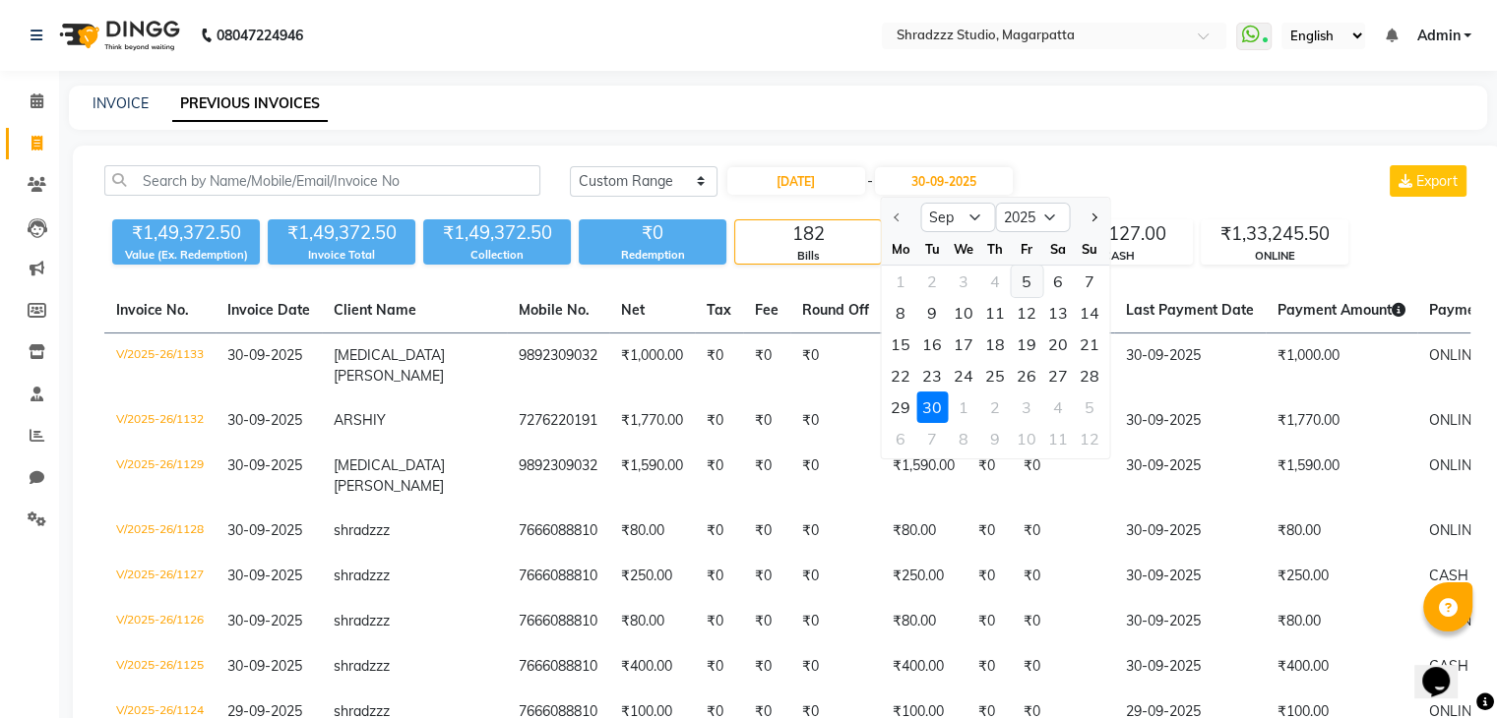
click at [1029, 284] on div "5" at bounding box center [1026, 281] width 31 height 31
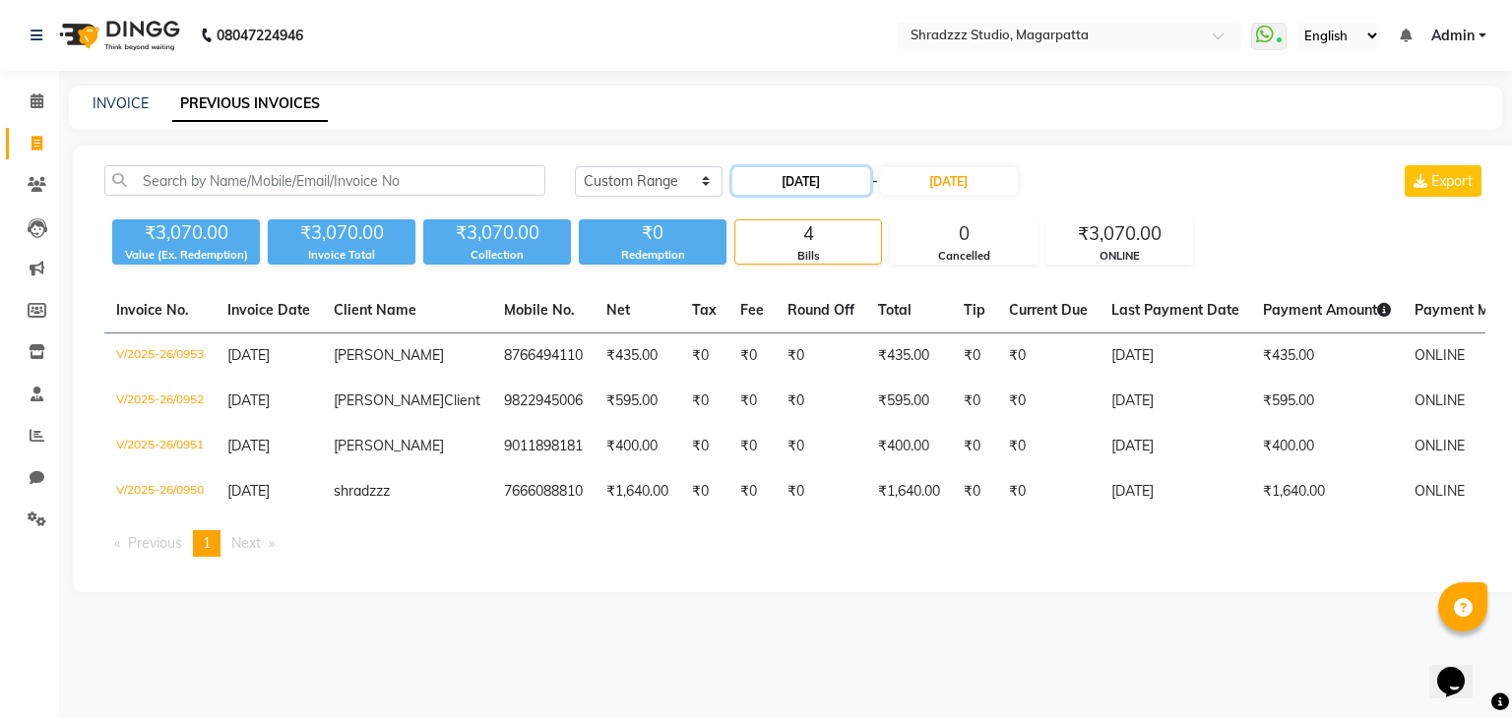
click at [781, 184] on input "05-09-2025" at bounding box center [801, 181] width 138 height 28
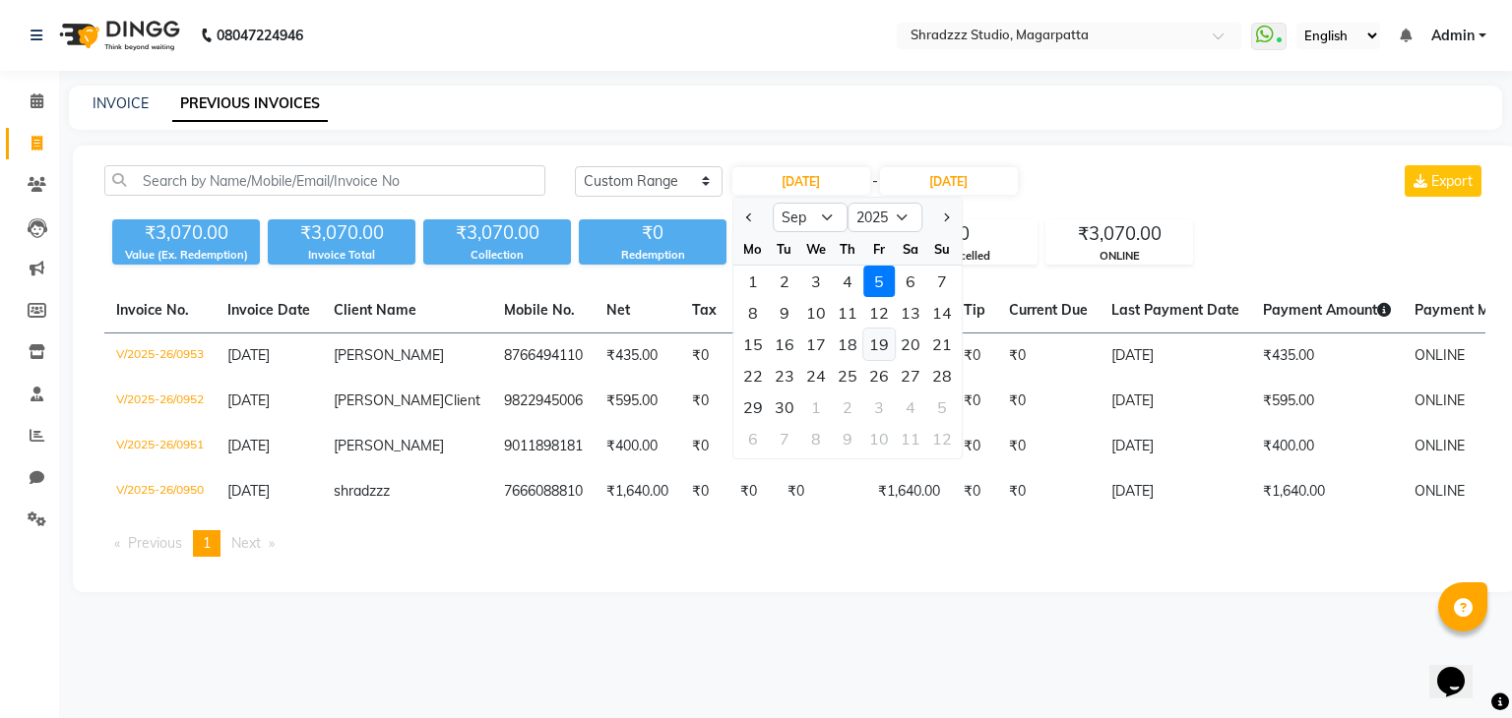
click at [870, 350] on div "19" at bounding box center [878, 344] width 31 height 31
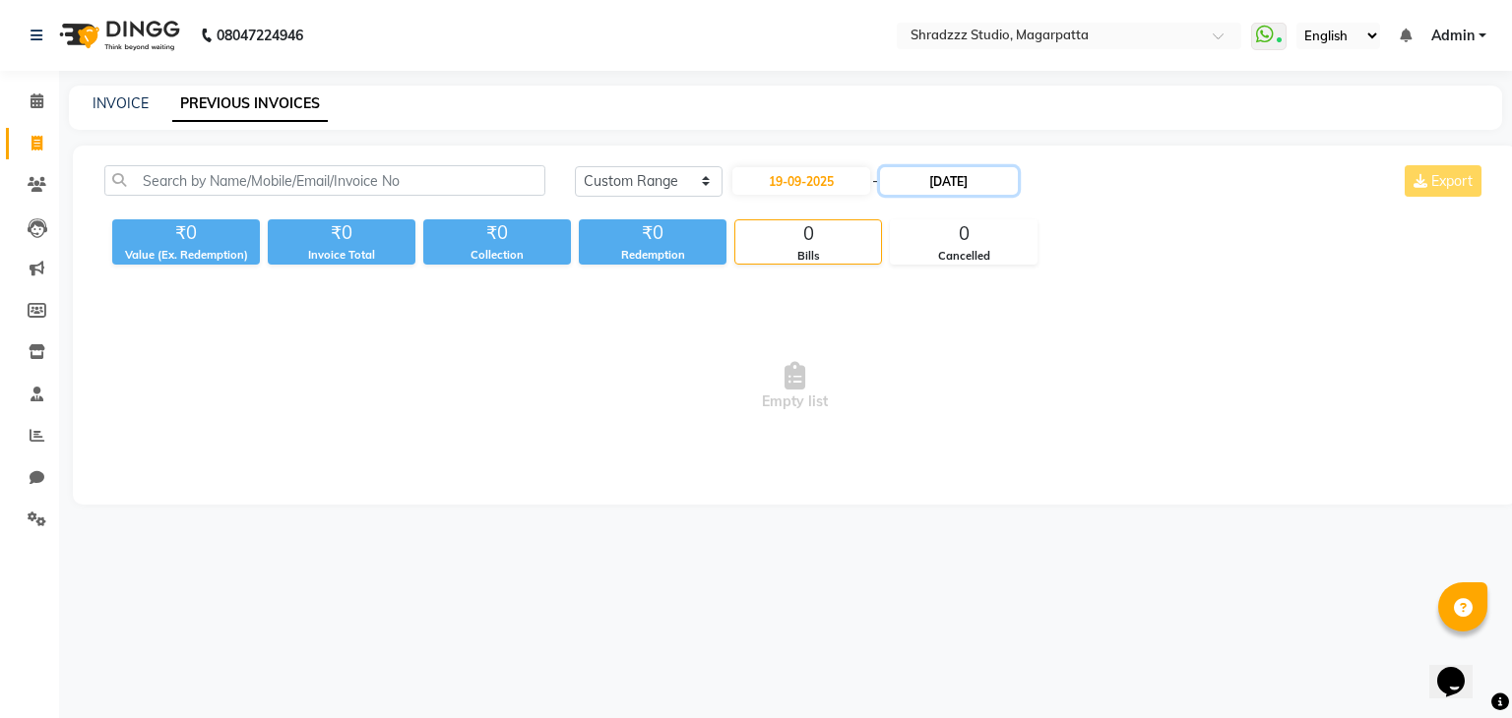
click at [931, 185] on input "05-09-2025" at bounding box center [949, 181] width 138 height 28
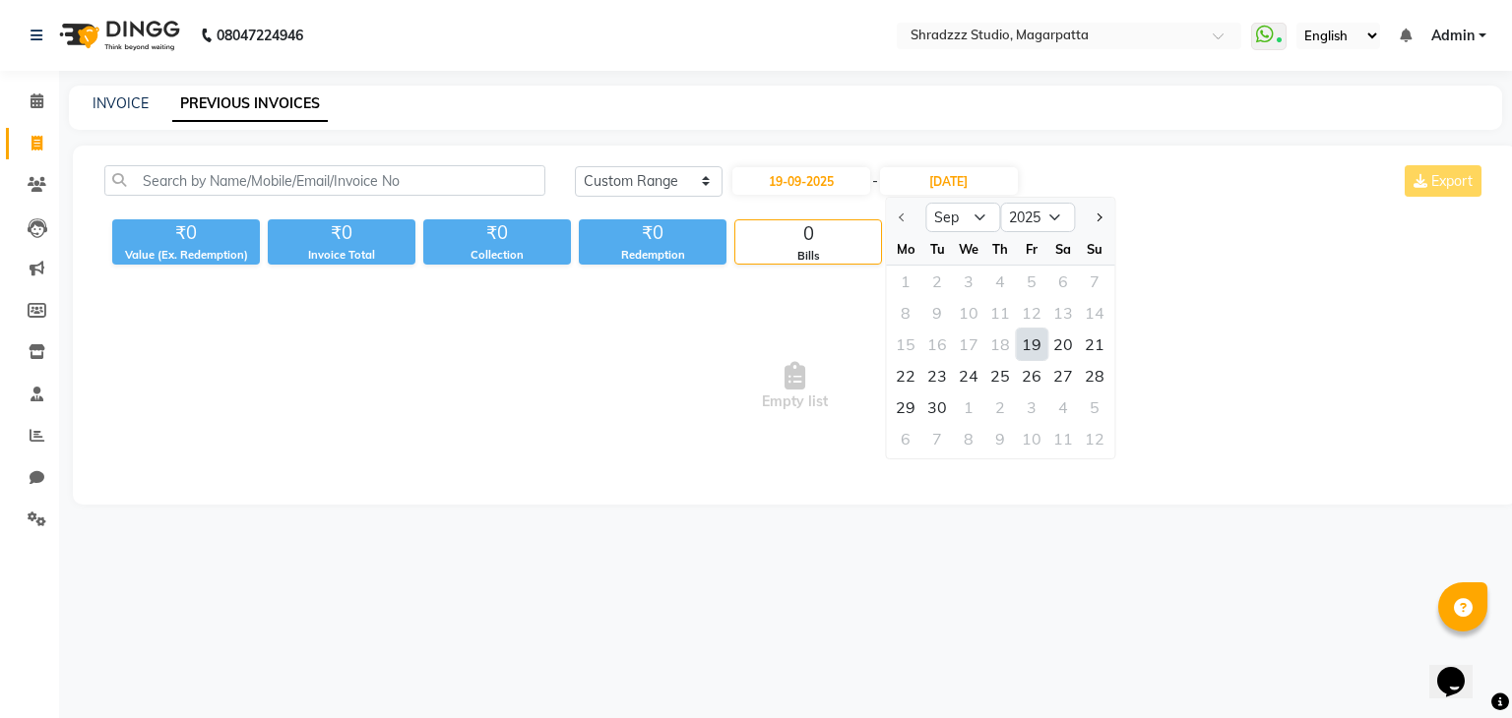
click at [1030, 347] on div "19" at bounding box center [1031, 344] width 31 height 31
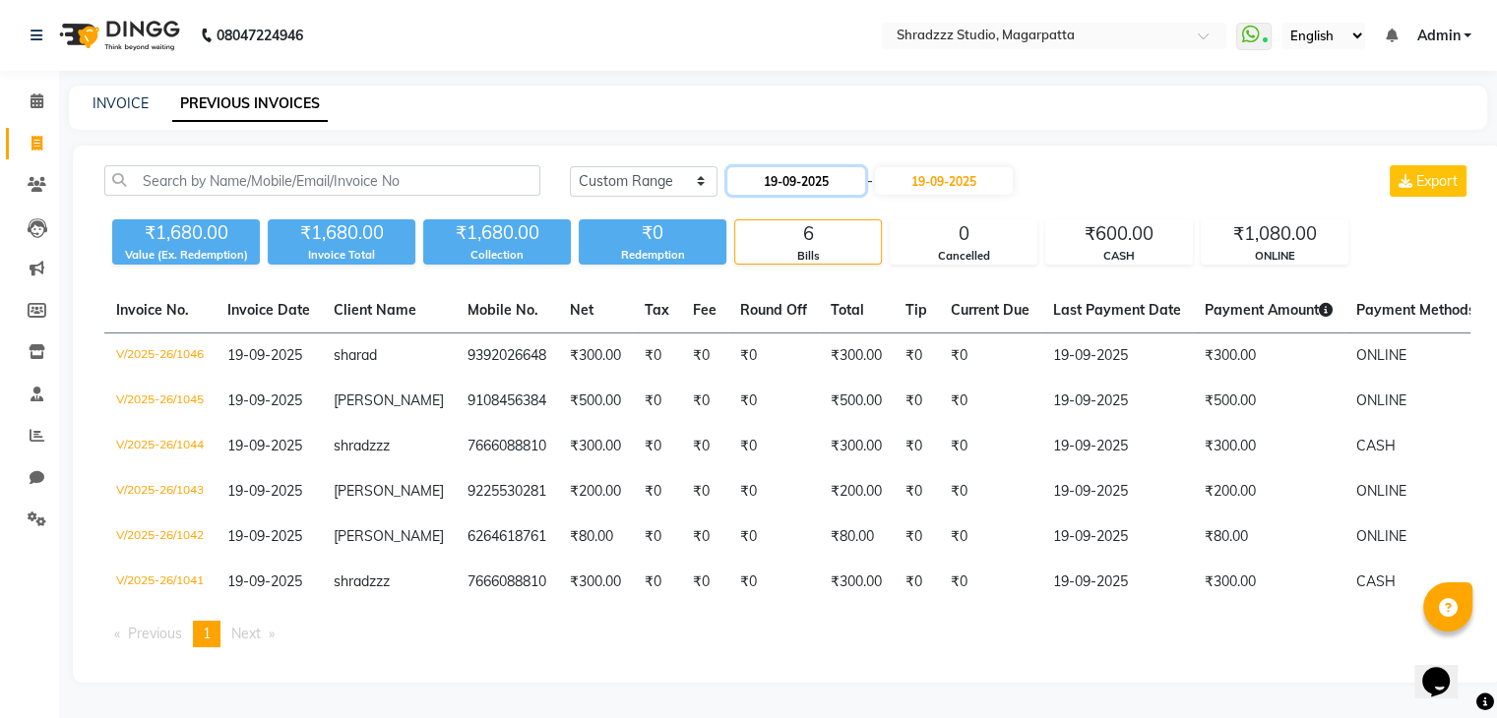
click at [781, 182] on input "19-09-2025" at bounding box center [796, 181] width 138 height 28
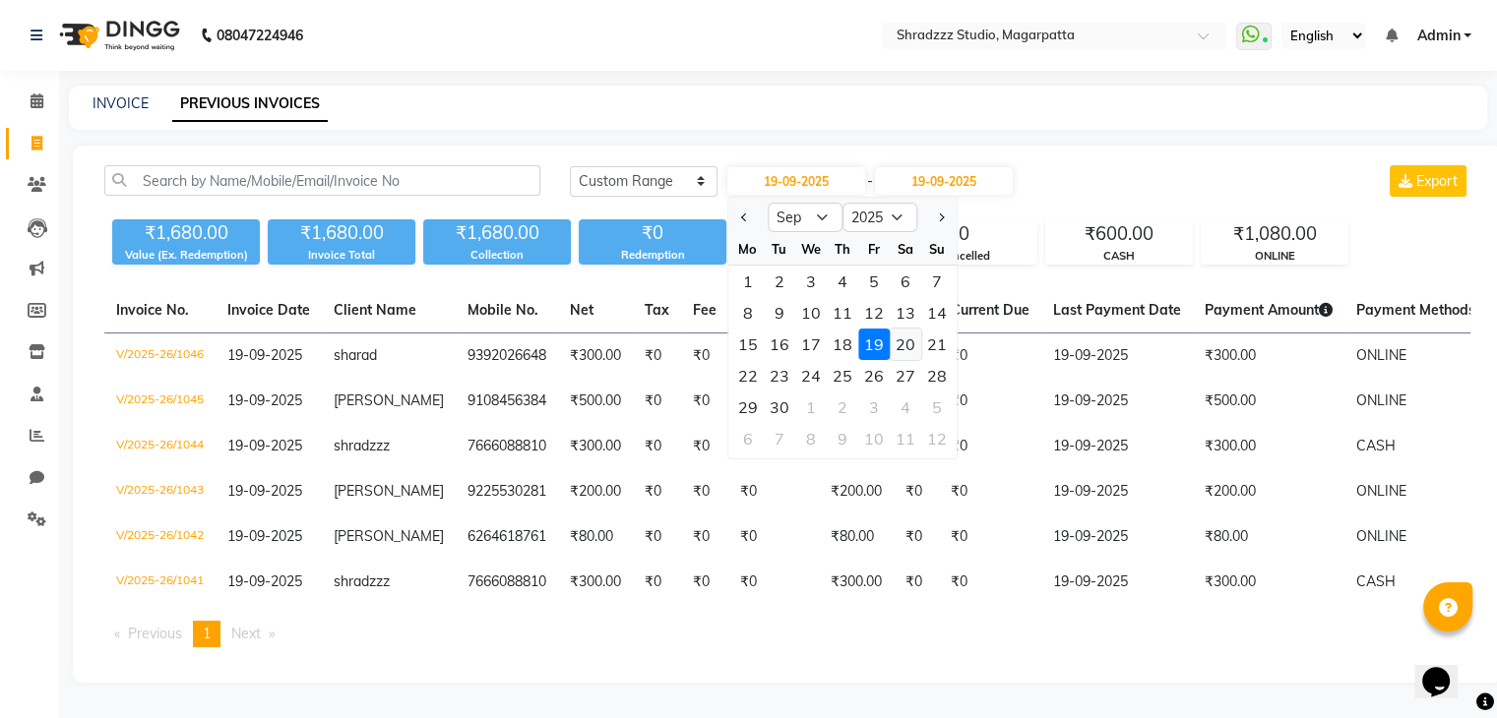
click at [907, 340] on div "20" at bounding box center [905, 344] width 31 height 31
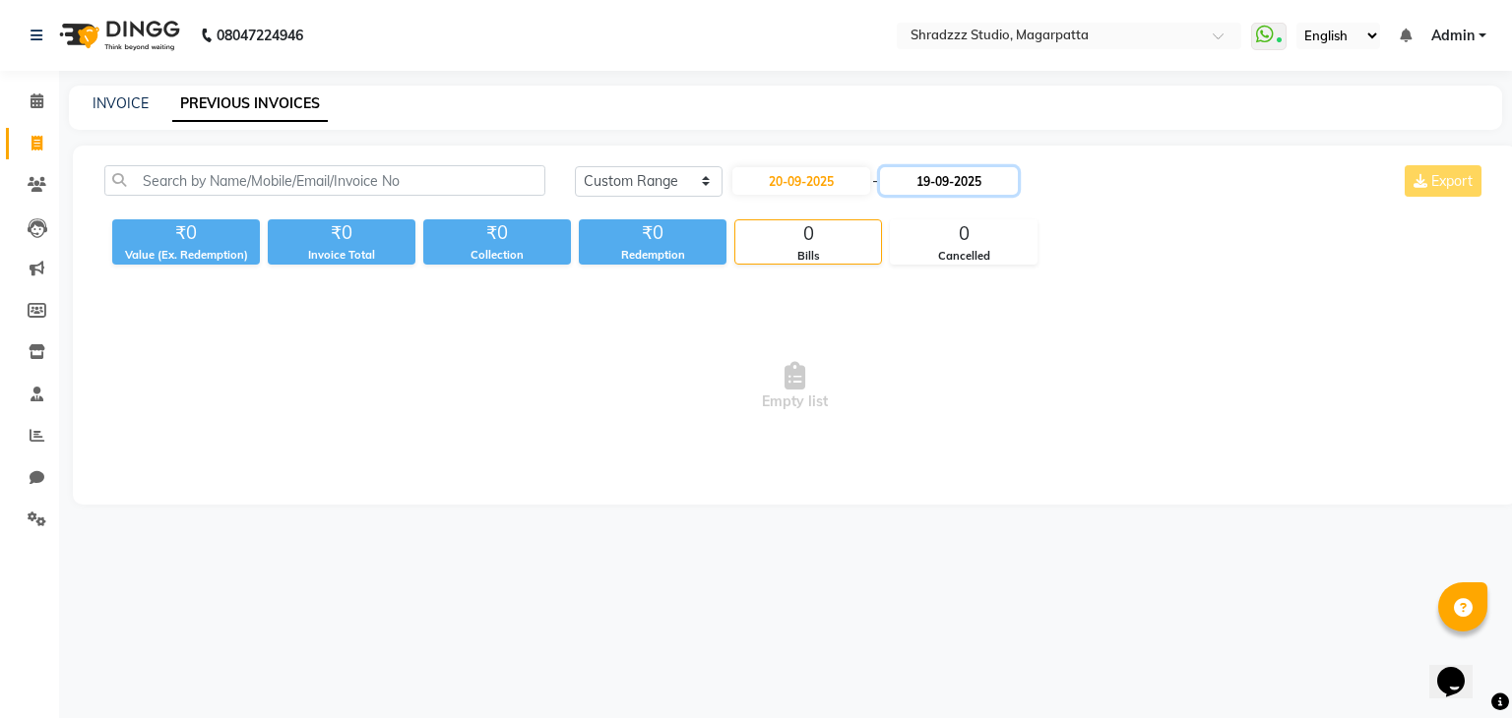
click at [933, 183] on input "19-09-2025" at bounding box center [949, 181] width 138 height 28
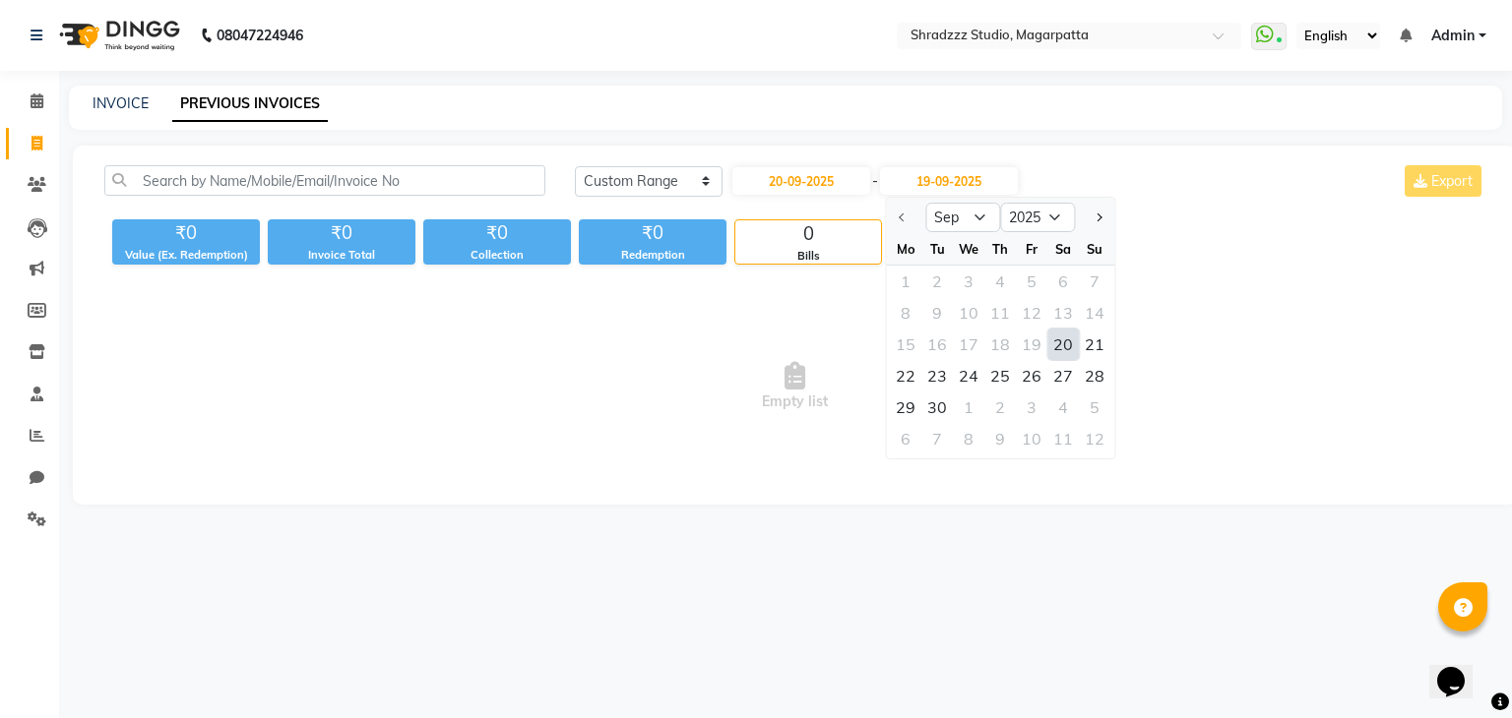
click at [1060, 351] on div "20" at bounding box center [1062, 344] width 31 height 31
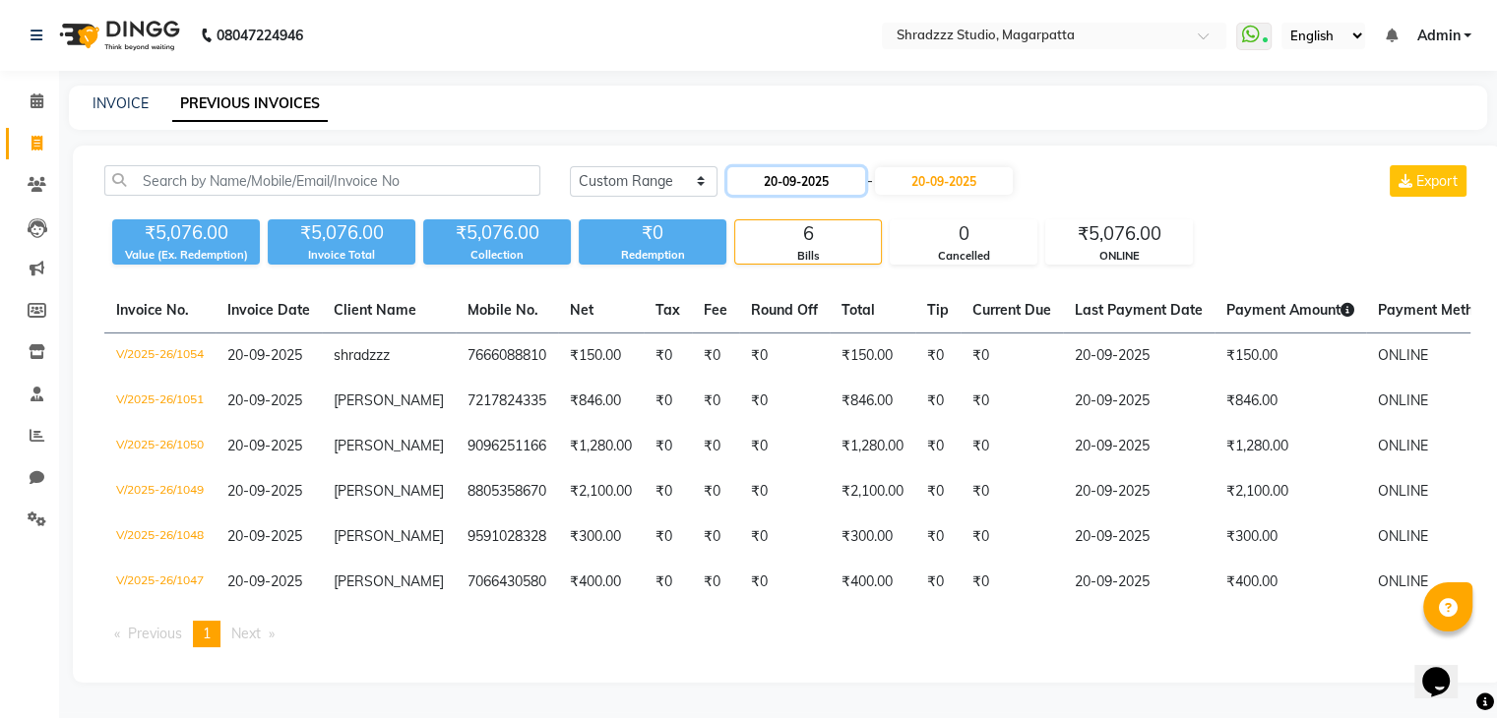
click at [772, 181] on input "20-09-2025" at bounding box center [796, 181] width 138 height 28
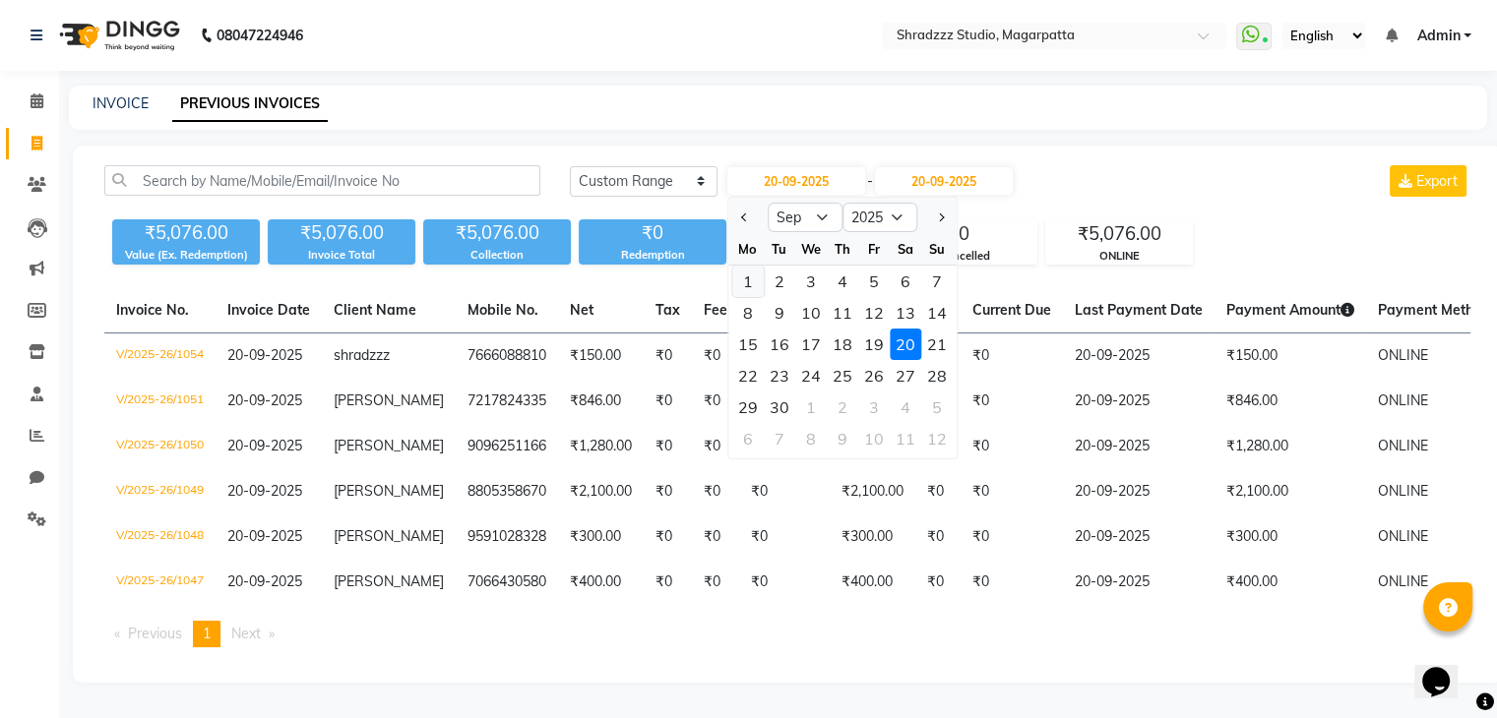
click at [741, 284] on div "1" at bounding box center [747, 281] width 31 height 31
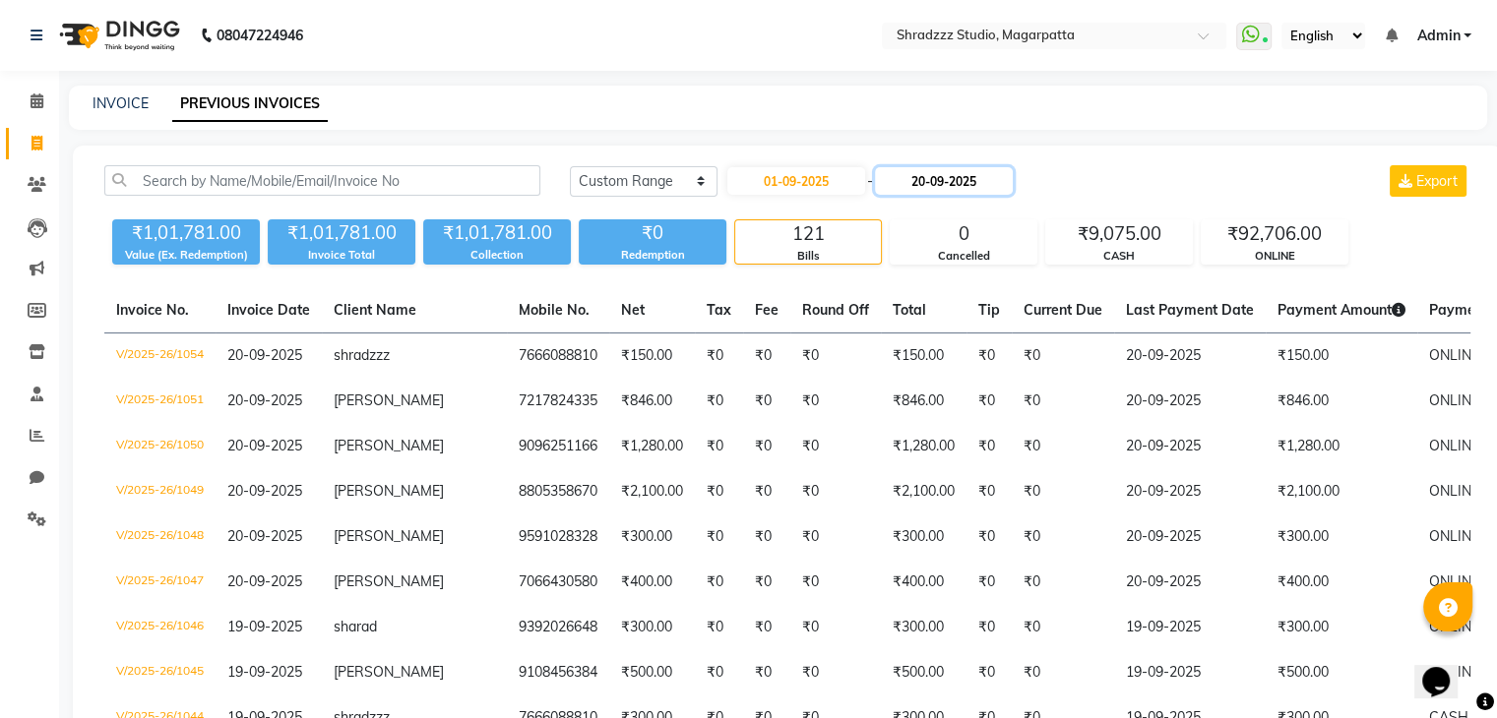
click at [928, 181] on input "20-09-2025" at bounding box center [944, 181] width 138 height 28
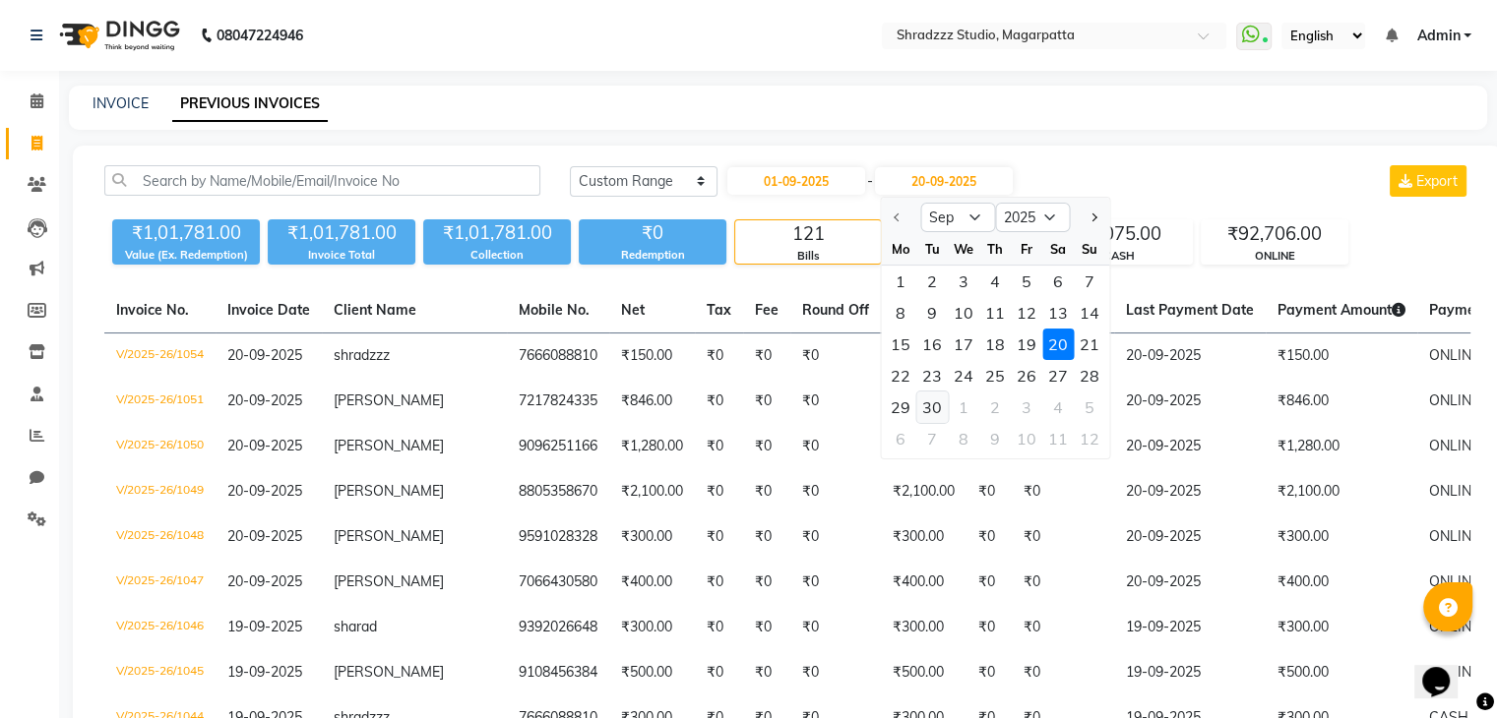
click at [939, 407] on div "30" at bounding box center [931, 407] width 31 height 31
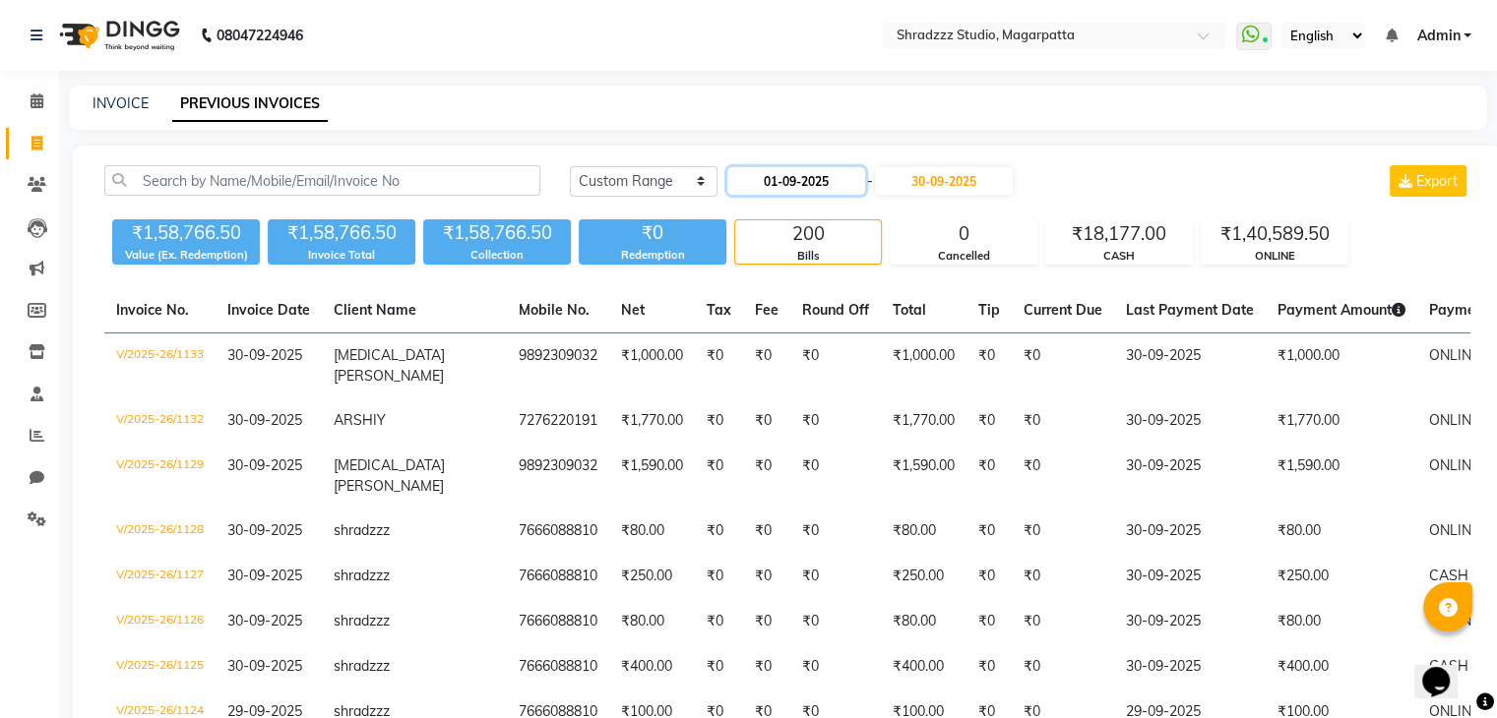
click at [776, 183] on input "01-09-2025" at bounding box center [796, 181] width 138 height 28
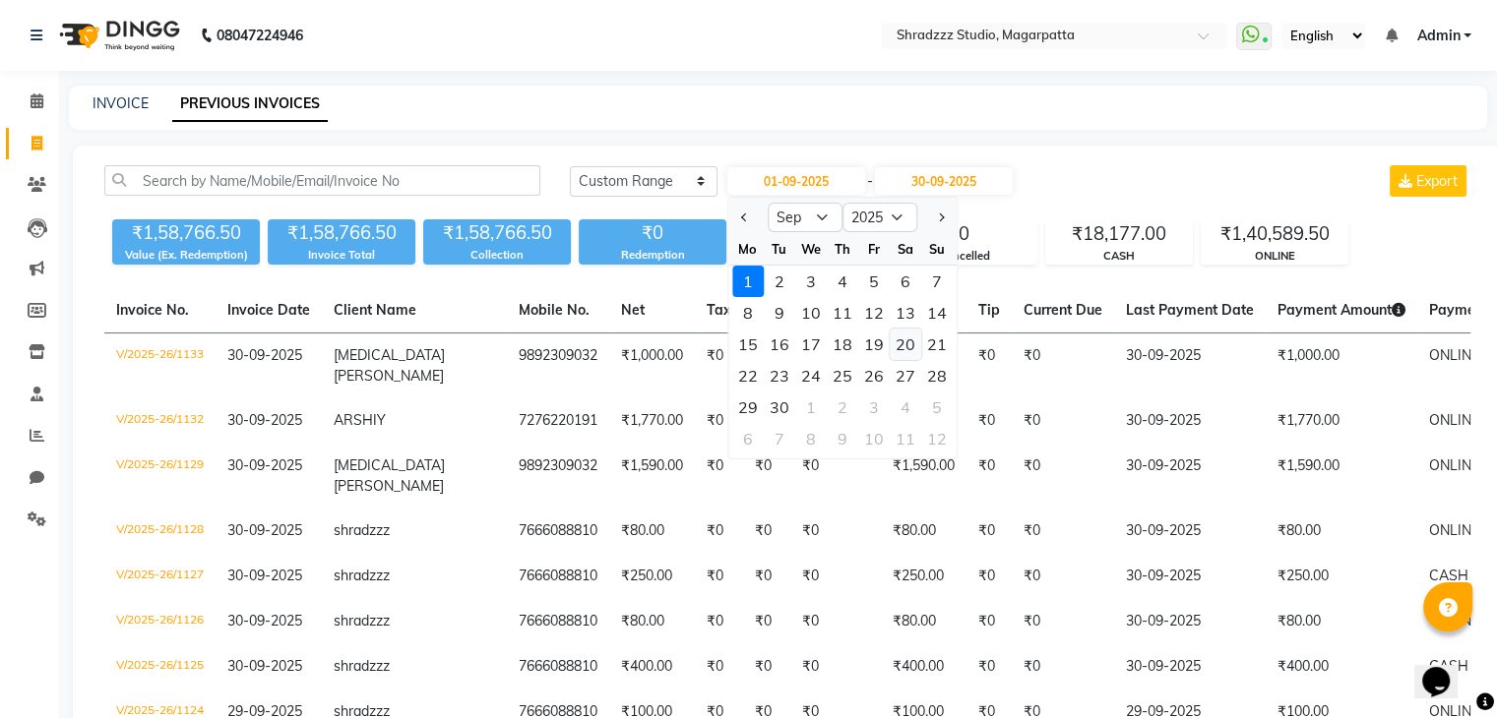
click at [909, 340] on div "20" at bounding box center [905, 344] width 31 height 31
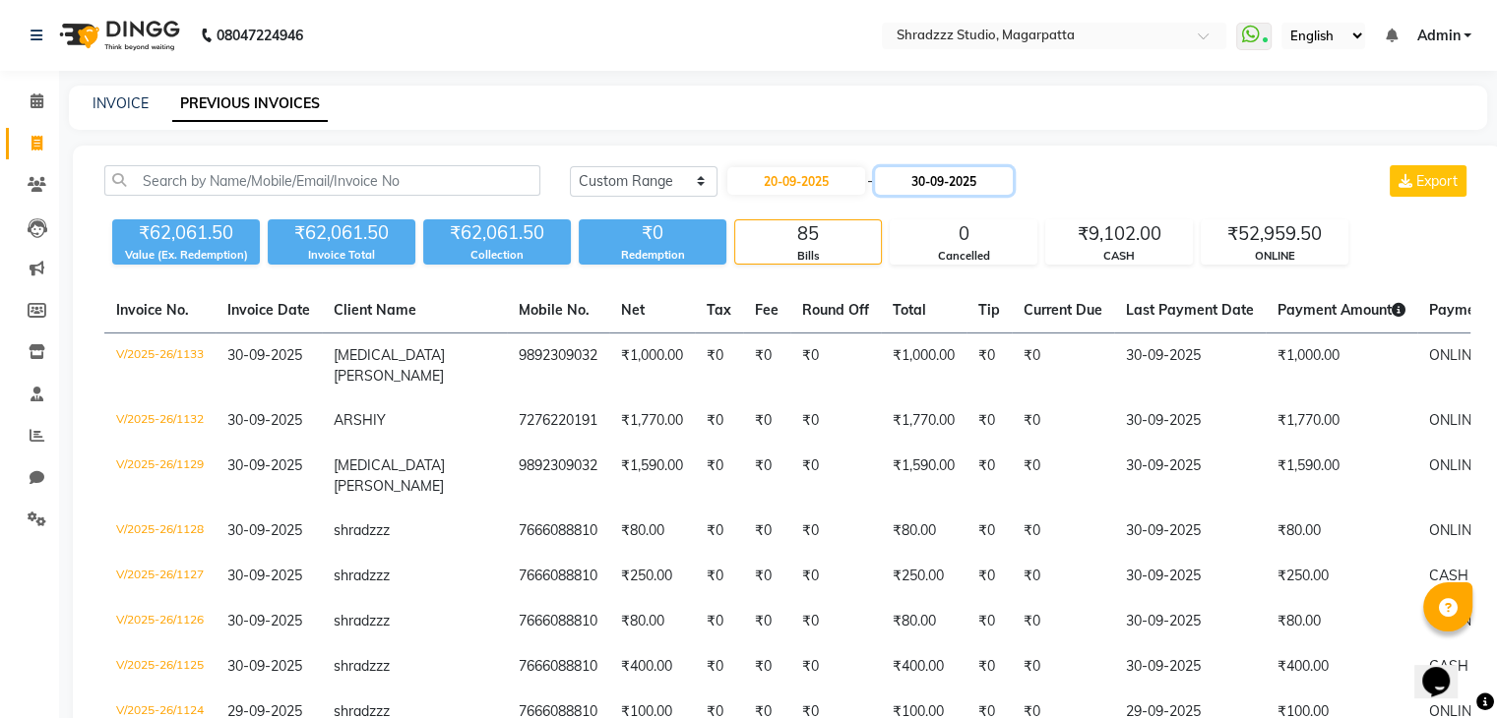
click at [929, 187] on input "30-09-2025" at bounding box center [944, 181] width 138 height 28
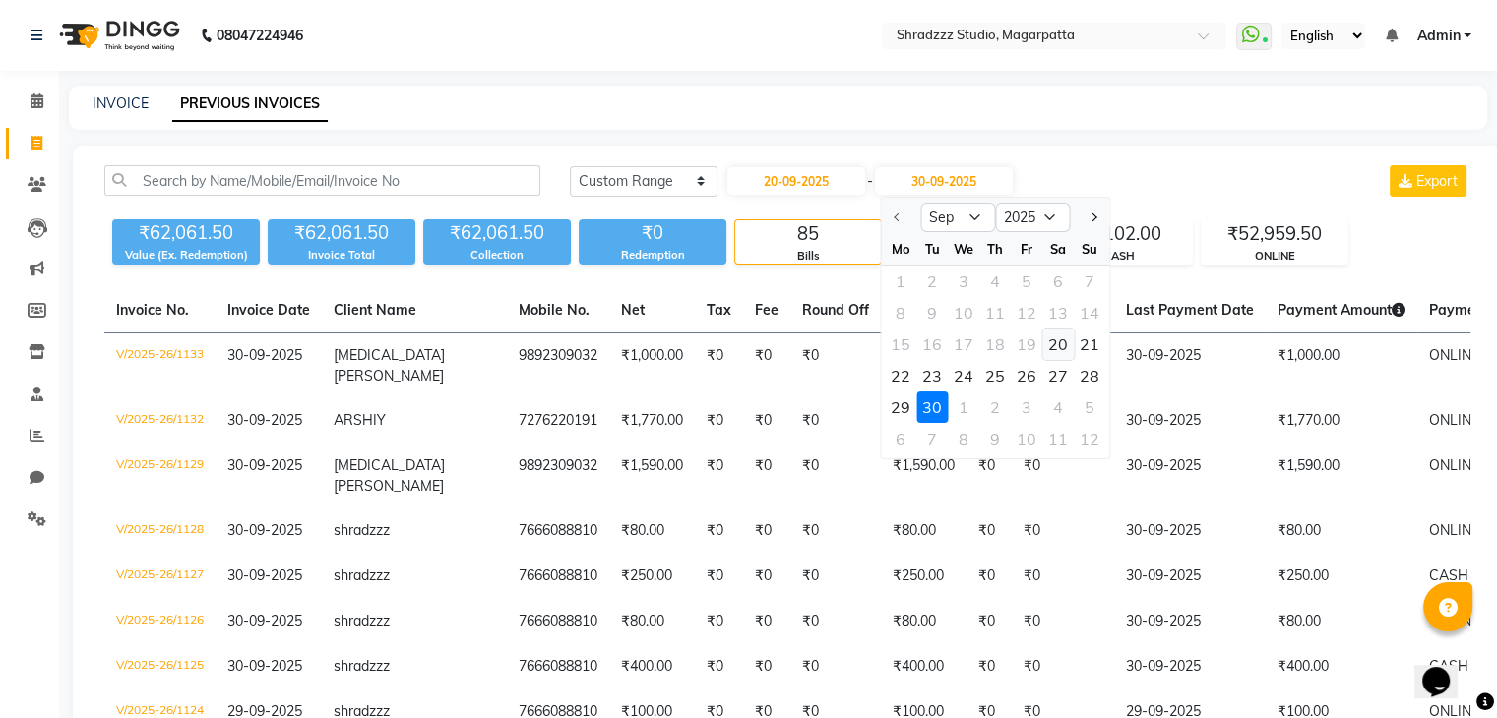
click at [1057, 354] on div "20" at bounding box center [1057, 344] width 31 height 31
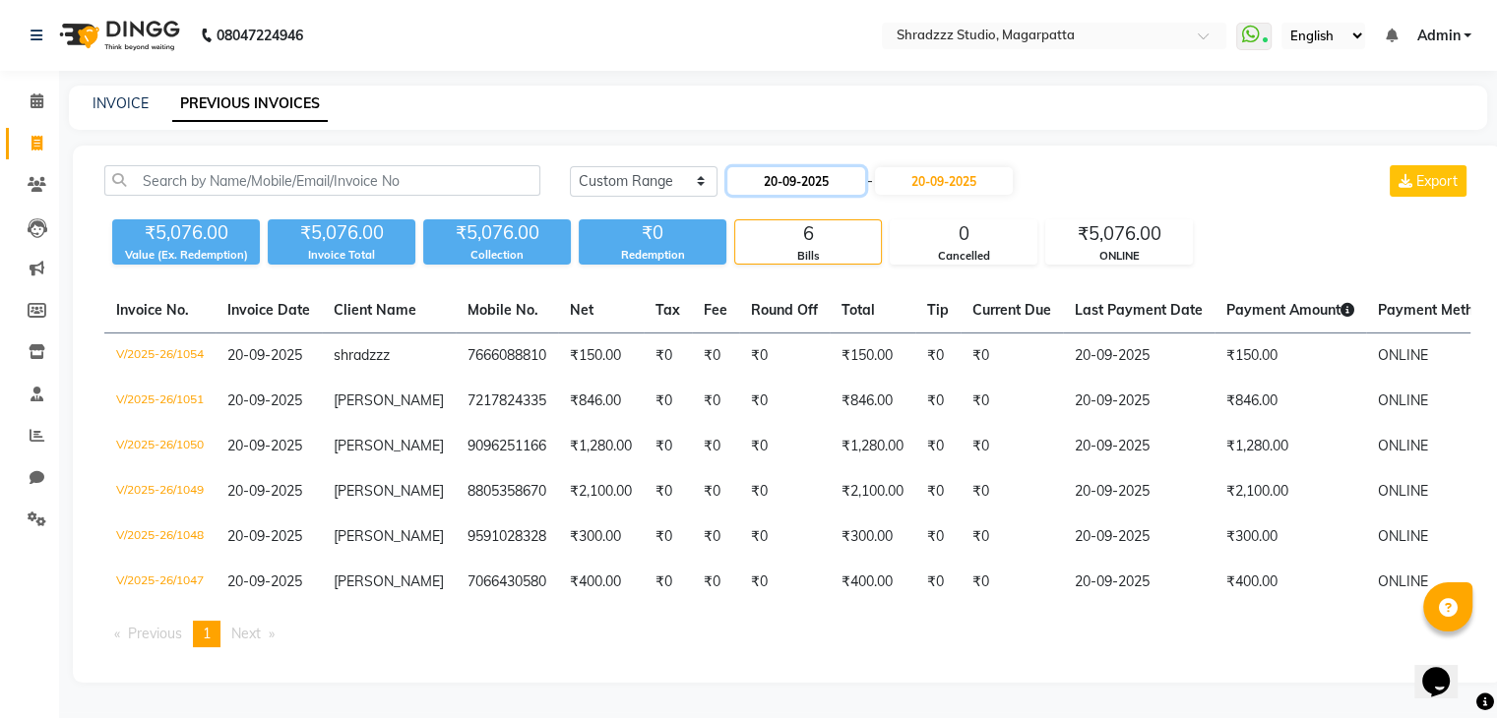
click at [778, 182] on input "20-09-2025" at bounding box center [796, 181] width 138 height 28
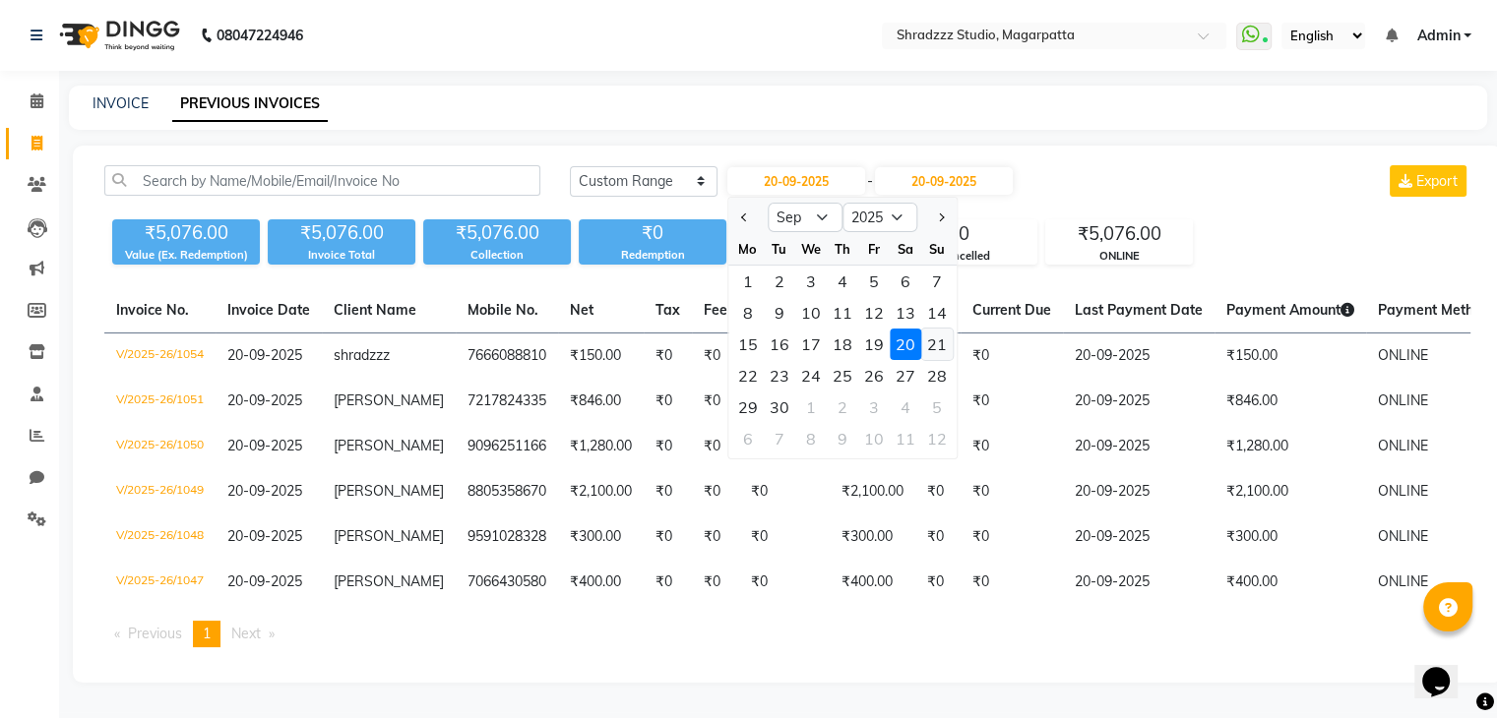
click at [937, 345] on div "21" at bounding box center [936, 344] width 31 height 31
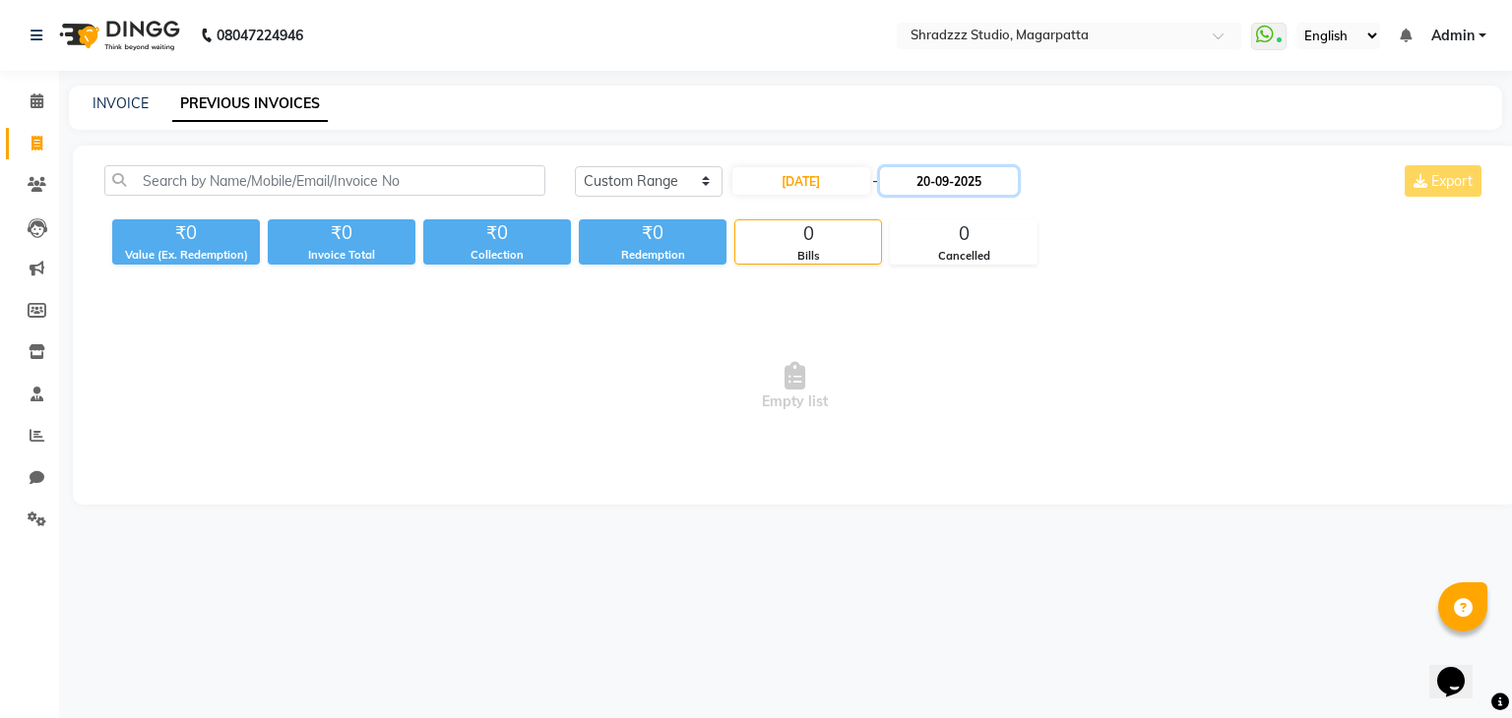
click at [925, 183] on input "20-09-2025" at bounding box center [949, 181] width 138 height 28
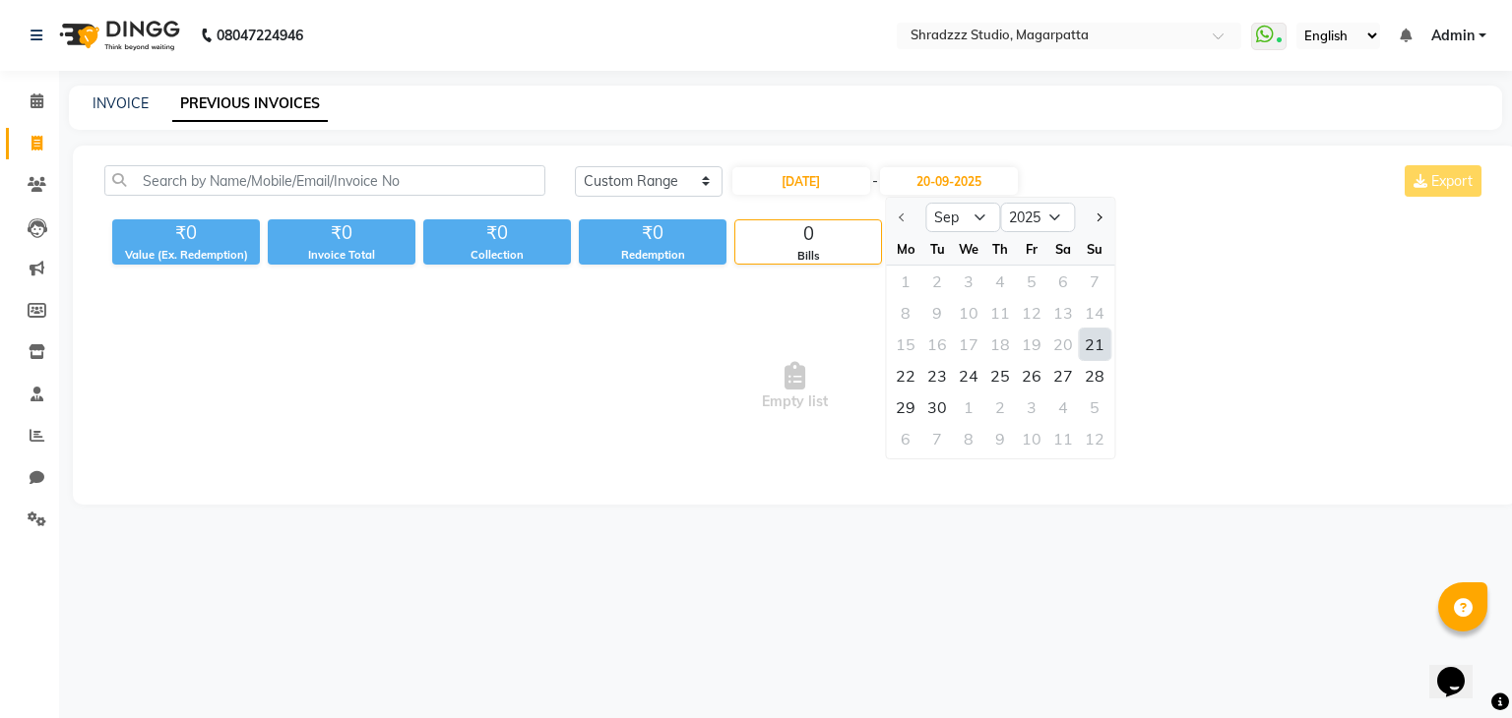
click at [1093, 340] on div "21" at bounding box center [1094, 344] width 31 height 31
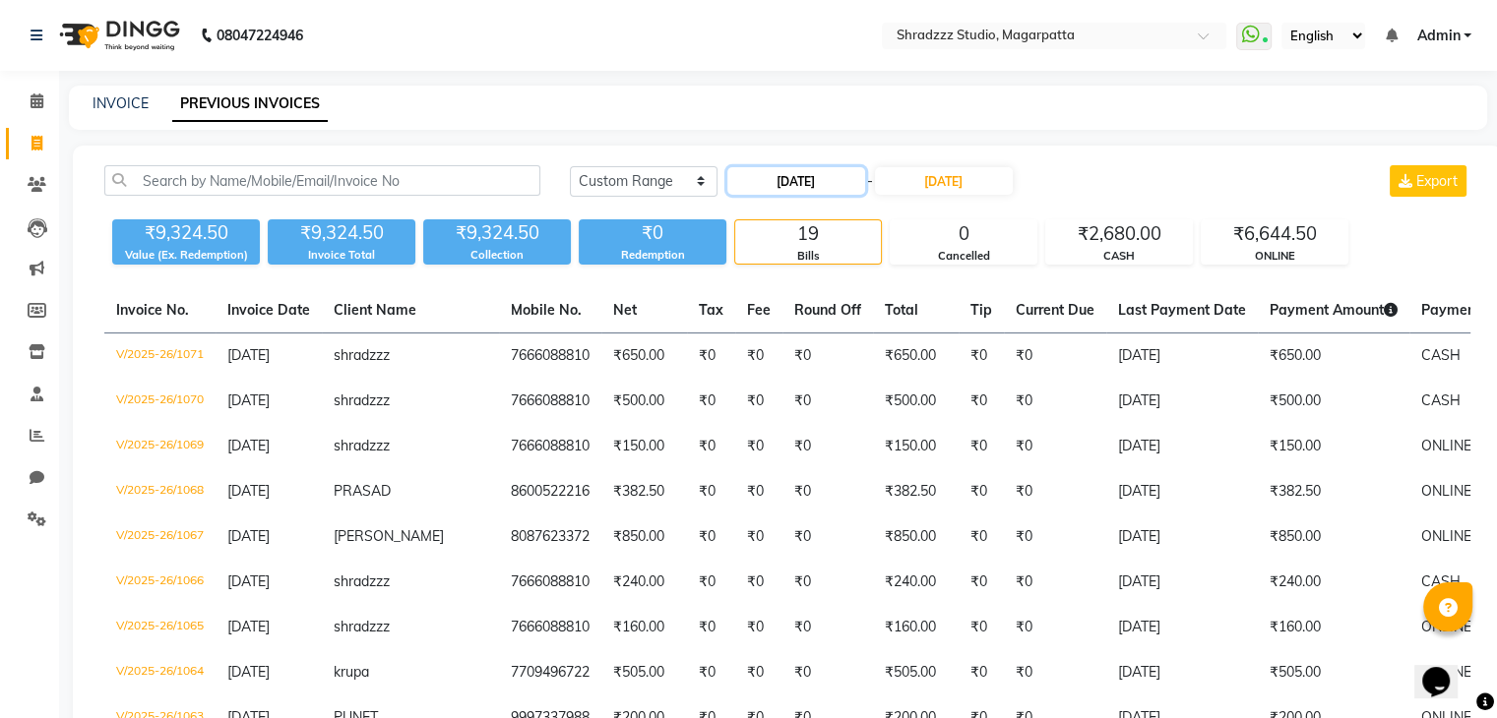
click at [774, 189] on input "21-09-2025" at bounding box center [796, 181] width 138 height 28
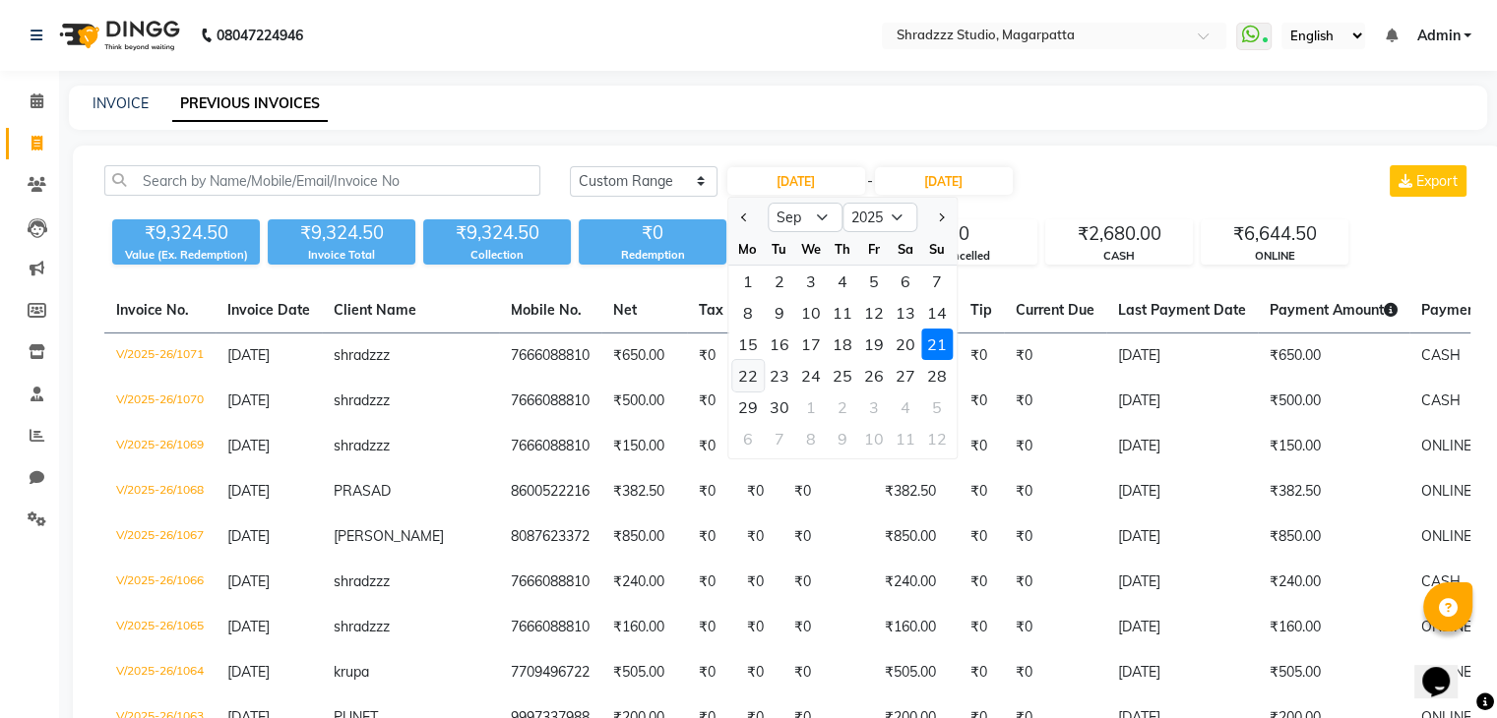
click at [742, 377] on div "22" at bounding box center [747, 375] width 31 height 31
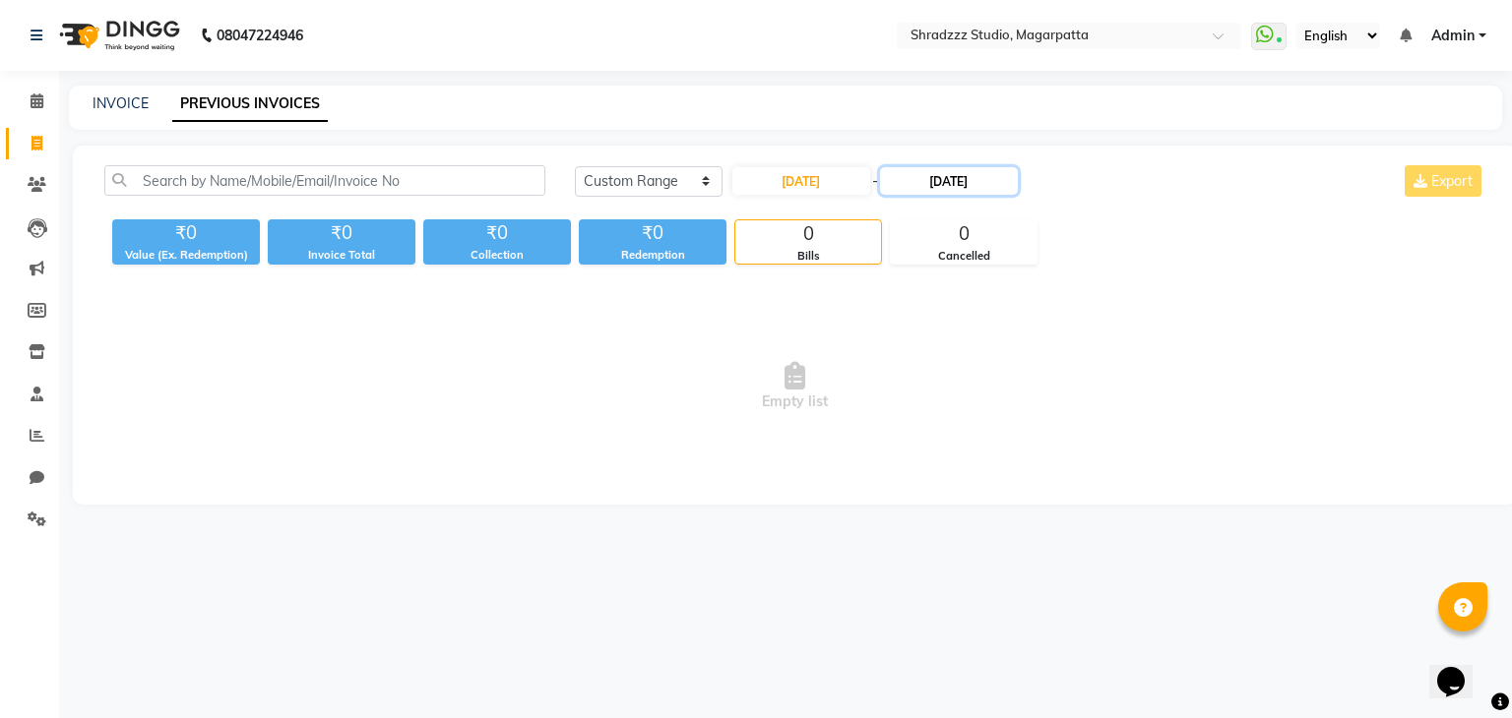
click at [924, 186] on input "21-09-2025" at bounding box center [949, 181] width 138 height 28
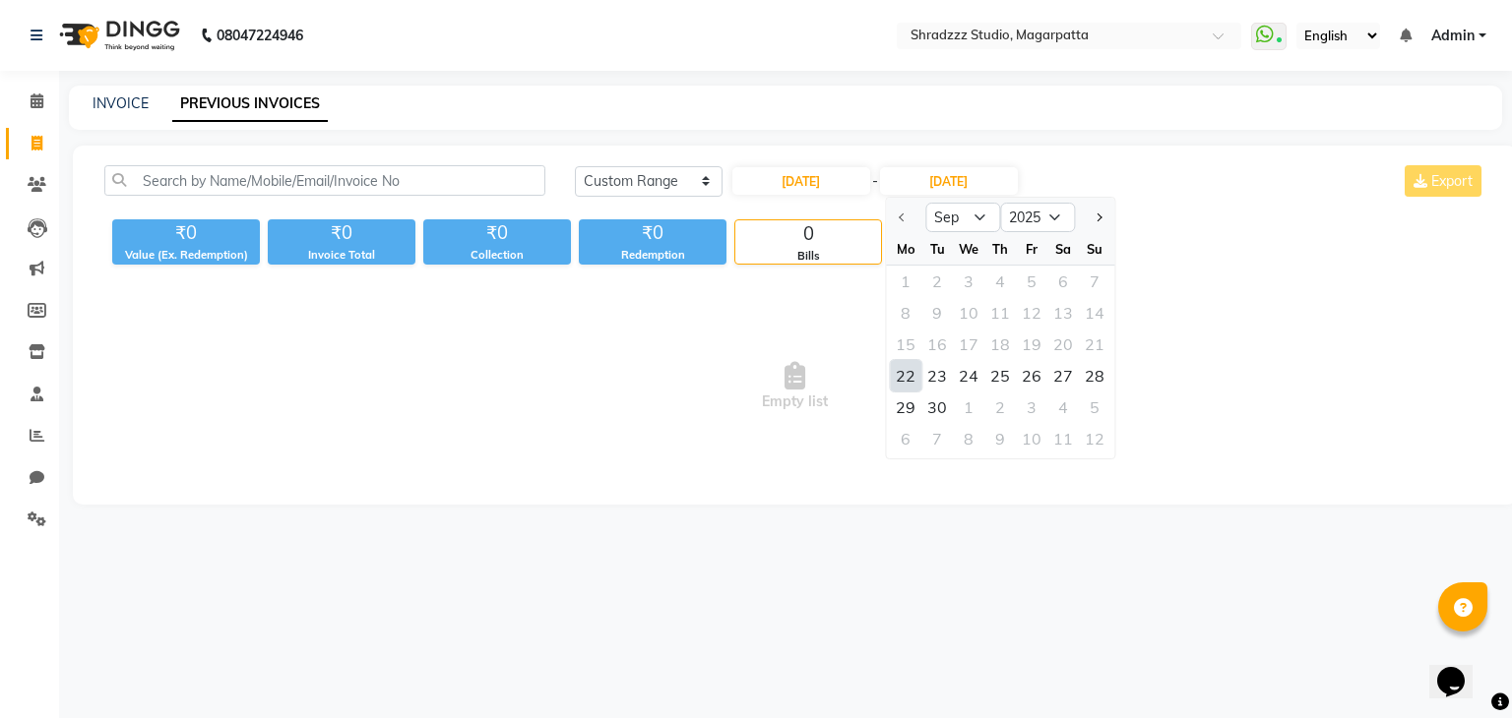
click at [906, 390] on div "22" at bounding box center [905, 375] width 31 height 31
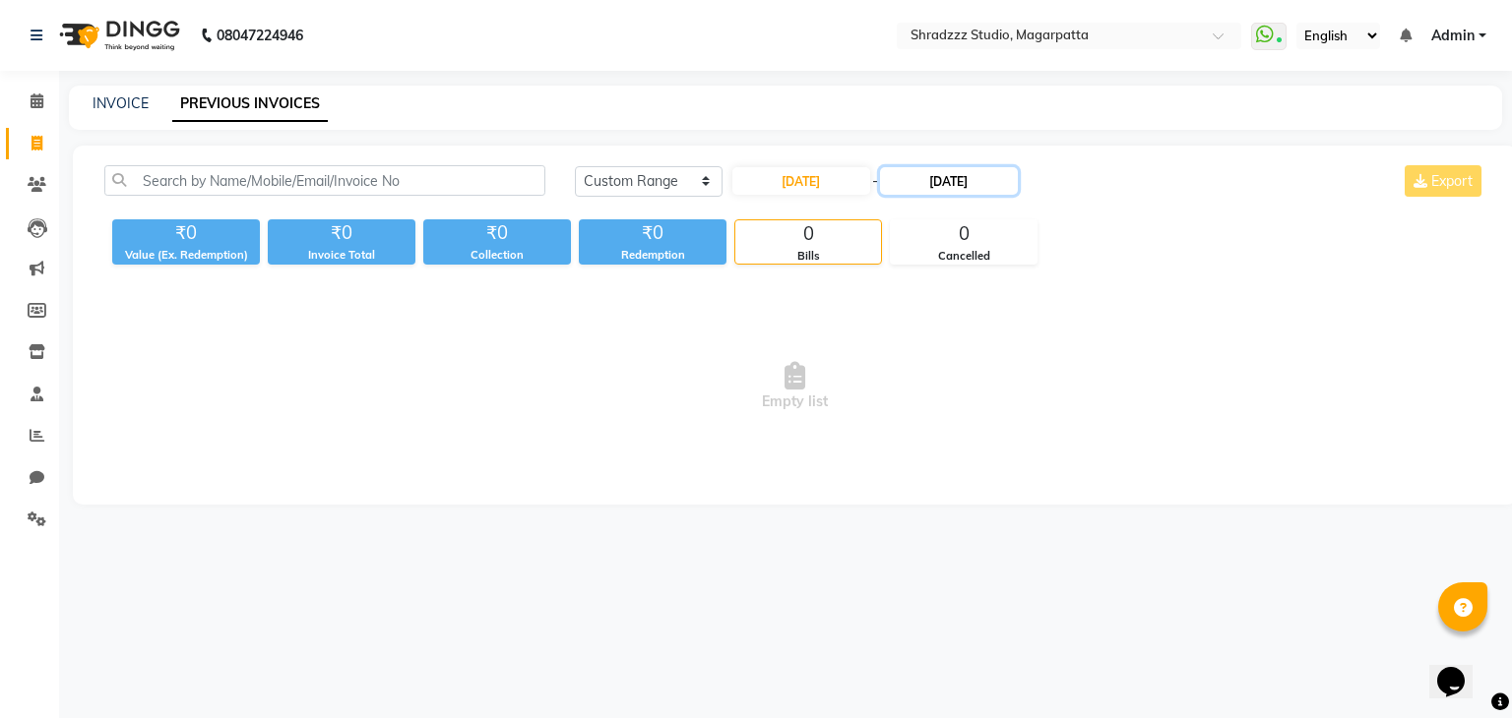
click at [935, 186] on input "22-09-2025" at bounding box center [949, 181] width 138 height 28
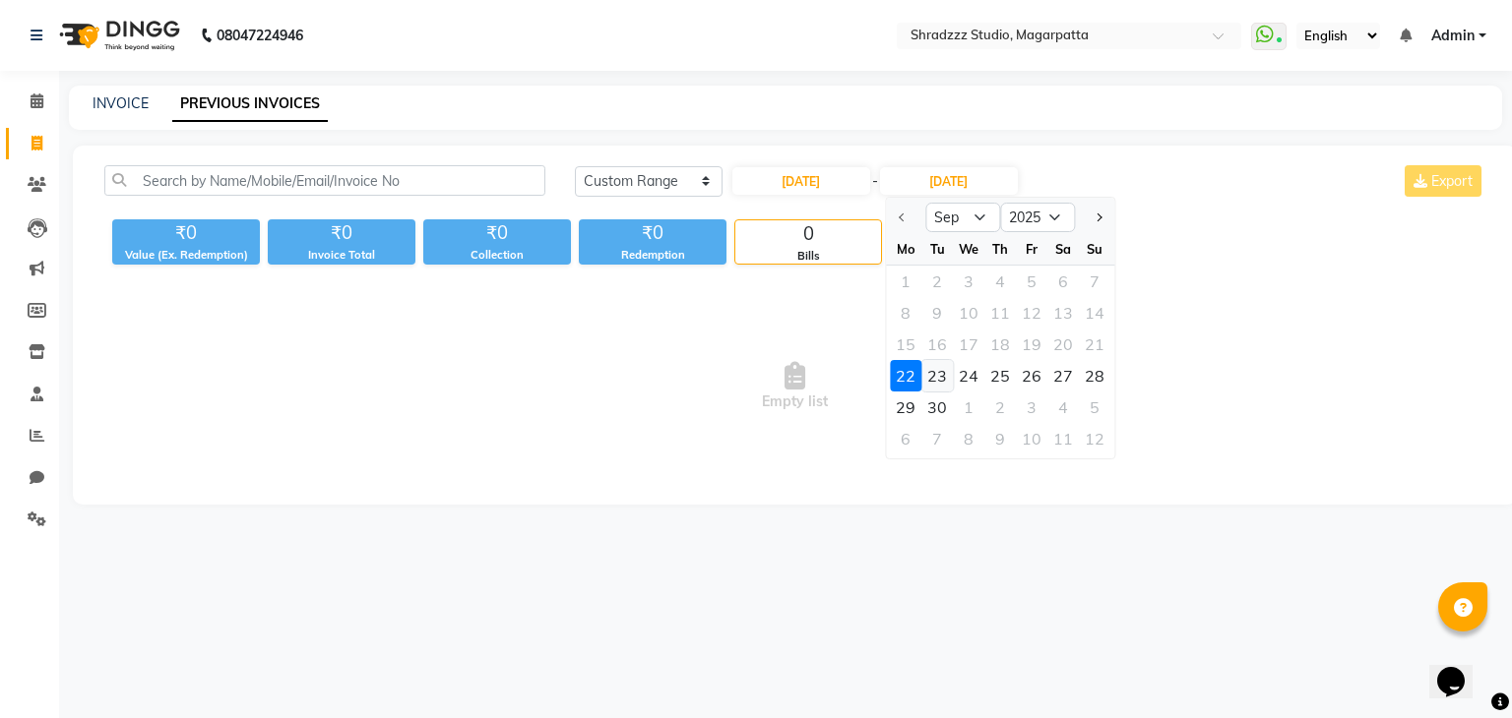
click at [934, 375] on div "23" at bounding box center [936, 375] width 31 height 31
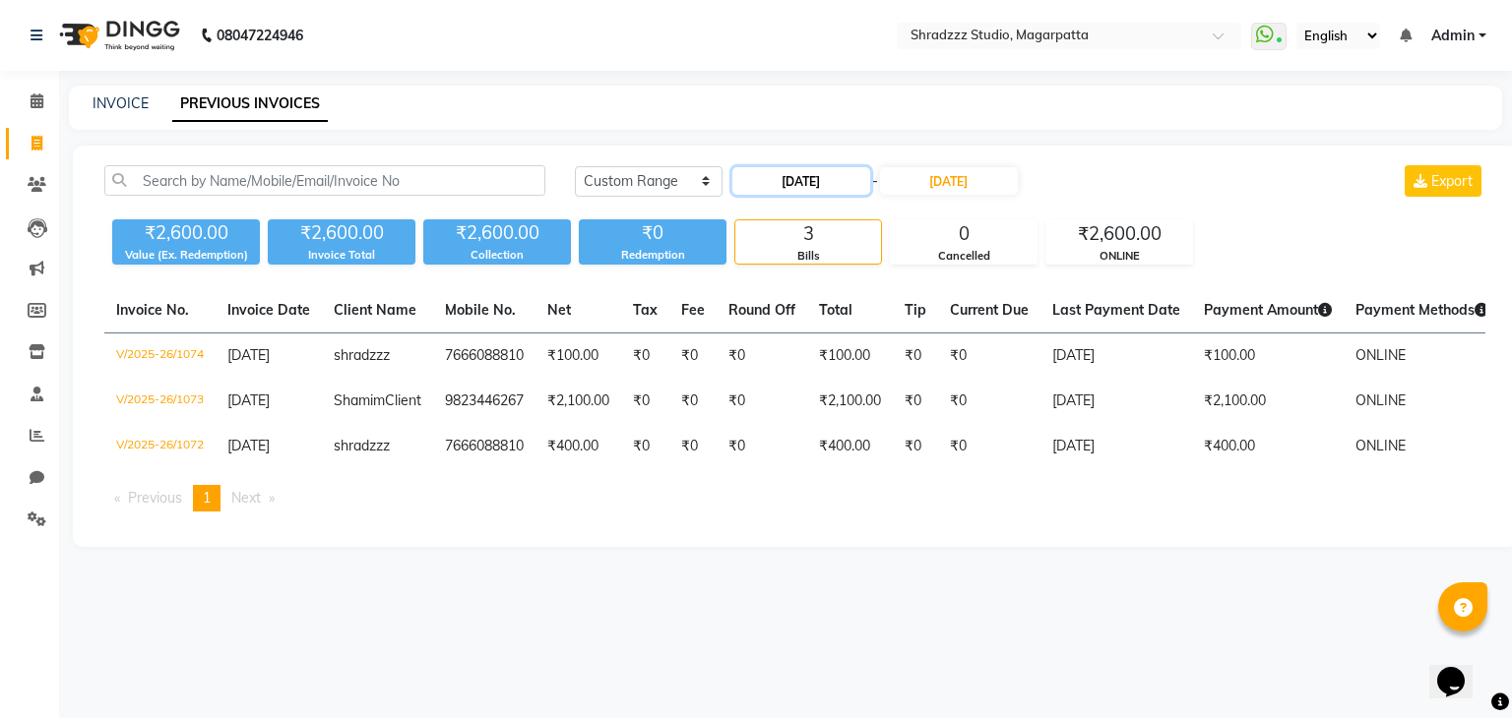
click at [781, 187] on input "22-09-2025" at bounding box center [801, 181] width 138 height 28
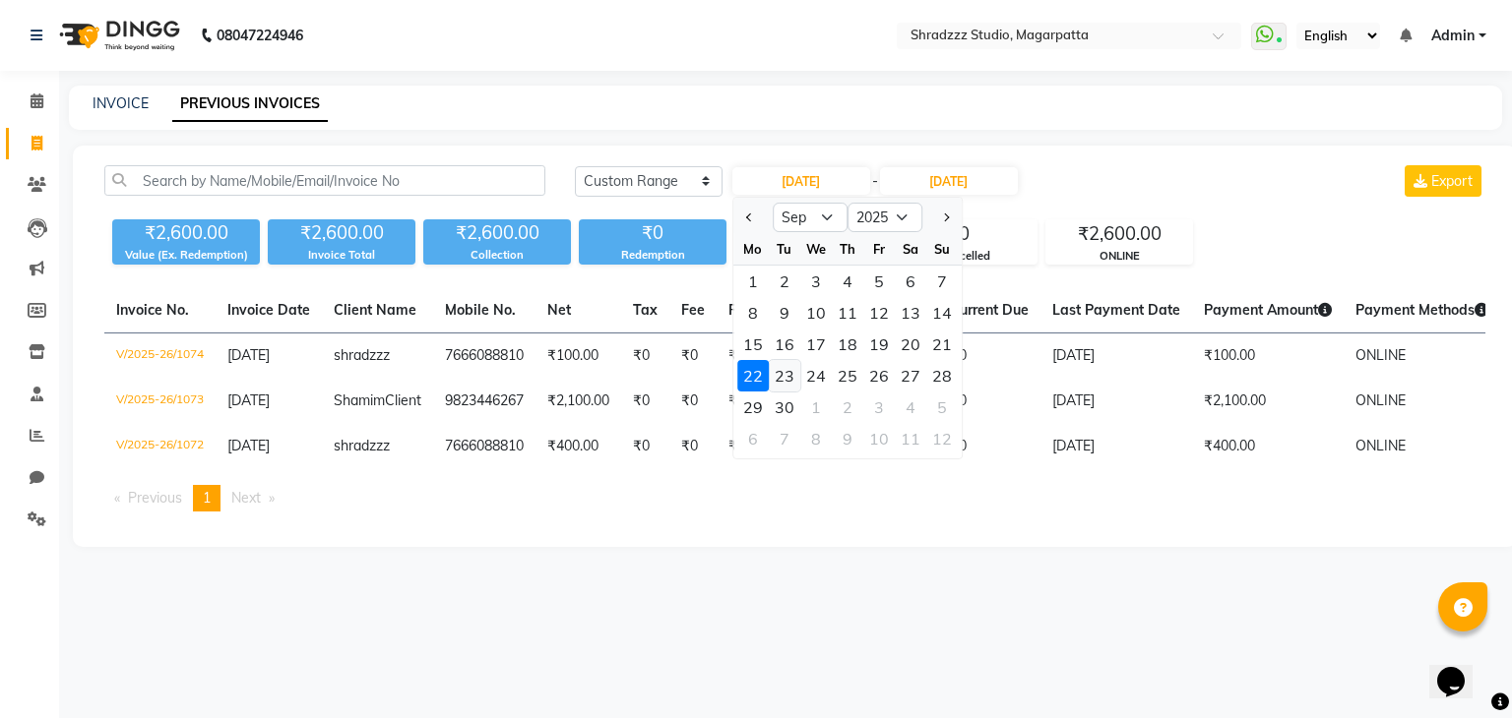
click at [779, 377] on div "23" at bounding box center [784, 375] width 31 height 31
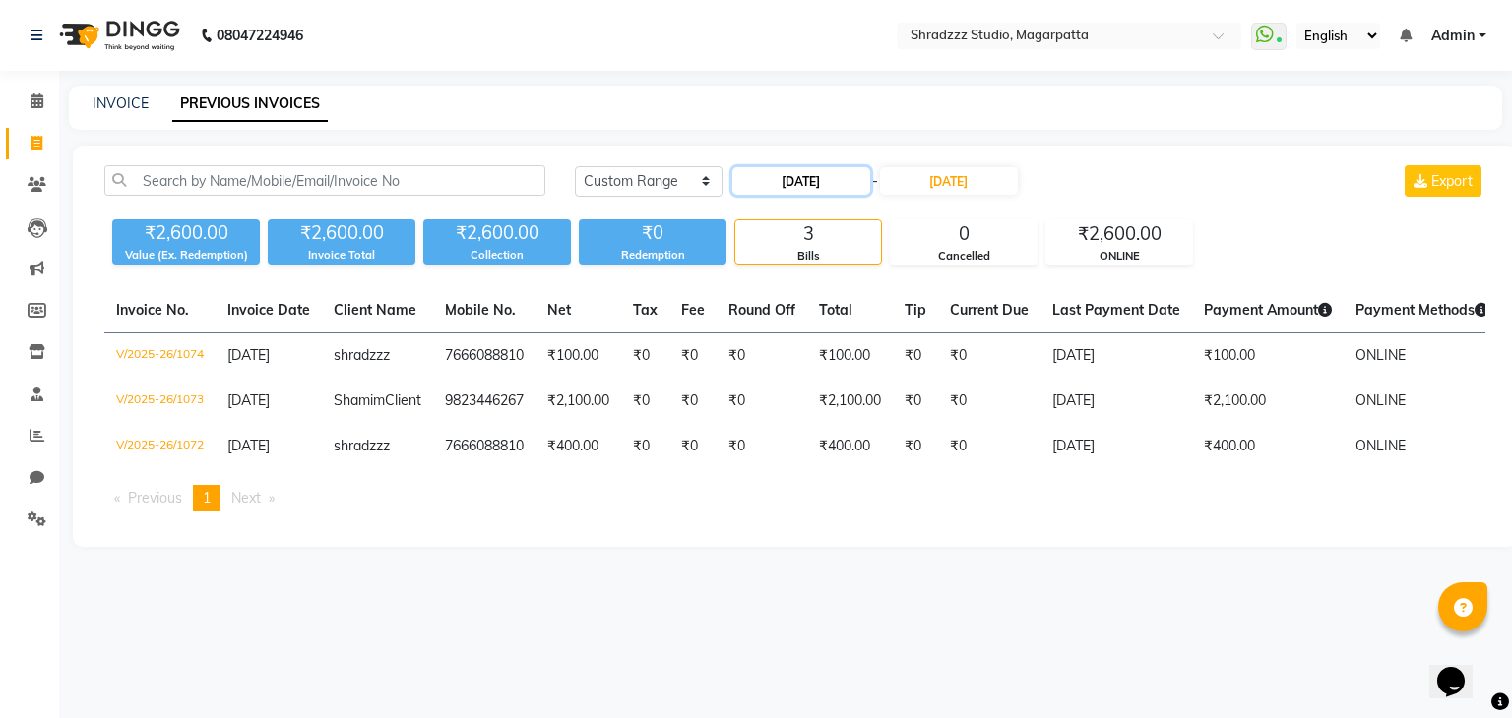
click at [781, 176] on input "23-09-2025" at bounding box center [801, 181] width 138 height 28
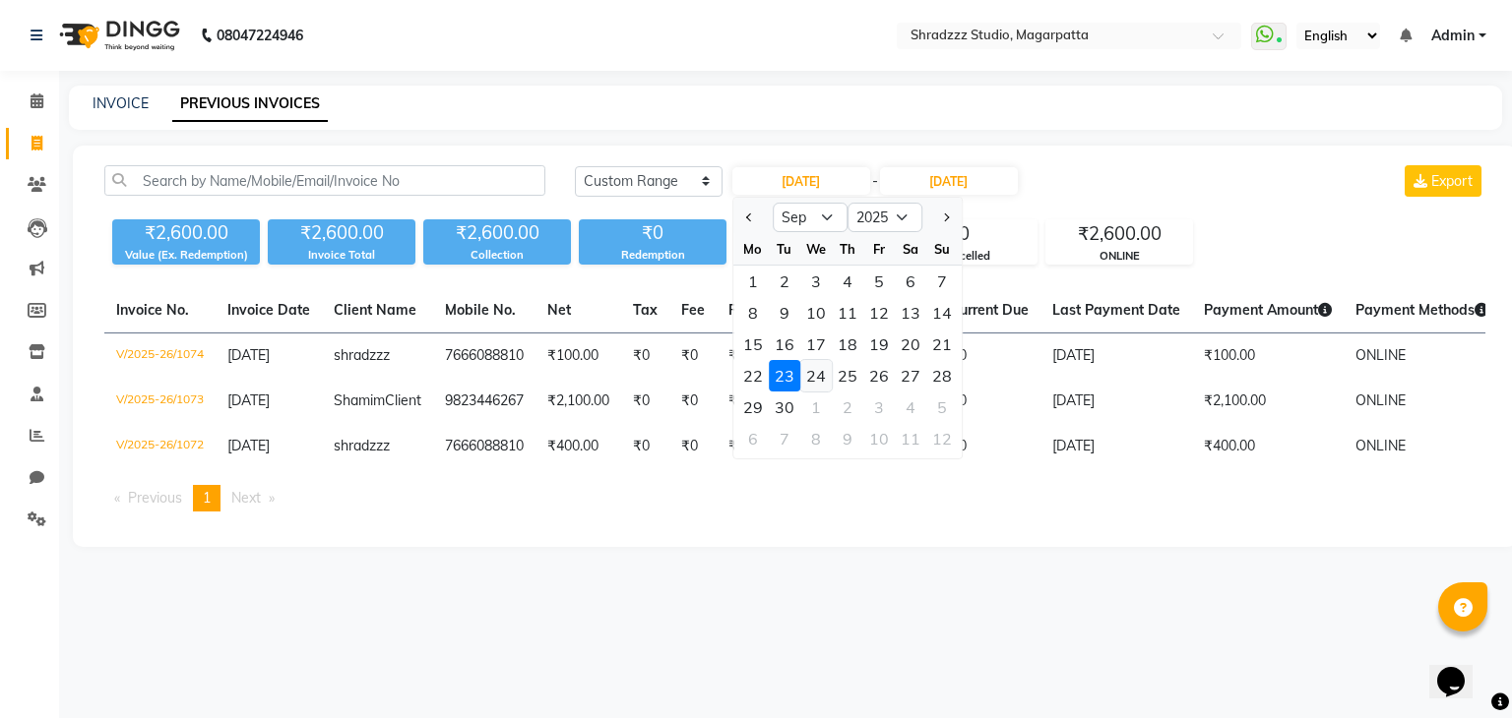
click at [811, 376] on div "24" at bounding box center [815, 375] width 31 height 31
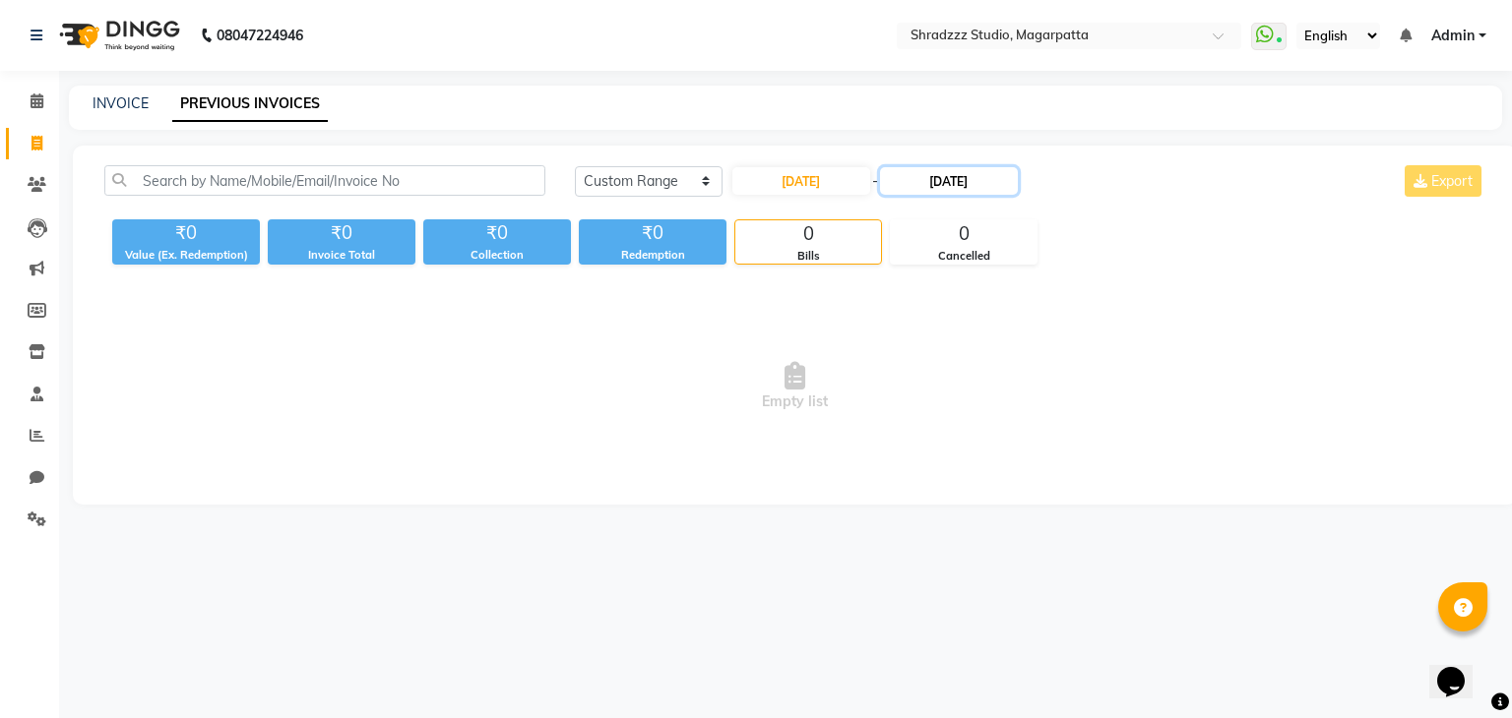
click at [927, 187] on input "23-09-2025" at bounding box center [949, 181] width 138 height 28
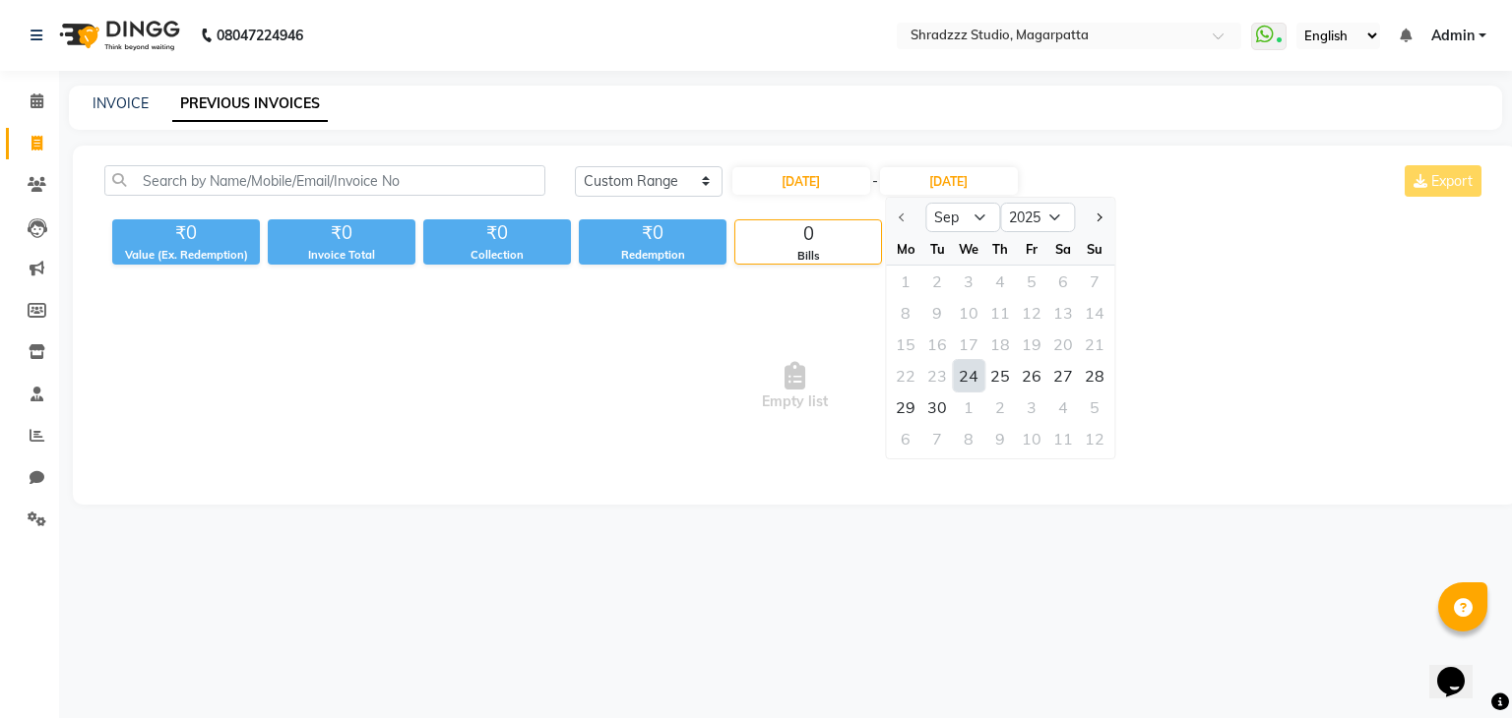
click at [958, 368] on div "24" at bounding box center [968, 375] width 31 height 31
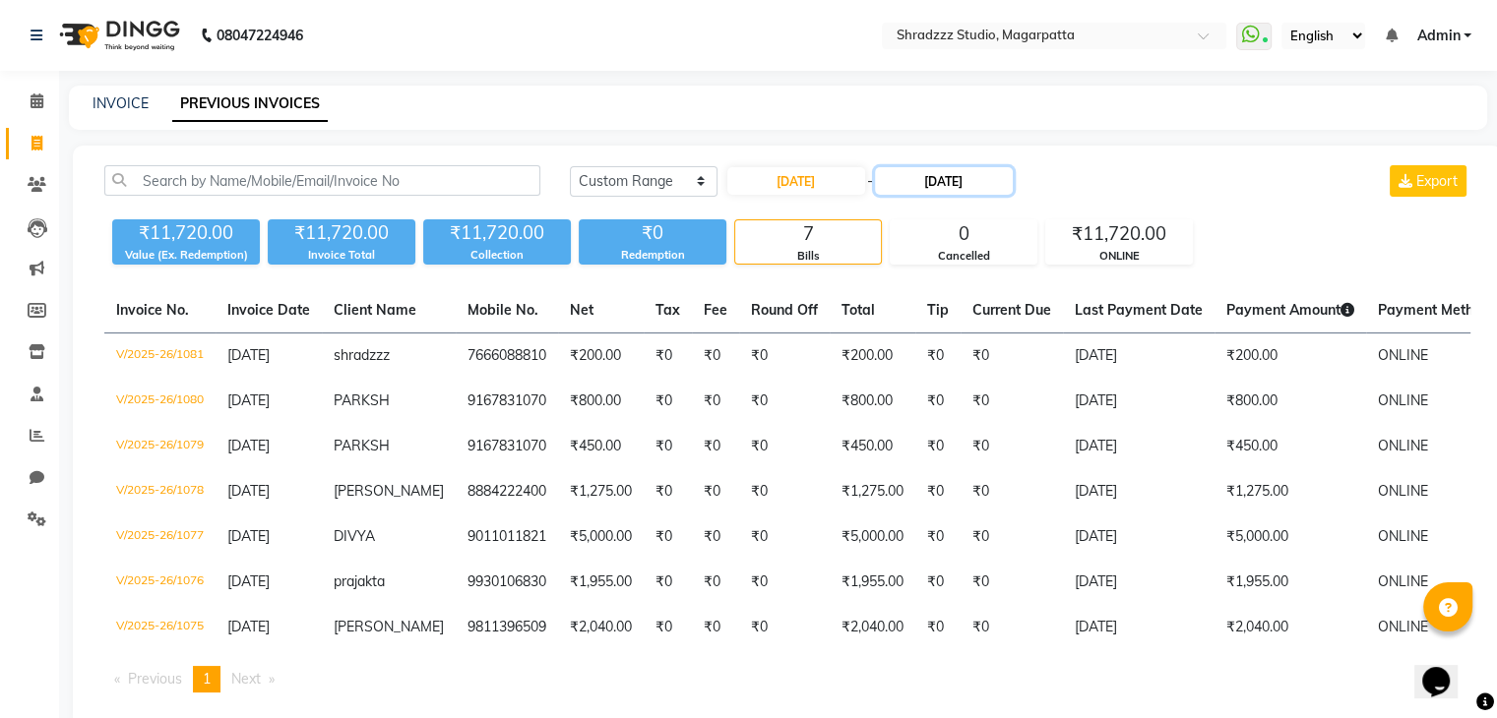
click at [924, 191] on input "24-09-2025" at bounding box center [944, 181] width 138 height 28
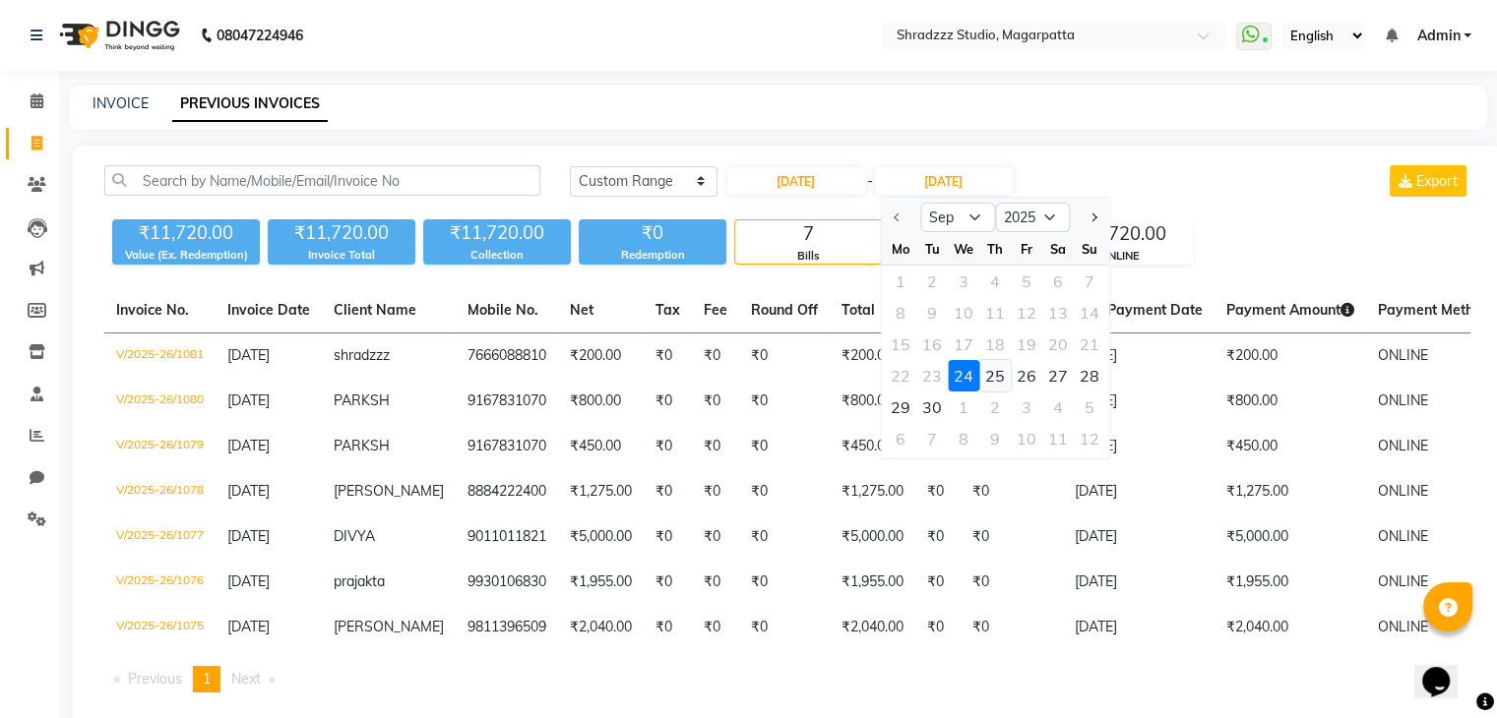
click at [993, 376] on div "25" at bounding box center [994, 375] width 31 height 31
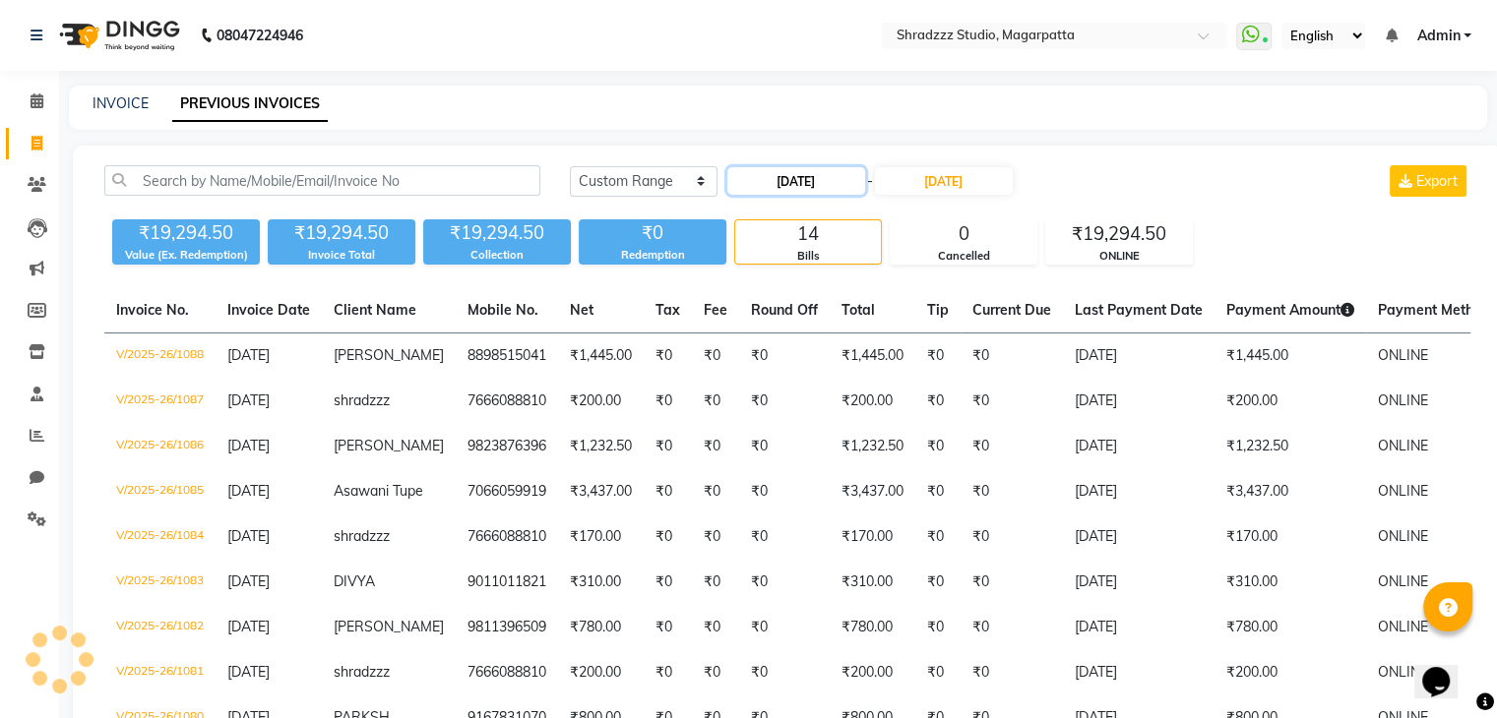
click at [780, 186] on input "24-09-2025" at bounding box center [796, 181] width 138 height 28
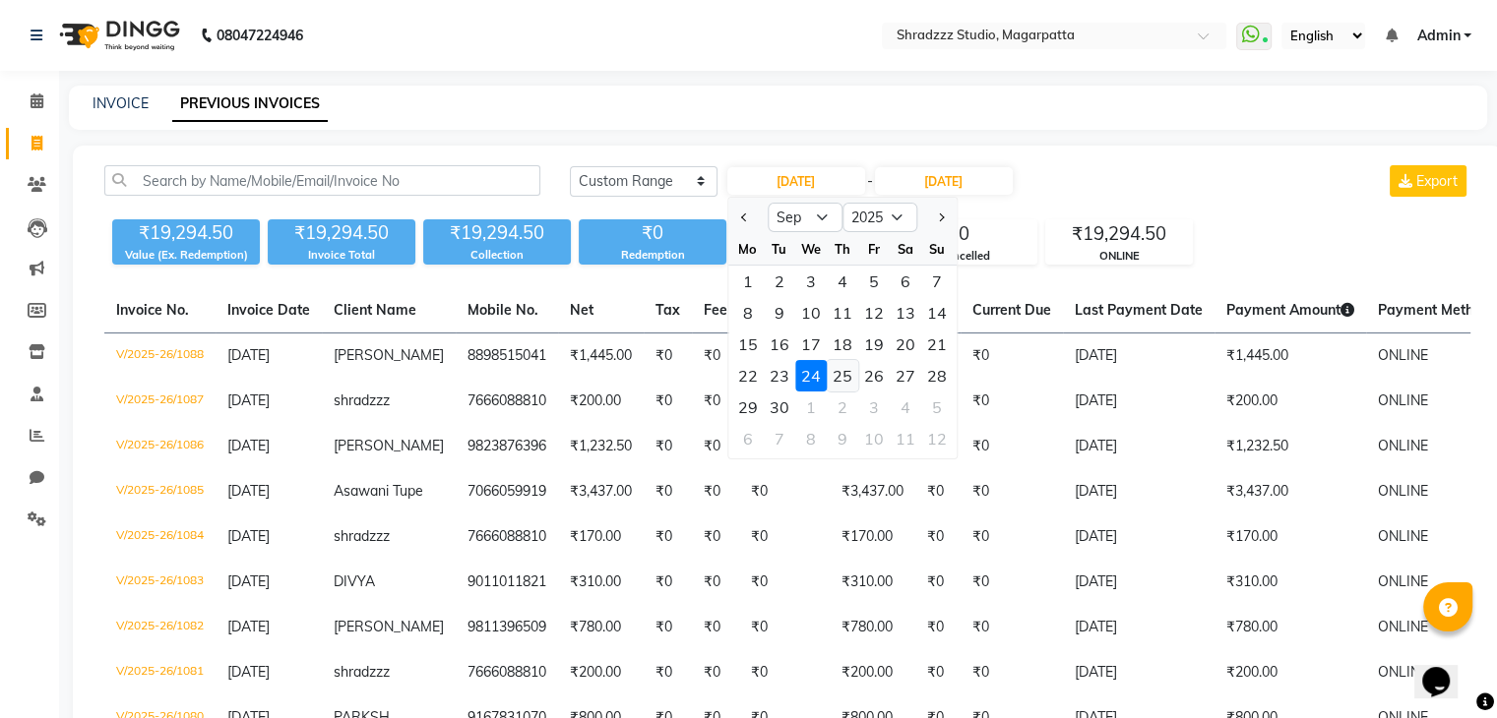
click at [835, 376] on div "25" at bounding box center [842, 375] width 31 height 31
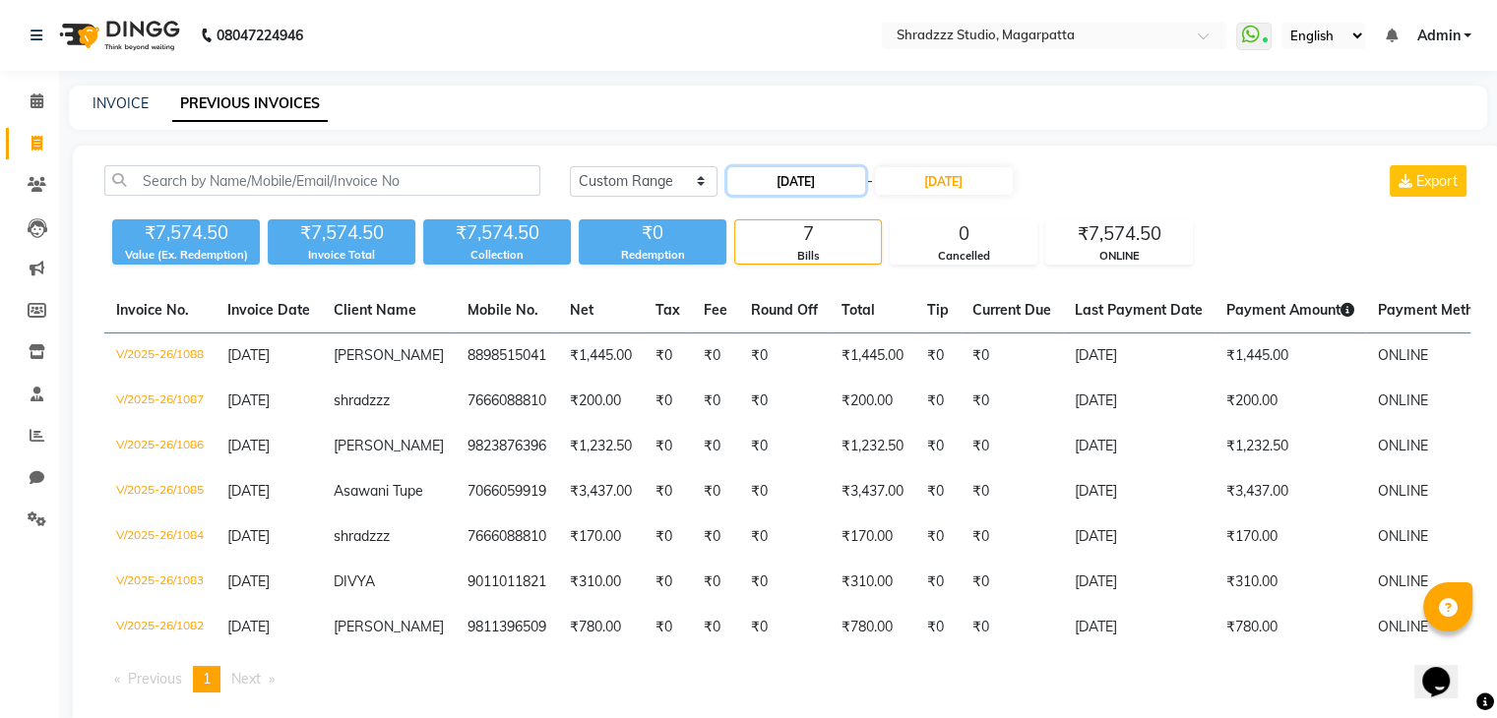
click at [774, 182] on input "25-09-2025" at bounding box center [796, 181] width 138 height 28
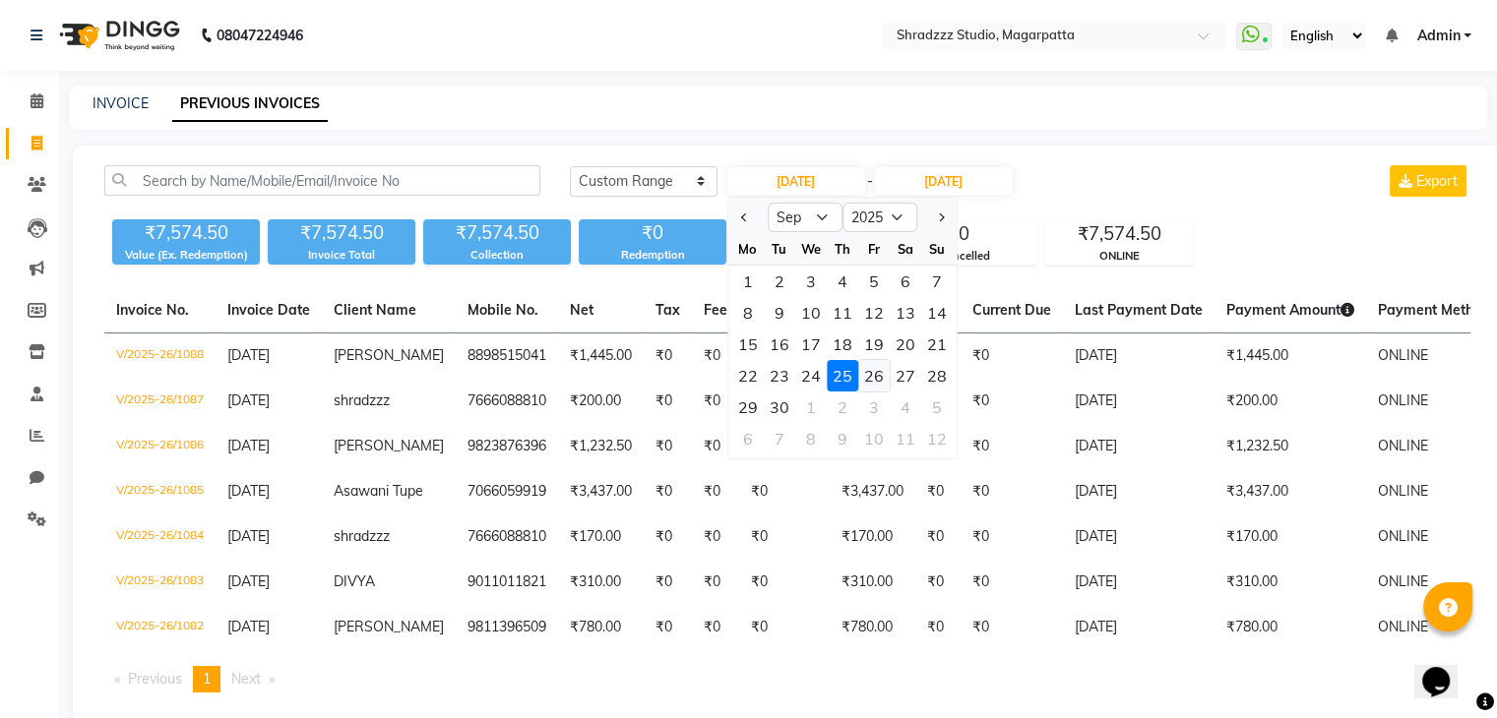
click at [878, 370] on div "26" at bounding box center [873, 375] width 31 height 31
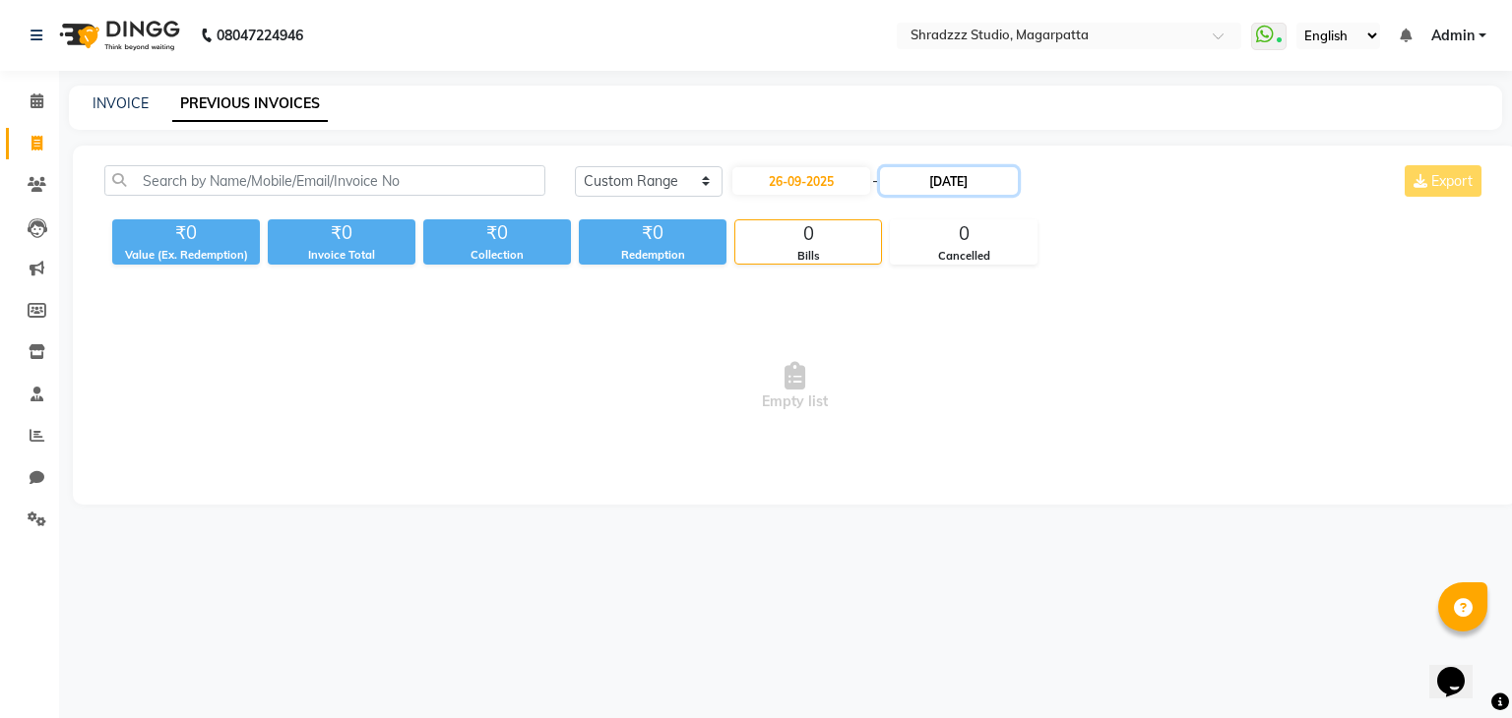
click at [936, 175] on input "25-09-2025" at bounding box center [949, 181] width 138 height 28
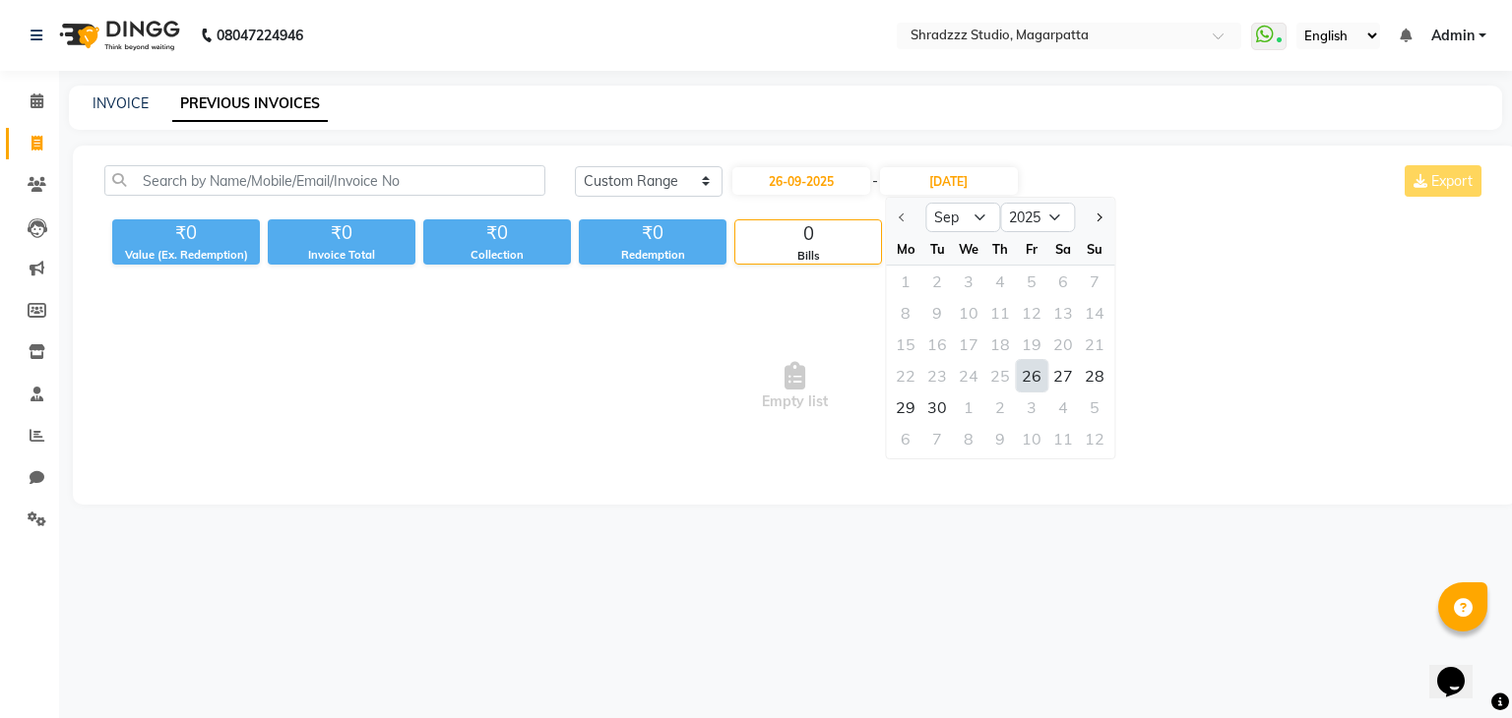
click at [1029, 382] on div "26" at bounding box center [1031, 375] width 31 height 31
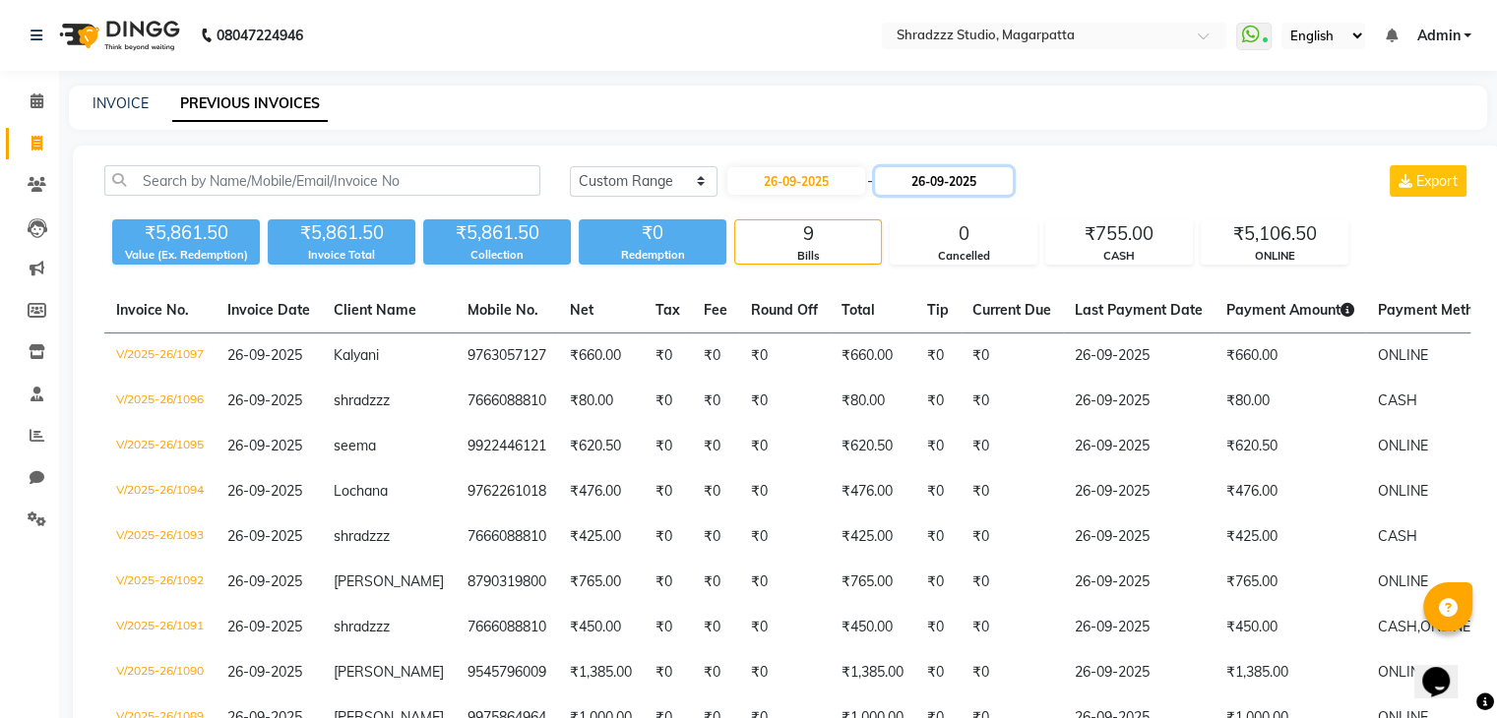
click at [924, 194] on input "26-09-2025" at bounding box center [944, 181] width 138 height 28
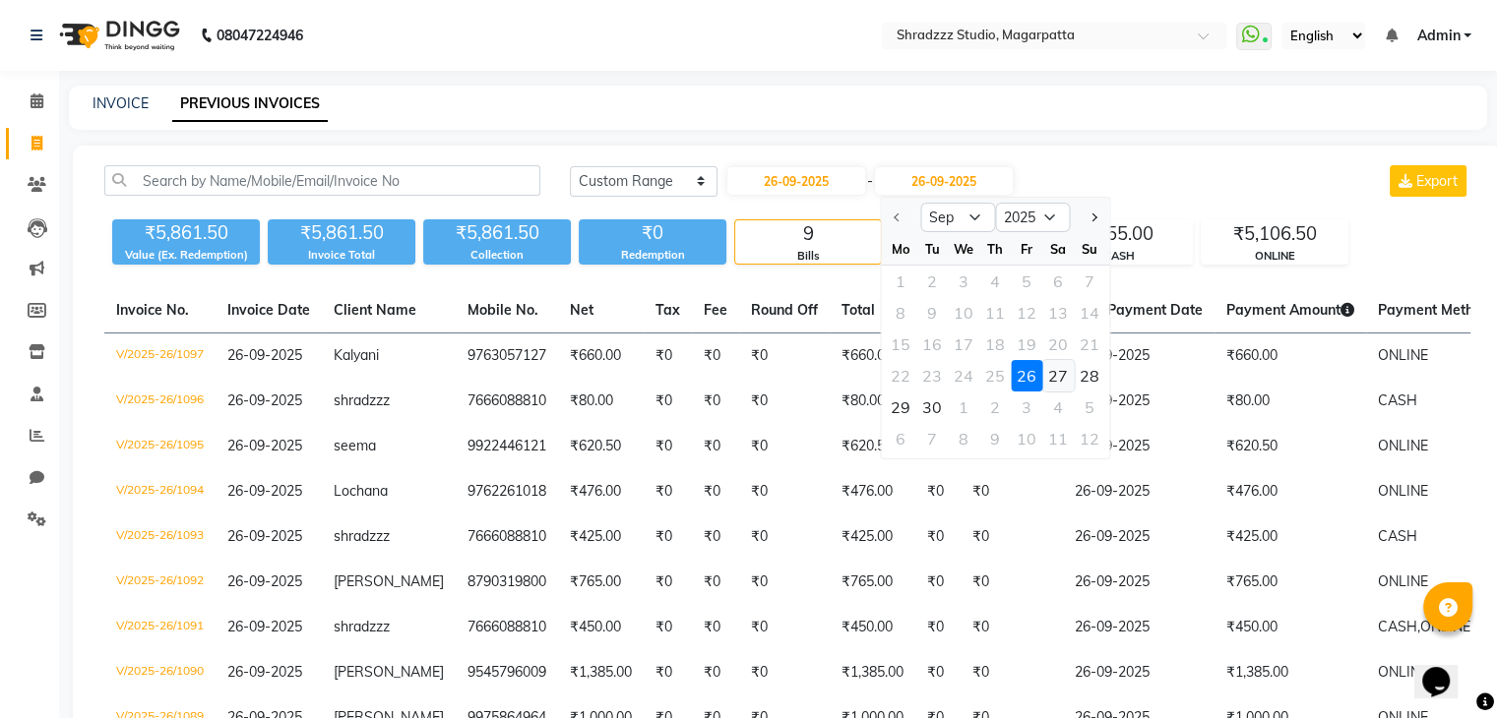
click at [1051, 379] on div "27" at bounding box center [1057, 375] width 31 height 31
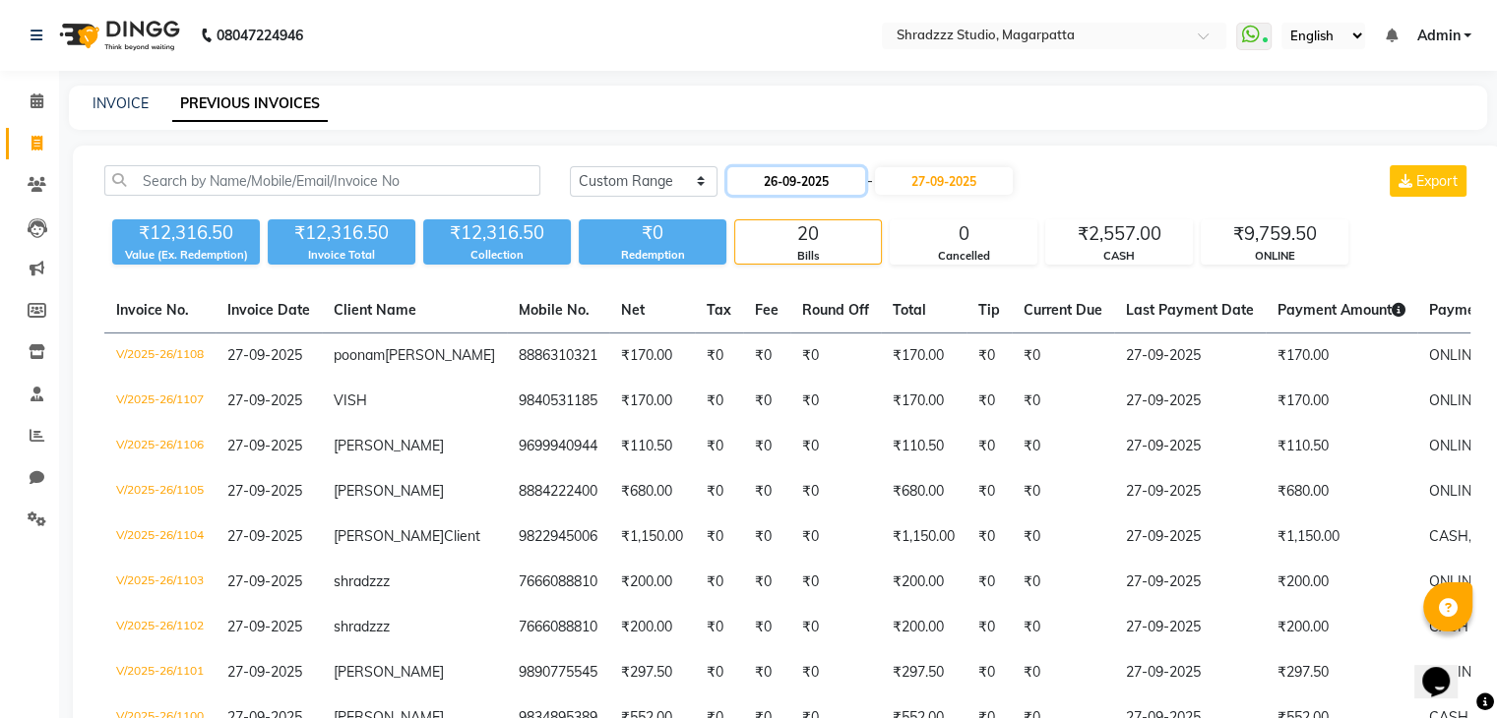
click at [776, 171] on input "26-09-2025" at bounding box center [796, 181] width 138 height 28
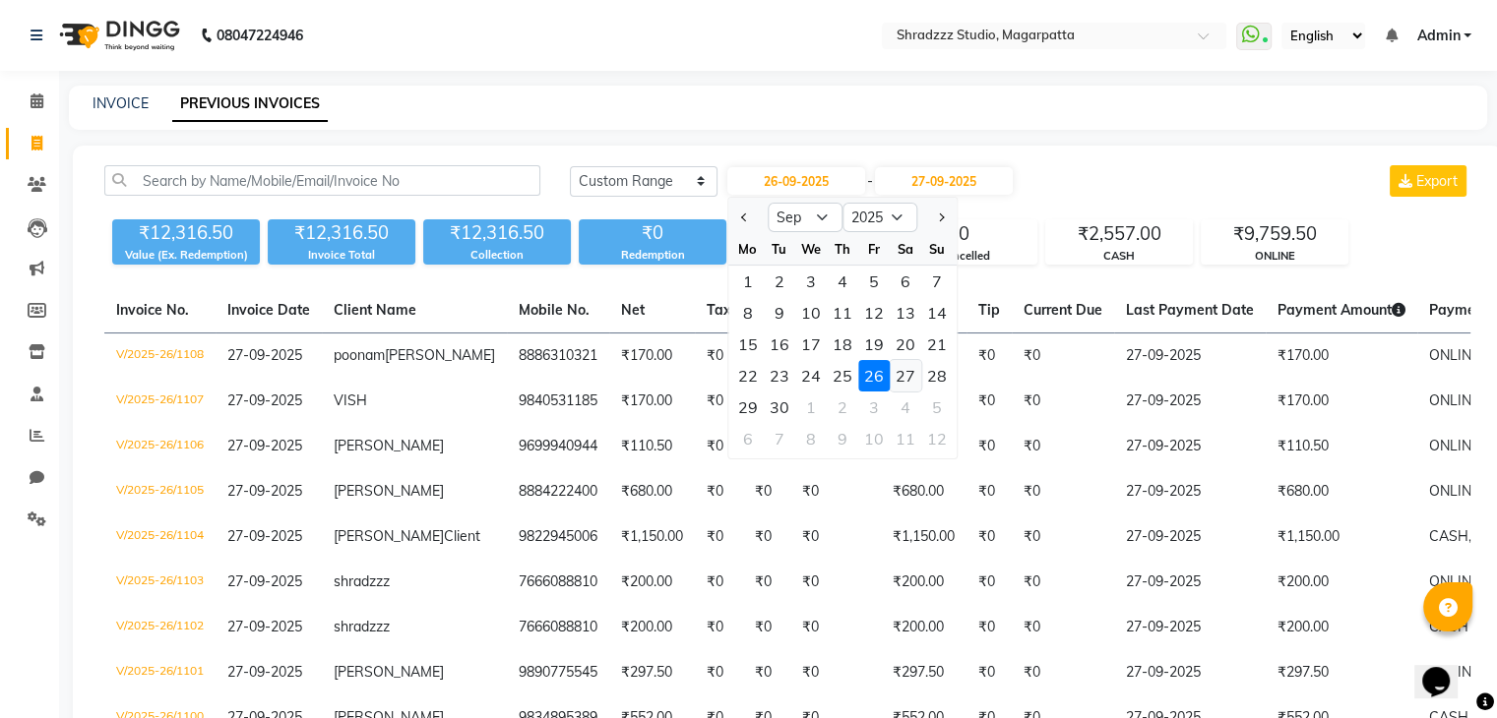
click at [905, 384] on div "27" at bounding box center [905, 375] width 31 height 31
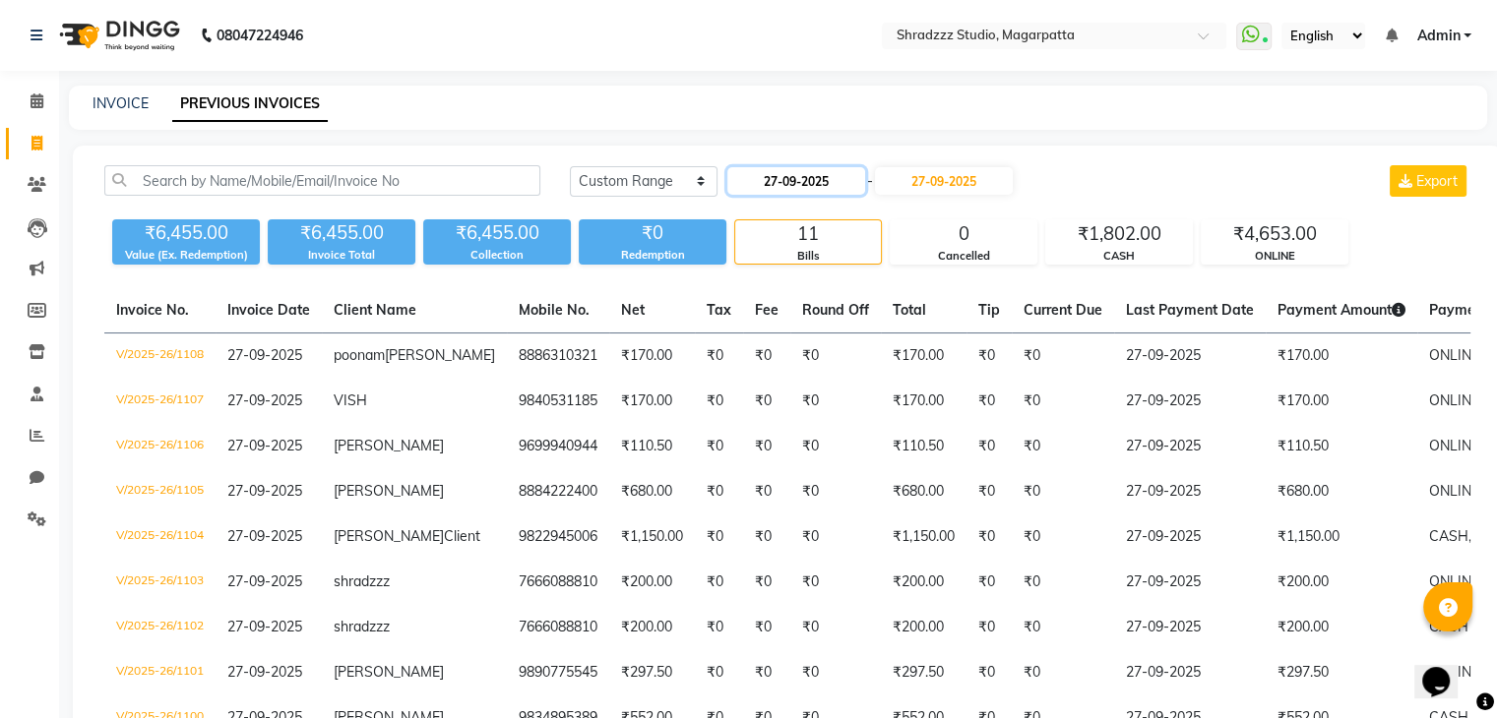
click at [772, 186] on input "27-09-2025" at bounding box center [796, 181] width 138 height 28
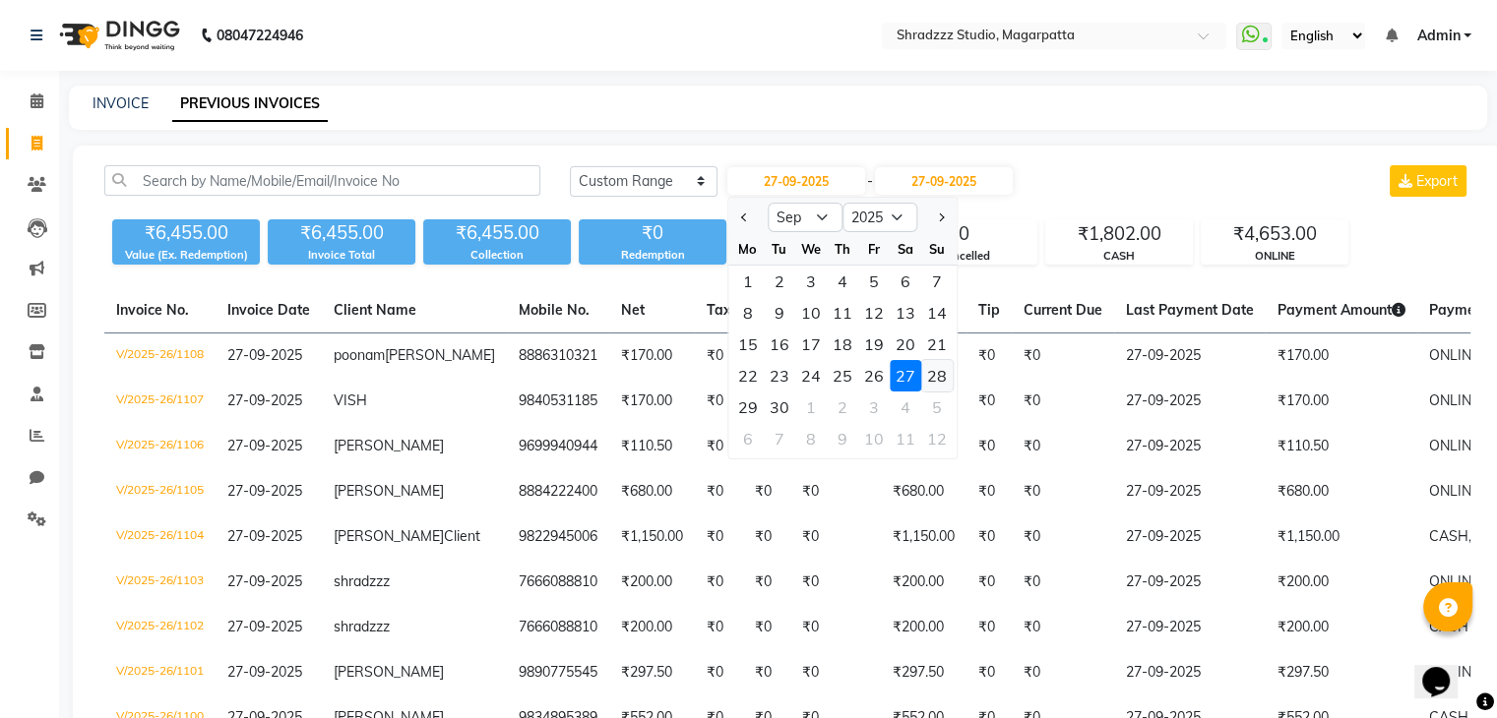
click at [941, 375] on div "28" at bounding box center [936, 375] width 31 height 31
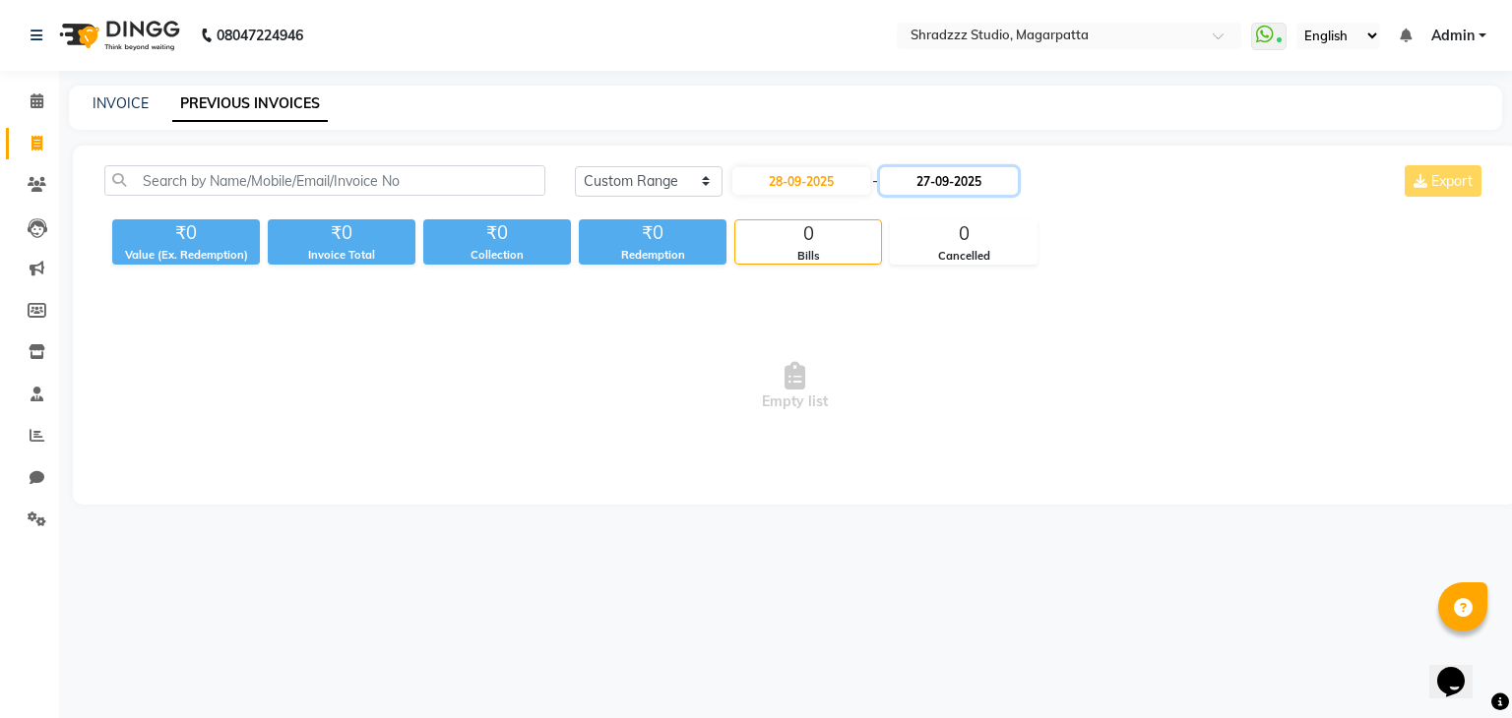
click at [921, 179] on input "27-09-2025" at bounding box center [949, 181] width 138 height 28
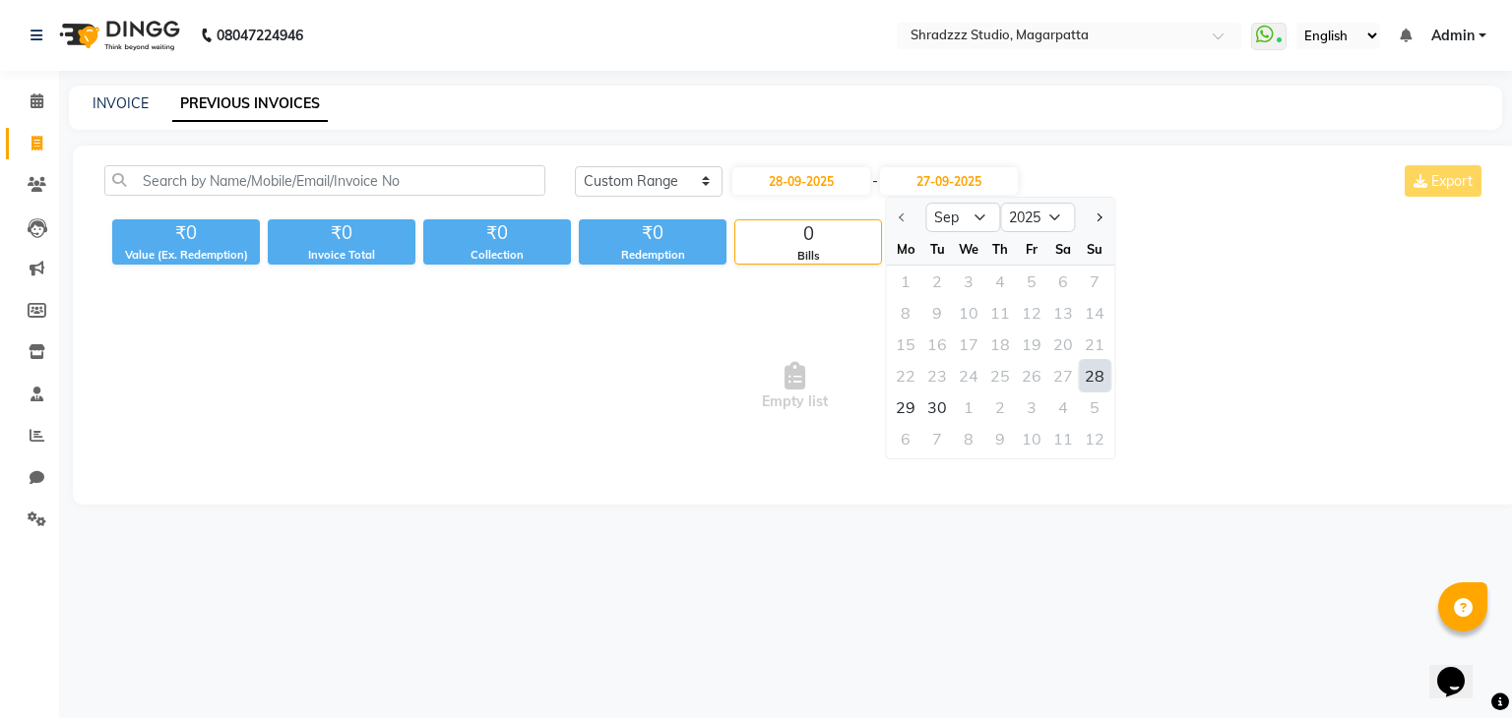
click at [1086, 375] on div "28" at bounding box center [1094, 375] width 31 height 31
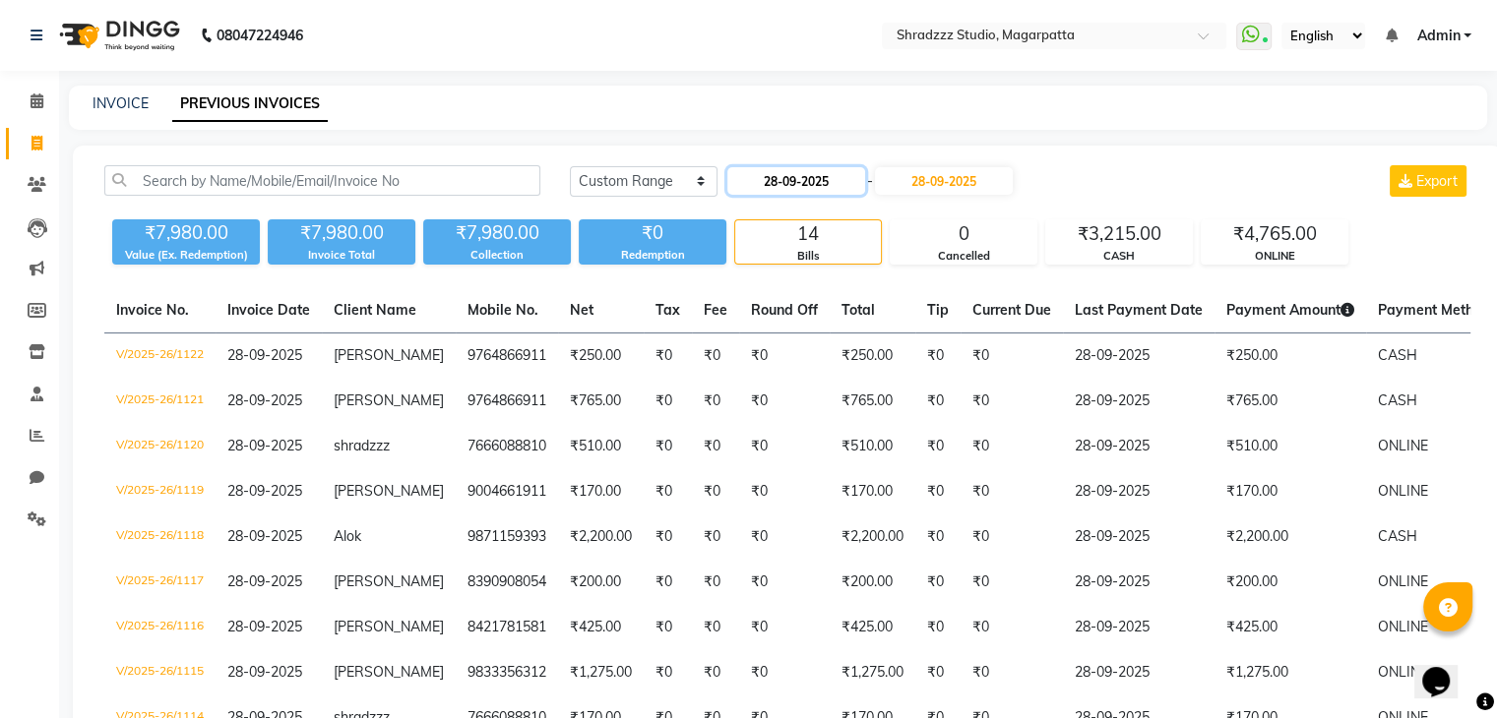
click at [775, 181] on input "28-09-2025" at bounding box center [796, 181] width 138 height 28
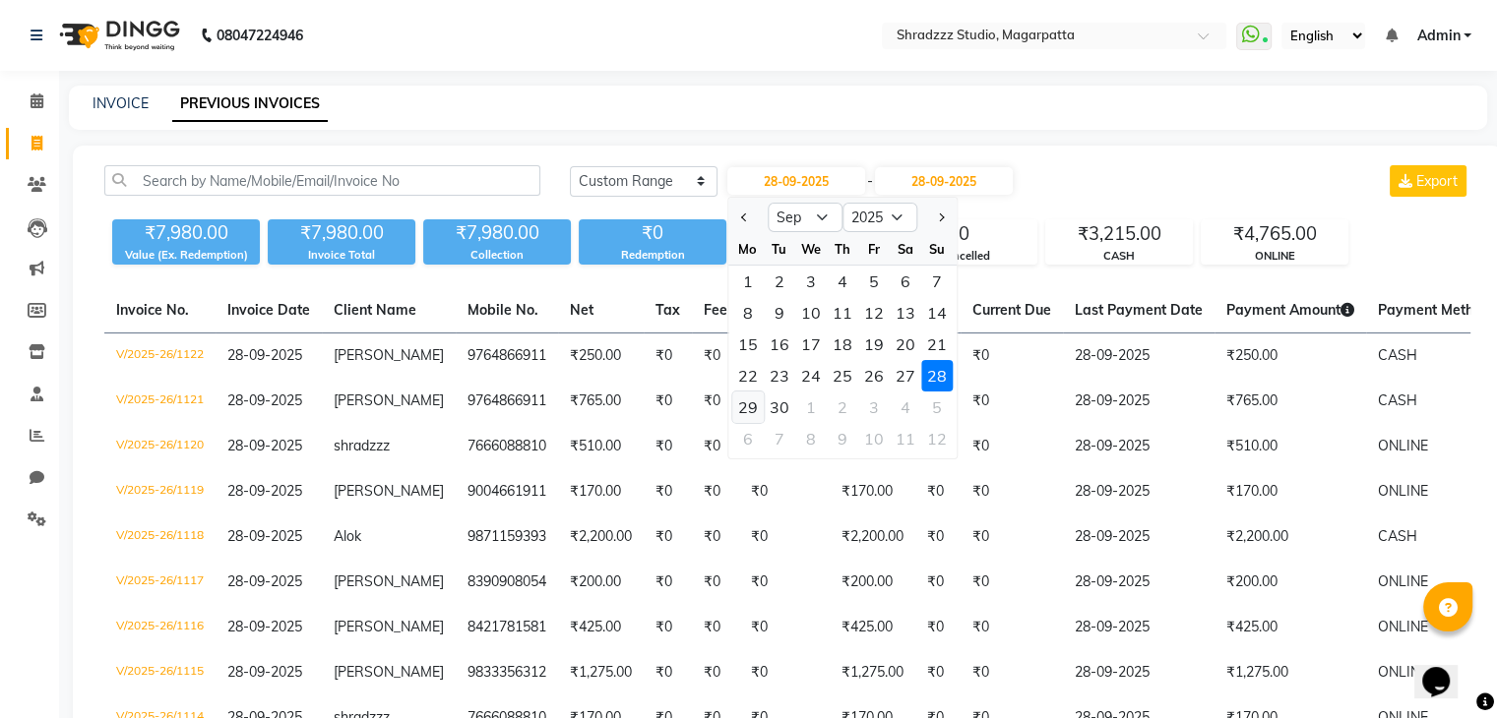
click at [748, 415] on div "29" at bounding box center [747, 407] width 31 height 31
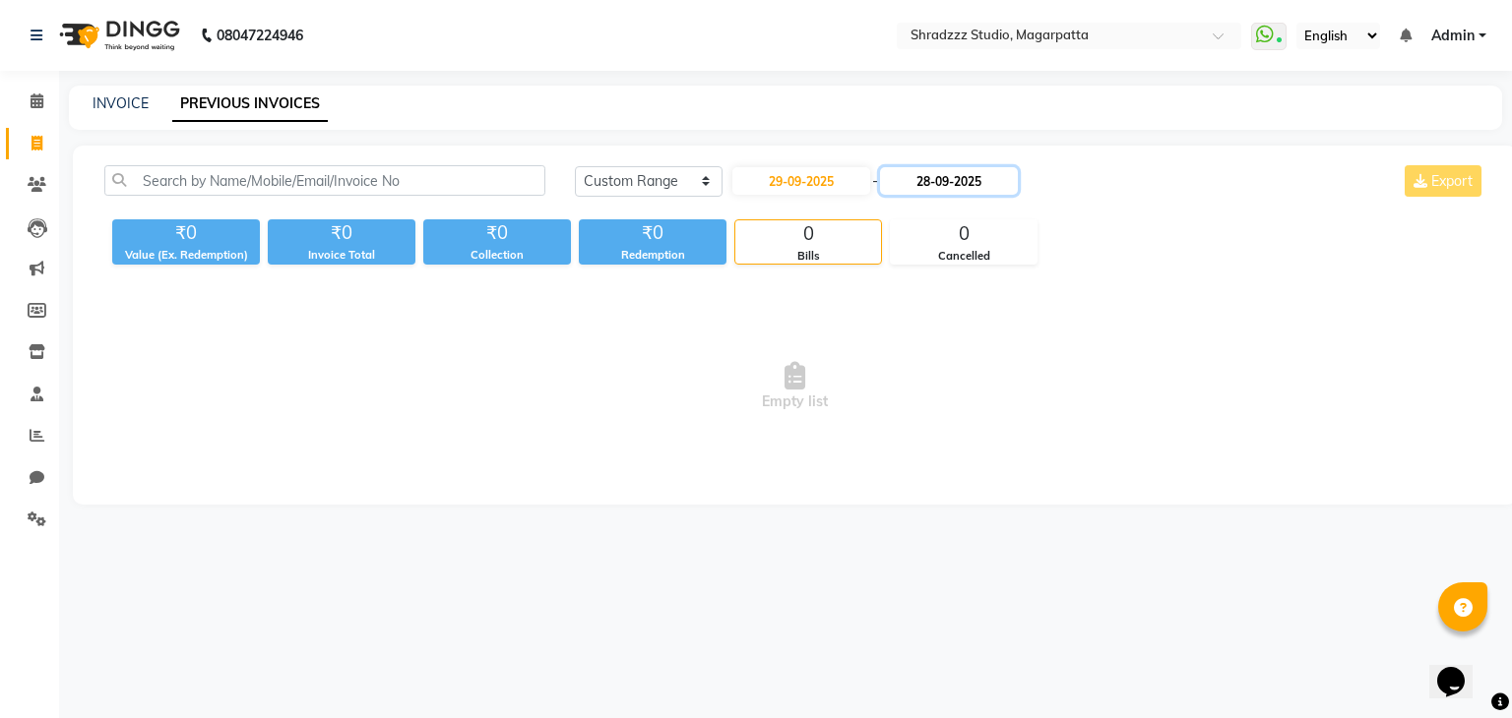
click at [933, 194] on input "28-09-2025" at bounding box center [949, 181] width 138 height 28
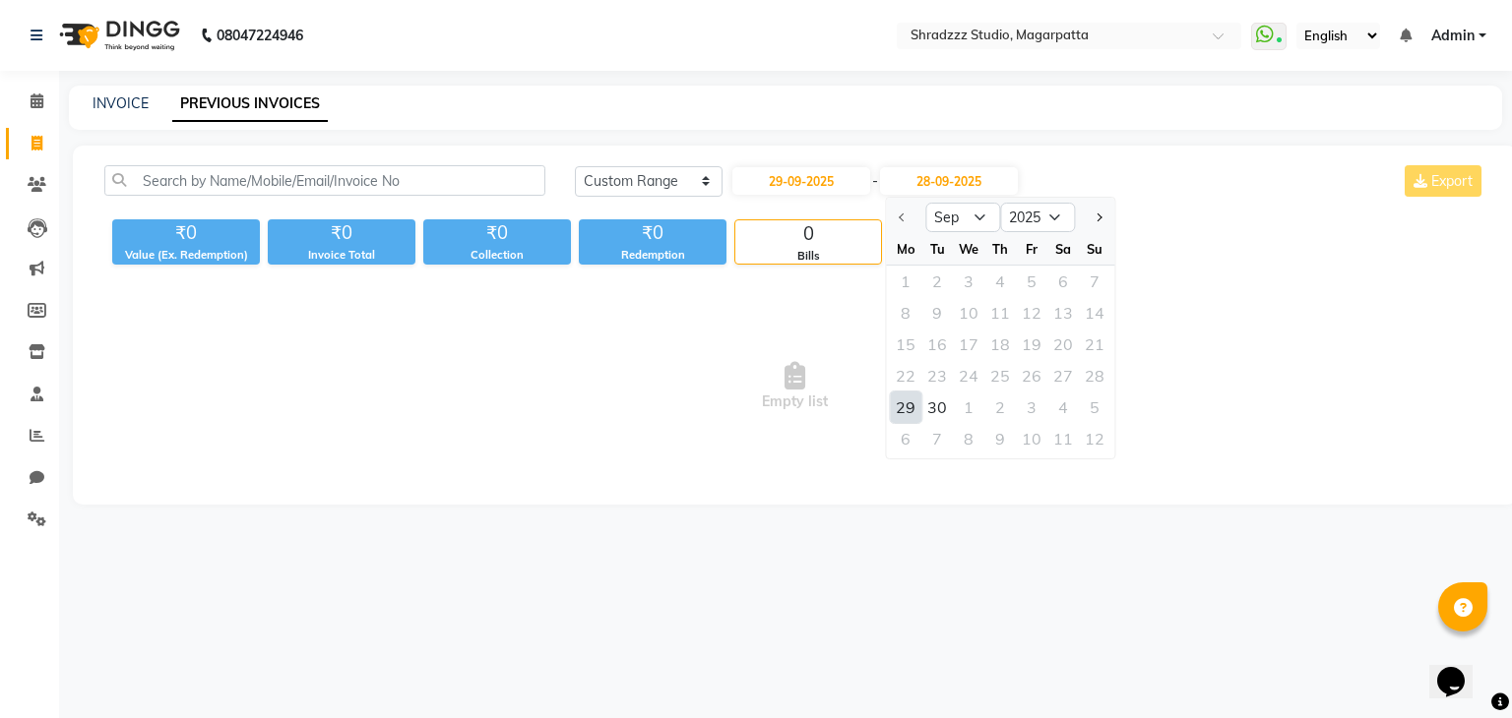
click at [901, 409] on div "29" at bounding box center [905, 407] width 31 height 31
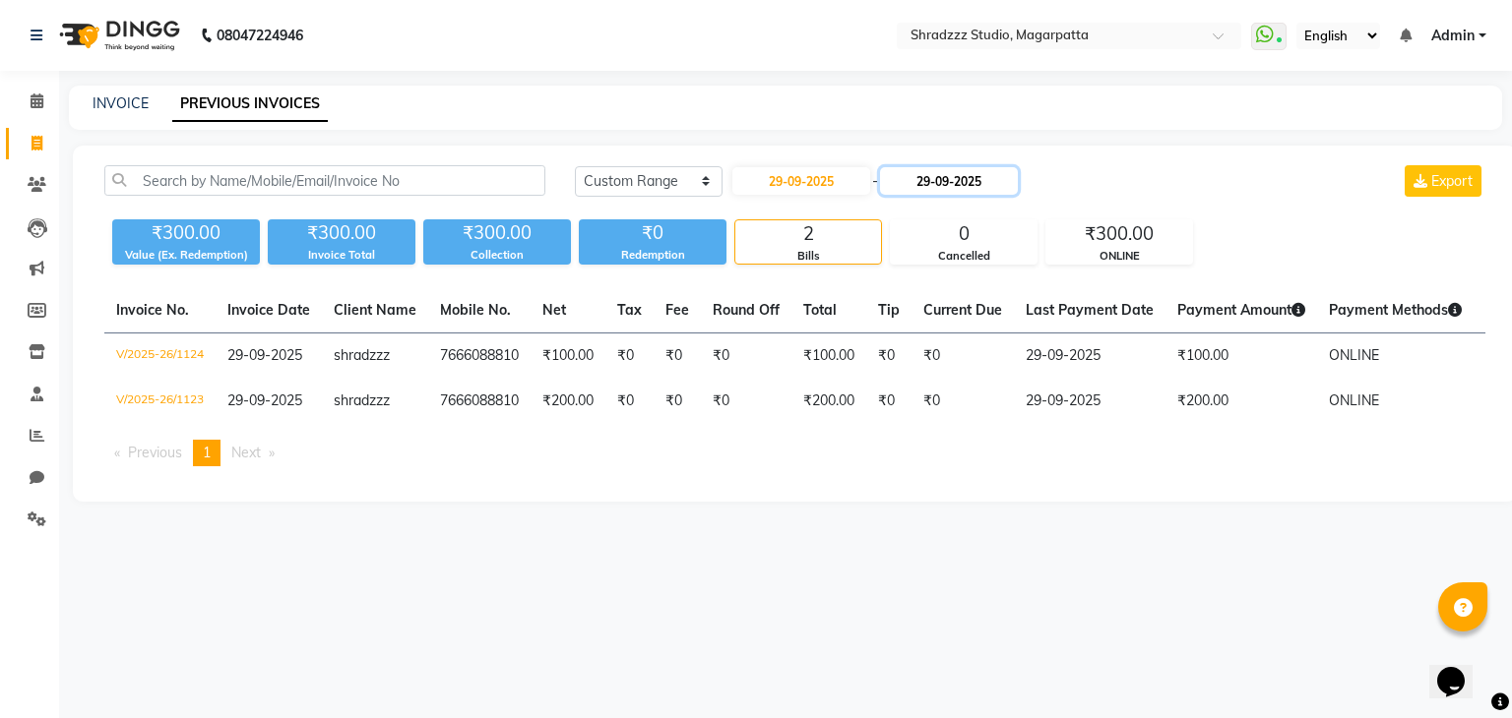
click at [930, 180] on input "29-09-2025" at bounding box center [949, 181] width 138 height 28
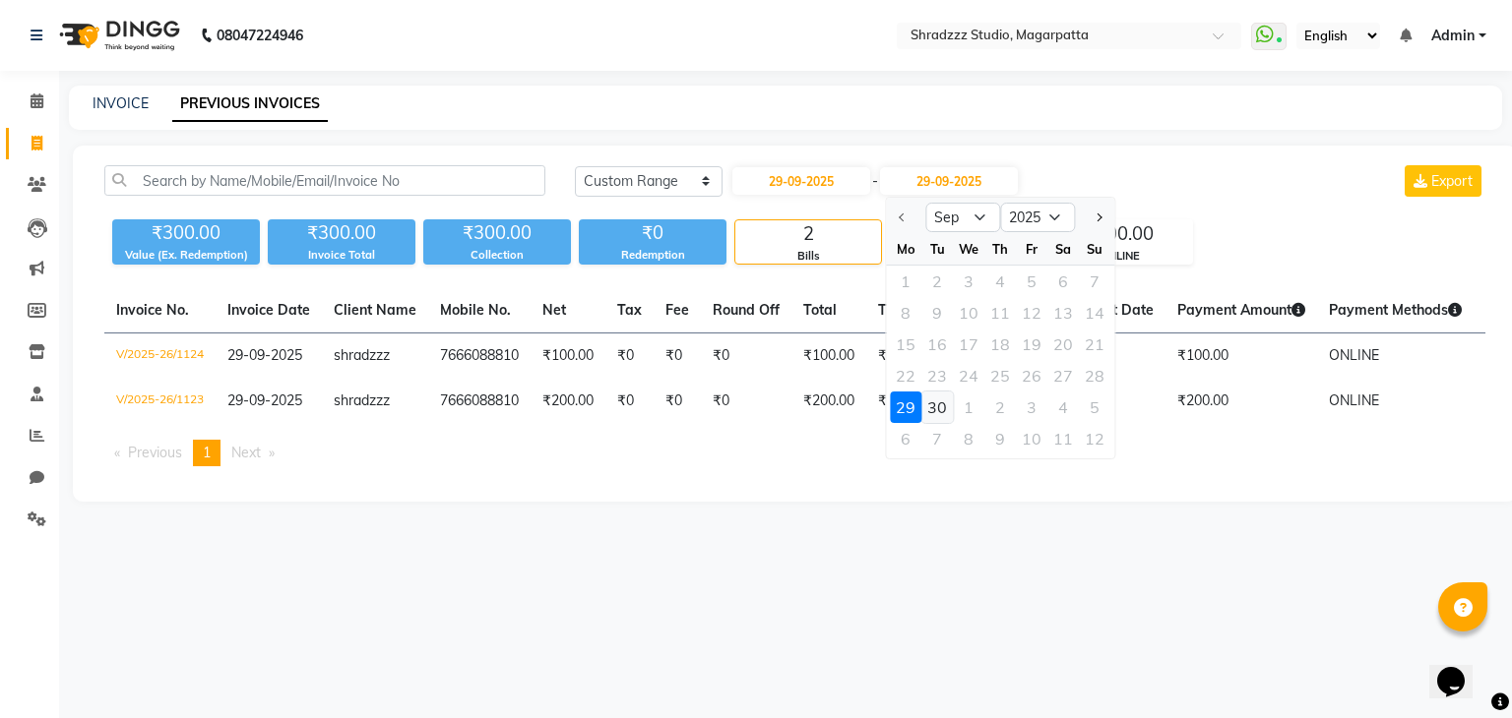
click at [940, 403] on div "30" at bounding box center [936, 407] width 31 height 31
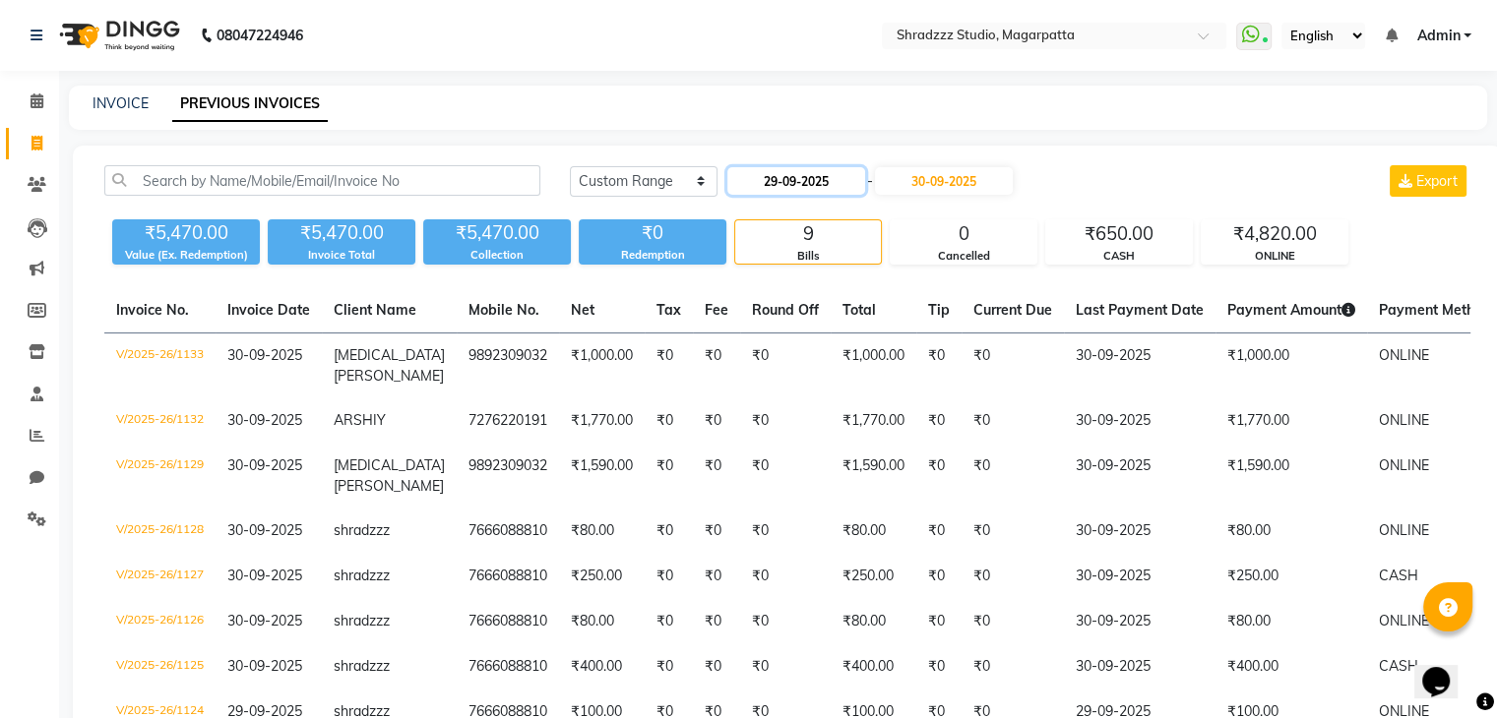
click at [773, 186] on input "29-09-2025" at bounding box center [796, 181] width 138 height 28
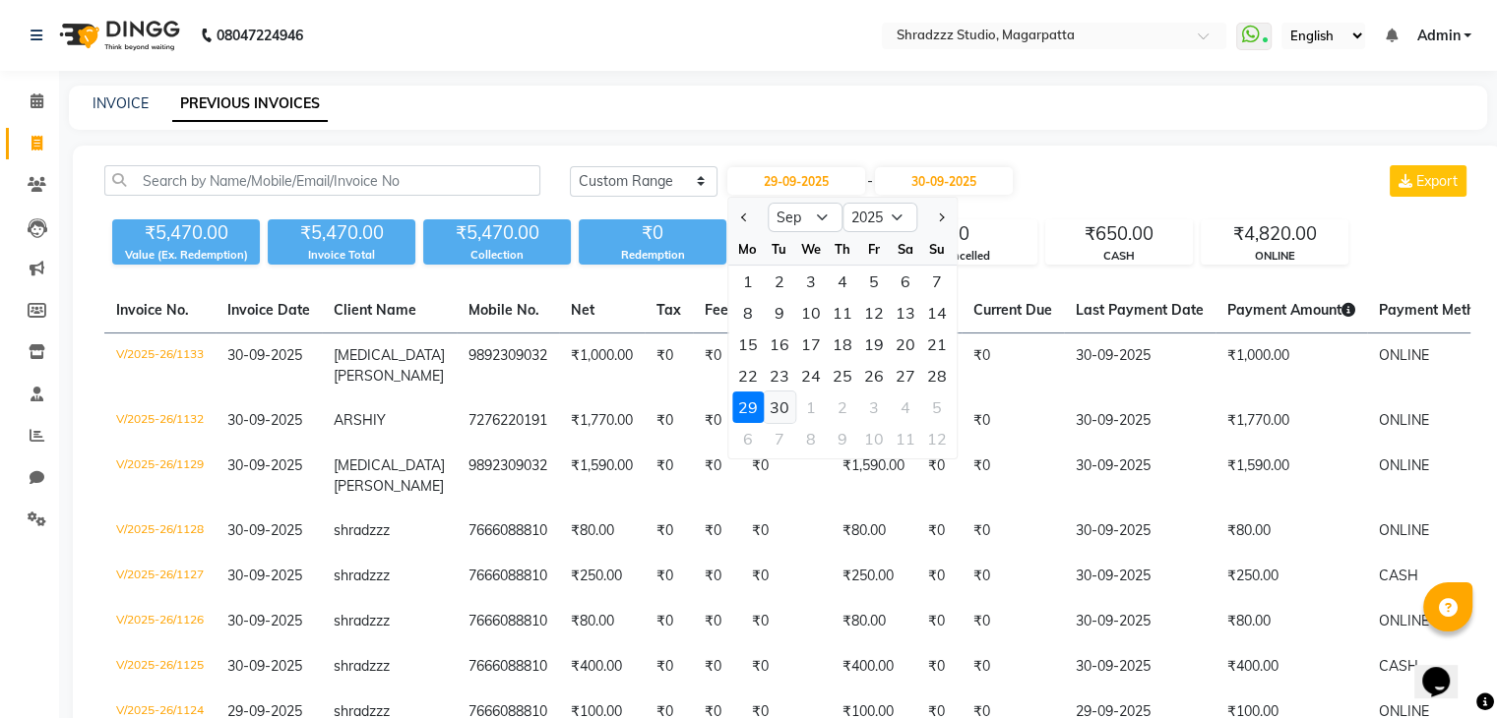
click at [780, 410] on div "30" at bounding box center [779, 407] width 31 height 31
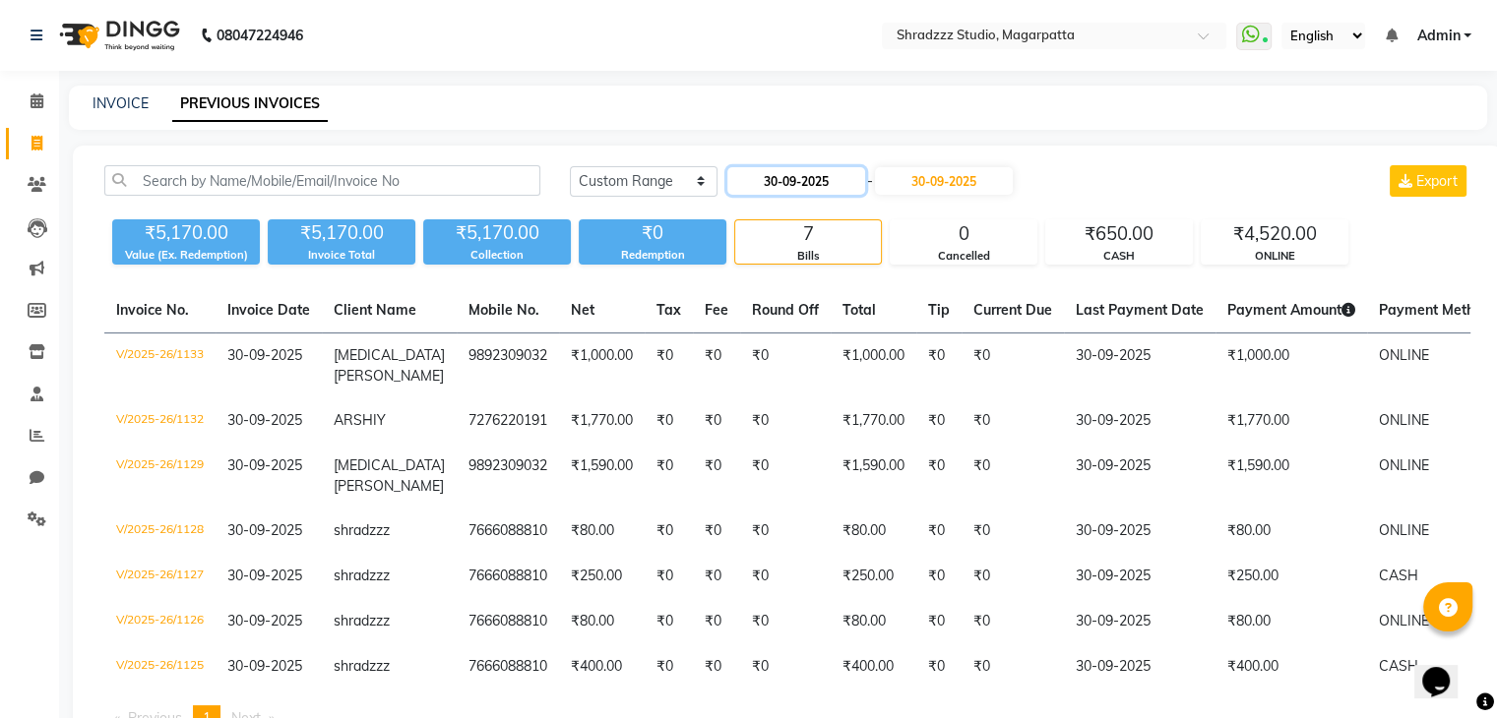
click at [767, 188] on input "30-09-2025" at bounding box center [796, 181] width 138 height 28
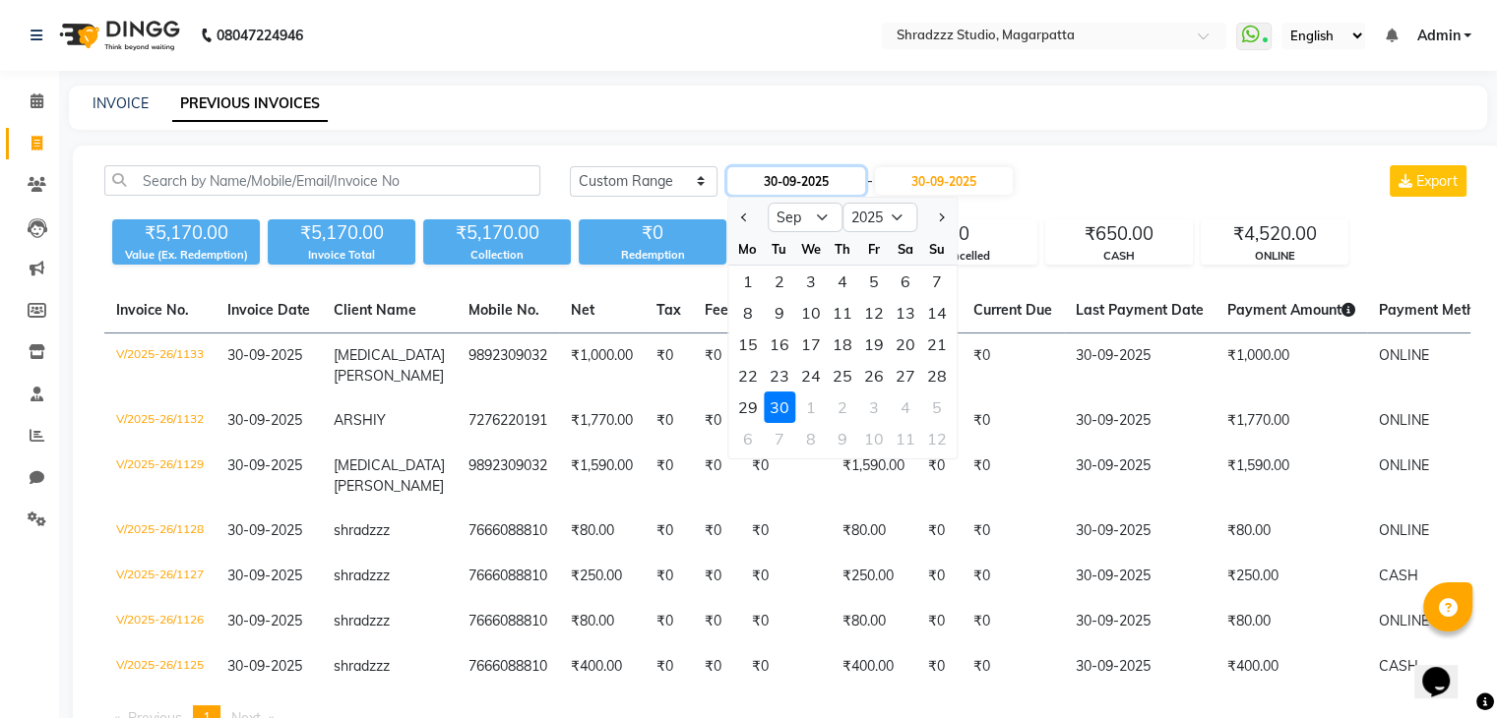
click at [773, 174] on input "30-09-2025" at bounding box center [796, 181] width 138 height 28
click at [747, 278] on div "1" at bounding box center [747, 281] width 31 height 31
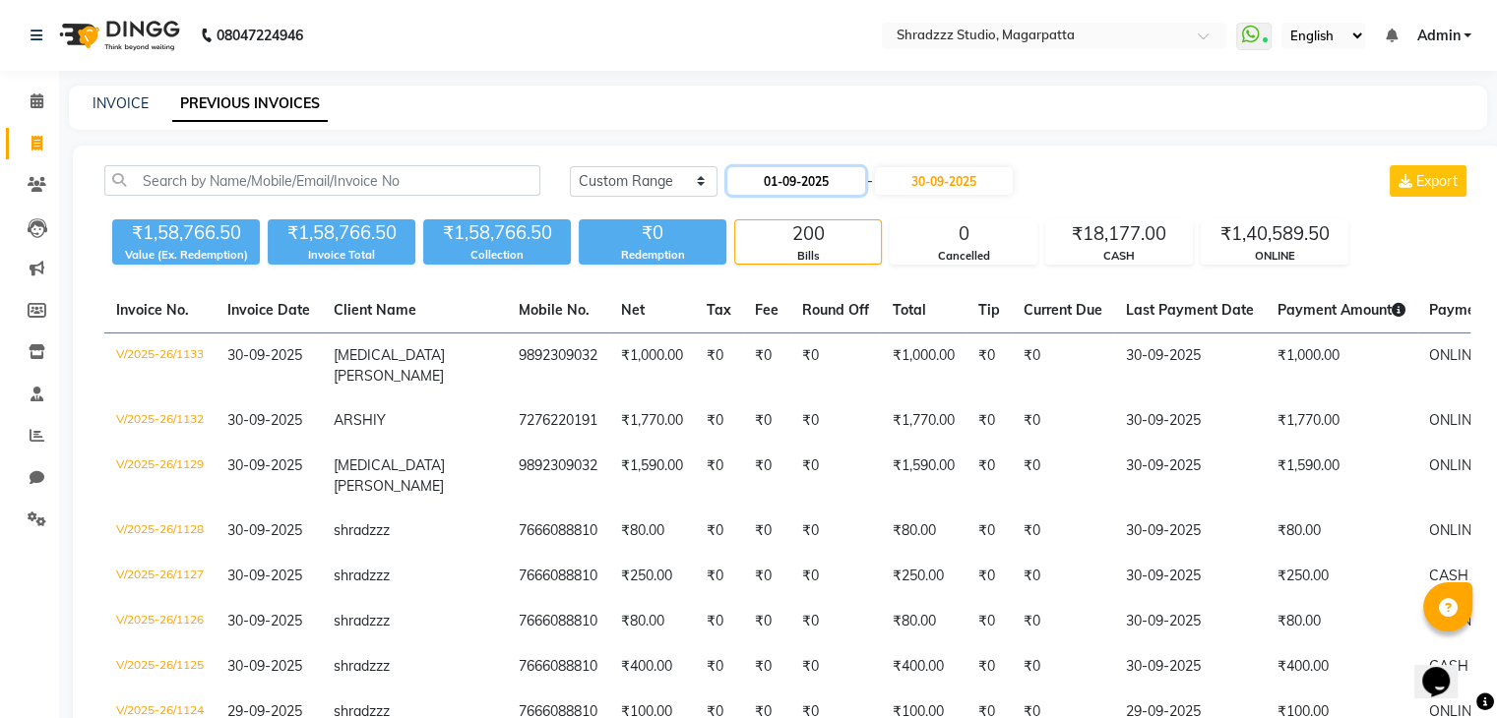
click at [772, 184] on input "01-09-2025" at bounding box center [796, 181] width 138 height 28
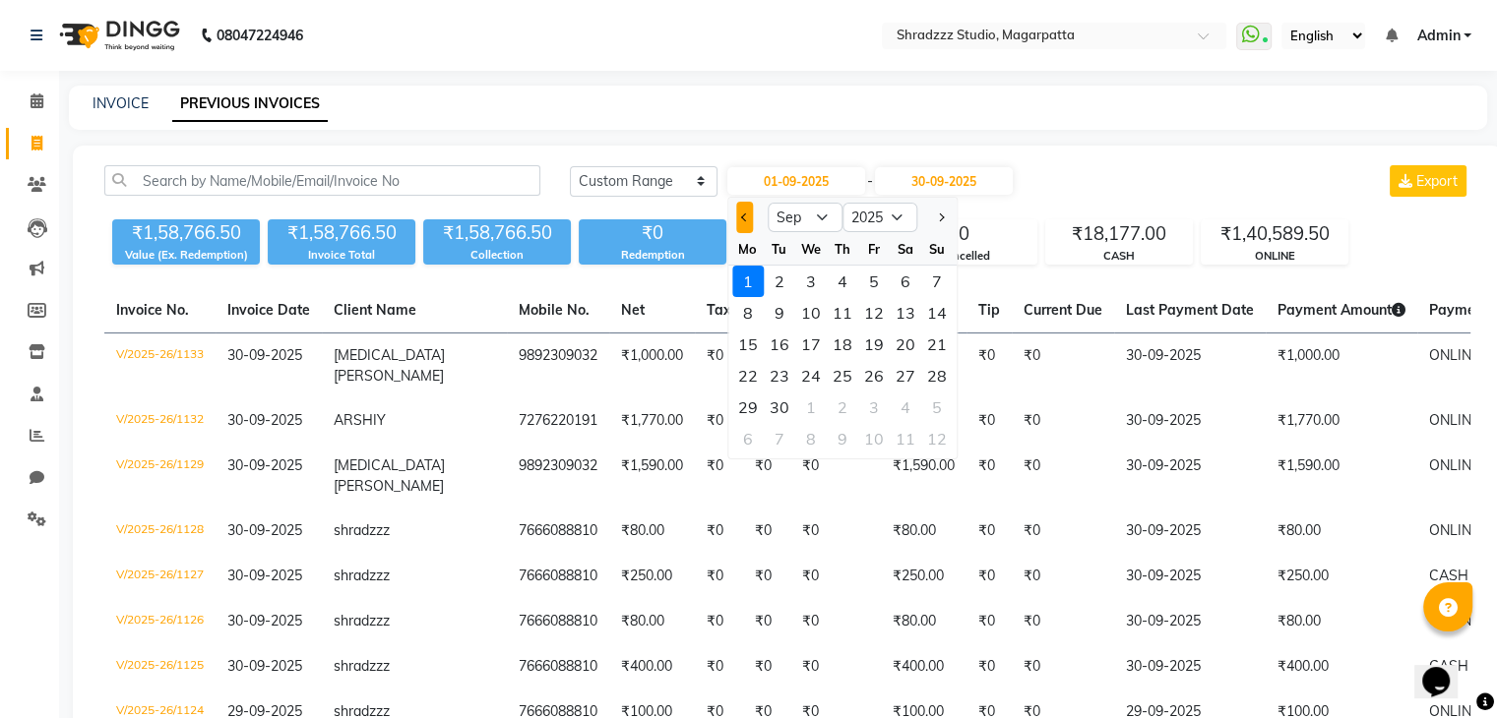
click at [740, 220] on button "Previous month" at bounding box center [744, 217] width 17 height 31
click at [928, 183] on input "30-09-2025" at bounding box center [944, 181] width 138 height 28
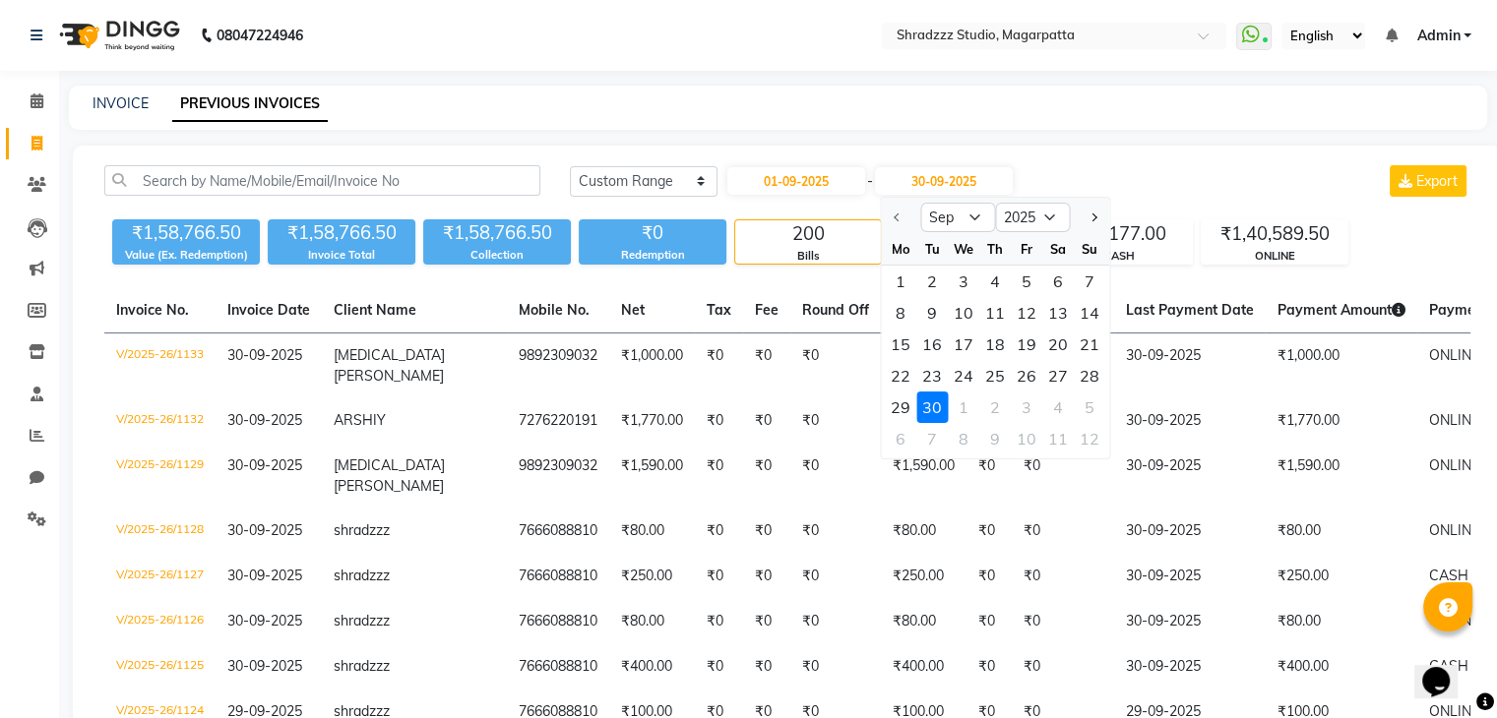
click at [896, 211] on div at bounding box center [900, 217] width 39 height 31
click at [894, 213] on div at bounding box center [900, 217] width 39 height 31
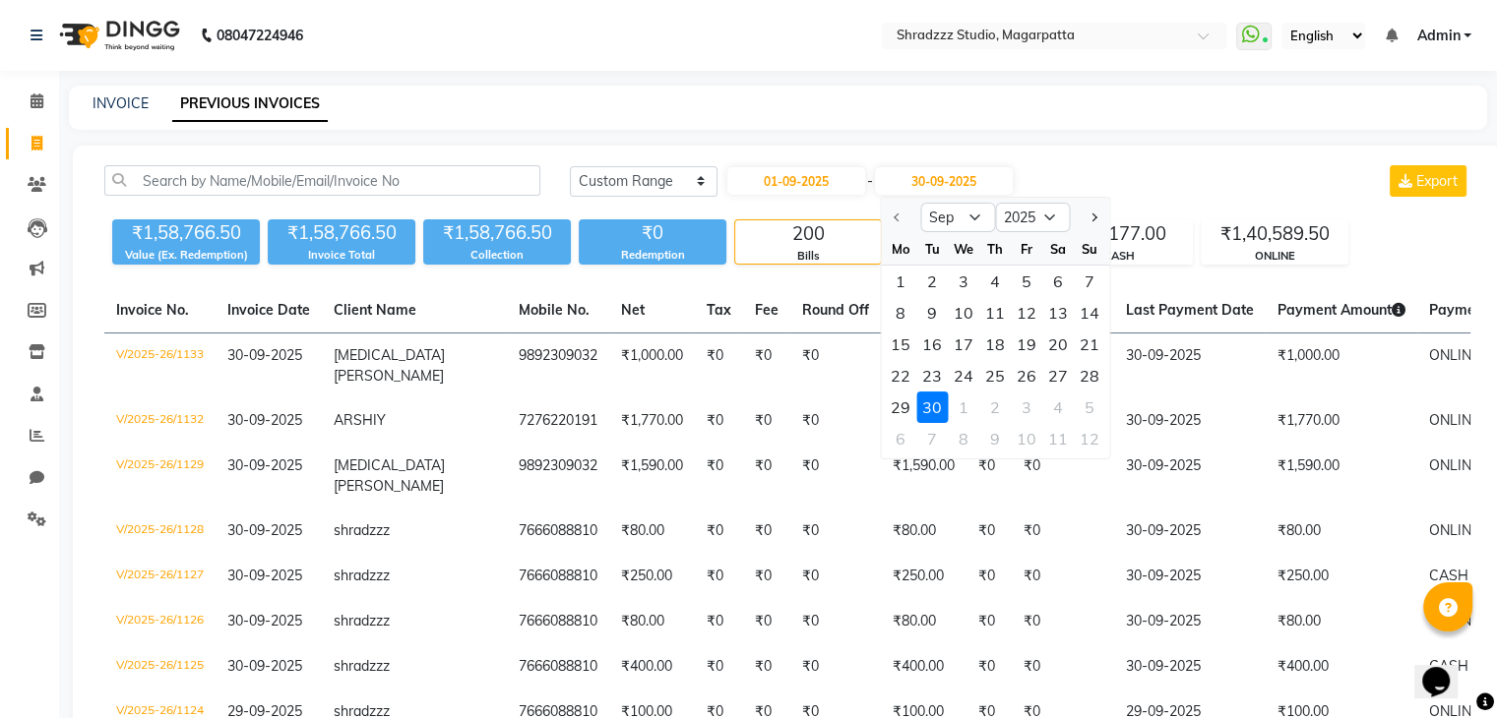
click at [894, 213] on div at bounding box center [900, 217] width 39 height 31
click at [772, 182] on input "01-09-2025" at bounding box center [796, 181] width 138 height 28
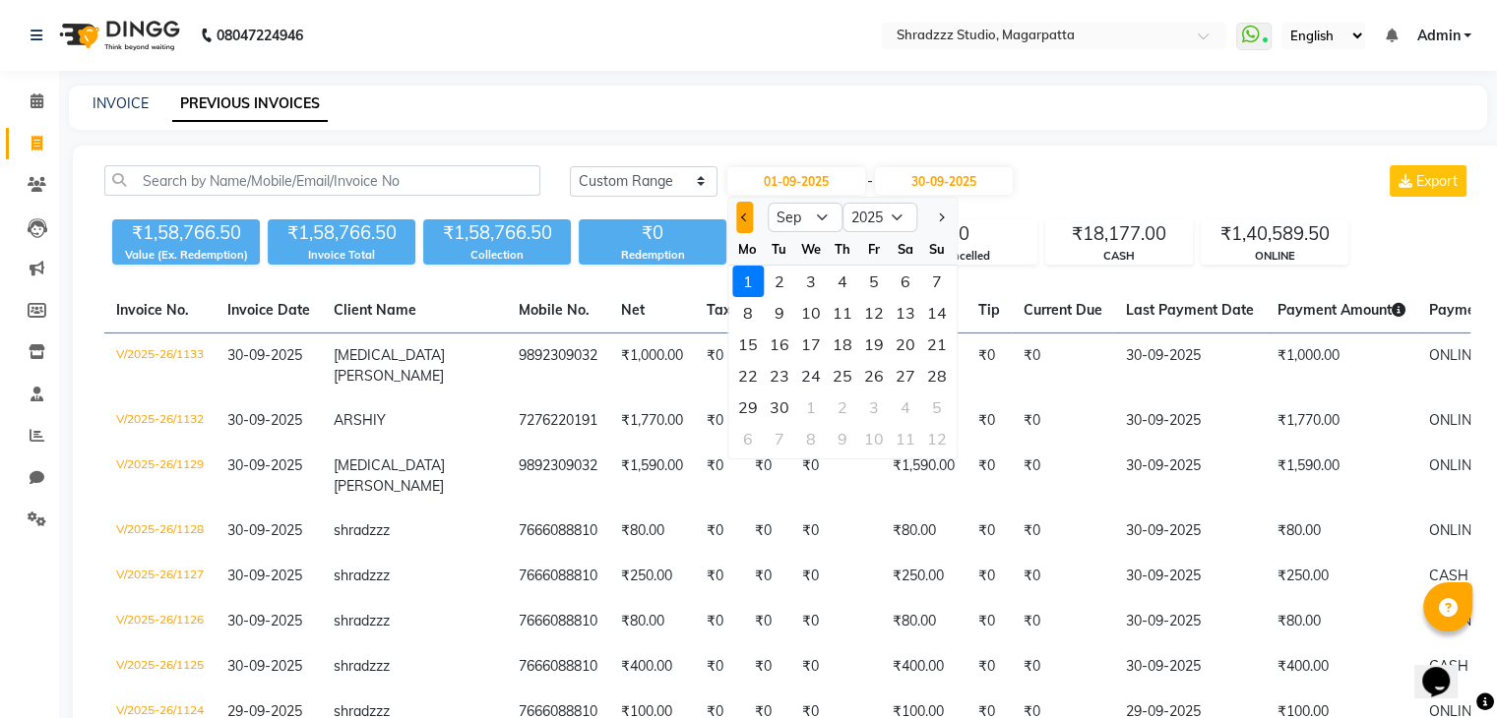
click at [743, 214] on span "Previous month" at bounding box center [745, 218] width 8 height 8
click at [738, 438] on div "1" at bounding box center [747, 438] width 31 height 31
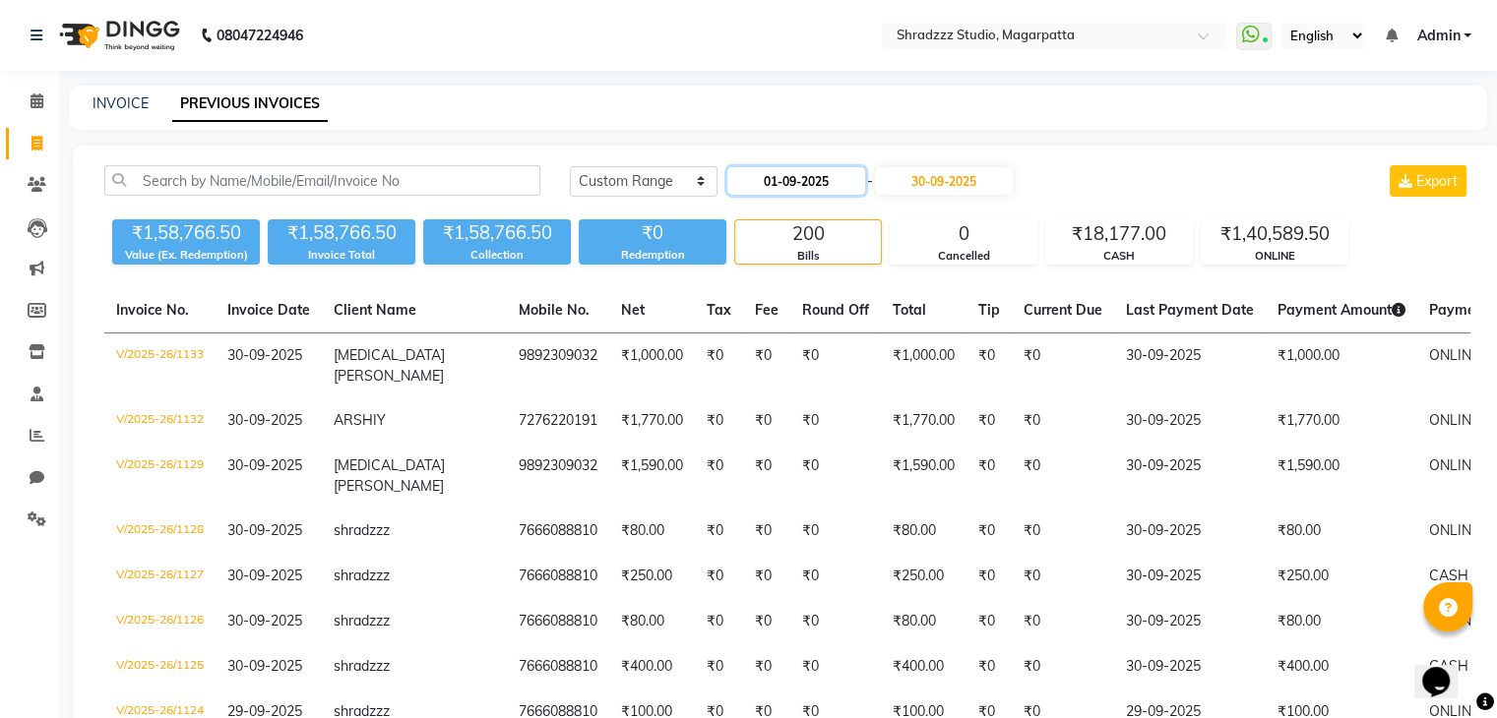
click at [778, 178] on input "01-09-2025" at bounding box center [796, 181] width 138 height 28
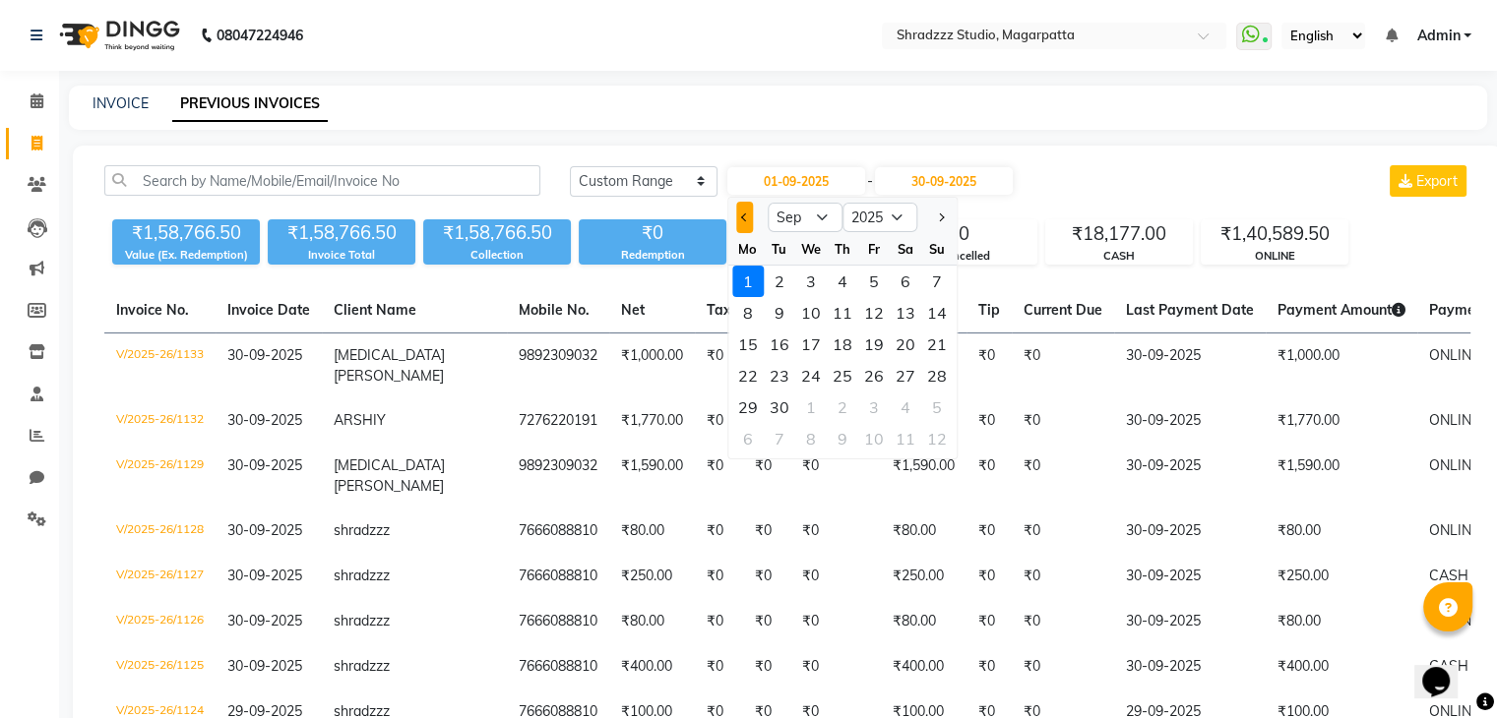
click at [741, 217] on span "Previous month" at bounding box center [745, 218] width 8 height 8
click at [871, 276] on div "1" at bounding box center [873, 281] width 31 height 31
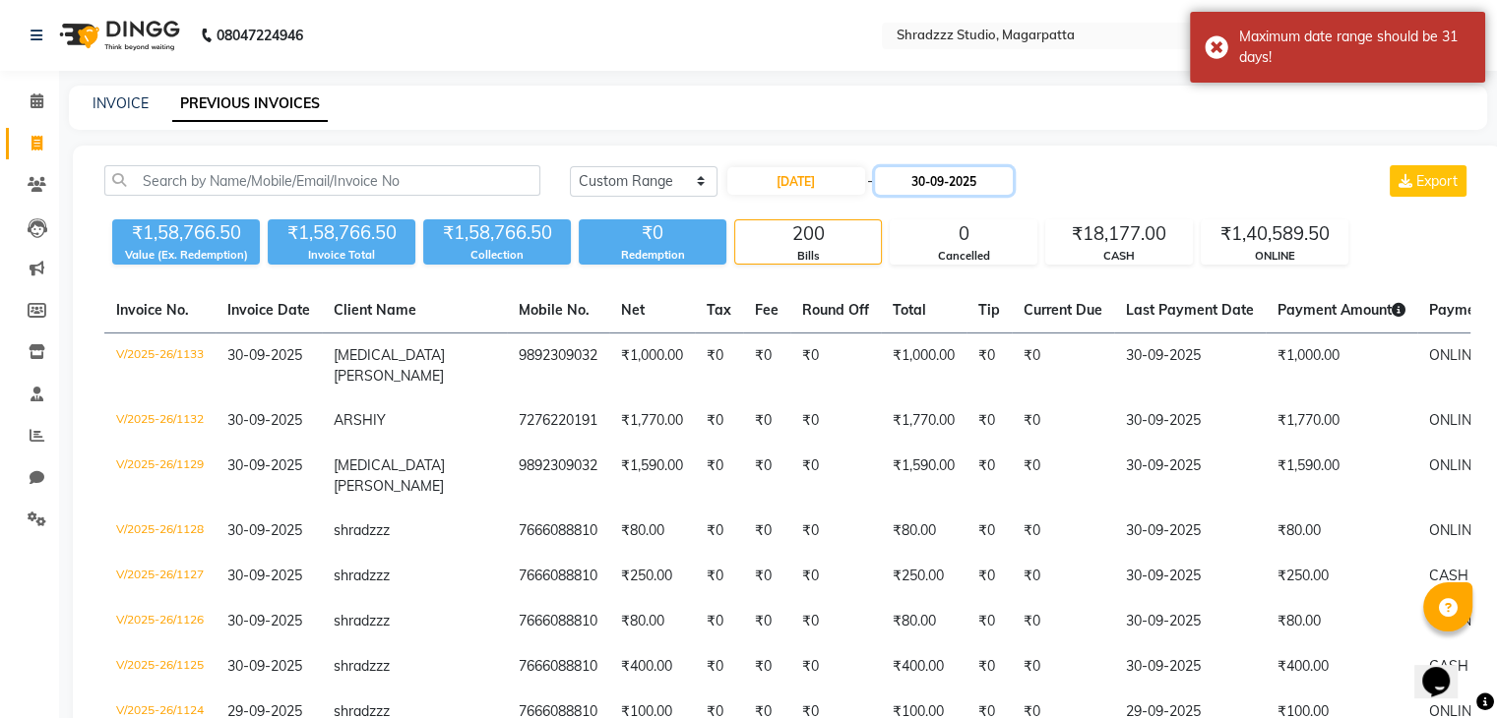
click at [932, 182] on input "30-09-2025" at bounding box center [944, 181] width 138 height 28
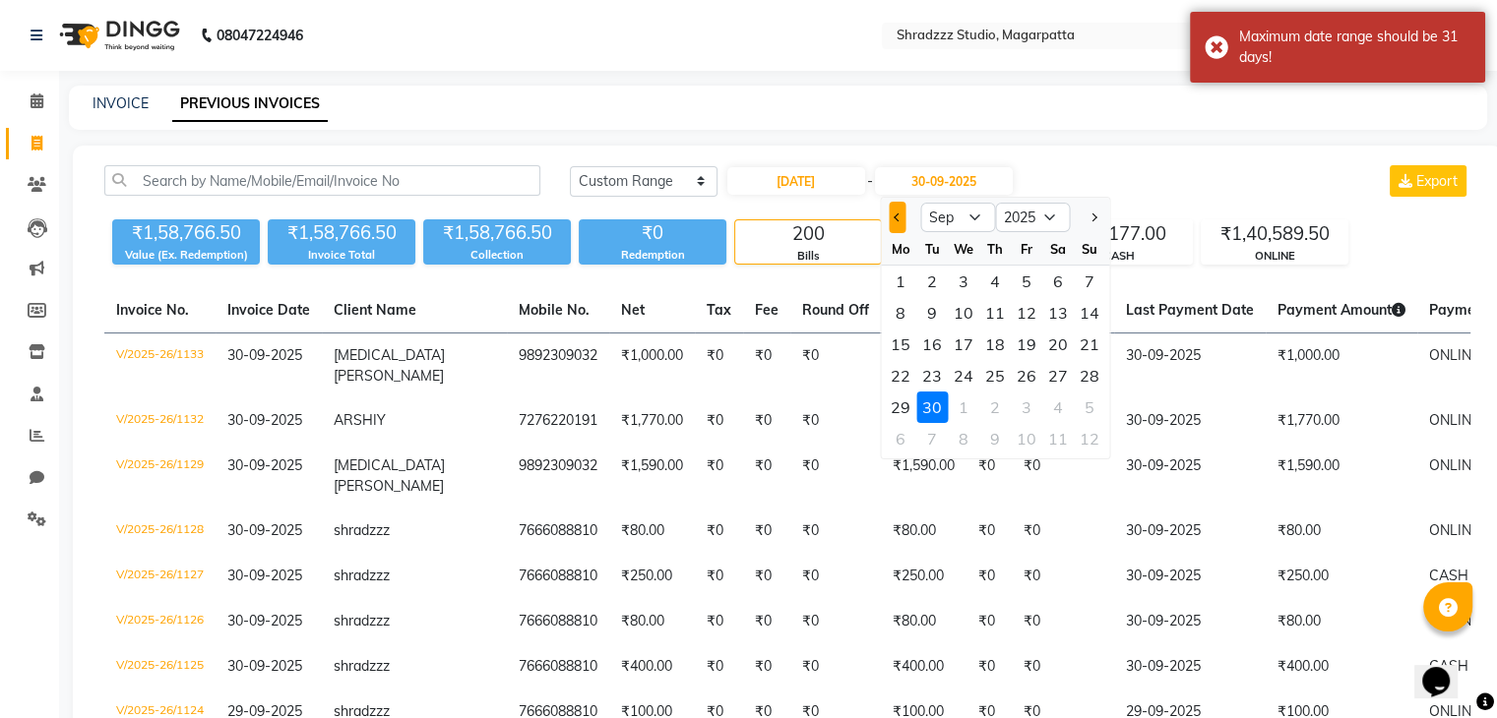
click at [893, 213] on button "Previous month" at bounding box center [897, 217] width 17 height 31
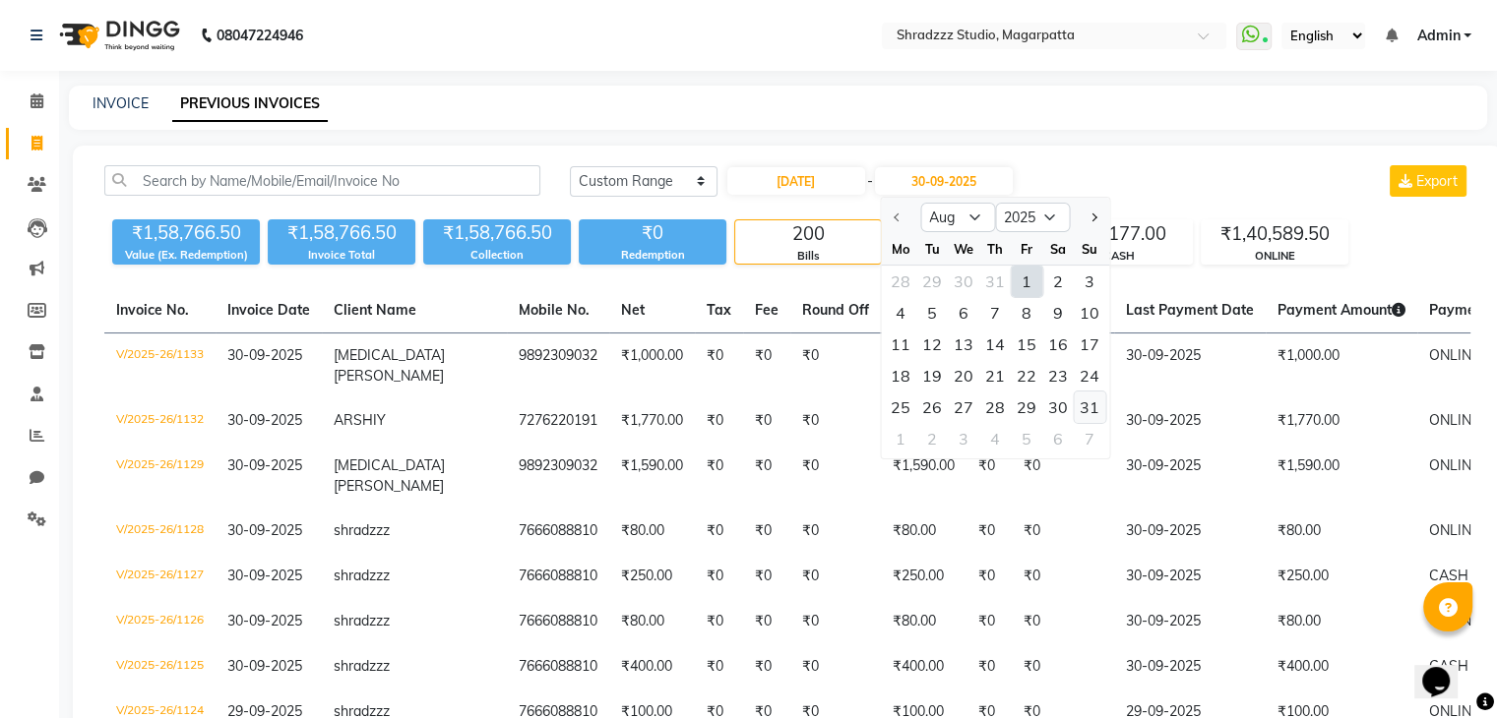
click at [1092, 414] on div "31" at bounding box center [1089, 407] width 31 height 31
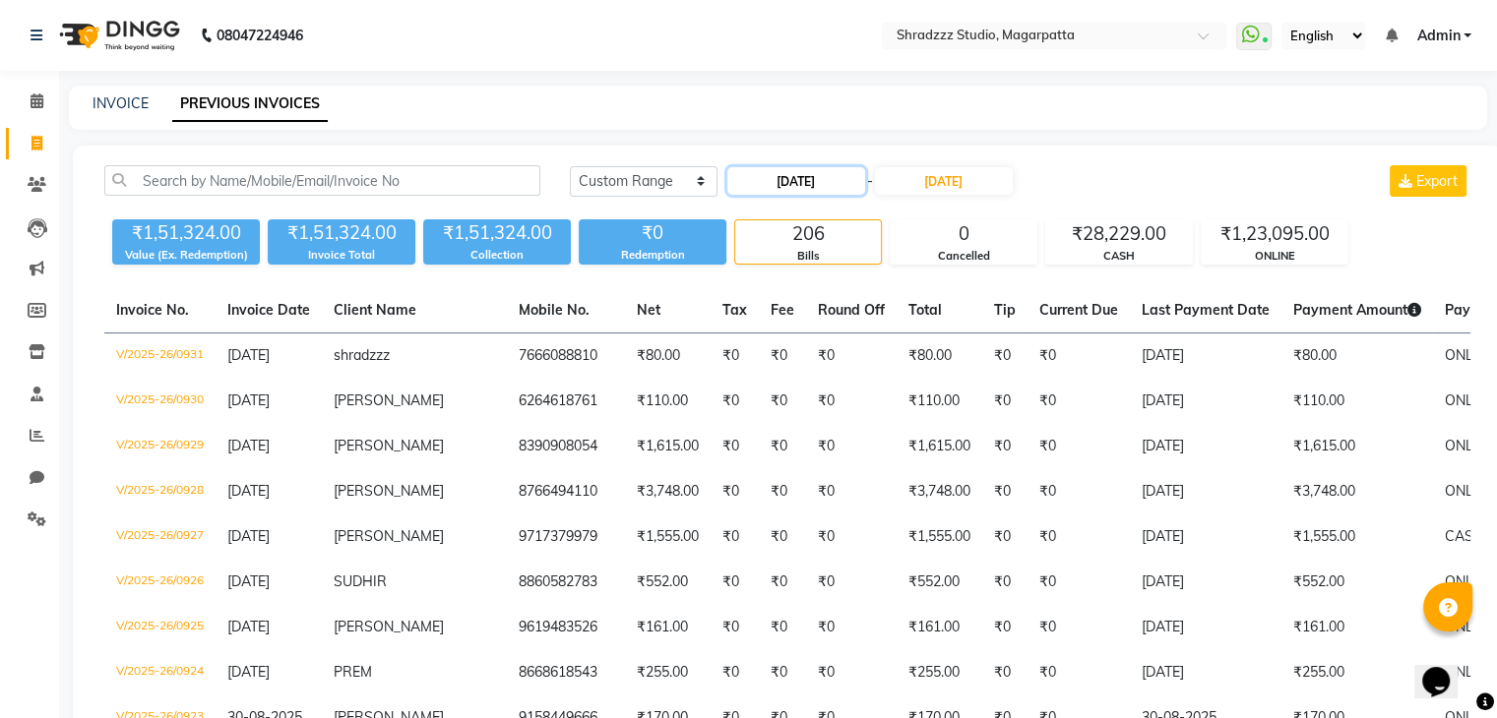
click at [774, 194] on input "01-08-2025" at bounding box center [796, 181] width 138 height 28
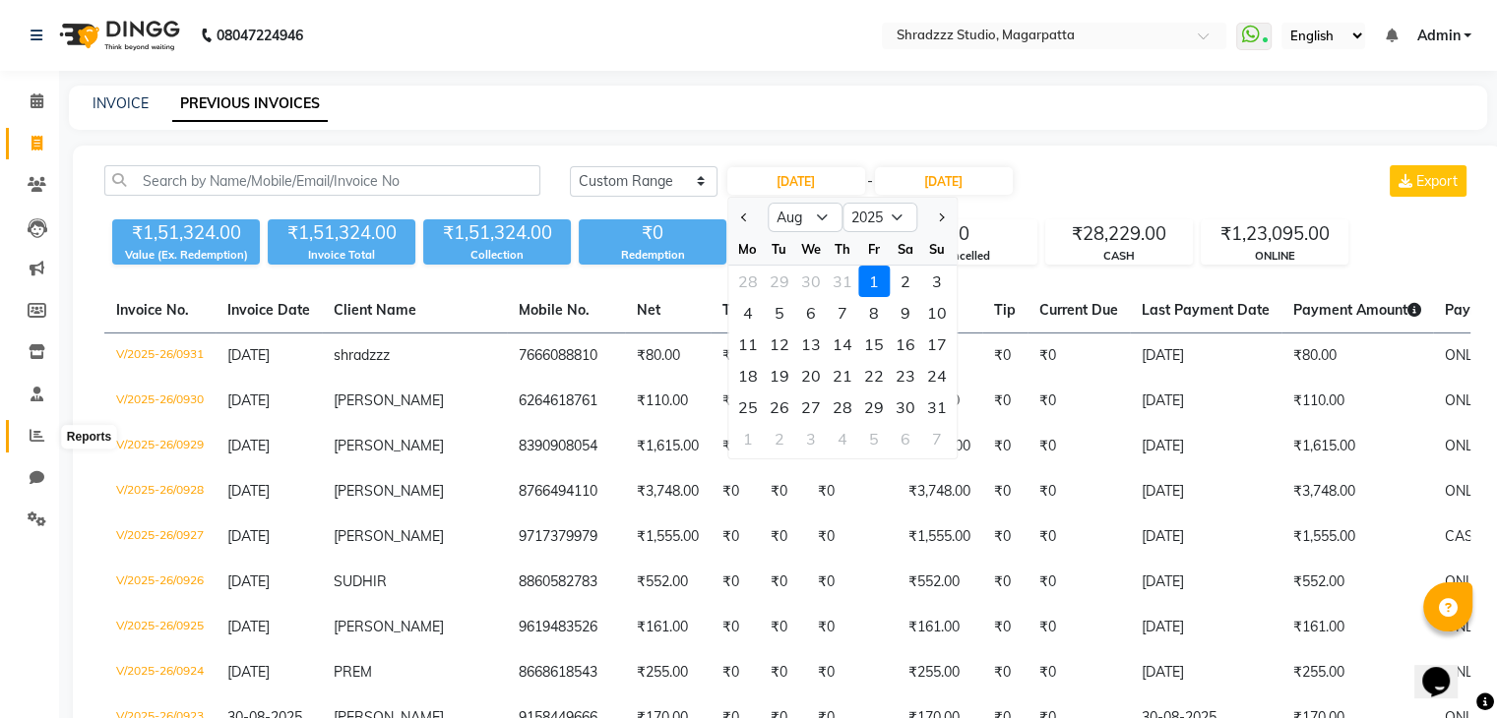
click at [40, 435] on icon at bounding box center [37, 435] width 15 height 15
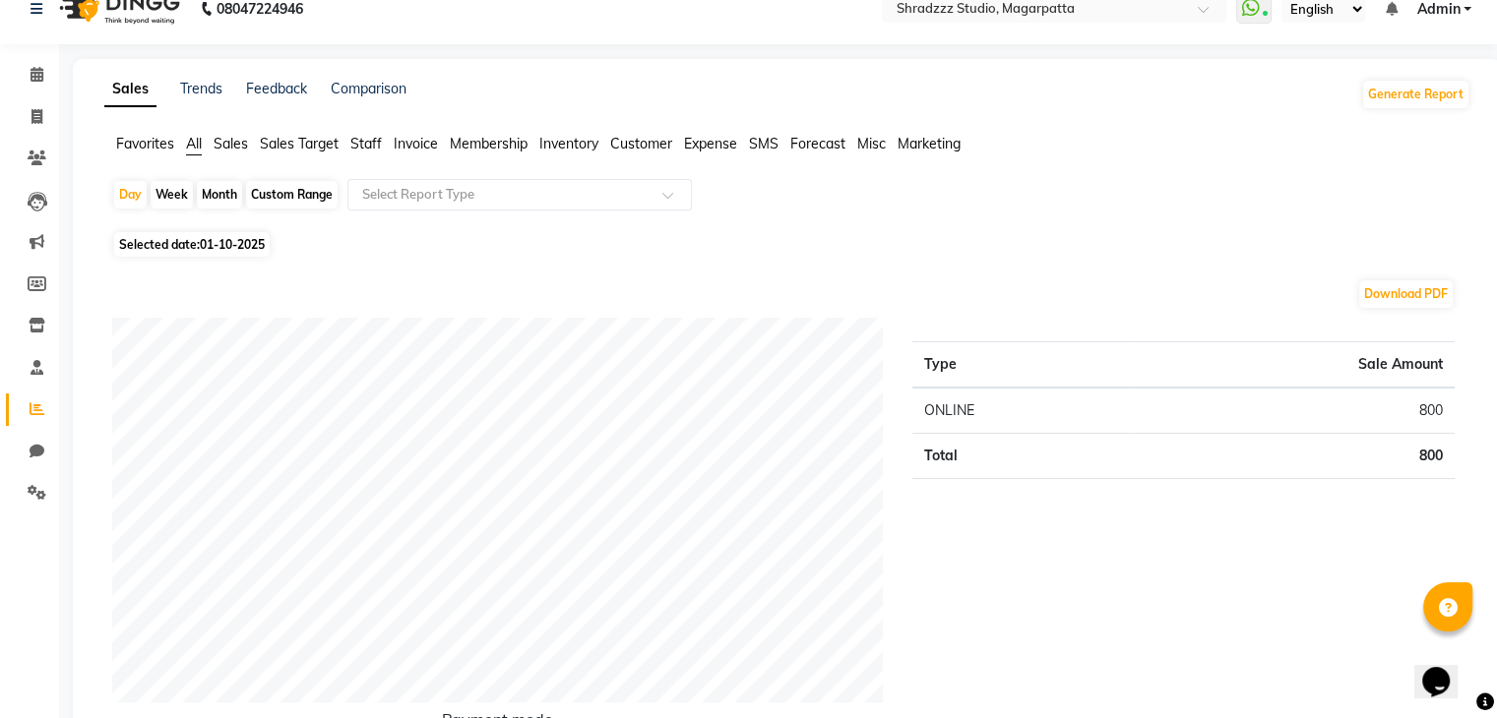
scroll to position [28, 0]
click at [222, 194] on div "Month" at bounding box center [219, 194] width 45 height 28
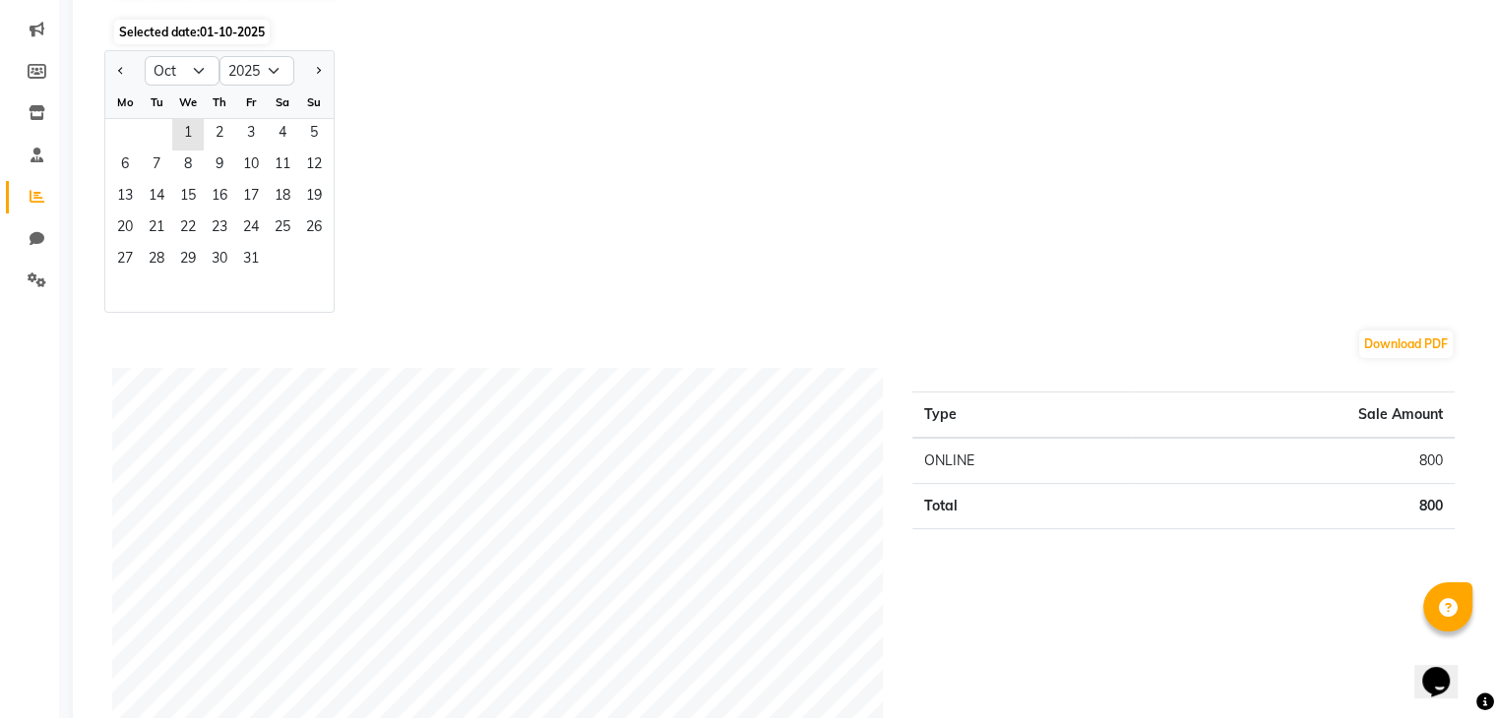
scroll to position [0, 0]
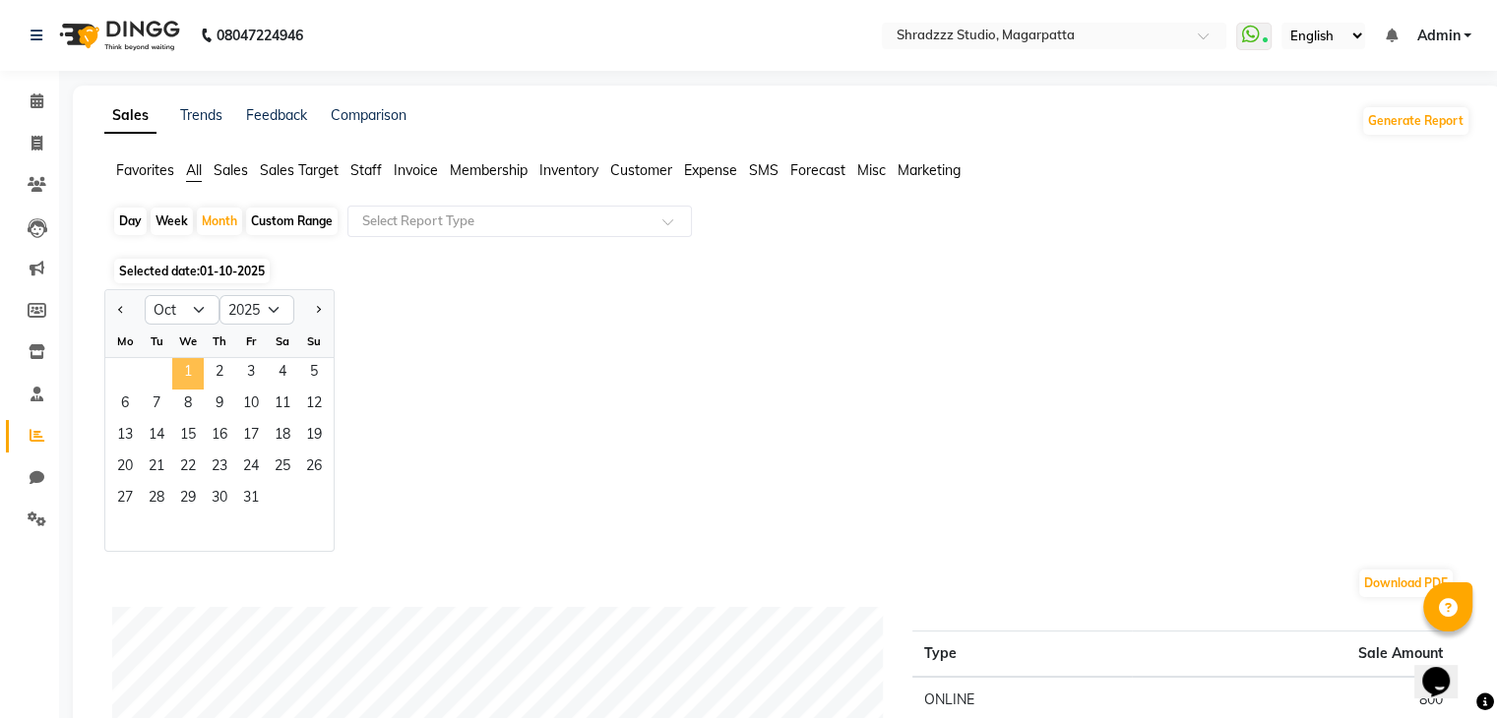
click at [183, 375] on span "1" at bounding box center [187, 373] width 31 height 31
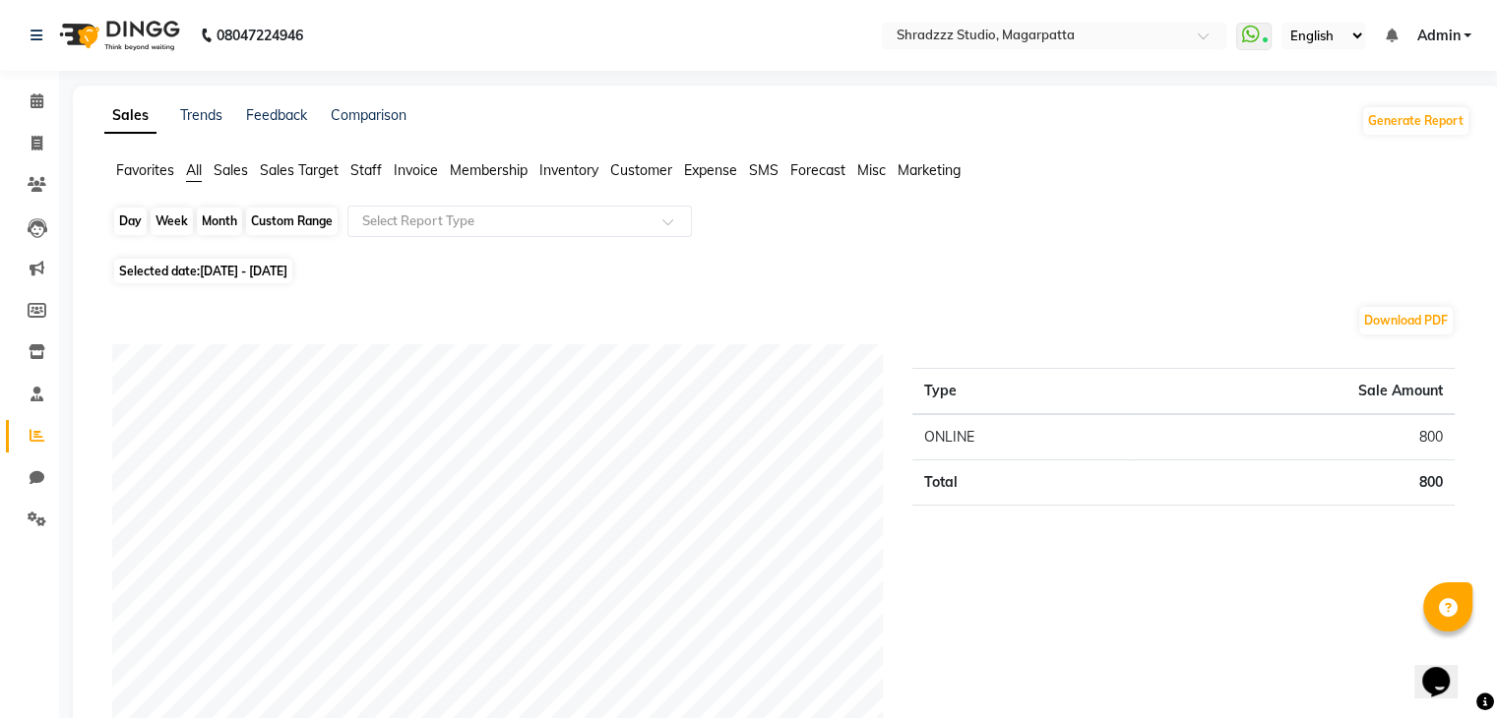
click at [213, 213] on div "Month" at bounding box center [219, 222] width 45 height 28
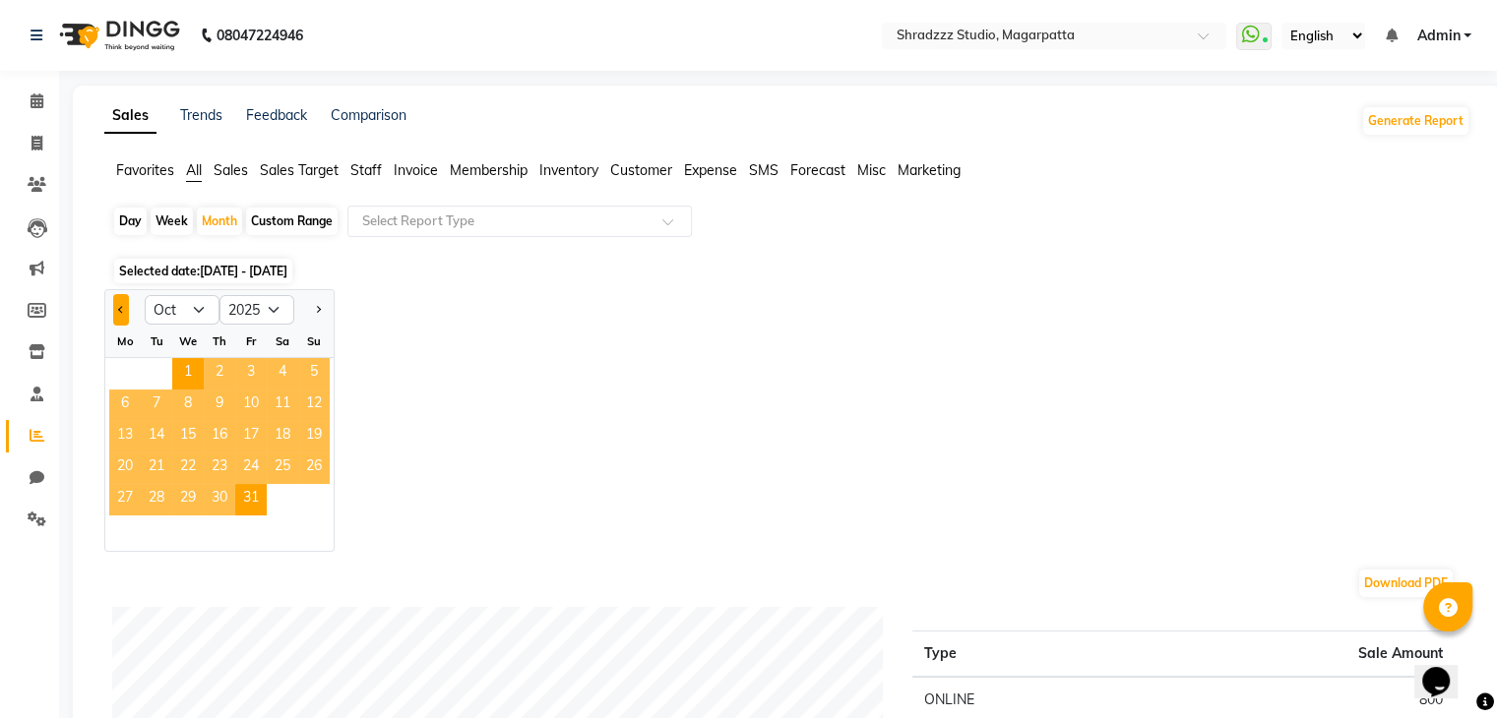
click at [117, 305] on button "Previous month" at bounding box center [121, 309] width 16 height 31
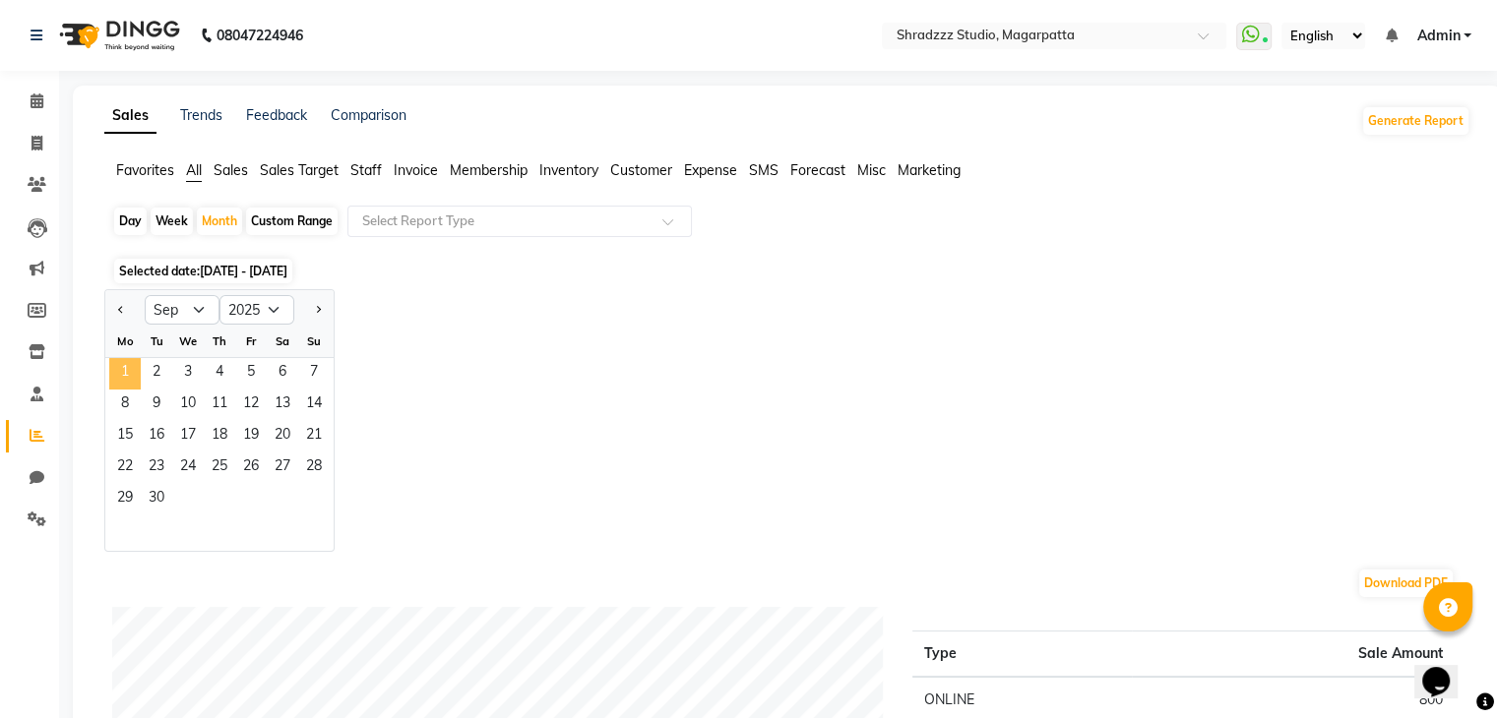
click at [132, 363] on span "1" at bounding box center [124, 373] width 31 height 31
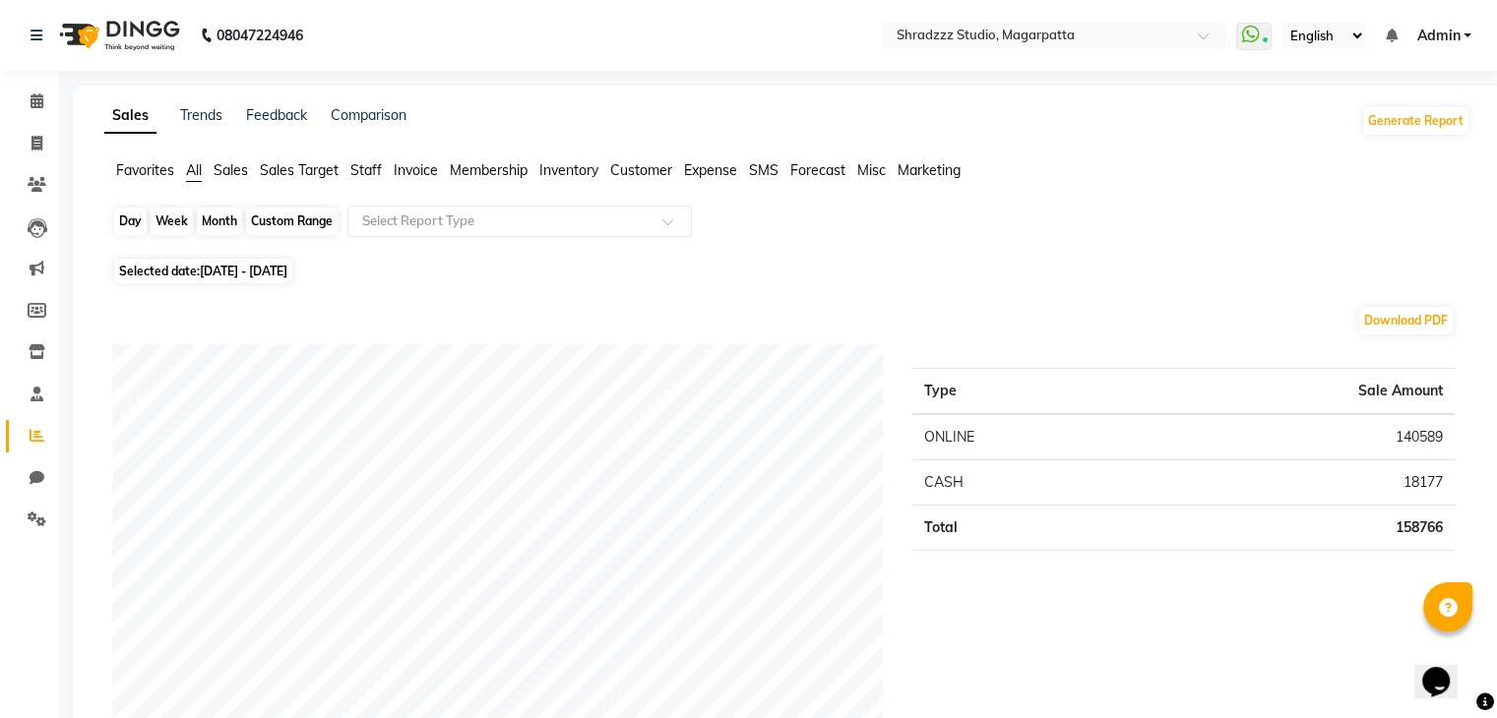
click at [223, 220] on div "Month" at bounding box center [219, 222] width 45 height 28
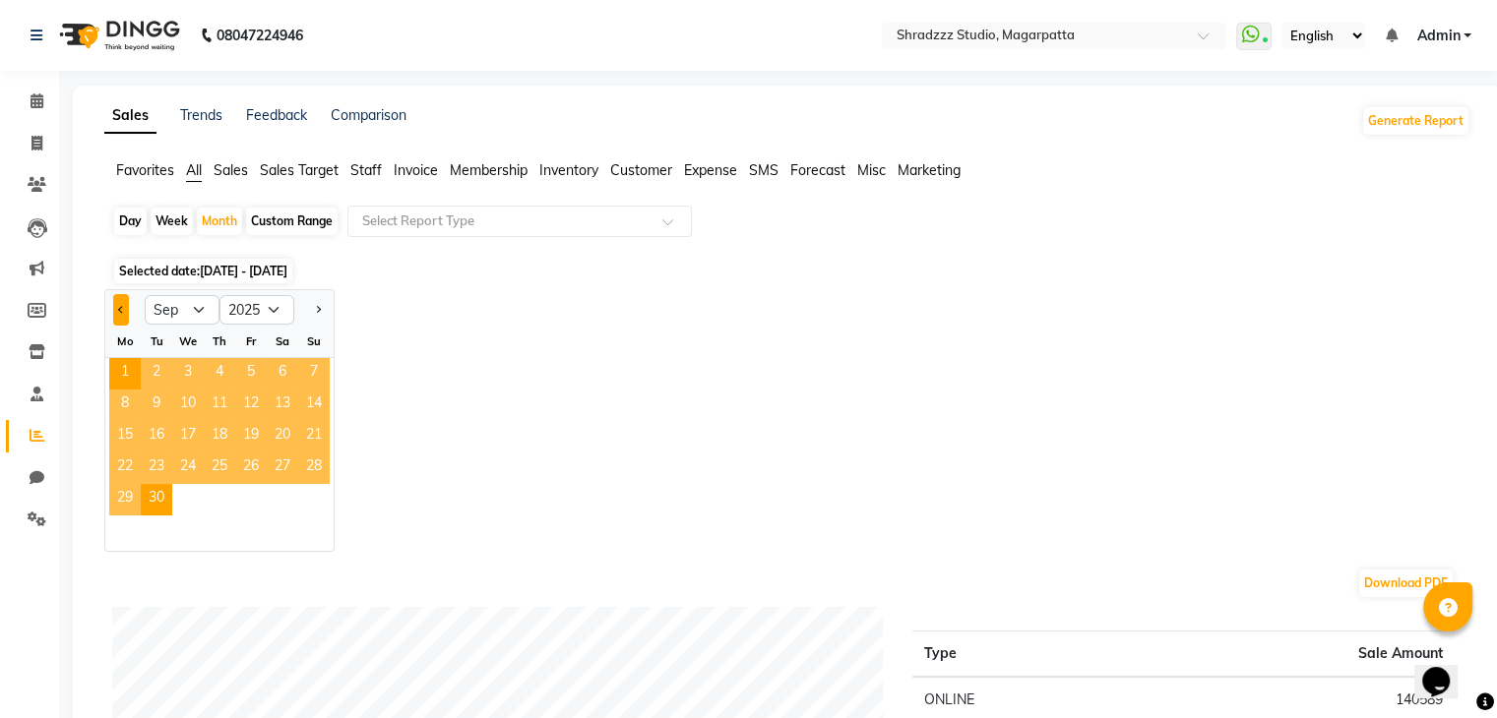
click at [117, 313] on button "Previous month" at bounding box center [121, 309] width 16 height 31
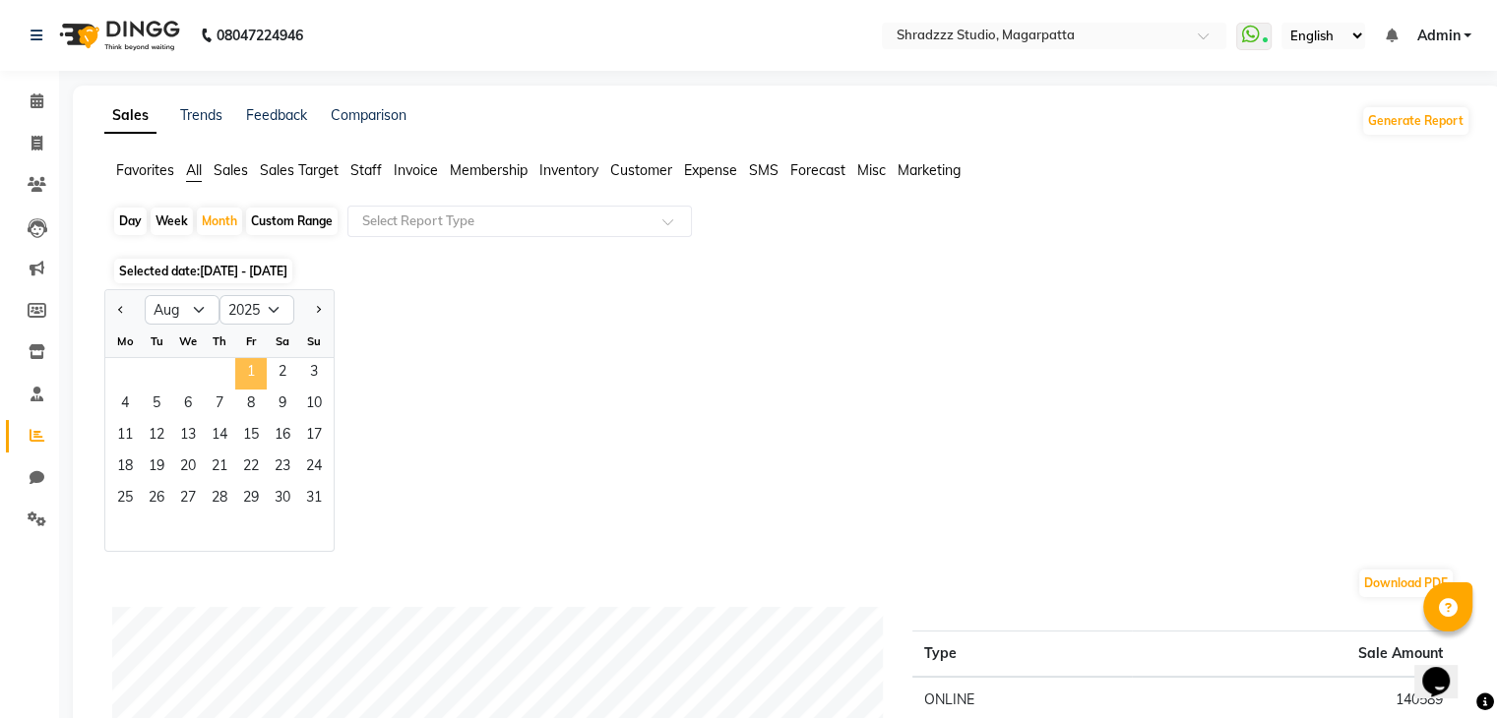
click at [254, 361] on span "1" at bounding box center [250, 373] width 31 height 31
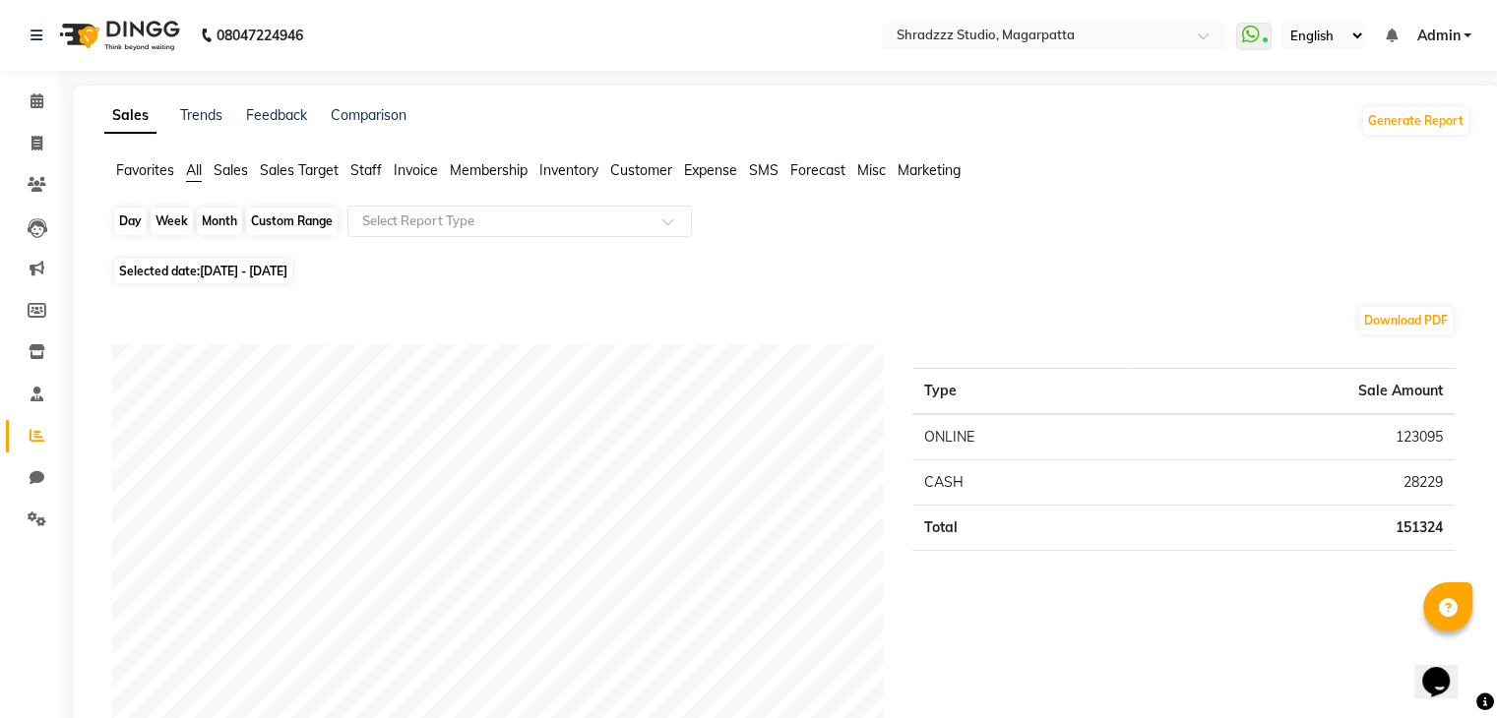
click at [209, 221] on div "Month" at bounding box center [219, 222] width 45 height 28
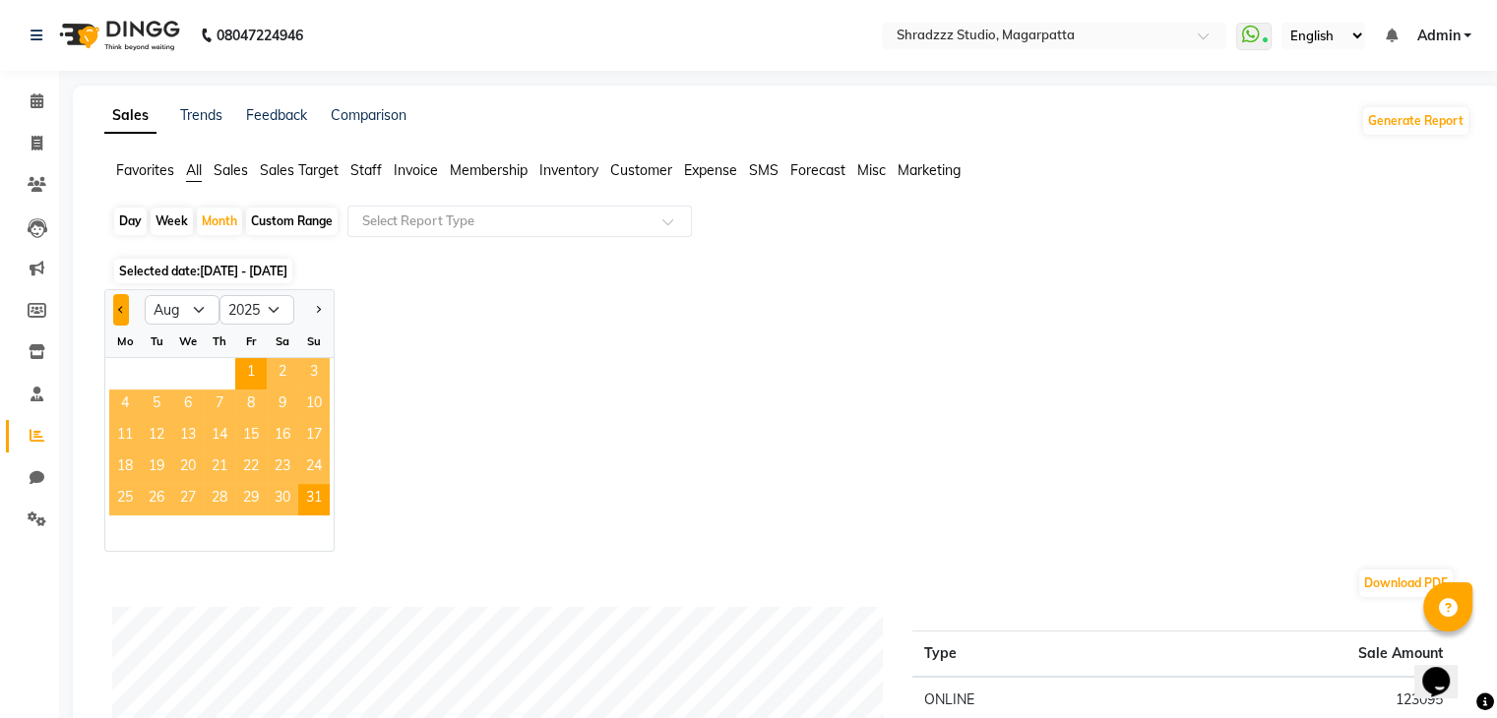
click at [121, 305] on span "Previous month" at bounding box center [121, 308] width 7 height 7
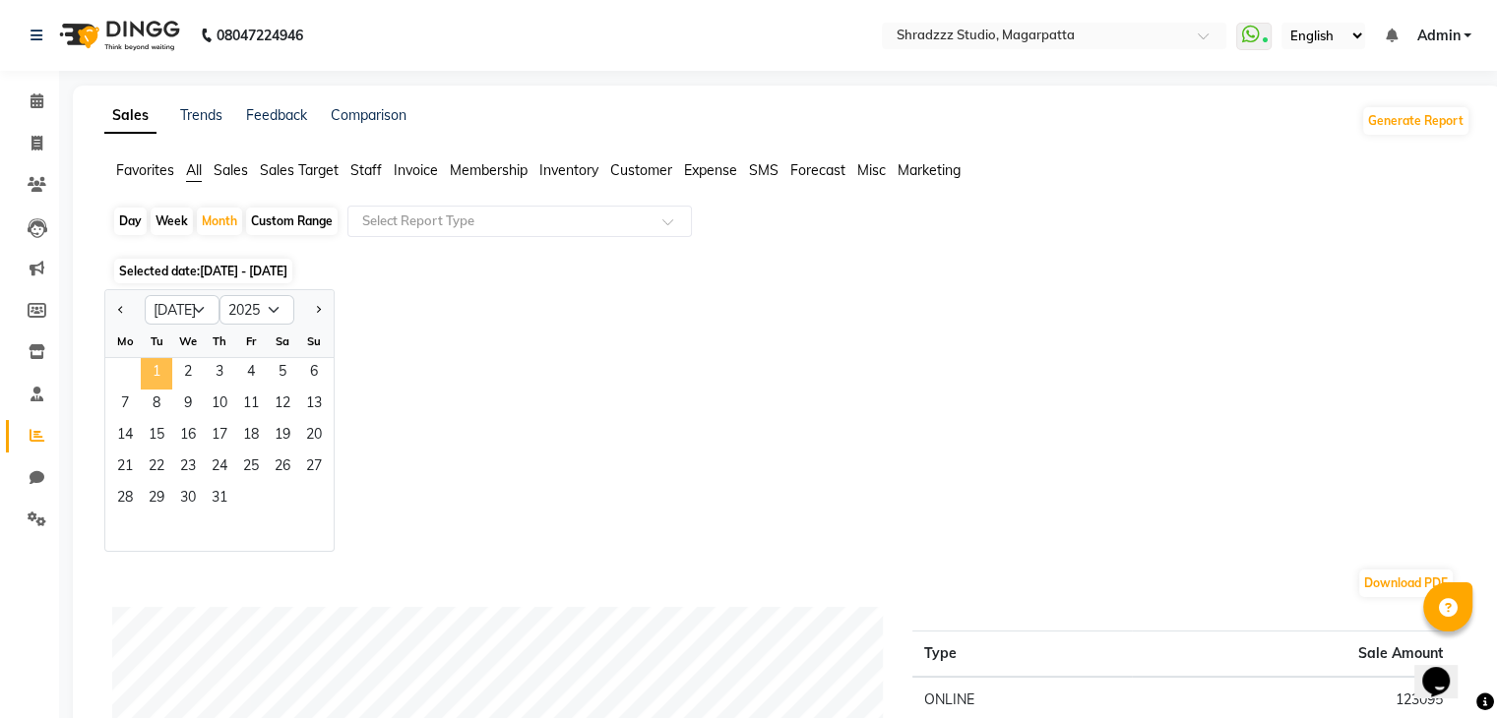
click at [160, 363] on span "1" at bounding box center [156, 373] width 31 height 31
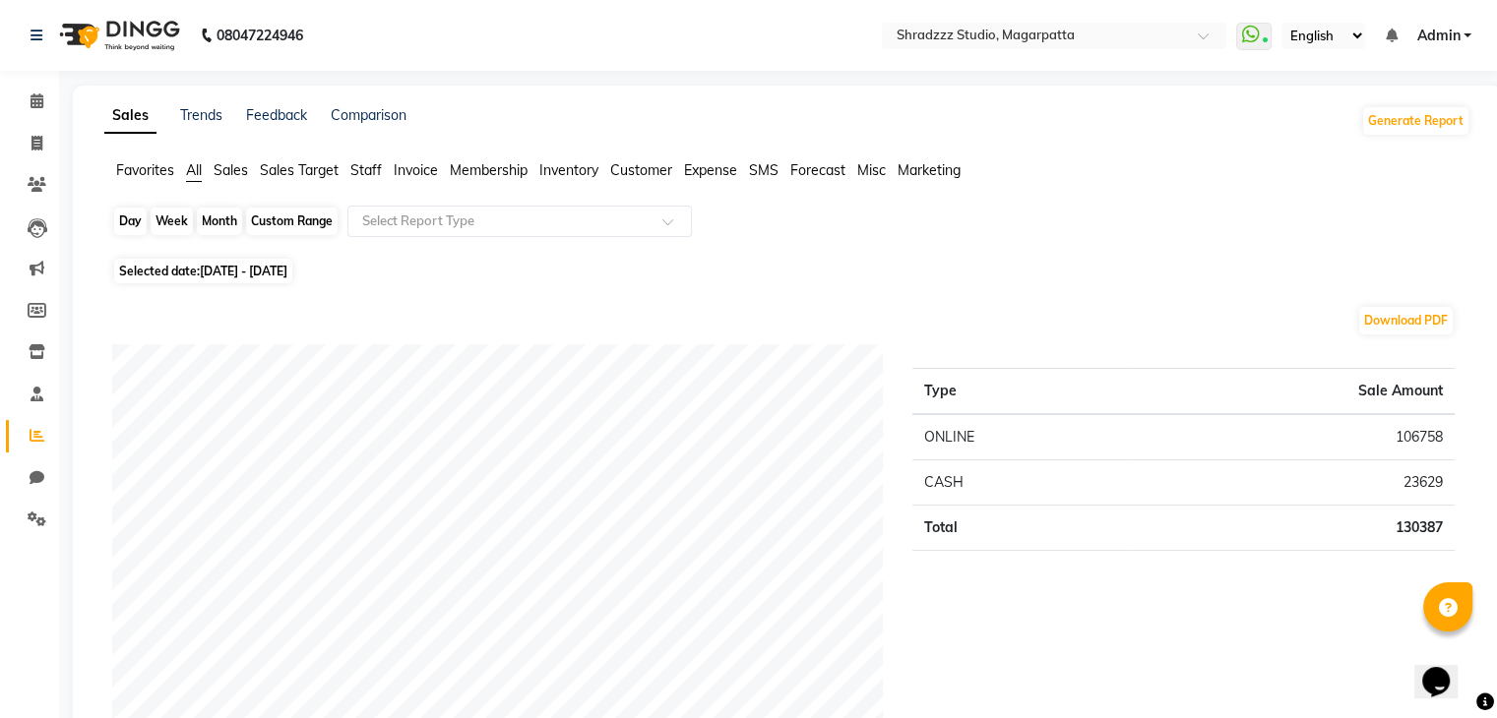
click at [220, 225] on div "Month" at bounding box center [219, 222] width 45 height 28
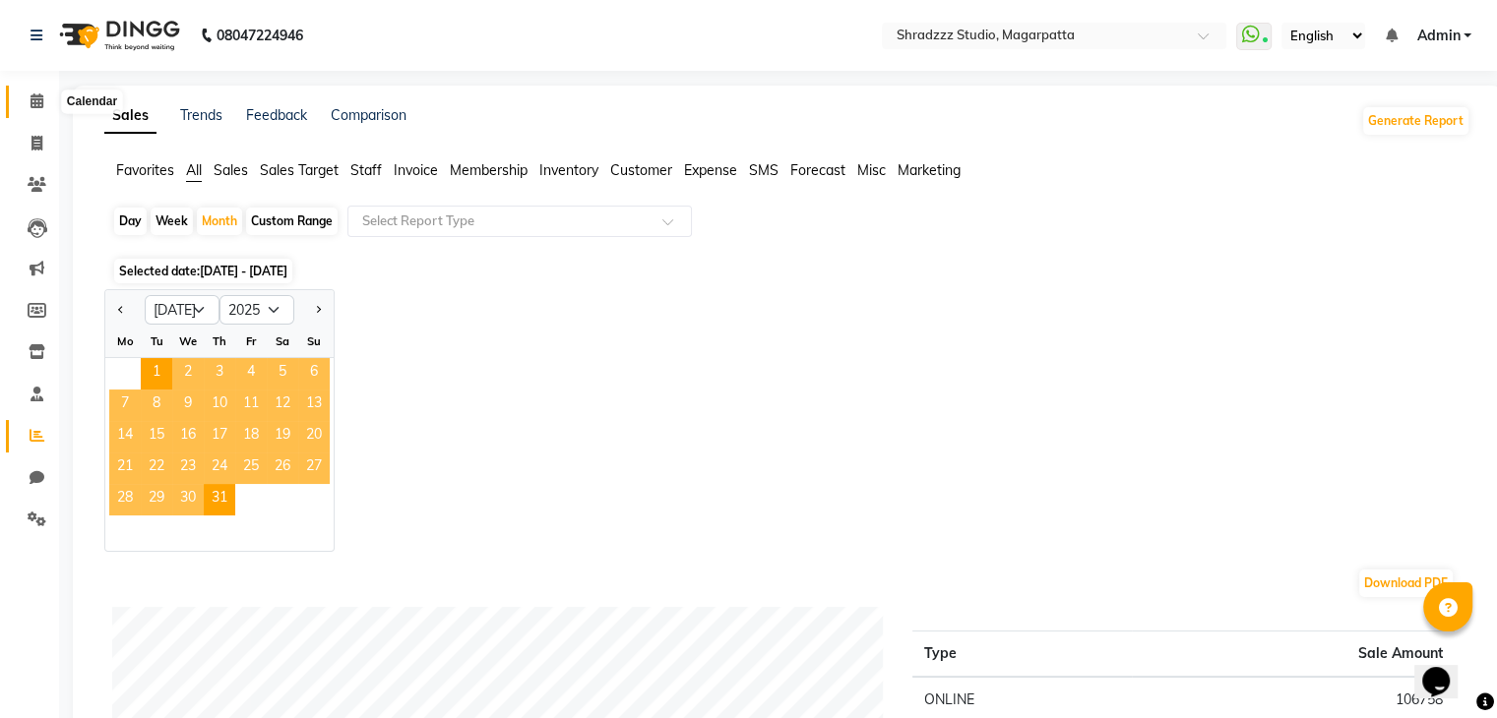
click at [38, 97] on icon at bounding box center [37, 100] width 13 height 15
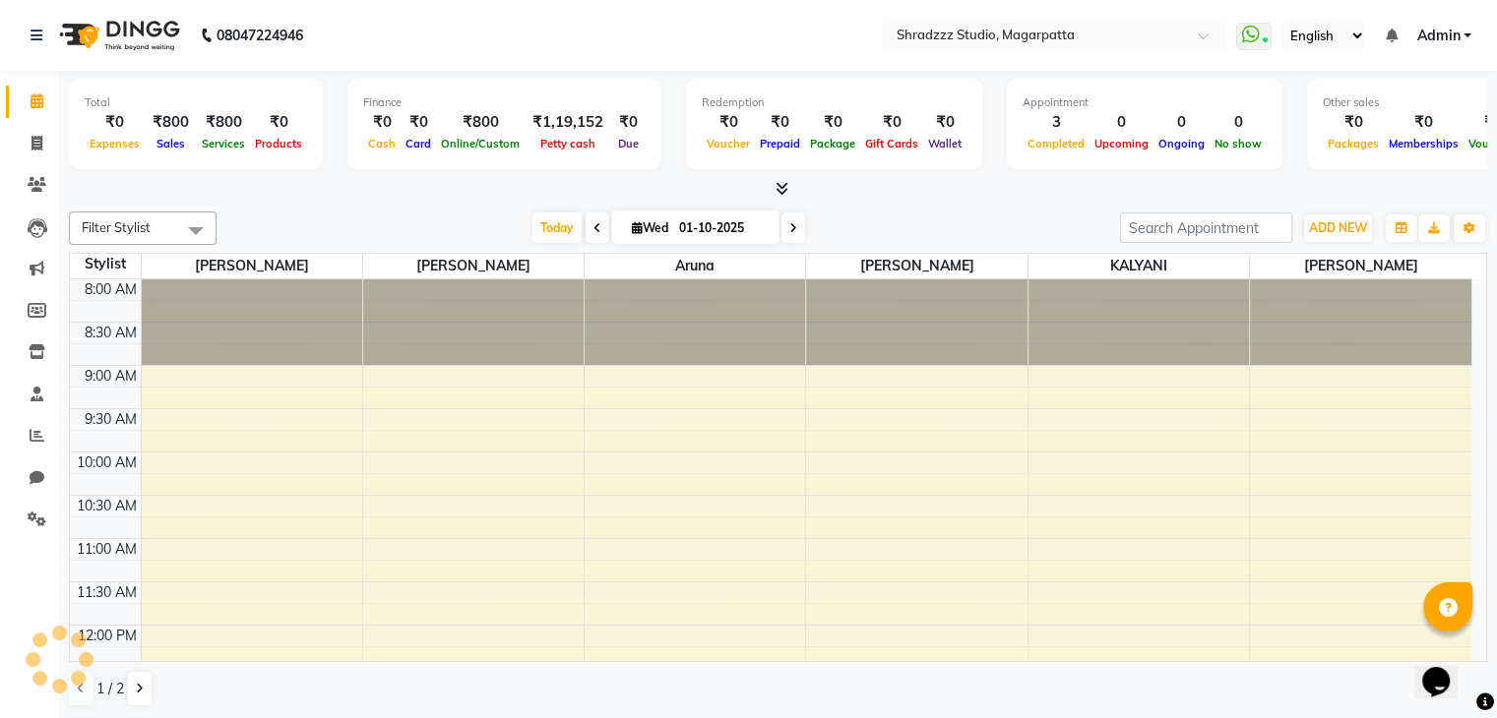
scroll to position [429, 0]
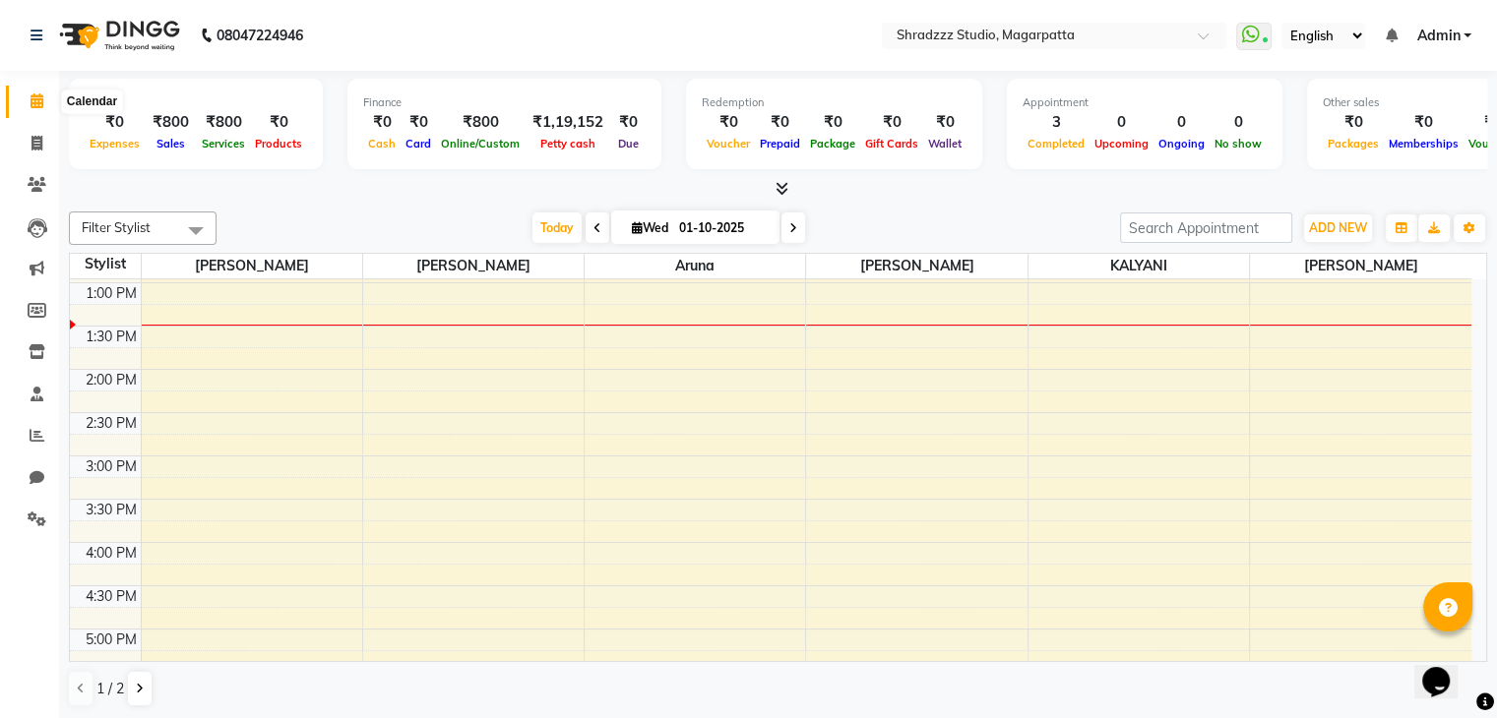
click at [40, 111] on span at bounding box center [37, 102] width 34 height 23
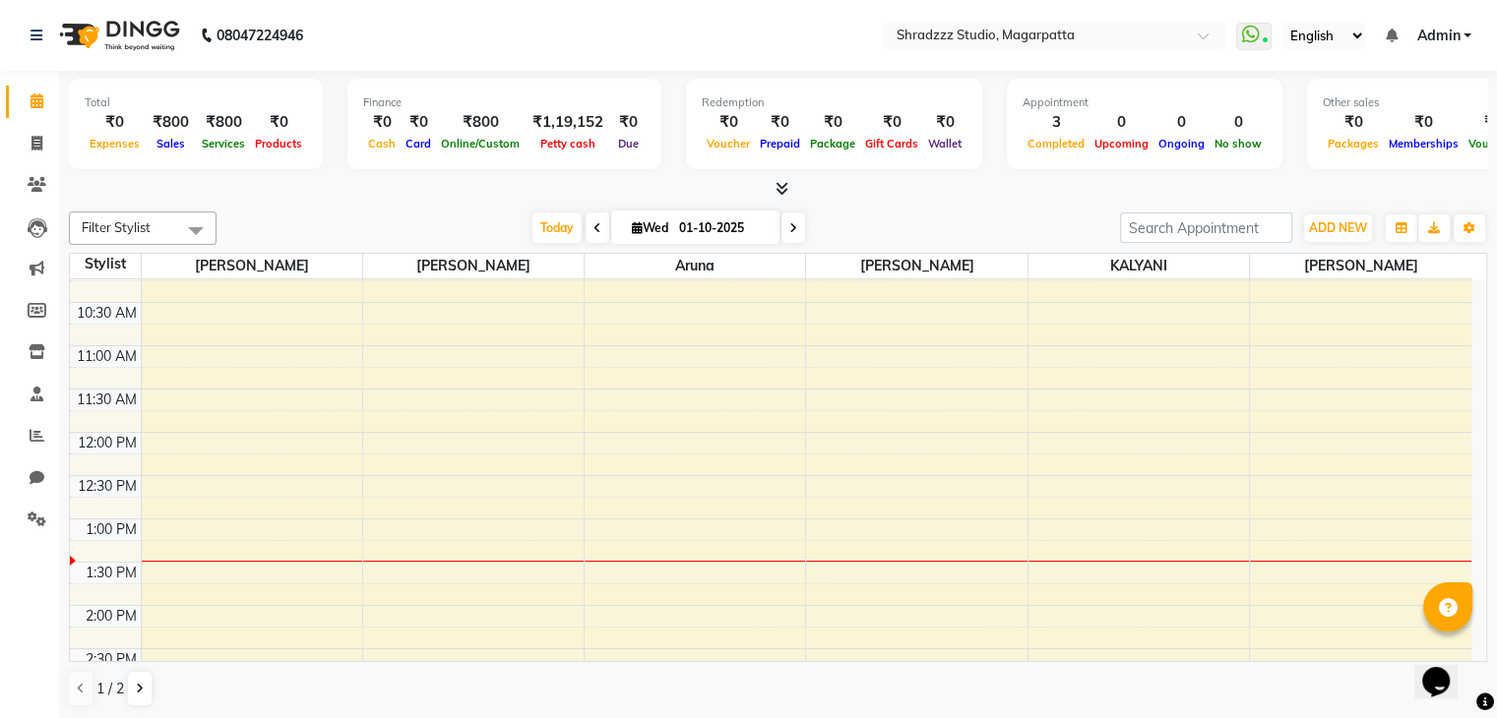
scroll to position [232, 0]
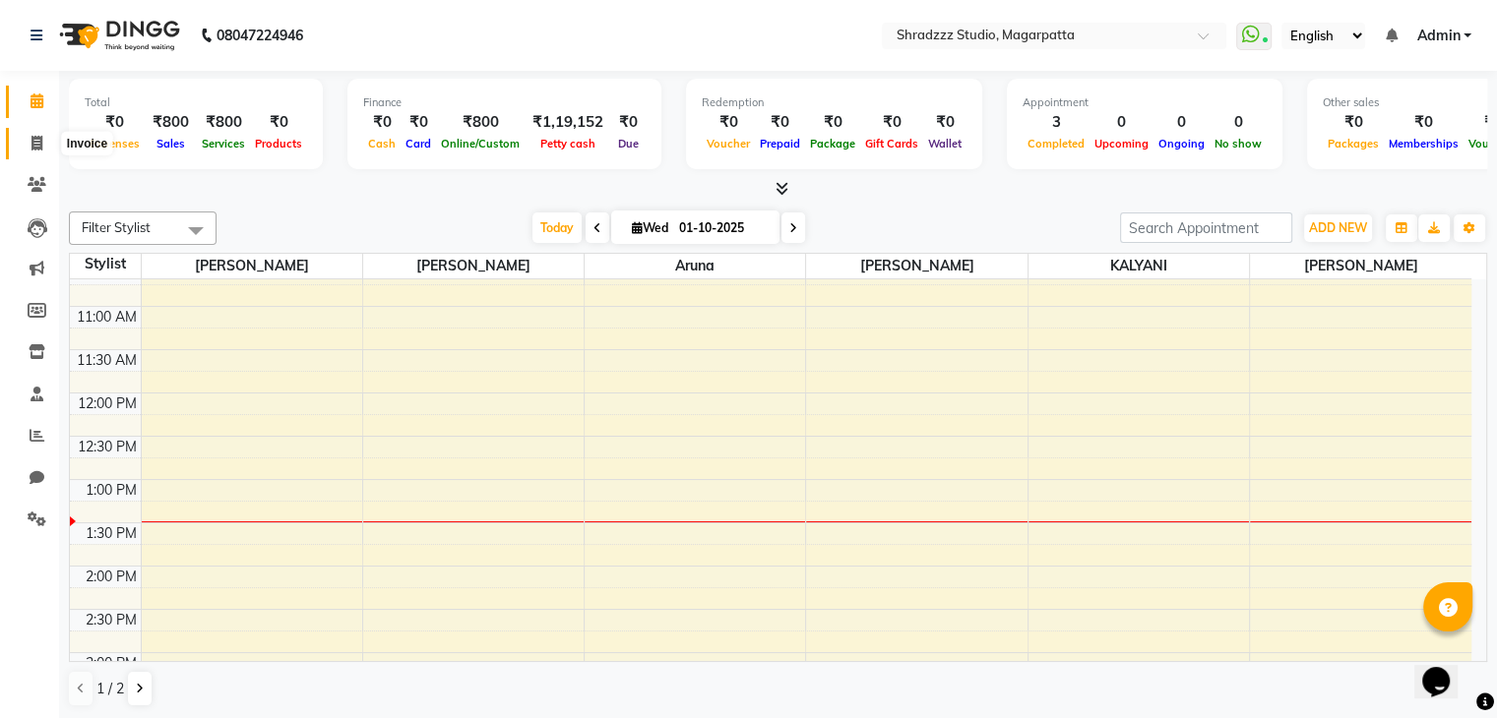
click at [41, 137] on icon at bounding box center [36, 143] width 11 height 15
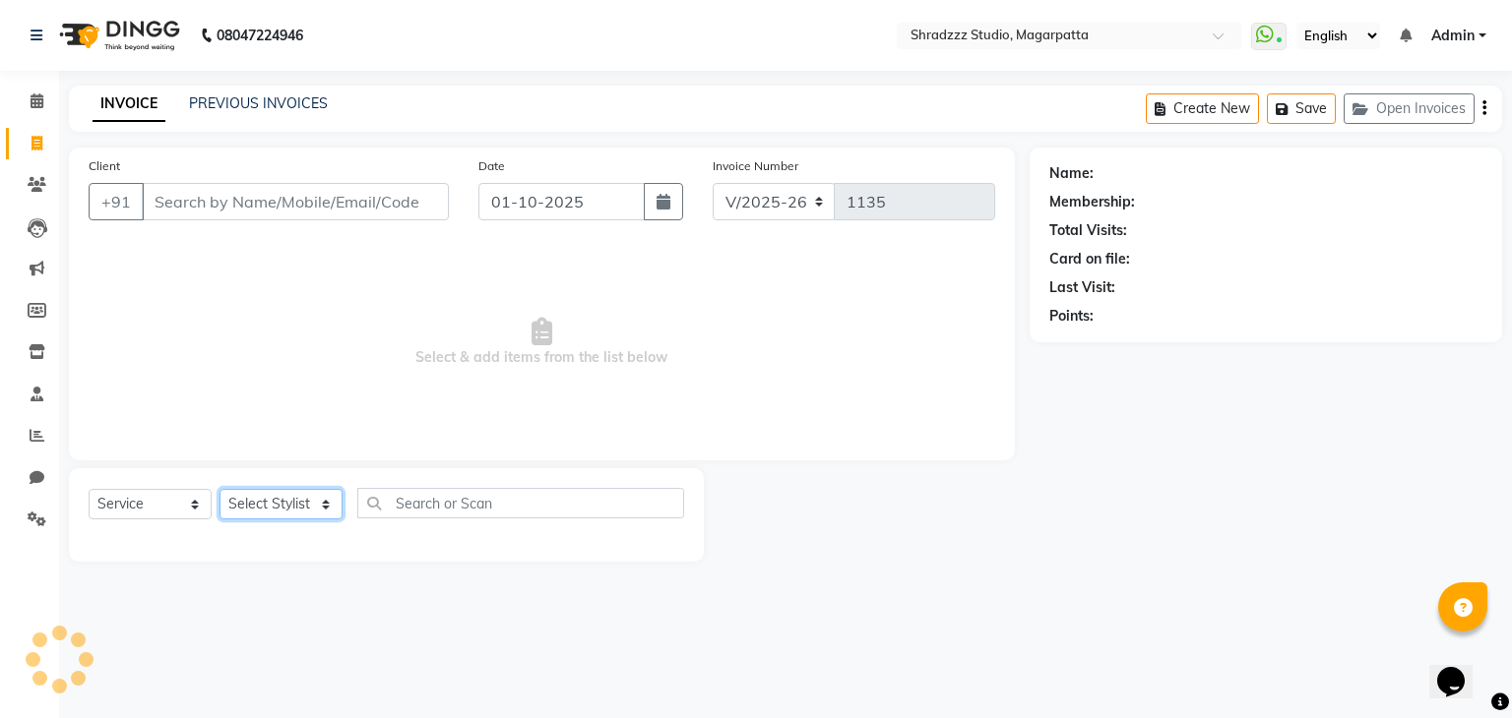
click at [286, 493] on select "Select Stylist" at bounding box center [280, 504] width 123 height 31
click at [219, 490] on select "Select Stylist [PERSON_NAME] Manager [MEDICAL_DATA][PERSON_NAME] Sameer [PERSON…" at bounding box center [280, 504] width 123 height 31
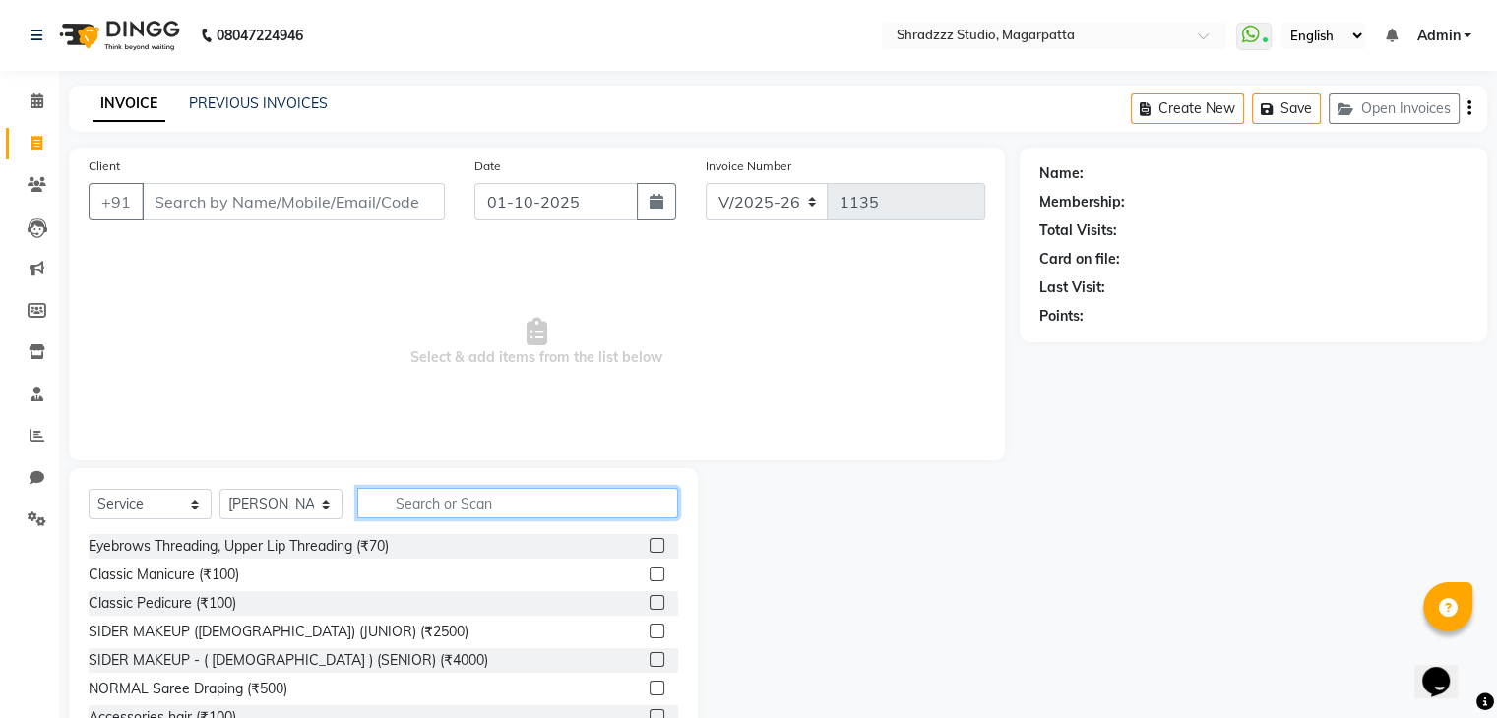
click at [479, 501] on input "text" at bounding box center [517, 503] width 321 height 31
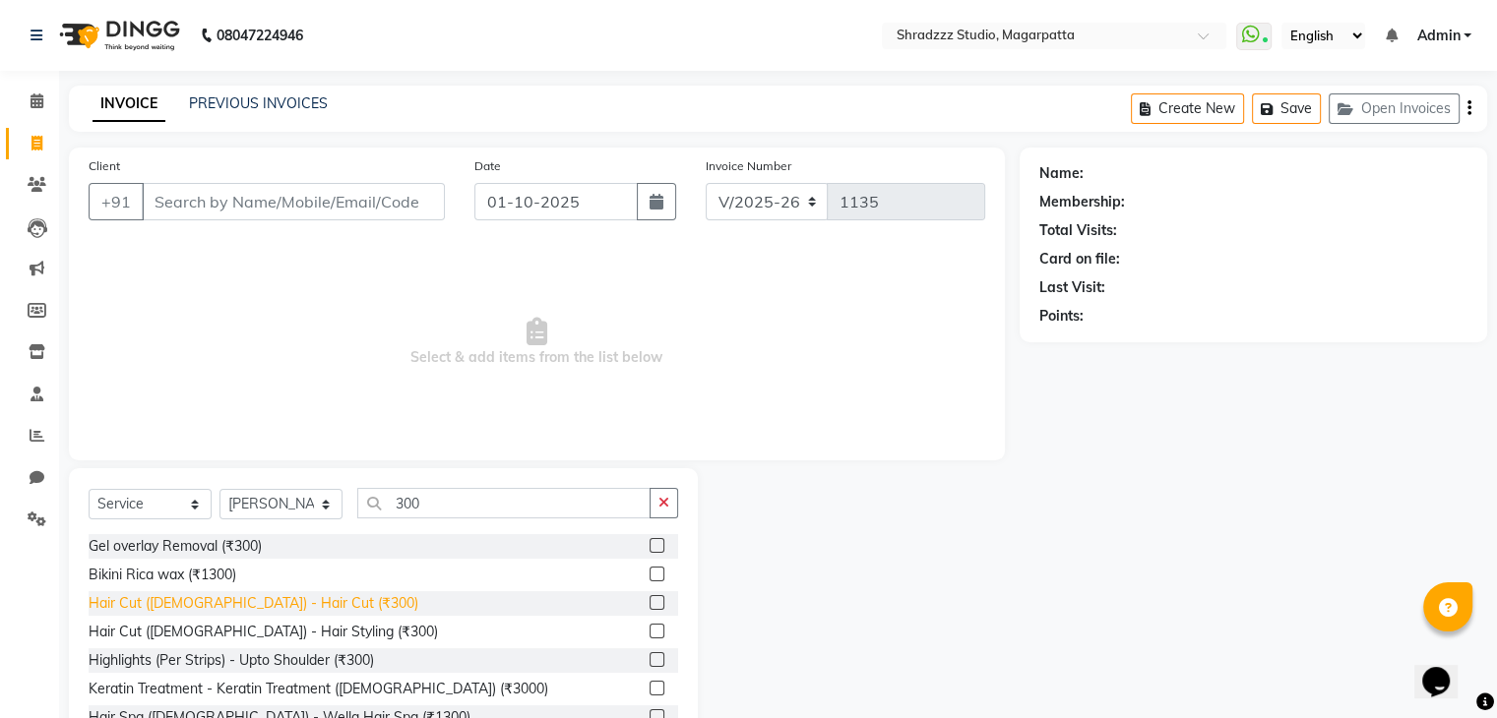
click at [272, 603] on div "Hair Cut ([DEMOGRAPHIC_DATA]) - Hair Cut (₹300)" at bounding box center [254, 603] width 330 height 21
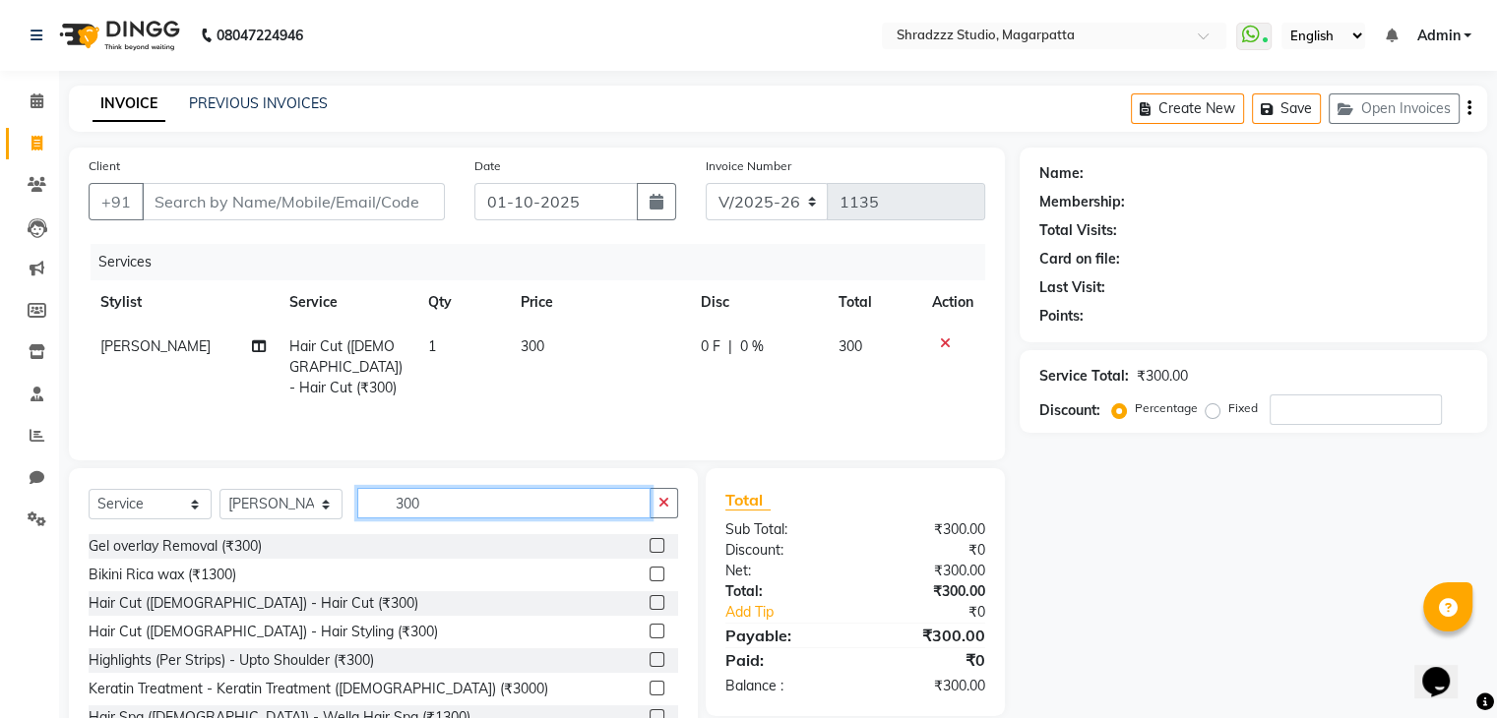
click at [402, 512] on input "300" at bounding box center [503, 503] width 293 height 31
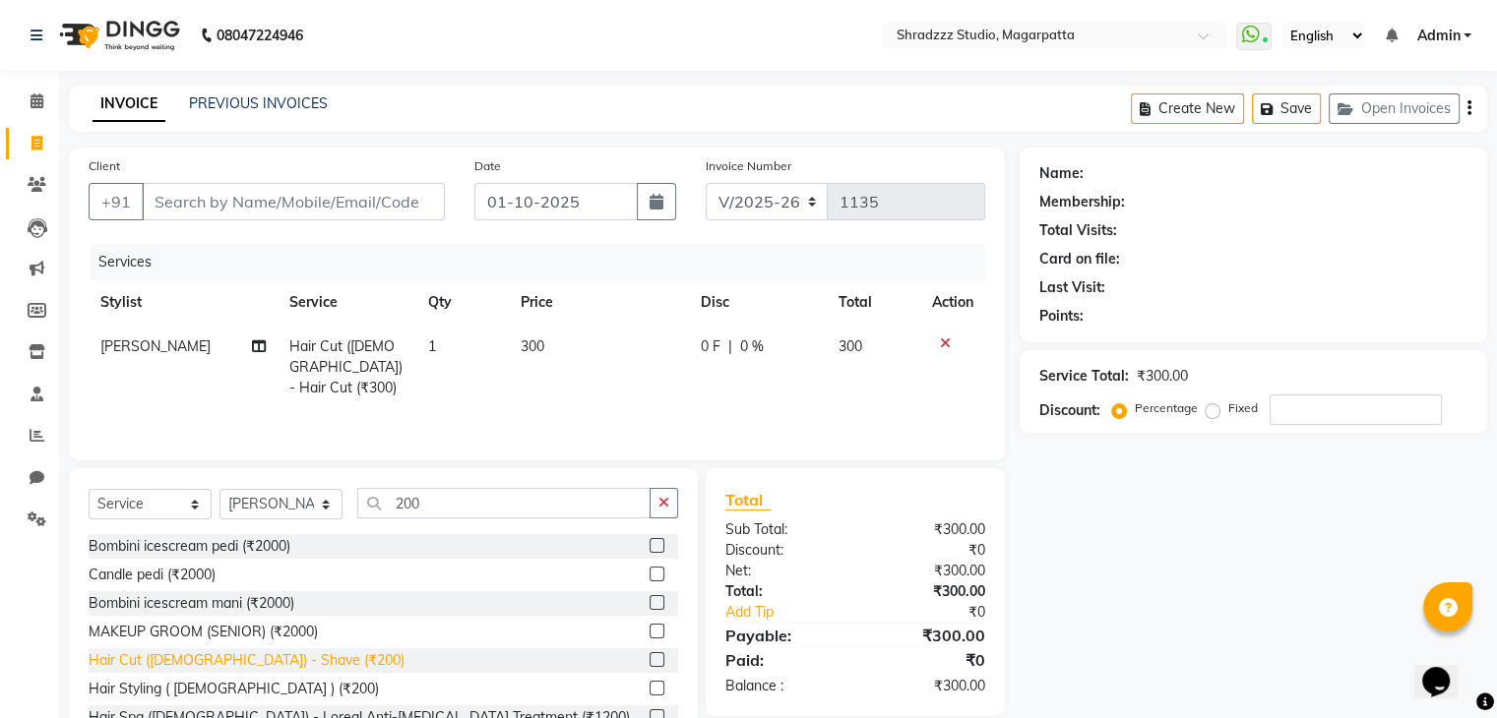
click at [248, 658] on div "Hair Cut ([DEMOGRAPHIC_DATA]) - Shave (₹200)" at bounding box center [247, 660] width 316 height 21
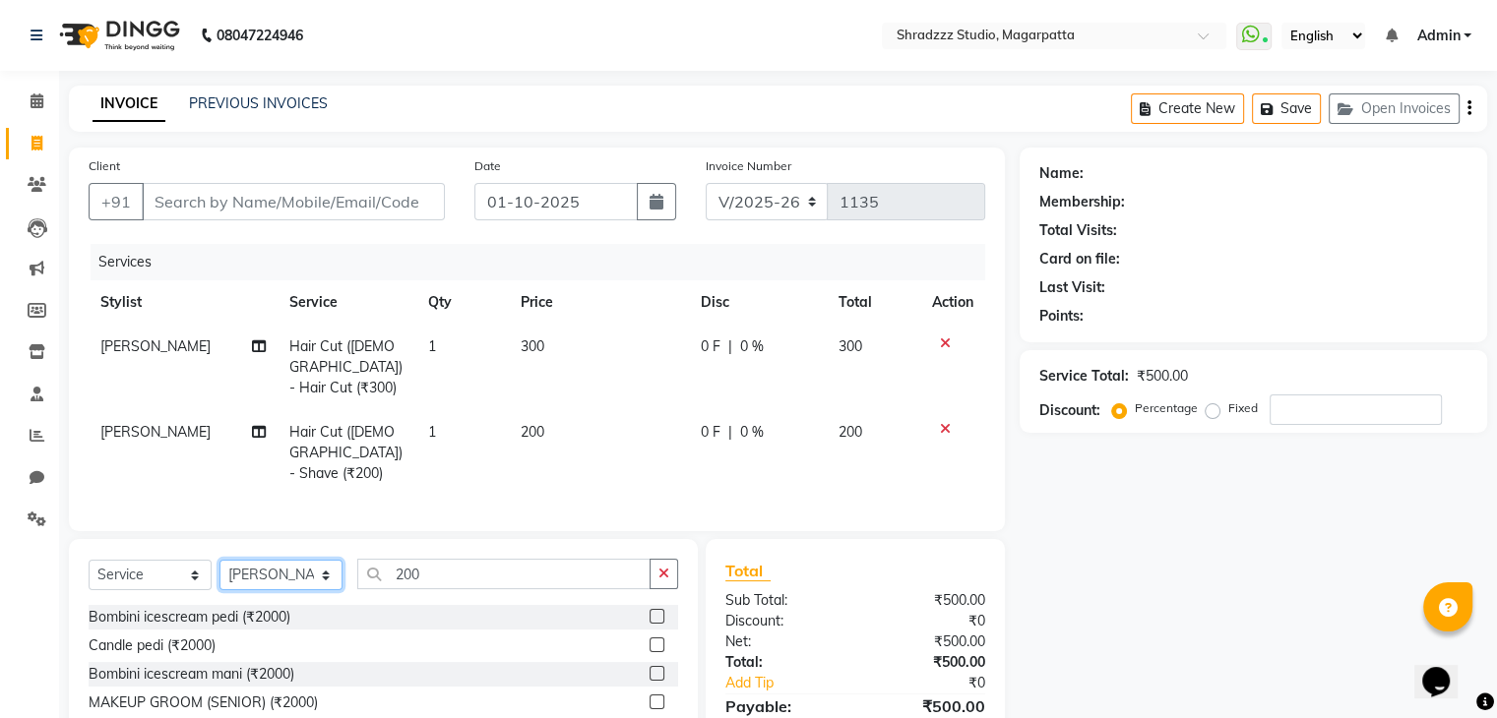
click at [262, 560] on select "Select Stylist [PERSON_NAME] Manager [MEDICAL_DATA][PERSON_NAME] Sameer [PERSON…" at bounding box center [280, 575] width 123 height 31
click at [219, 560] on select "Select Stylist [PERSON_NAME] Manager [MEDICAL_DATA][PERSON_NAME] Sameer [PERSON…" at bounding box center [280, 575] width 123 height 31
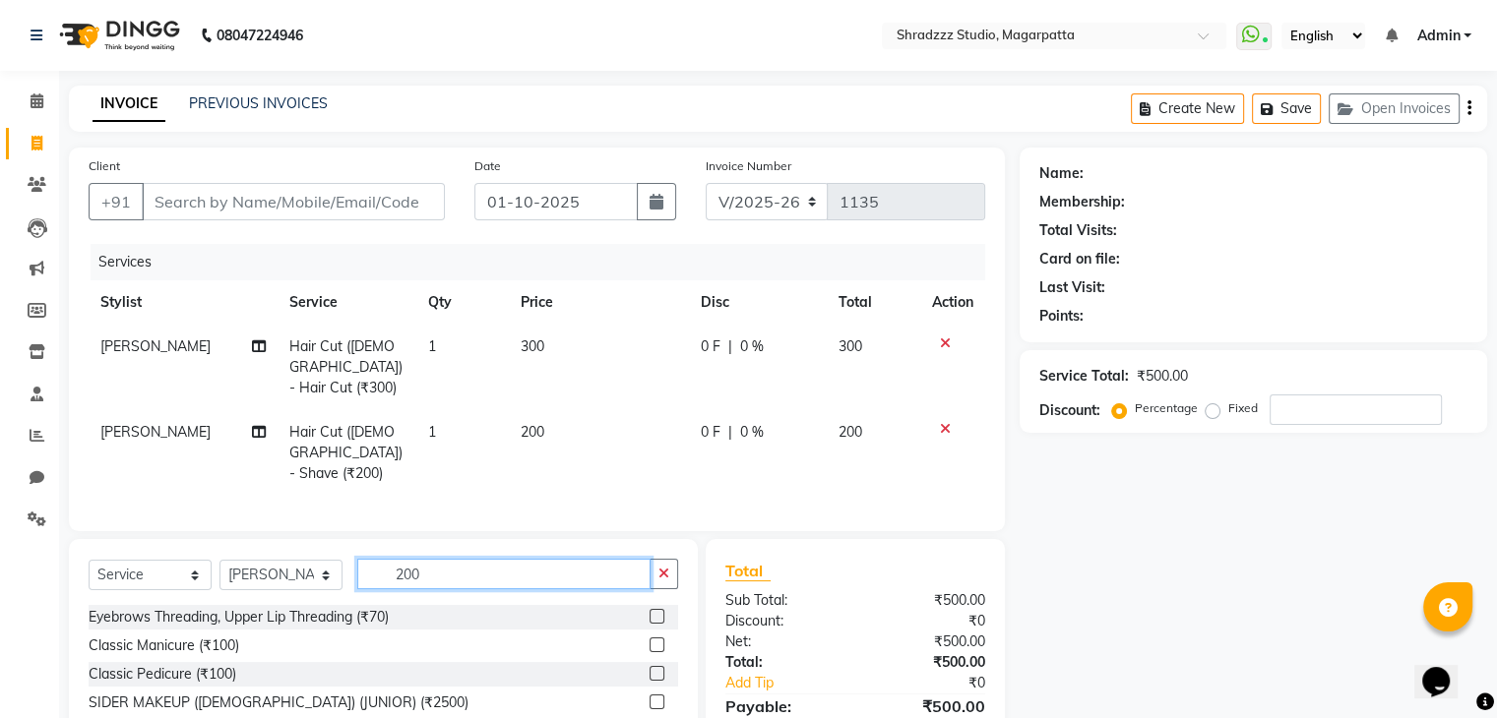
click at [402, 559] on input "200" at bounding box center [503, 574] width 293 height 31
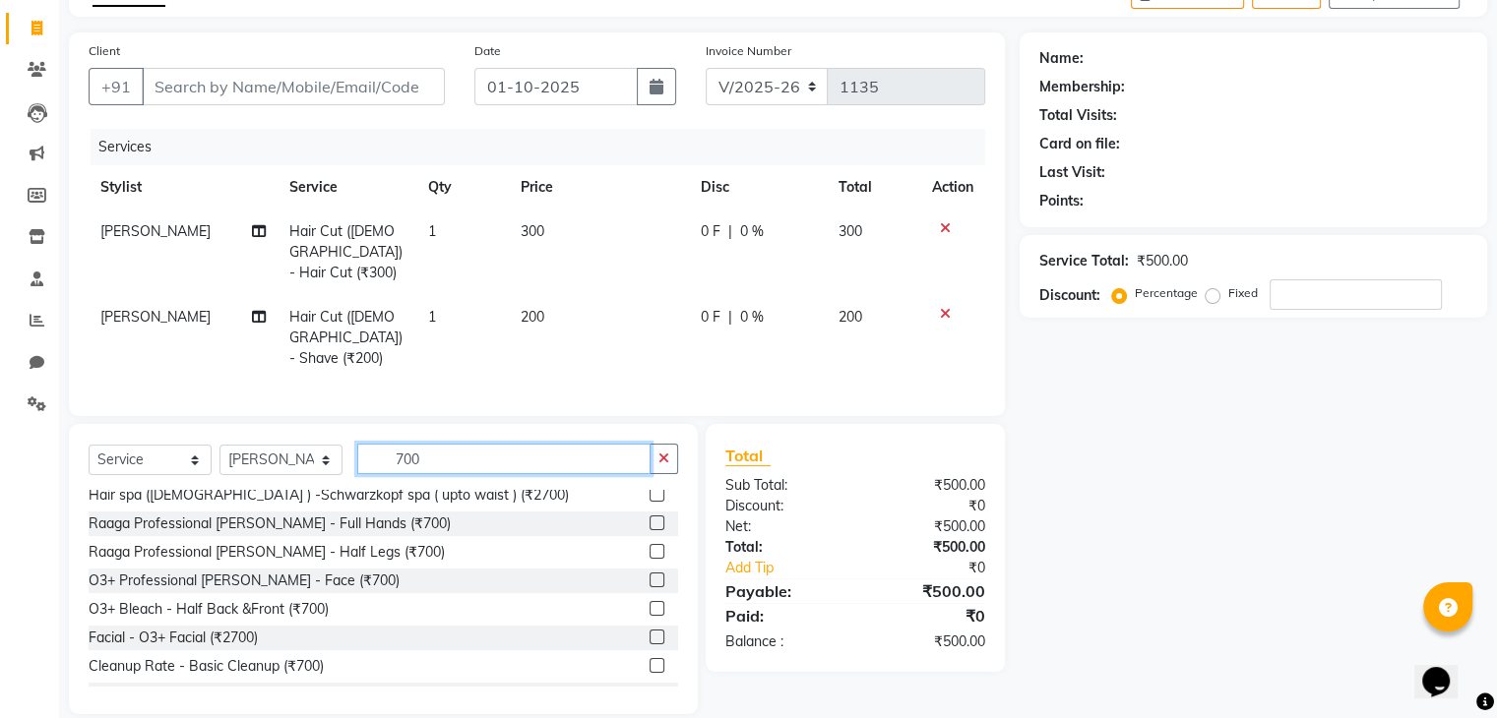
scroll to position [231, 0]
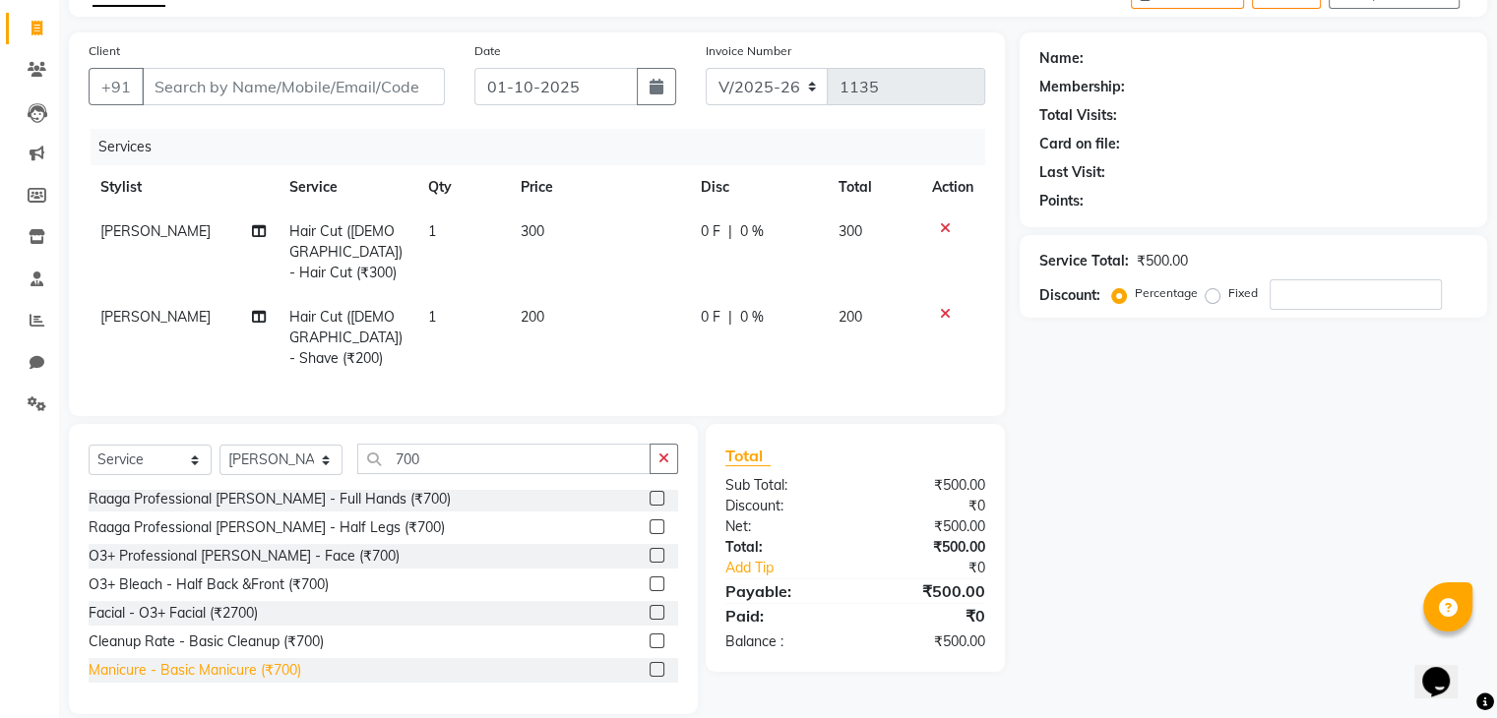
click at [240, 660] on div "Manicure - Basic Manicure (₹700)" at bounding box center [195, 670] width 213 height 21
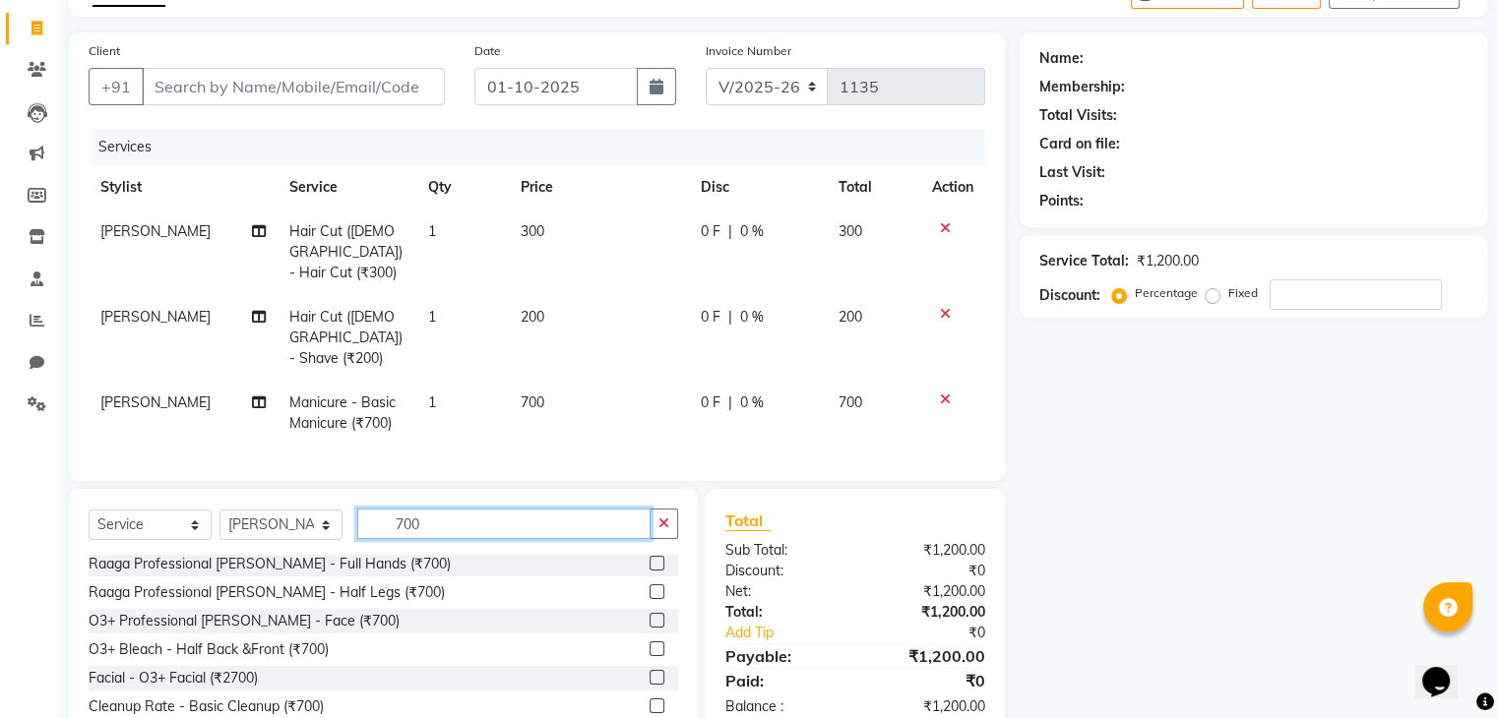
click at [402, 509] on input "700" at bounding box center [503, 524] width 293 height 31
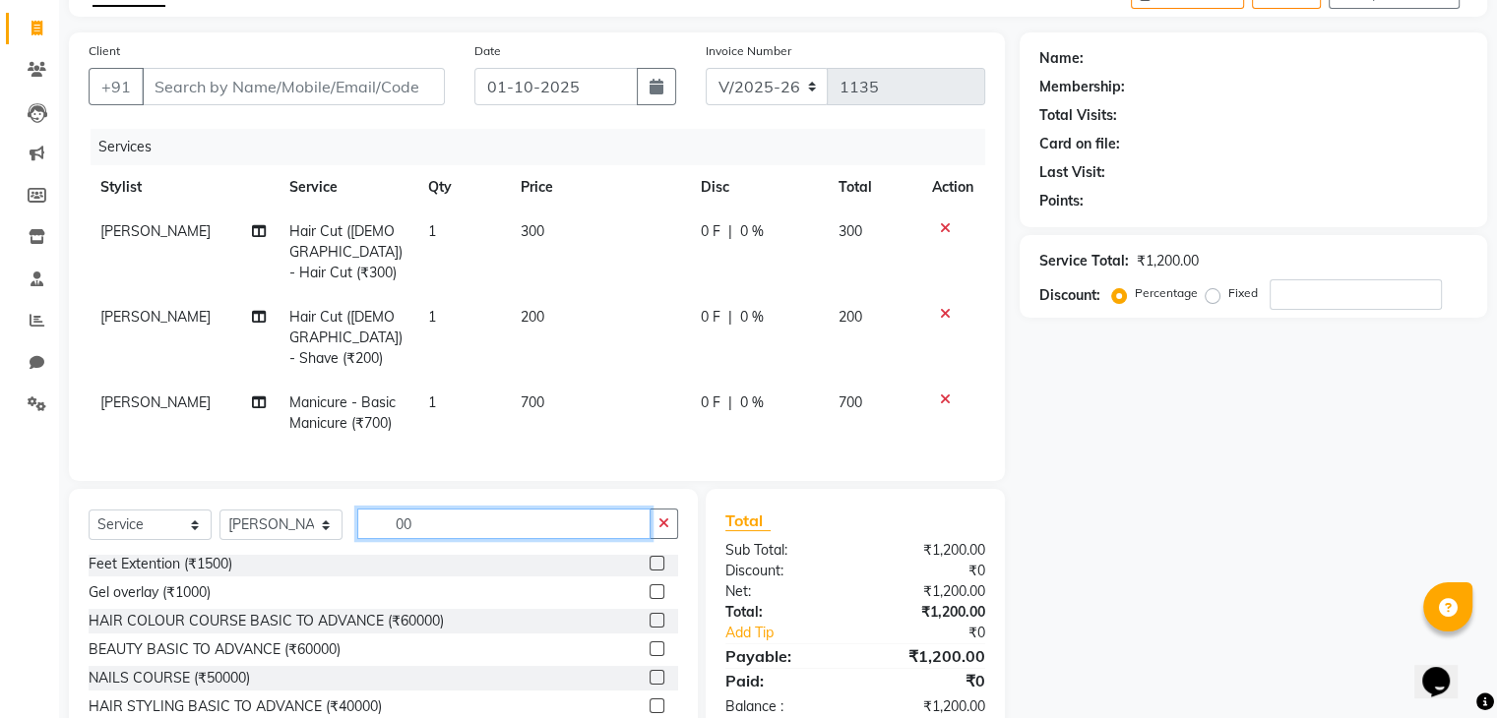
click at [420, 509] on input "00" at bounding box center [503, 524] width 293 height 31
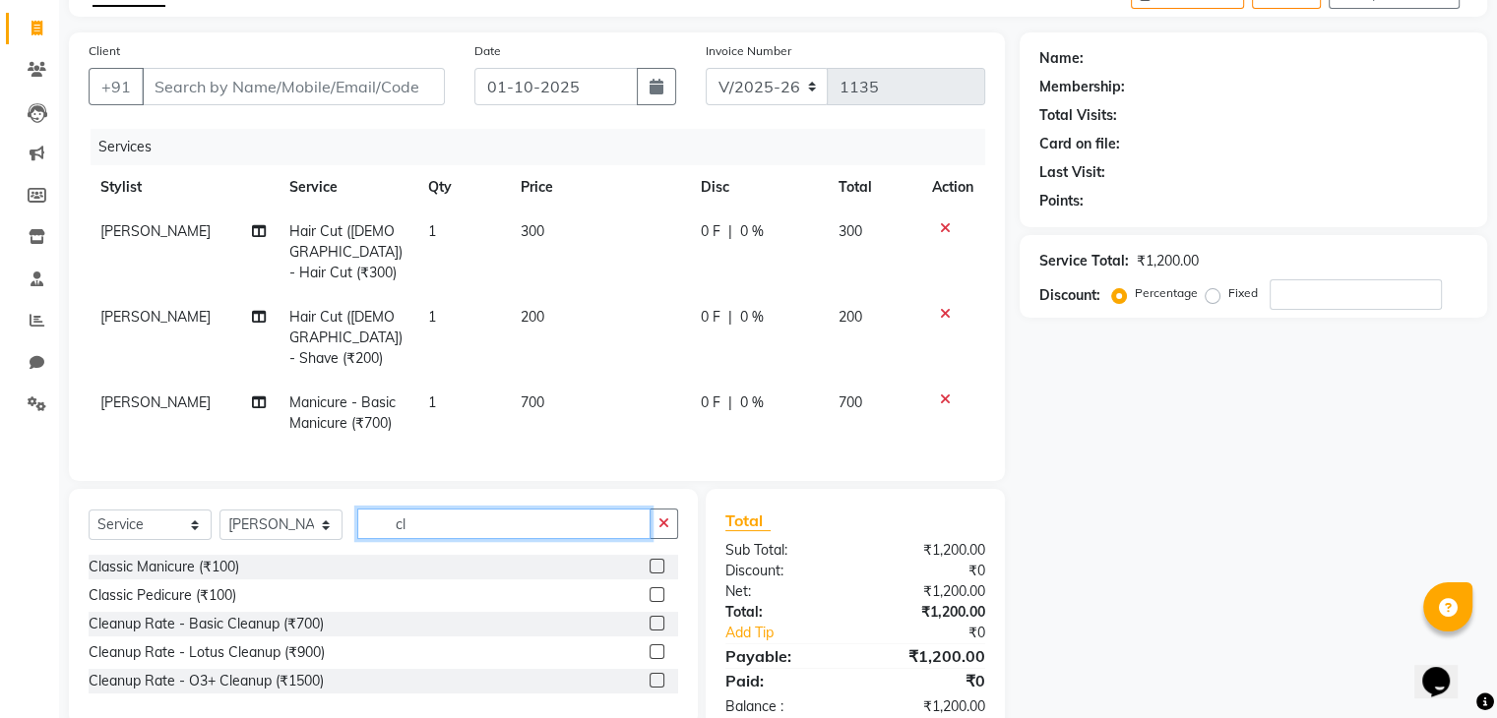
scroll to position [0, 0]
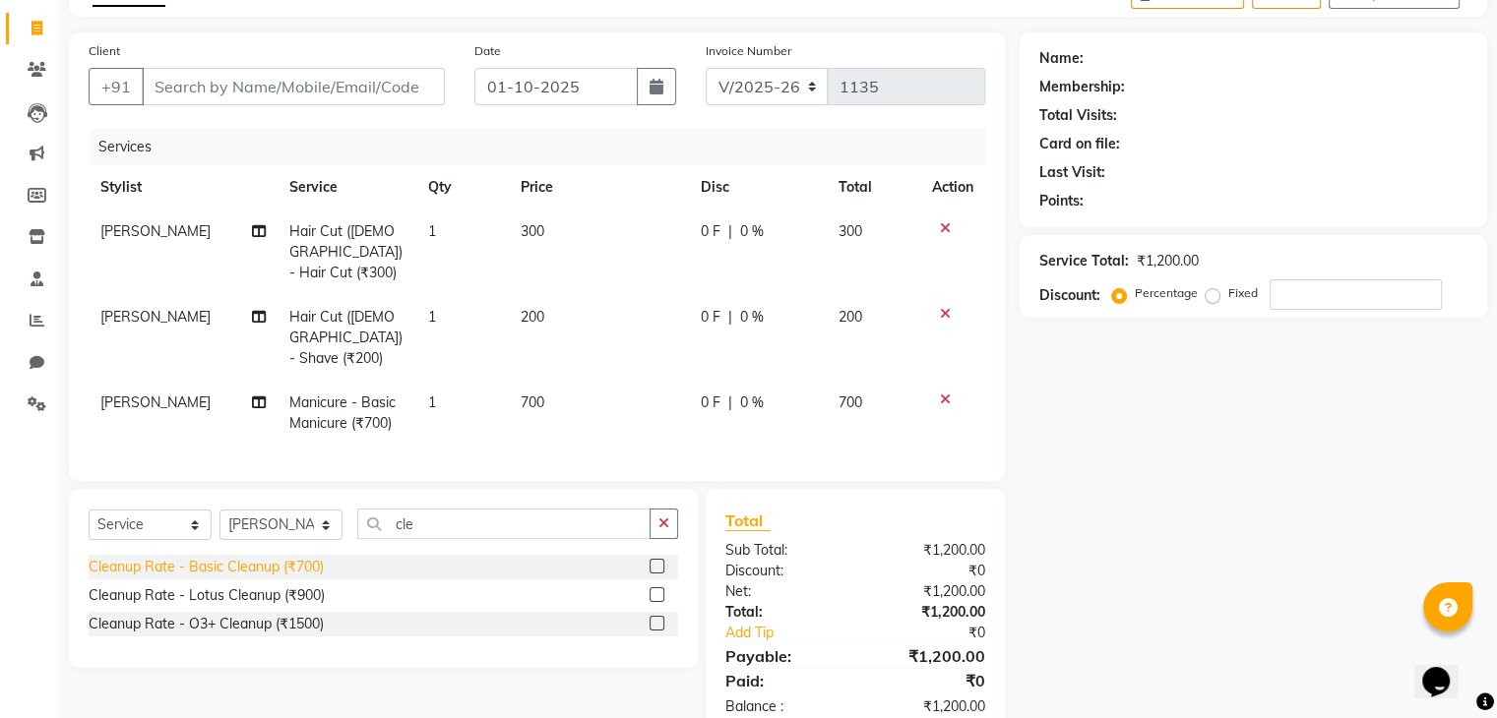
click at [295, 557] on div "Cleanup Rate - Basic Cleanup (₹700)" at bounding box center [206, 567] width 235 height 21
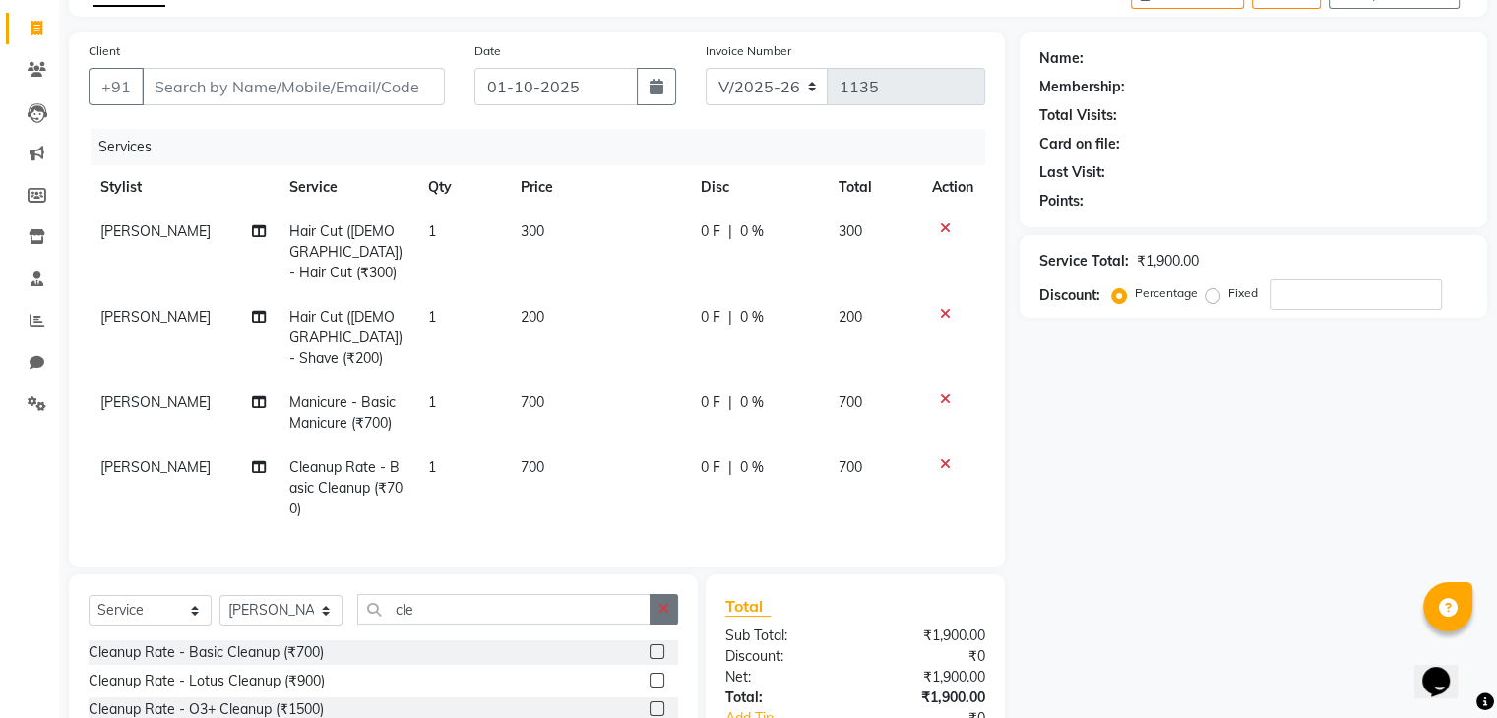
click at [656, 594] on button "button" at bounding box center [663, 609] width 29 height 31
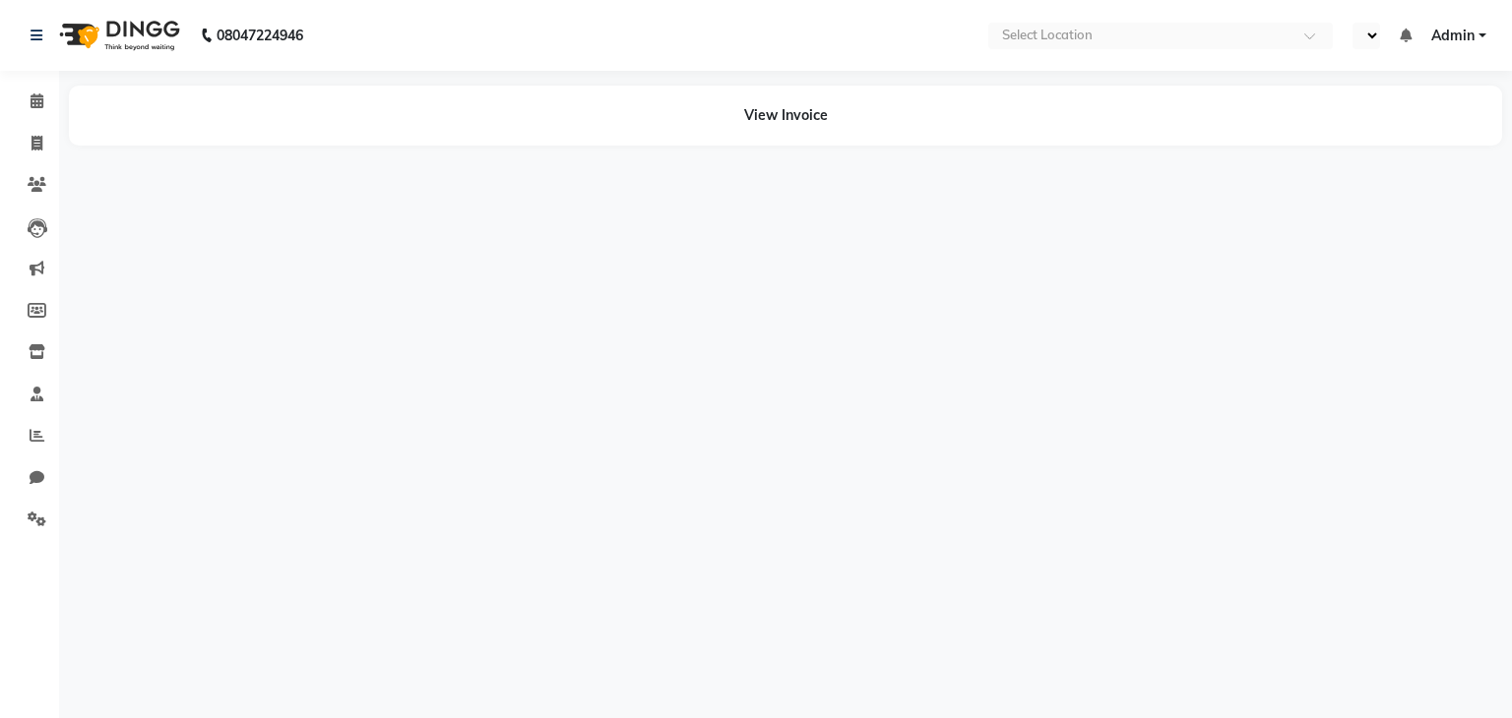
select select "en"
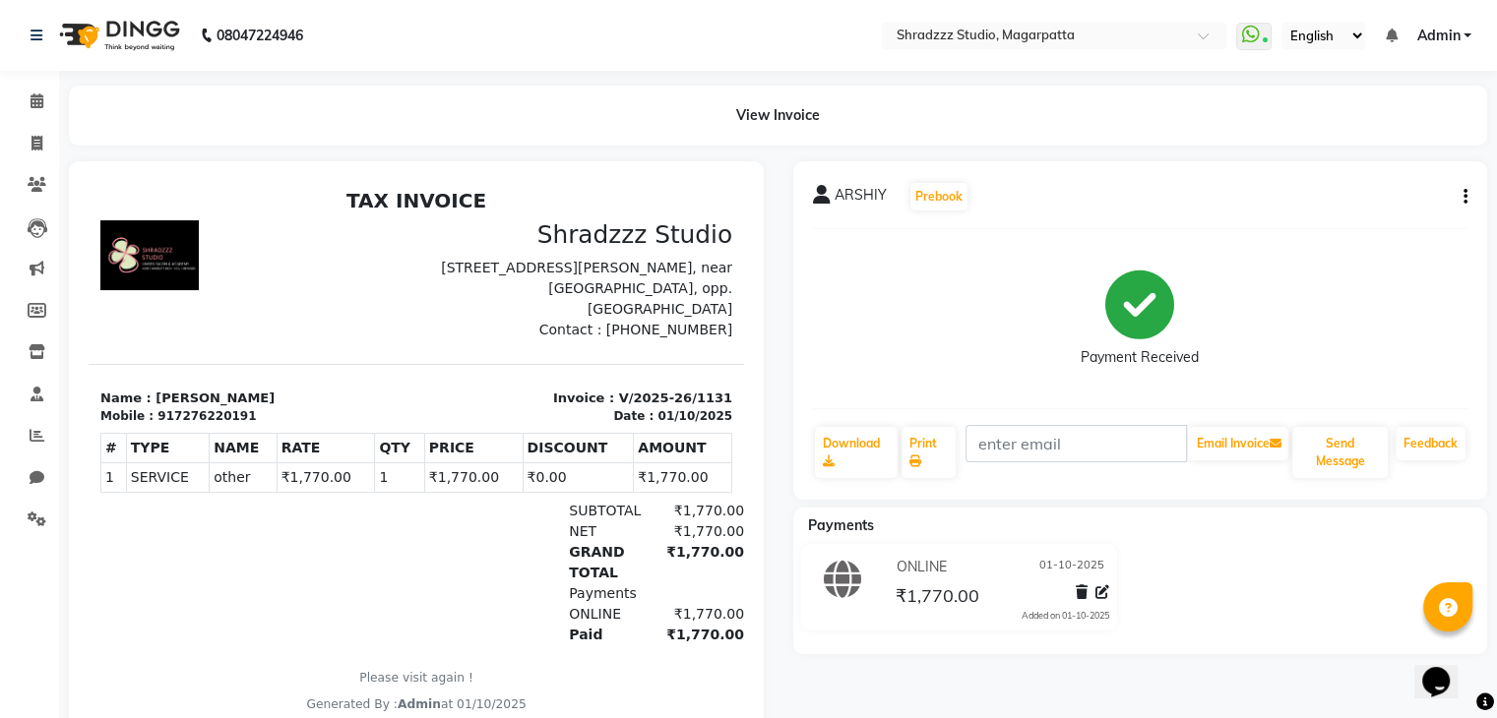
click at [1460, 194] on button "button" at bounding box center [1461, 197] width 12 height 21
click at [1345, 196] on div "Edit Item Staff" at bounding box center [1366, 197] width 135 height 25
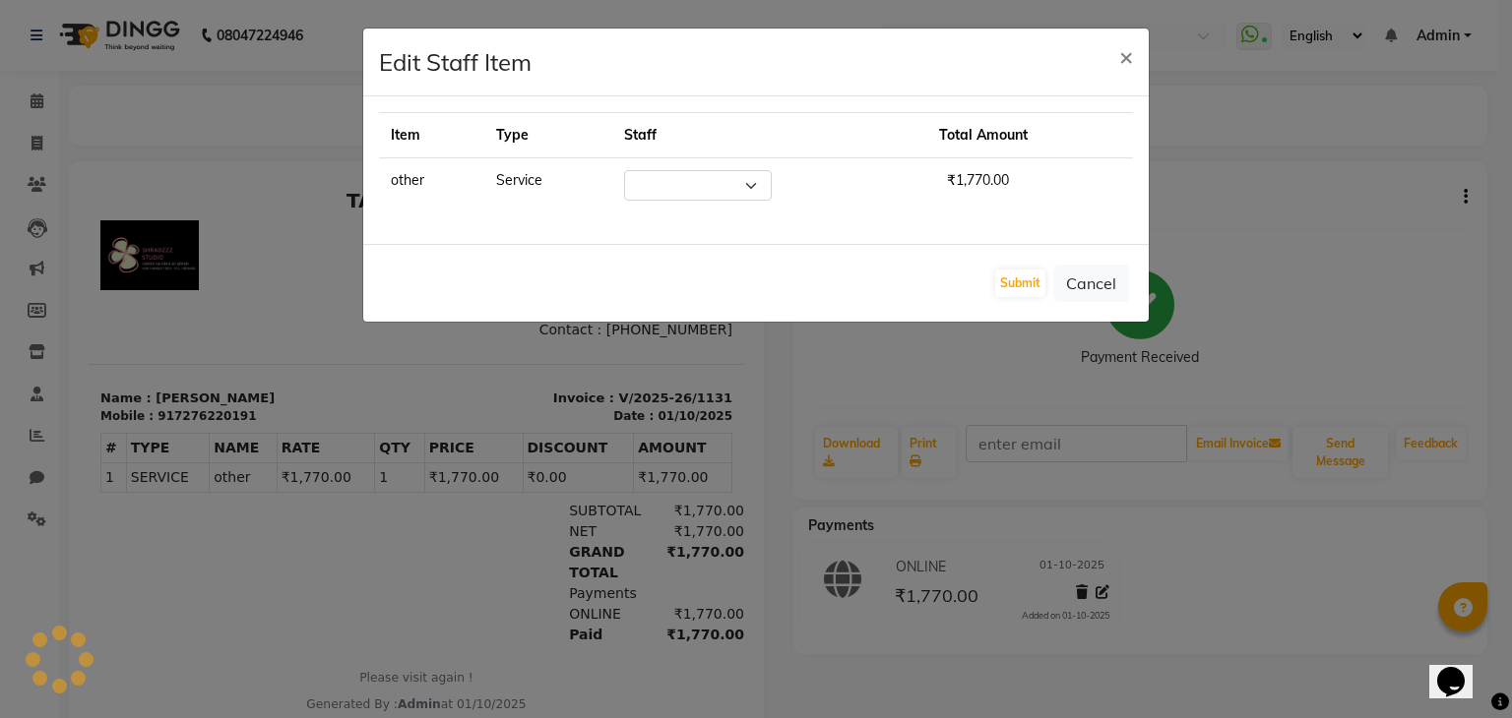
select select "26212"
click at [1129, 56] on span "×" at bounding box center [1126, 56] width 14 height 30
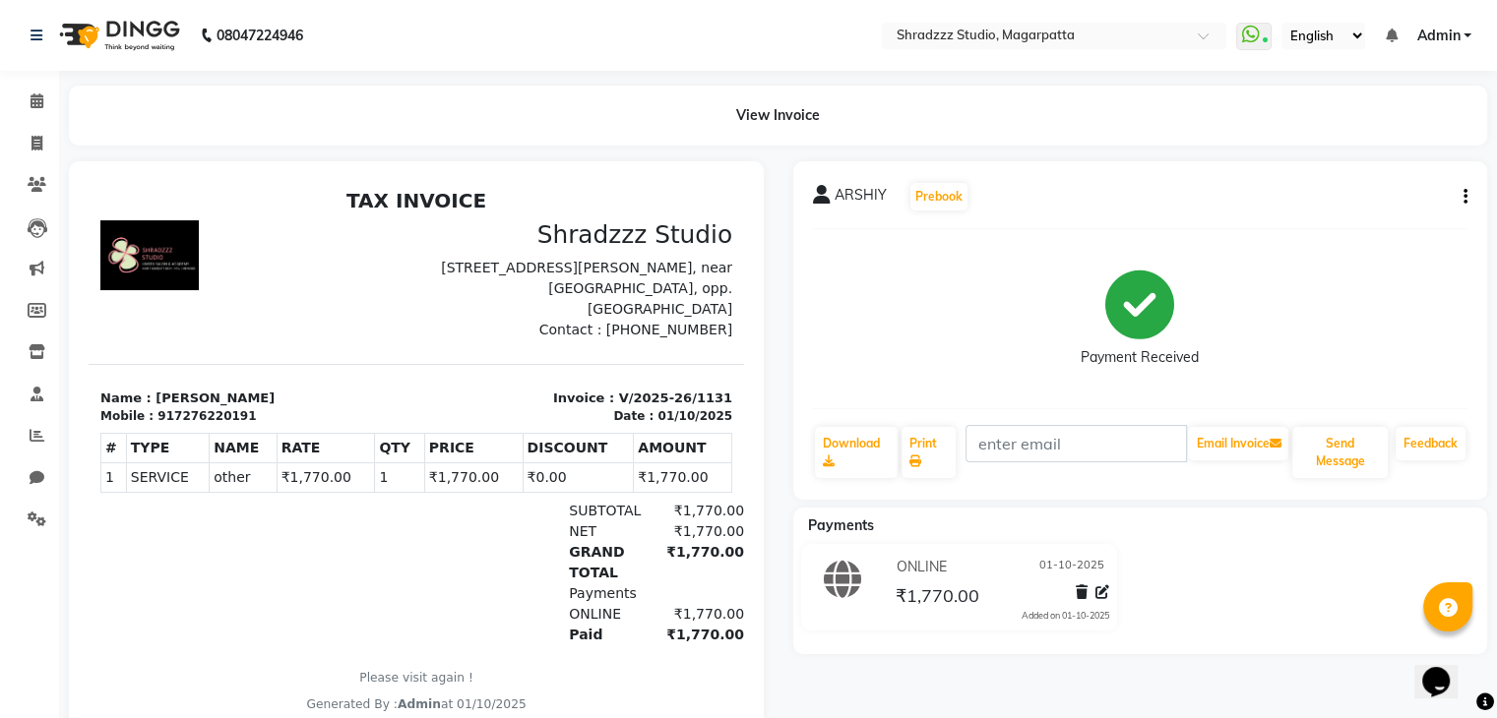
click at [1465, 197] on icon "button" at bounding box center [1465, 197] width 4 height 1
click at [1326, 222] on div "Edit Invoice" at bounding box center [1366, 222] width 135 height 25
select select "service"
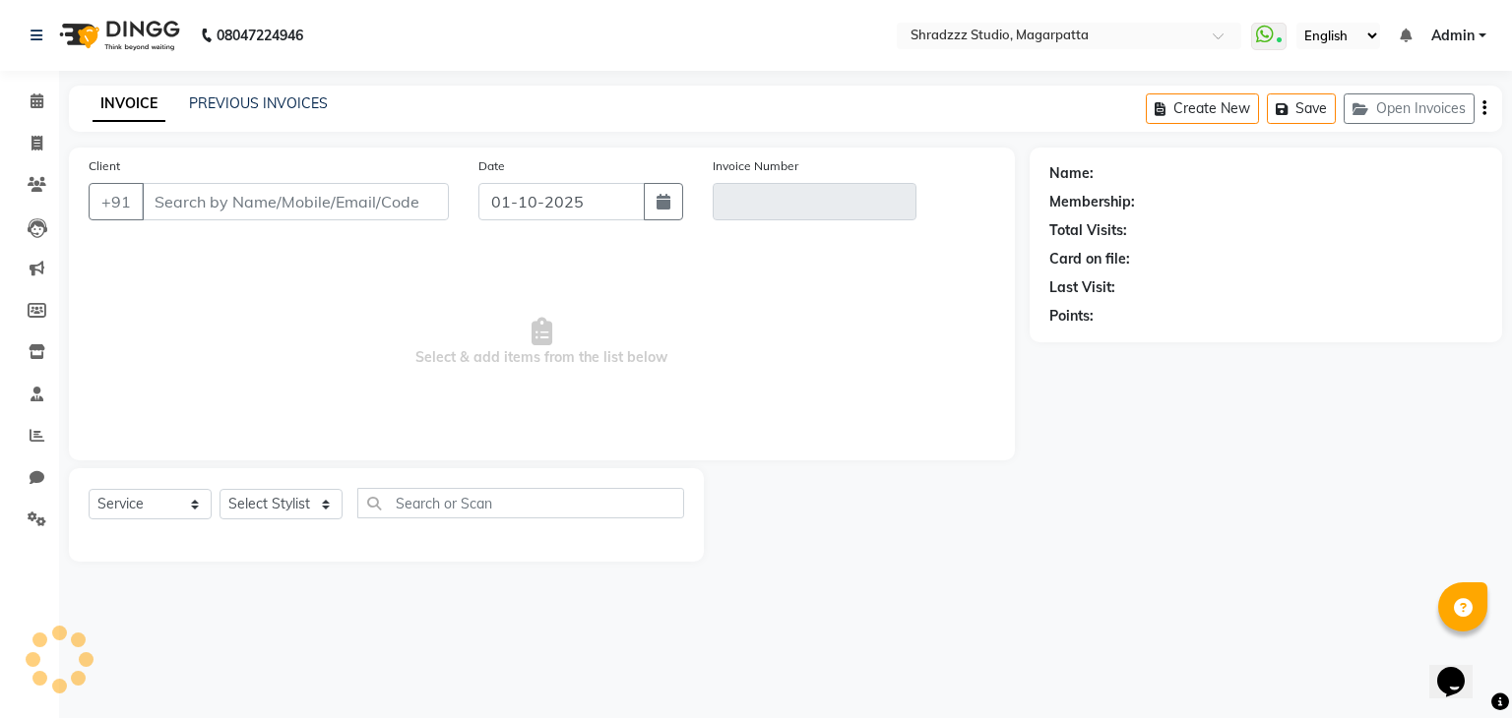
type input "7276220191"
type input "V/2025-26/1131"
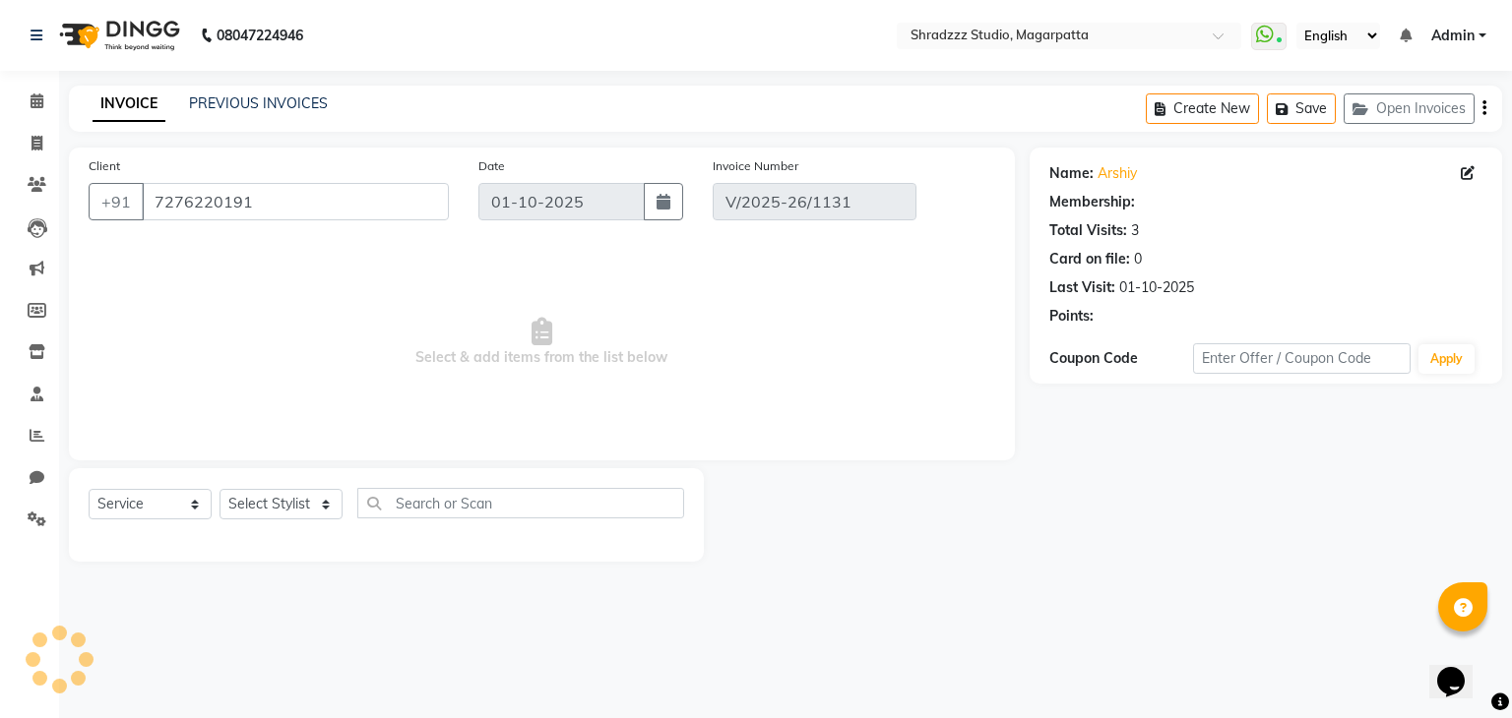
select select "select"
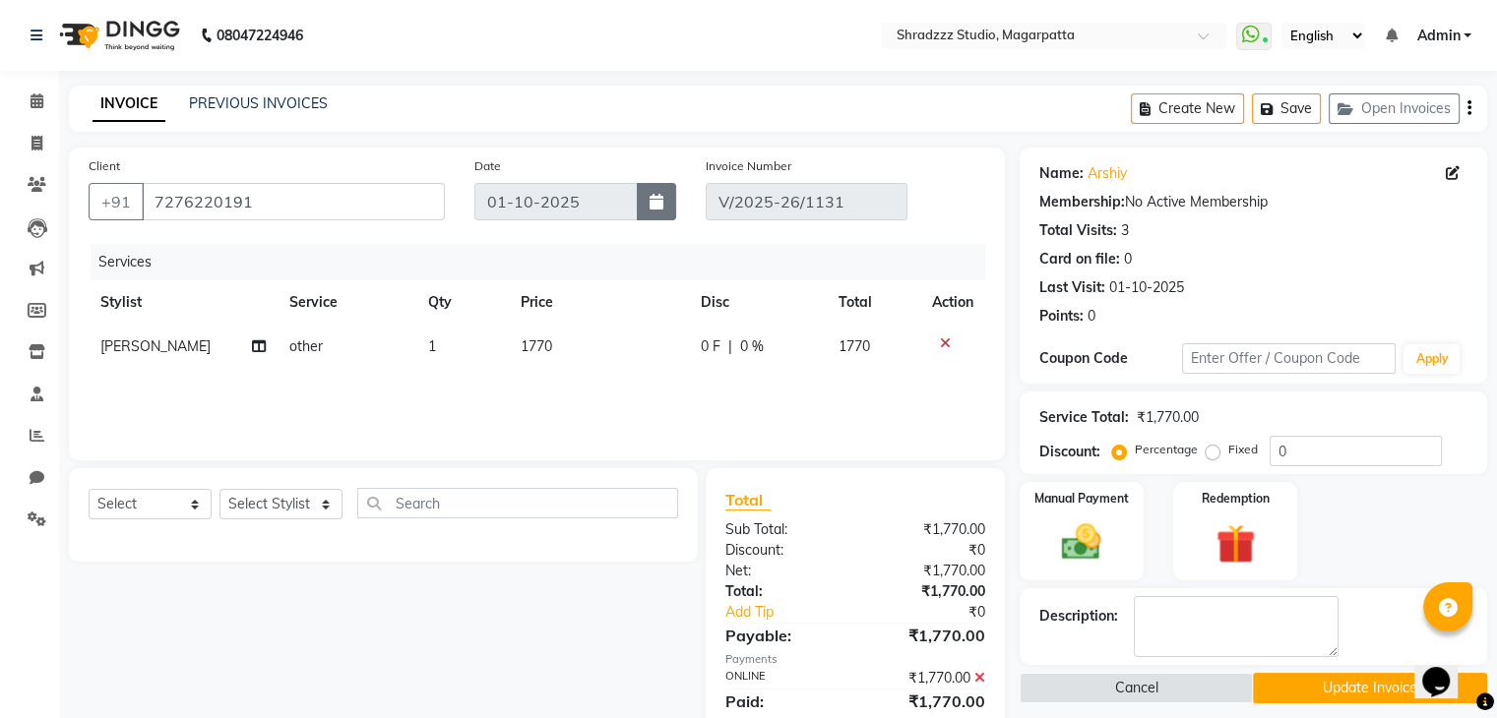
click at [661, 200] on icon "button" at bounding box center [656, 202] width 14 height 16
select select "10"
select select "2025"
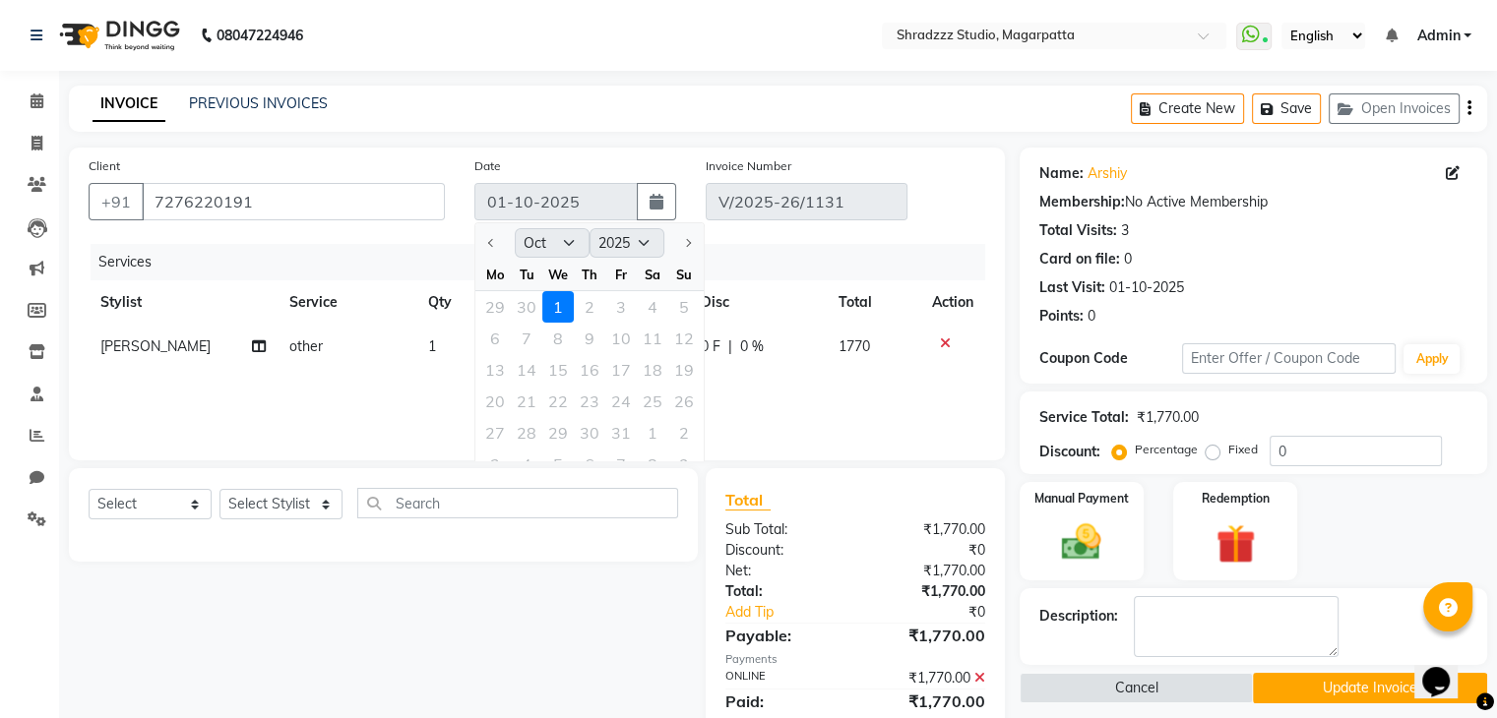
click at [535, 307] on div "29 30 1 2 3 4 5" at bounding box center [589, 306] width 228 height 31
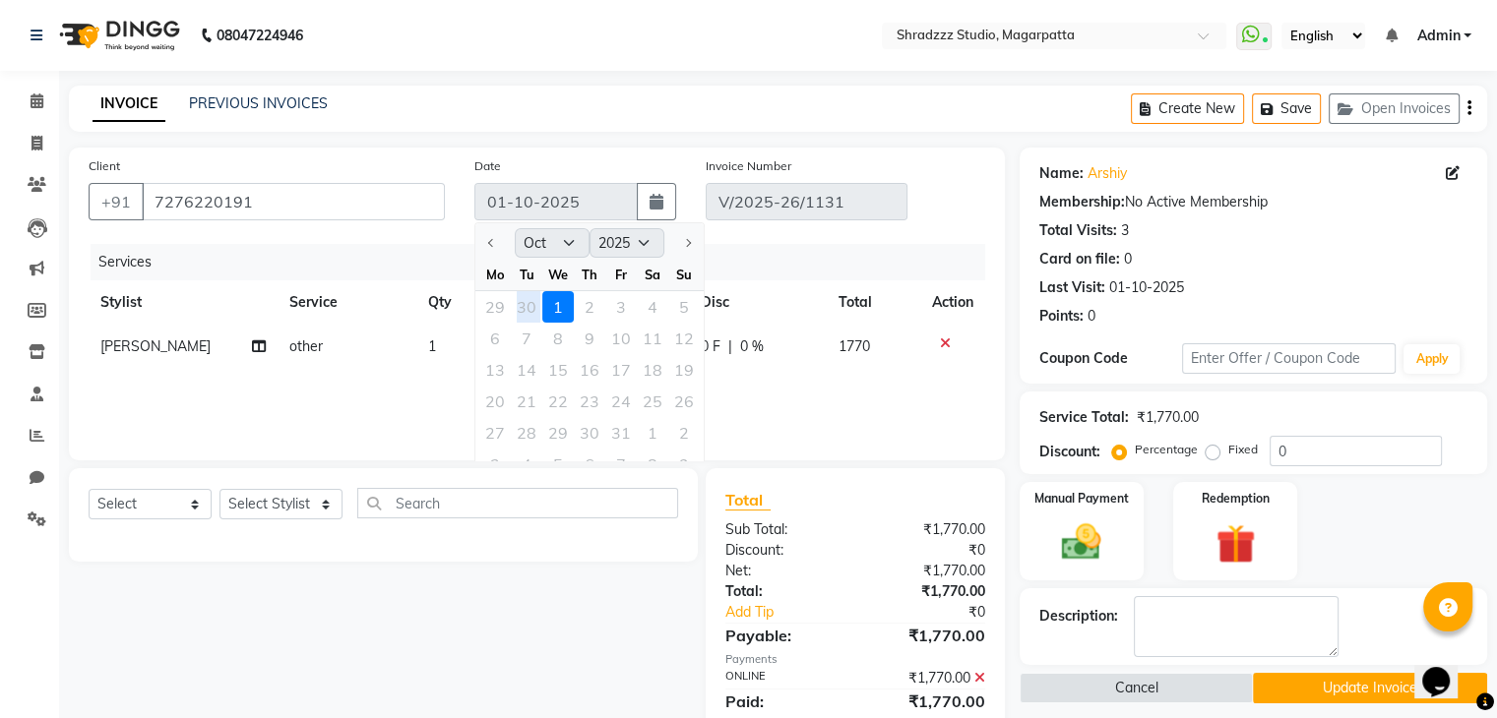
click at [535, 307] on div "29 30 1 2 3 4 5" at bounding box center [589, 306] width 228 height 31
click at [554, 308] on div "29 30 1 2 3 4 5" at bounding box center [589, 306] width 228 height 31
click at [667, 210] on button "button" at bounding box center [656, 201] width 39 height 37
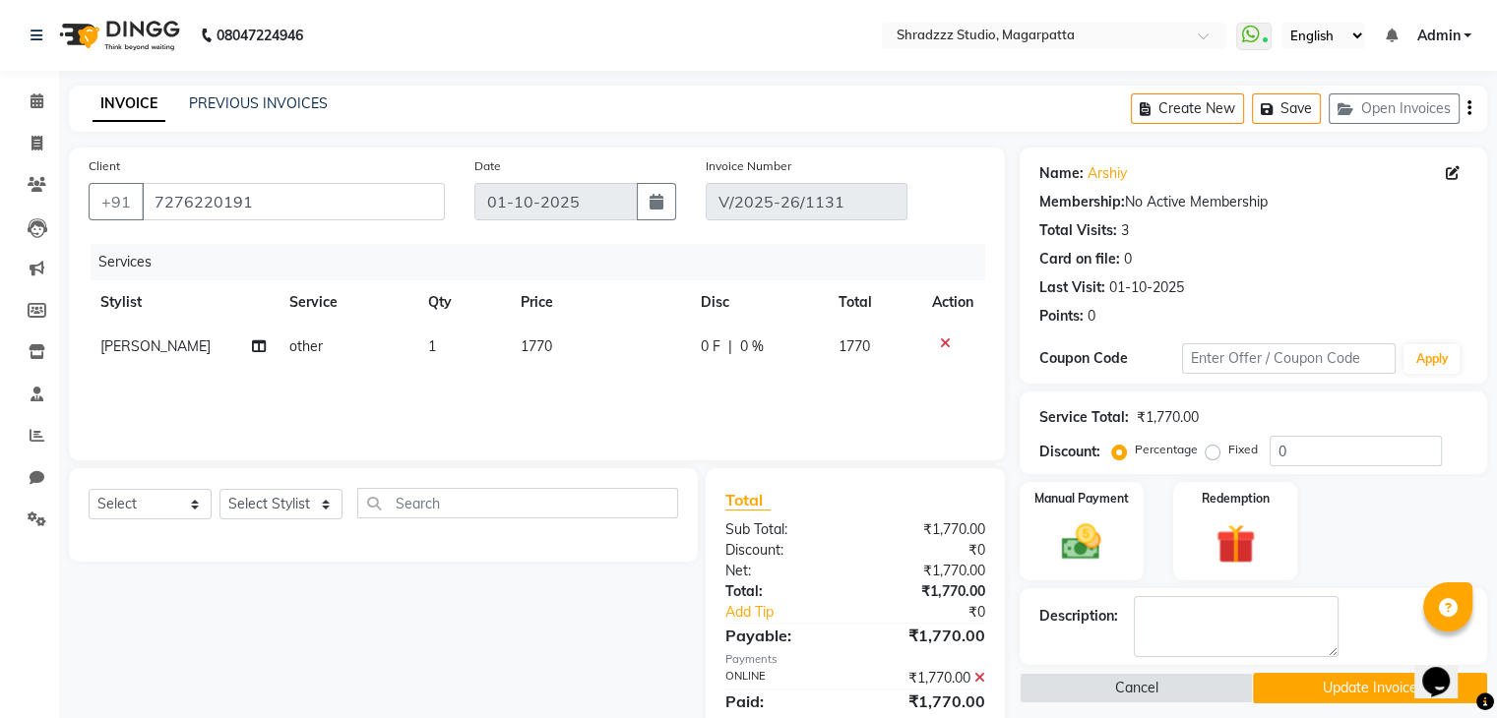
click at [1469, 108] on icon "button" at bounding box center [1469, 108] width 4 height 1
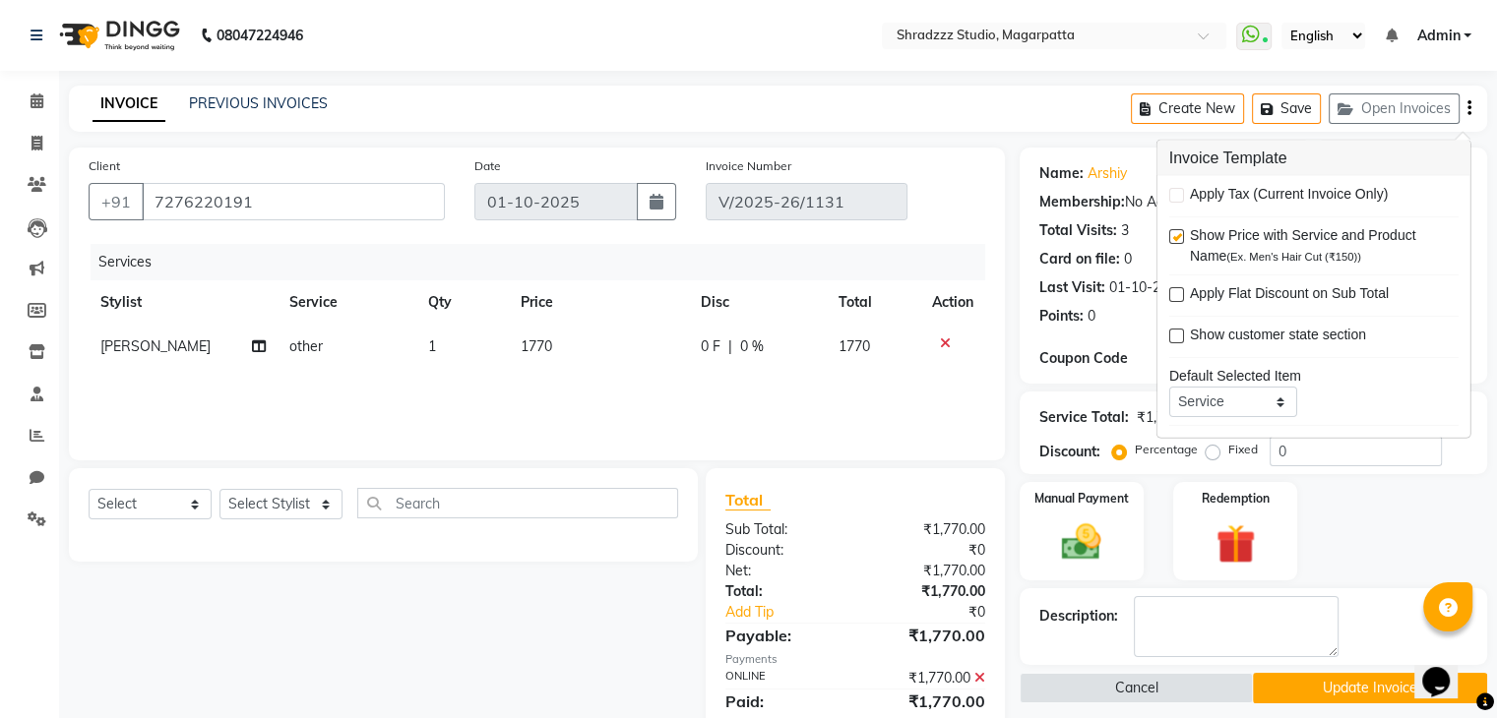
click at [610, 651] on div "Select Service Product Membership Package Voucher Prepaid Gift Card Select Styl…" at bounding box center [376, 612] width 644 height 289
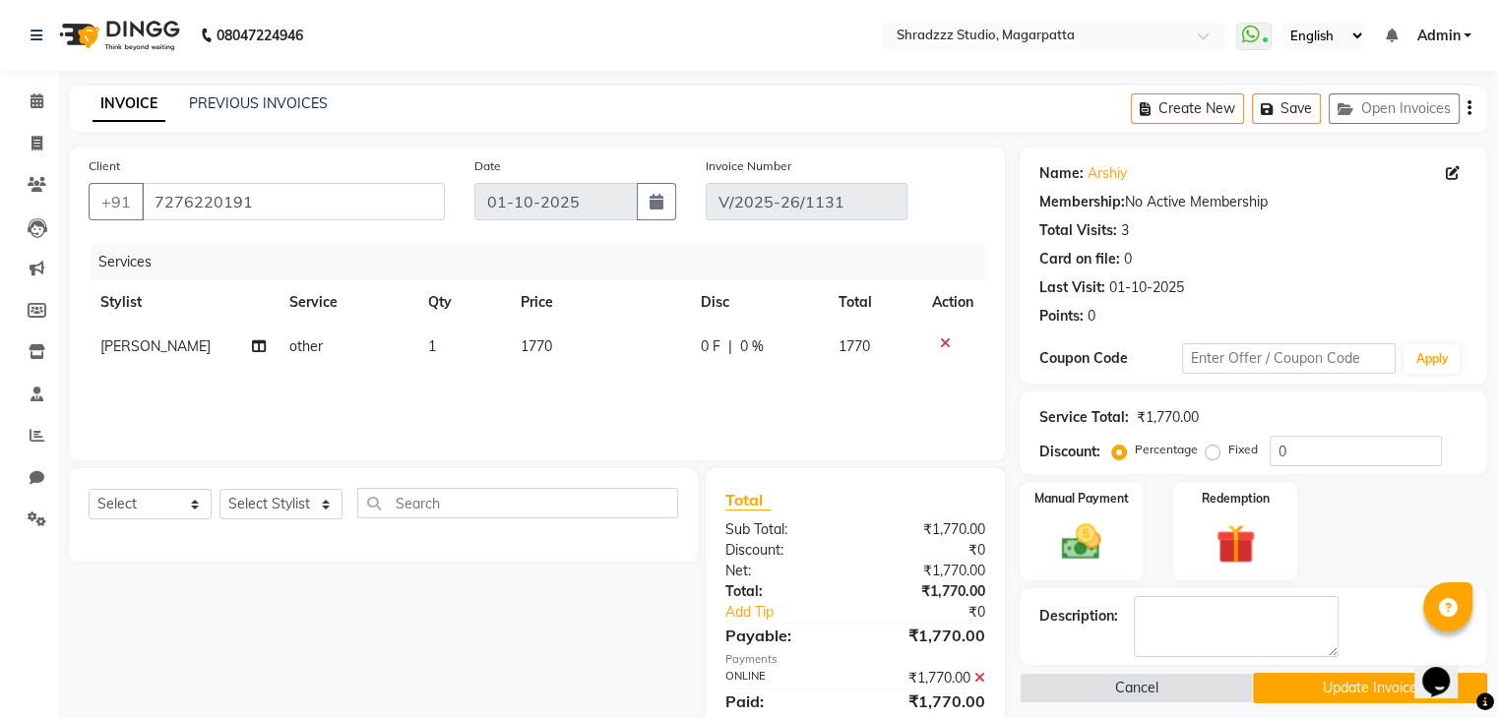
click at [1468, 108] on icon "button" at bounding box center [1469, 108] width 4 height 1
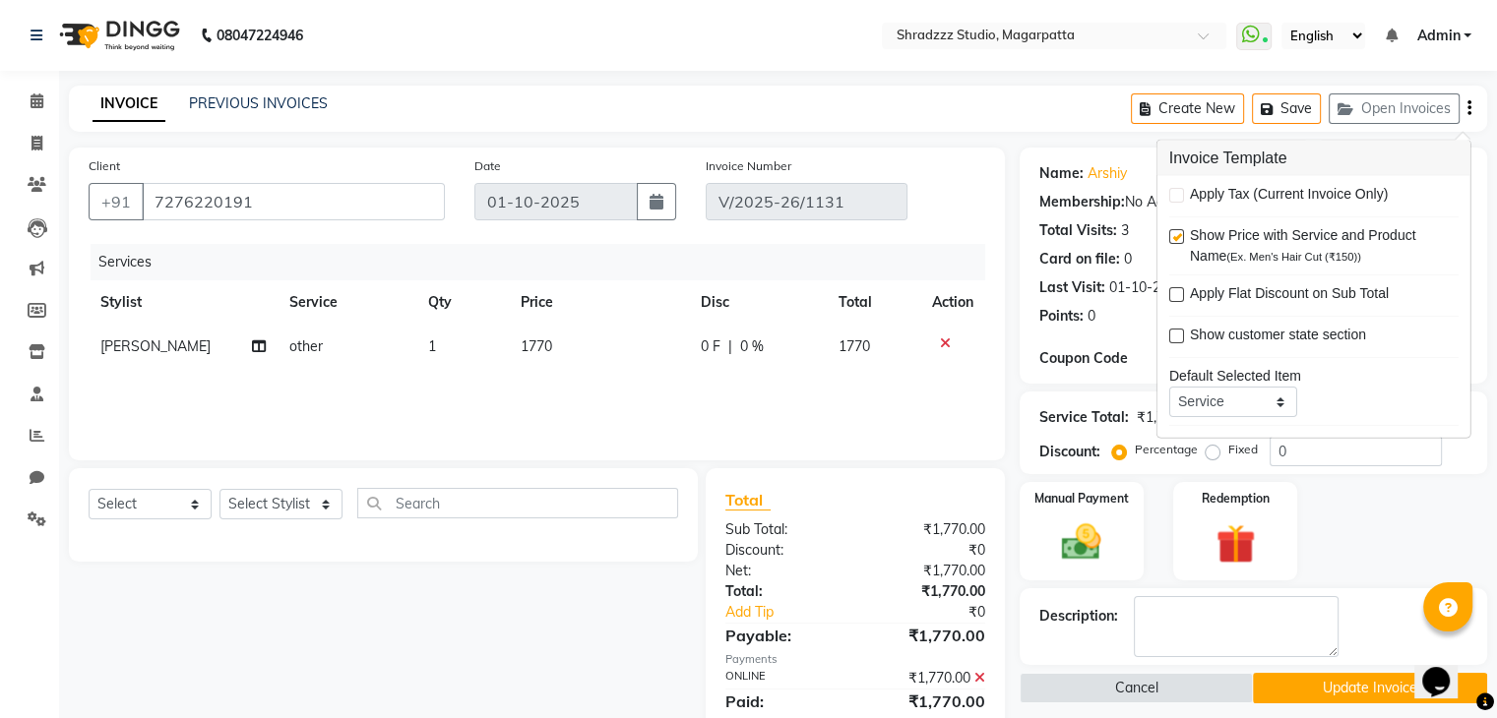
click at [599, 618] on div "Select Service Product Membership Package Voucher Prepaid Gift Card Select Styl…" at bounding box center [376, 612] width 644 height 289
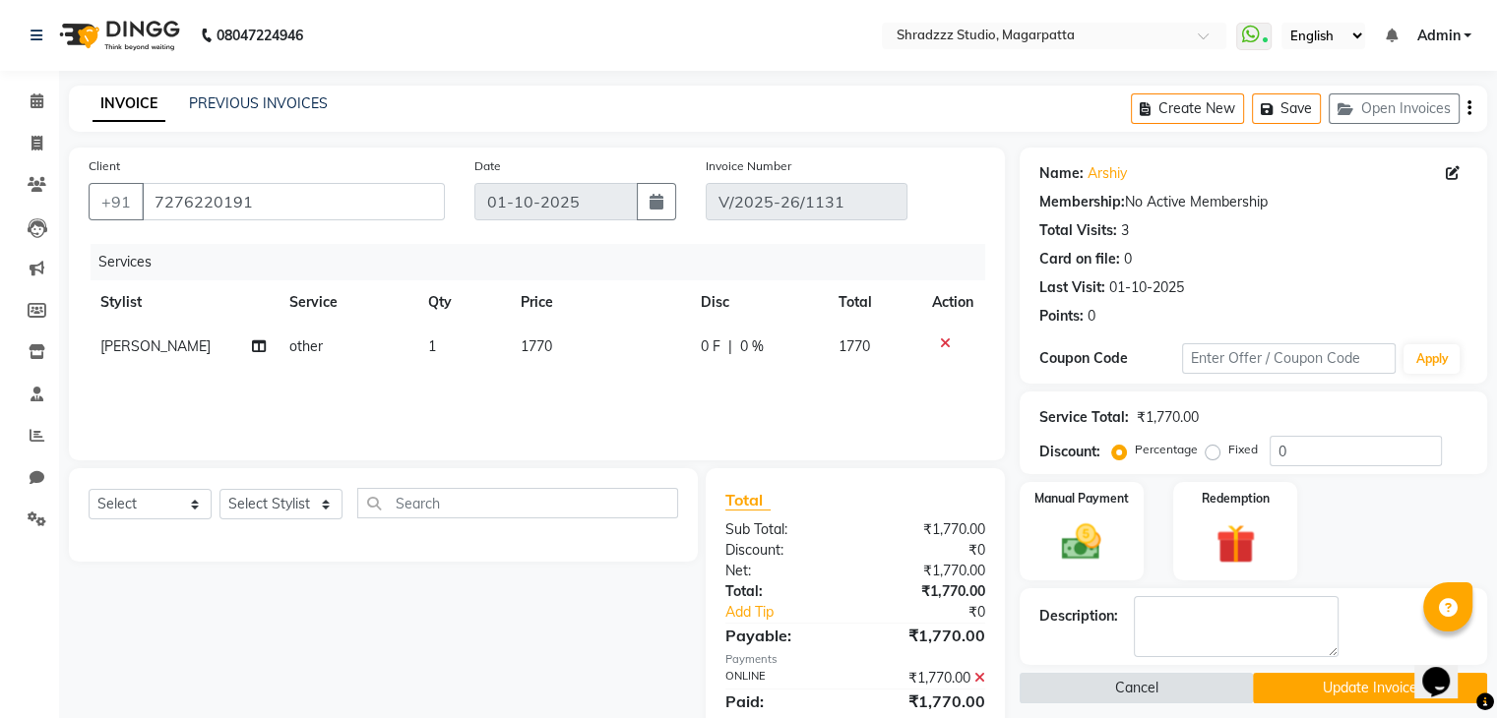
click at [1059, 690] on button "Cancel" at bounding box center [1137, 688] width 234 height 31
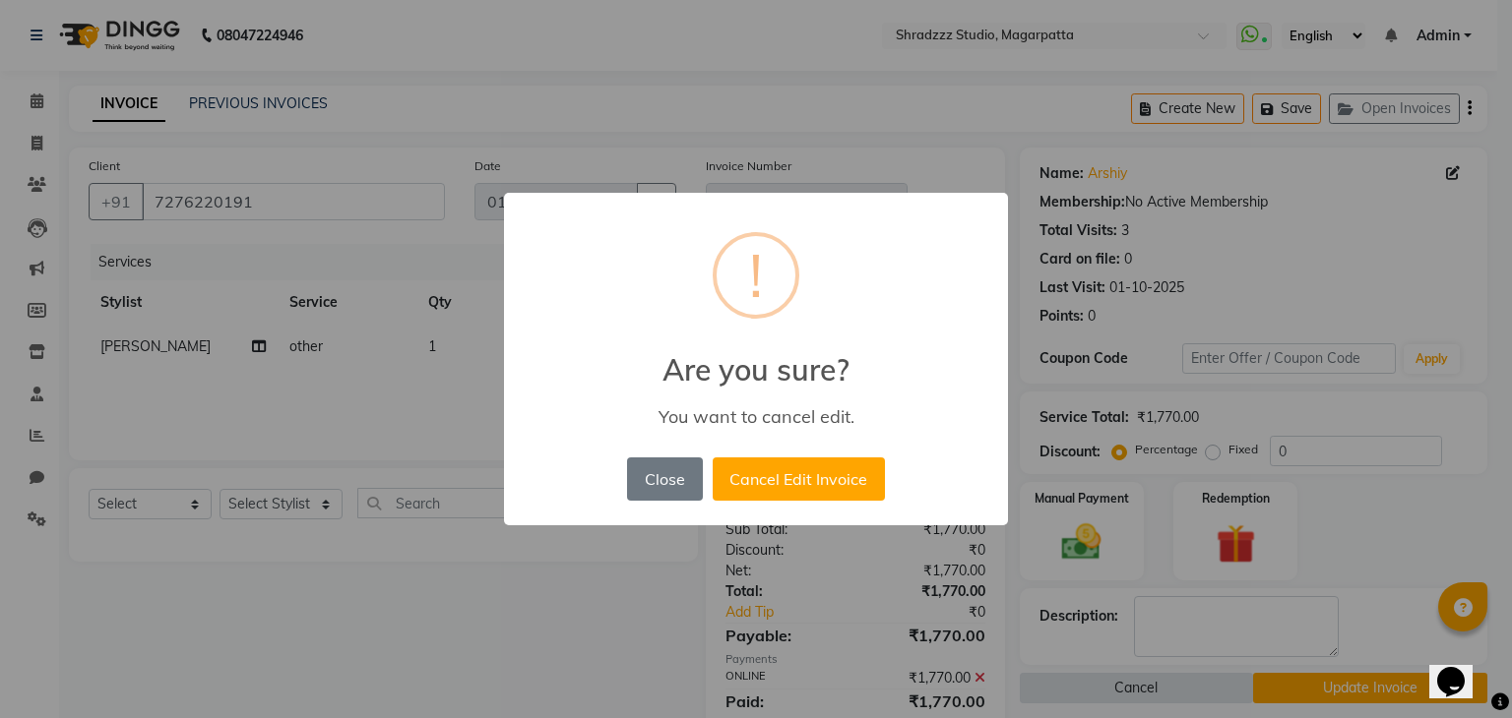
click at [1059, 690] on div "× ! Are you sure? You want to cancel edit. Close No Cancel Edit Invoice" at bounding box center [756, 359] width 1512 height 718
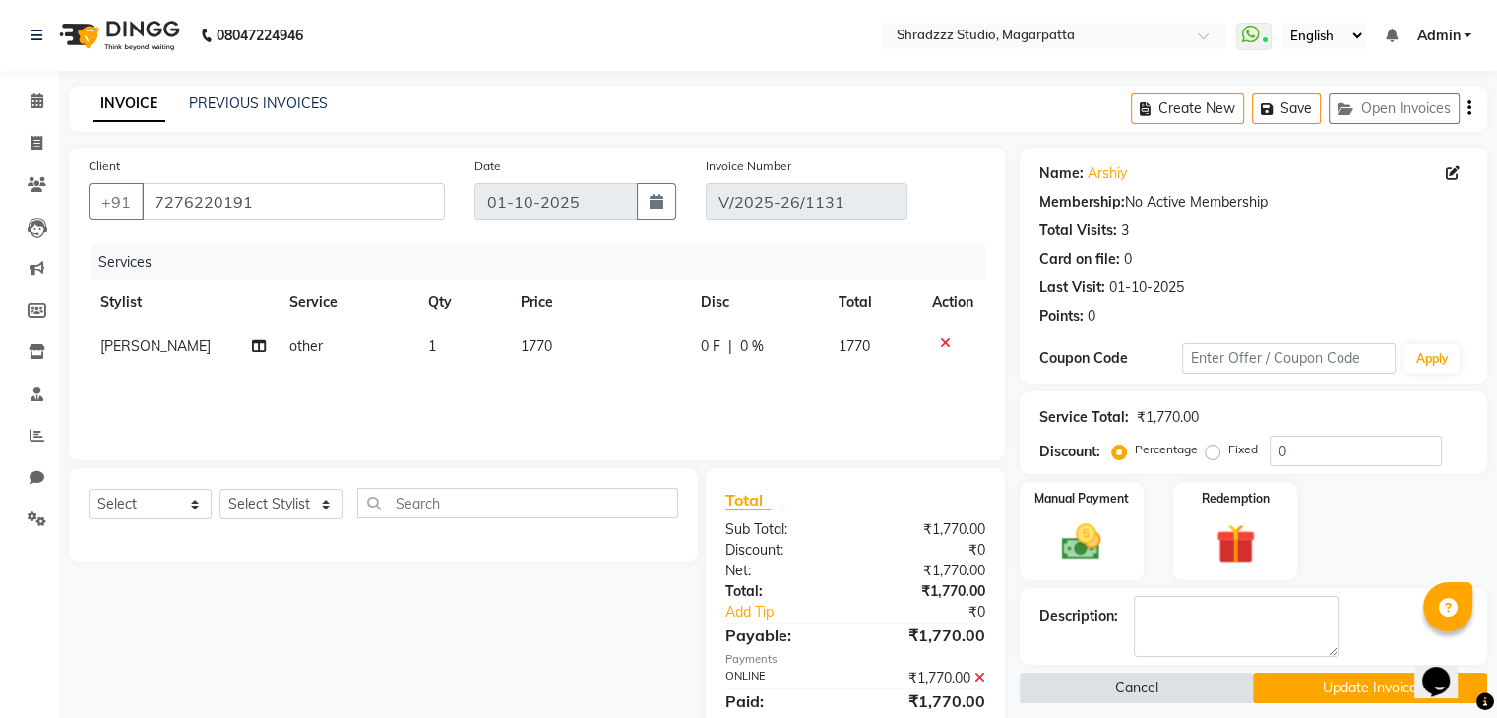
click at [1059, 690] on button "Cancel" at bounding box center [1137, 688] width 234 height 31
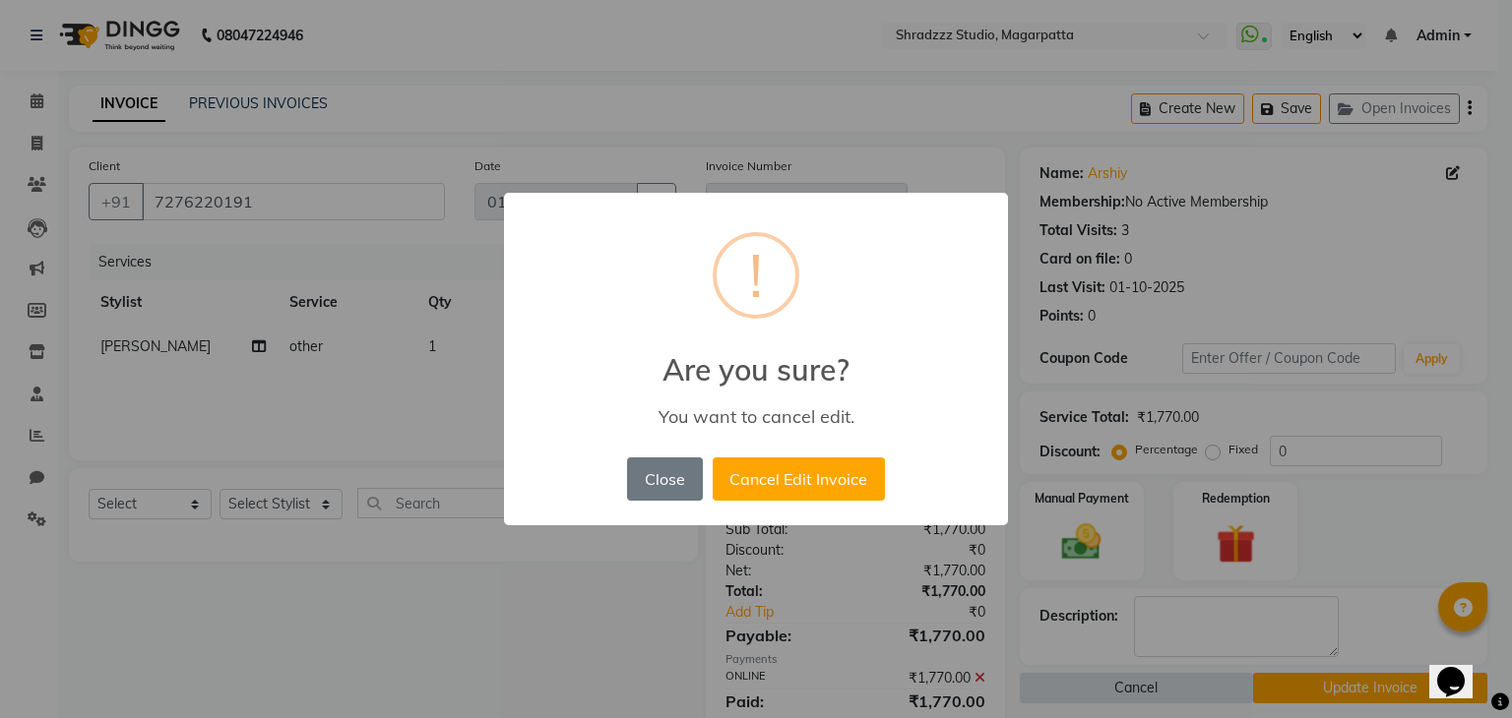
click at [1059, 690] on div "× ! Are you sure? You want to cancel edit. Close No Cancel Edit Invoice" at bounding box center [756, 359] width 1512 height 718
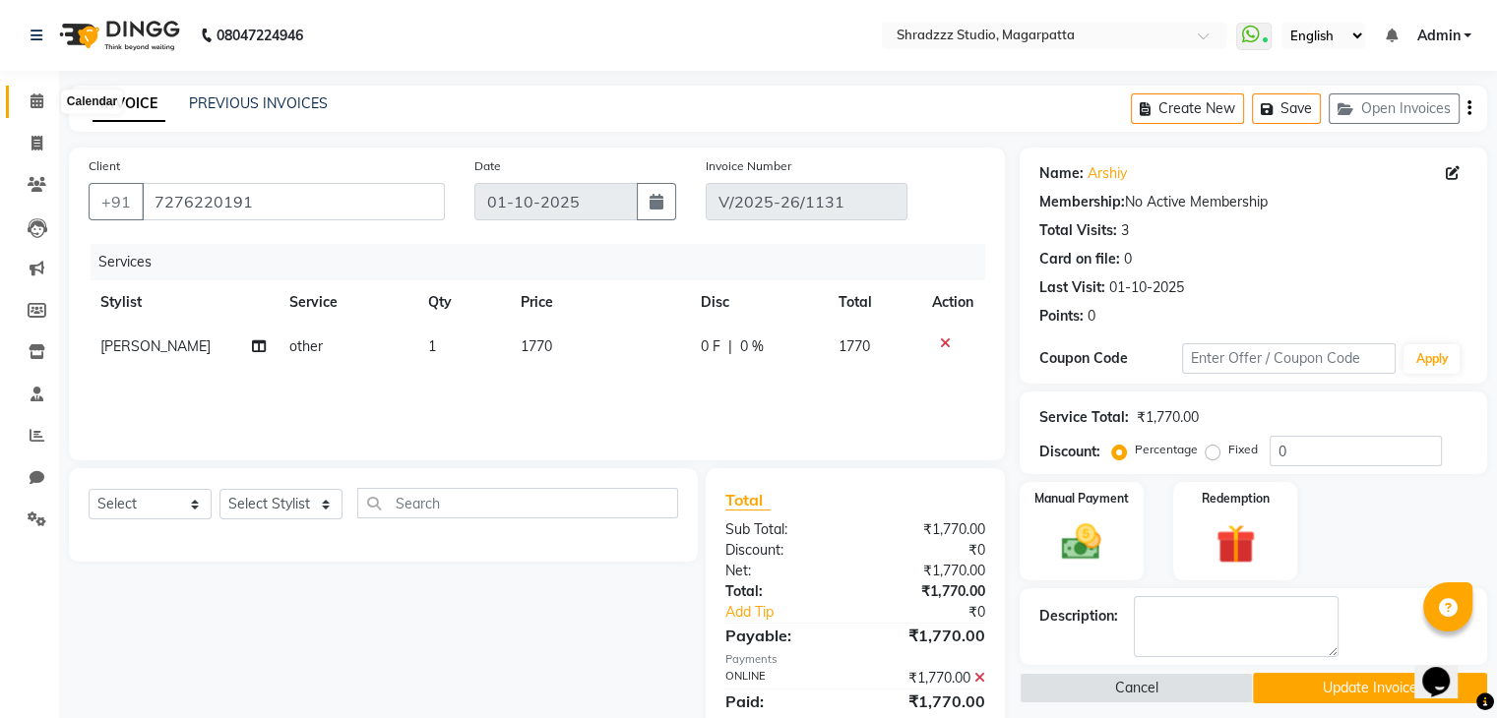
click at [33, 102] on icon at bounding box center [37, 100] width 13 height 15
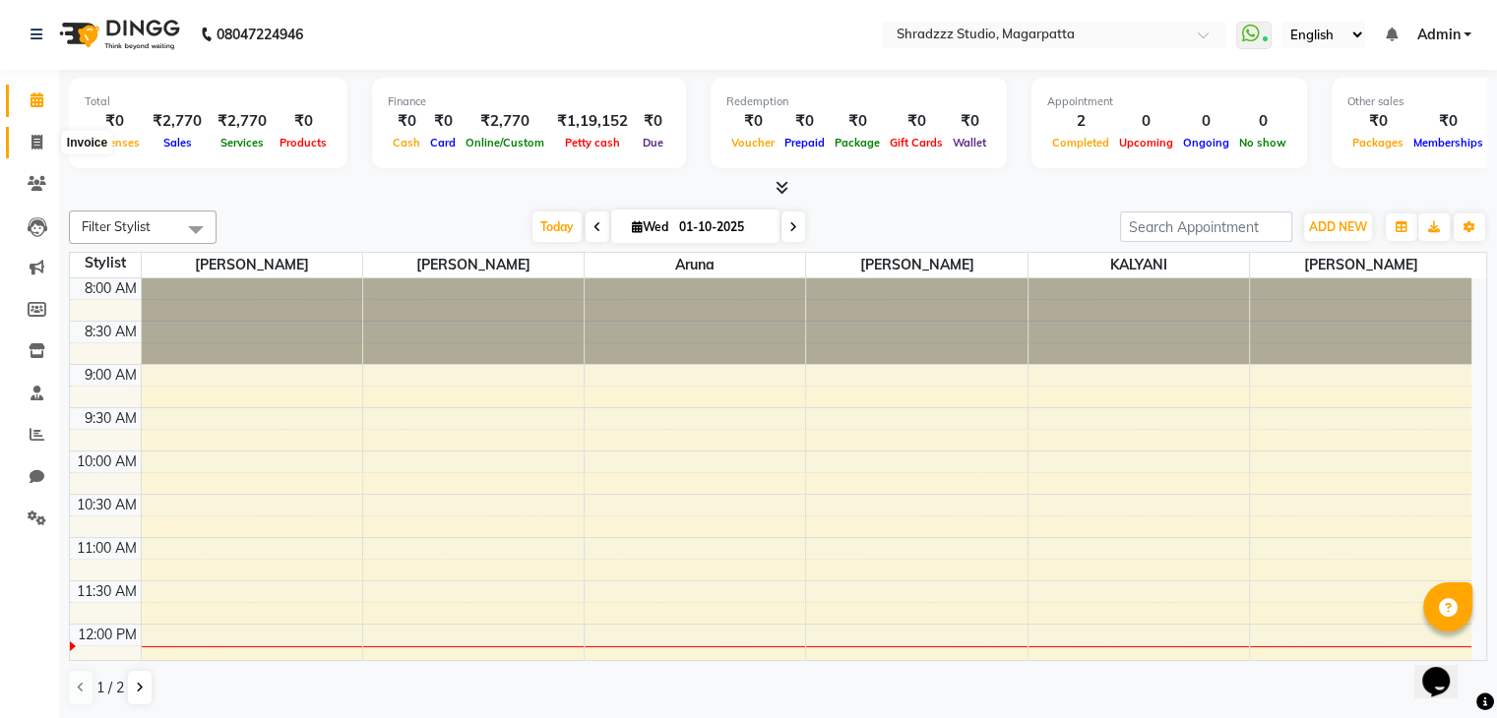
click at [39, 148] on icon at bounding box center [36, 142] width 11 height 15
select select "service"
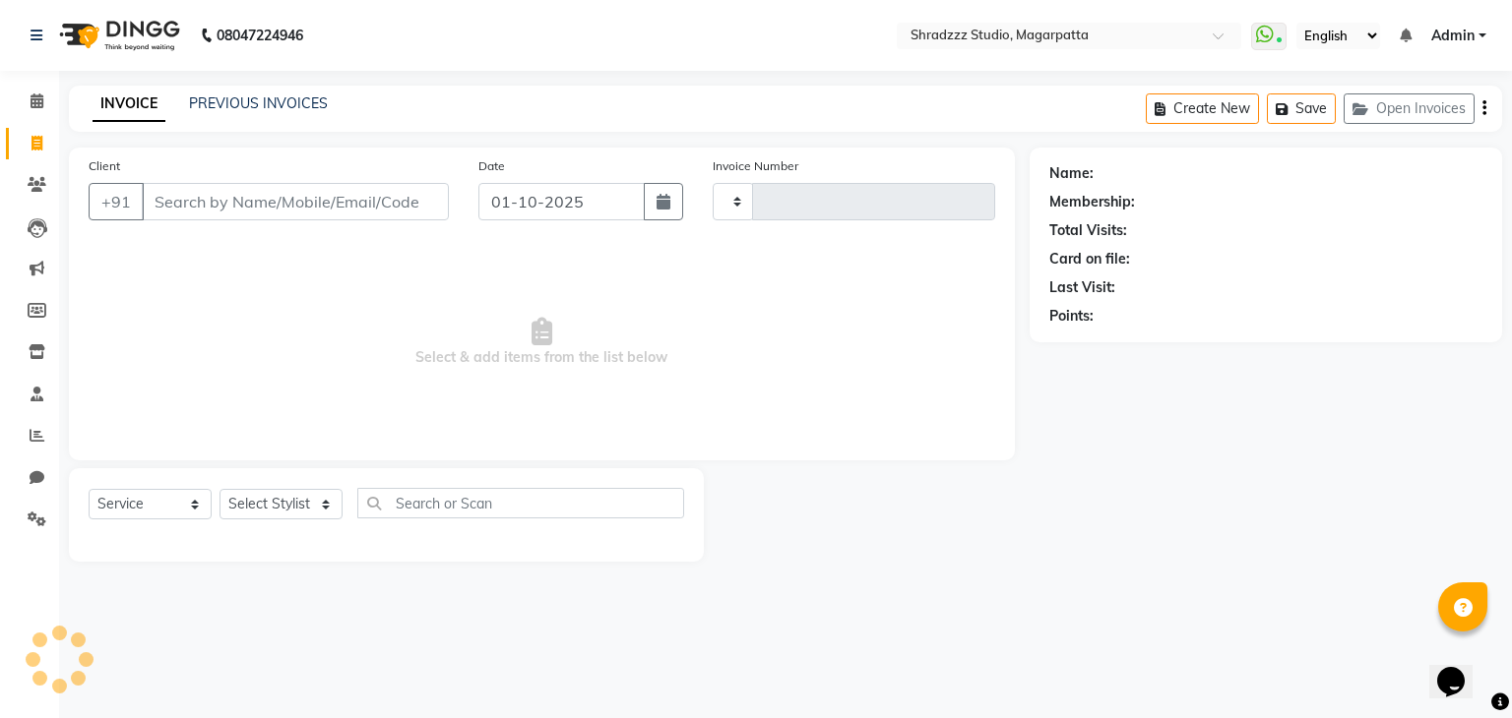
type input "1132"
select select "4544"
click at [286, 99] on link "PREVIOUS INVOICES" at bounding box center [258, 103] width 139 height 18
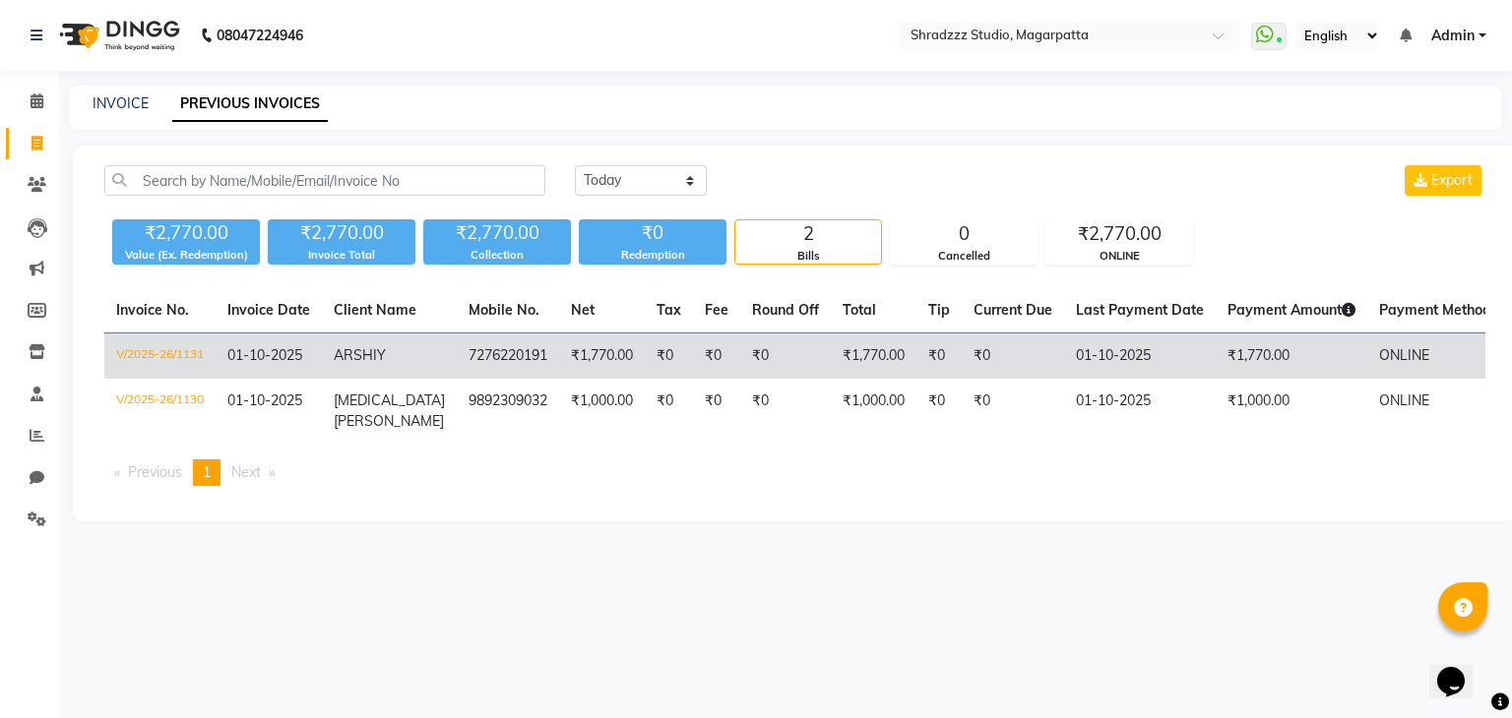
click at [740, 352] on td "₹0" at bounding box center [785, 357] width 91 height 46
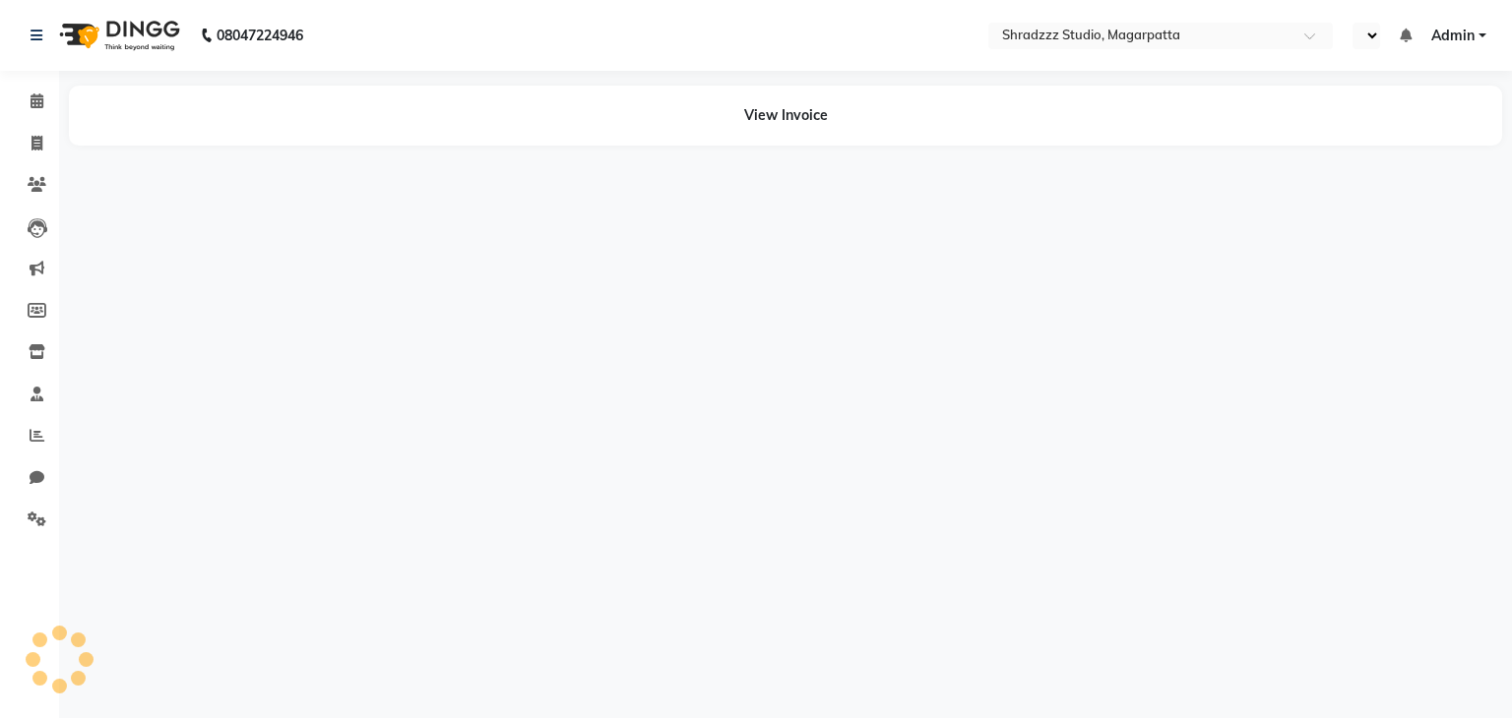
select select "en"
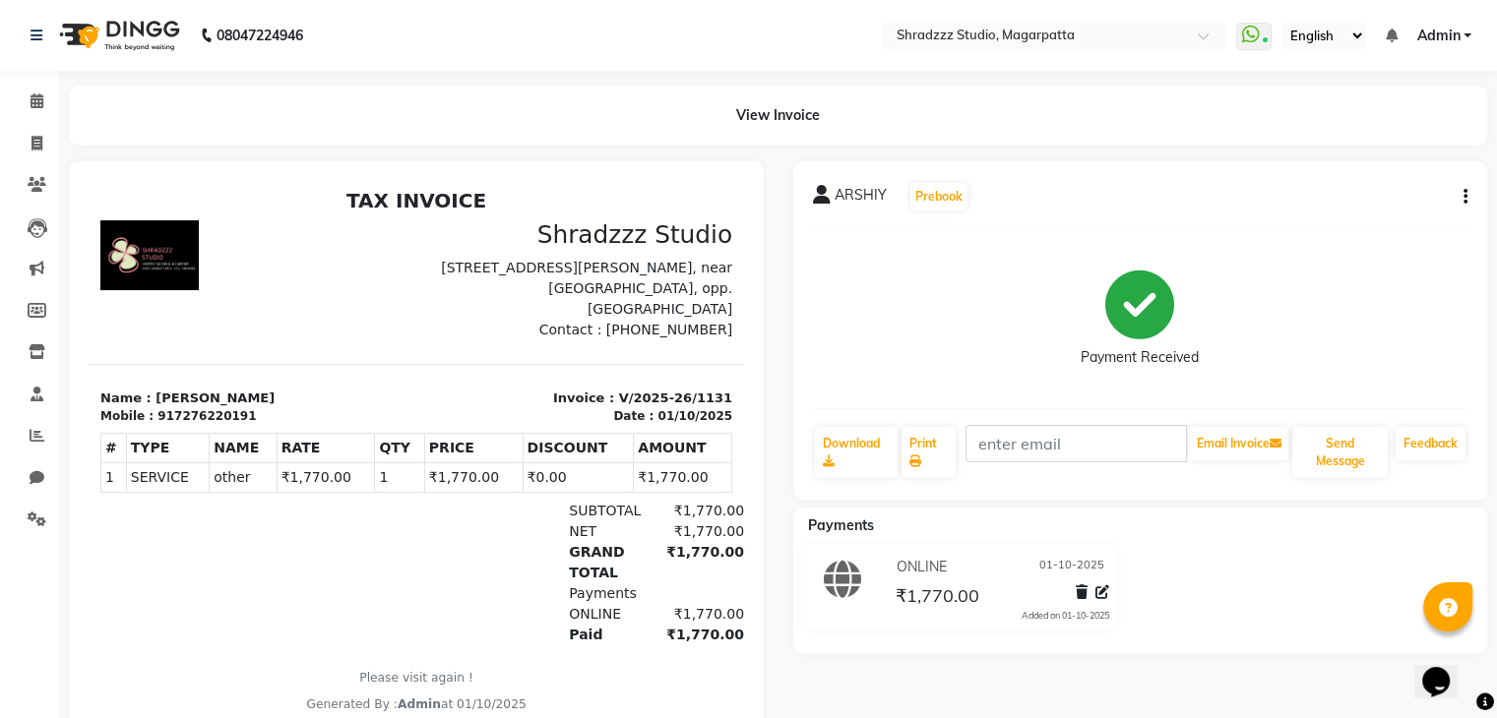
click at [1461, 190] on button "button" at bounding box center [1461, 197] width 12 height 21
click at [1340, 221] on div "Edit Invoice" at bounding box center [1366, 222] width 135 height 25
select select "service"
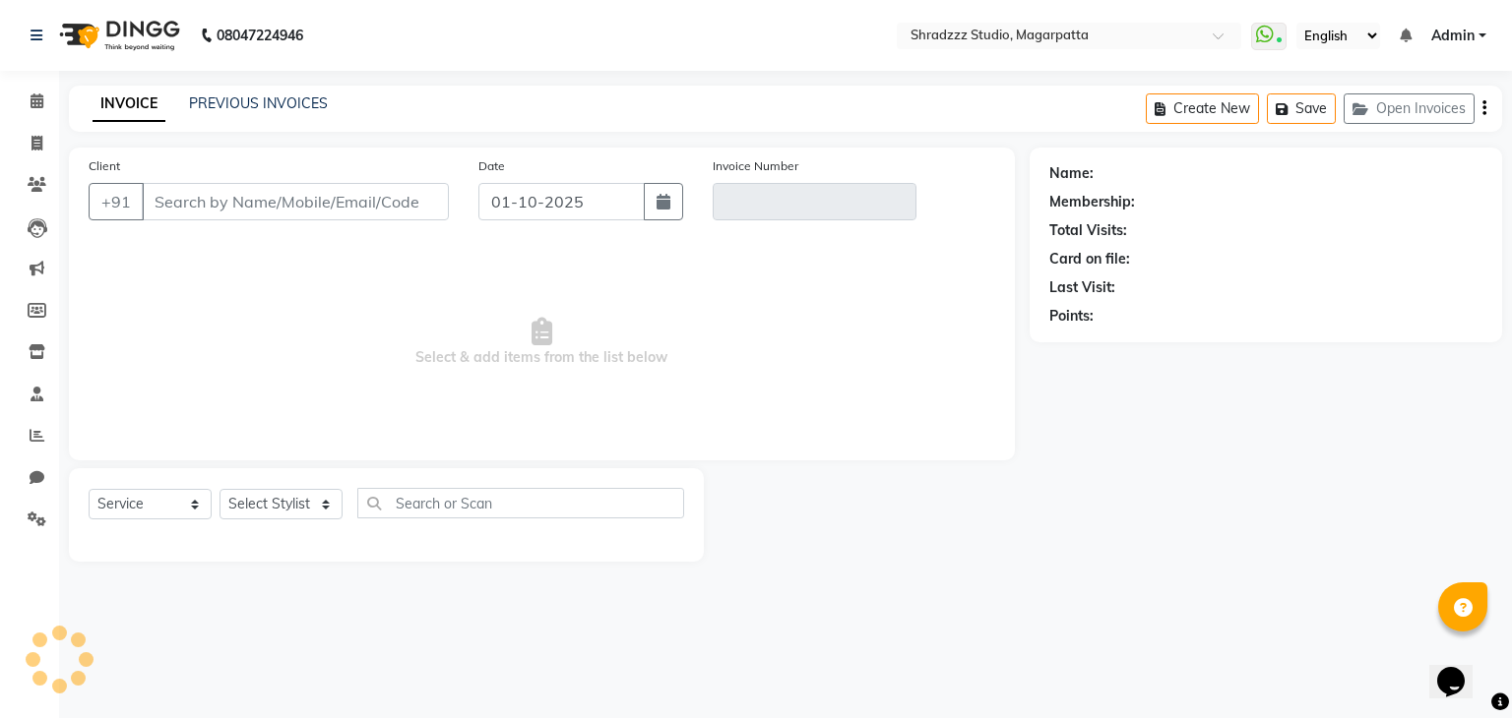
type input "7276220191"
type input "V/2025-26/1131"
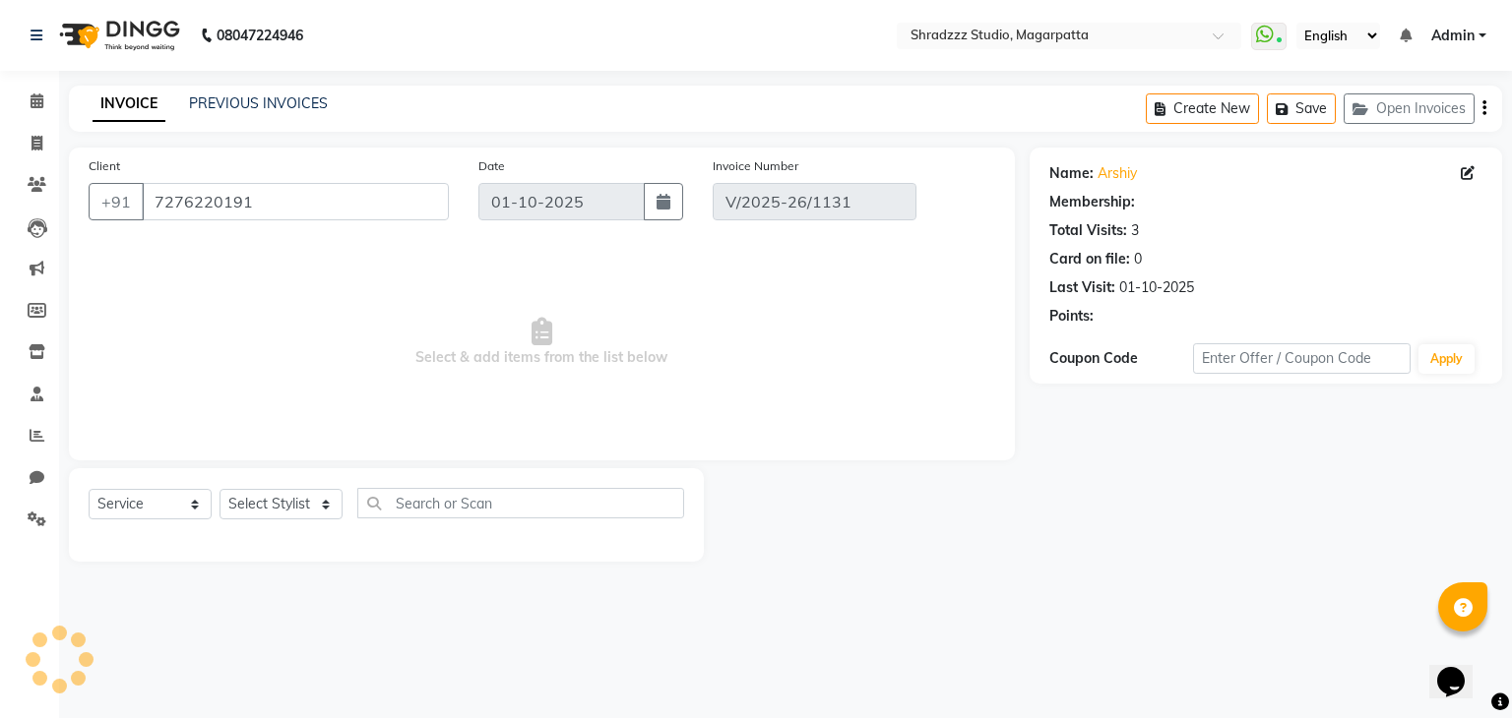
select select "select"
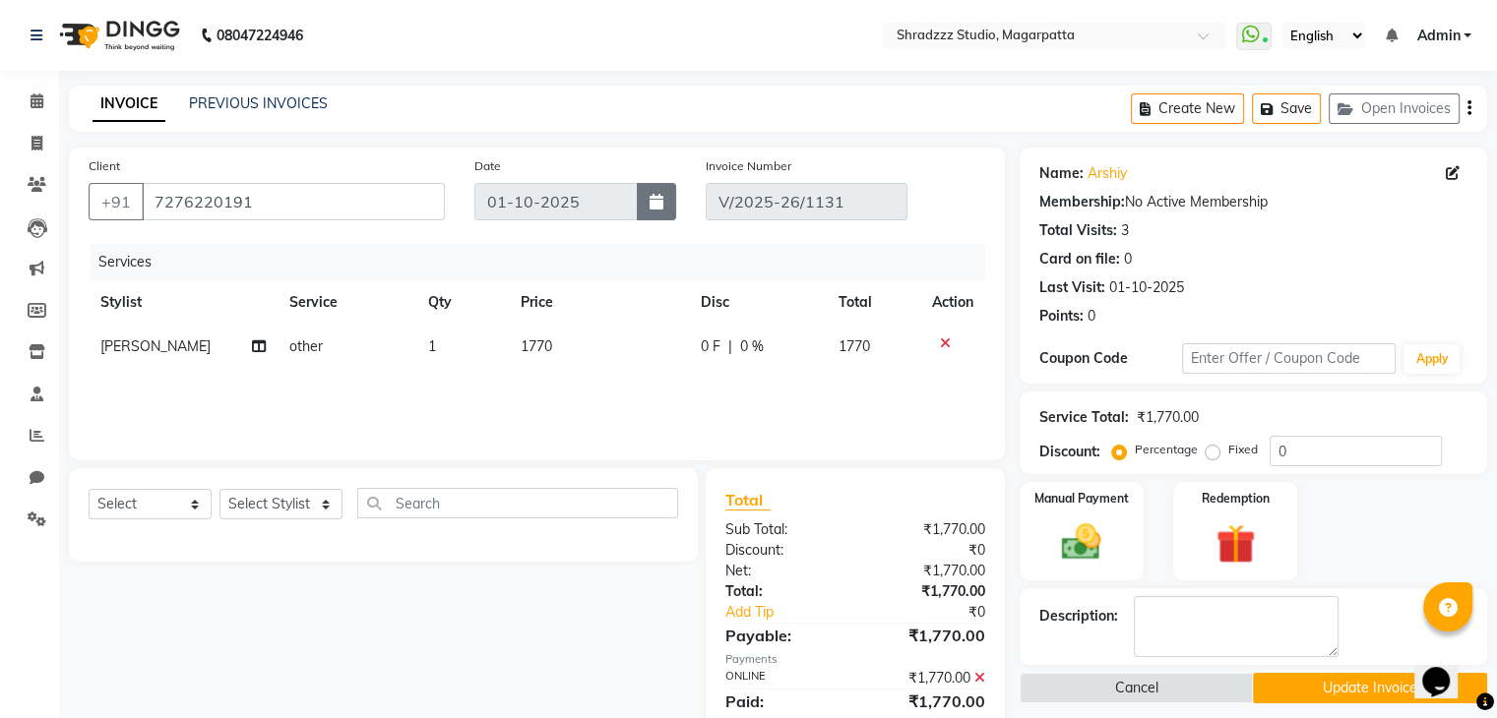
click at [664, 202] on button "button" at bounding box center [656, 201] width 39 height 37
select select "10"
select select "2025"
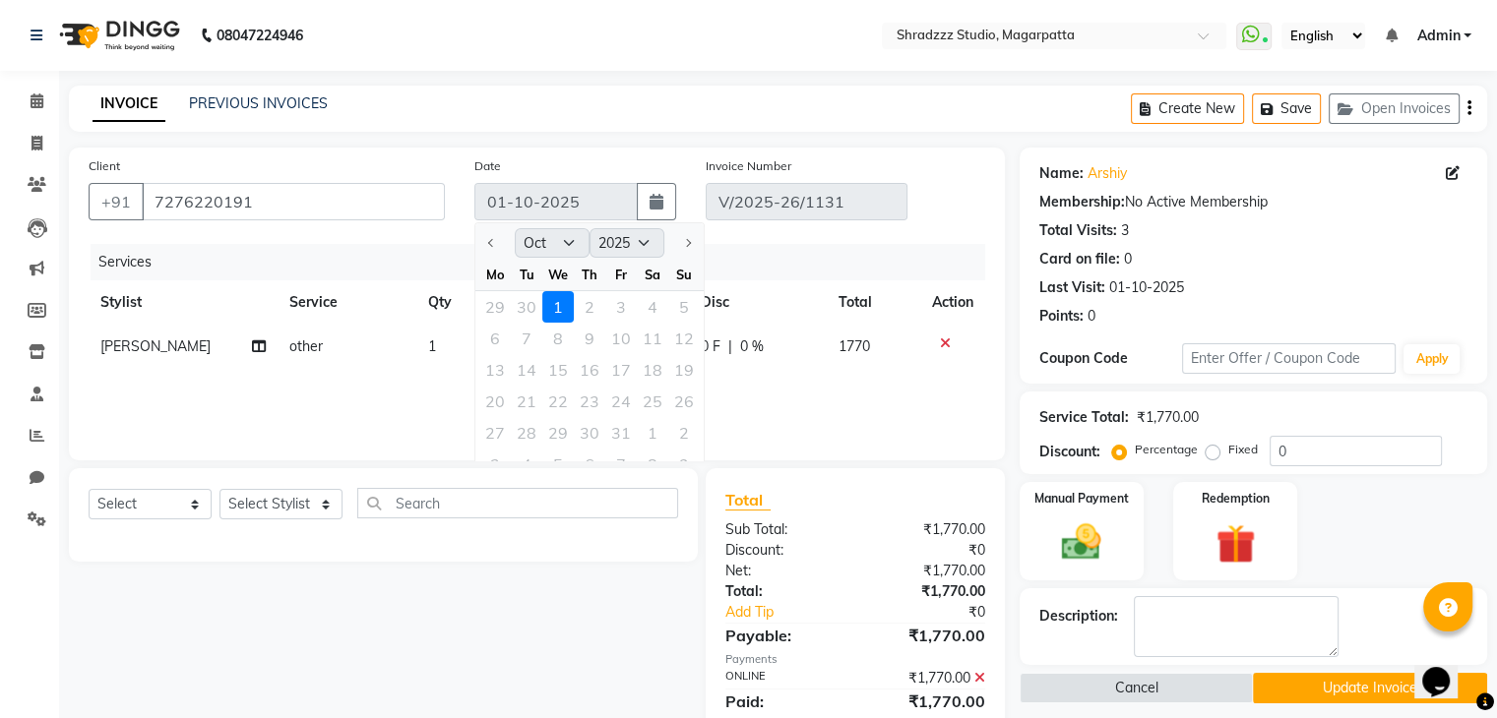
click at [524, 307] on div "29 30 1 2 3 4 5" at bounding box center [589, 306] width 228 height 31
click at [488, 239] on div at bounding box center [494, 242] width 39 height 31
click at [665, 205] on button "button" at bounding box center [656, 201] width 39 height 37
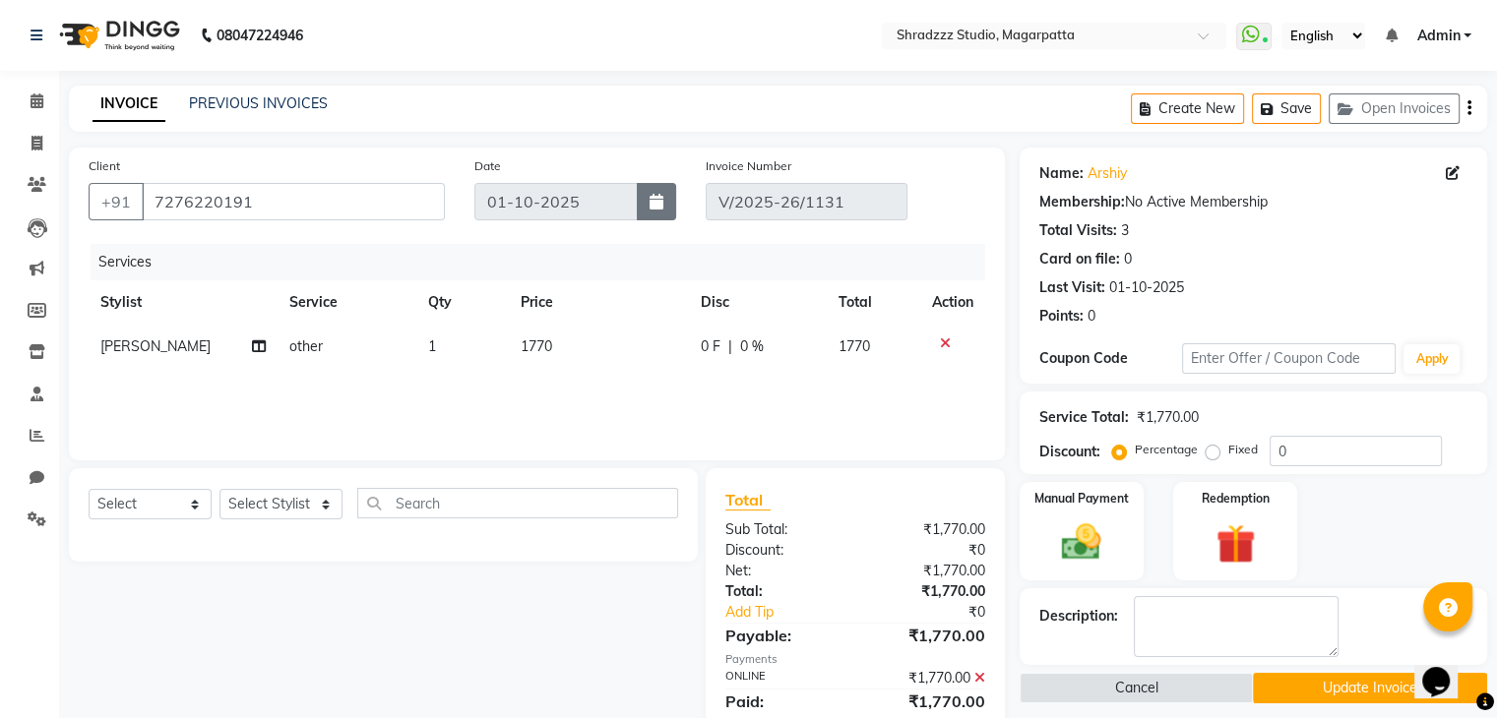
click at [665, 201] on button "button" at bounding box center [656, 201] width 39 height 37
select select "10"
select select "2025"
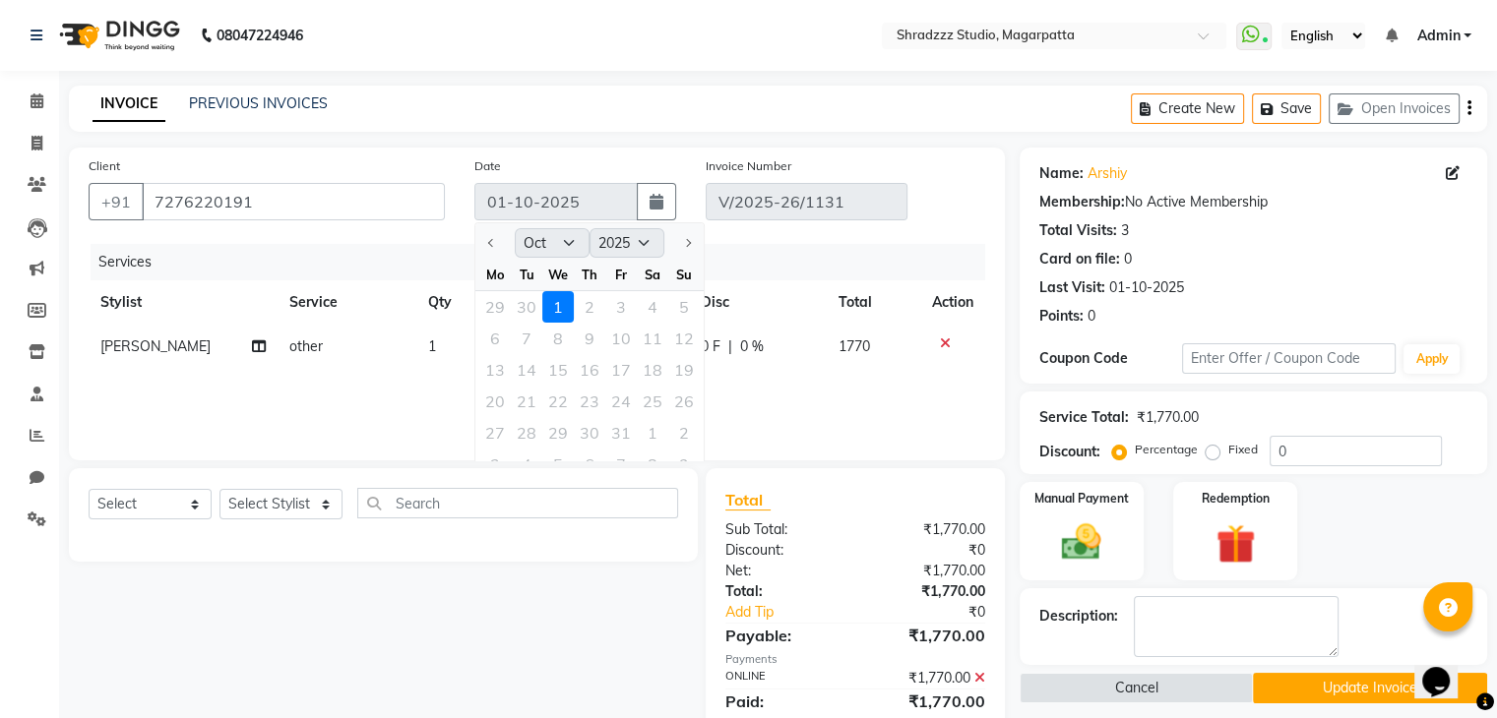
click at [491, 244] on div at bounding box center [494, 242] width 39 height 31
click at [485, 244] on div at bounding box center [494, 242] width 39 height 31
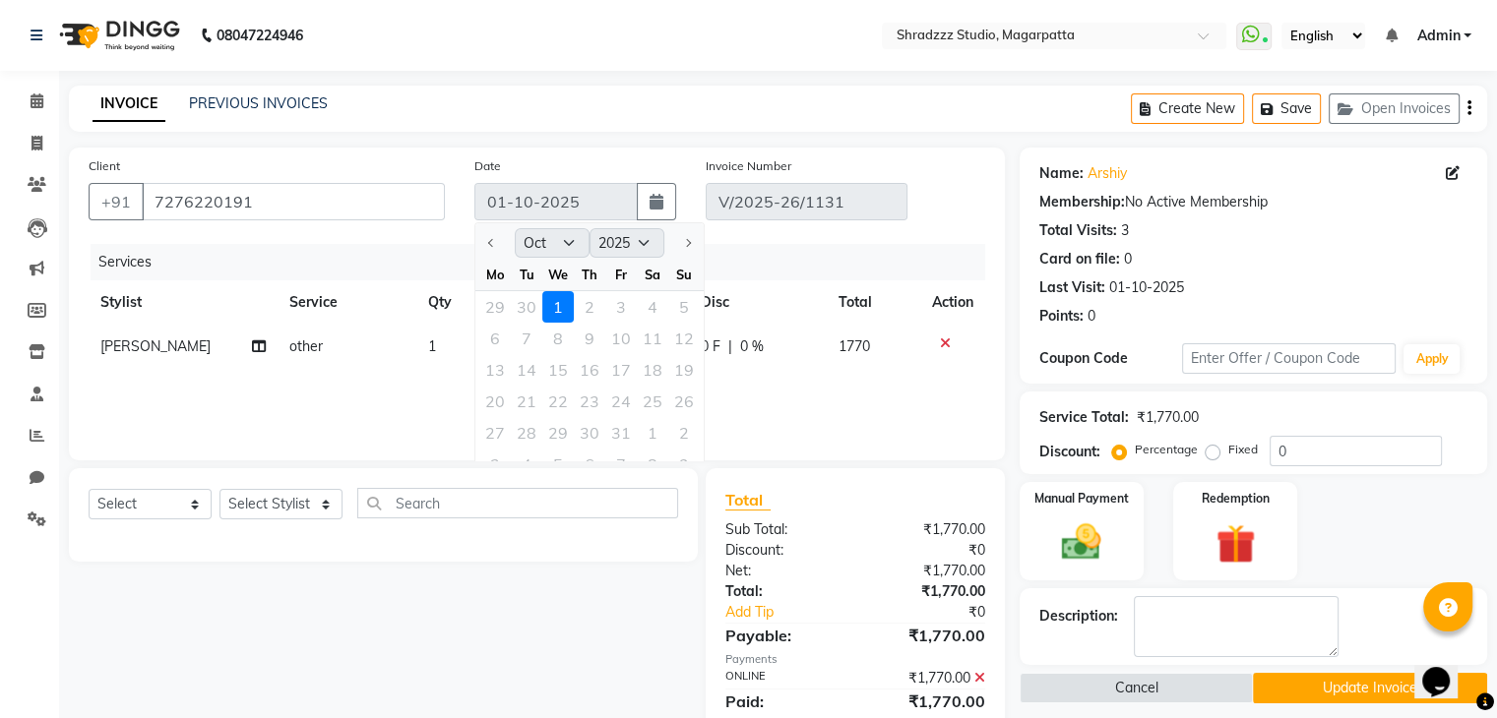
click at [485, 244] on div at bounding box center [494, 242] width 39 height 31
click at [686, 241] on div at bounding box center [683, 242] width 39 height 31
click at [1421, 267] on div "Card on file: 0" at bounding box center [1253, 259] width 428 height 21
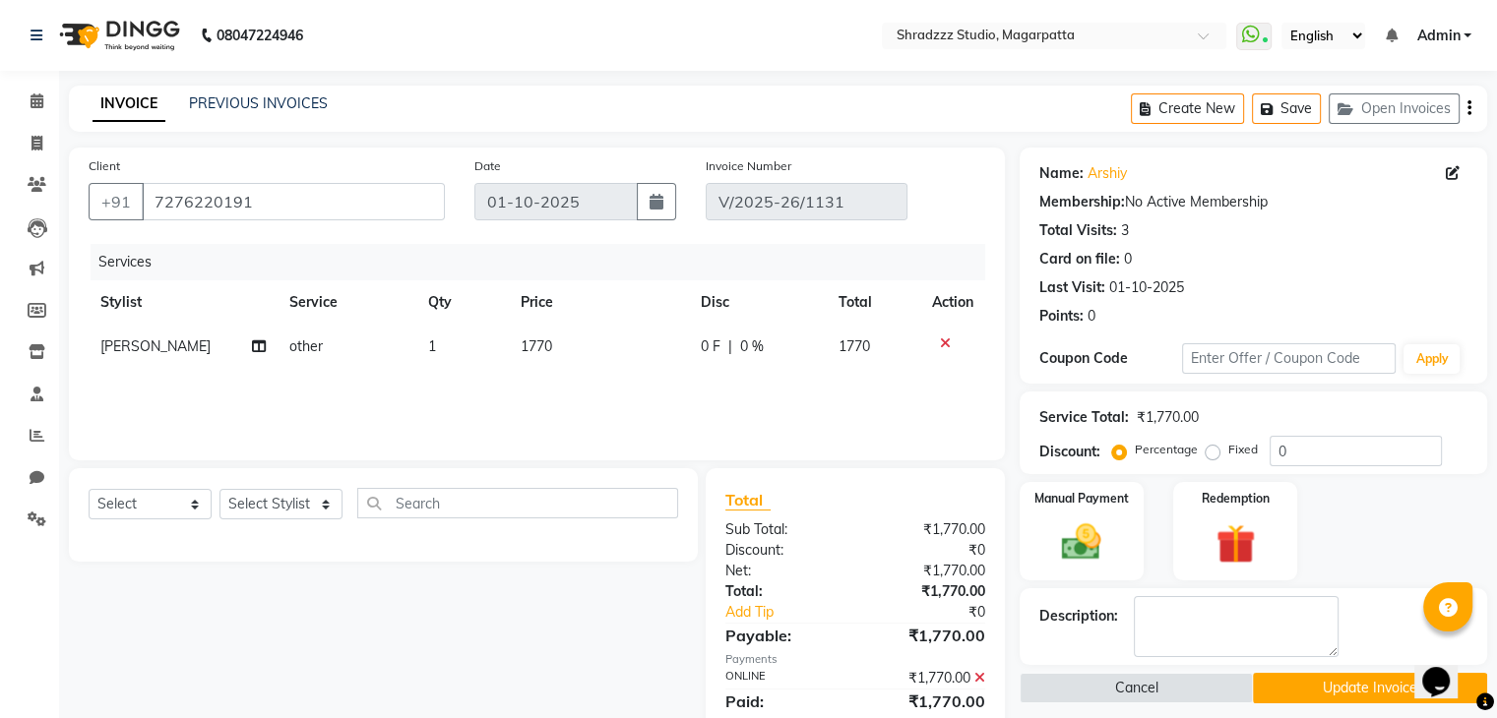
click at [1467, 109] on icon "button" at bounding box center [1469, 108] width 4 height 1
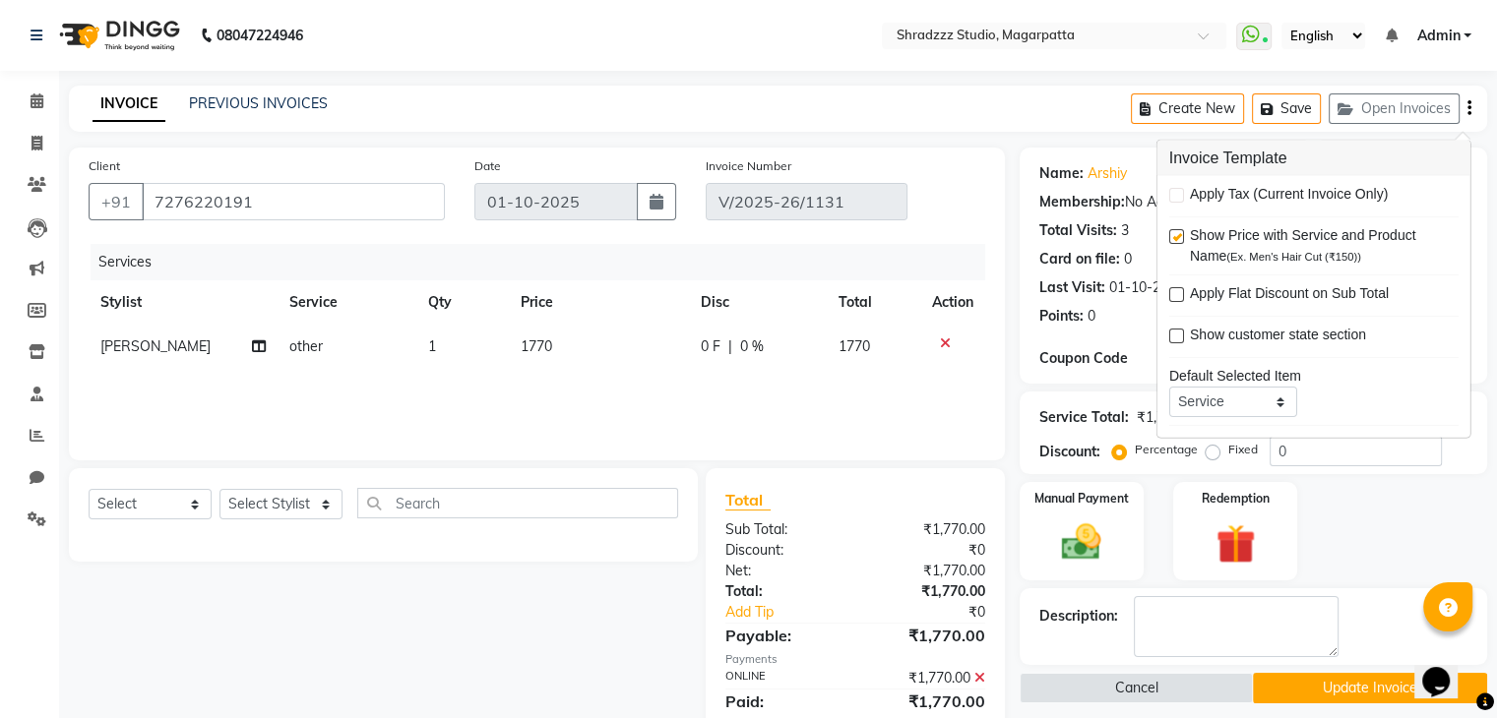
click at [1397, 559] on div "Manual Payment Redemption" at bounding box center [1253, 531] width 497 height 98
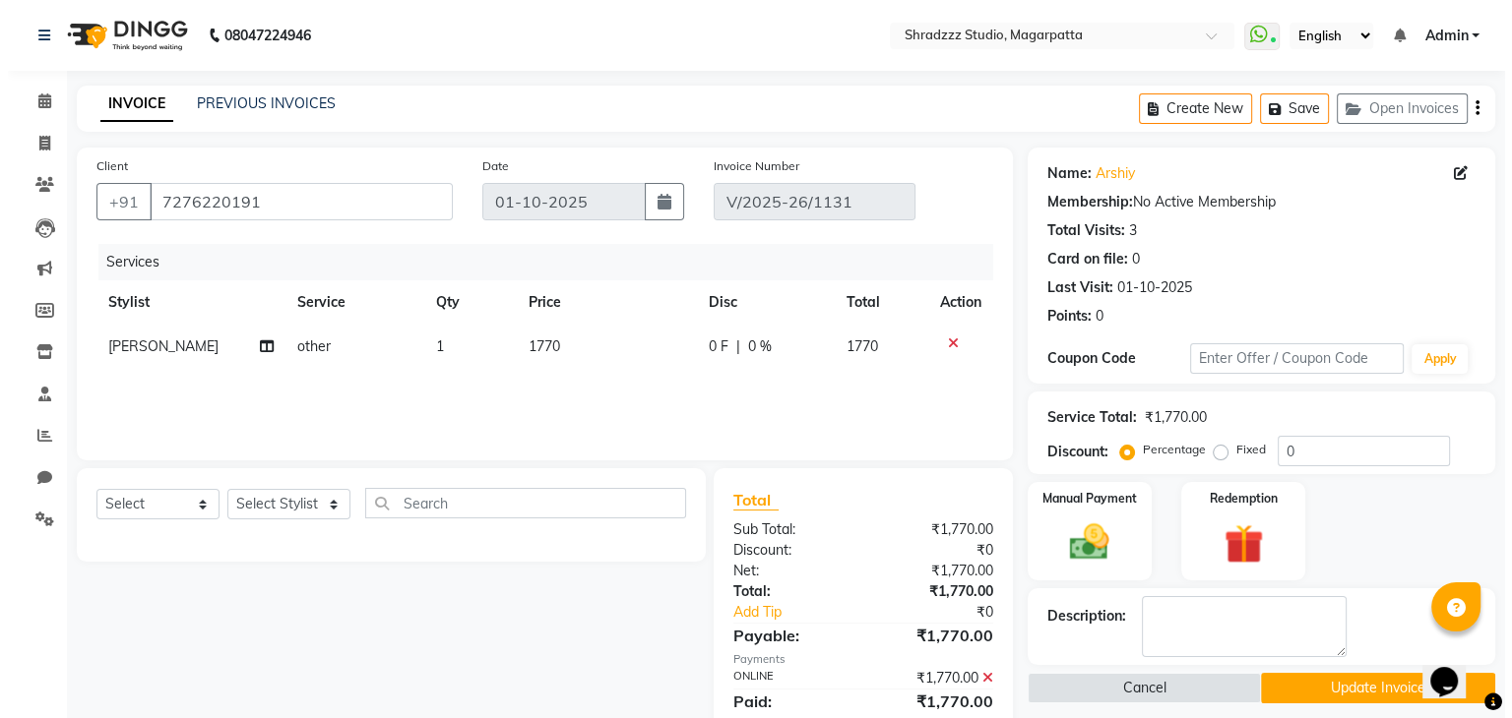
scroll to position [69, 0]
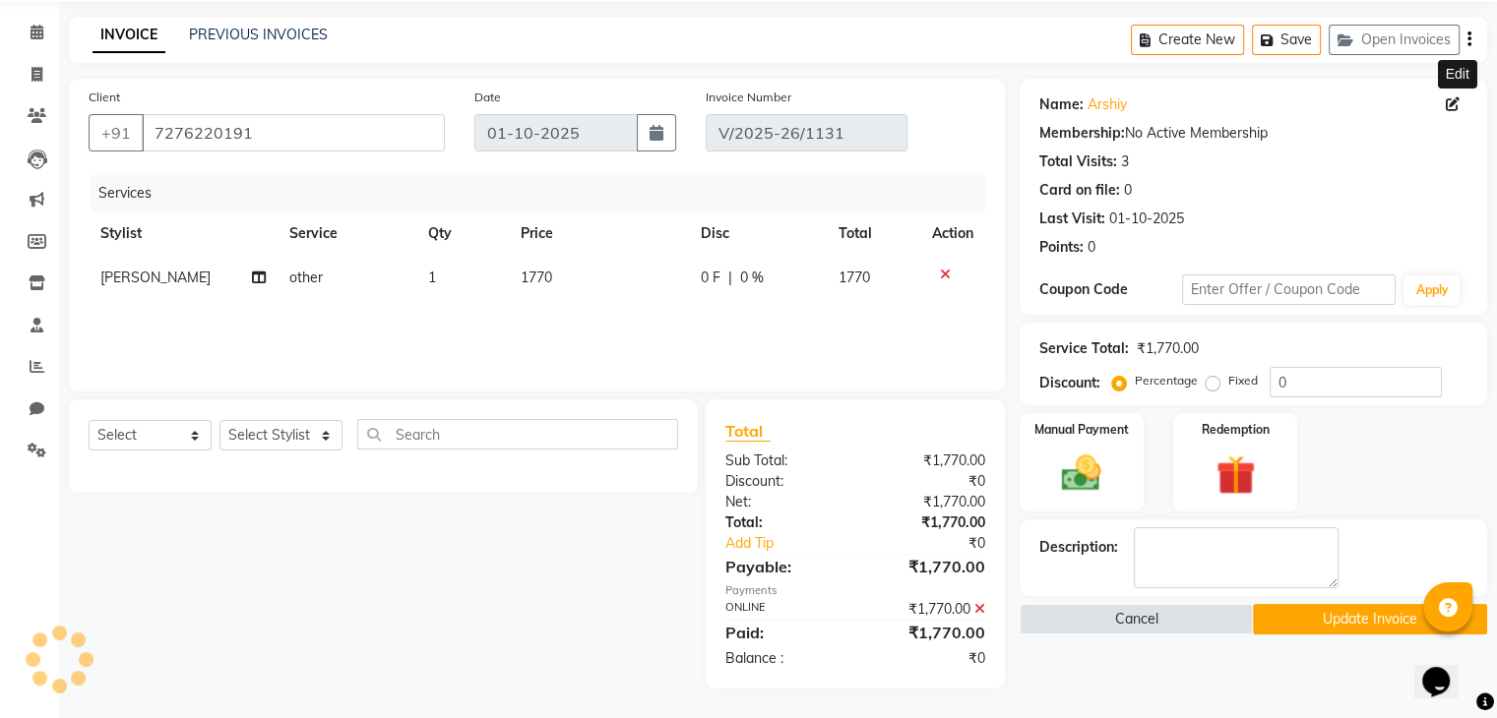
click at [1455, 102] on icon at bounding box center [1453, 104] width 14 height 14
select select "female"
select select
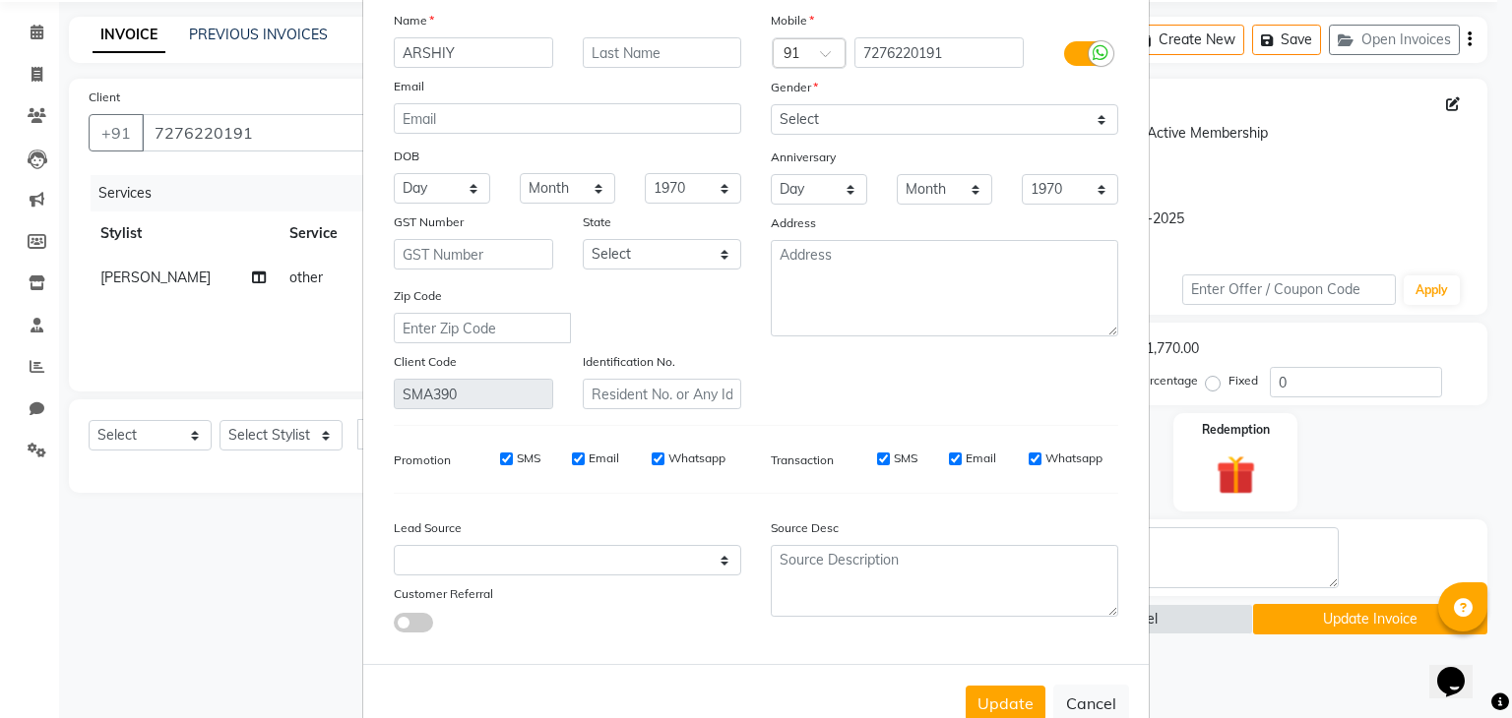
scroll to position [165, 0]
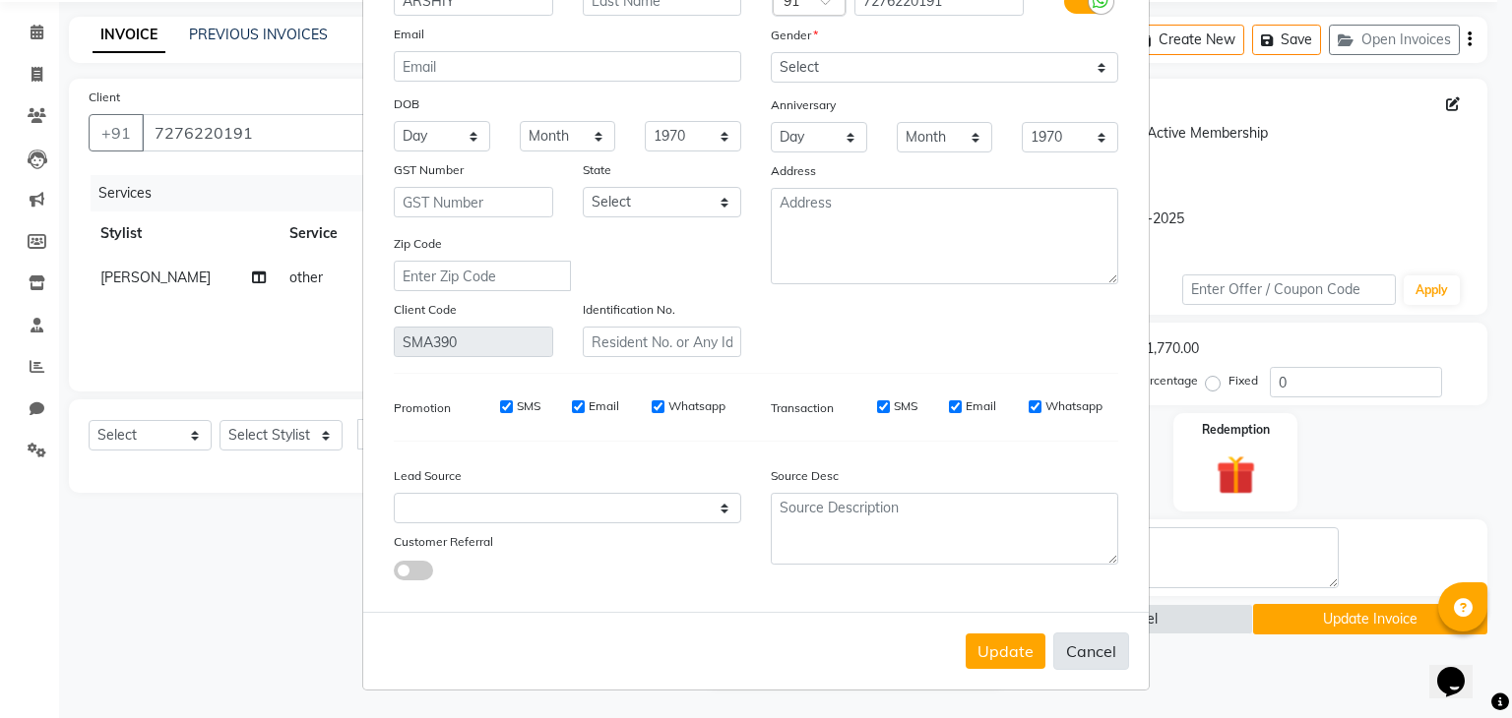
click at [1079, 654] on button "Cancel" at bounding box center [1091, 651] width 76 height 37
select select
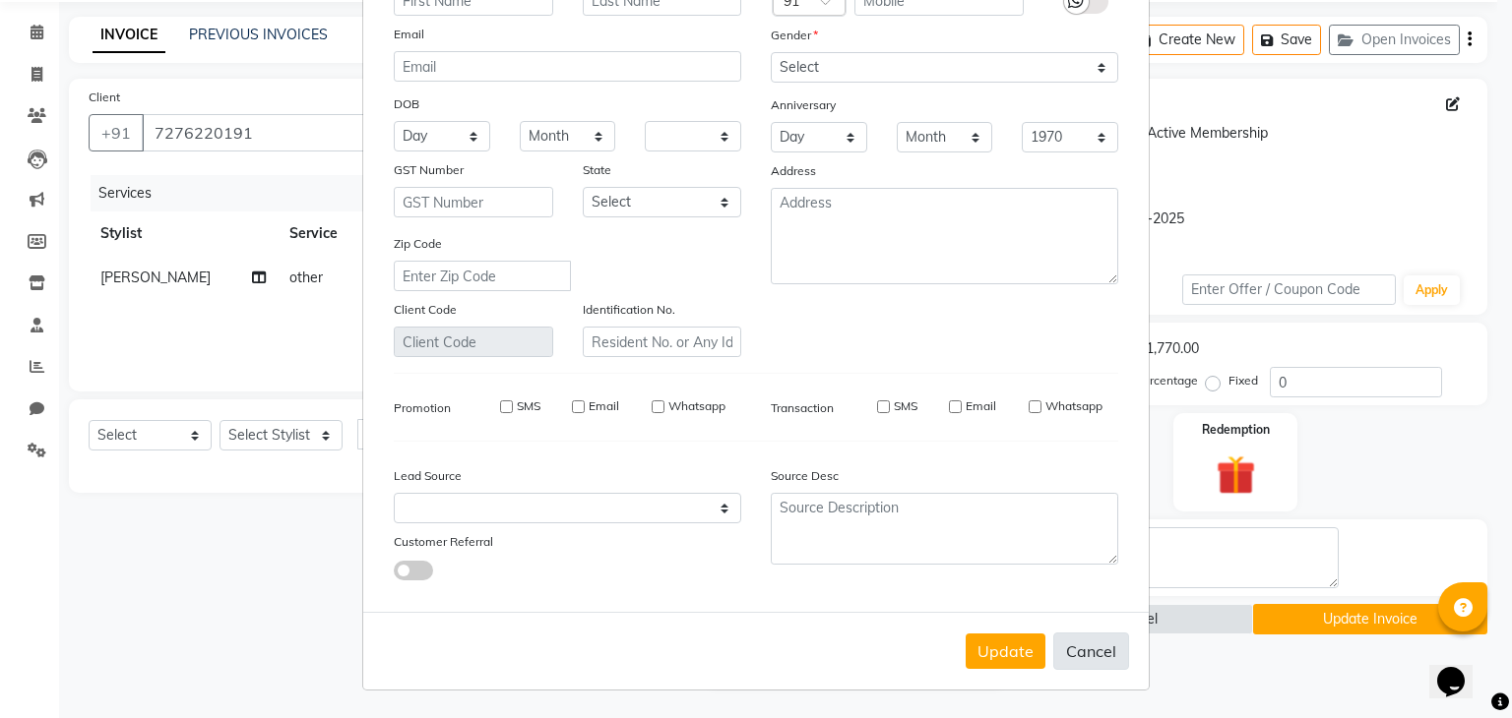
select select
checkbox input "false"
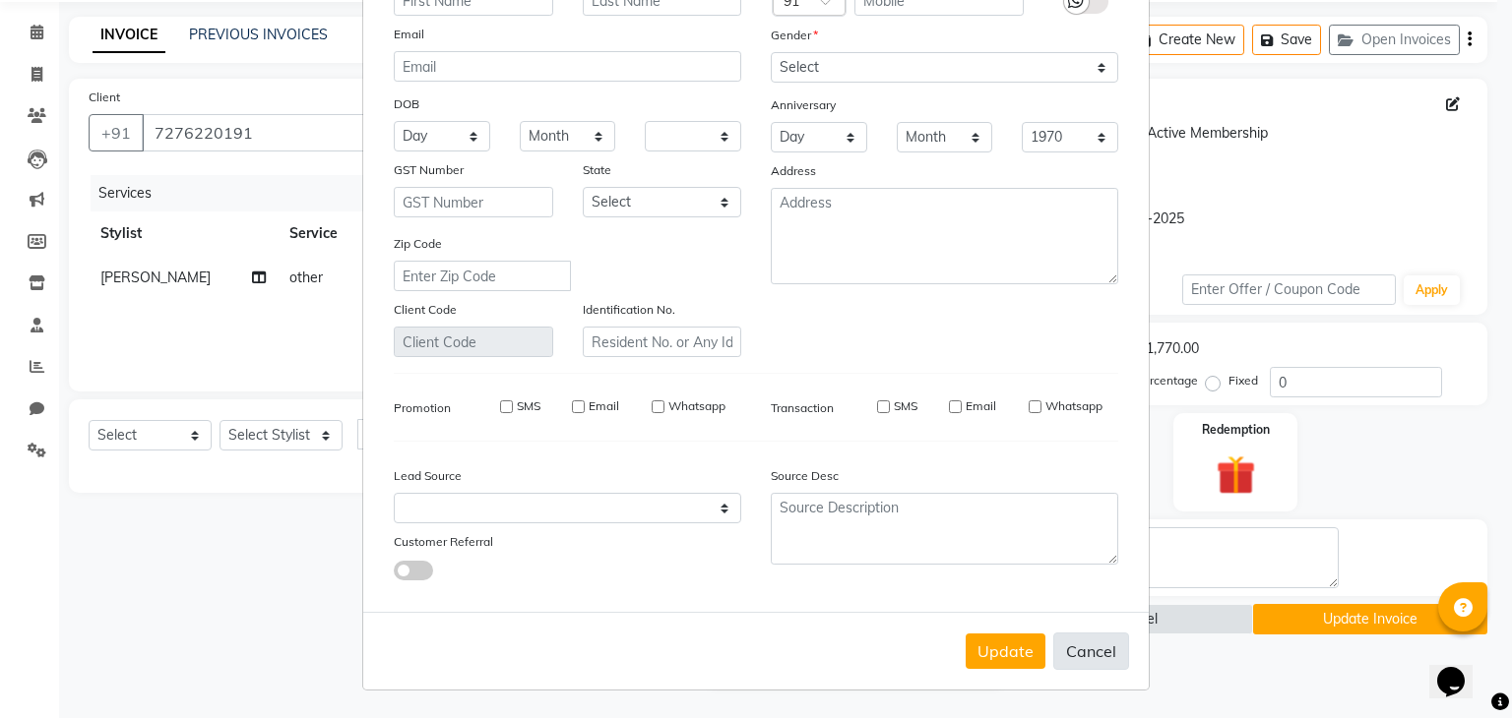
checkbox input "false"
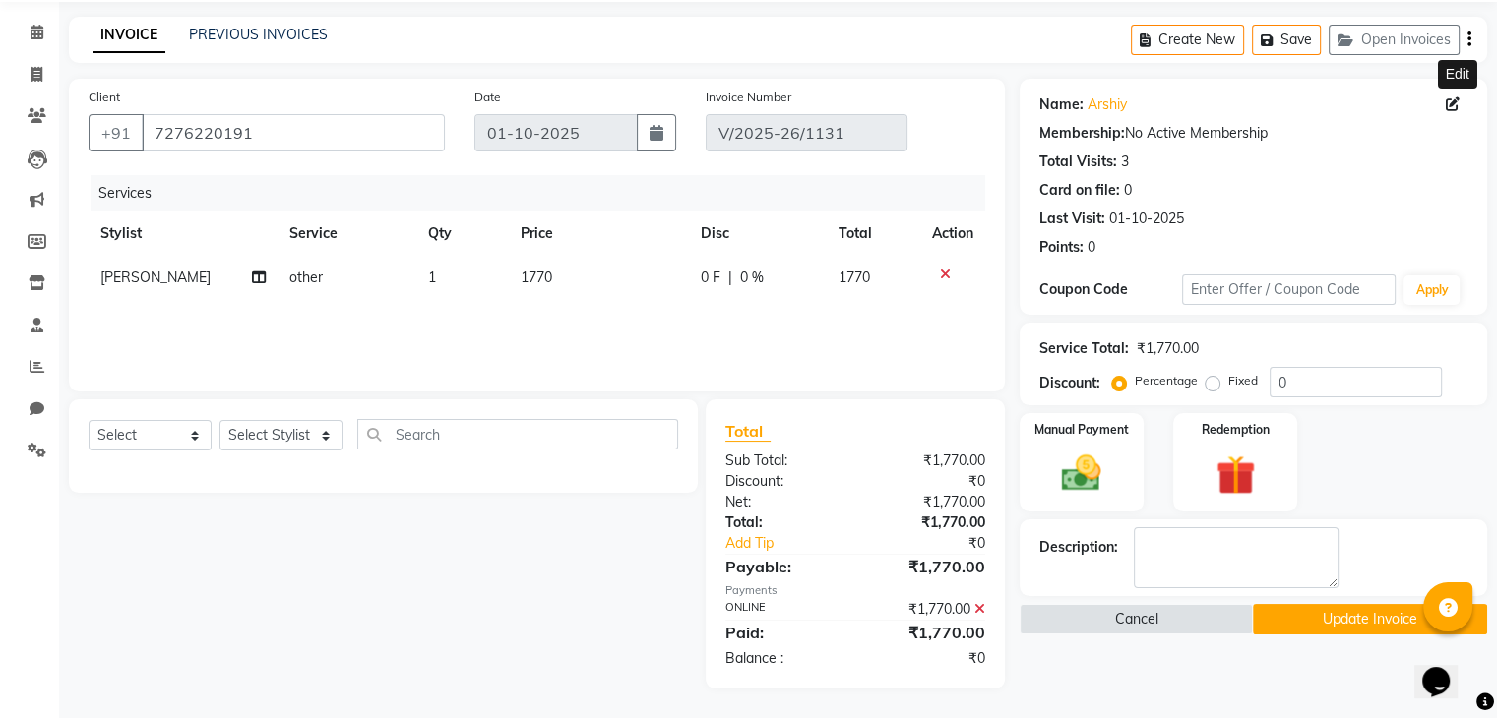
click at [1453, 101] on icon at bounding box center [1453, 104] width 14 height 14
select select "female"
select select
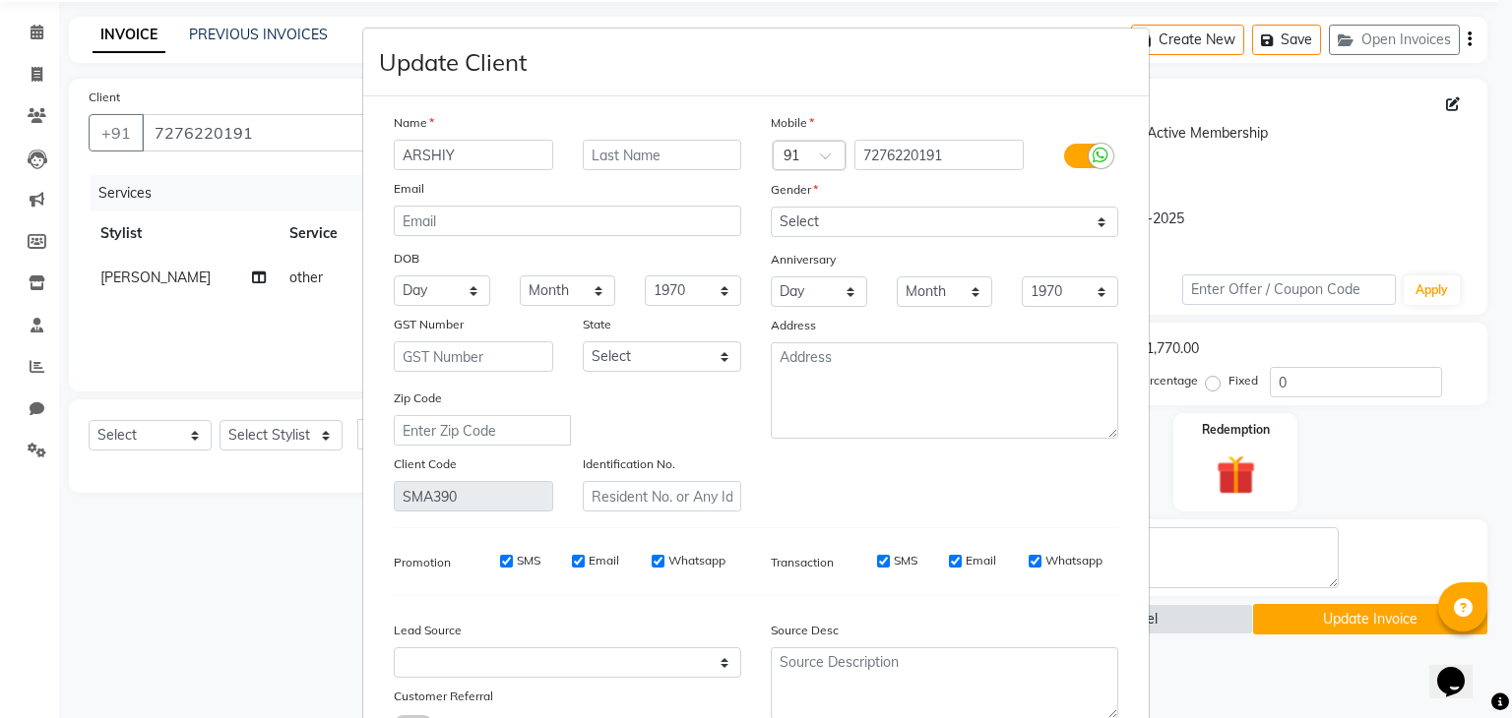
click at [484, 151] on input "ARSHIY" at bounding box center [473, 155] width 159 height 31
type input "A"
click at [1203, 693] on ngb-modal-window "Update Client Name Email DOB Day 01 02 03 04 05 06 07 08 09 10 11 12 13 14 15 1…" at bounding box center [756, 359] width 1512 height 718
click at [43, 22] on ngb-modal-window "Update Client Name Email DOB Day 01 02 03 04 05 06 07 08 09 10 11 12 13 14 15 1…" at bounding box center [756, 359] width 1512 height 718
click at [35, 36] on ngb-modal-window "Update Client Name Email DOB Day 01 02 03 04 05 06 07 08 09 10 11 12 13 14 15 1…" at bounding box center [756, 359] width 1512 height 718
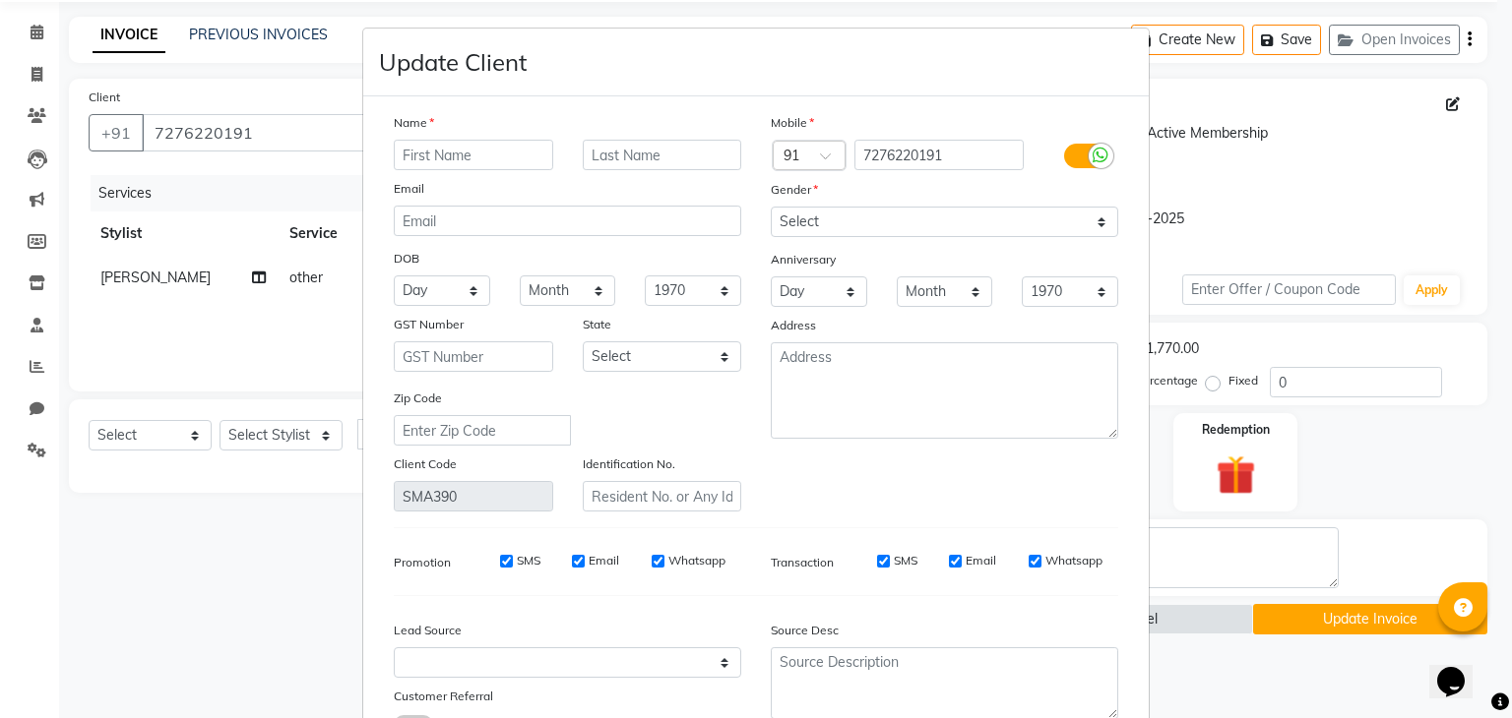
click at [35, 36] on ngb-modal-window "Update Client Name Email DOB Day 01 02 03 04 05 06 07 08 09 10 11 12 13 14 15 1…" at bounding box center [756, 359] width 1512 height 718
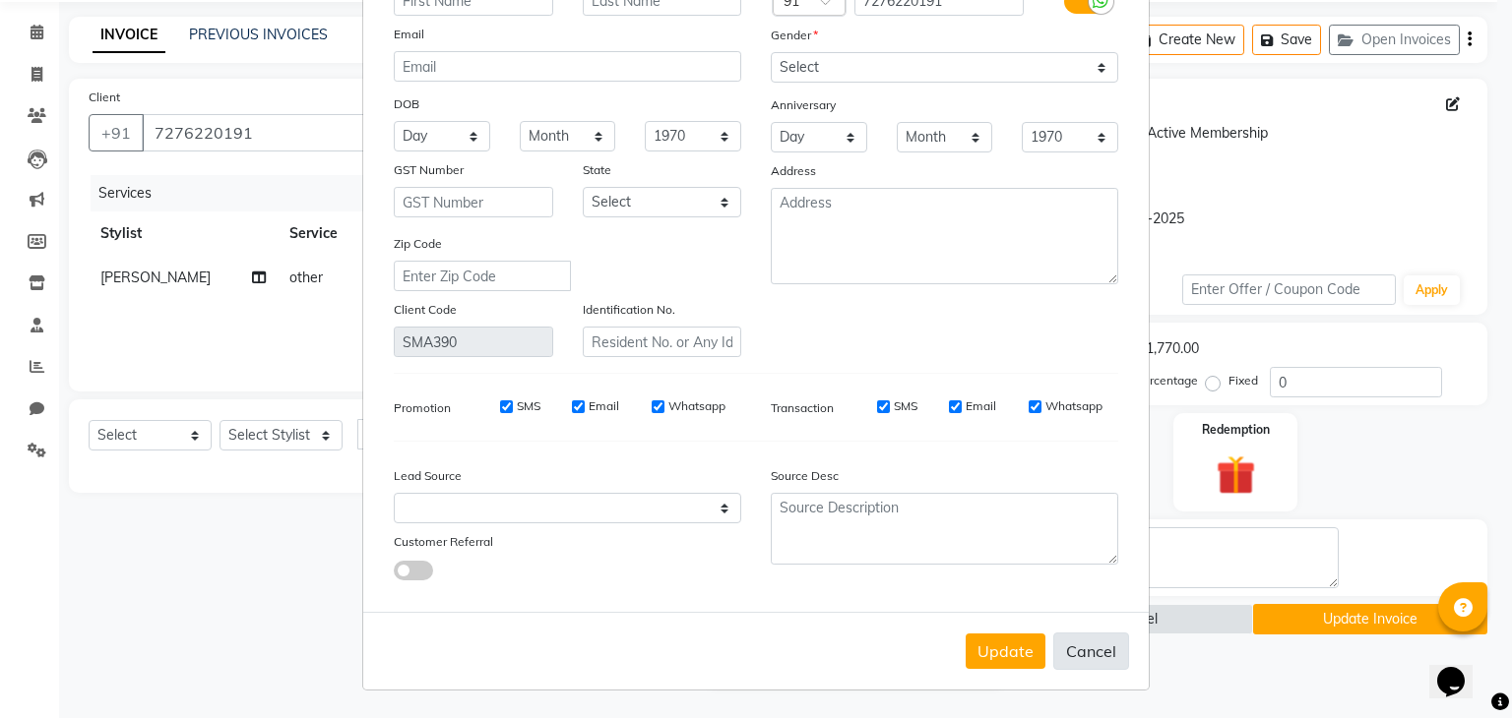
click at [1065, 656] on button "Cancel" at bounding box center [1091, 651] width 76 height 37
select select
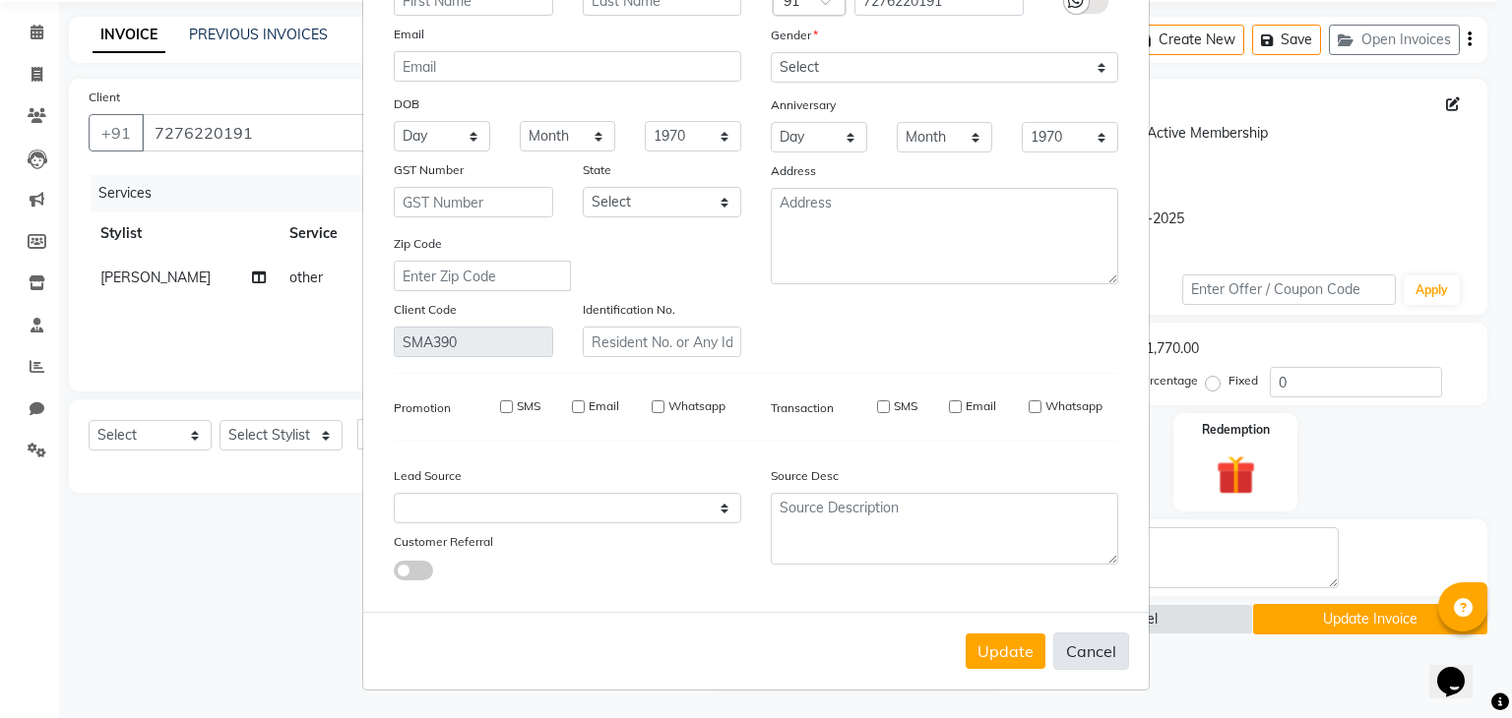
select select
checkbox input "false"
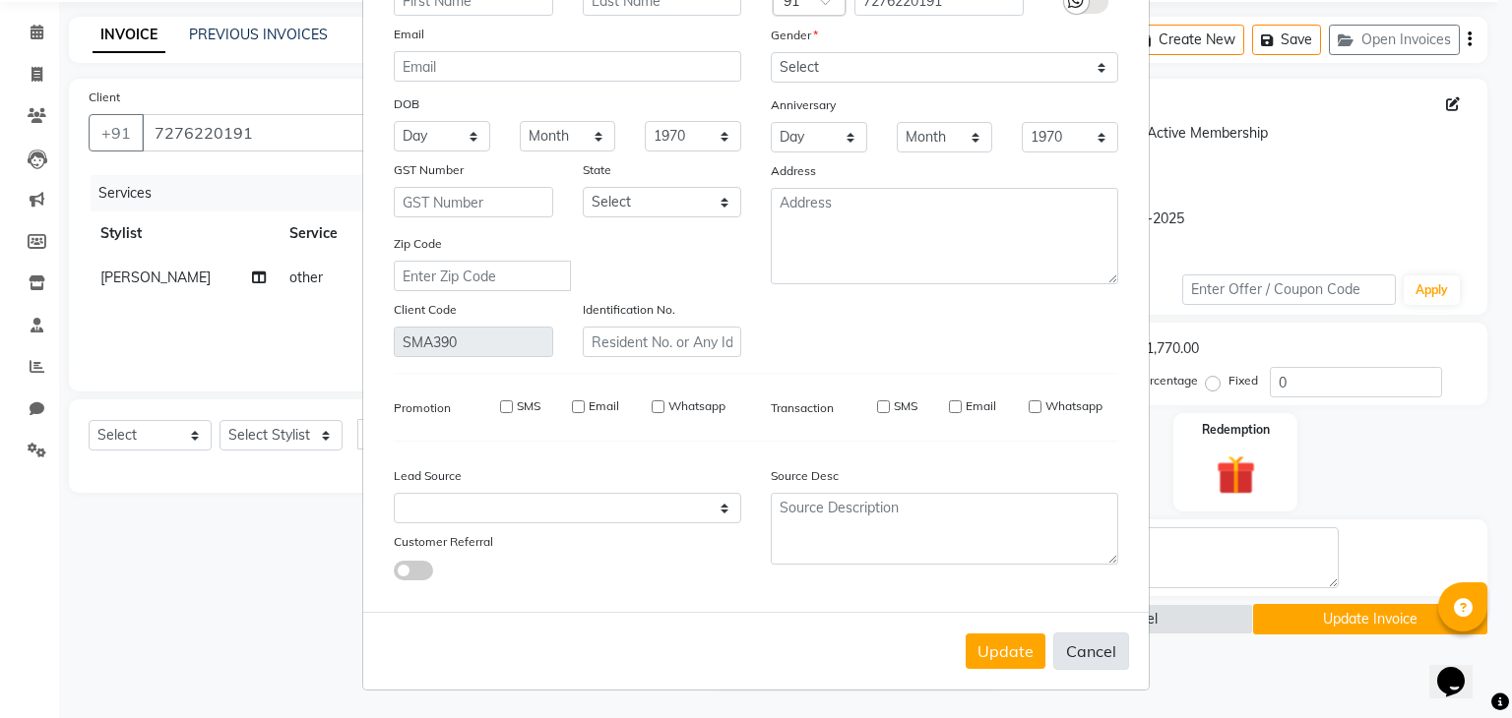
checkbox input "false"
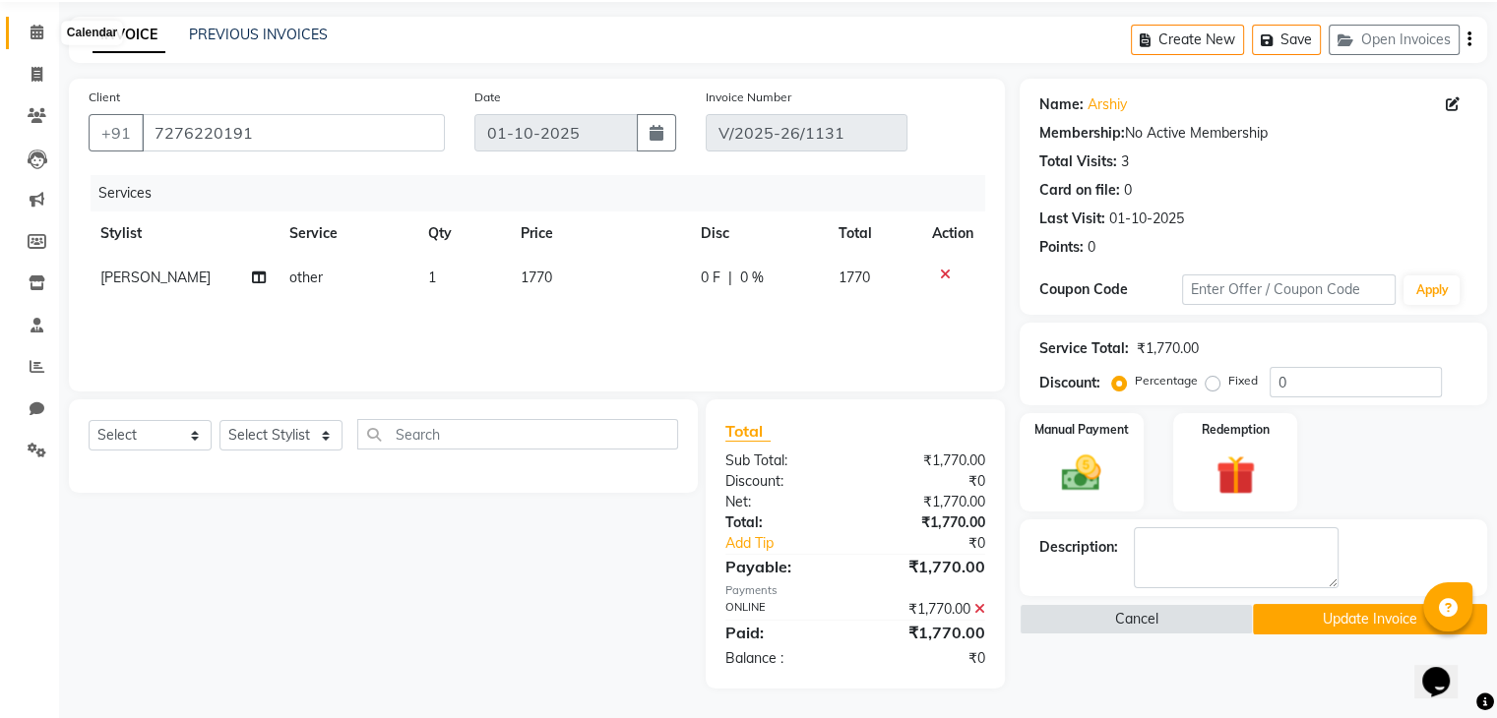
click at [42, 39] on icon at bounding box center [37, 32] width 13 height 15
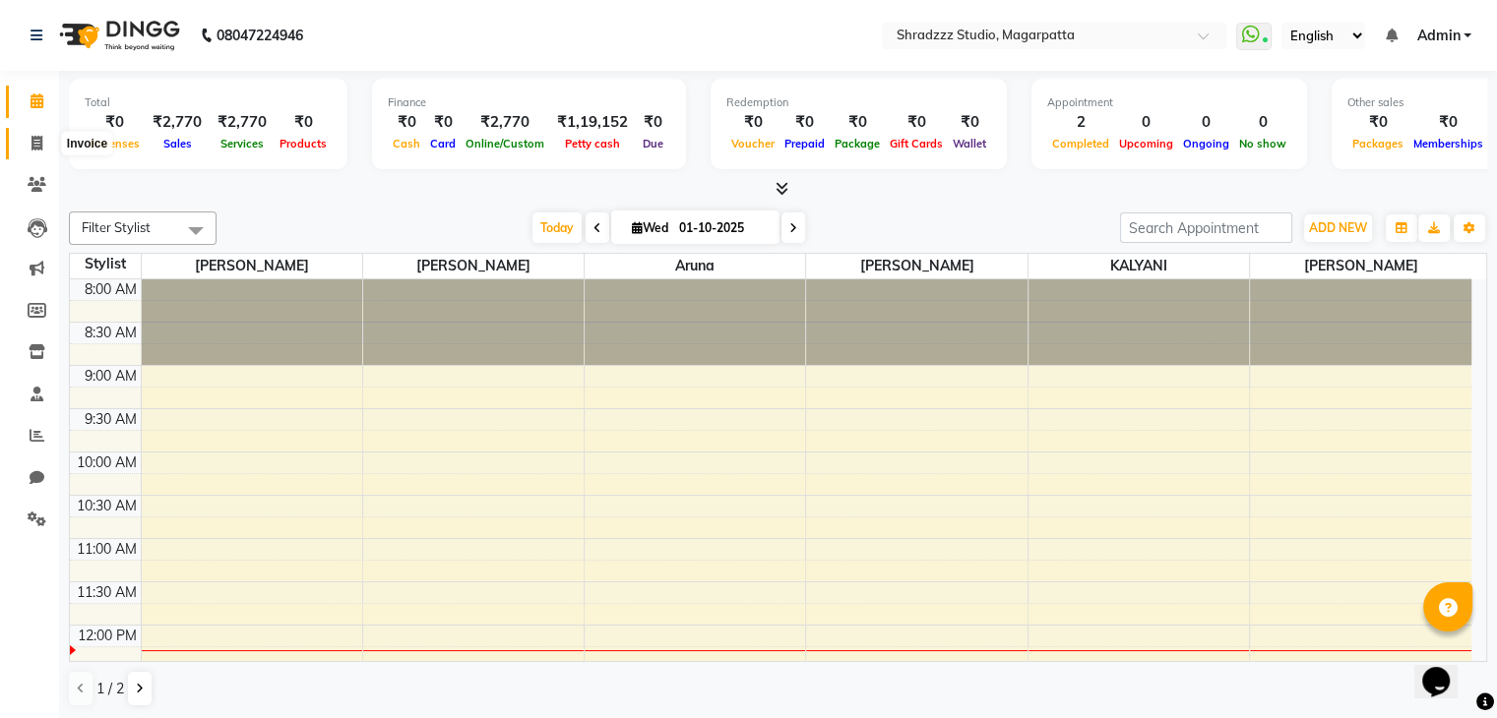
click at [31, 139] on icon at bounding box center [36, 143] width 11 height 15
select select "service"
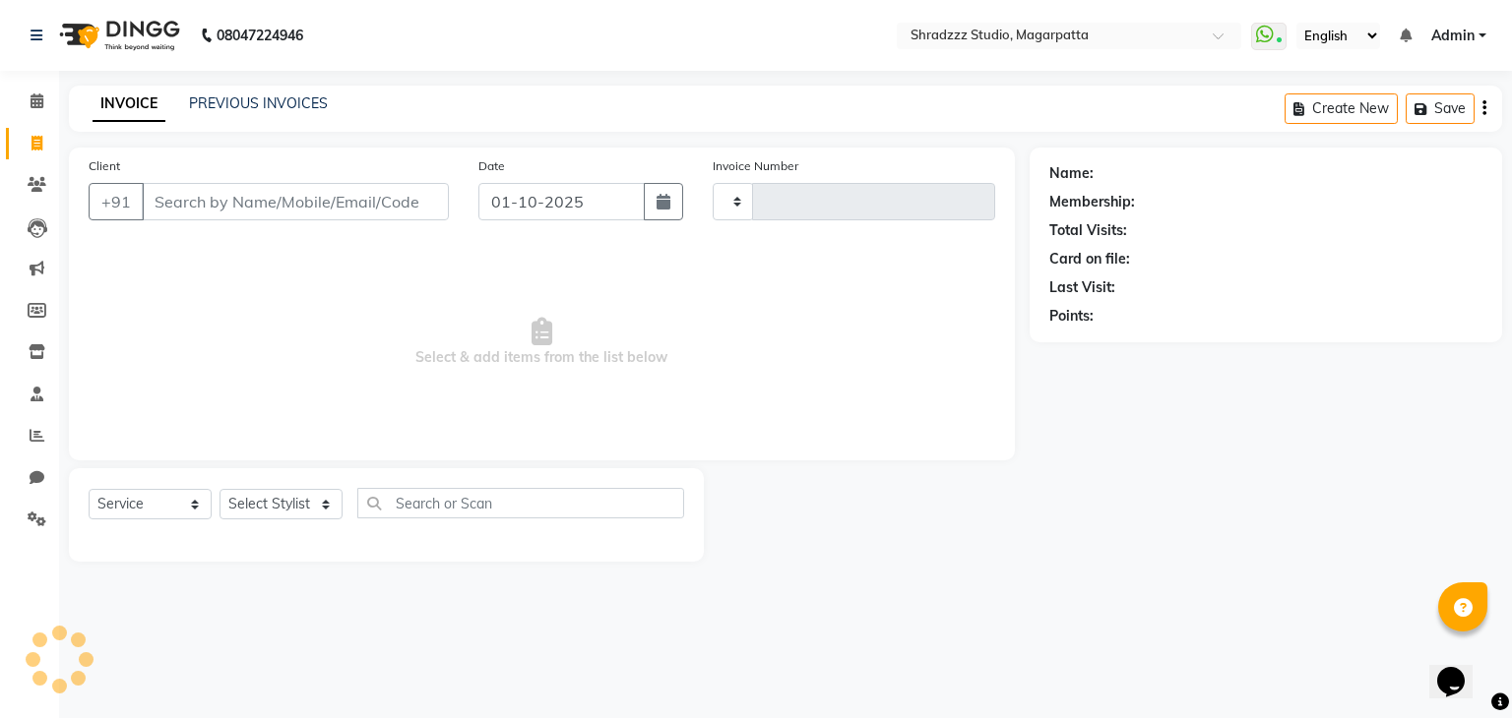
type input "1132"
select select "4544"
click at [269, 113] on div "PREVIOUS INVOICES" at bounding box center [258, 103] width 139 height 21
click at [1480, 106] on div "Create New Save Open Invoices" at bounding box center [1323, 109] width 356 height 46
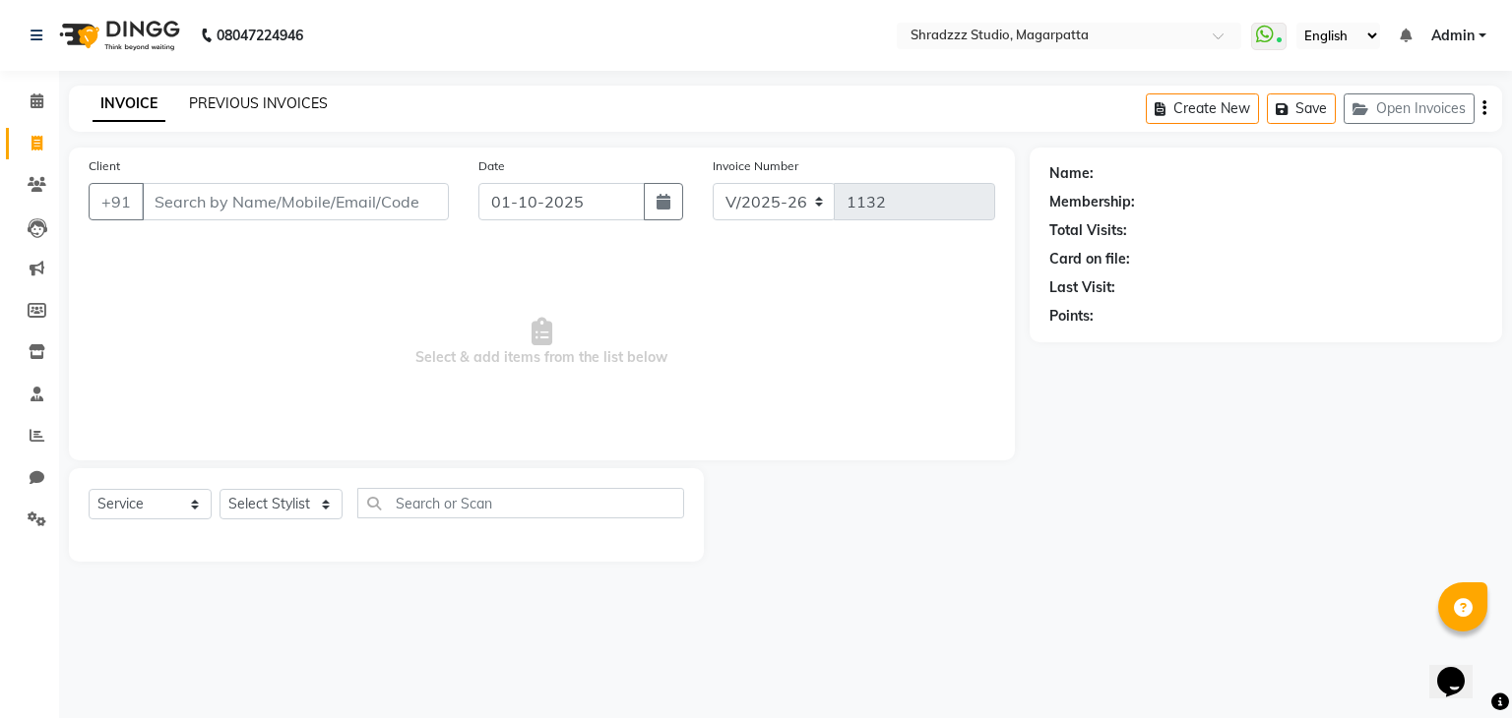
click at [261, 107] on link "PREVIOUS INVOICES" at bounding box center [258, 103] width 139 height 18
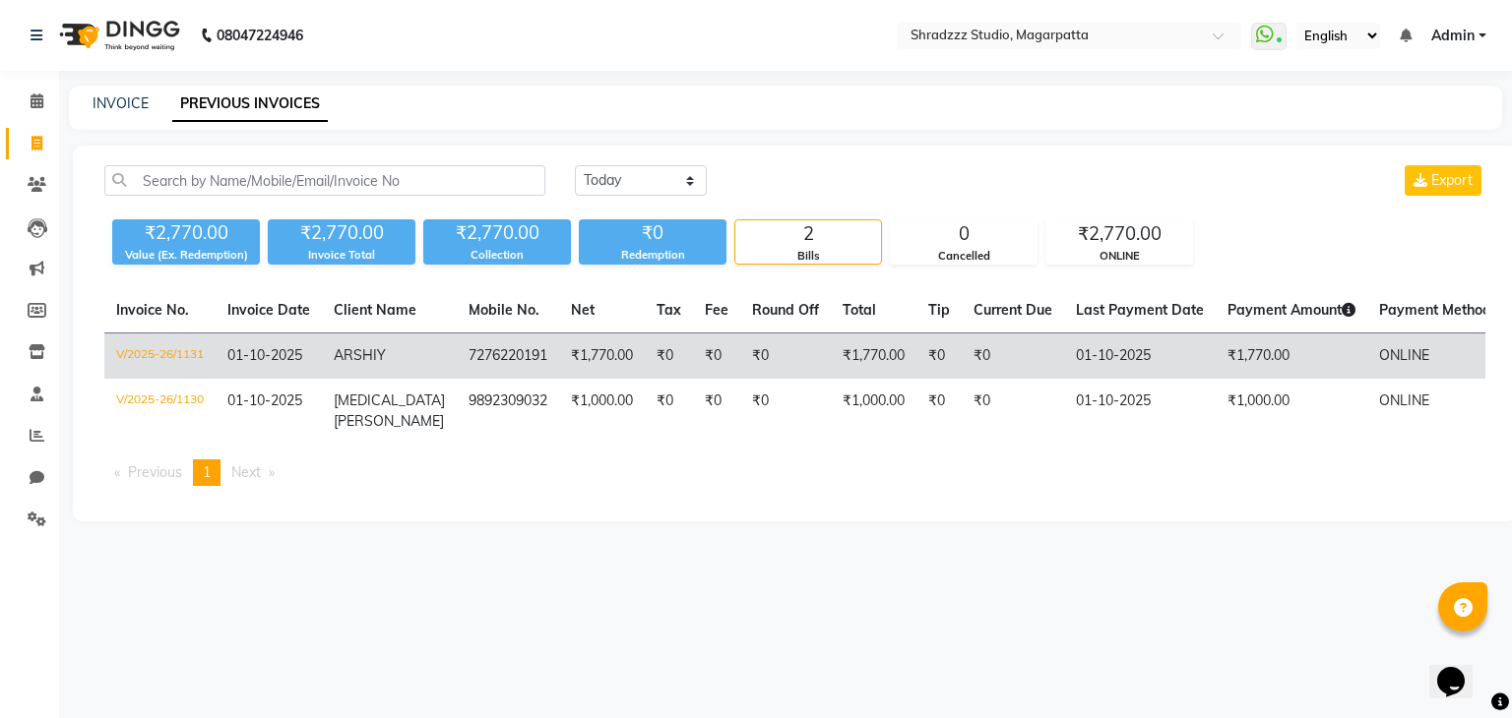
click at [752, 352] on td "₹0" at bounding box center [785, 357] width 91 height 46
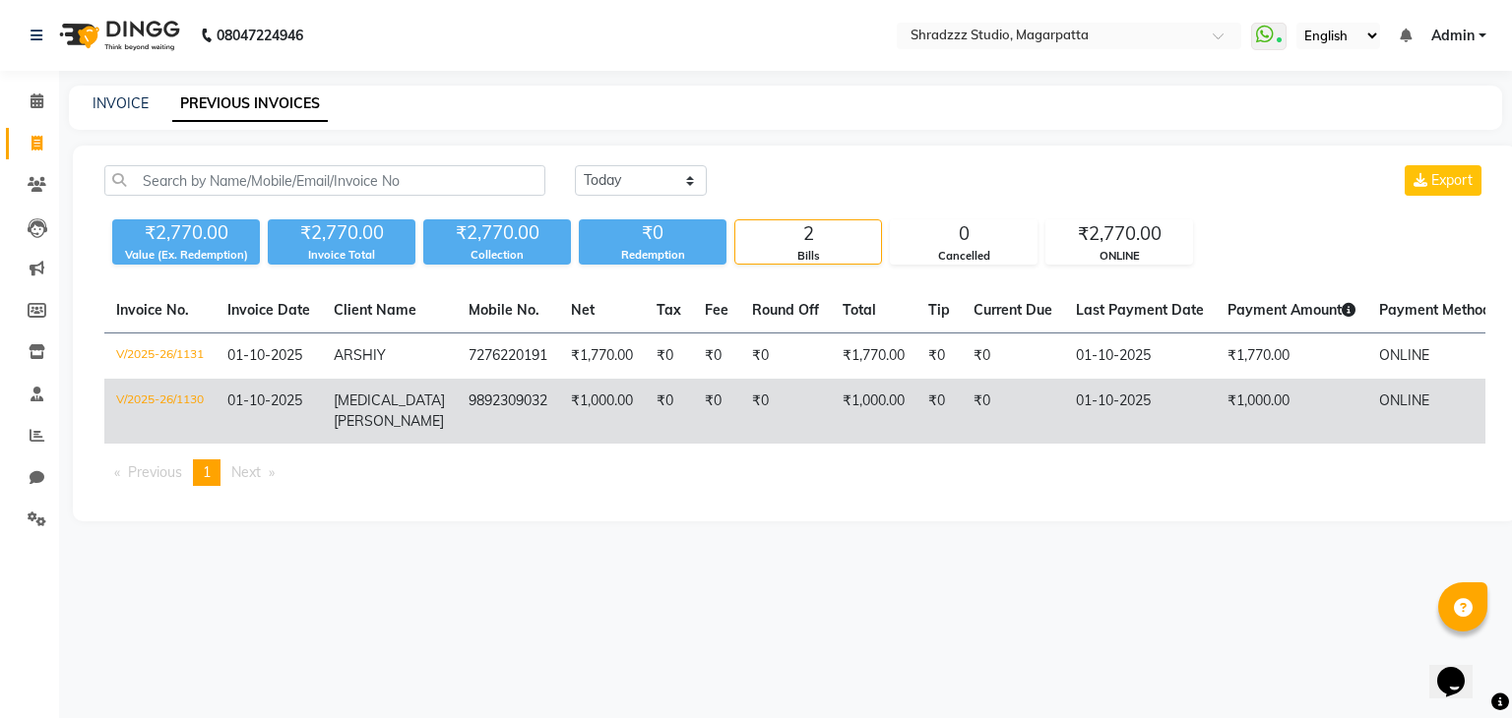
click at [657, 391] on td "₹0" at bounding box center [669, 411] width 48 height 65
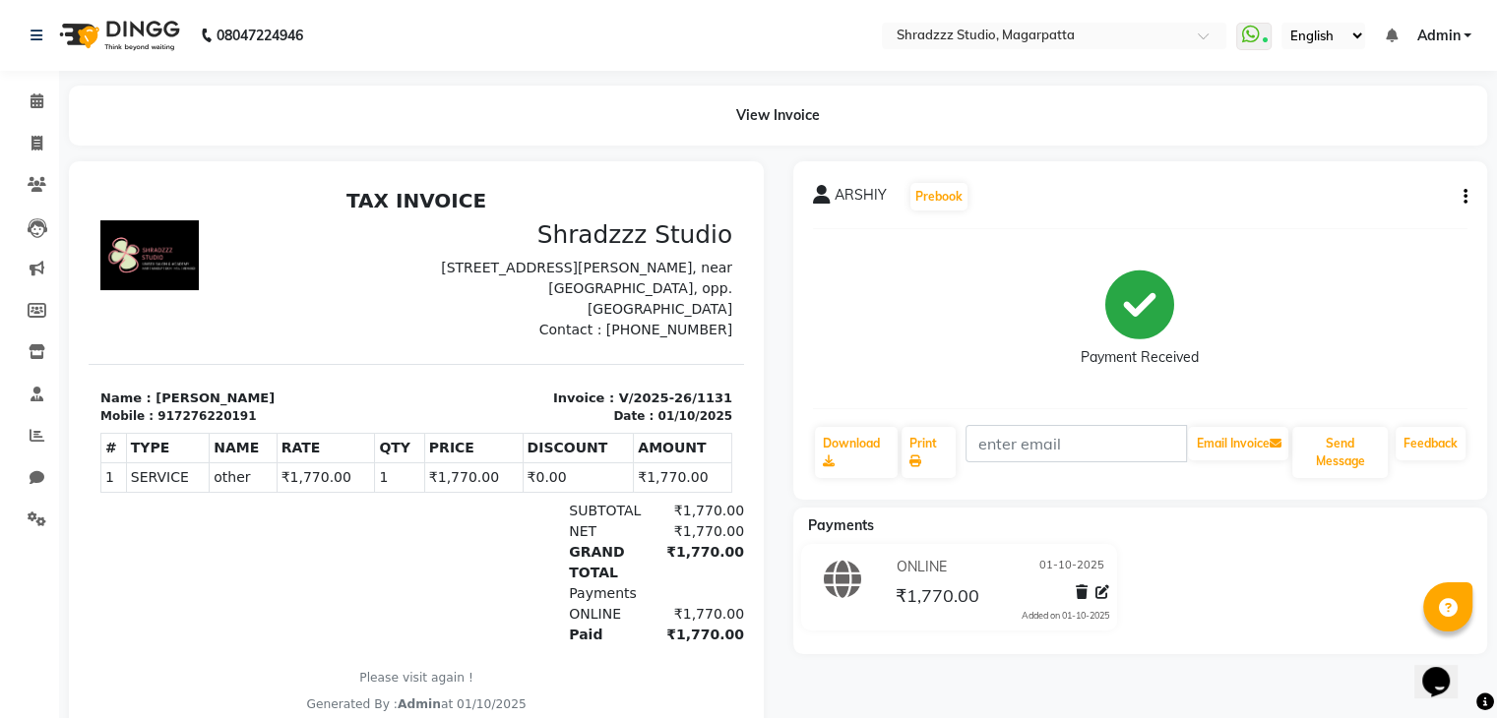
click at [1465, 197] on icon "button" at bounding box center [1465, 197] width 4 height 1
click at [1376, 151] on div "Cancel Invoice" at bounding box center [1366, 148] width 135 height 25
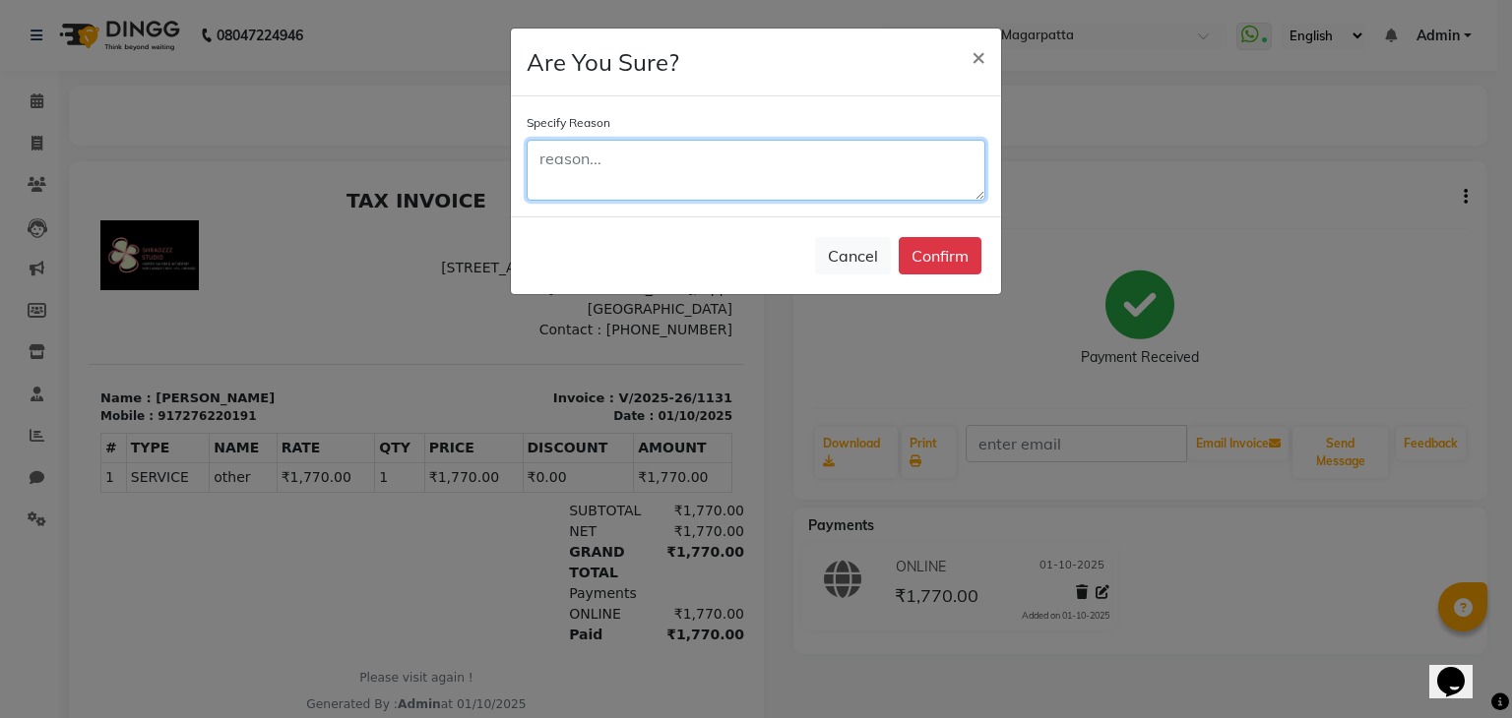
click at [806, 157] on textarea at bounding box center [755, 170] width 459 height 61
type textarea "worng bill"
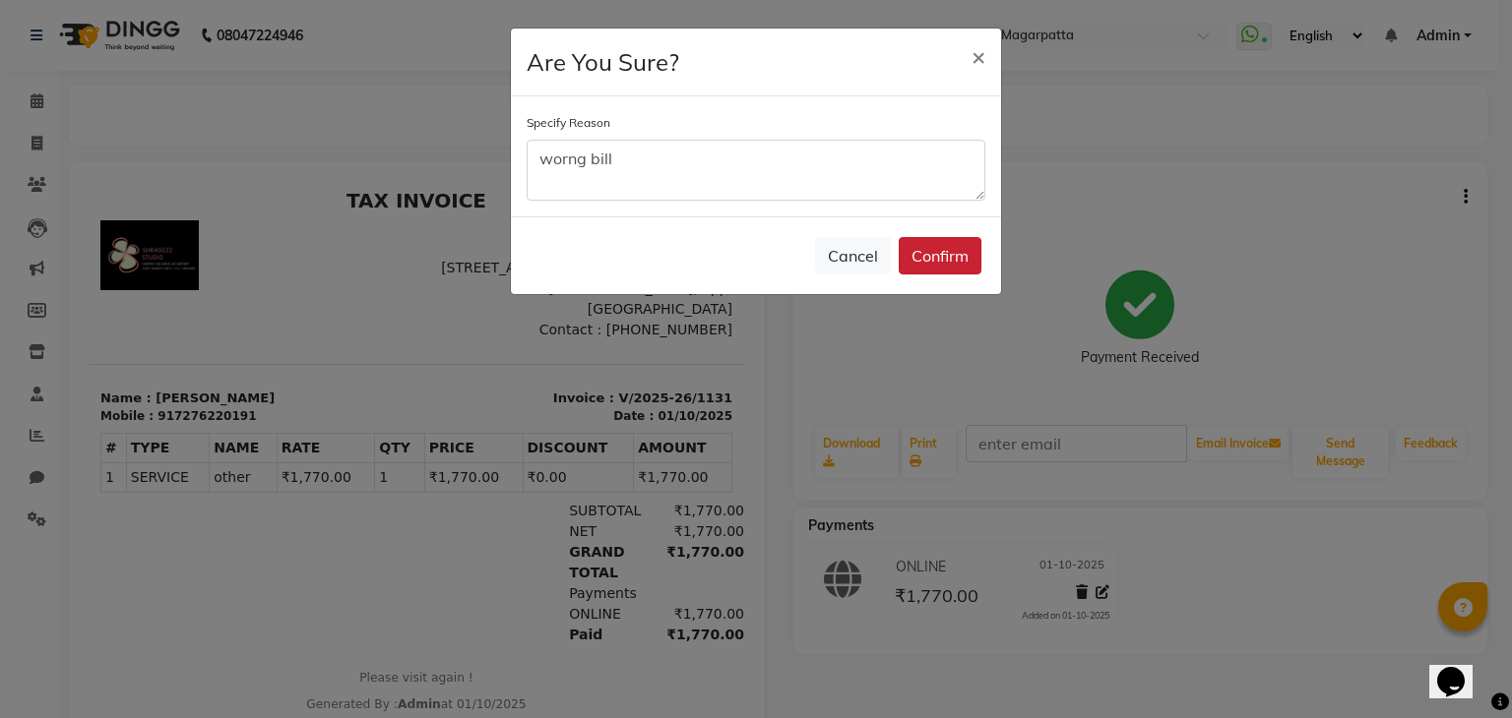
click at [952, 256] on button "Confirm" at bounding box center [939, 255] width 83 height 37
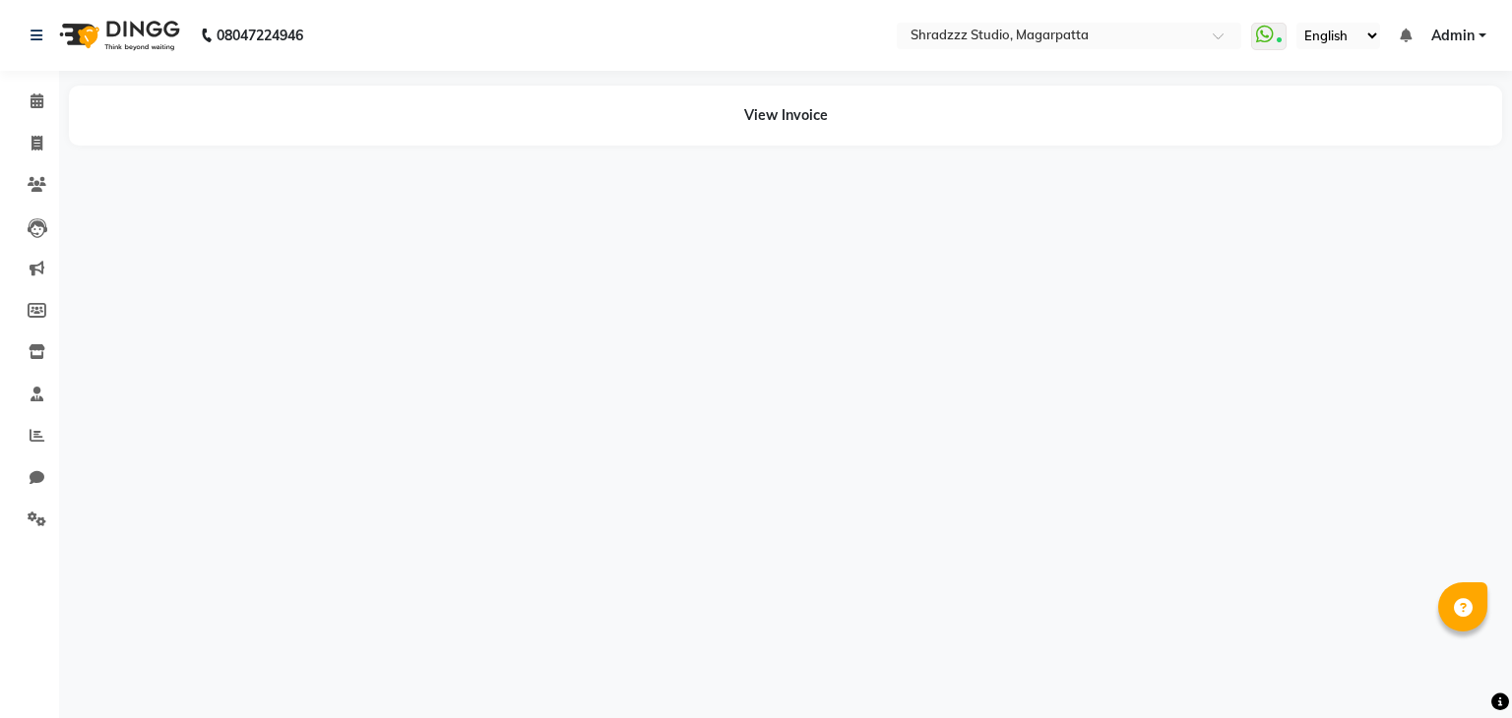
select select "en"
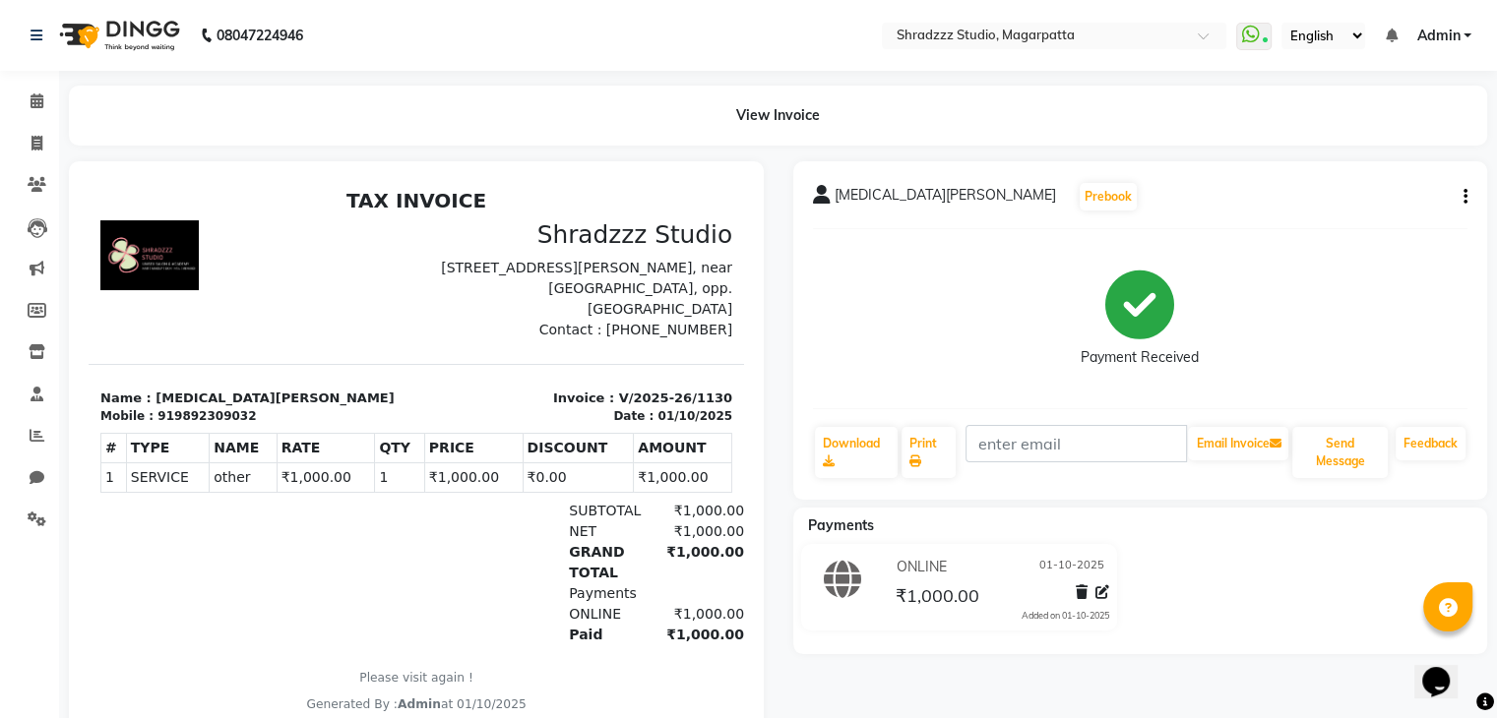
click at [1463, 197] on icon "button" at bounding box center [1465, 197] width 4 height 1
click at [1387, 140] on div "Cancel Invoice" at bounding box center [1366, 148] width 135 height 25
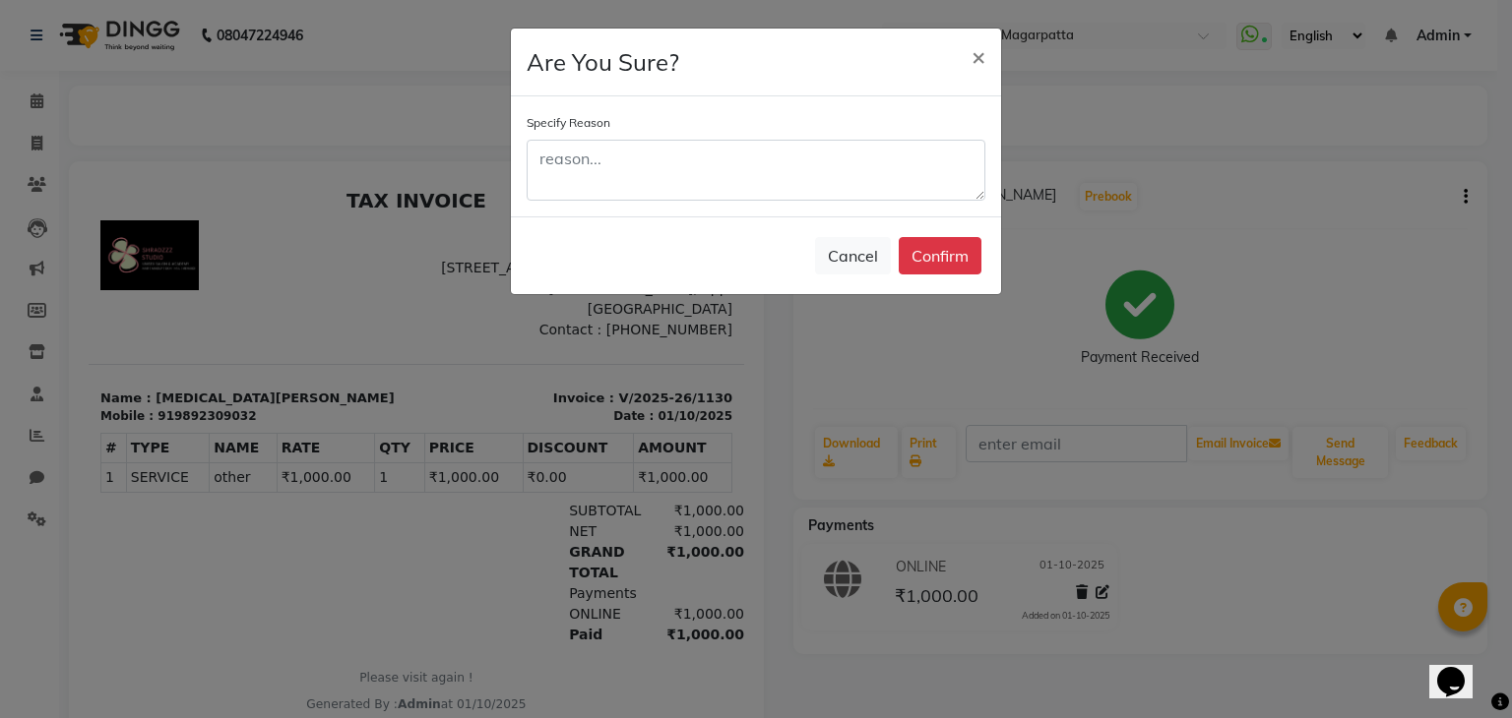
click at [1387, 140] on ngb-modal-window "Are You Sure? × Specify Reason Cancel Confirm" at bounding box center [756, 359] width 1512 height 718
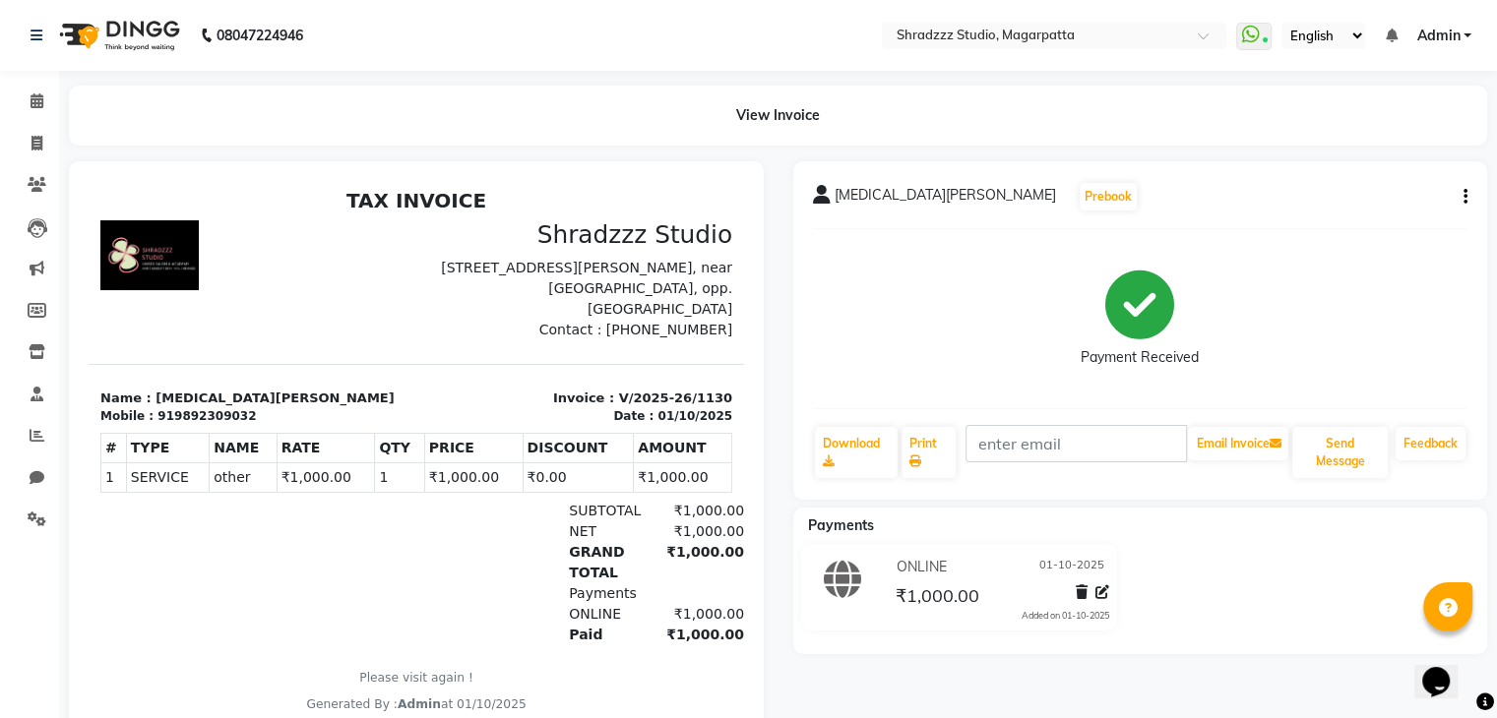
click at [1464, 197] on icon "button" at bounding box center [1465, 197] width 4 height 1
click at [1378, 148] on div "Cancel Invoice" at bounding box center [1366, 148] width 135 height 25
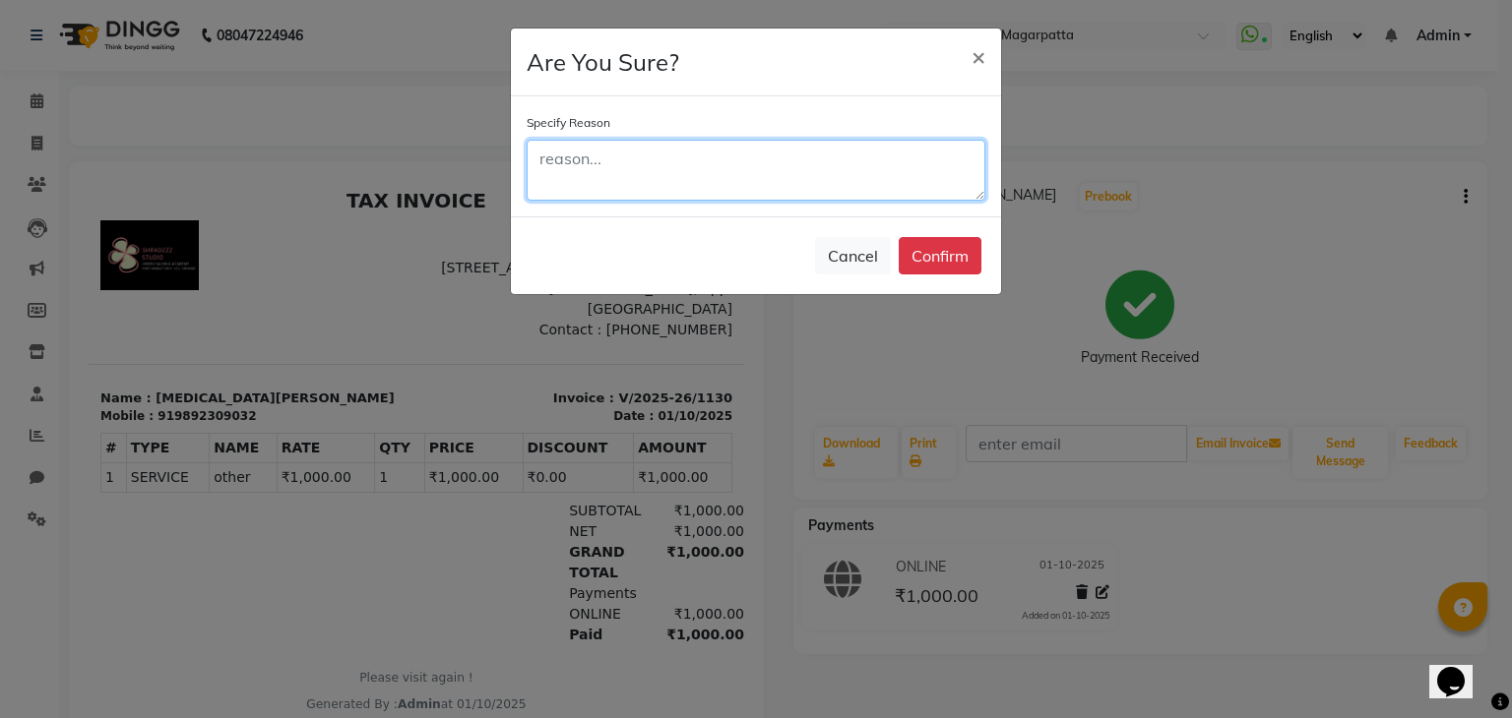
click at [672, 166] on textarea at bounding box center [755, 170] width 459 height 61
type textarea "worng bill"
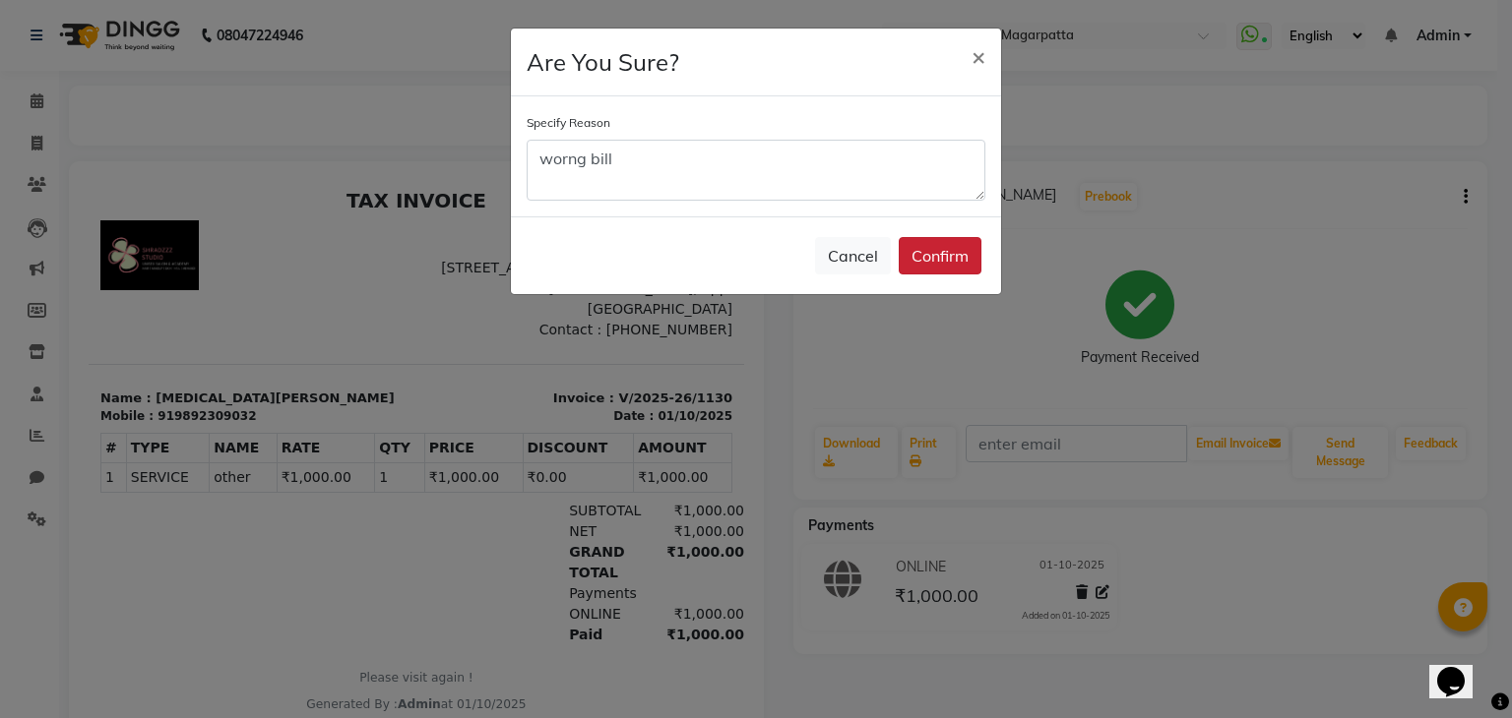
click at [961, 261] on button "Confirm" at bounding box center [939, 255] width 83 height 37
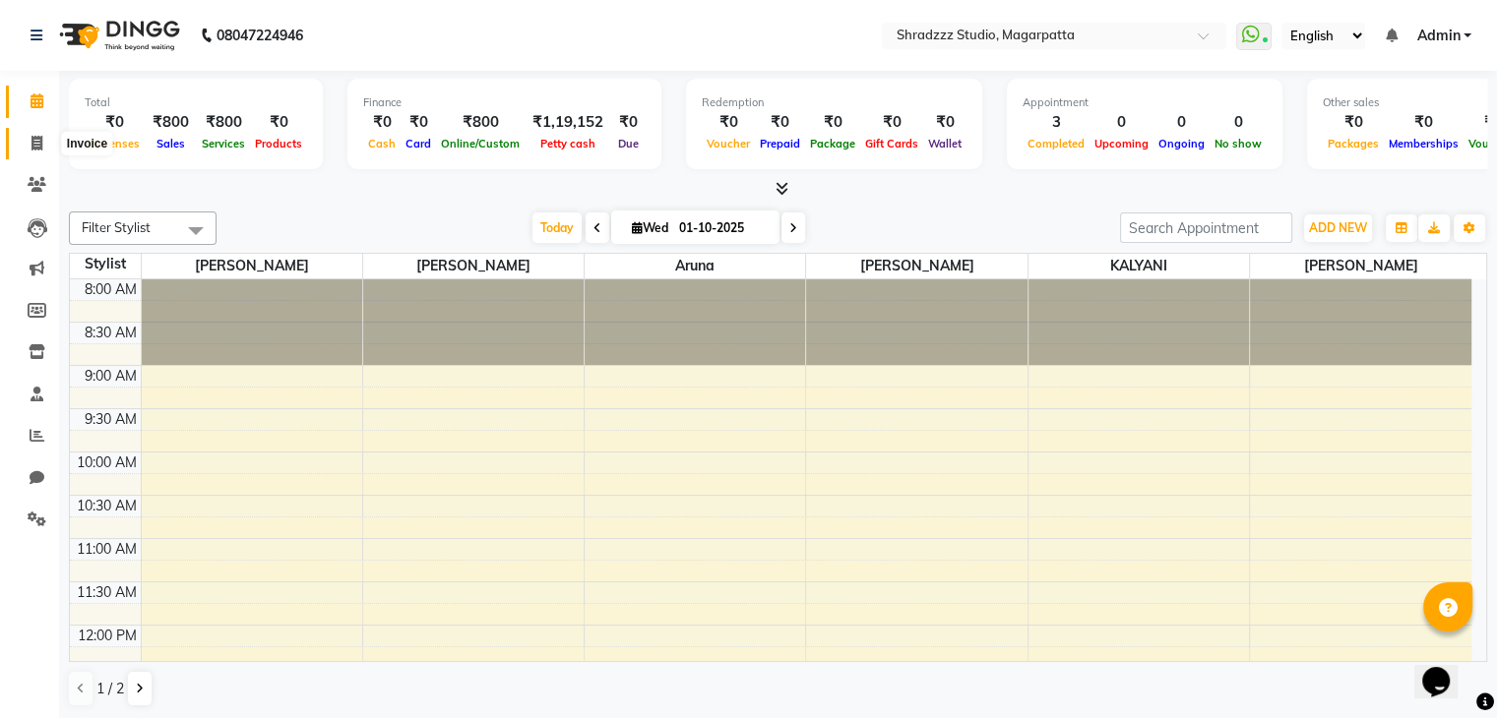
click at [36, 140] on icon at bounding box center [36, 143] width 11 height 15
select select "4544"
select select "service"
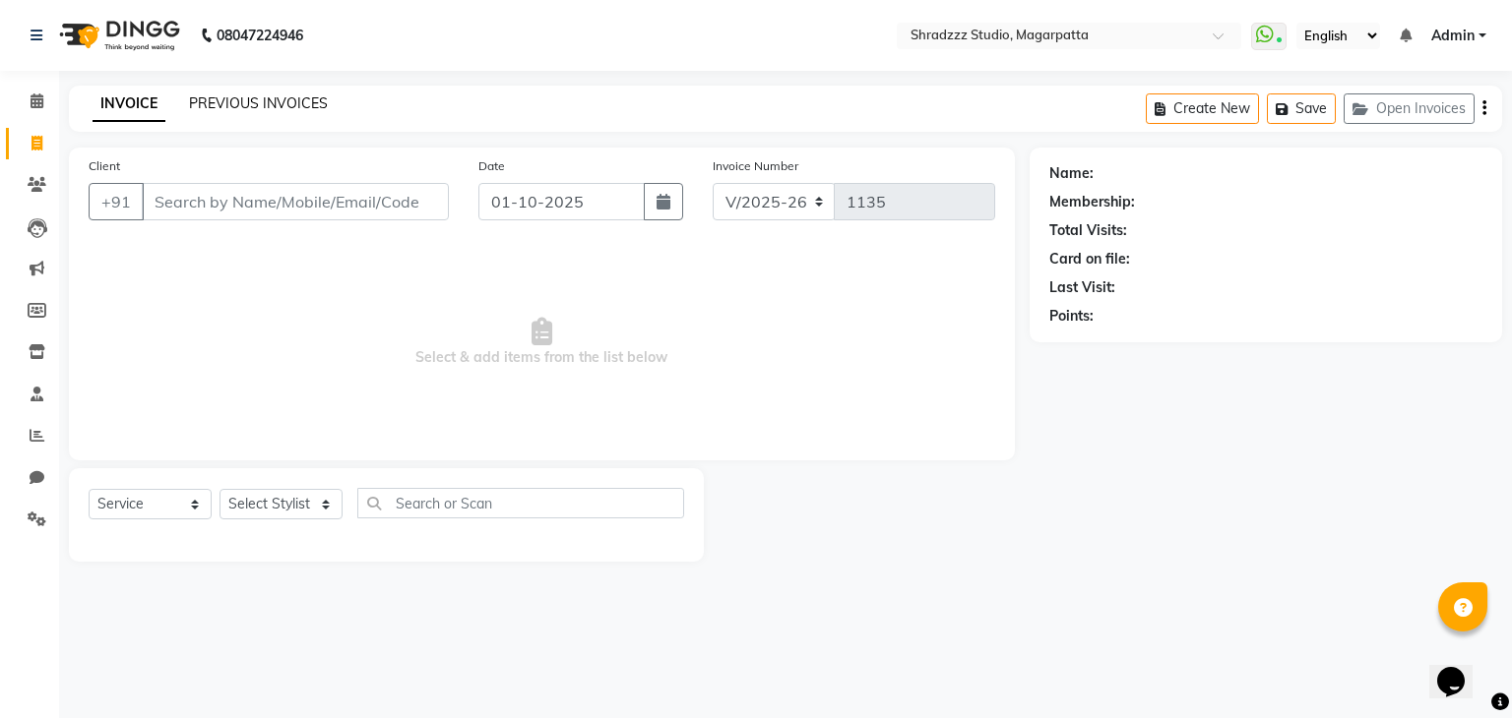
click at [252, 103] on link "PREVIOUS INVOICES" at bounding box center [258, 103] width 139 height 18
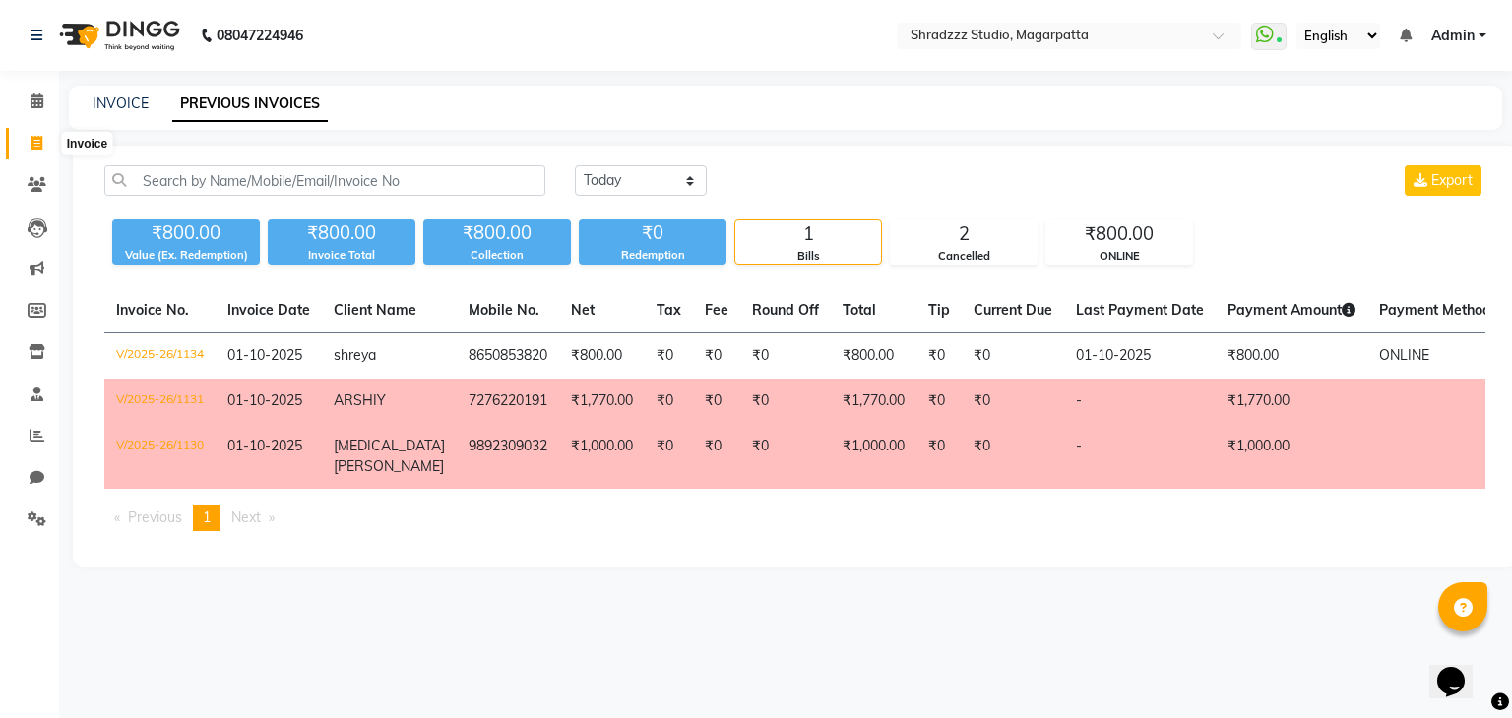
click at [26, 147] on span at bounding box center [37, 144] width 34 height 23
select select "4544"
select select "service"
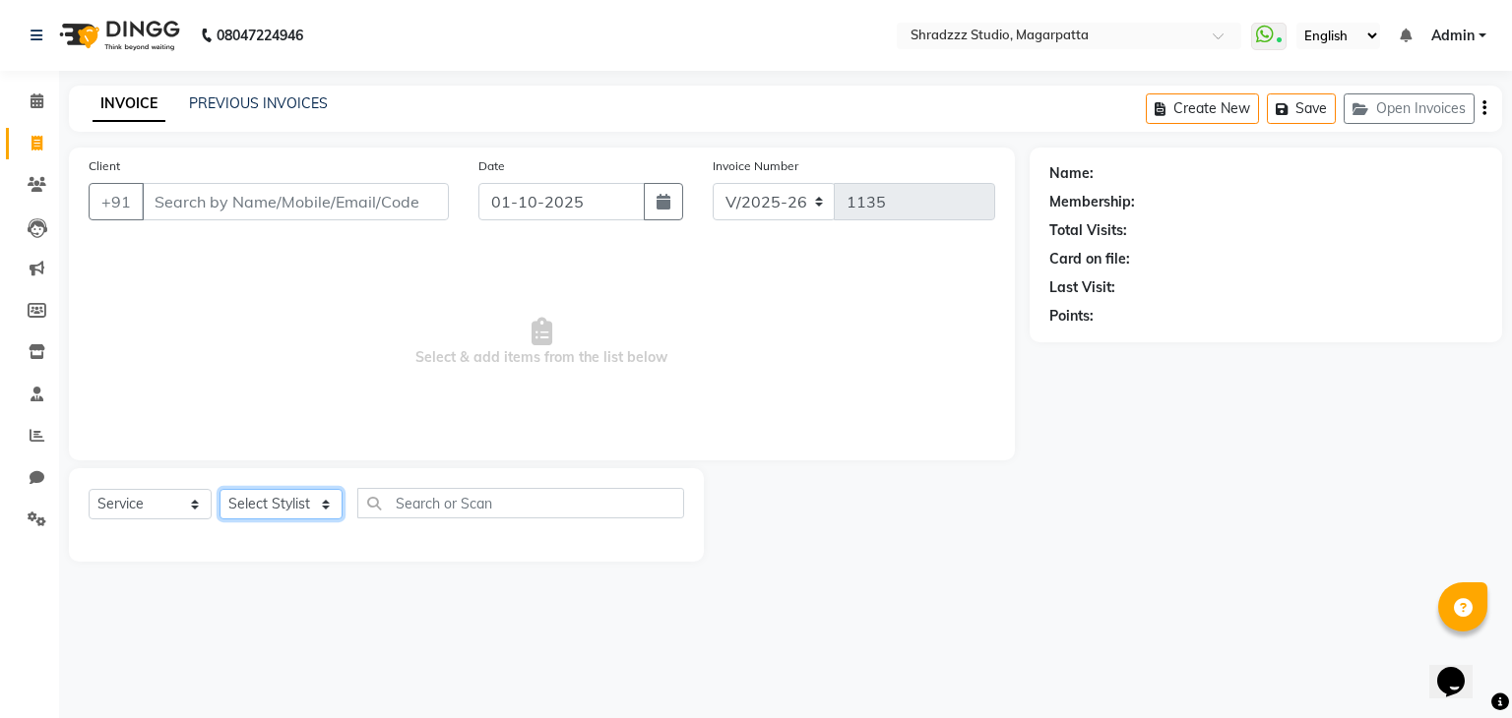
click at [288, 508] on select "Select Stylist [PERSON_NAME] Manager [MEDICAL_DATA][PERSON_NAME] Sameer [PERSON…" at bounding box center [280, 504] width 123 height 31
select select "29217"
click at [219, 490] on select "Select Stylist [PERSON_NAME] Manager [MEDICAL_DATA][PERSON_NAME] Sameer [PERSON…" at bounding box center [280, 504] width 123 height 31
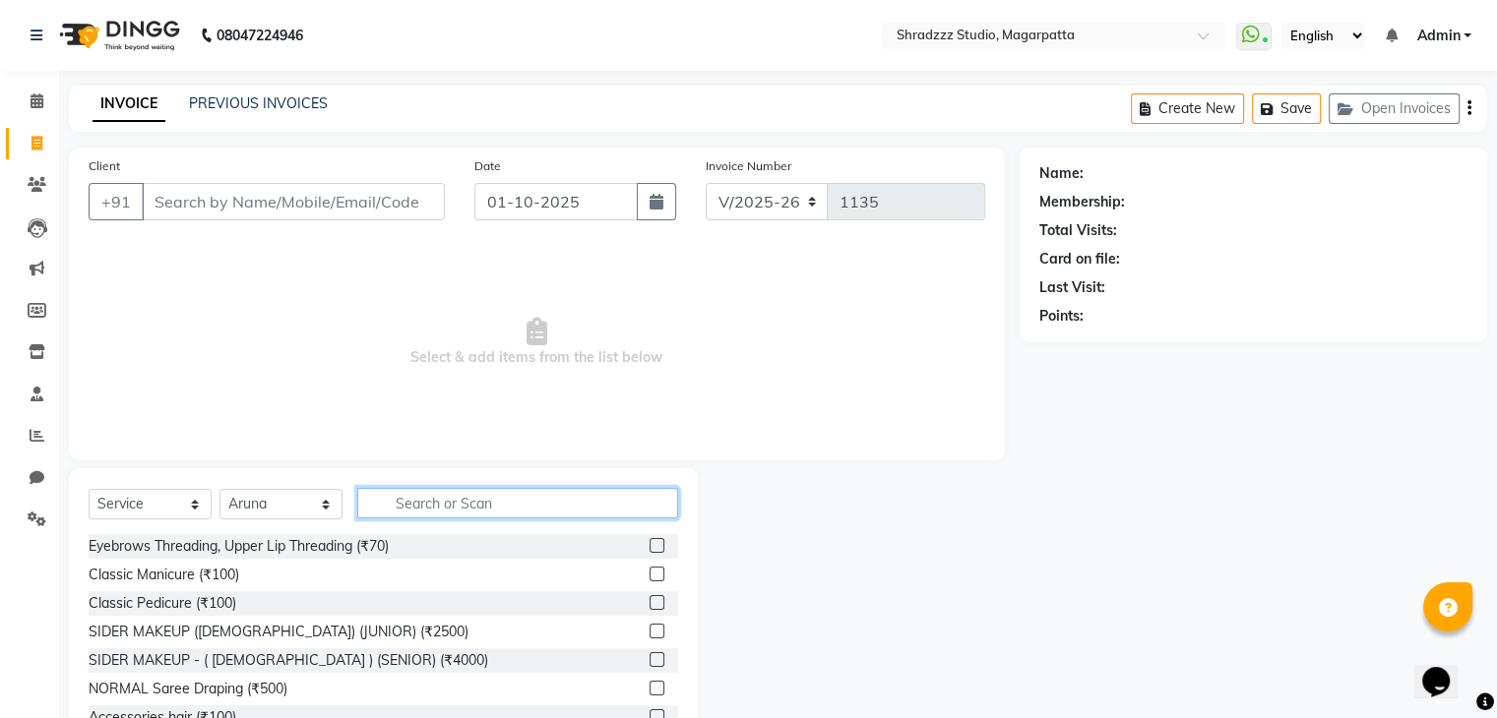
click at [429, 511] on input "text" at bounding box center [517, 503] width 321 height 31
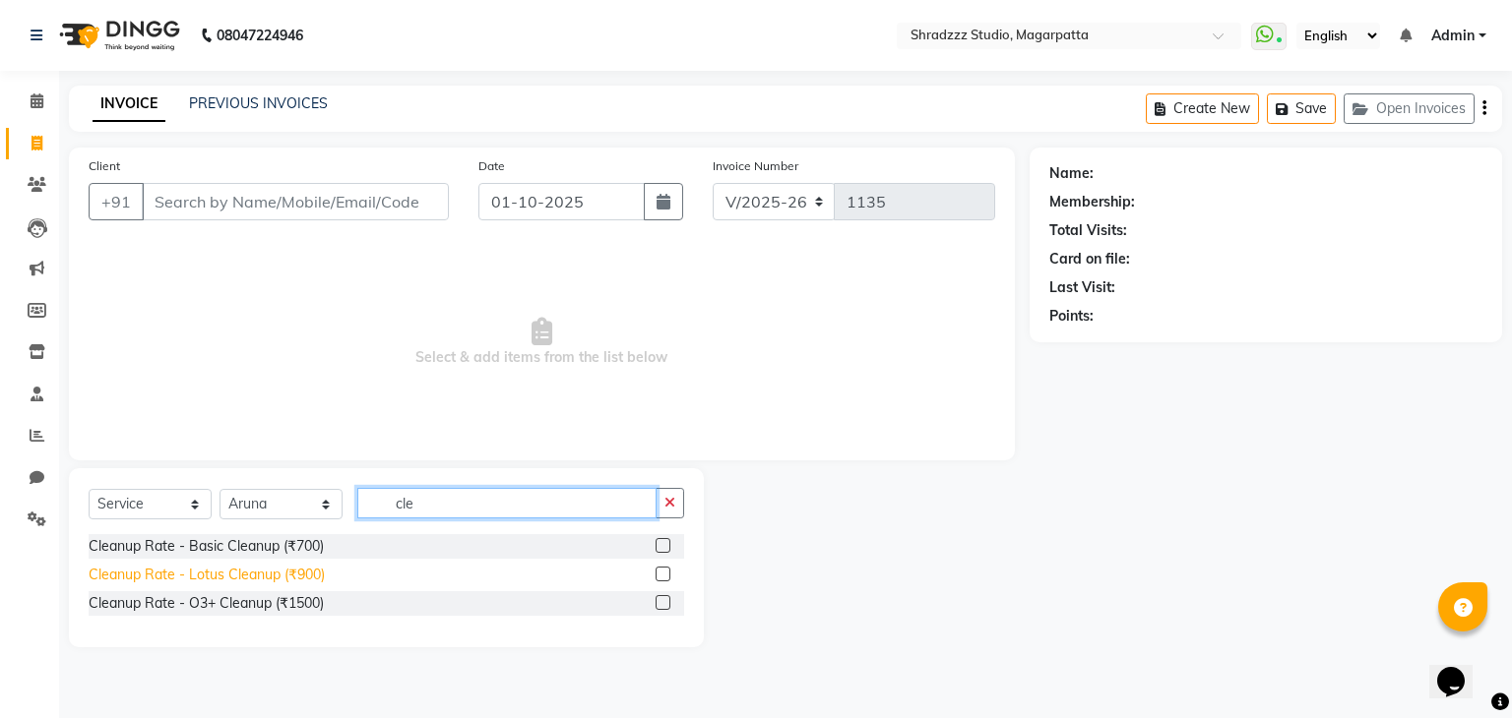
type input "cle"
click at [231, 576] on div "Cleanup Rate - Lotus Cleanup (₹900)" at bounding box center [207, 575] width 236 height 21
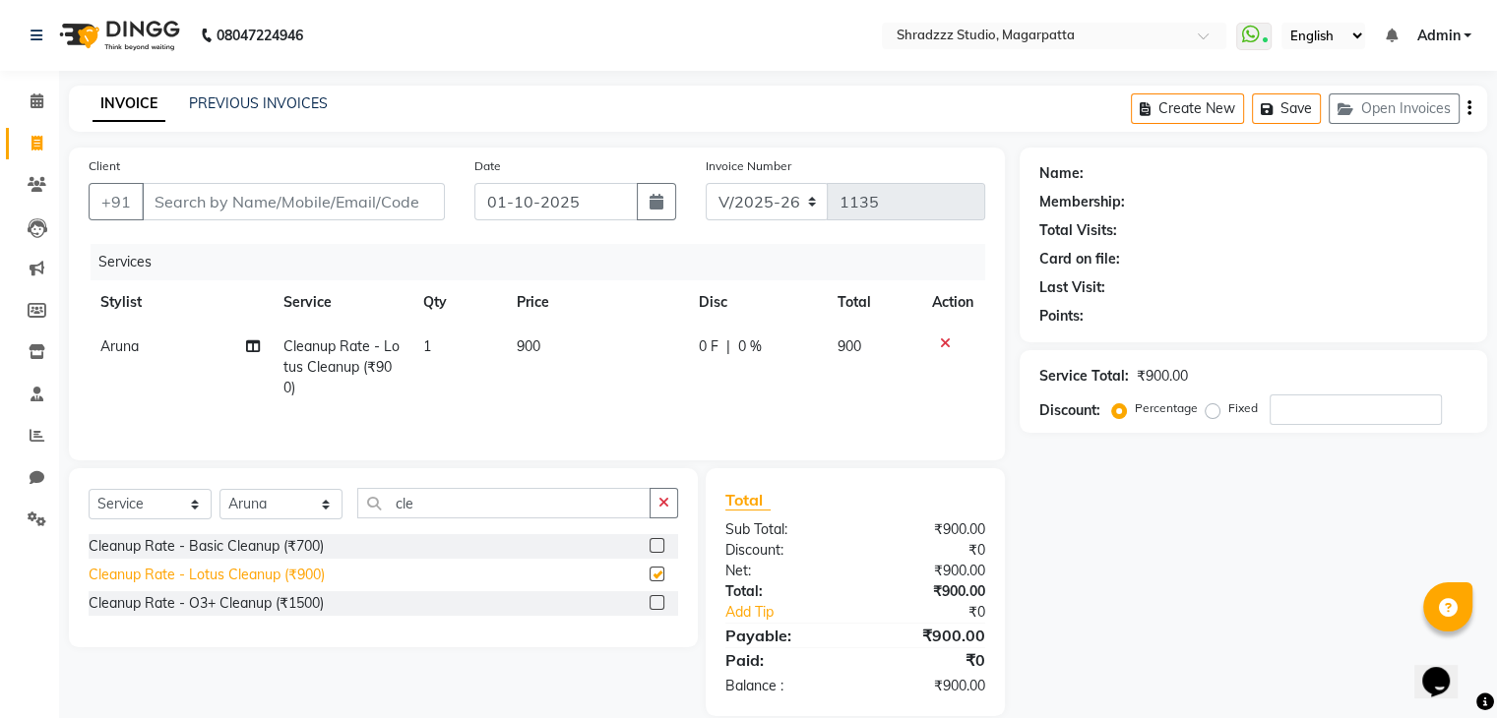
checkbox input "false"
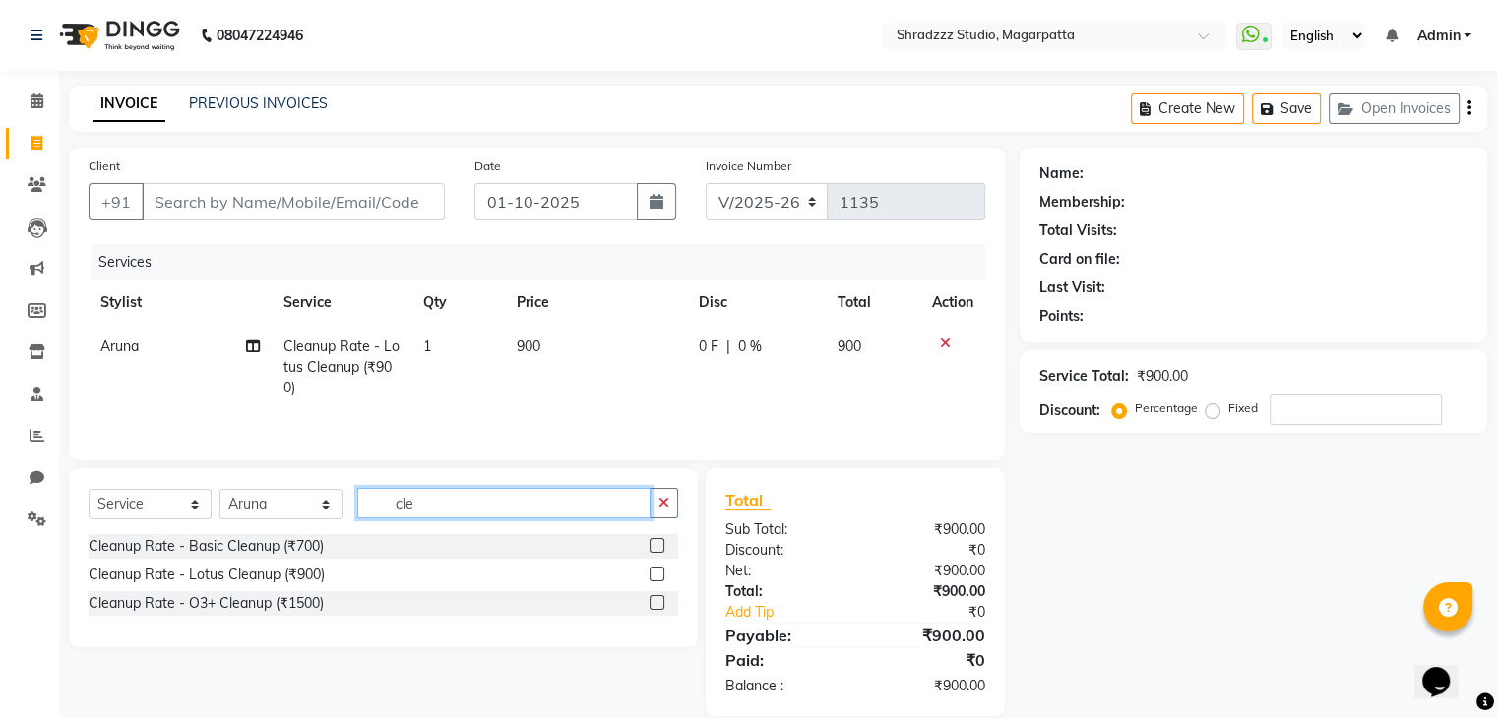
click at [433, 516] on input "cle" at bounding box center [503, 503] width 293 height 31
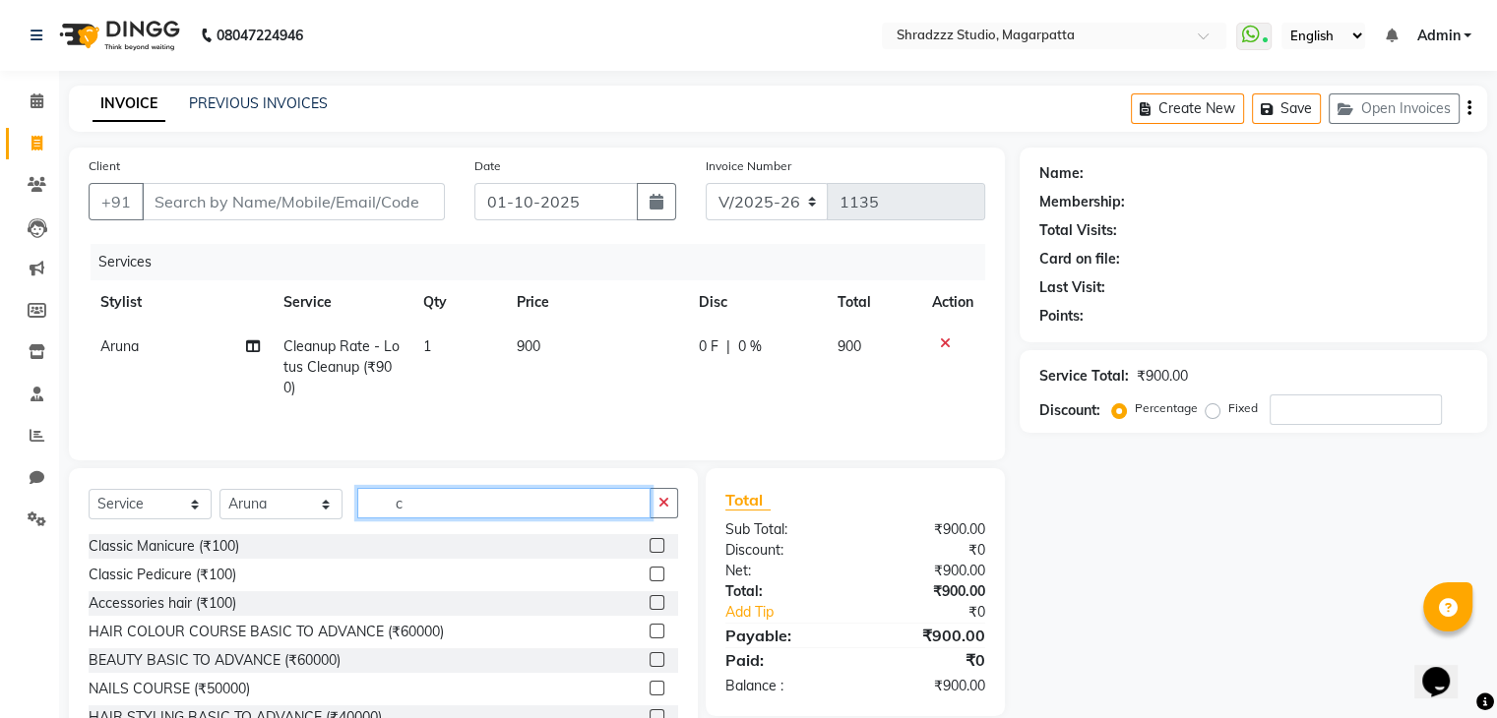
type input "c"
click at [265, 507] on select "Select Stylist [PERSON_NAME] Manager [MEDICAL_DATA][PERSON_NAME] Sameer [PERSON…" at bounding box center [280, 504] width 123 height 31
select select "64833"
click at [219, 491] on select "Select Stylist [PERSON_NAME] Manager [MEDICAL_DATA][PERSON_NAME] Sameer [PERSON…" at bounding box center [280, 504] width 123 height 31
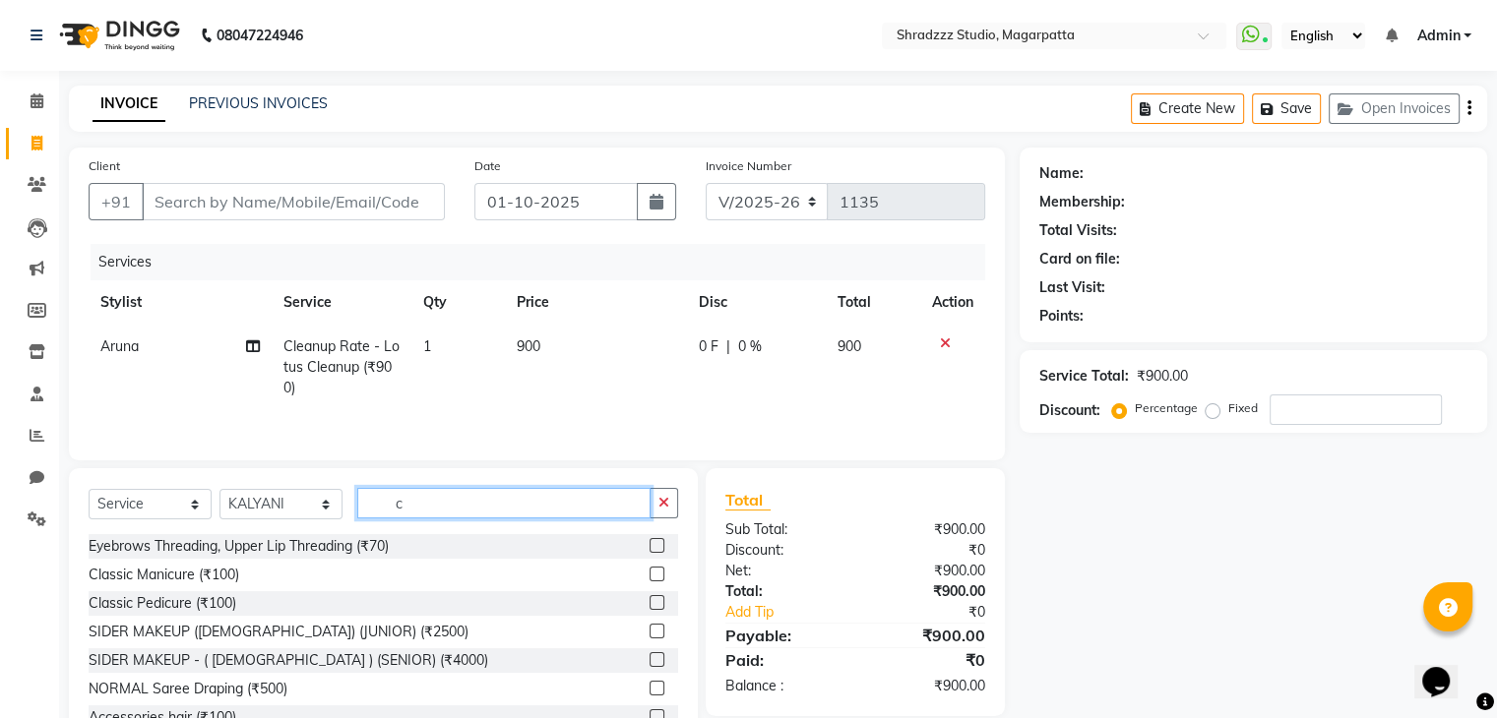
click at [436, 505] on input "c" at bounding box center [503, 503] width 293 height 31
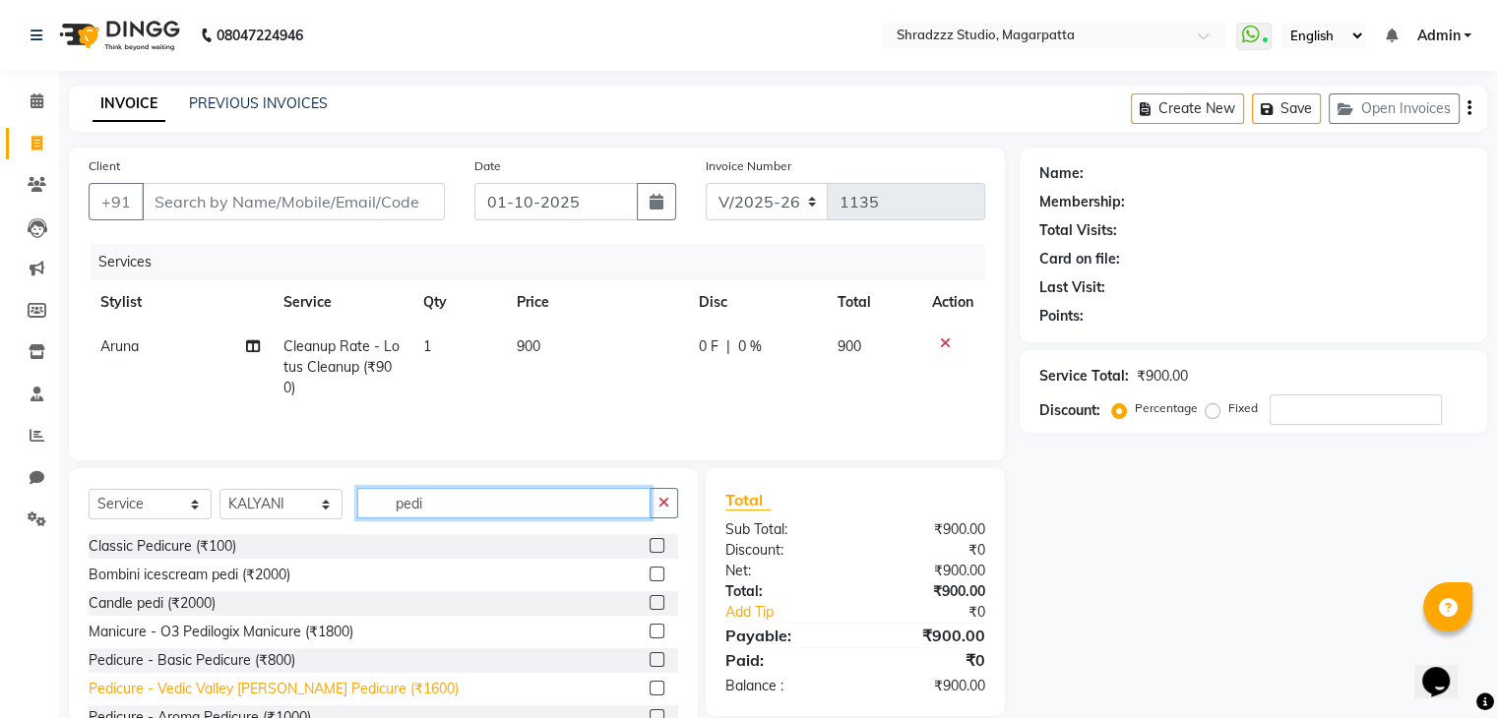
scroll to position [49, 0]
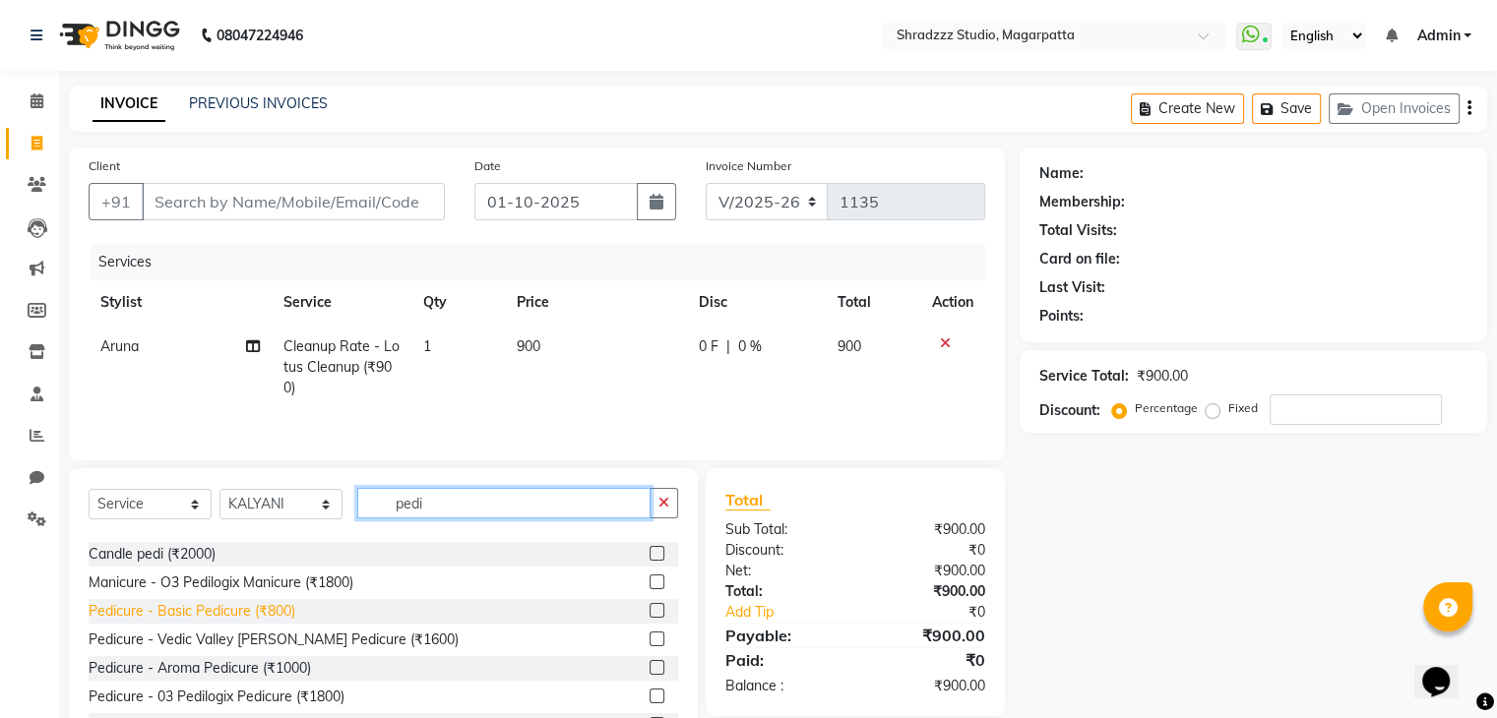
type input "pedi"
click at [236, 607] on div "Pedicure - Basic Pedicure (₹800)" at bounding box center [192, 611] width 207 height 21
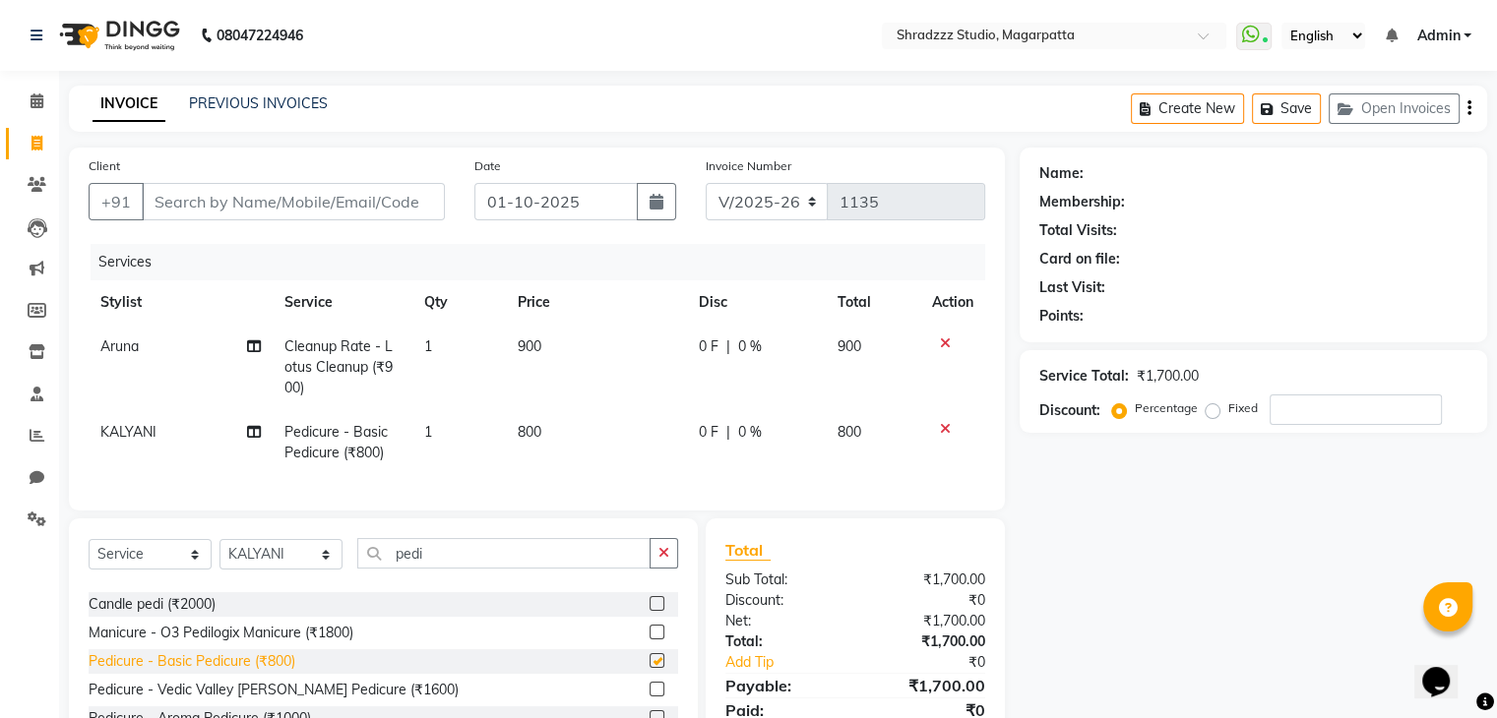
checkbox input "false"
click at [279, 558] on select "Select Stylist [PERSON_NAME] Manager [MEDICAL_DATA][PERSON_NAME] Sameer [PERSON…" at bounding box center [280, 554] width 123 height 31
select select "26213"
click at [219, 556] on select "Select Stylist [PERSON_NAME] Manager [MEDICAL_DATA][PERSON_NAME] Sameer [PERSON…" at bounding box center [280, 554] width 123 height 31
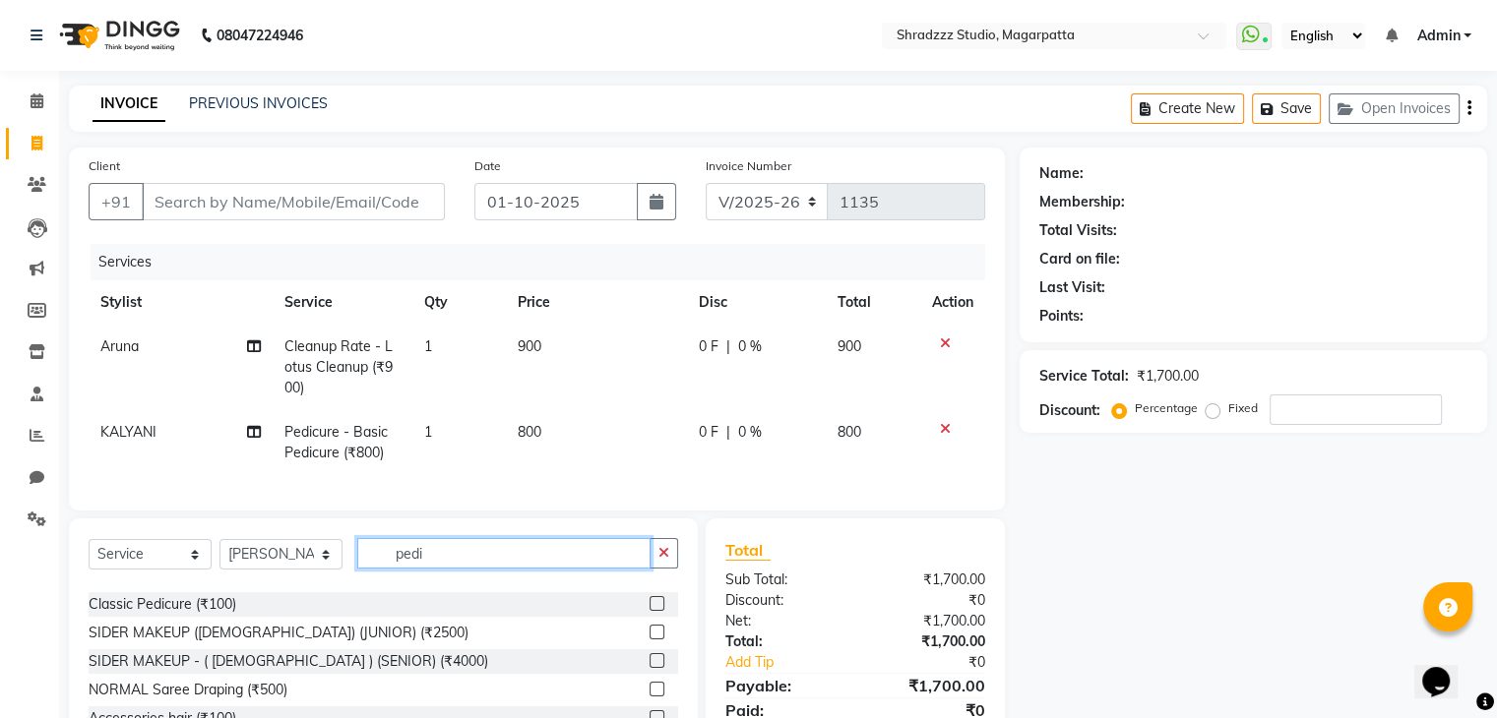
click at [429, 569] on input "pedi" at bounding box center [503, 553] width 293 height 31
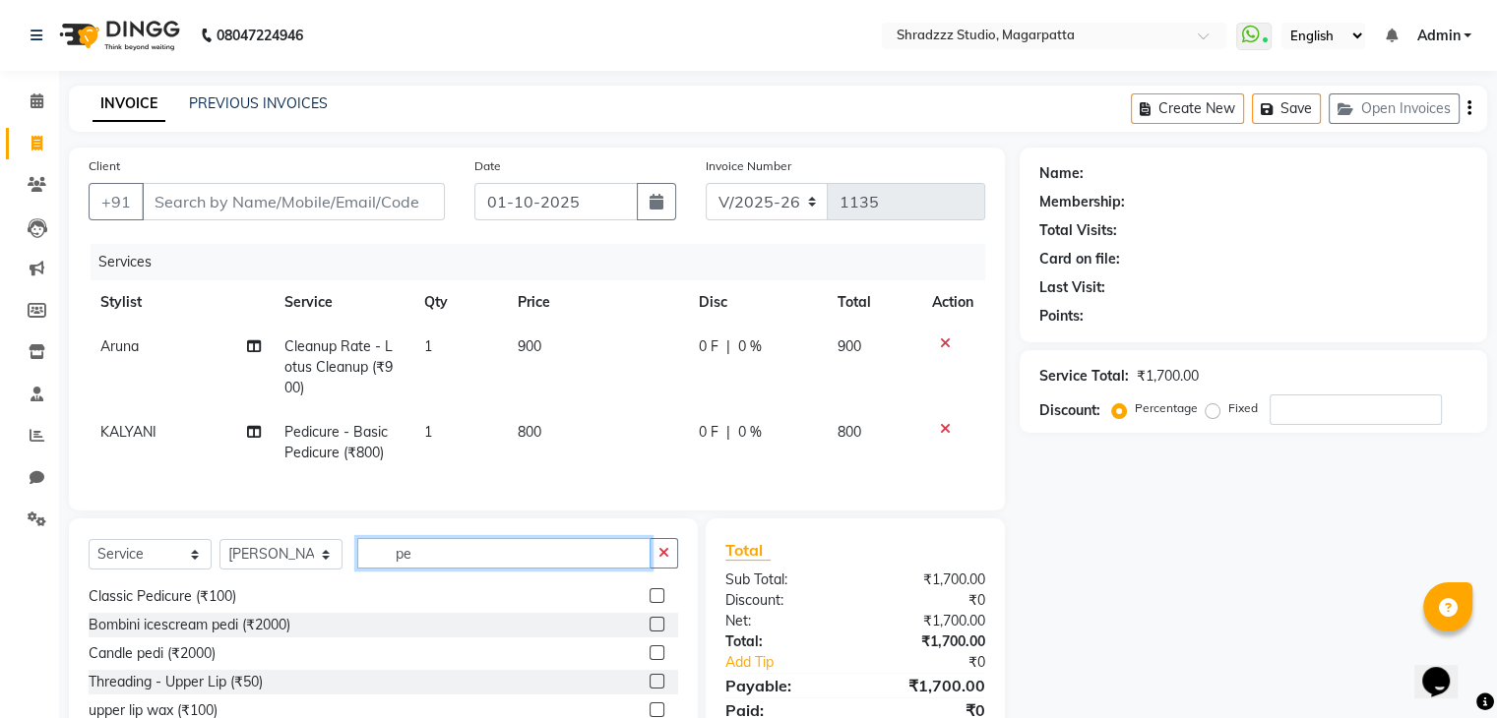
type input "p"
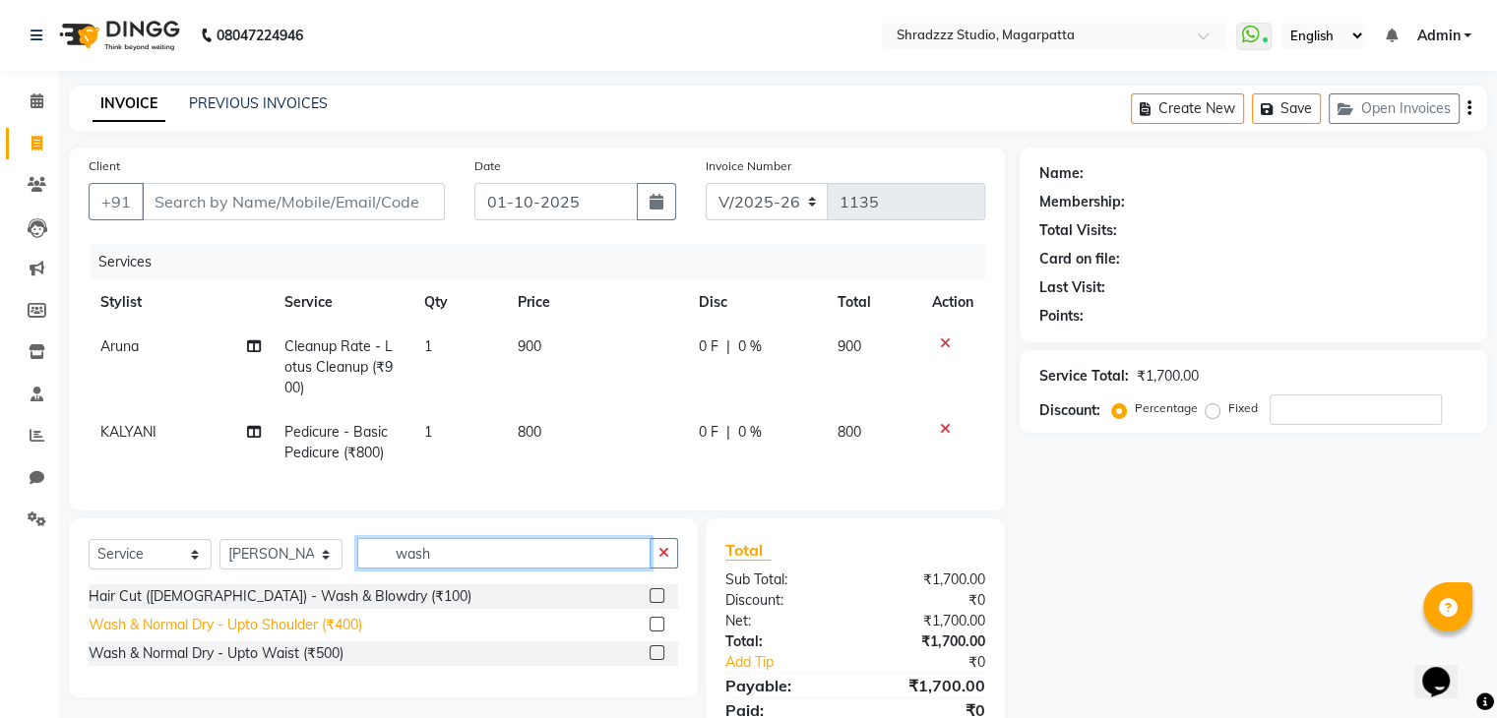
type input "wash"
click at [333, 636] on div "Wash & Normal Dry - Upto Shoulder (₹400)" at bounding box center [226, 625] width 274 height 21
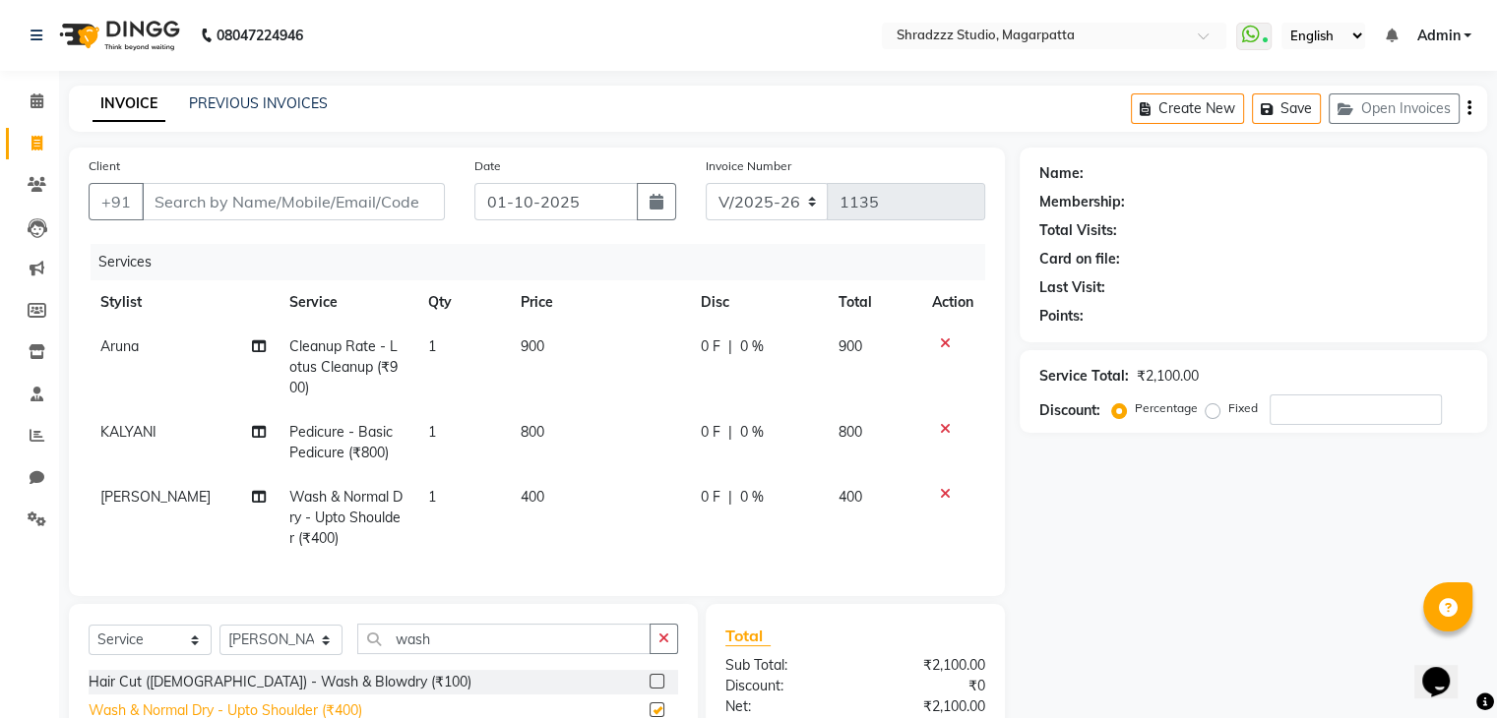
checkbox input "false"
click at [669, 654] on button "button" at bounding box center [663, 639] width 29 height 31
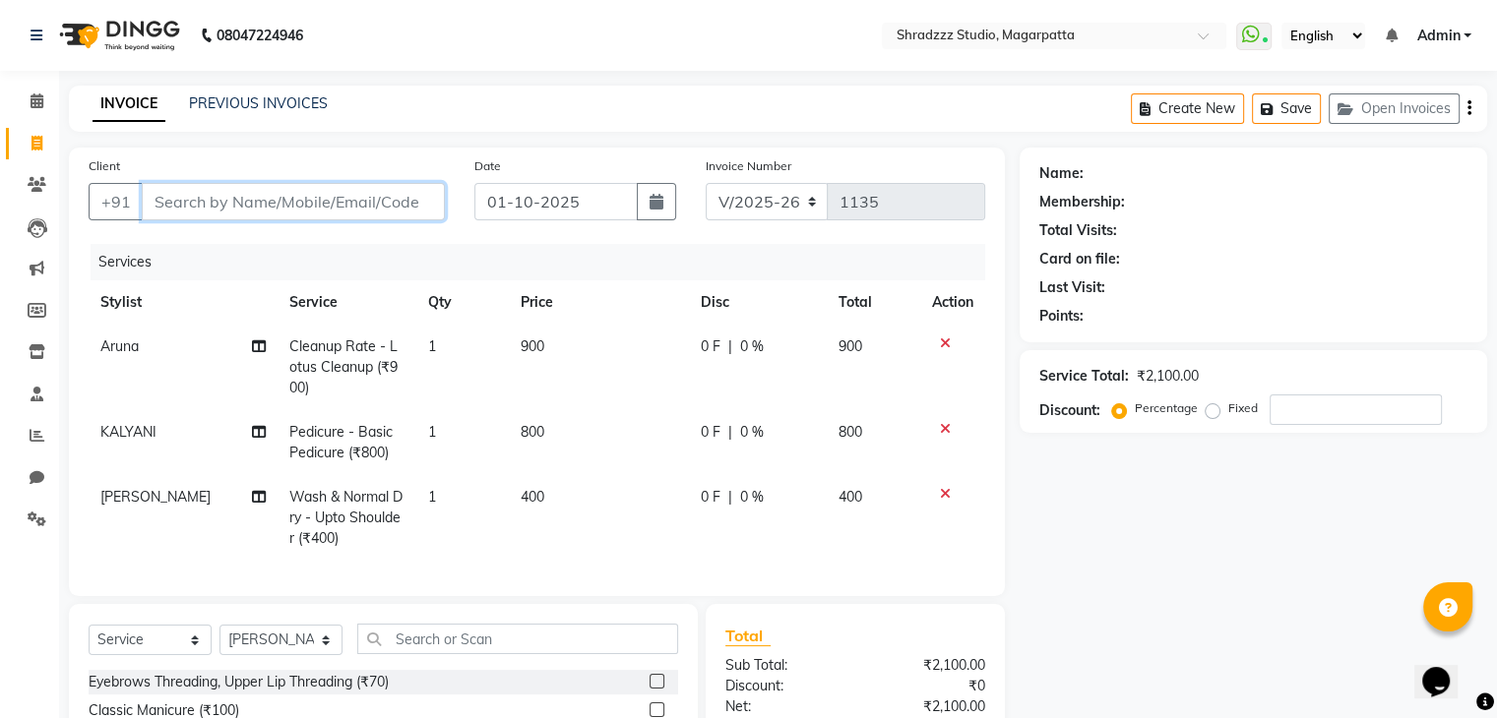
click at [374, 200] on input "Client" at bounding box center [293, 201] width 303 height 37
type input "j"
type input "0"
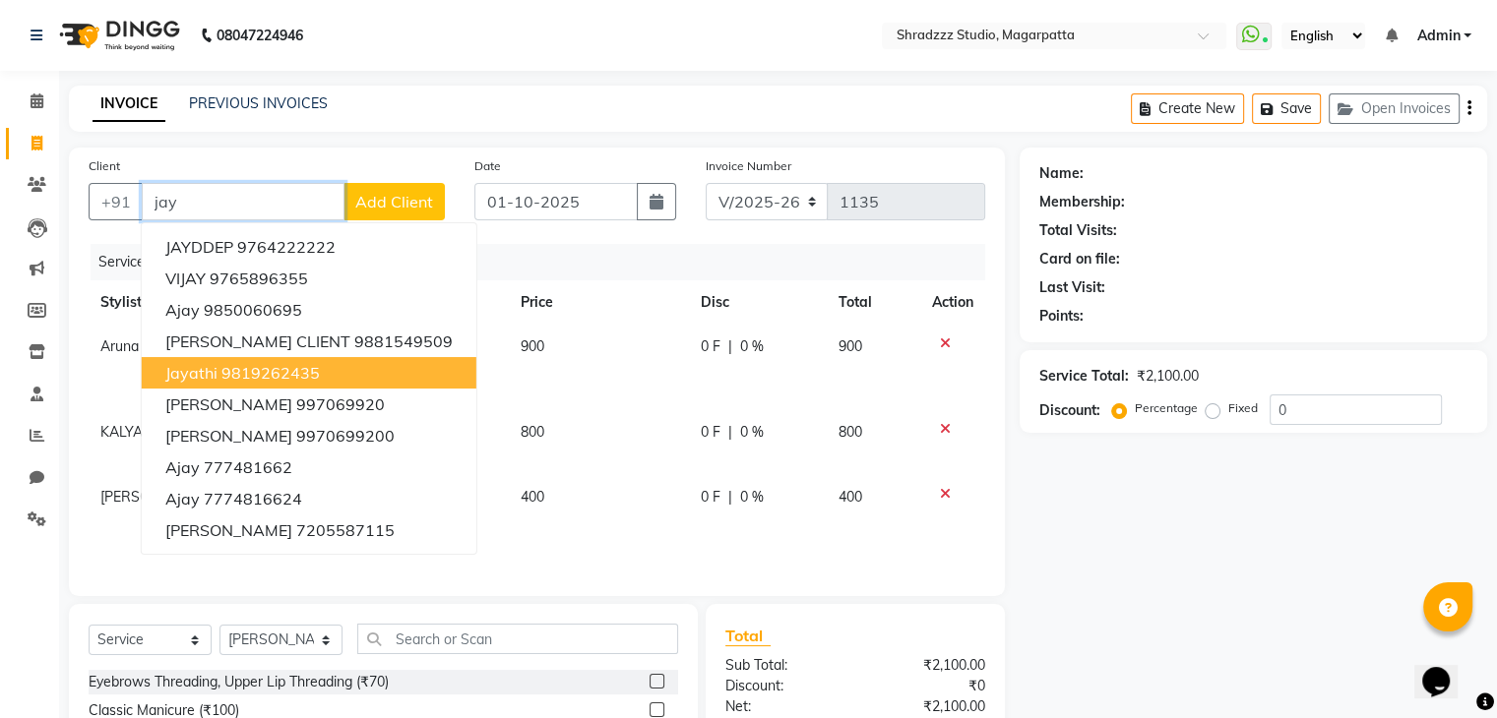
click at [224, 385] on button "jayathi 9819262435" at bounding box center [309, 372] width 335 height 31
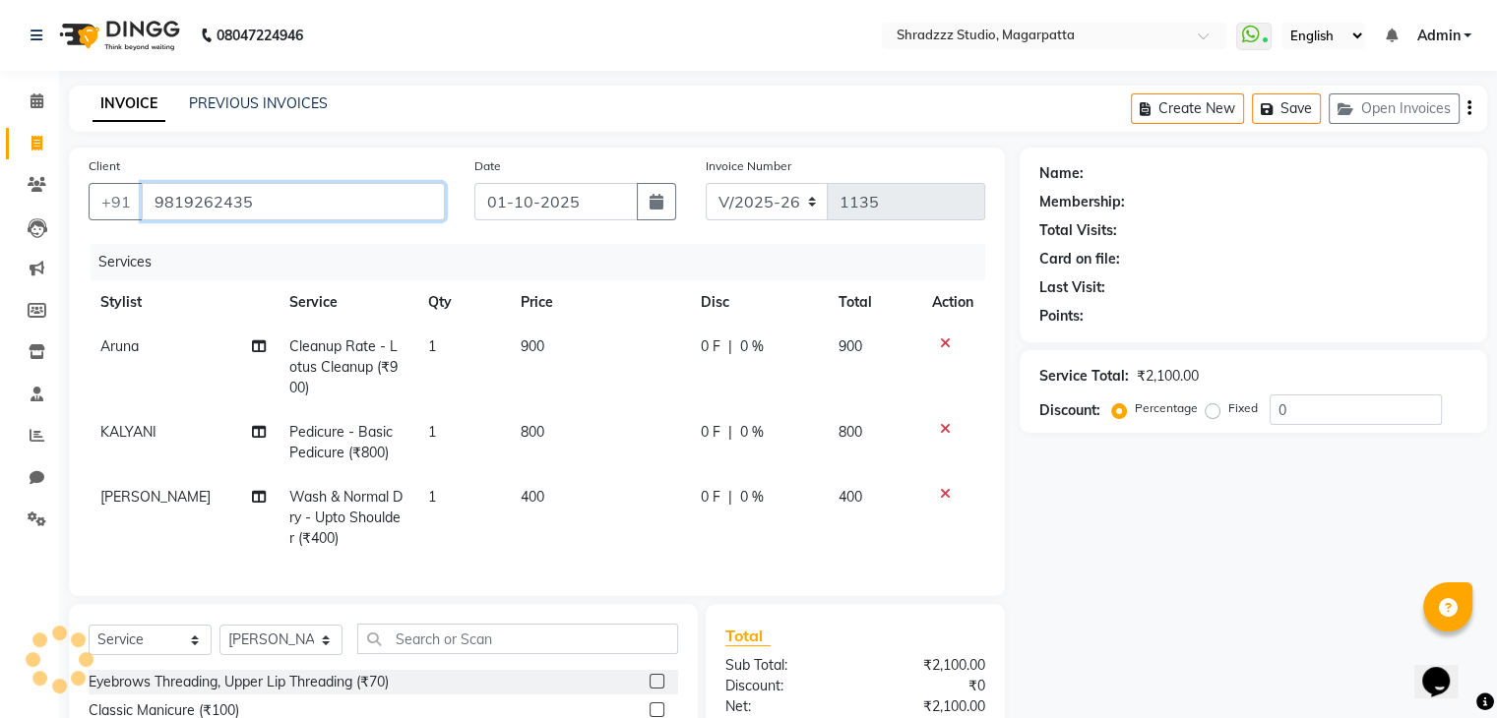
type input "9819262435"
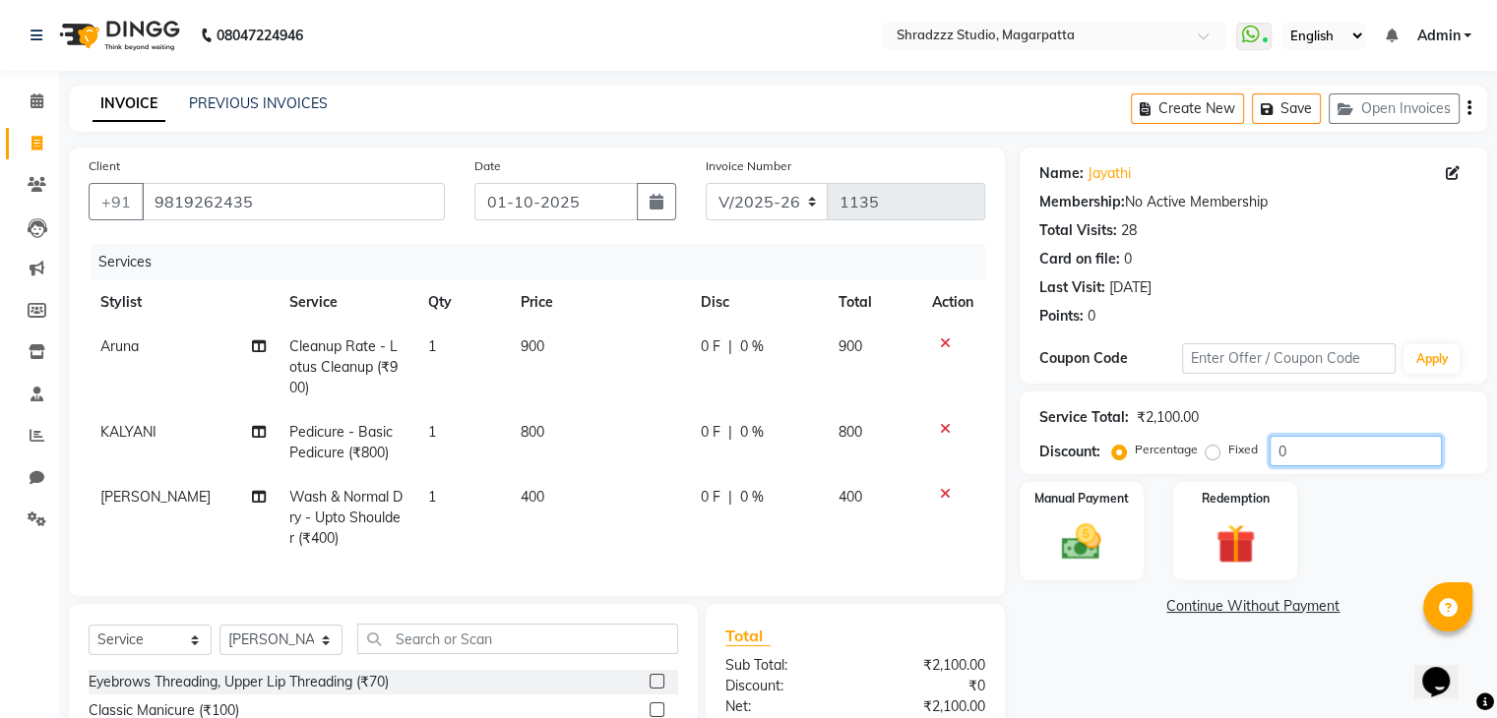
click at [1318, 451] on input "0" at bounding box center [1355, 451] width 172 height 31
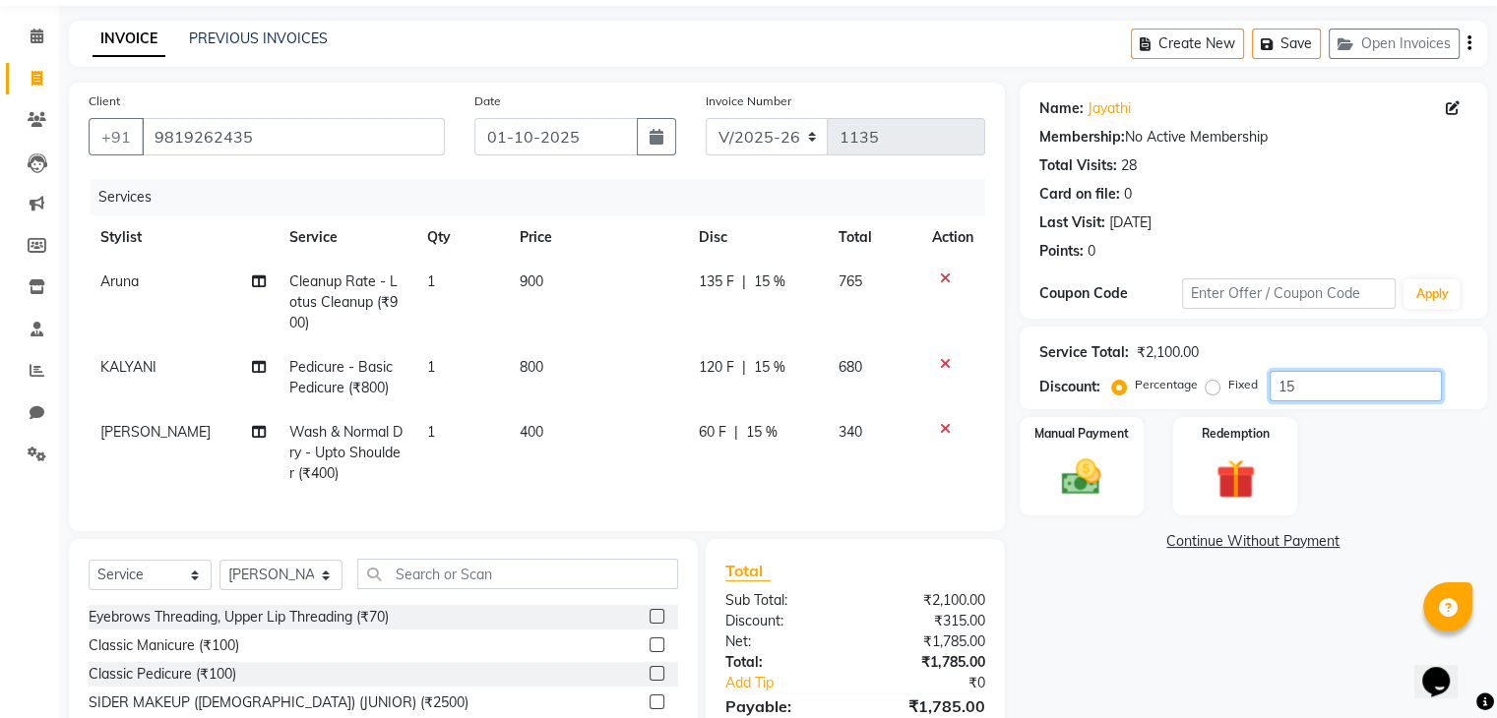
scroll to position [67, 0]
type input "15"
click at [551, 182] on div "Services" at bounding box center [545, 195] width 909 height 36
